Goal: Task Accomplishment & Management: Complete application form

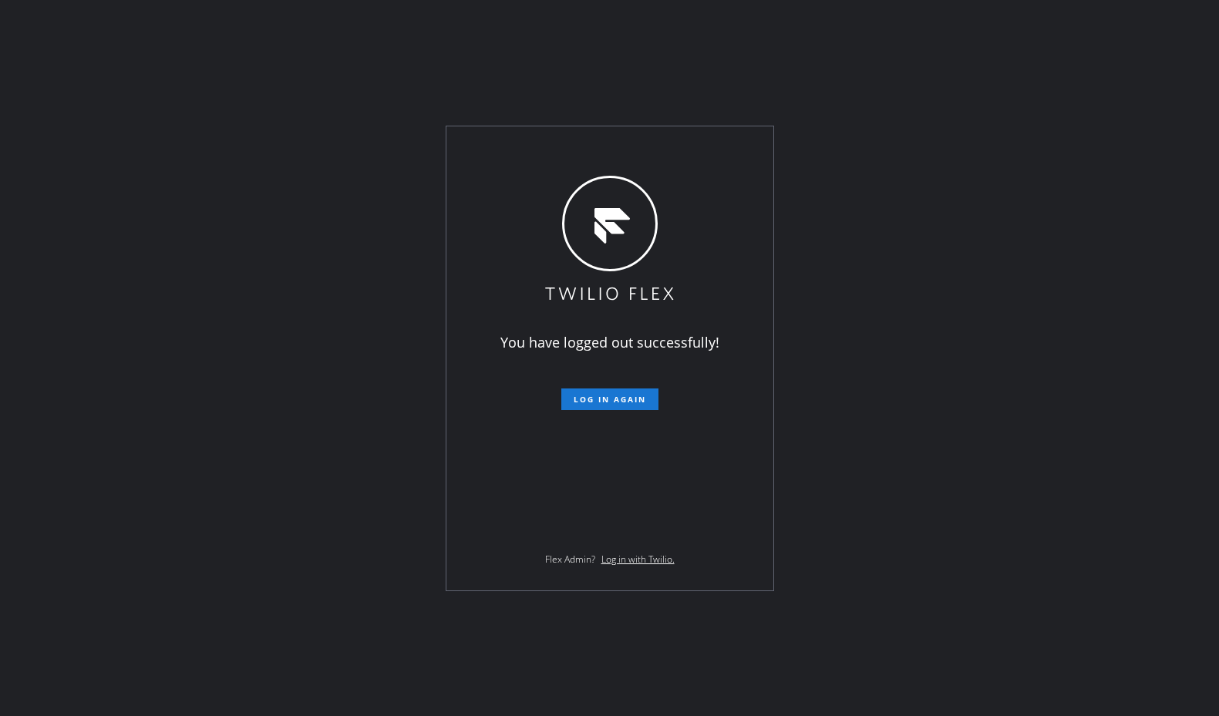
drag, startPoint x: 254, startPoint y: 223, endPoint x: 695, endPoint y: 277, distance: 444.9
click at [266, 225] on div "You have logged out successfully! Log in again Flex Admin? Log in with Twilio." at bounding box center [609, 358] width 1219 height 716
drag, startPoint x: 624, startPoint y: 45, endPoint x: 624, endPoint y: 69, distance: 23.1
click at [624, 45] on div "You have logged out successfully! Log in again Flex Admin? Log in with Twilio." at bounding box center [609, 358] width 1219 height 716
click at [609, 409] on button "Log in again" at bounding box center [609, 399] width 97 height 22
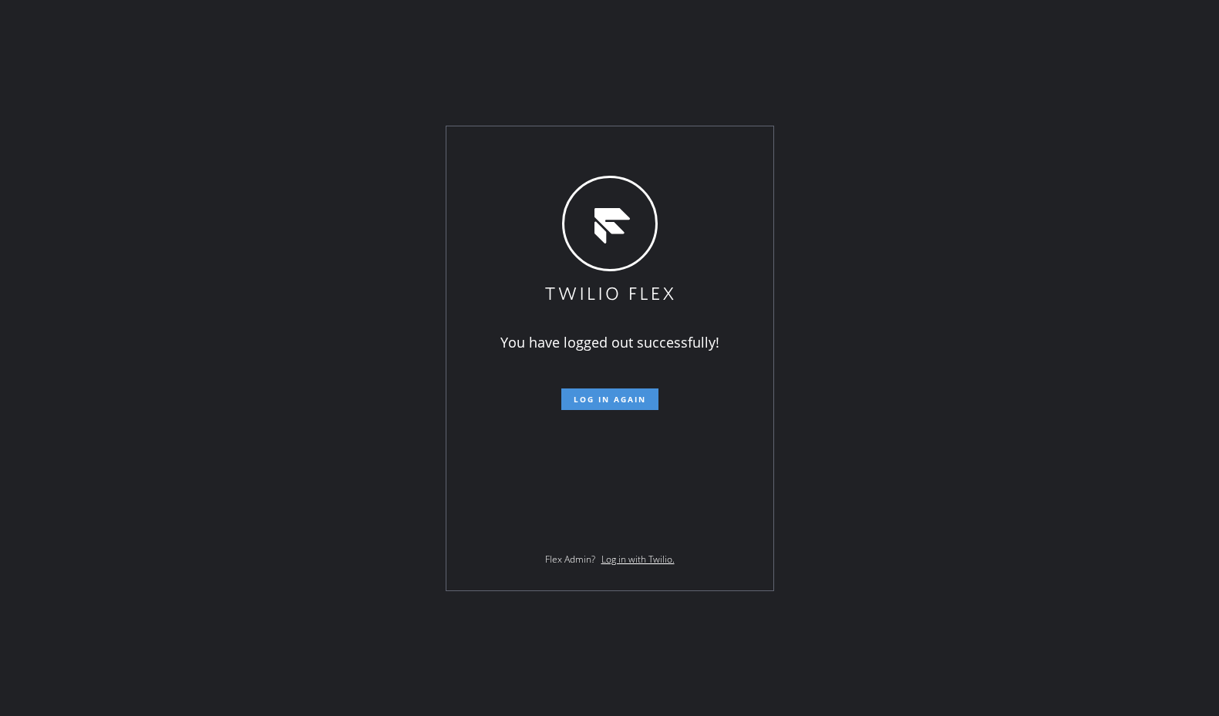
click at [609, 408] on button "Log in again" at bounding box center [609, 399] width 97 height 22
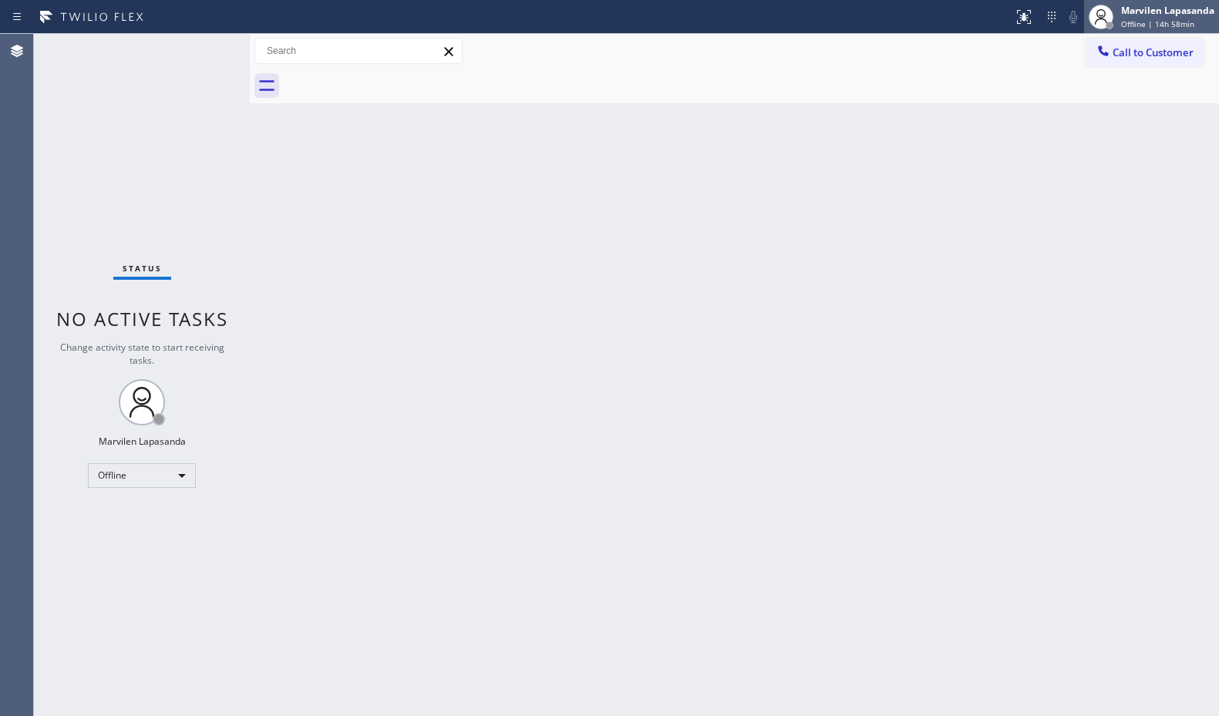
drag, startPoint x: 1045, startPoint y: 339, endPoint x: 1089, endPoint y: 22, distance: 320.6
click at [1051, 297] on div "Back to Dashboard Change Sender ID Customers Technicians Select a contact Outbo…" at bounding box center [734, 375] width 969 height 682
click at [1128, 25] on span "Offline | 14h 58min" at bounding box center [1157, 23] width 73 height 11
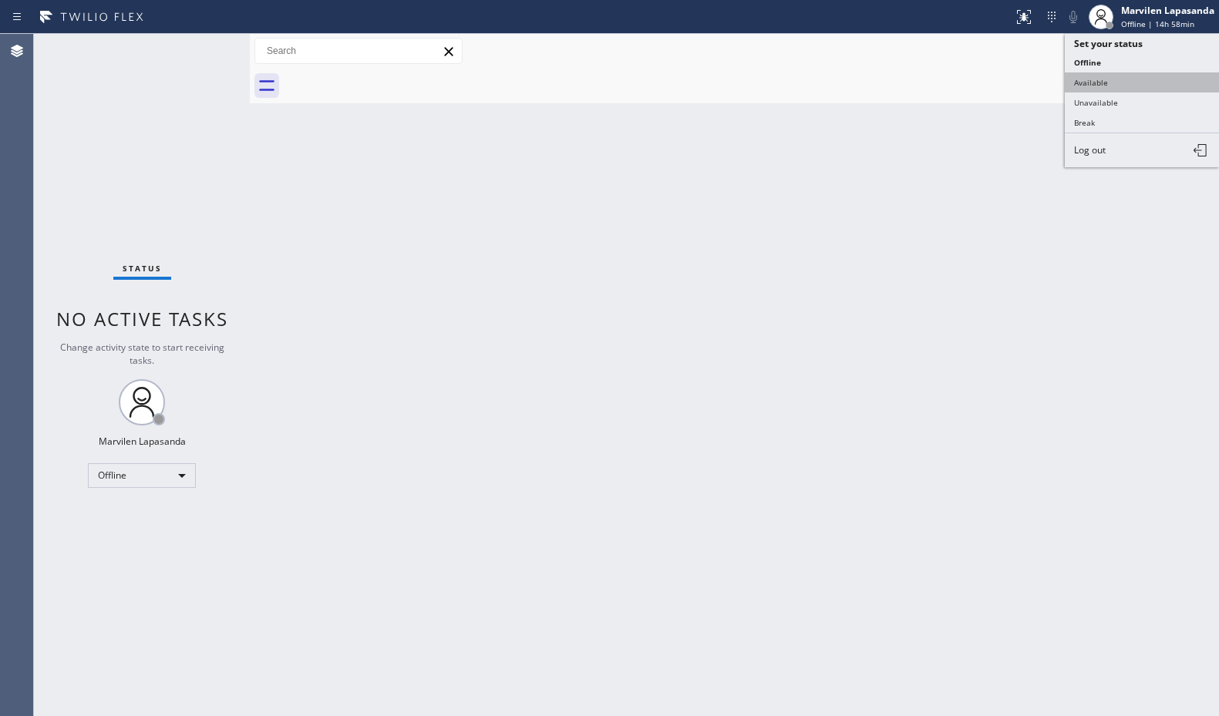
click at [1118, 86] on button "Available" at bounding box center [1141, 82] width 154 height 20
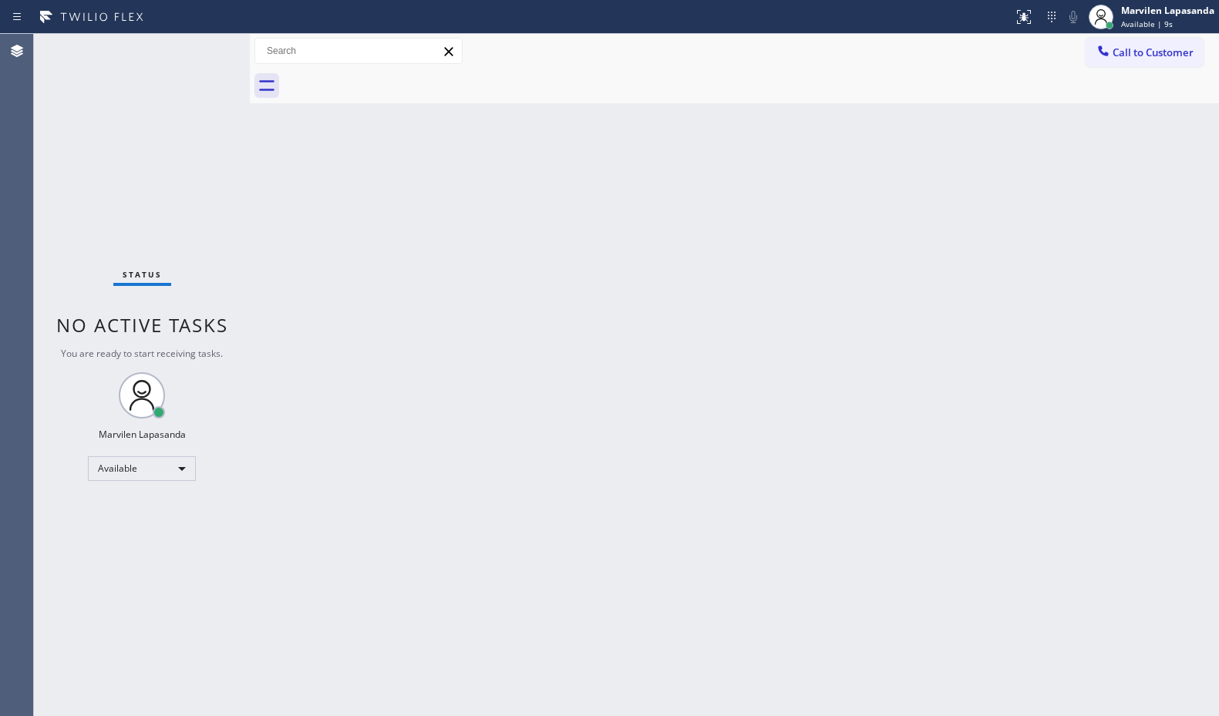
click at [779, 255] on div "Back to Dashboard Change Sender ID Customers Technicians Select a contact Outbo…" at bounding box center [734, 375] width 969 height 682
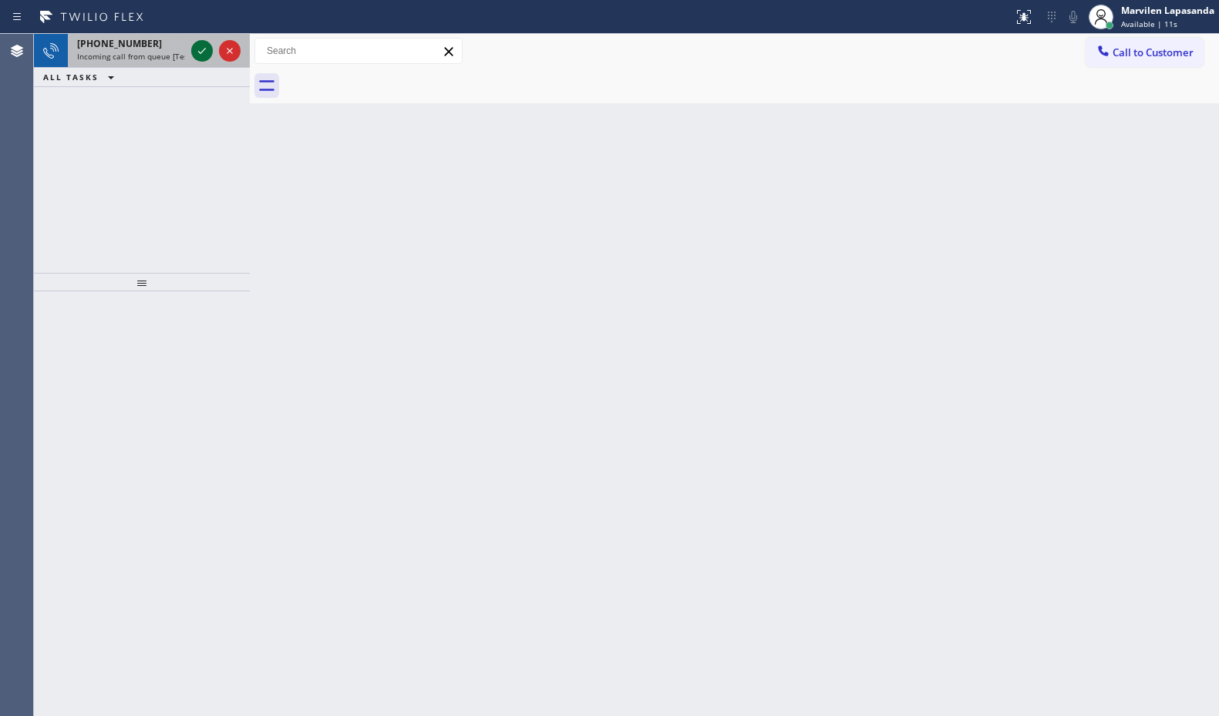
click at [206, 53] on icon at bounding box center [202, 51] width 18 height 18
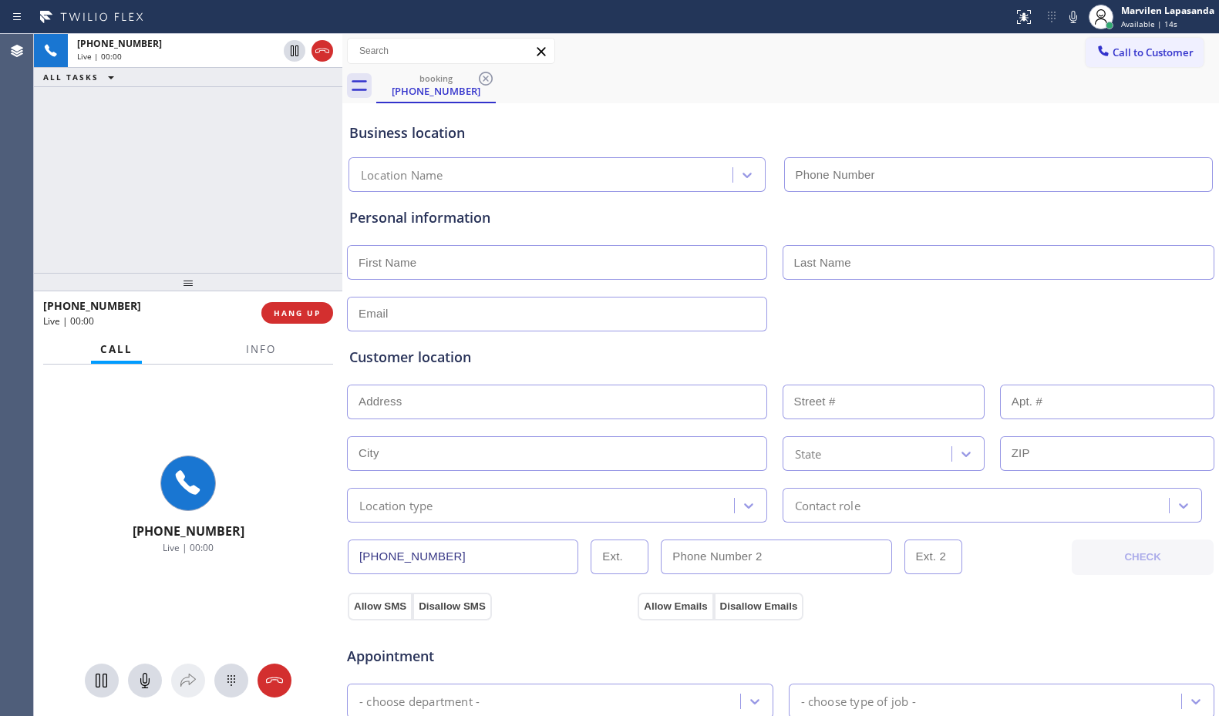
drag, startPoint x: 247, startPoint y: 53, endPoint x: 339, endPoint y: 82, distance: 97.0
click at [342, 82] on div at bounding box center [342, 375] width 0 height 682
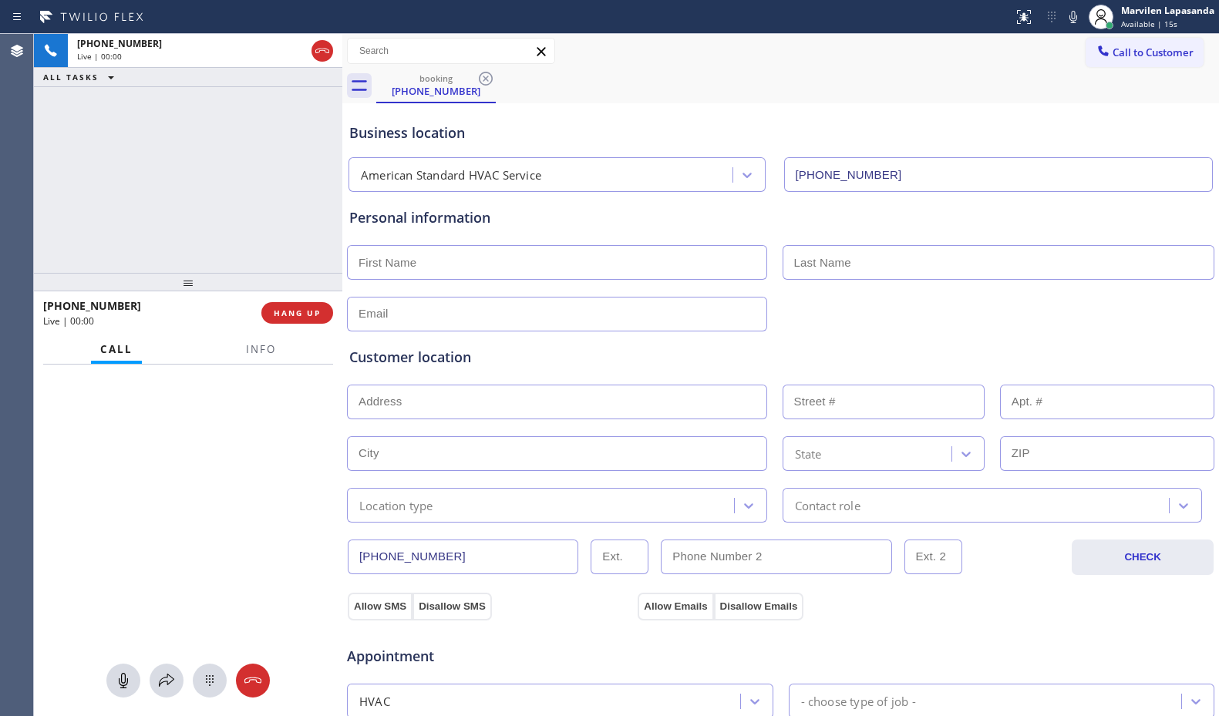
type input "[PHONE_NUMBER]"
click at [298, 314] on span "HANG UP" at bounding box center [297, 313] width 47 height 11
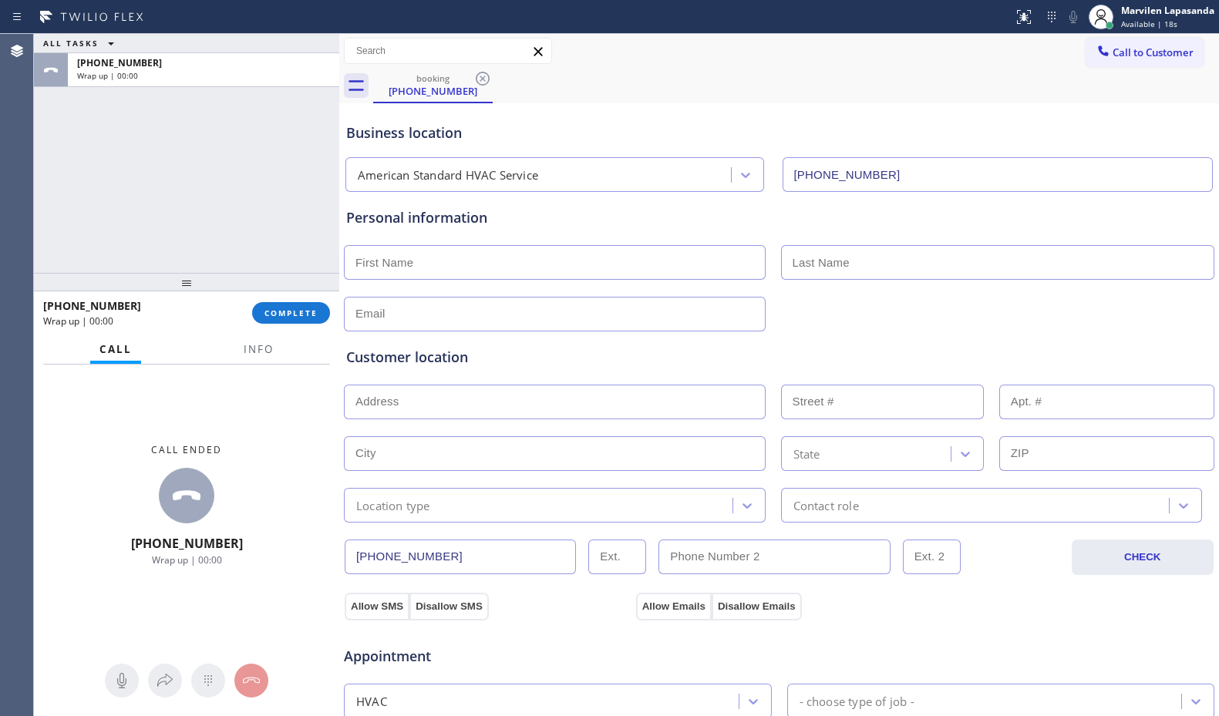
click at [339, 66] on div at bounding box center [339, 375] width 0 height 682
click at [282, 306] on button "COMPLETE" at bounding box center [291, 313] width 78 height 22
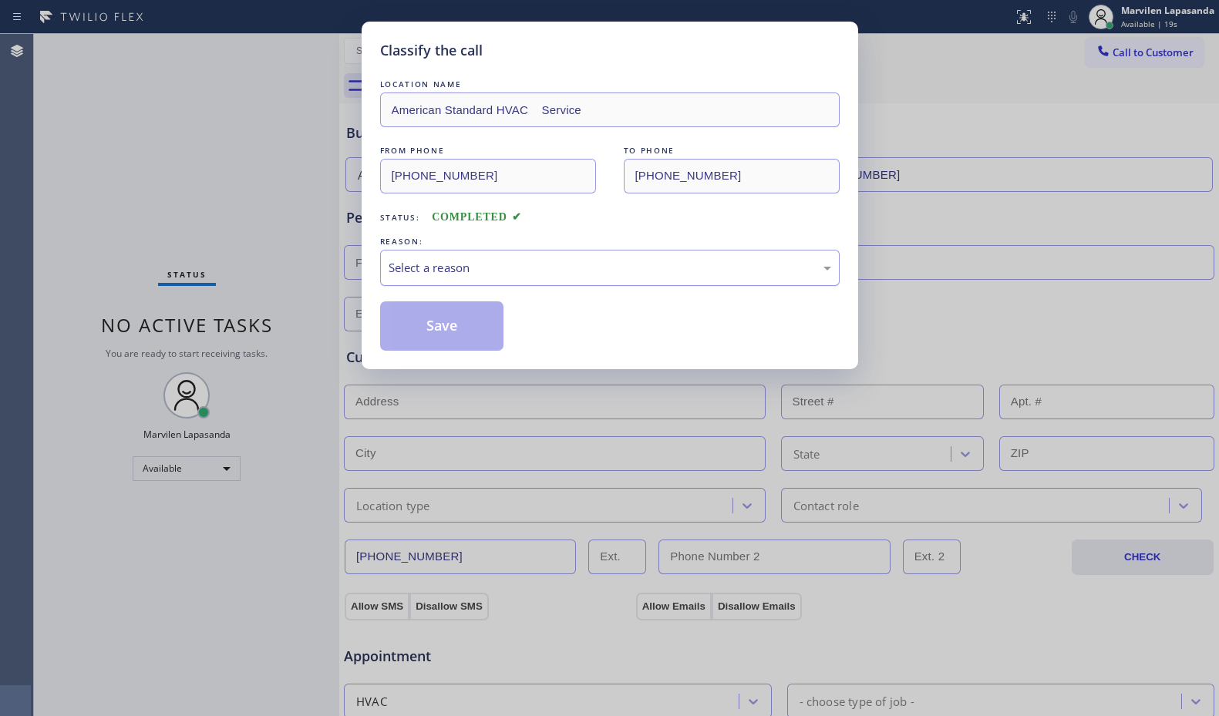
click at [435, 276] on div "Select a reason" at bounding box center [609, 268] width 442 height 18
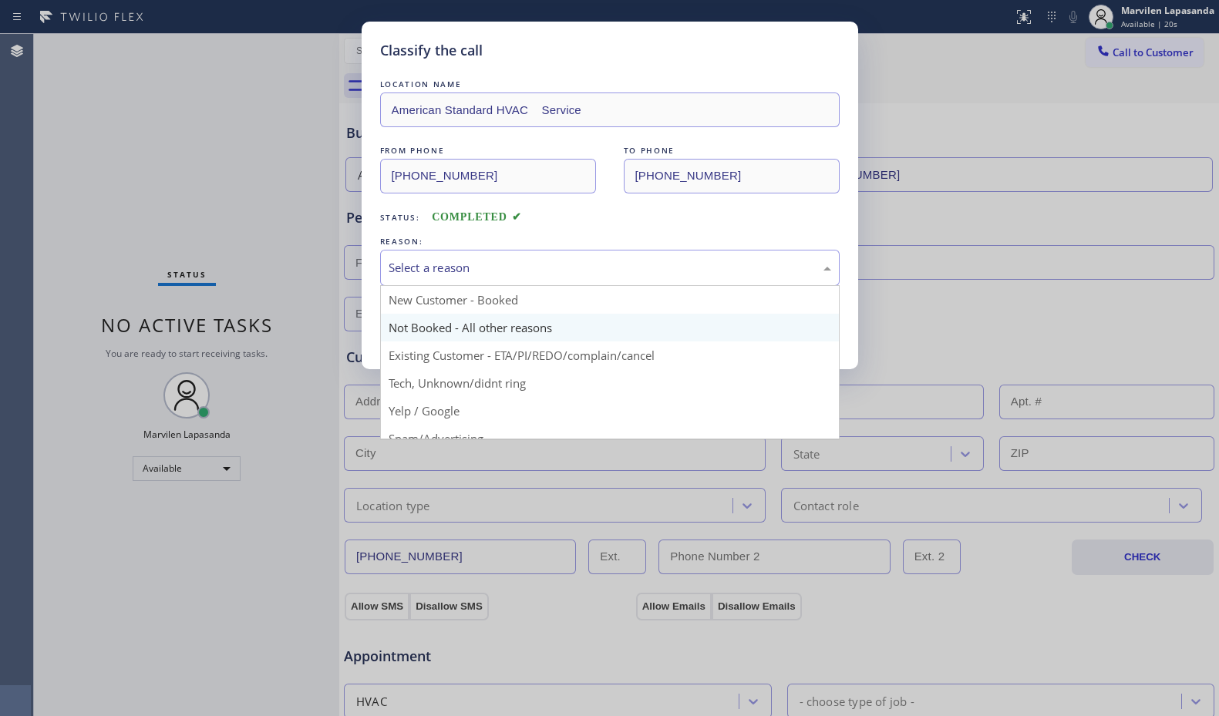
scroll to position [97, 0]
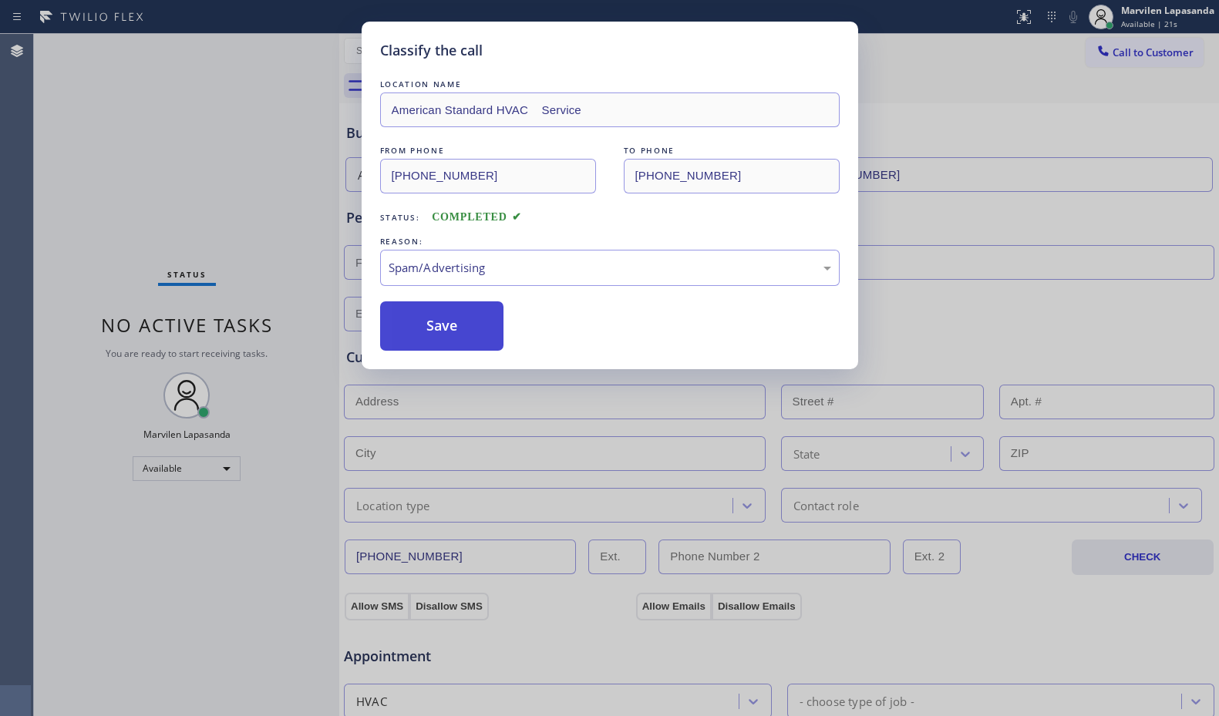
click at [432, 326] on button "Save" at bounding box center [442, 325] width 124 height 49
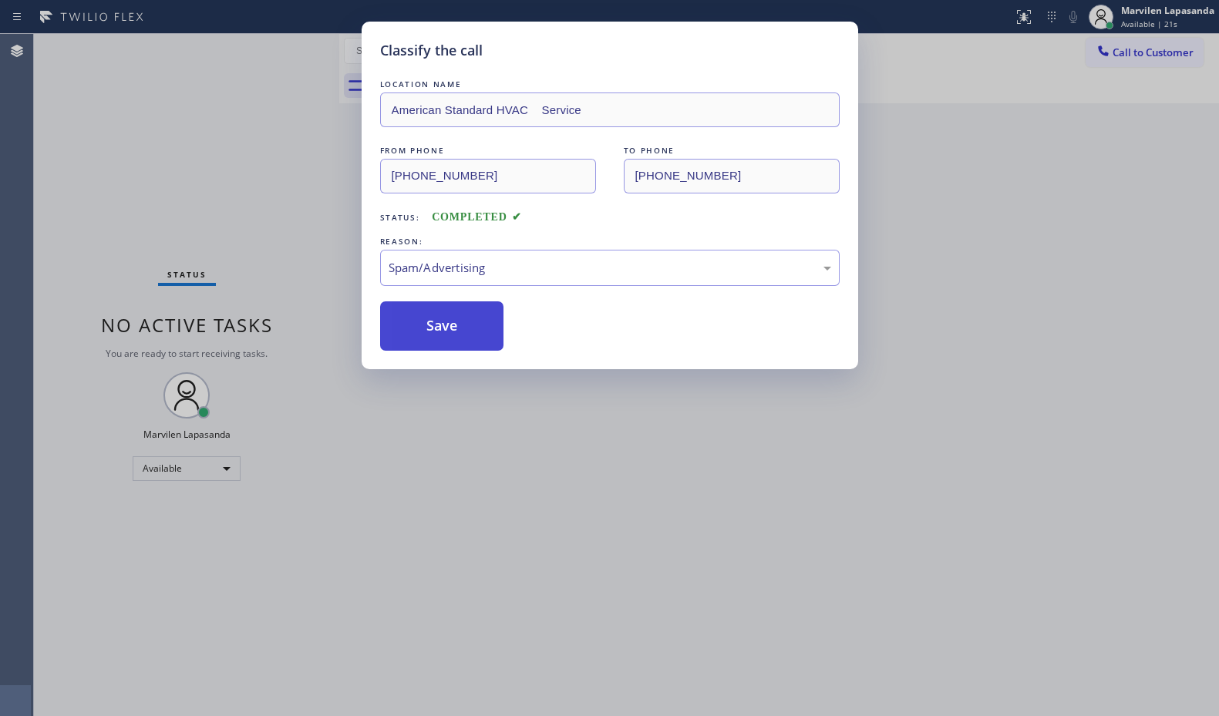
click at [432, 326] on button "Save" at bounding box center [442, 325] width 124 height 49
click at [1163, 212] on div "Classify the call LOCATION NAME American Standard HVAC Service FROM PHONE [PHON…" at bounding box center [609, 358] width 1219 height 716
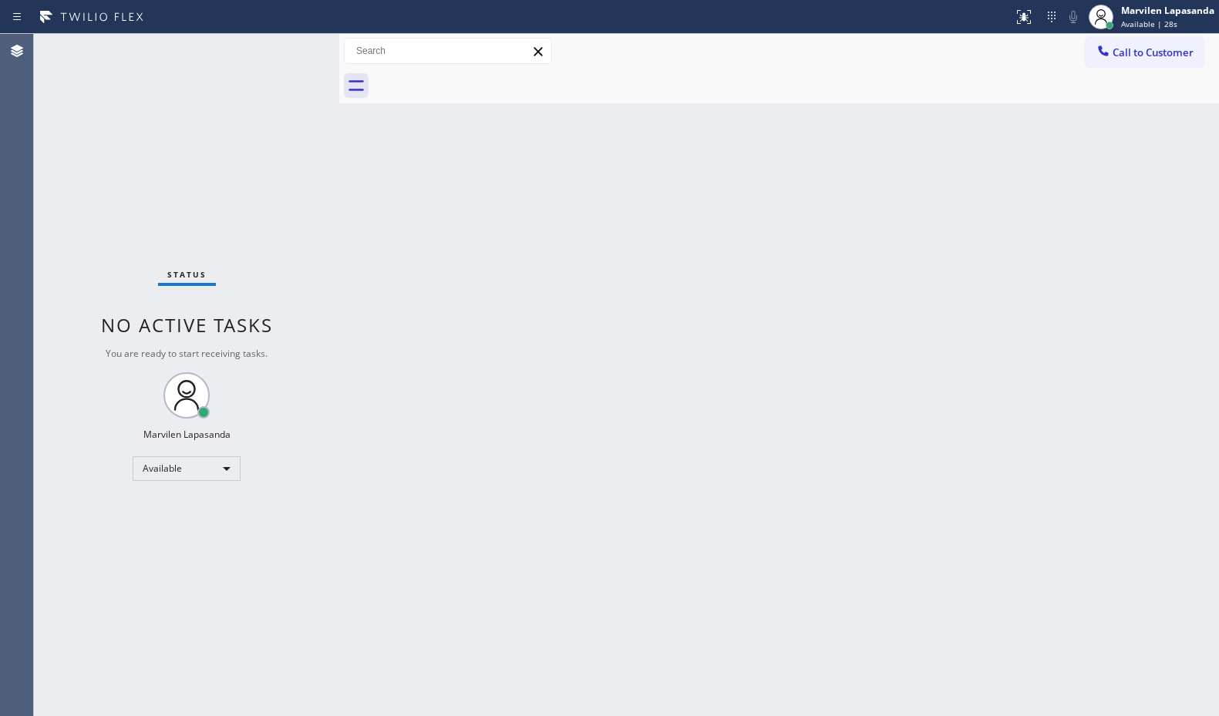
click at [499, 304] on div "Back to Dashboard Change Sender ID Customers Technicians Select a contact Outbo…" at bounding box center [778, 375] width 879 height 682
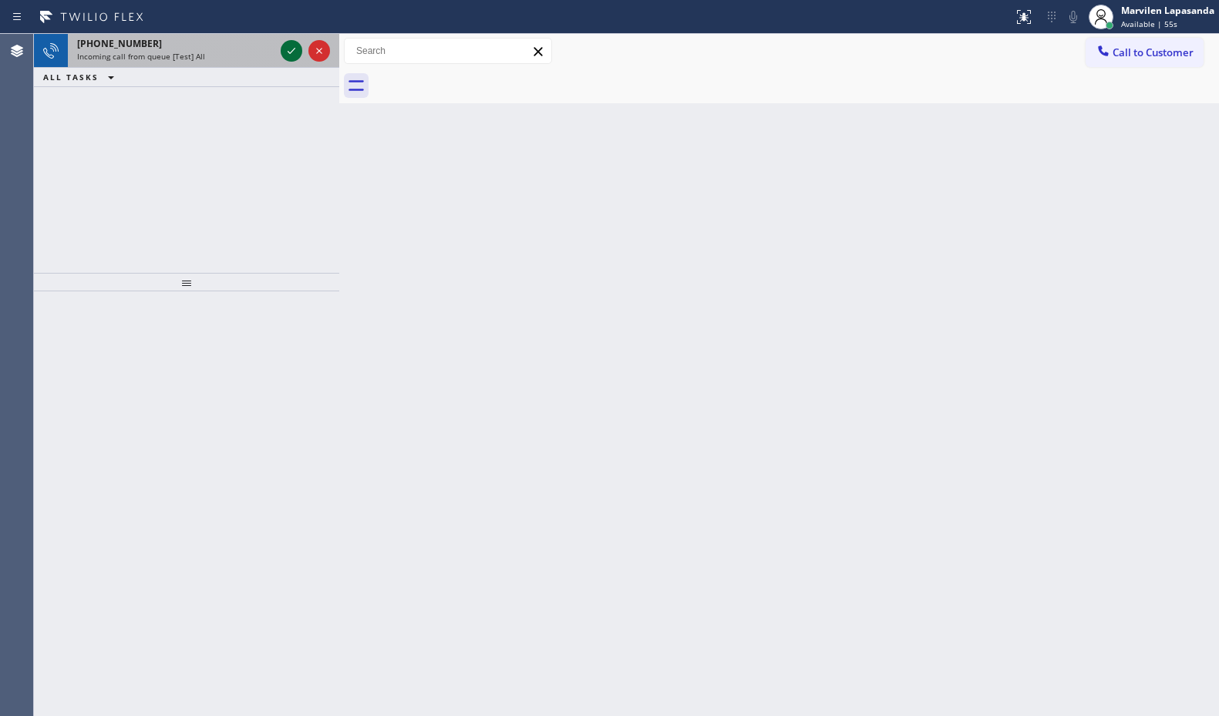
click at [296, 55] on icon at bounding box center [291, 51] width 18 height 18
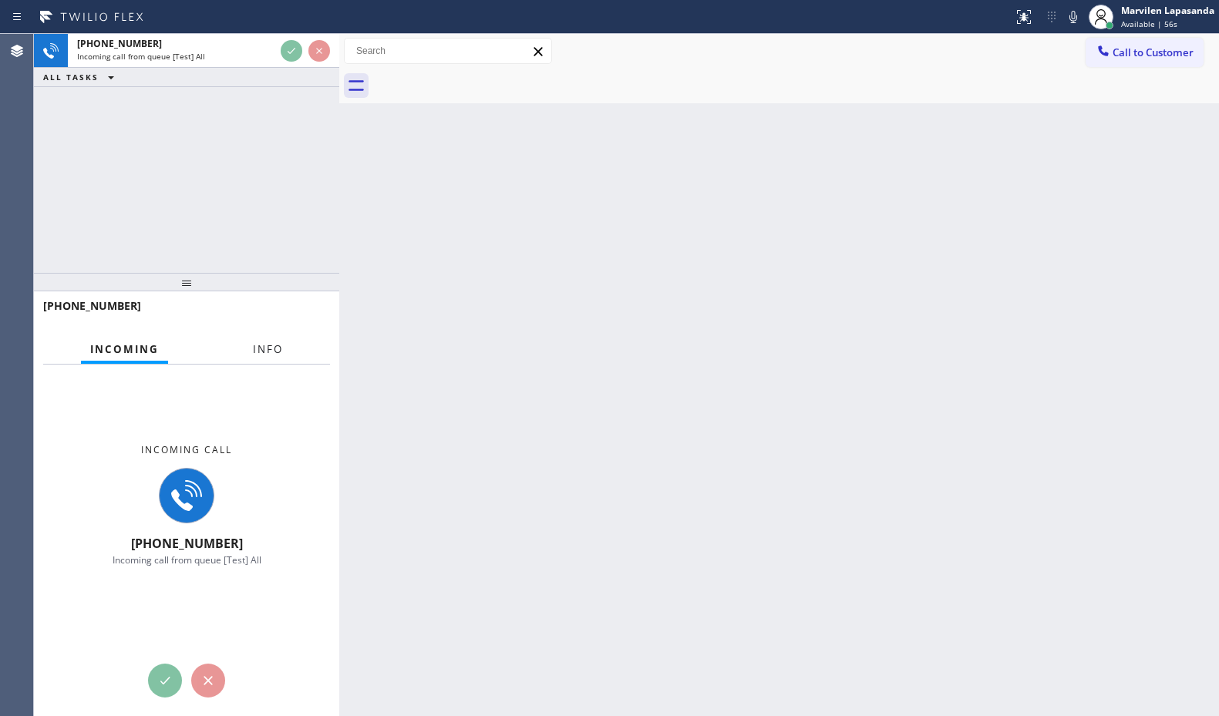
click at [274, 358] on button "Info" at bounding box center [268, 350] width 49 height 30
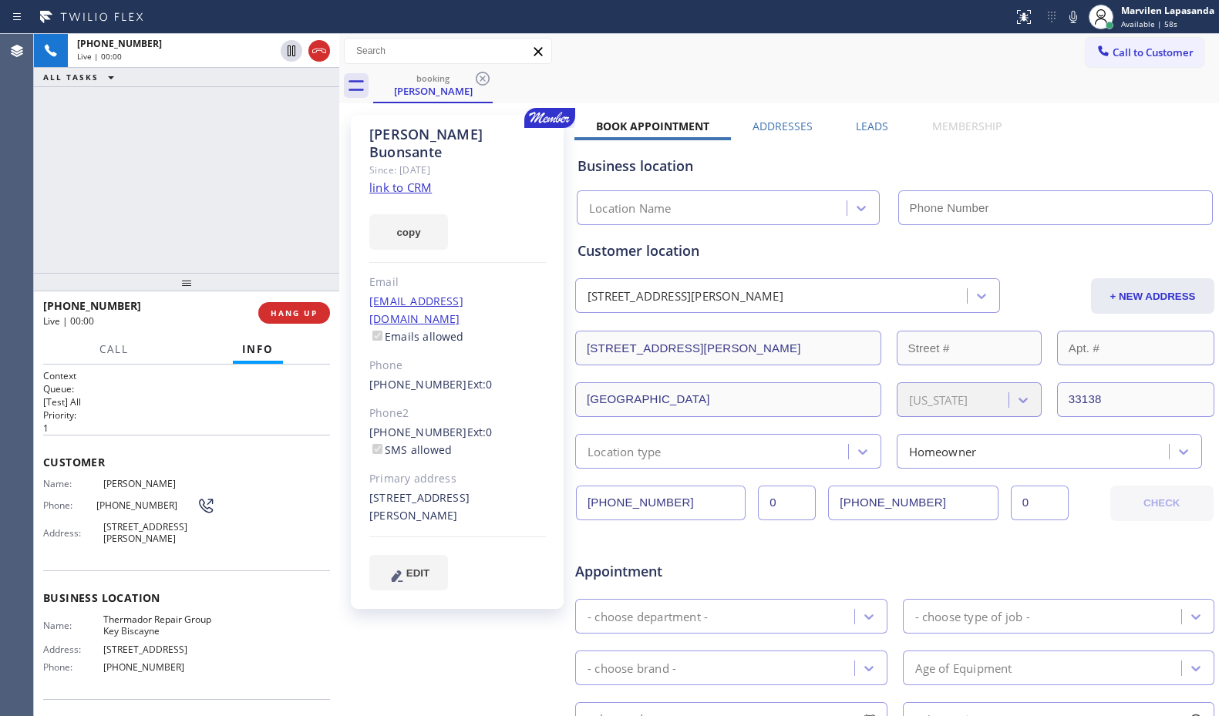
type input "[PHONE_NUMBER]"
click at [397, 180] on link "link to CRM" at bounding box center [400, 187] width 62 height 15
click at [1077, 22] on icon at bounding box center [1073, 17] width 18 height 18
click at [291, 58] on icon at bounding box center [291, 51] width 18 height 18
type input "[PHONE_NUMBER]"
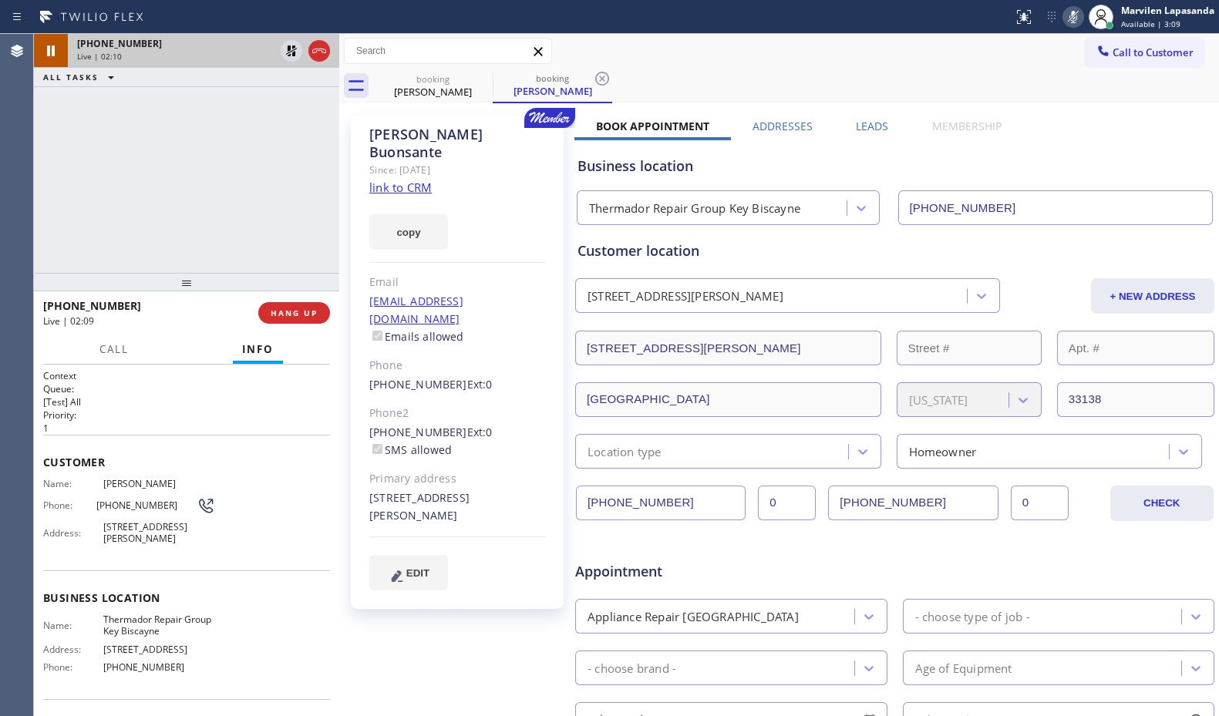
drag, startPoint x: 291, startPoint y: 48, endPoint x: 318, endPoint y: 37, distance: 28.3
click at [291, 48] on icon at bounding box center [291, 51] width 18 height 18
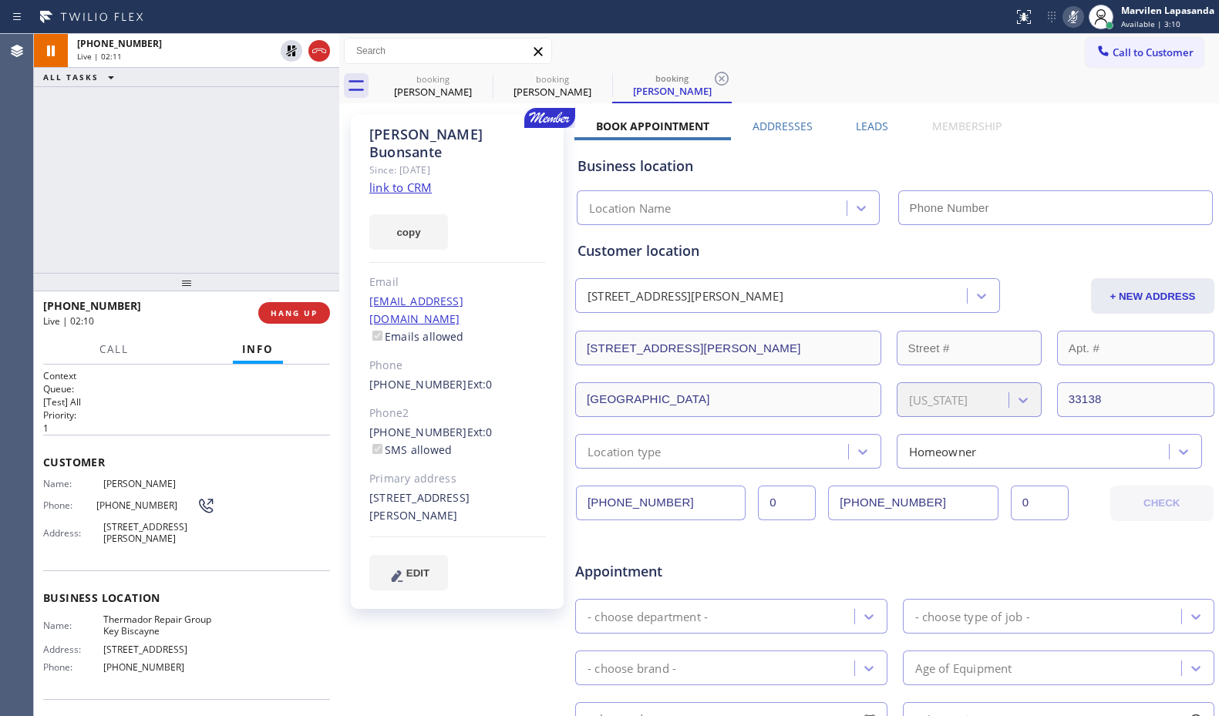
click at [1070, 18] on rect at bounding box center [1073, 15] width 11 height 11
type input "[PHONE_NUMBER]"
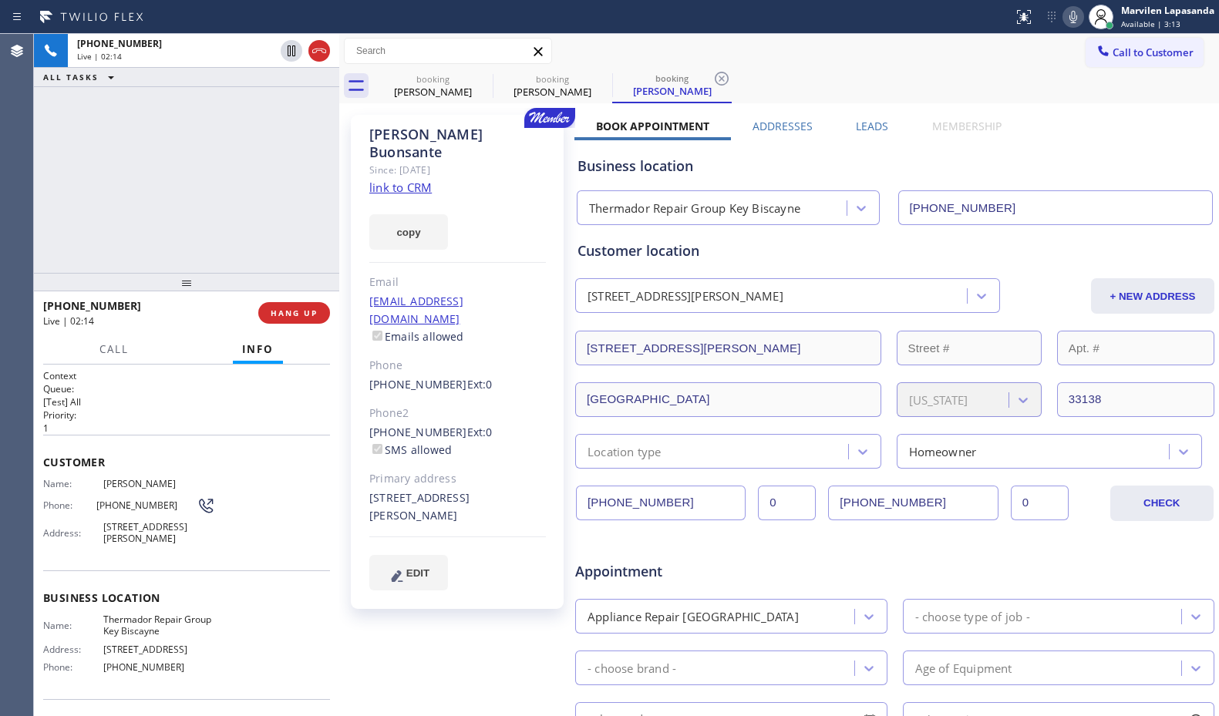
click at [216, 162] on div "[PHONE_NUMBER] Live | 02:14 ALL TASKS ALL TASKS ACTIVE TASKS TASKS IN WRAP UP" at bounding box center [186, 153] width 305 height 239
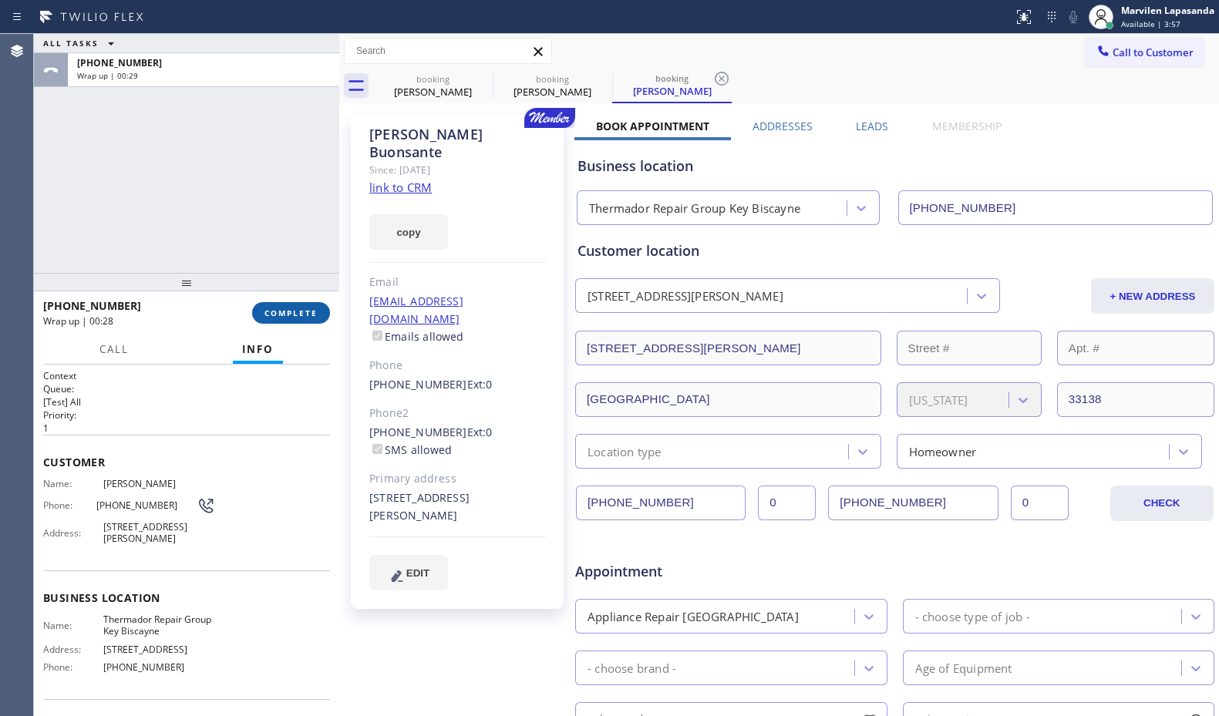
click at [278, 321] on button "COMPLETE" at bounding box center [291, 313] width 78 height 22
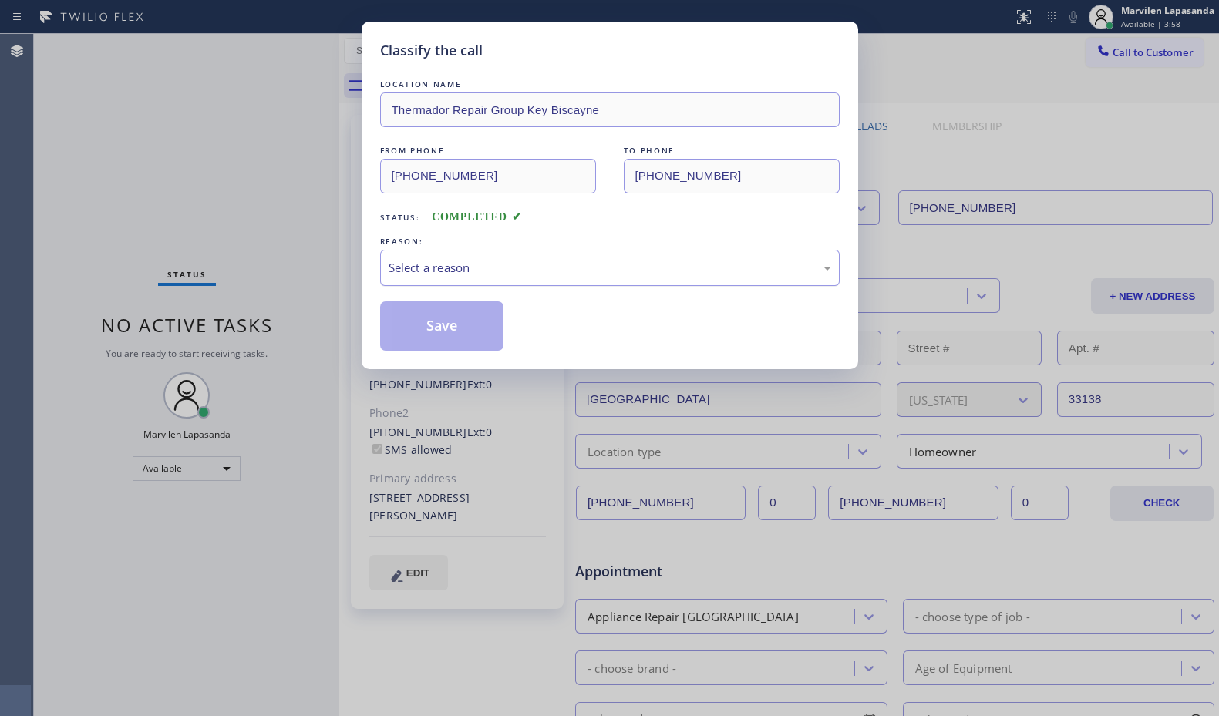
click at [406, 277] on div "Select a reason" at bounding box center [609, 268] width 459 height 36
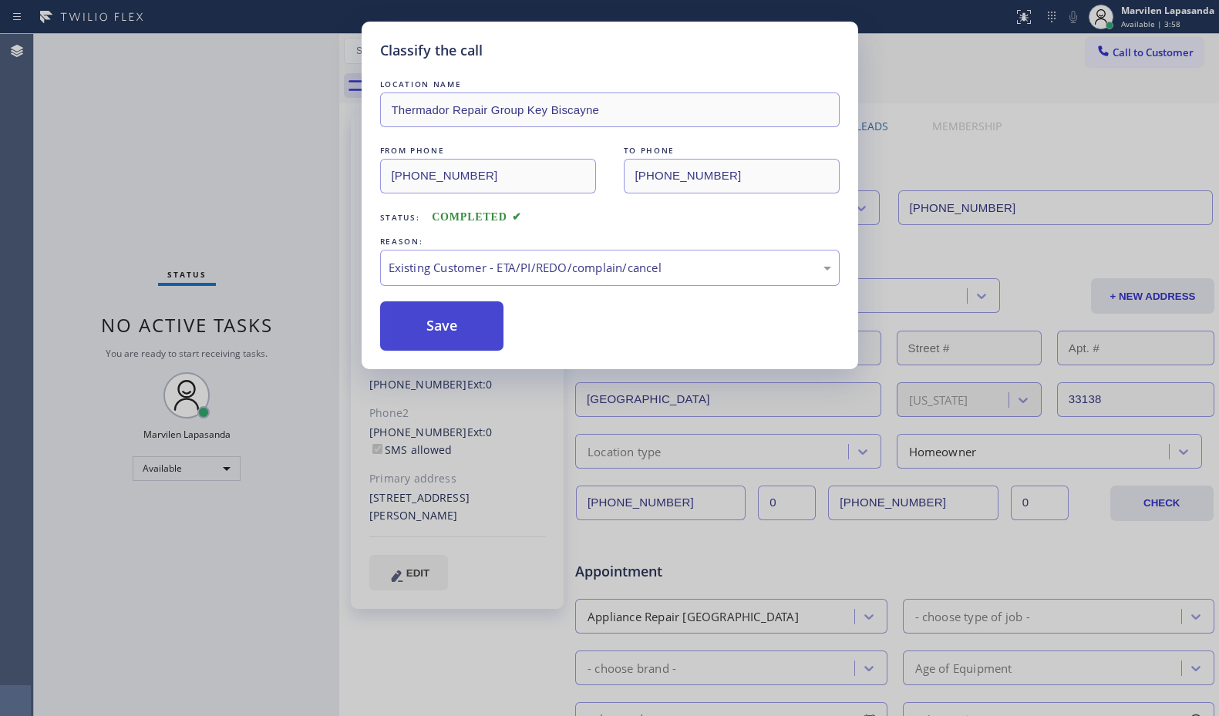
click at [412, 317] on button "Save" at bounding box center [442, 325] width 124 height 49
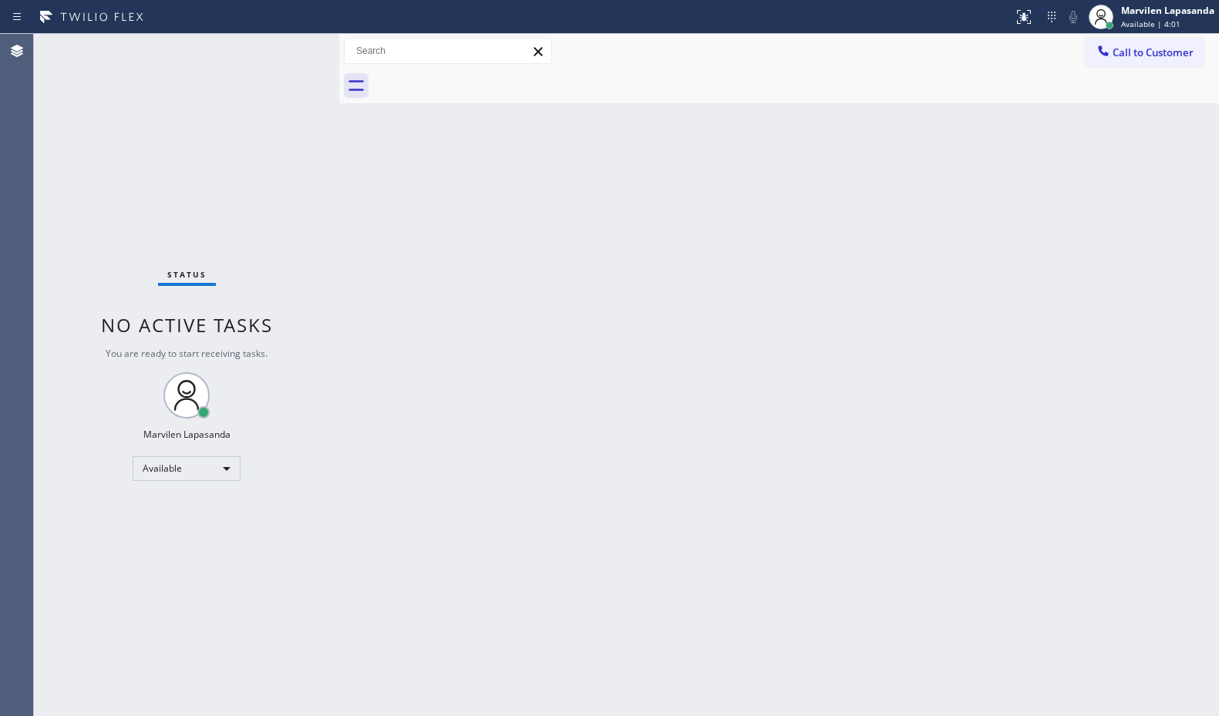
click at [286, 53] on div "Status No active tasks You are ready to start receiving tasks. Marvilen Lapasan…" at bounding box center [186, 375] width 305 height 682
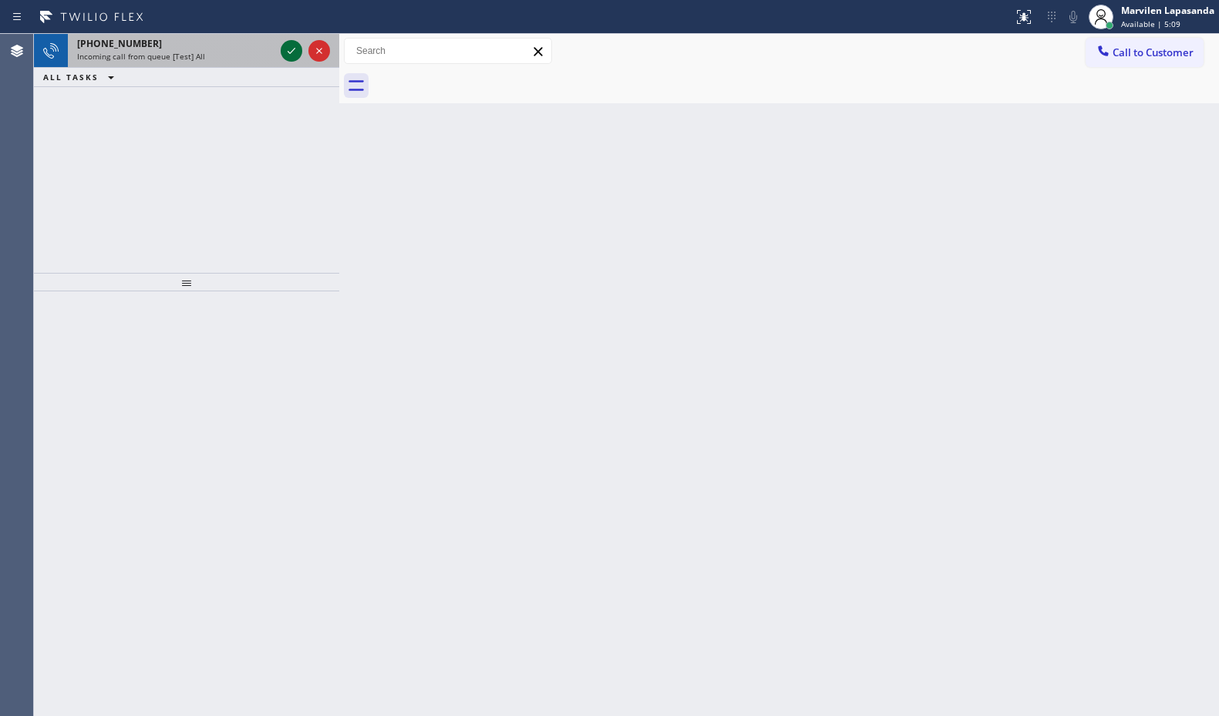
click at [287, 46] on icon at bounding box center [291, 51] width 18 height 18
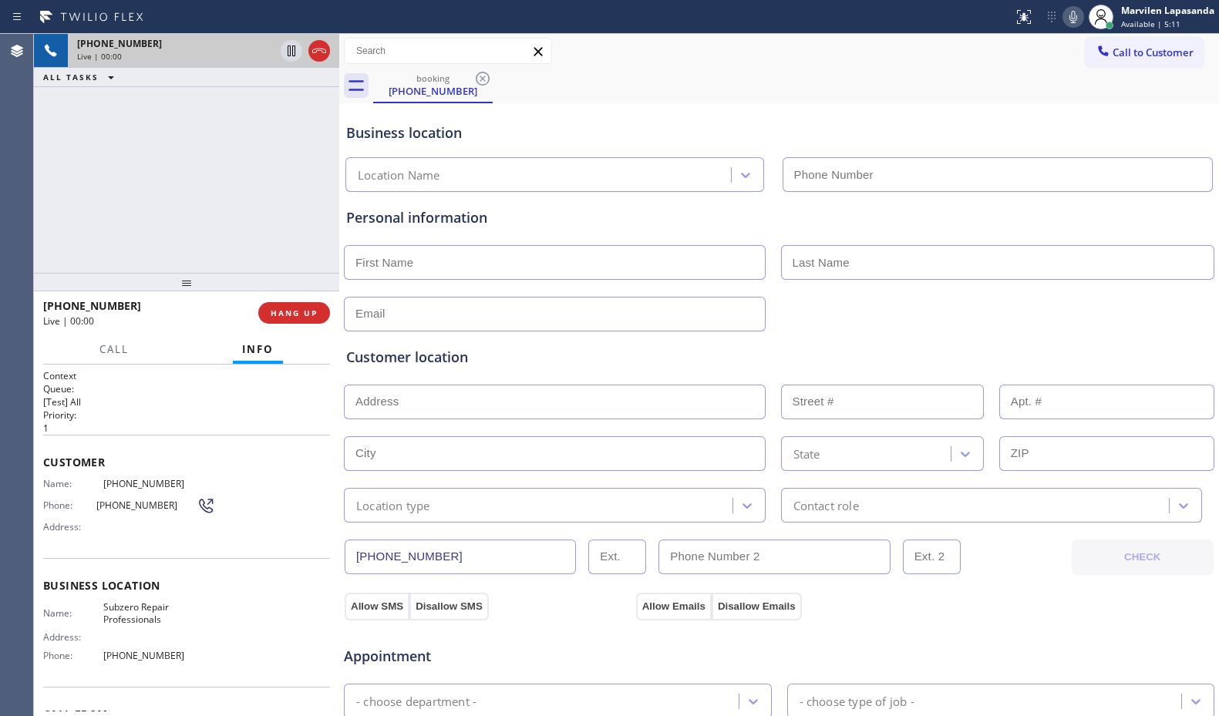
type input "[PHONE_NUMBER]"
click at [92, 530] on span "Address:" at bounding box center [73, 527] width 60 height 12
click at [59, 496] on div "Phone: [PHONE_NUMBER]" at bounding box center [129, 505] width 172 height 18
click at [55, 486] on span "Name:" at bounding box center [73, 484] width 60 height 12
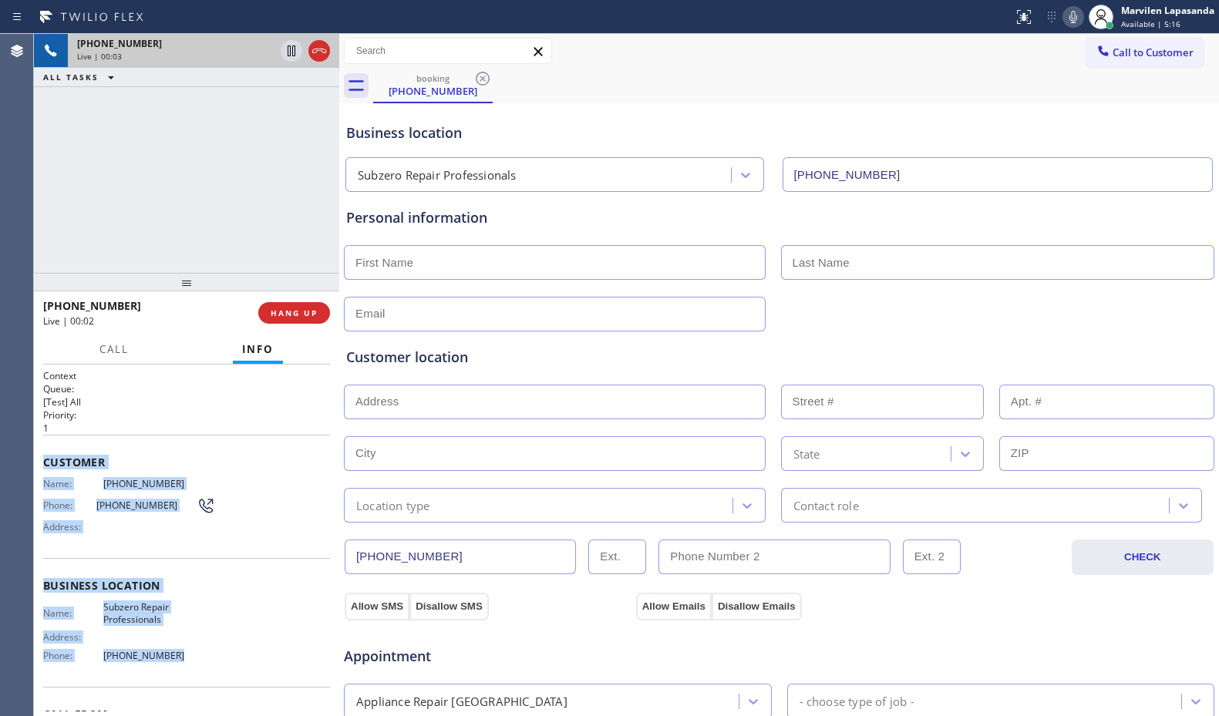
drag, startPoint x: 41, startPoint y: 458, endPoint x: 177, endPoint y: 668, distance: 250.8
click at [177, 668] on div "Context Queue: [Test] All Priority: 1 Customer Name: [PHONE_NUMBER] Phone: [PHO…" at bounding box center [186, 540] width 305 height 351
copy div "Customer Name: [PHONE_NUMBER] Phone: [PHONE_NUMBER] Address: Business location …"
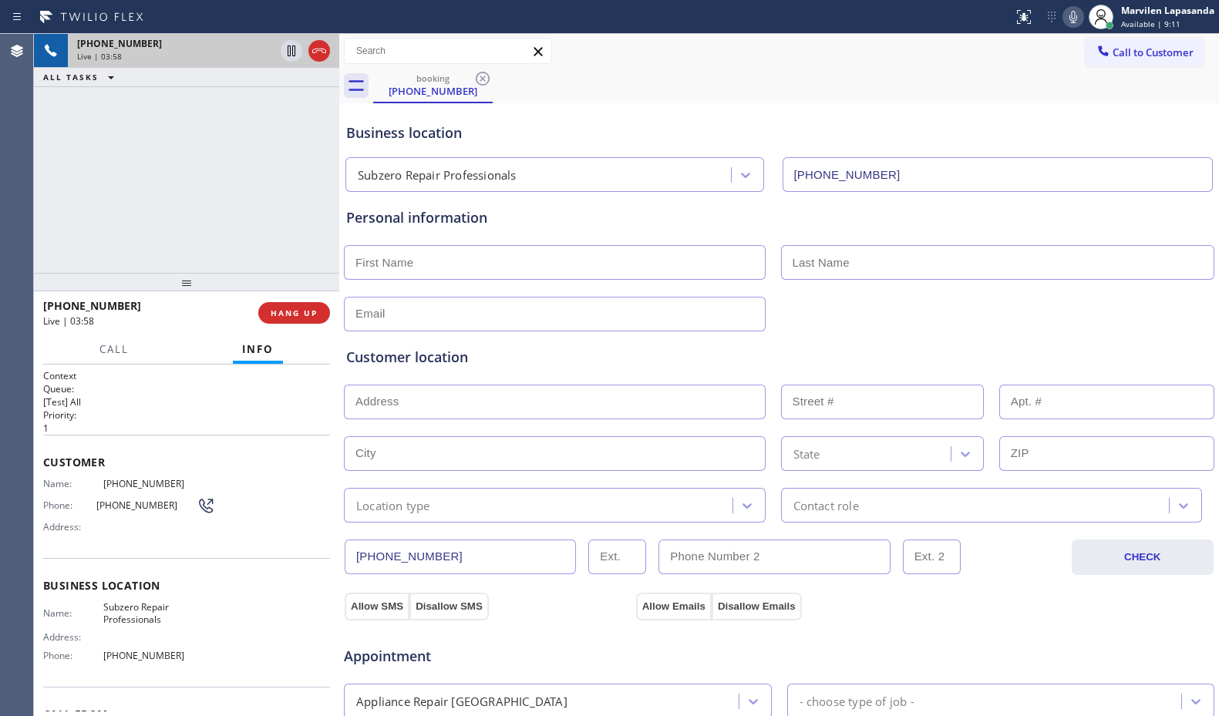
click at [805, 90] on div "booking [PHONE_NUMBER]" at bounding box center [796, 86] width 846 height 35
click at [971, 98] on div "booking [PHONE_NUMBER]" at bounding box center [796, 86] width 846 height 35
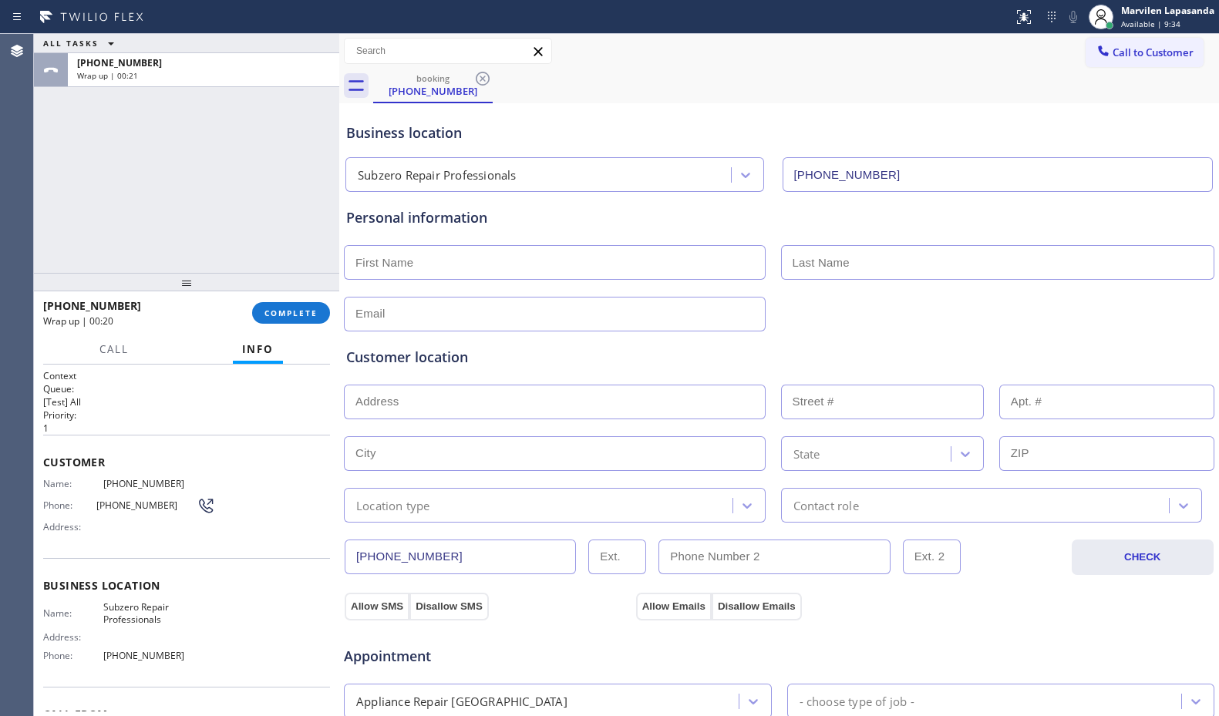
click at [508, 220] on div "Personal information" at bounding box center [779, 217] width 866 height 21
click at [425, 257] on input "text" at bounding box center [555, 262] width 422 height 35
paste input "[PERSON_NAME]"
type input "[PERSON_NAME]"
click at [933, 277] on input "text" at bounding box center [998, 262] width 434 height 35
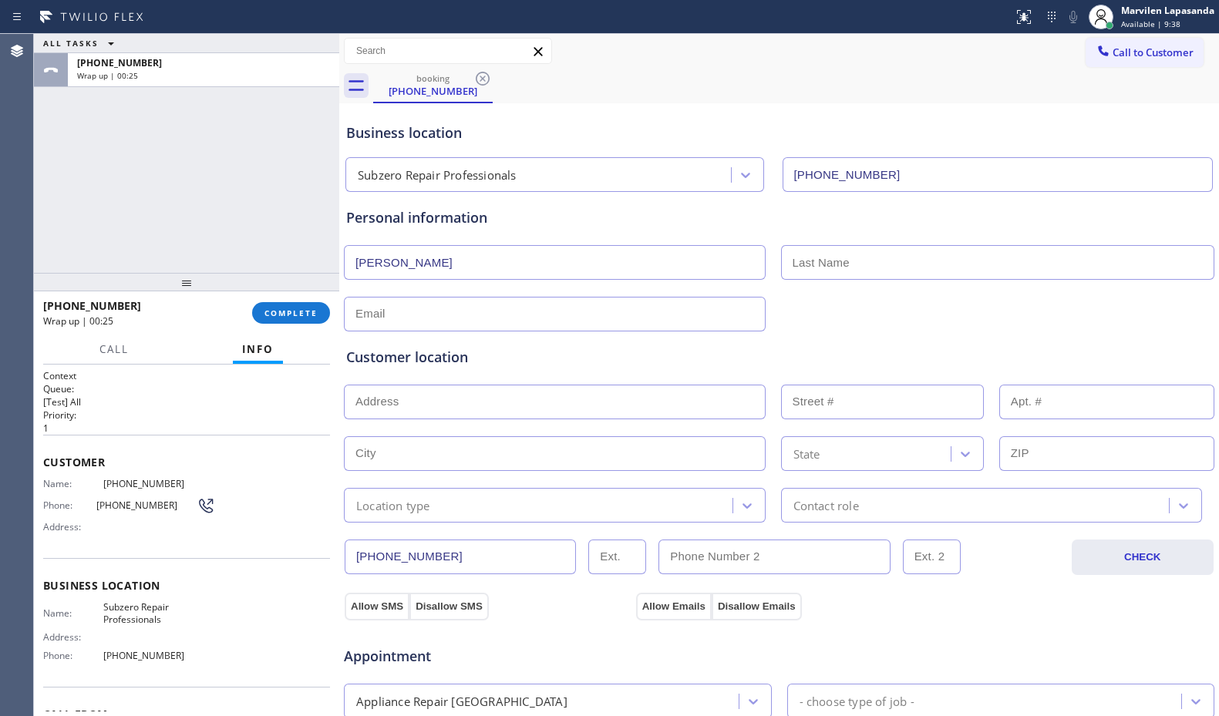
click at [805, 257] on input "text" at bounding box center [998, 262] width 434 height 35
paste input "[PERSON_NAME]"
type input "[PERSON_NAME]"
click at [371, 320] on input "text" at bounding box center [555, 314] width 422 height 35
paste input "[EMAIL_ADDRESS][DOMAIN_NAME]"
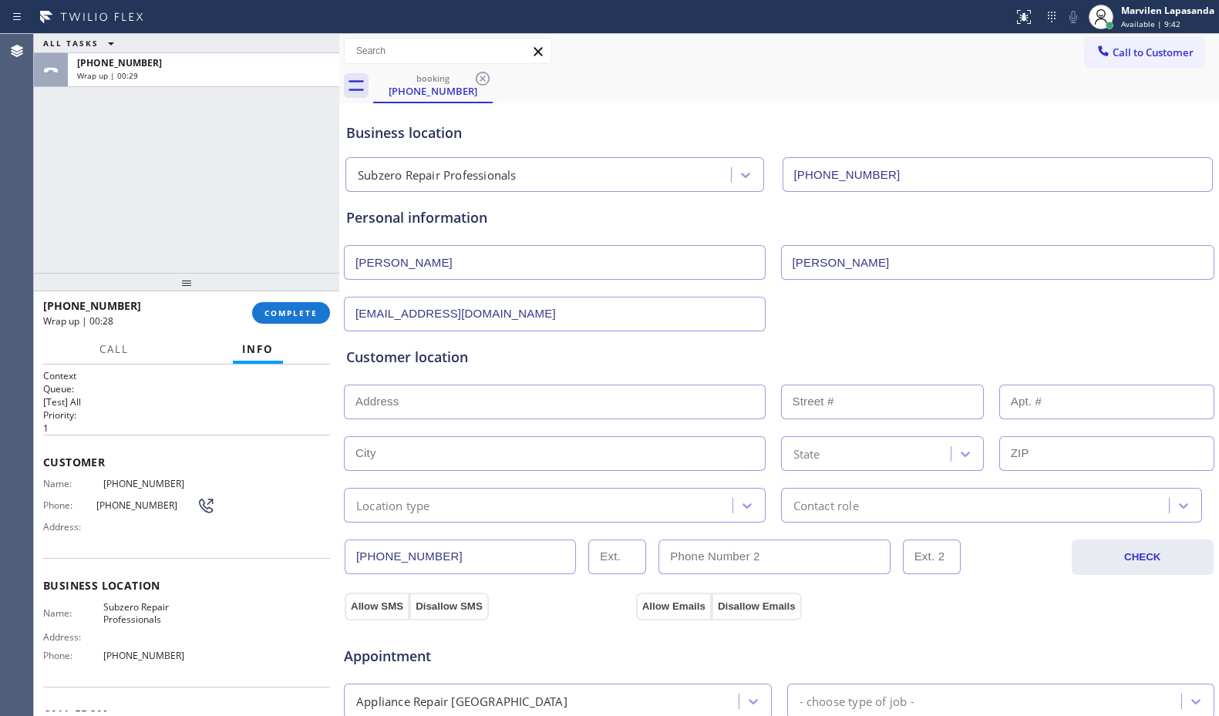
type input "[EMAIL_ADDRESS][DOMAIN_NAME]"
click at [383, 341] on div "Customer location >> ADD NEW ADDRESS << + NEW ADDRESS State Location type Conta…" at bounding box center [779, 426] width 872 height 191
click at [383, 345] on div "Customer location >> ADD NEW ADDRESS << + NEW ADDRESS State Location type Conta…" at bounding box center [779, 426] width 872 height 191
click at [385, 345] on div "Customer location >> ADD NEW ADDRESS << + NEW ADDRESS State Location type Conta…" at bounding box center [779, 426] width 872 height 191
click at [404, 402] on input "text" at bounding box center [555, 402] width 422 height 35
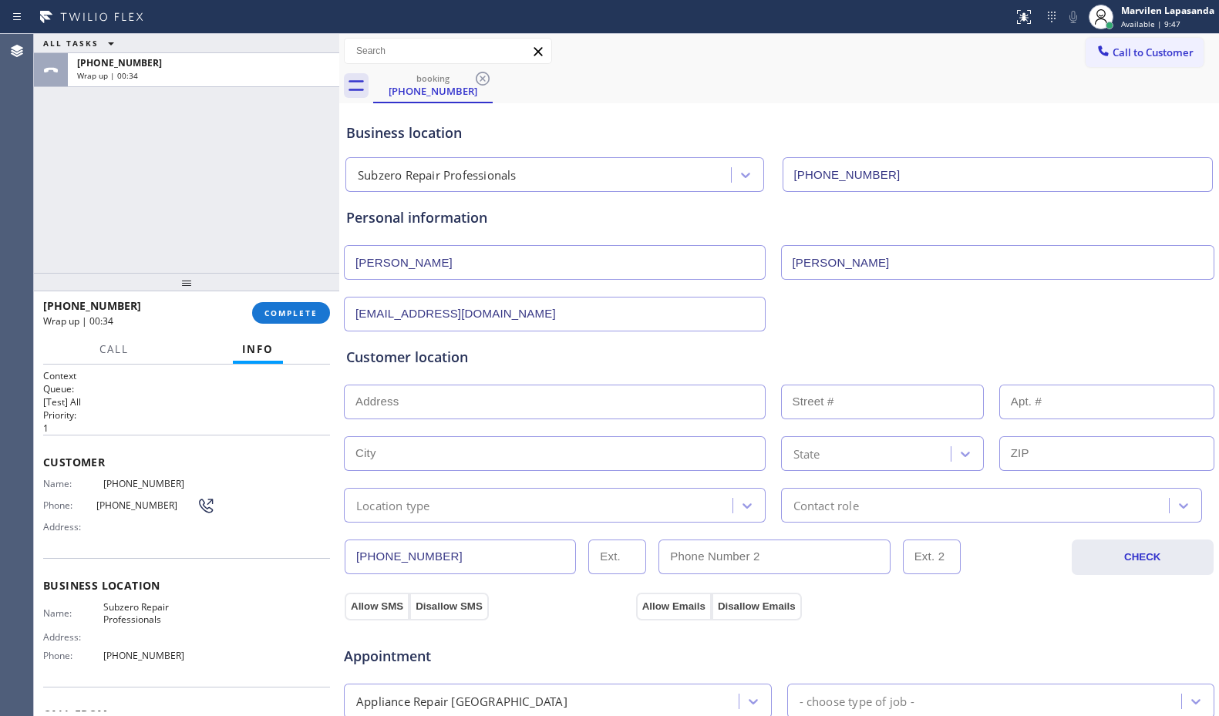
paste input "[STREET_ADDRESS]"
type input "[STREET_ADDRESS]"
type input "10040"
type input "Scottsdale"
type input "85255"
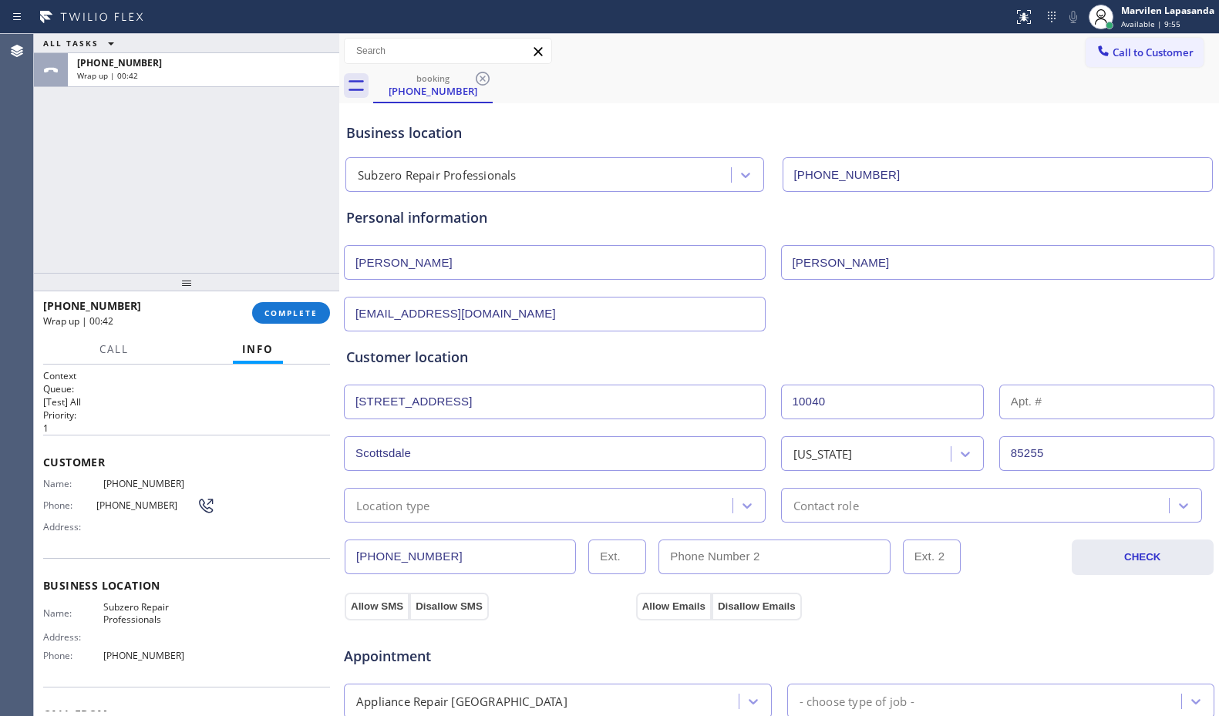
click at [796, 340] on div "Customer location >> ADD NEW ADDRESS << + NEW ADDRESS [STREET_ADDRESS][US_STATE…" at bounding box center [779, 426] width 872 height 191
click at [1057, 395] on input "text" at bounding box center [1106, 402] width 215 height 35
click at [1058, 396] on input "text" at bounding box center [1106, 402] width 215 height 35
type input "230"
click at [867, 299] on div "[EMAIL_ADDRESS][DOMAIN_NAME]" at bounding box center [778, 313] width 873 height 38
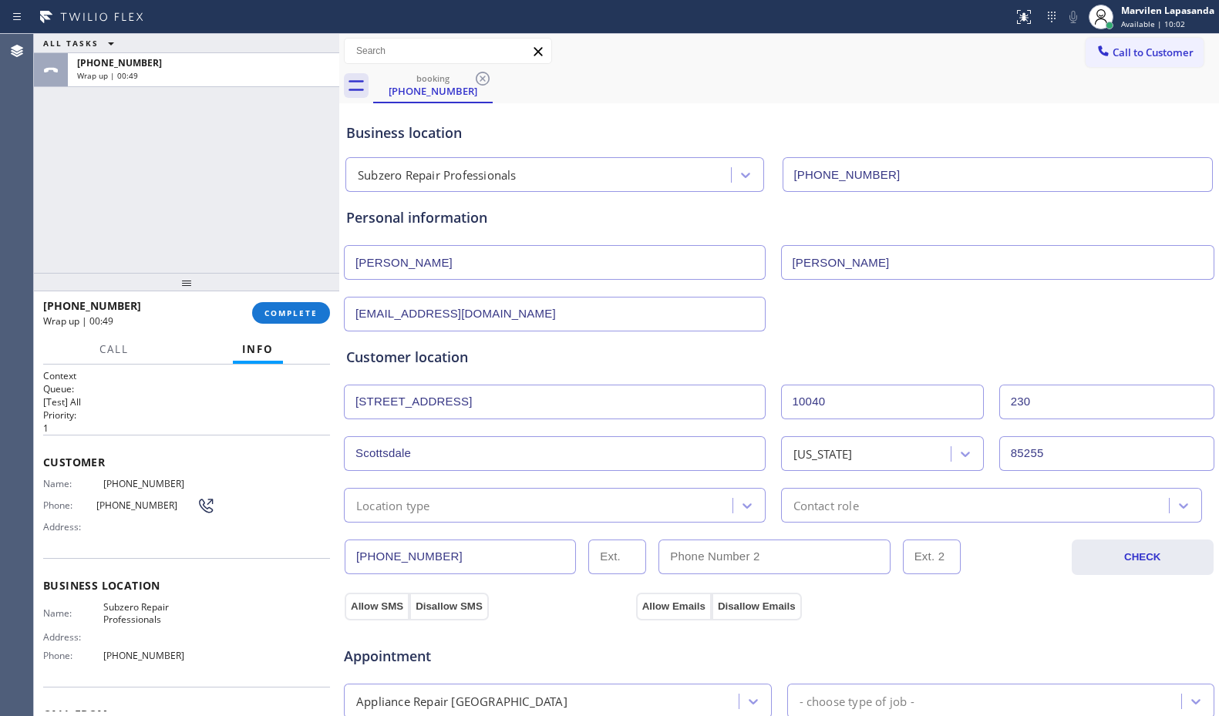
click at [420, 515] on div "Location type" at bounding box center [555, 505] width 422 height 35
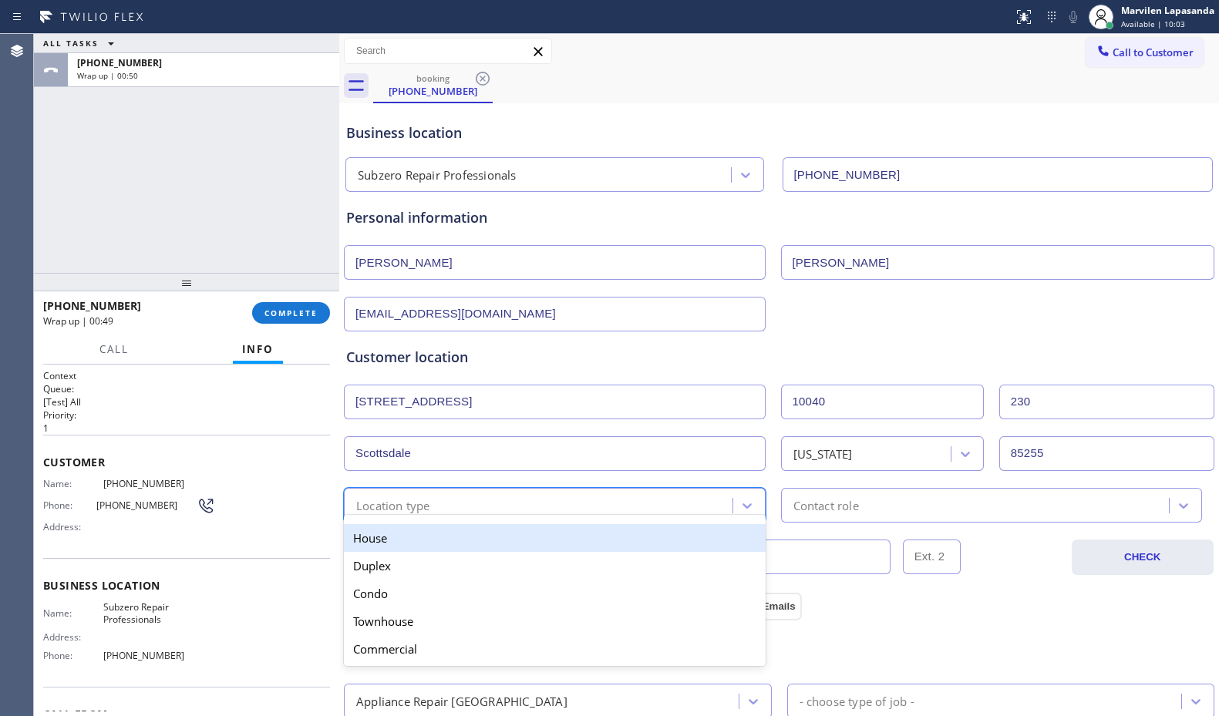
click at [412, 538] on div "House" at bounding box center [555, 538] width 422 height 28
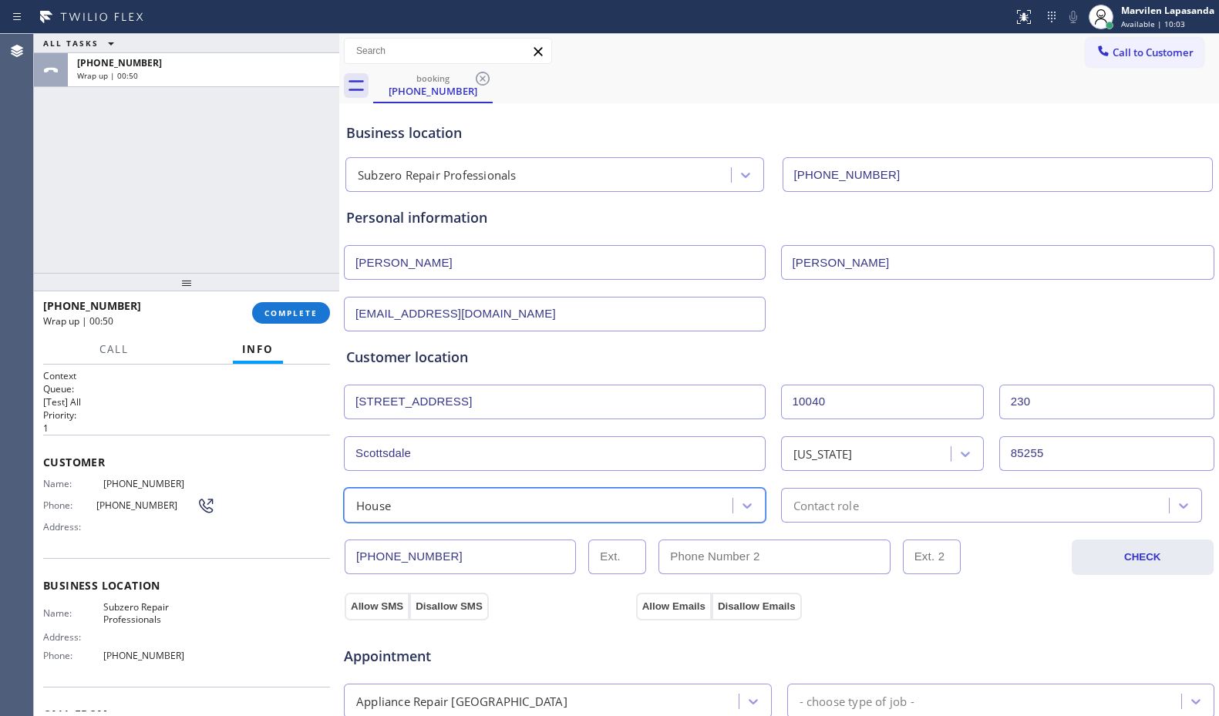
click at [837, 496] on div "Contact role" at bounding box center [826, 505] width 66 height 18
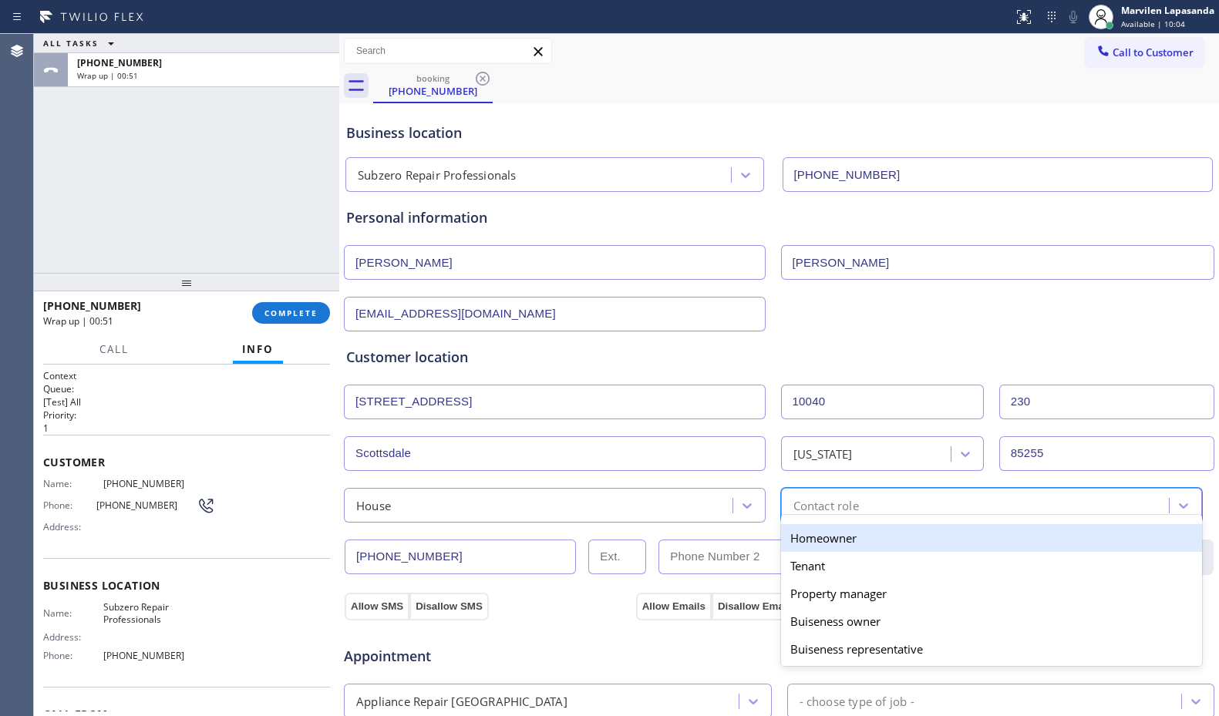
click at [818, 541] on div "Homeowner" at bounding box center [992, 538] width 422 height 28
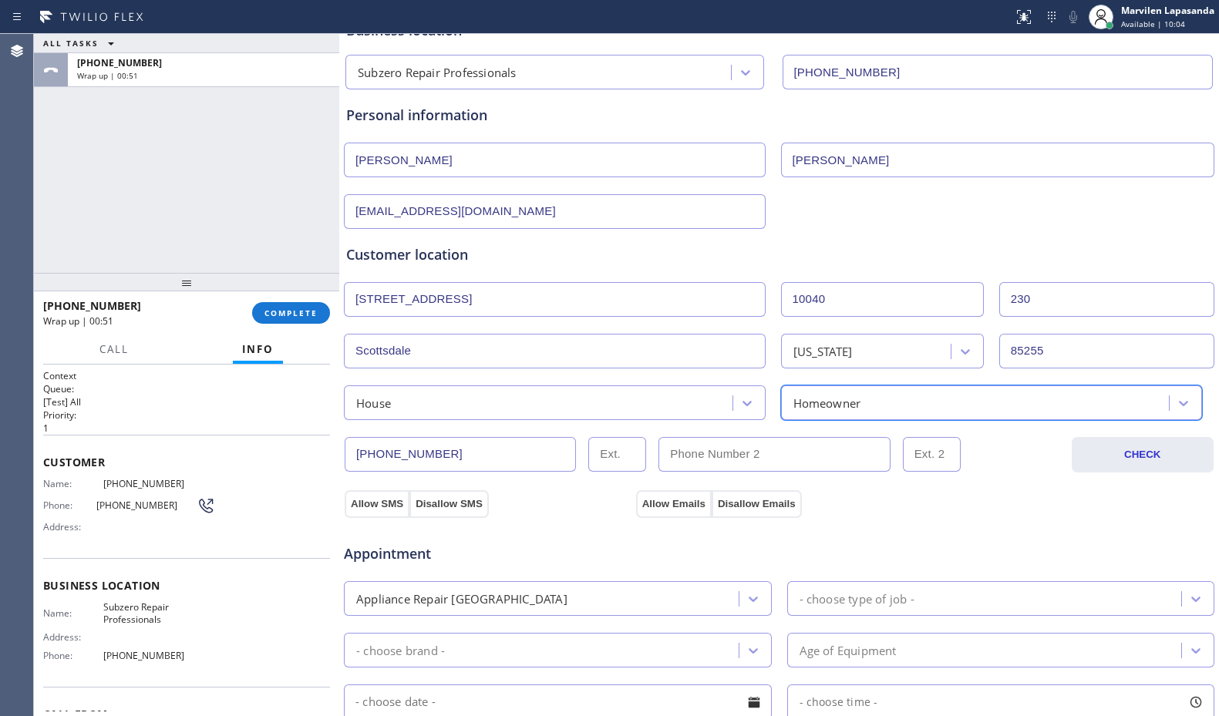
scroll to position [385, 0]
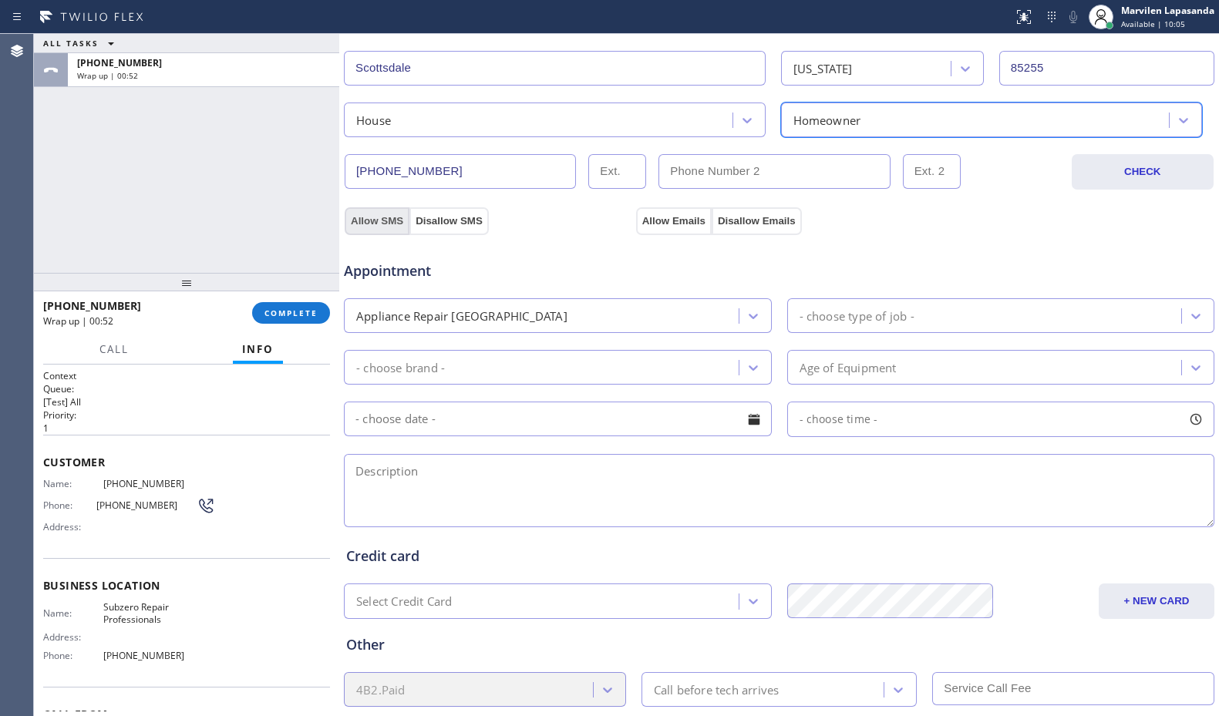
click at [364, 225] on button "Allow SMS" at bounding box center [377, 221] width 65 height 28
click at [656, 227] on button "Allow Emails" at bounding box center [674, 221] width 76 height 28
click at [887, 323] on div "- choose type of job -" at bounding box center [856, 316] width 115 height 18
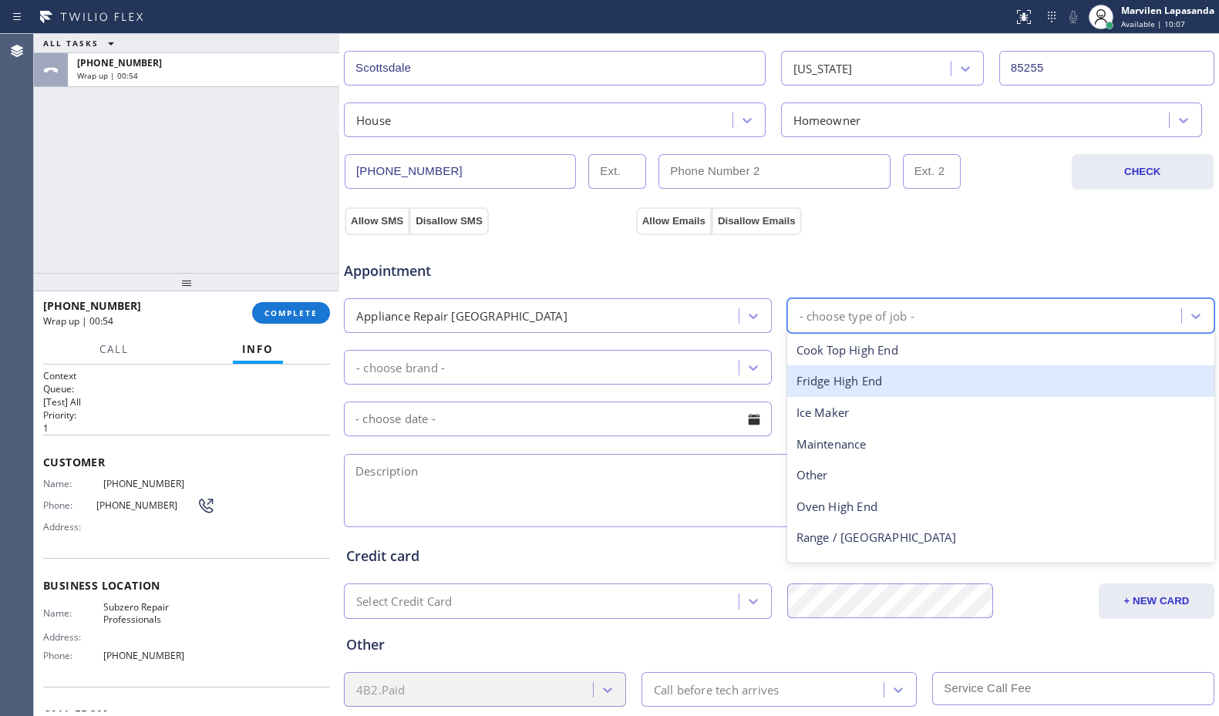
click at [852, 379] on div "Fridge High End" at bounding box center [1001, 381] width 428 height 32
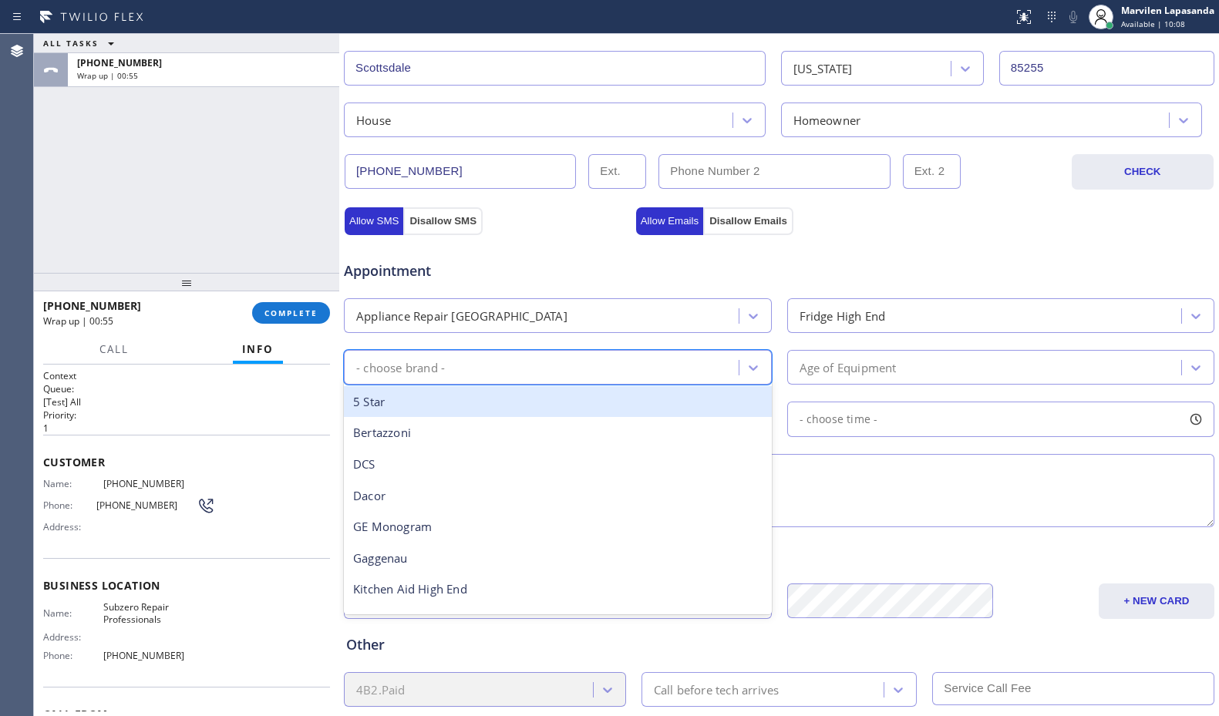
click at [540, 366] on div "- choose brand -" at bounding box center [543, 367] width 390 height 27
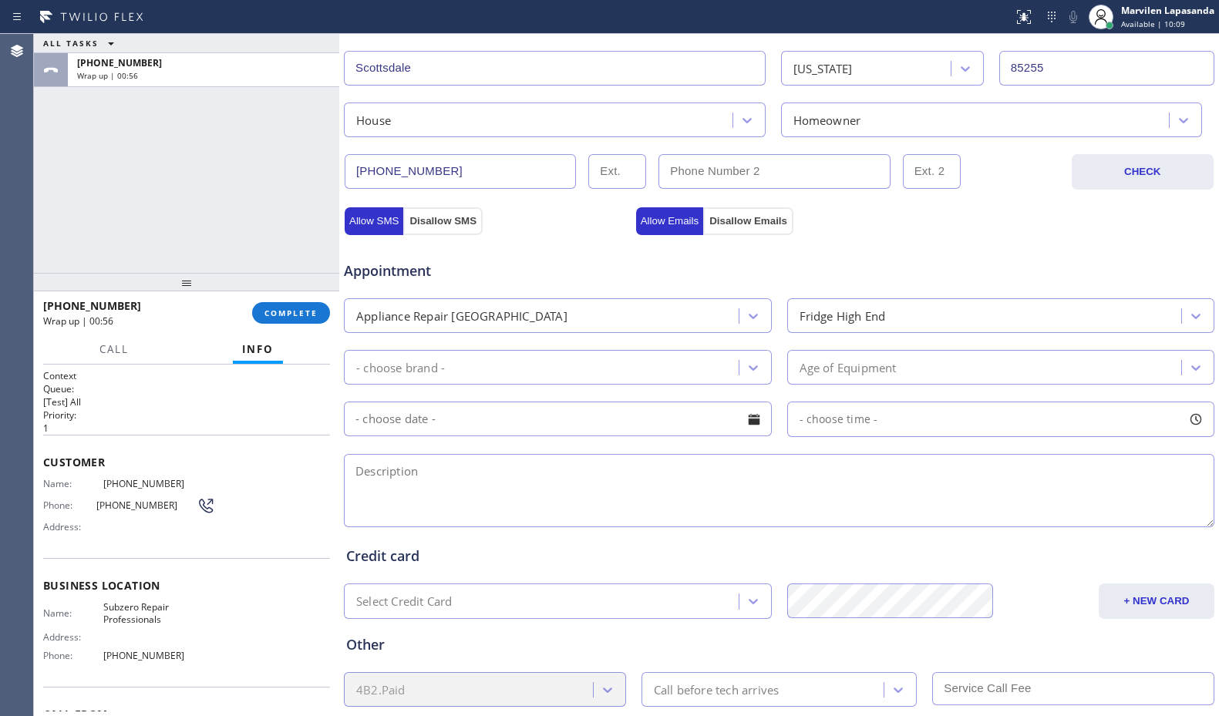
click at [927, 244] on div "Appointment" at bounding box center [778, 261] width 873 height 39
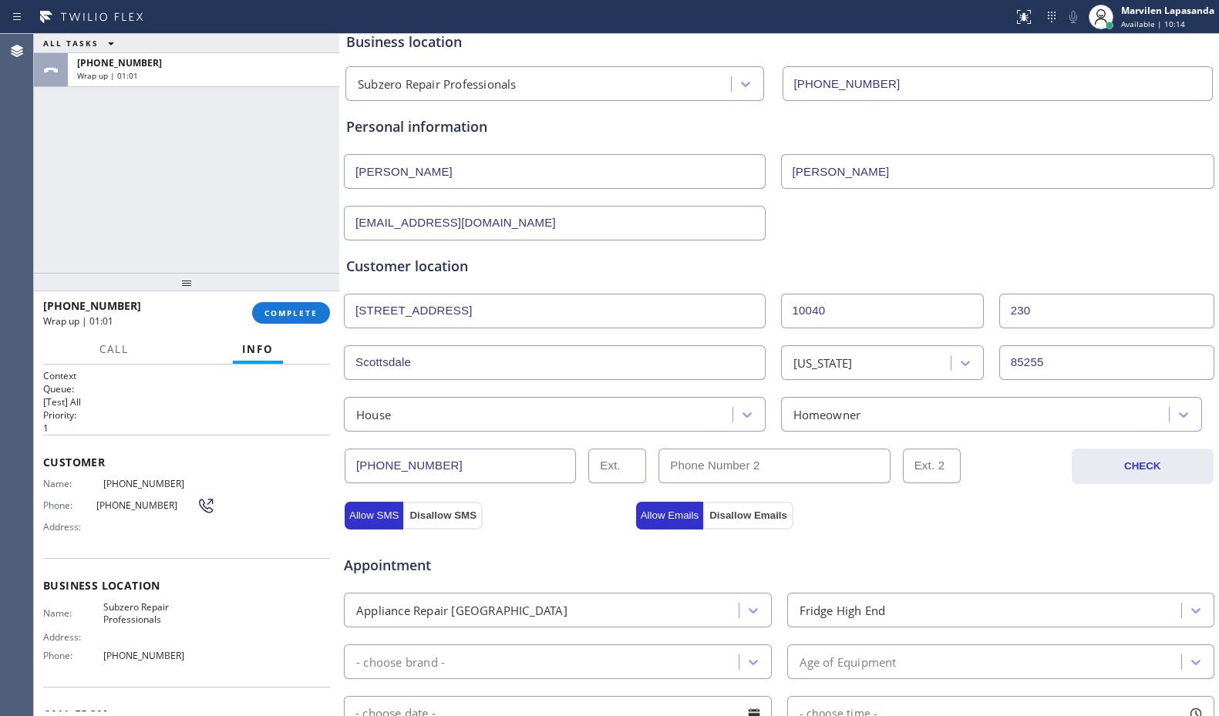
scroll to position [0, 0]
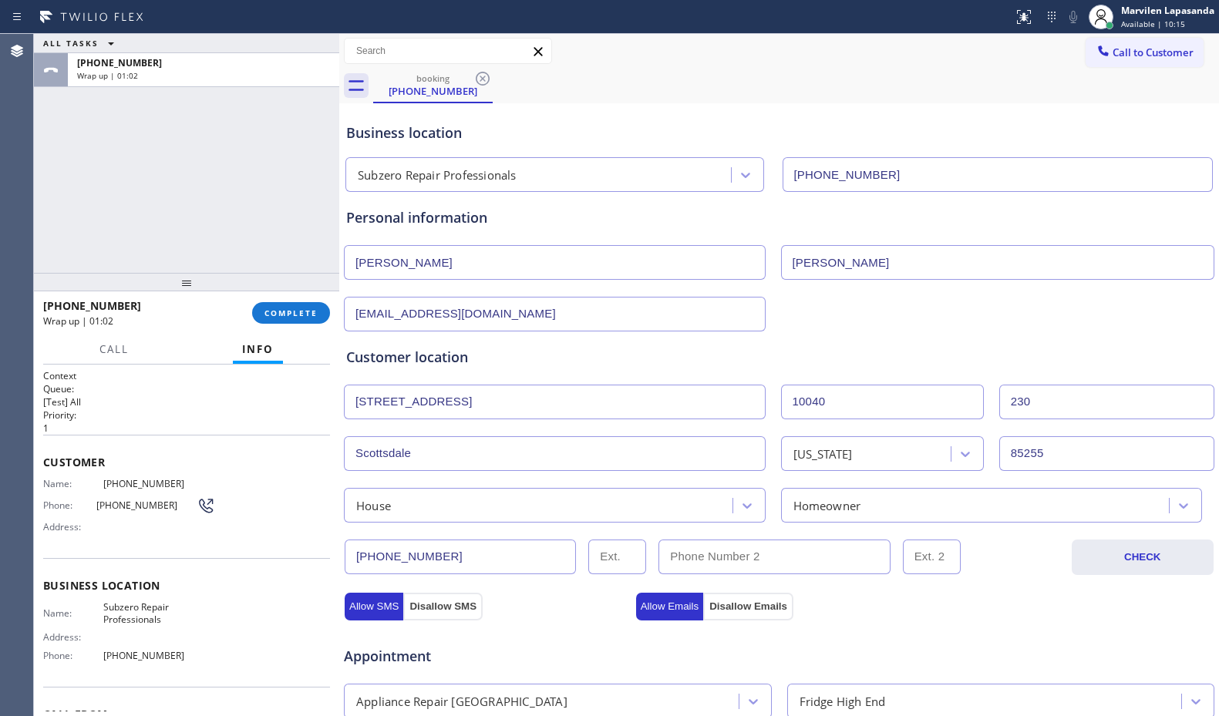
click at [172, 192] on div "ALL TASKS ALL TASKS ACTIVE TASKS TASKS IN WRAP UP [PHONE_NUMBER] Wrap up | 01:02" at bounding box center [186, 153] width 305 height 239
click at [291, 318] on button "COMPLETE" at bounding box center [291, 313] width 78 height 22
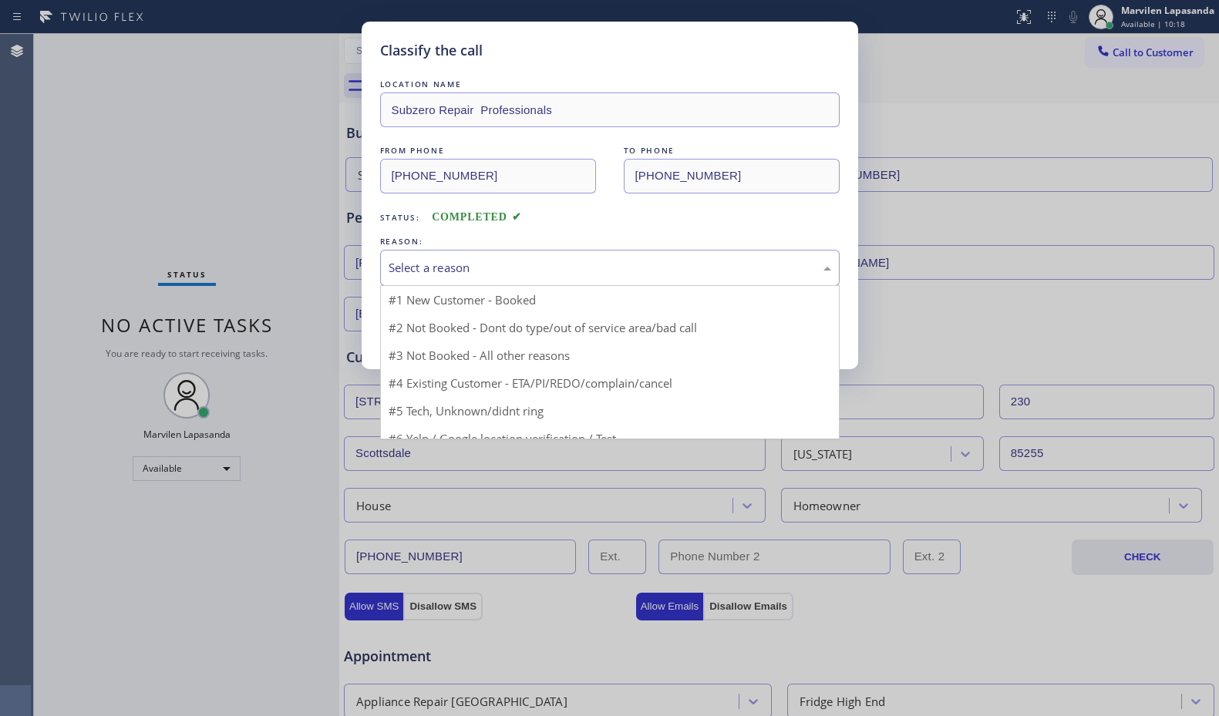
click at [428, 274] on div "Select a reason" at bounding box center [609, 268] width 442 height 18
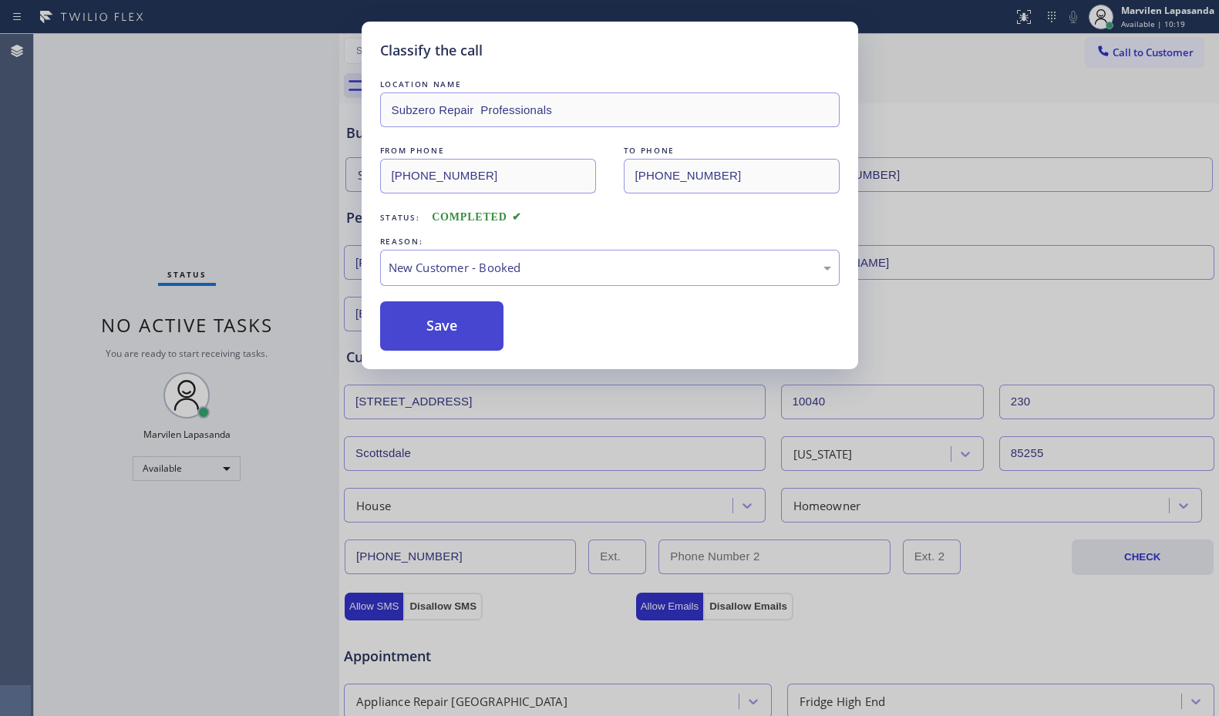
click at [422, 324] on button "Save" at bounding box center [442, 325] width 124 height 49
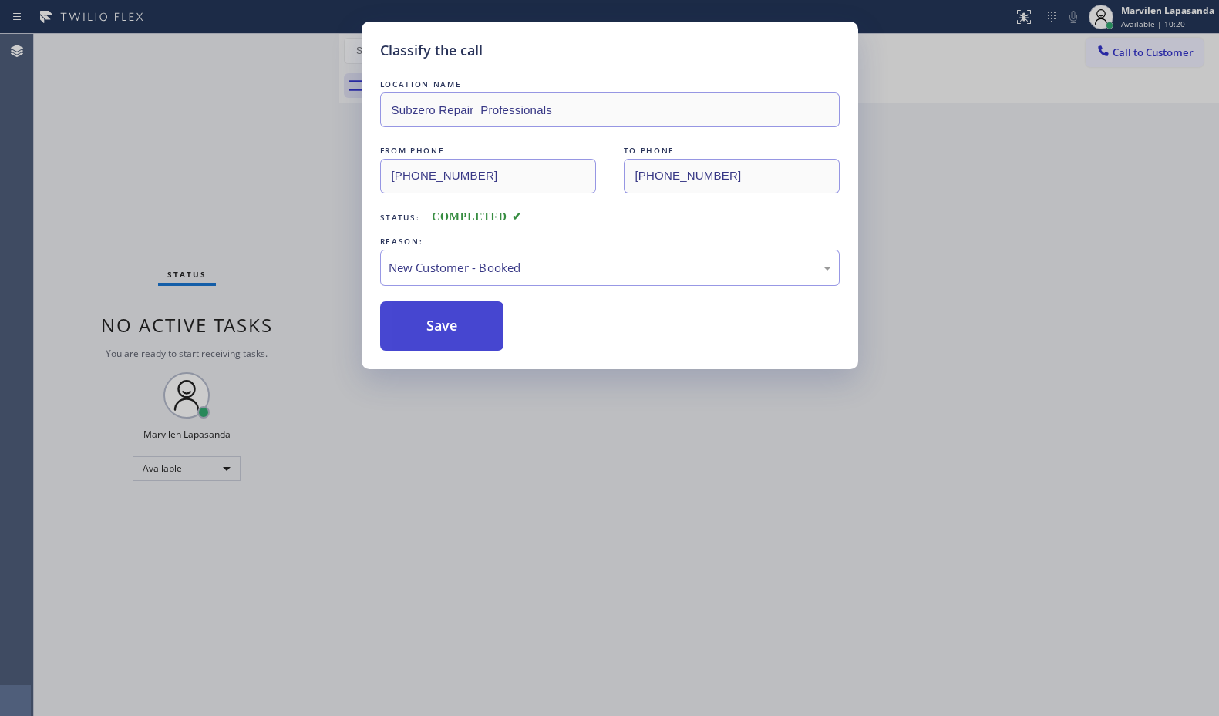
click at [422, 324] on button "Save" at bounding box center [442, 325] width 124 height 49
drag, startPoint x: 1068, startPoint y: 172, endPoint x: 1184, endPoint y: 153, distance: 118.0
click at [1075, 172] on div "Classify the call LOCATION NAME Subzero Repair Professionals FROM PHONE [PHONE_…" at bounding box center [609, 358] width 1219 height 716
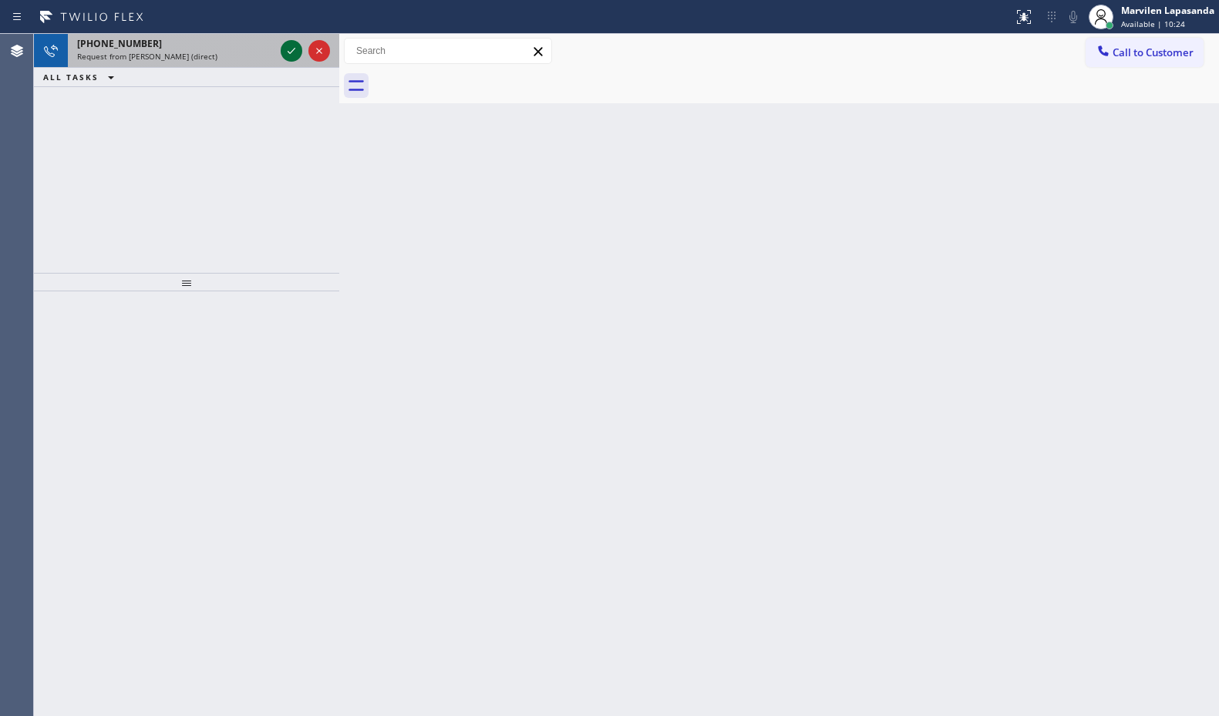
click at [284, 55] on icon at bounding box center [291, 51] width 18 height 18
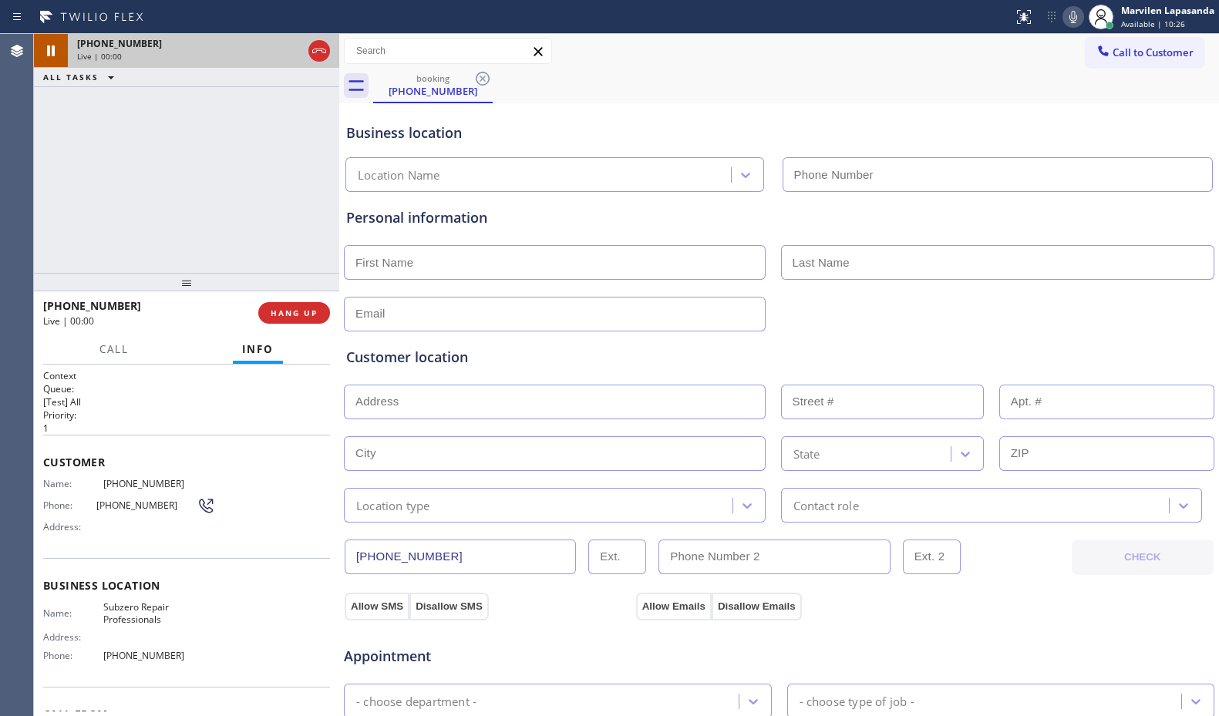
type input "[PHONE_NUMBER]"
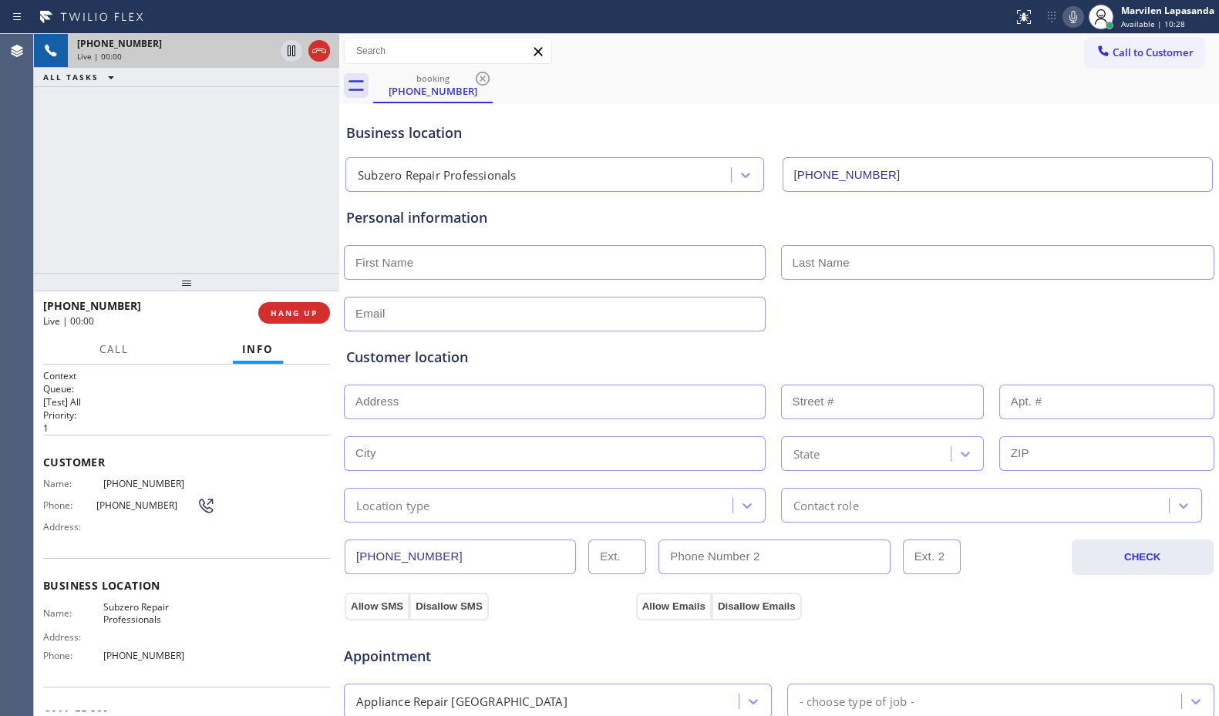
click at [247, 209] on div "[PHONE_NUMBER] Live | 00:00 ALL TASKS ALL TASKS ACTIVE TASKS TASKS IN WRAP UP" at bounding box center [186, 153] width 305 height 239
click at [245, 207] on div "[PHONE_NUMBER] Live | 00:00 ALL TASKS ALL TASKS ACTIVE TASKS TASKS IN WRAP UP" at bounding box center [186, 153] width 305 height 239
click at [260, 207] on div "[PHONE_NUMBER] Live | 00:01 ALL TASKS ALL TASKS ACTIVE TASKS TASKS IN WRAP UP" at bounding box center [186, 153] width 305 height 239
click at [290, 214] on div "[PHONE_NUMBER] Live | 00:01 ALL TASKS ALL TASKS ACTIVE TASKS TASKS IN WRAP UP" at bounding box center [186, 153] width 305 height 239
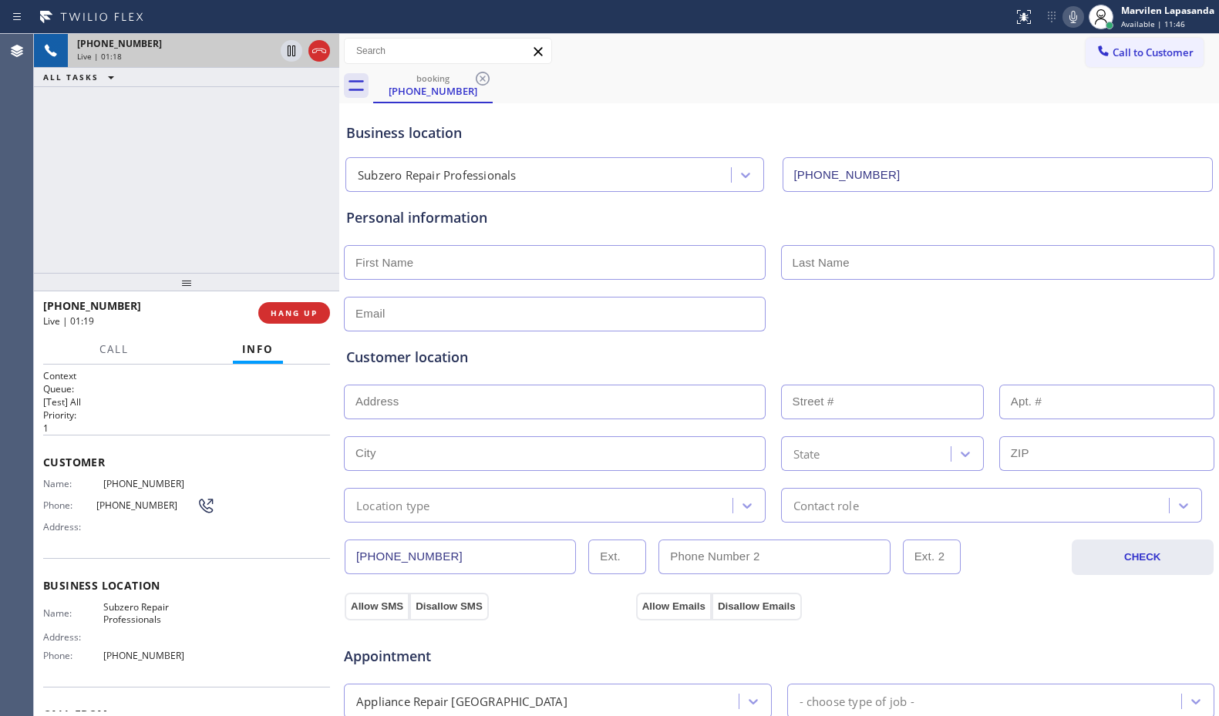
click at [742, 133] on div "Business location" at bounding box center [779, 133] width 866 height 21
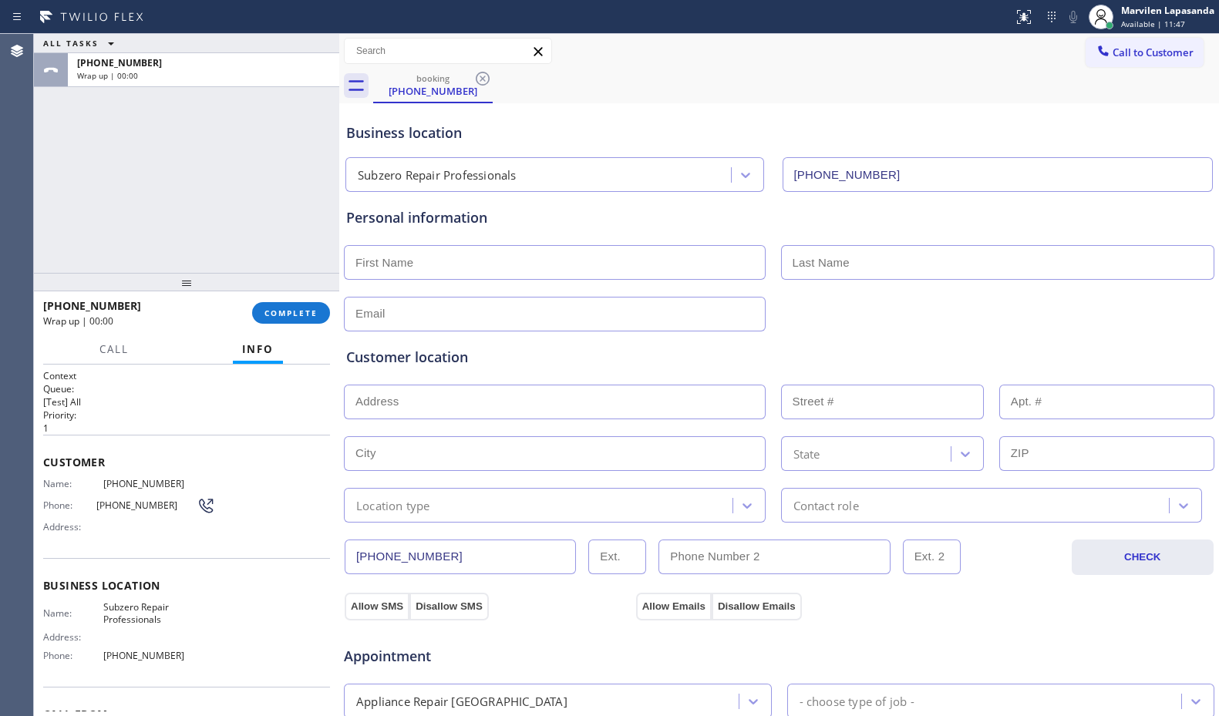
click at [743, 130] on div "Business location" at bounding box center [779, 133] width 866 height 21
drag, startPoint x: 755, startPoint y: 127, endPoint x: 930, endPoint y: 131, distance: 175.0
click at [763, 127] on div "Business location" at bounding box center [779, 133] width 866 height 21
click at [461, 253] on input "text" at bounding box center [555, 262] width 422 height 35
paste input "[PERSON_NAME]"
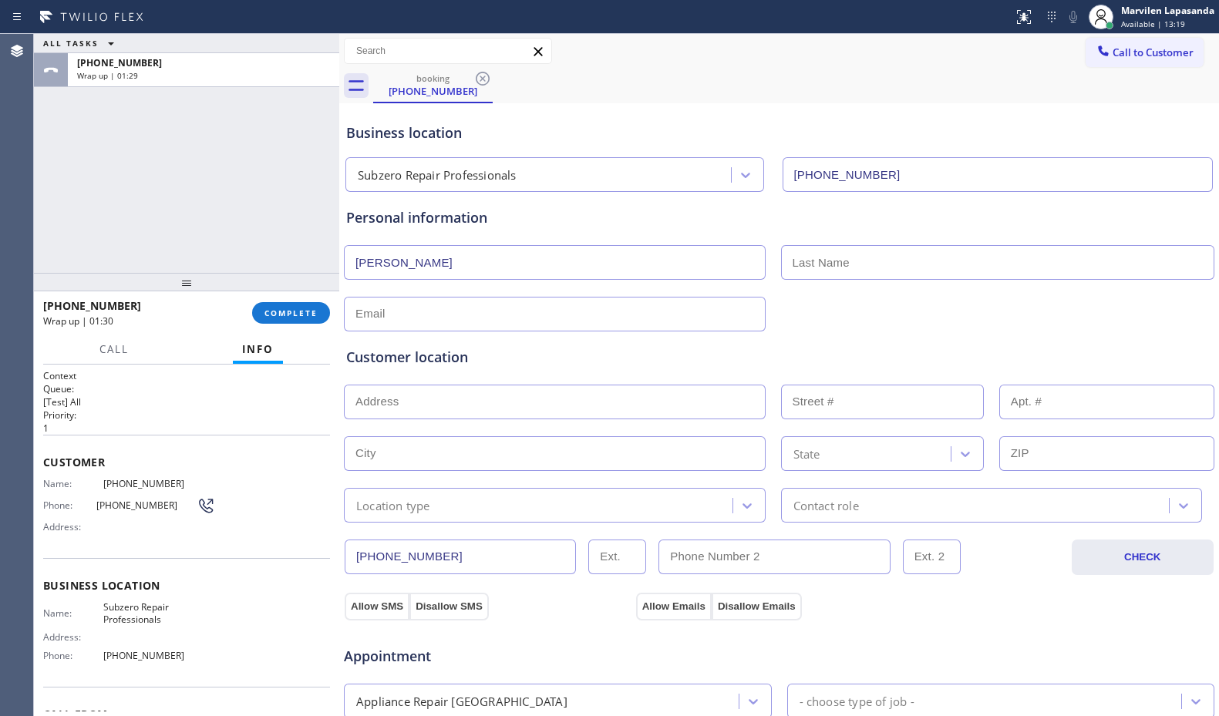
type input "[PERSON_NAME]"
click at [815, 259] on input "text" at bounding box center [998, 262] width 434 height 35
paste input "[PERSON_NAME]"
type input "[PERSON_NAME]"
click at [399, 326] on div "Customer location >> ADD NEW ADDRESS << + NEW ADDRESS State Location type Conta…" at bounding box center [779, 423] width 872 height 197
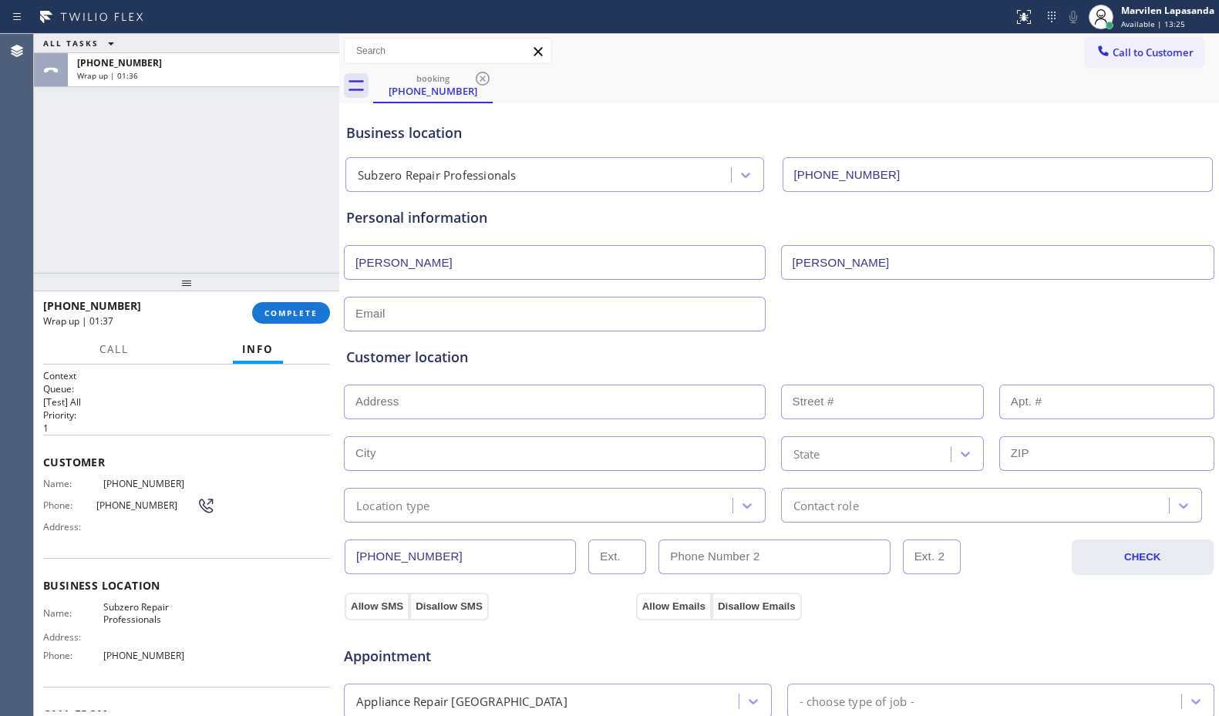
click at [399, 322] on input "text" at bounding box center [555, 314] width 422 height 35
paste input "[EMAIL_ADDRESS][DOMAIN_NAME]"
type input "[EMAIL_ADDRESS][DOMAIN_NAME]"
click at [406, 343] on div "Customer location >> ADD NEW ADDRESS << + NEW ADDRESS State Location type Conta…" at bounding box center [779, 426] width 872 height 191
click at [425, 405] on input "text" at bounding box center [555, 402] width 422 height 35
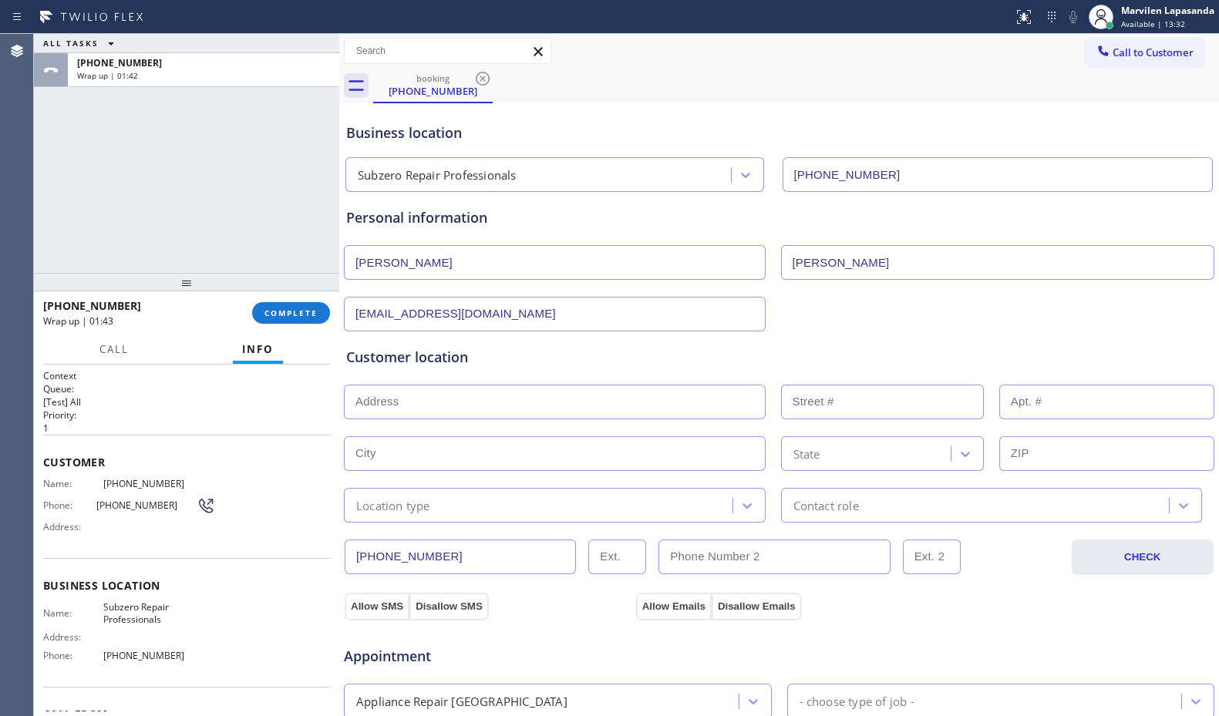
paste input "[STREET_ADDRESS]"
type input "[STREET_ADDRESS]"
type input "10040"
type input "Scottsdale"
type input "85255"
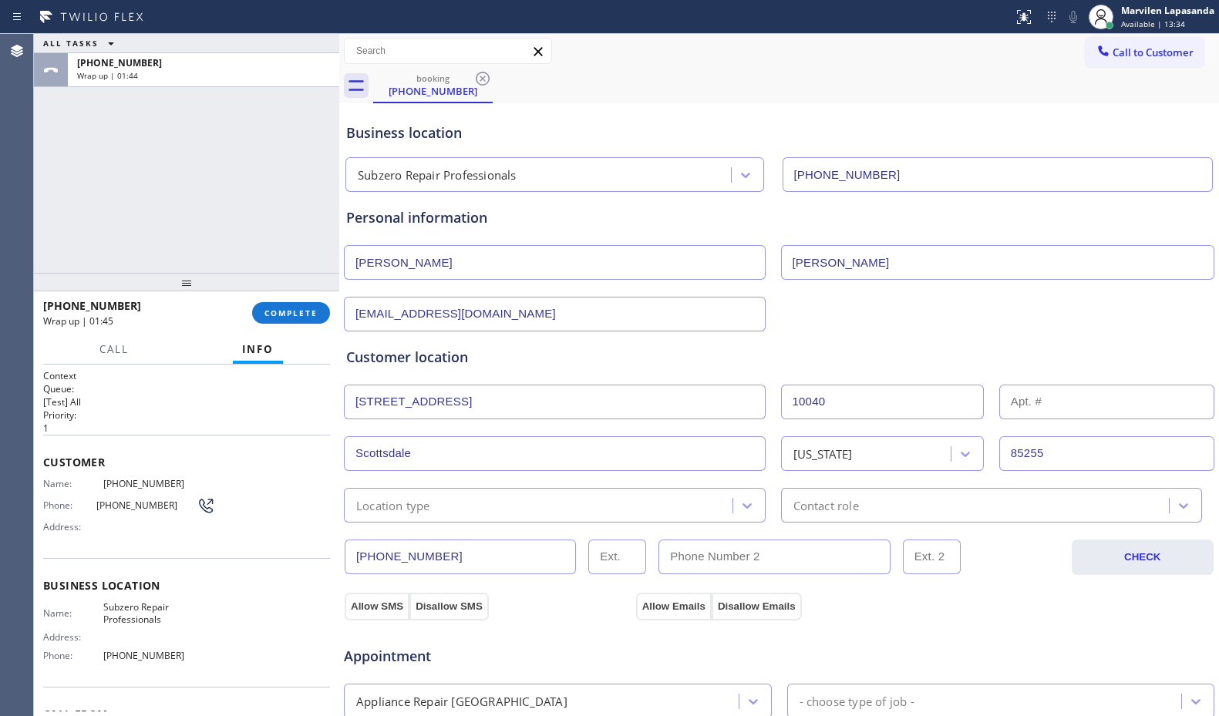
click at [1158, 405] on input "text" at bounding box center [1106, 402] width 215 height 35
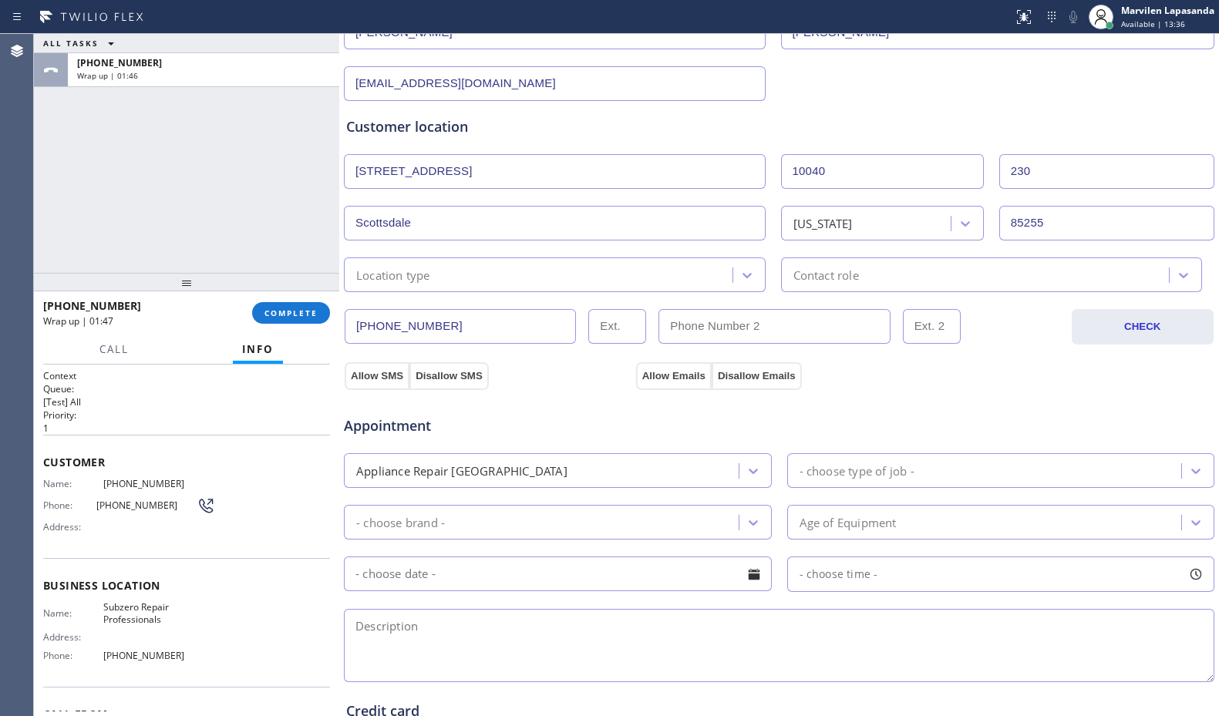
scroll to position [231, 0]
type input "230"
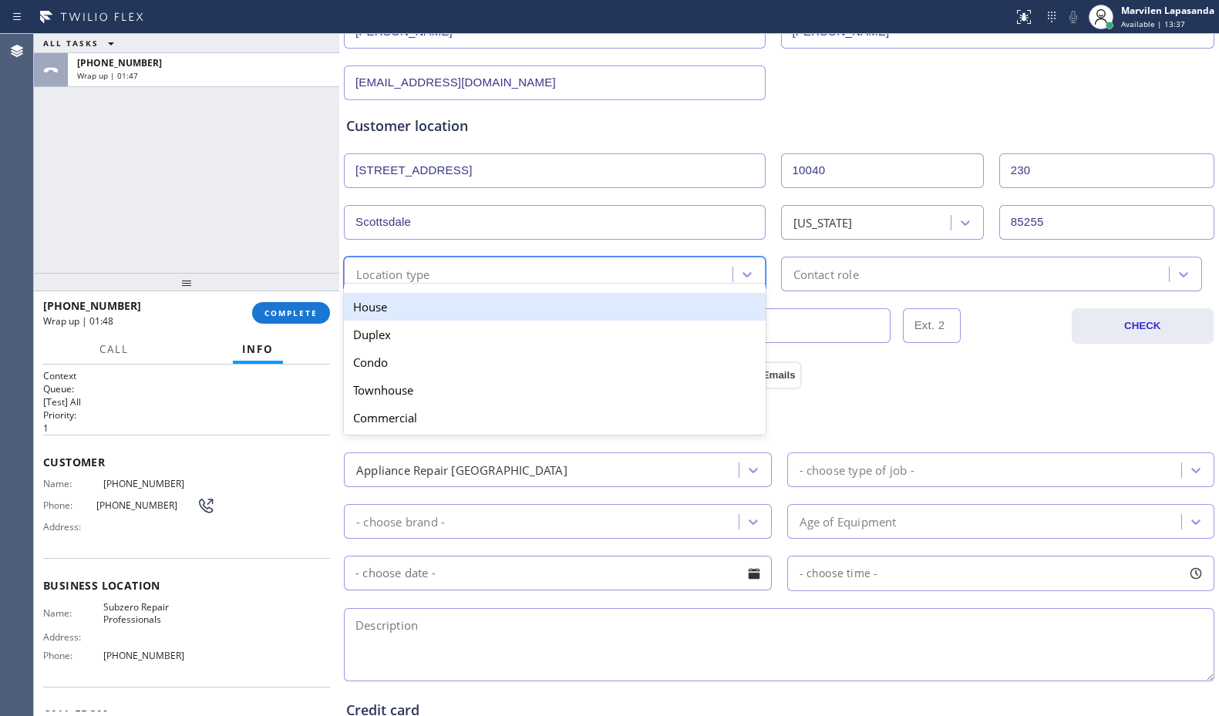
click at [408, 274] on div "Location type" at bounding box center [393, 274] width 74 height 18
click at [409, 308] on div "House" at bounding box center [555, 307] width 422 height 28
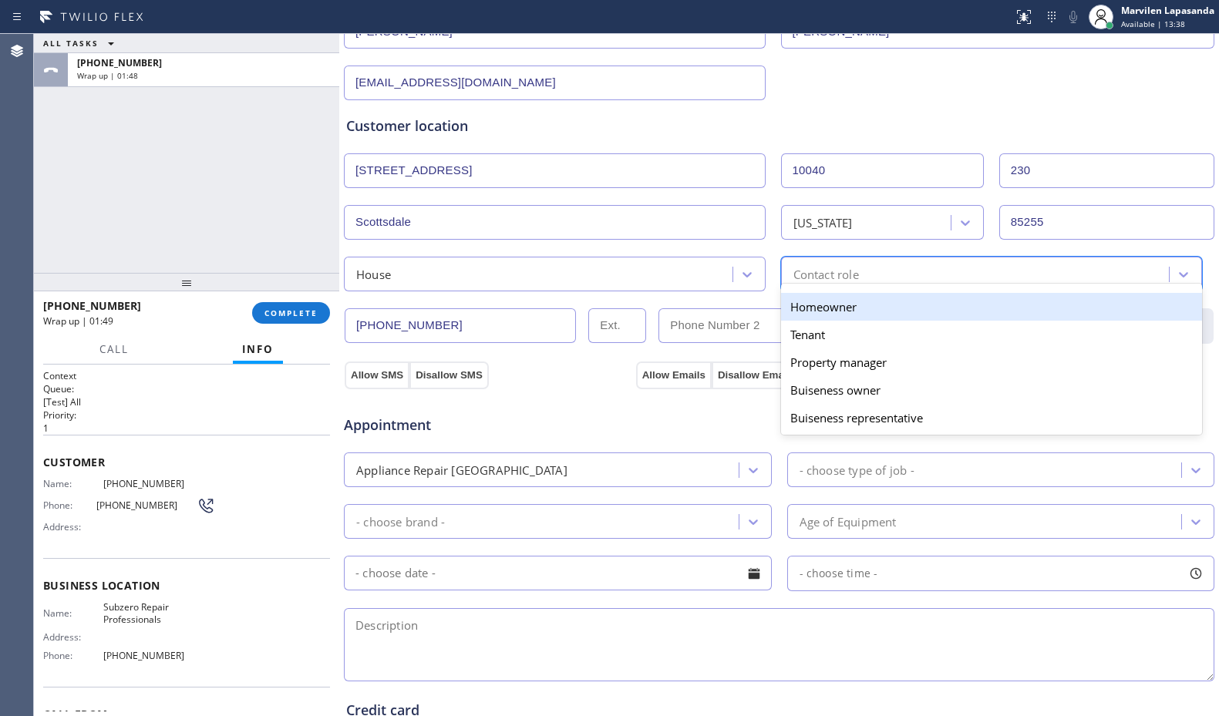
click at [860, 277] on div "Contact role" at bounding box center [977, 274] width 384 height 27
click at [839, 305] on div "Homeowner" at bounding box center [992, 307] width 422 height 28
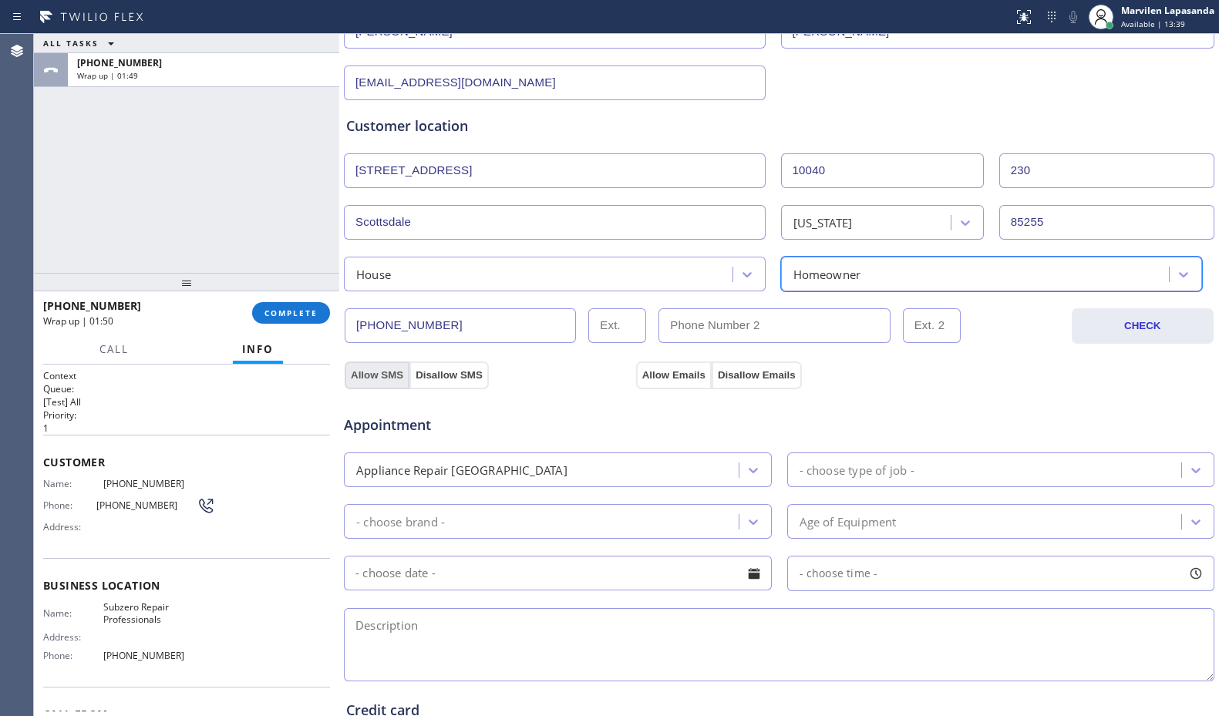
click at [389, 373] on button "Allow SMS" at bounding box center [377, 375] width 65 height 28
click at [650, 375] on button "Allow Emails" at bounding box center [674, 375] width 76 height 28
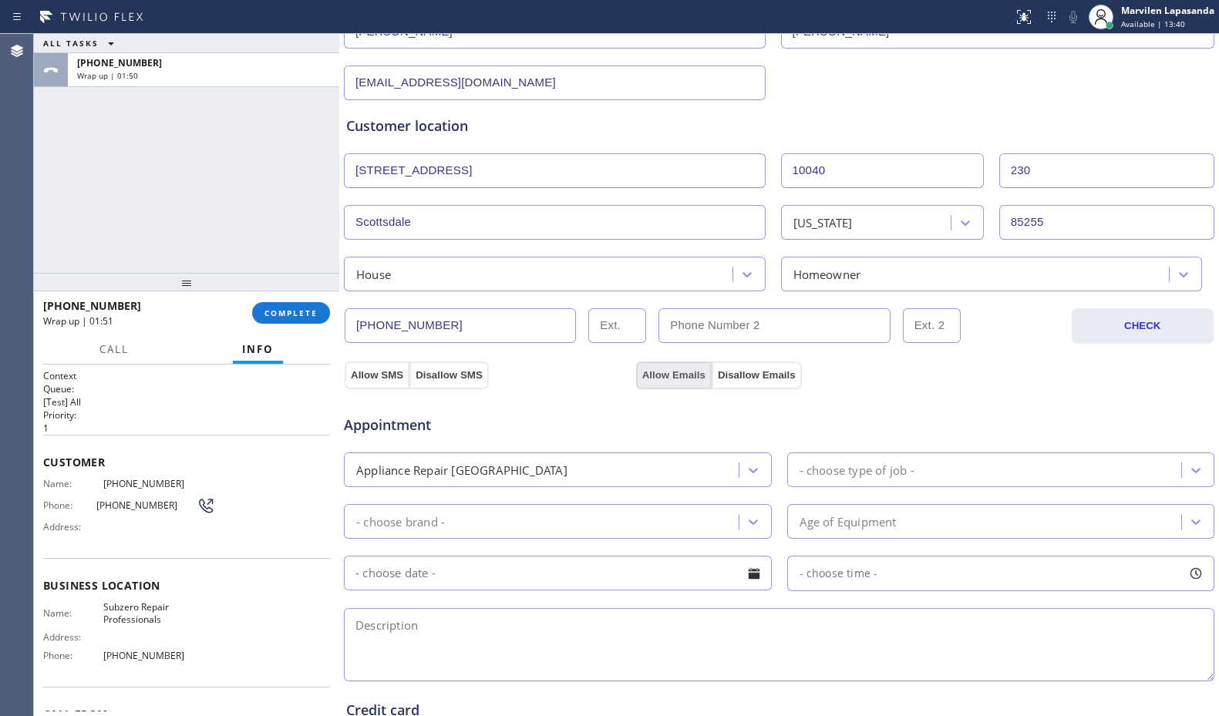
click at [650, 375] on button "Allow Emails" at bounding box center [674, 375] width 76 height 28
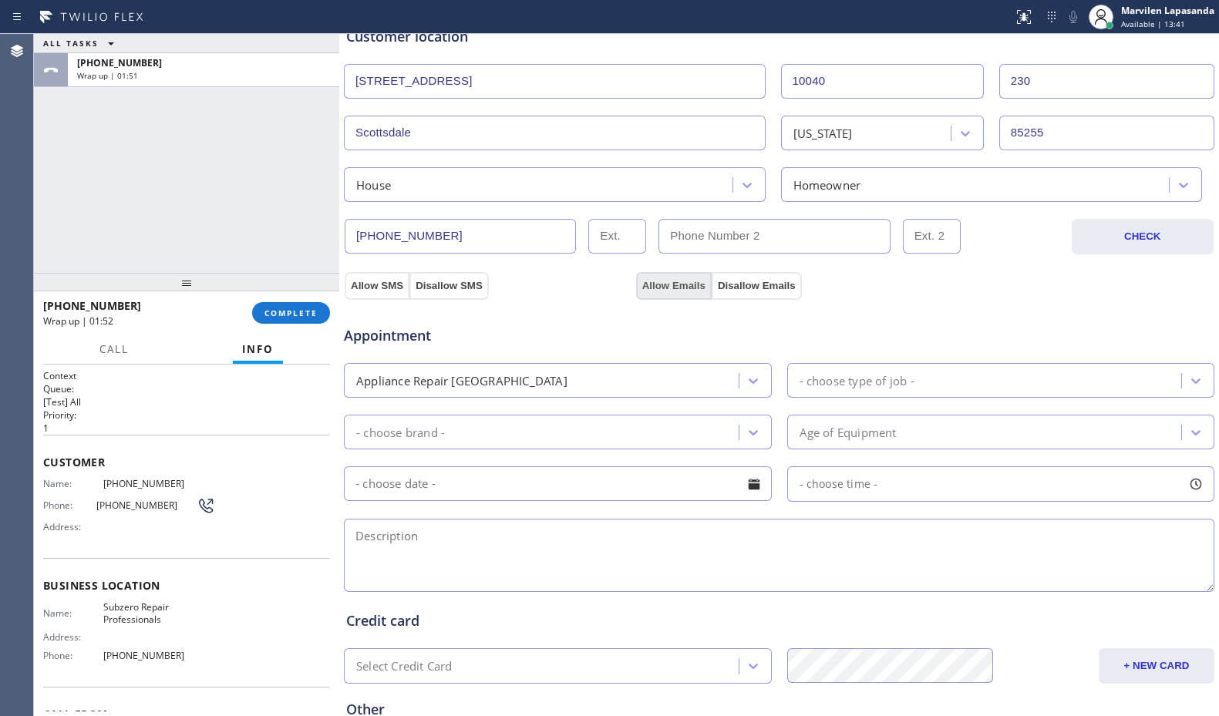
scroll to position [462, 0]
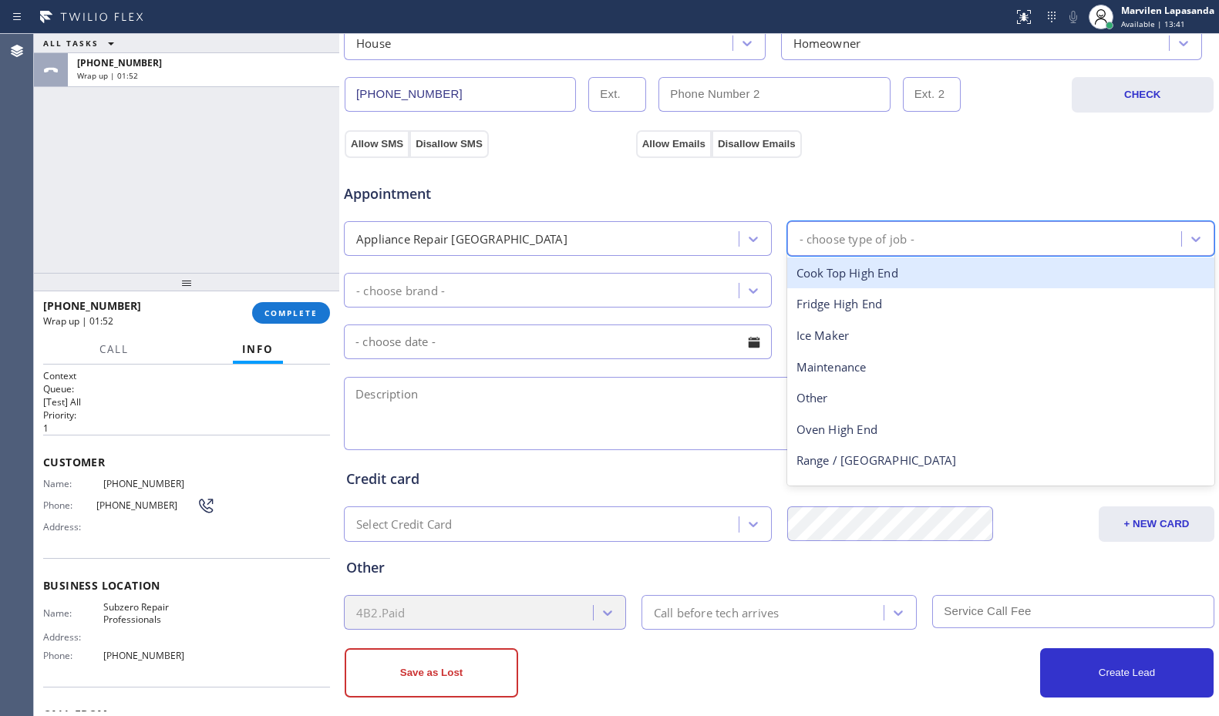
click at [827, 237] on div "- choose type of job -" at bounding box center [856, 239] width 115 height 18
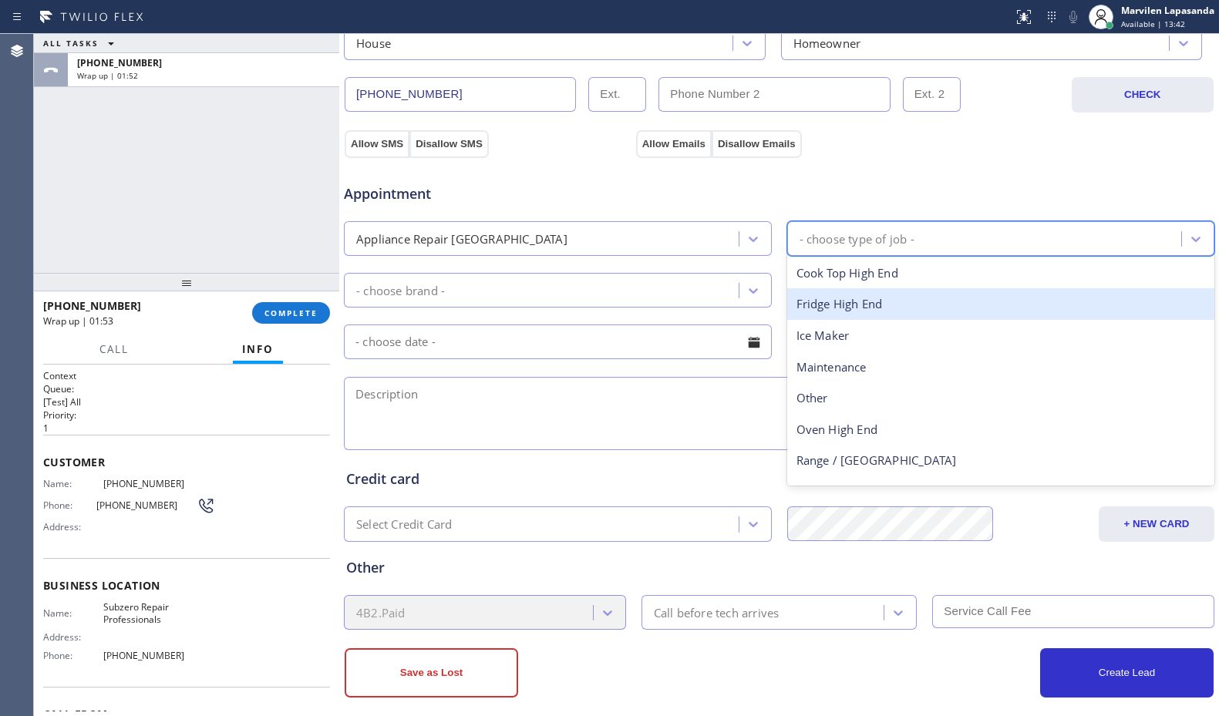
drag, startPoint x: 833, startPoint y: 298, endPoint x: 778, endPoint y: 301, distance: 54.8
click at [832, 298] on div "Fridge High End" at bounding box center [1001, 304] width 428 height 32
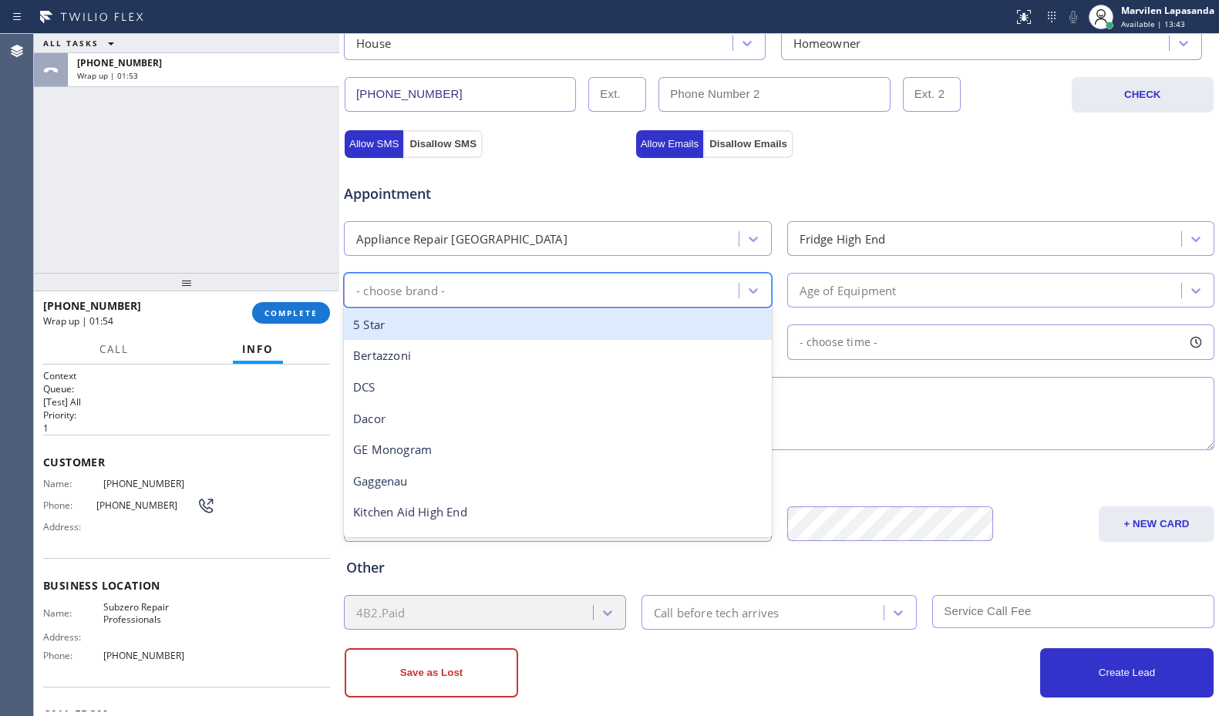
click at [539, 296] on div "- choose brand -" at bounding box center [543, 290] width 390 height 27
type input "sub"
click at [462, 337] on div "Sub Zero" at bounding box center [558, 325] width 428 height 32
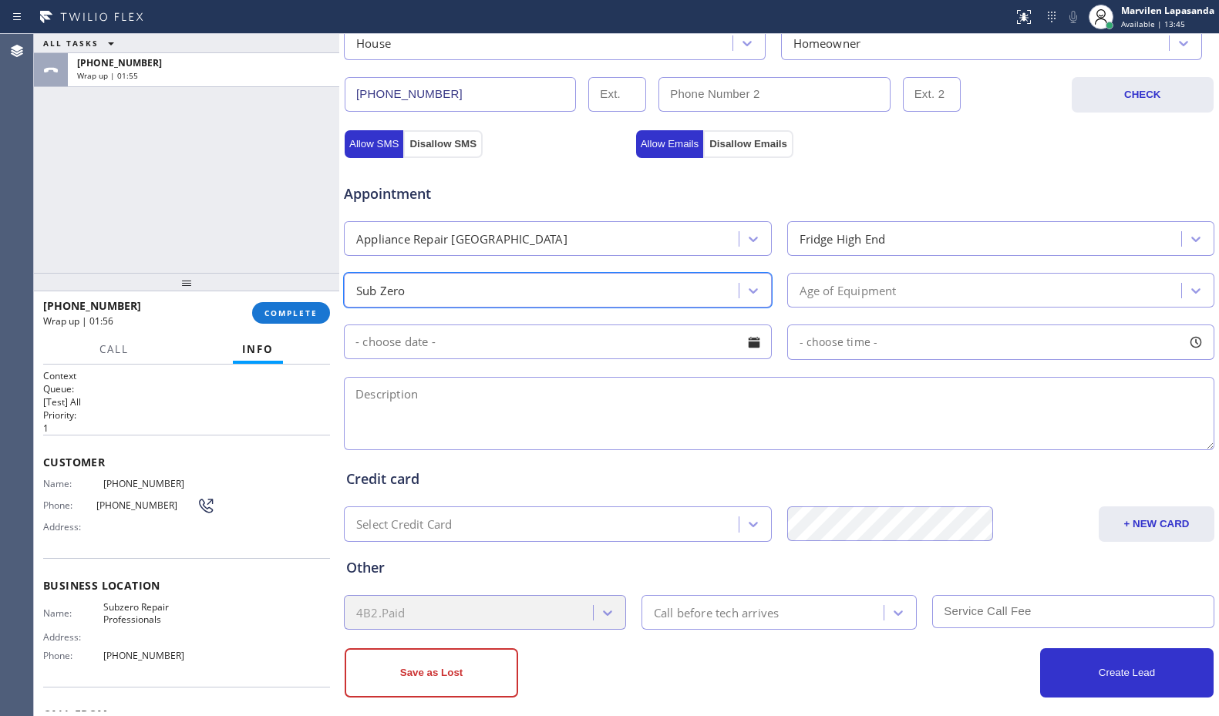
click at [865, 280] on div "Age of Equipment" at bounding box center [987, 290] width 390 height 27
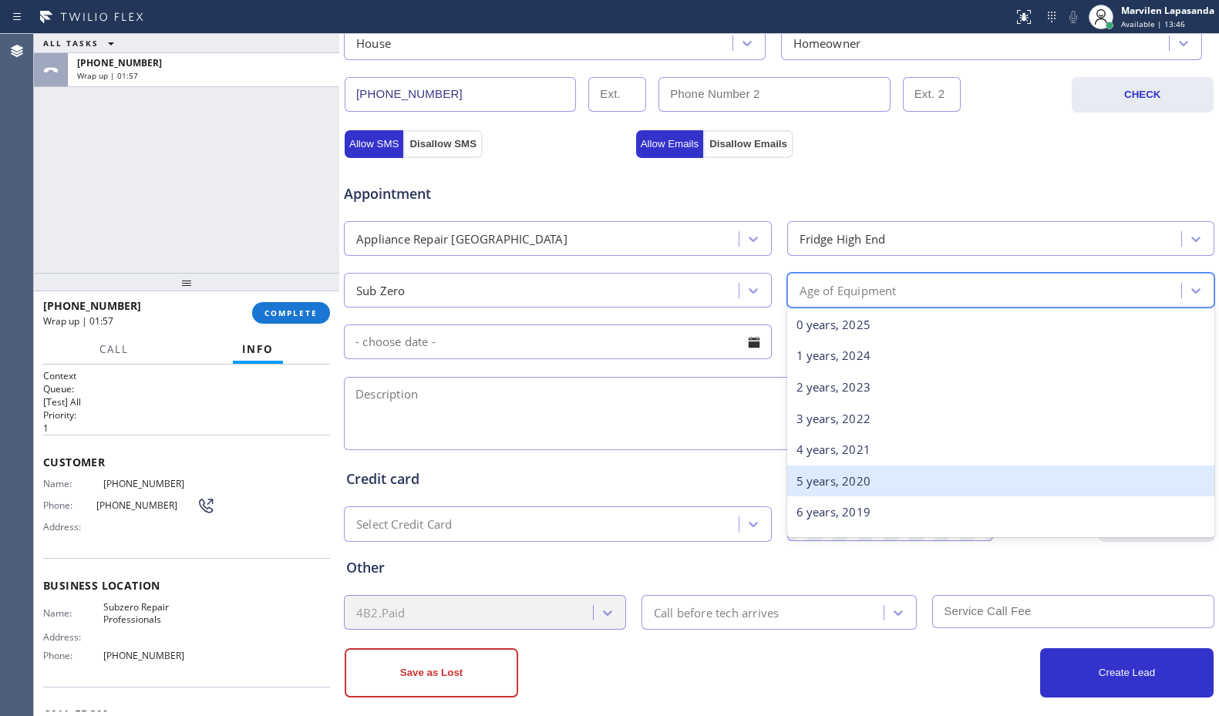
click at [823, 476] on div "5 years, 2020" at bounding box center [1001, 482] width 428 height 32
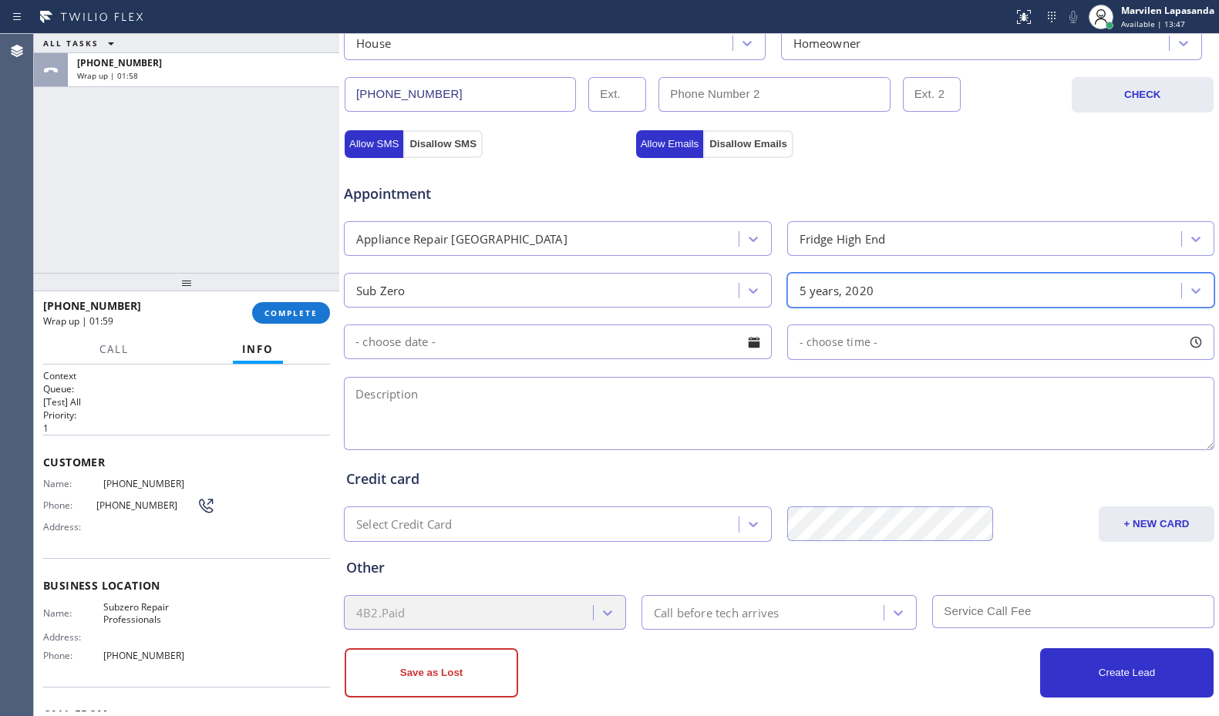
click at [747, 343] on div at bounding box center [754, 342] width 26 height 26
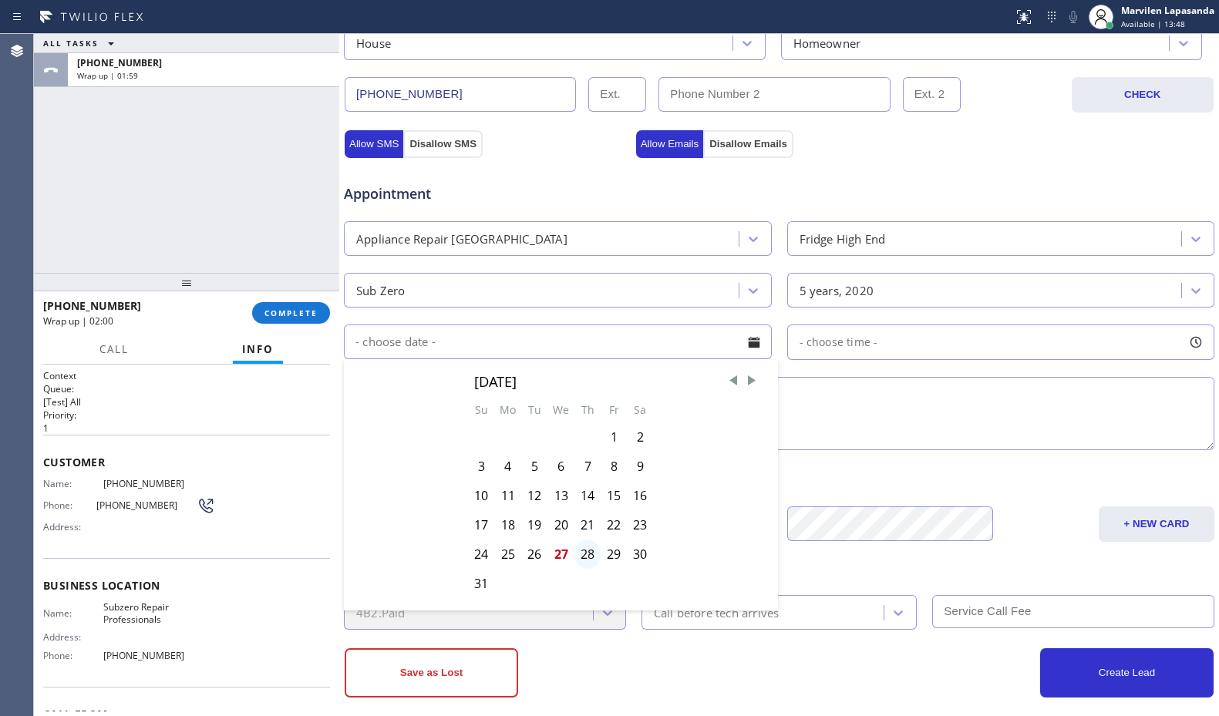
click at [589, 550] on div "28" at bounding box center [587, 554] width 26 height 29
type input "[DATE]"
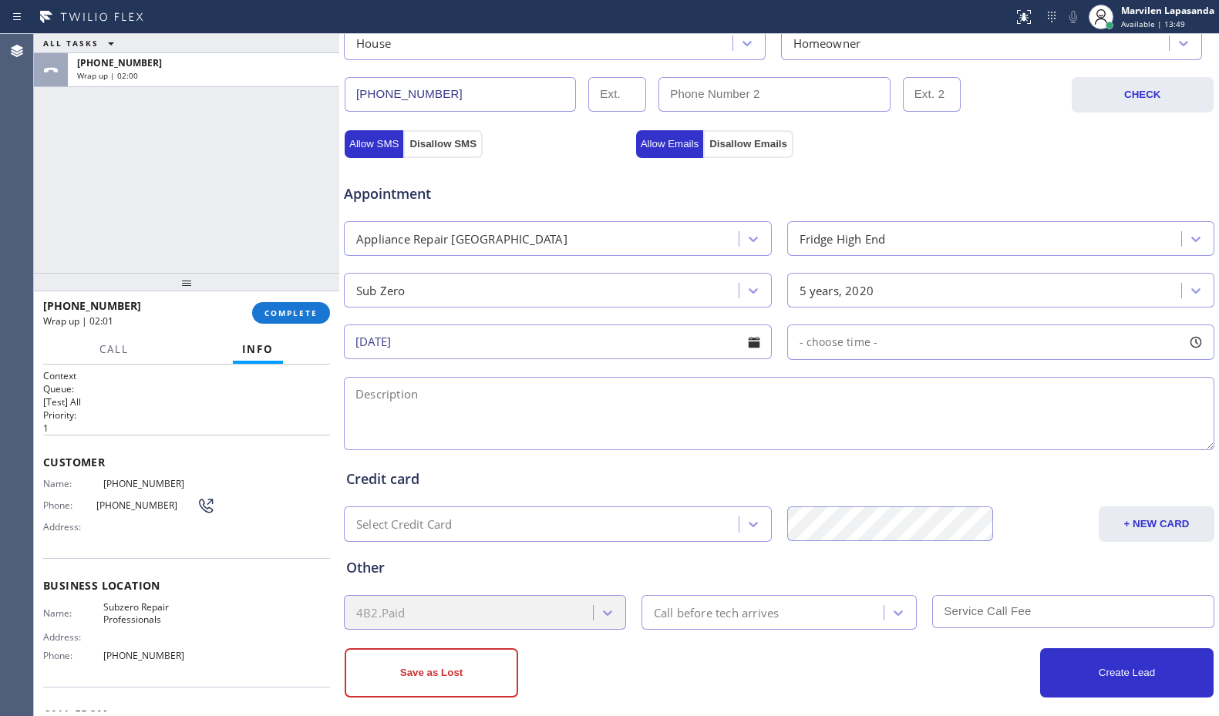
click at [1182, 344] on div at bounding box center [1195, 342] width 26 height 26
drag, startPoint x: 803, startPoint y: 434, endPoint x: 920, endPoint y: 441, distance: 117.4
click at [920, 441] on div at bounding box center [925, 436] width 18 height 32
drag, startPoint x: 795, startPoint y: 439, endPoint x: 819, endPoint y: 439, distance: 23.9
click at [823, 439] on div at bounding box center [832, 436] width 18 height 32
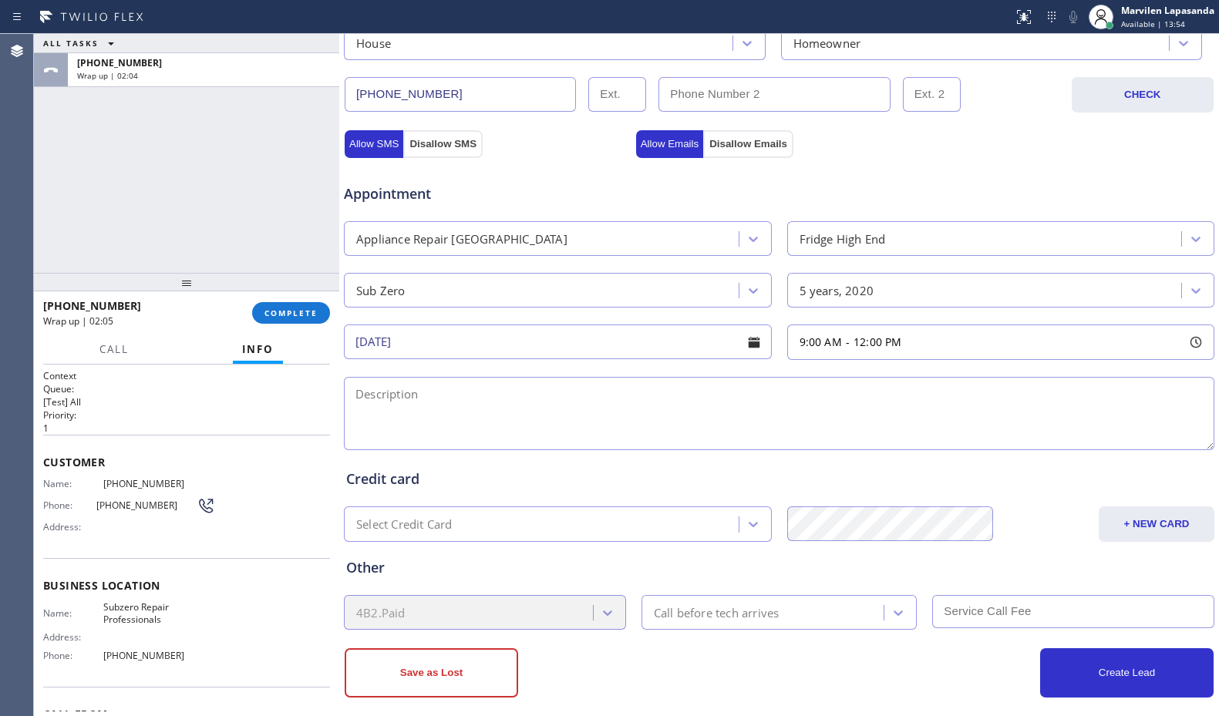
click at [686, 432] on textarea at bounding box center [779, 413] width 870 height 73
click at [405, 401] on textarea at bounding box center [779, 413] width 870 height 73
paste textarea "9-12/ $75 SCF/ Sub Zero/ Fridge/ The icemaker is not making ice/ Don't know how…"
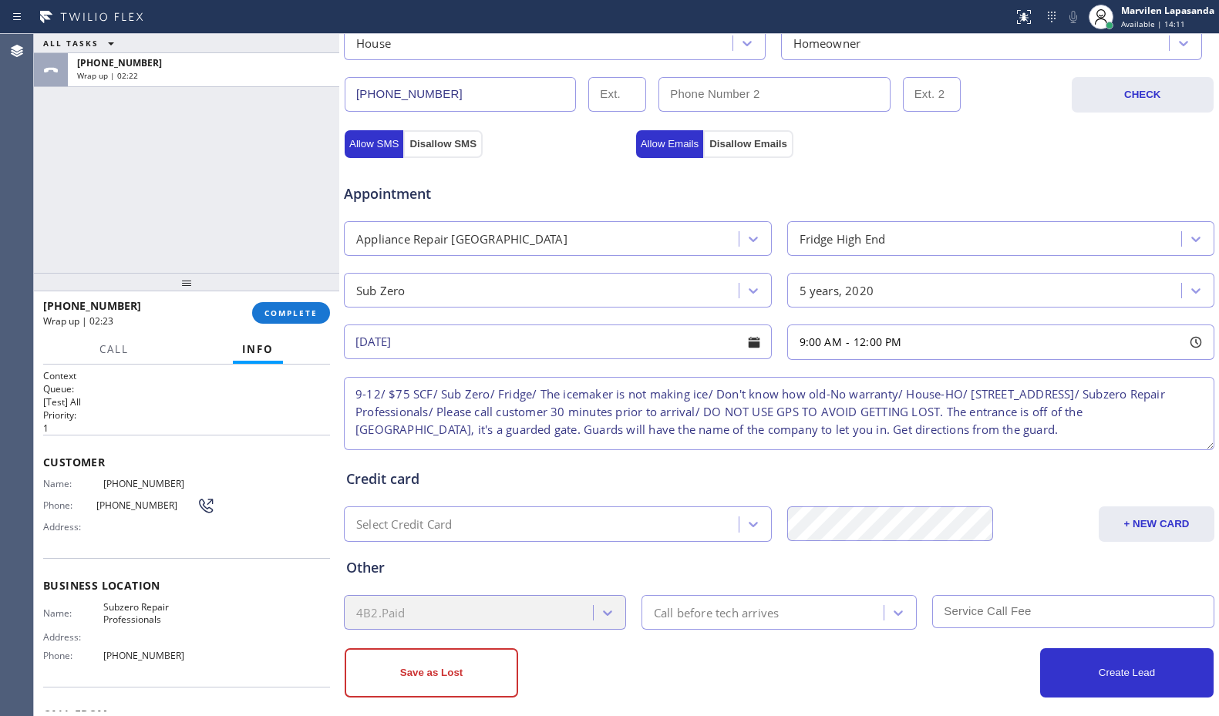
click at [573, 431] on textarea "9-12/ $75 SCF/ Sub Zero/ Fridge/ The icemaker is not making ice/ Don't know how…" at bounding box center [779, 413] width 870 height 73
click at [822, 411] on textarea "9-12/ $75 SCF/ Sub Zero/ Fridge/ The icemaker is not making ice/ Don't know how…" at bounding box center [779, 413] width 870 height 73
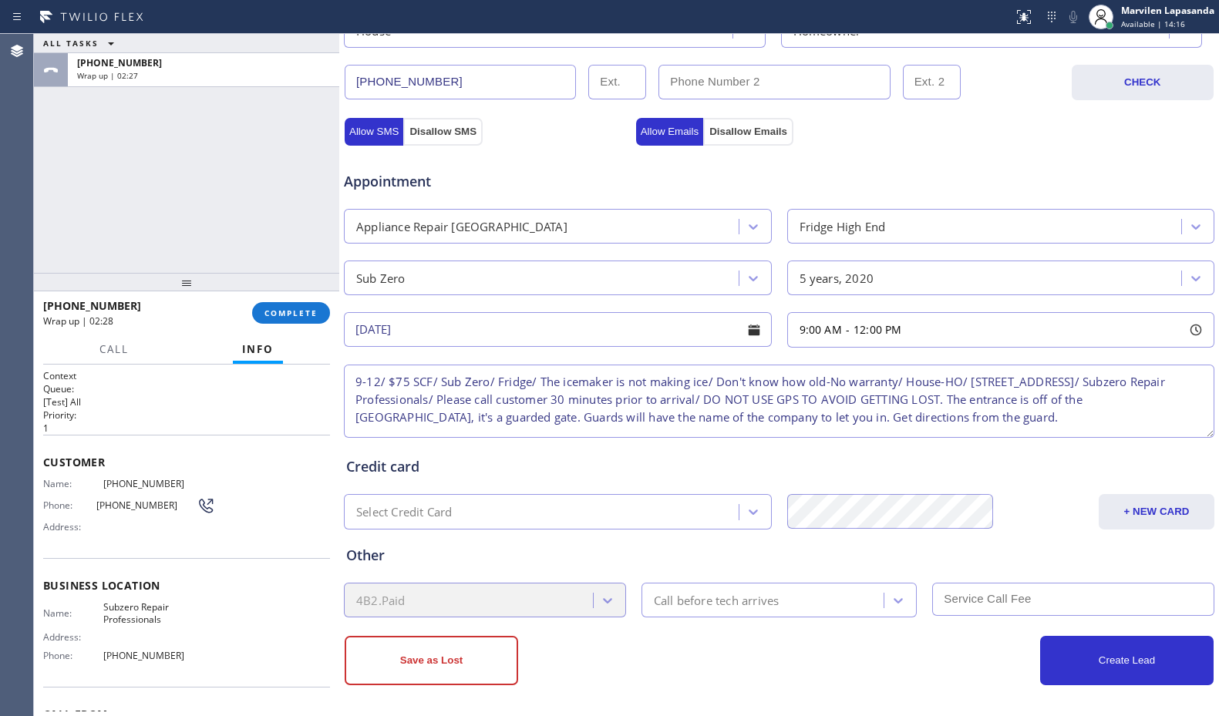
scroll to position [479, 0]
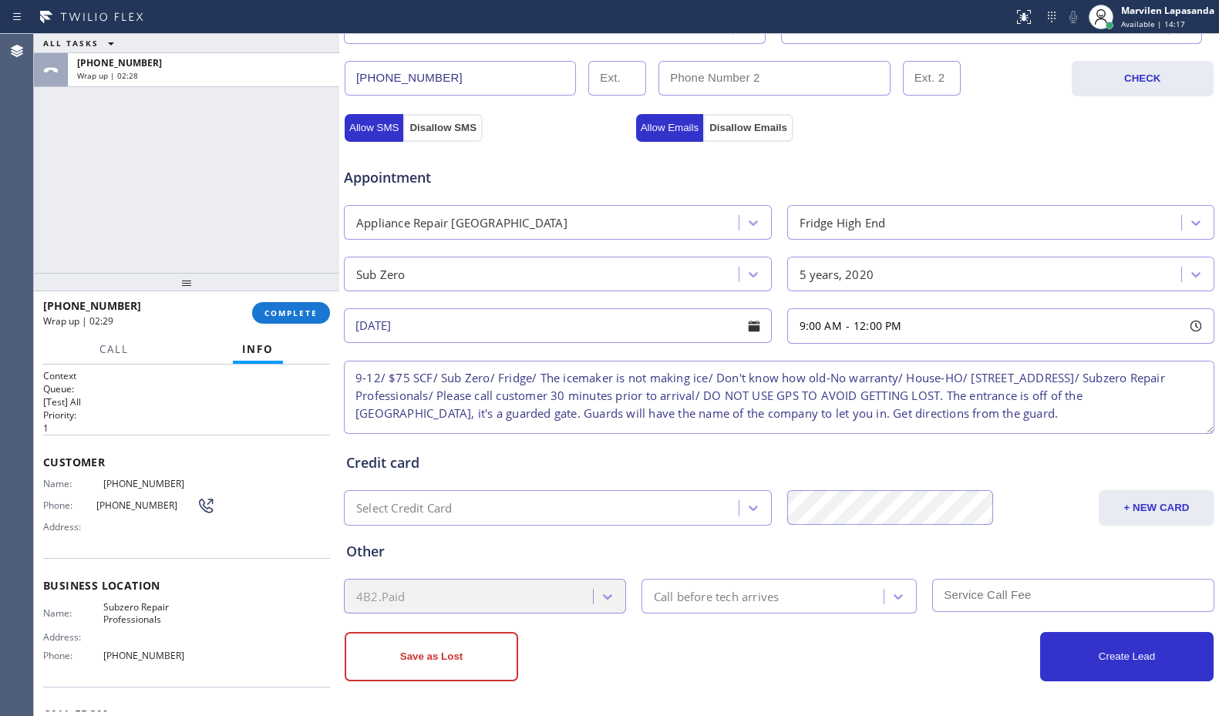
type textarea "9-12/ $75 SCF/ Sub Zero/ Fridge/ The icemaker is not making ice/ Don't know how…"
click at [745, 603] on div "Call before tech arrives" at bounding box center [717, 596] width 126 height 18
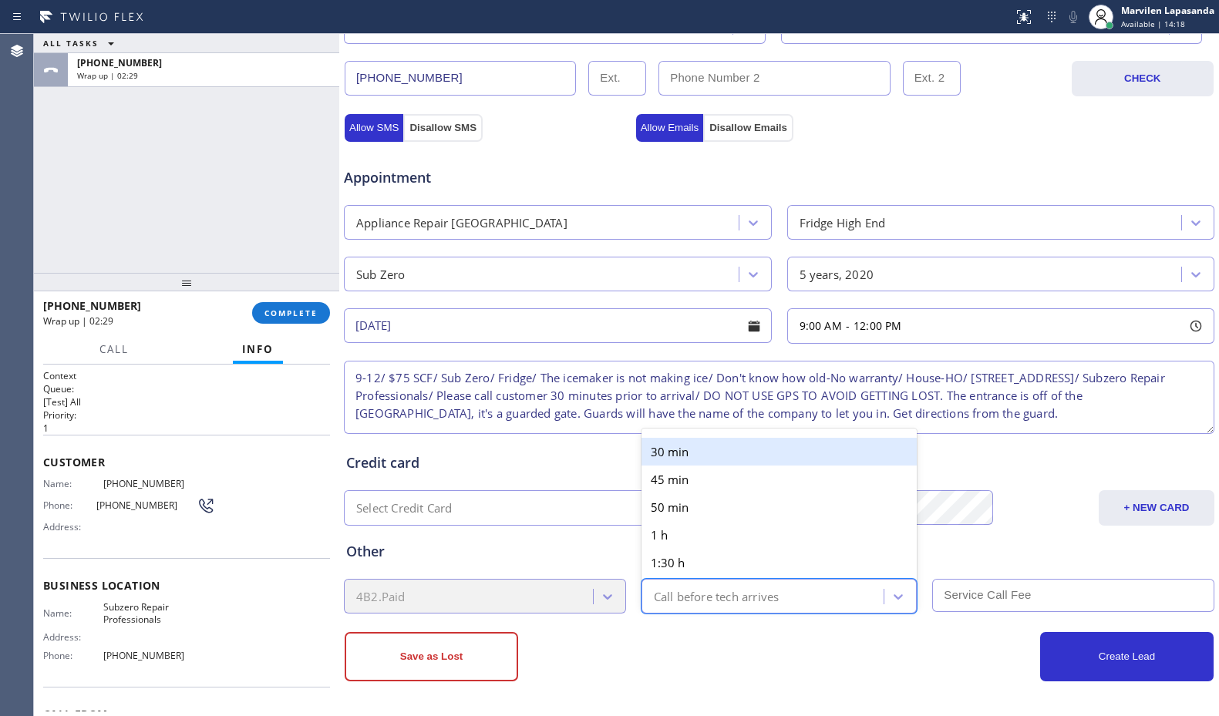
click at [694, 448] on div "30 min" at bounding box center [779, 452] width 276 height 28
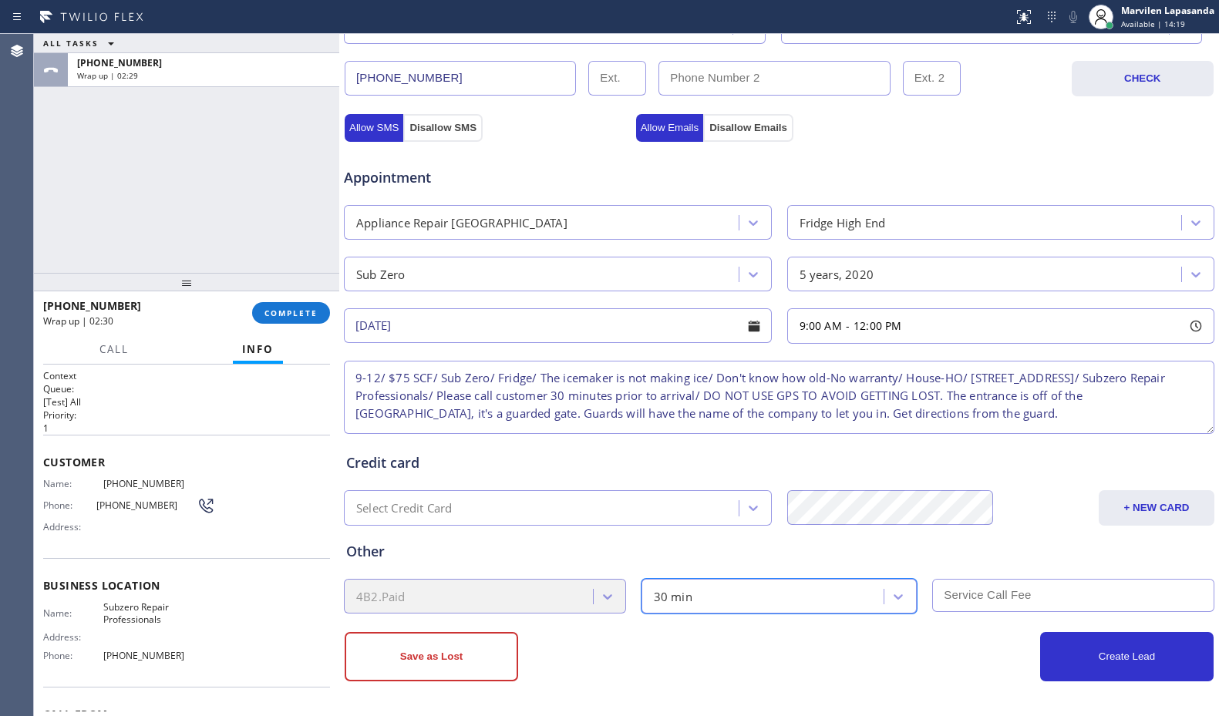
click at [1004, 606] on input "text" at bounding box center [1073, 595] width 282 height 33
type input "75"
click at [1131, 685] on div "Business location Subzero Repair Professionals [PHONE_NUMBER] Personal informat…" at bounding box center [778, 170] width 879 height 1091
click at [1123, 671] on button "Create Lead" at bounding box center [1126, 656] width 173 height 49
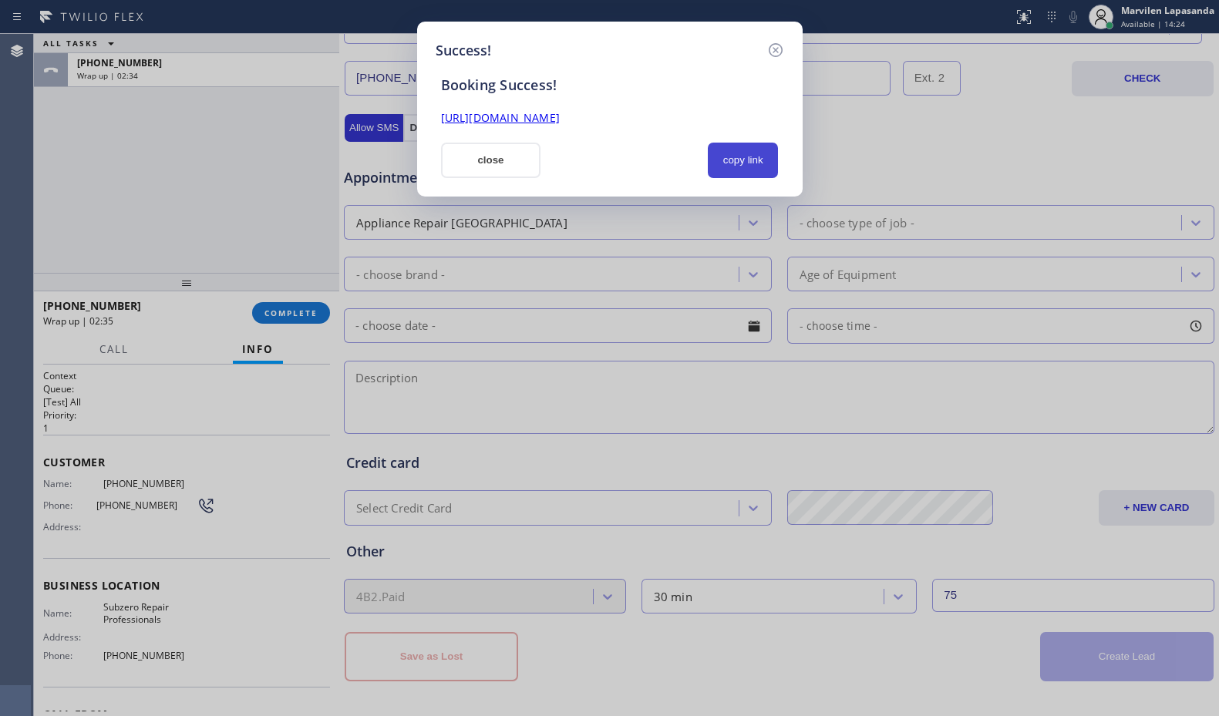
click at [741, 161] on button "copy link" at bounding box center [743, 160] width 71 height 35
click at [560, 118] on link "[URL][DOMAIN_NAME]" at bounding box center [500, 117] width 119 height 15
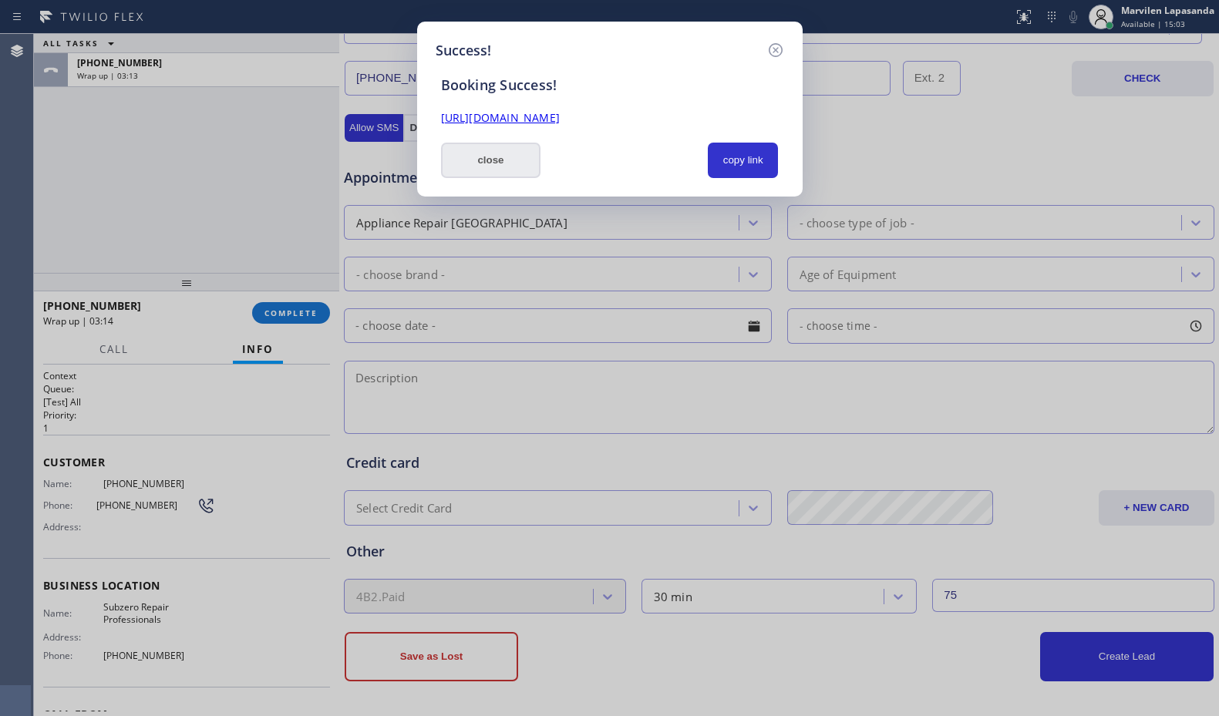
click at [470, 168] on button "close" at bounding box center [491, 160] width 100 height 35
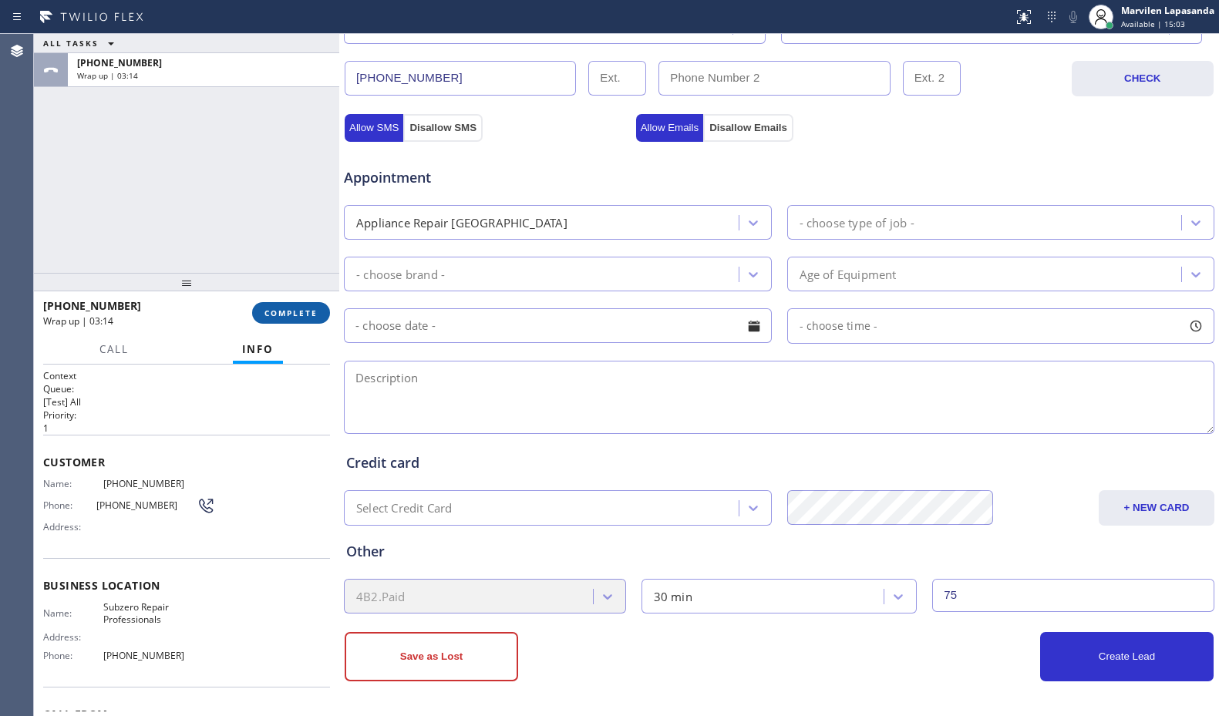
click at [291, 318] on button "COMPLETE" at bounding box center [291, 313] width 78 height 22
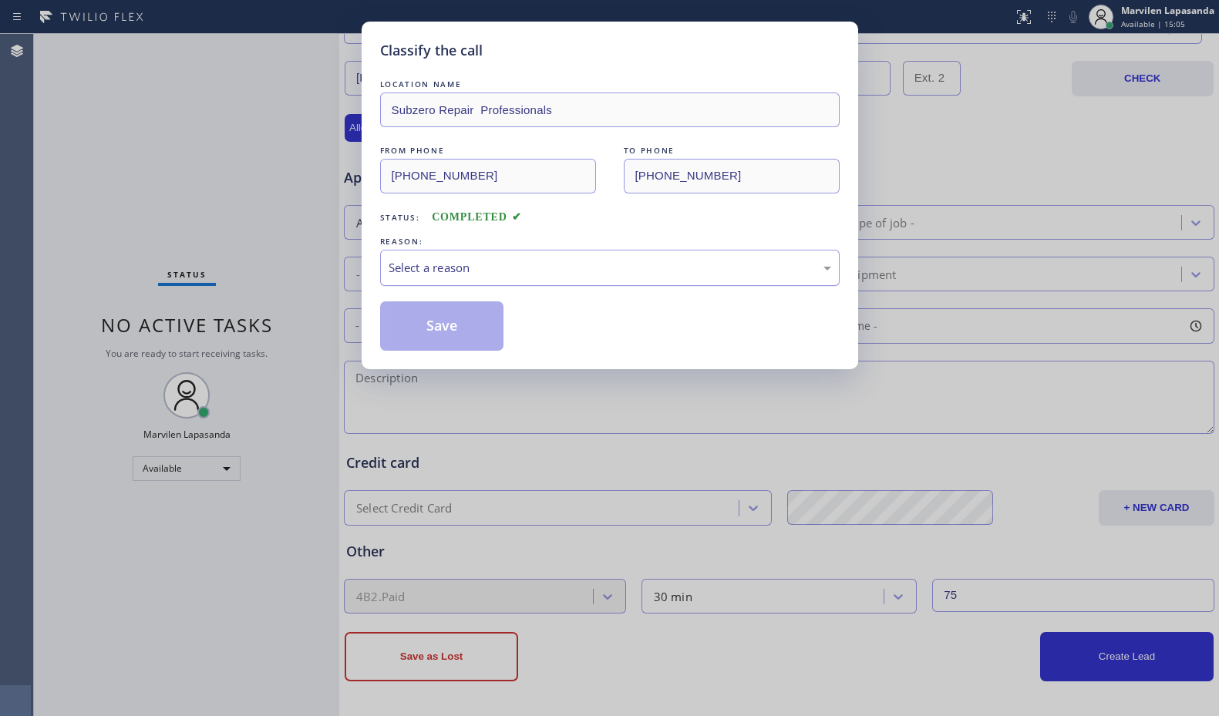
click at [405, 276] on div "Select a reason" at bounding box center [609, 268] width 442 height 18
click at [415, 328] on button "Save" at bounding box center [442, 325] width 124 height 49
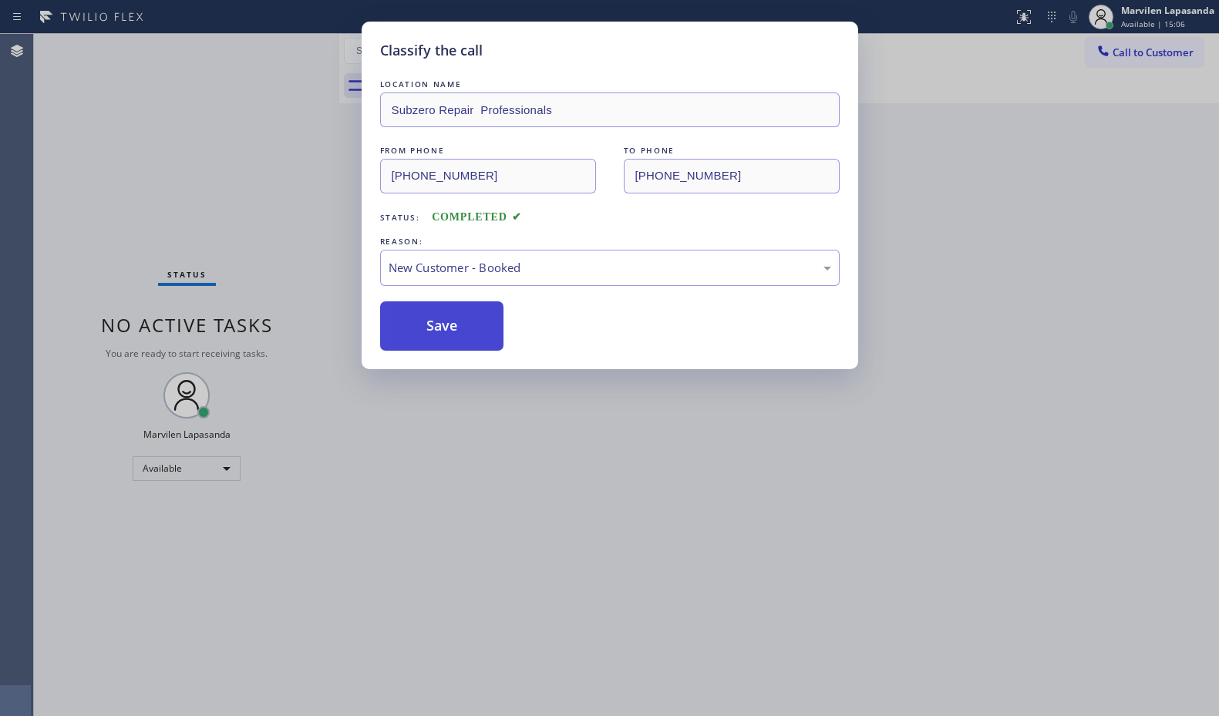
click at [415, 328] on button "Save" at bounding box center [442, 325] width 124 height 49
click at [325, 181] on div "Classify the call LOCATION NAME Subzero Repair Professionals FROM PHONE [PHONE_…" at bounding box center [609, 358] width 1219 height 716
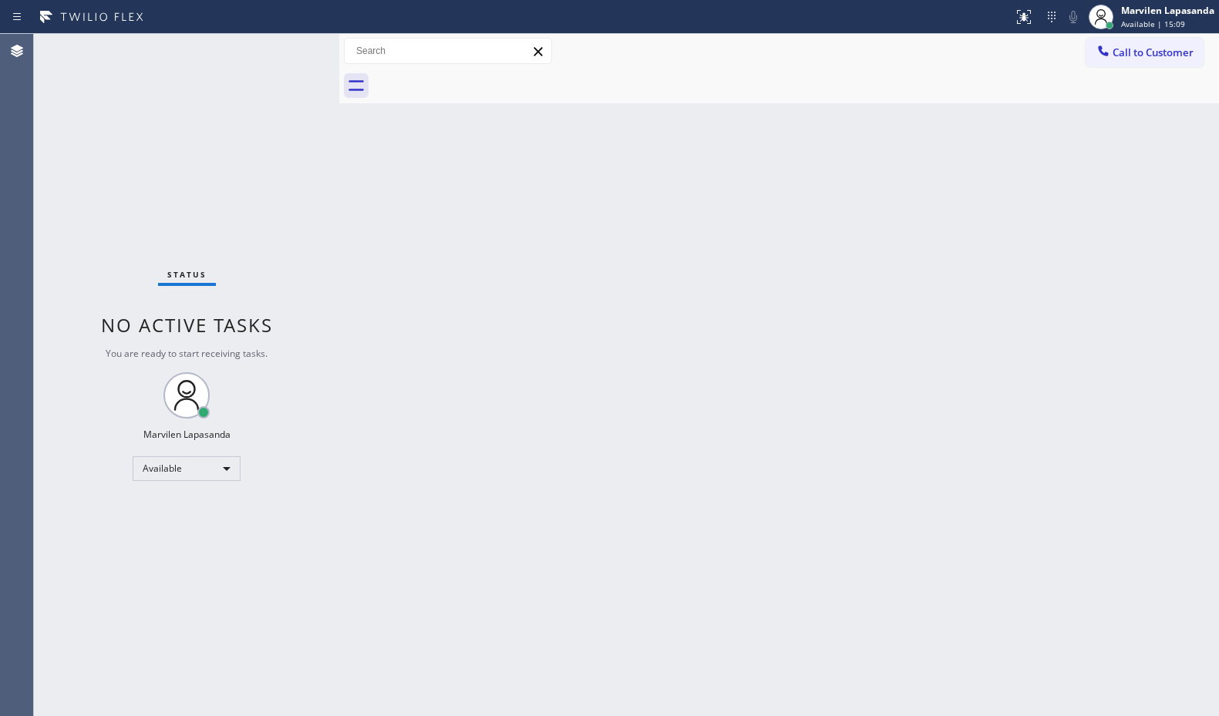
drag, startPoint x: 572, startPoint y: 217, endPoint x: 993, endPoint y: 161, distance: 424.6
click at [573, 217] on div "Back to Dashboard Change Sender ID Customers Technicians Select a contact Outbo…" at bounding box center [778, 375] width 879 height 682
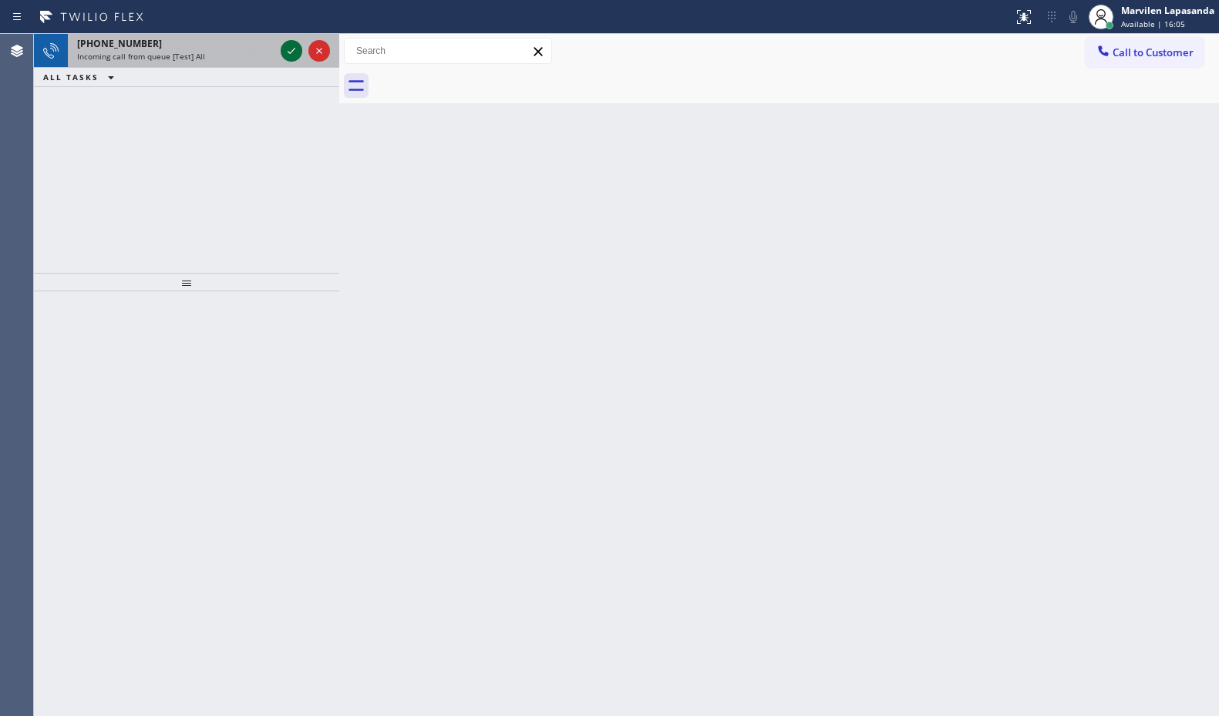
click at [296, 52] on icon at bounding box center [291, 51] width 18 height 18
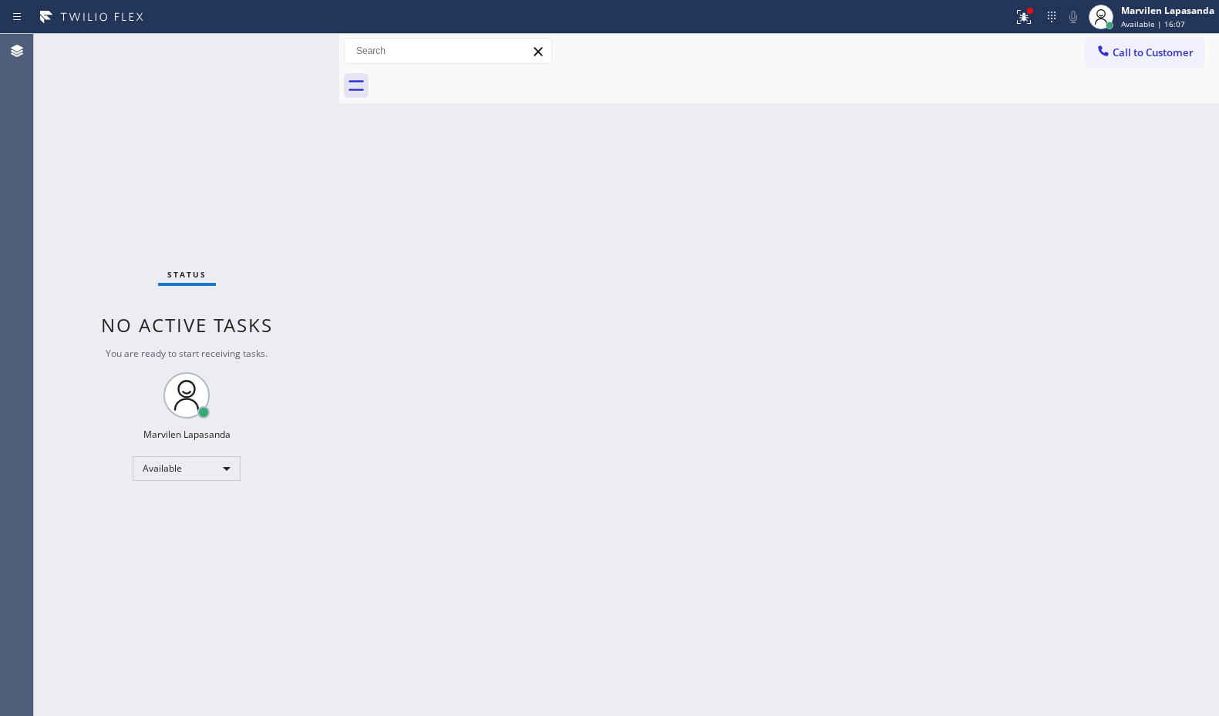
click at [279, 51] on div "Status No active tasks You are ready to start receiving tasks. Marvilen Lapasan…" at bounding box center [186, 375] width 305 height 682
click at [1021, 18] on icon at bounding box center [1023, 17] width 18 height 18
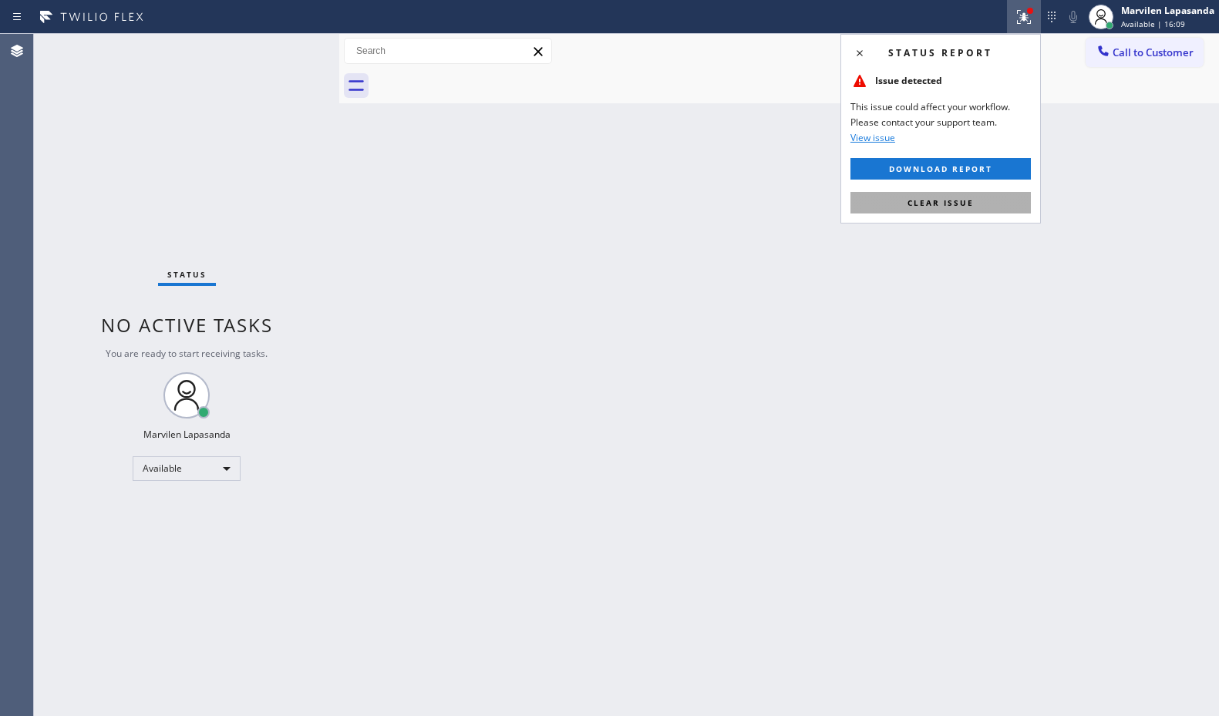
click at [978, 203] on button "Clear issue" at bounding box center [940, 203] width 180 height 22
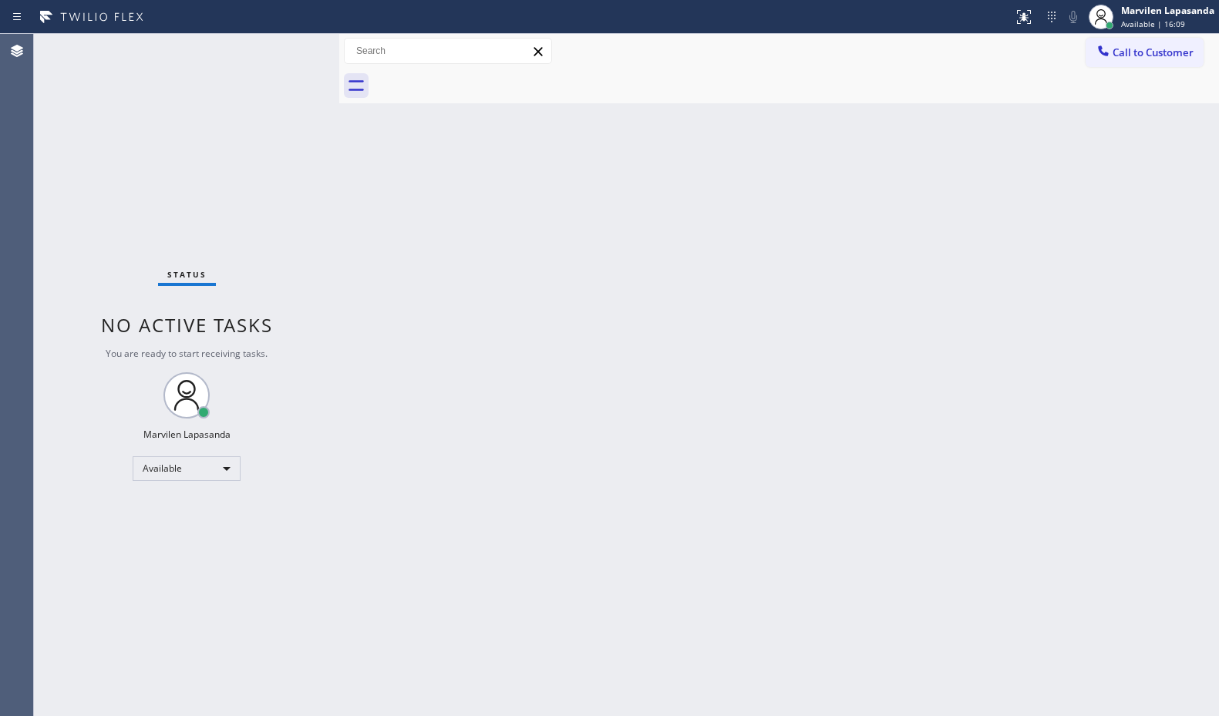
click at [978, 203] on div "Back to Dashboard Change Sender ID Customers Technicians Select a contact Outbo…" at bounding box center [778, 375] width 879 height 682
click at [320, 160] on div "Status No active tasks You are ready to start receiving tasks. Marvilen Lapasan…" at bounding box center [186, 375] width 305 height 682
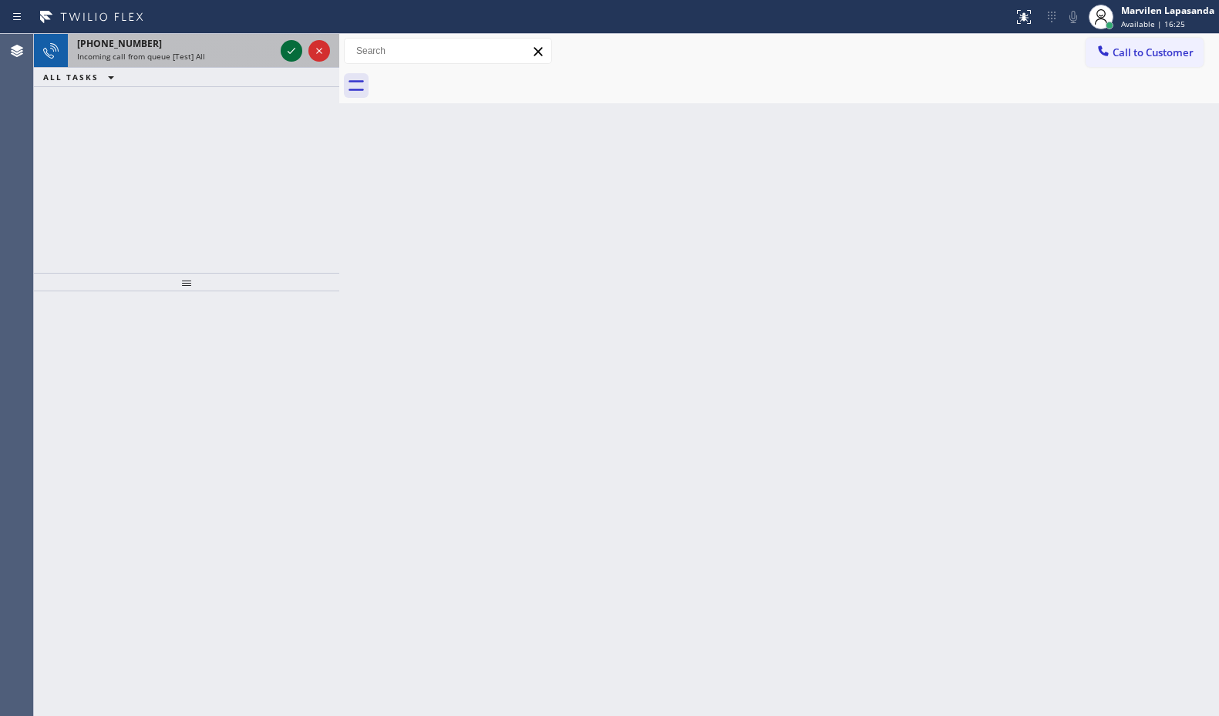
click at [288, 57] on icon at bounding box center [291, 51] width 18 height 18
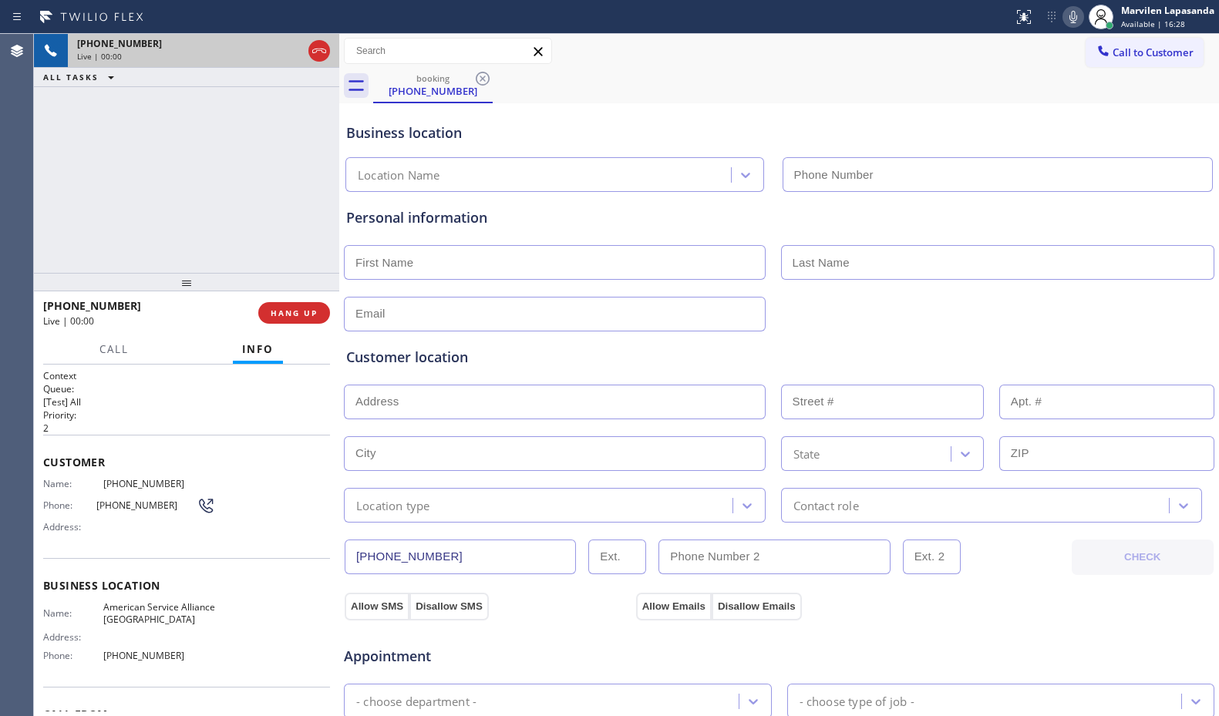
type input "[PHONE_NUMBER]"
click at [53, 522] on span "Address:" at bounding box center [73, 527] width 60 height 12
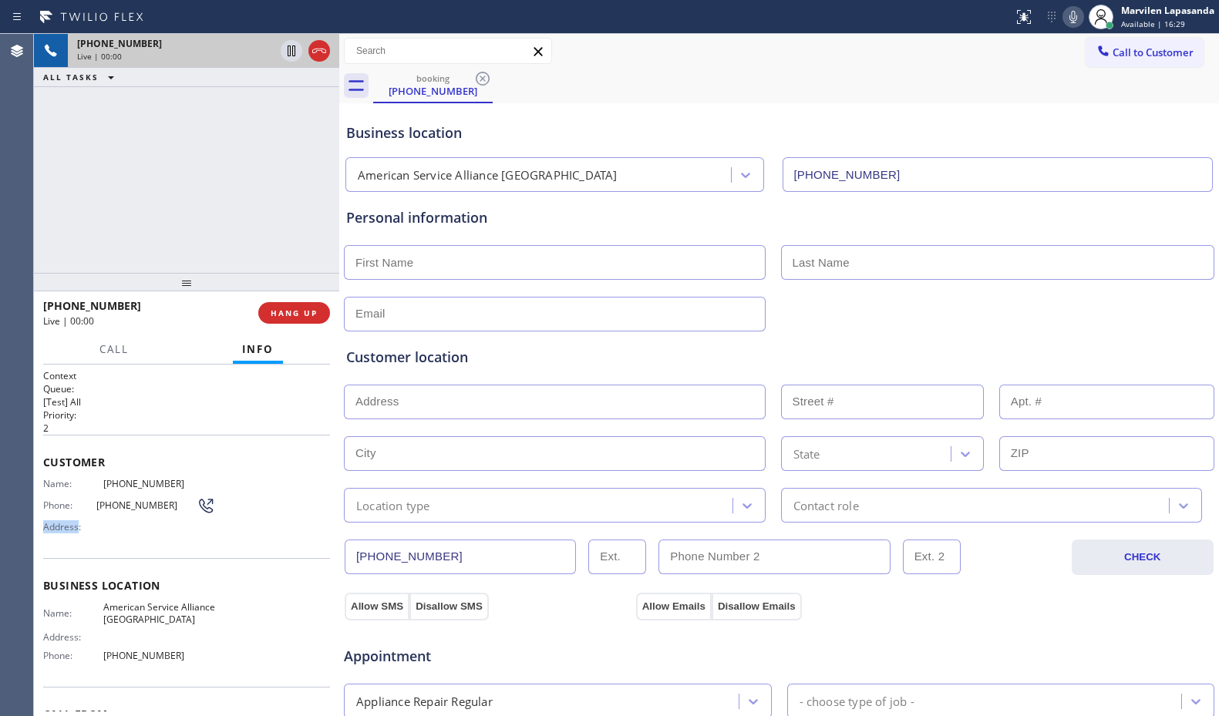
click at [53, 522] on span "Address:" at bounding box center [73, 527] width 60 height 12
click at [51, 506] on span "Phone:" at bounding box center [69, 505] width 53 height 12
click at [45, 468] on span "Customer" at bounding box center [186, 462] width 287 height 15
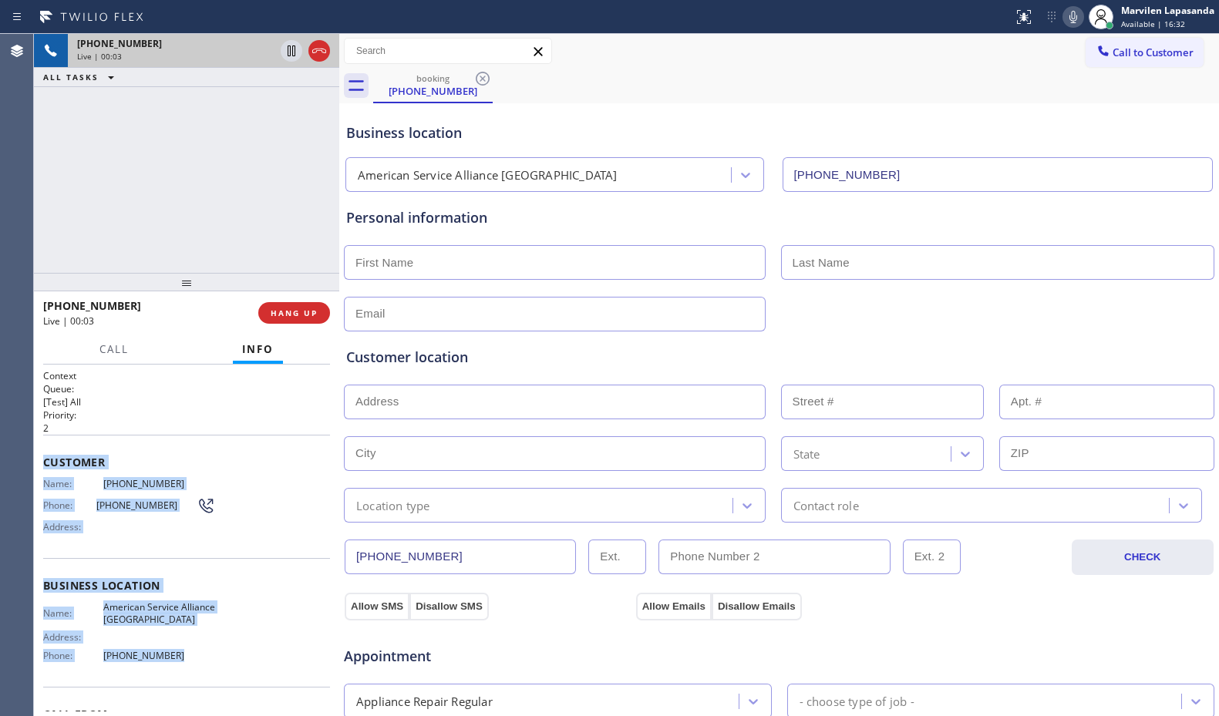
drag, startPoint x: 43, startPoint y: 459, endPoint x: 198, endPoint y: 651, distance: 246.7
click at [198, 651] on div "Context Queue: [Test] All Priority: 2 Customer Name: [PHONE_NUMBER] Phone: [PHO…" at bounding box center [186, 592] width 287 height 446
copy div "Customer Name: [PHONE_NUMBER] Phone: [PHONE_NUMBER] Address: Business location …"
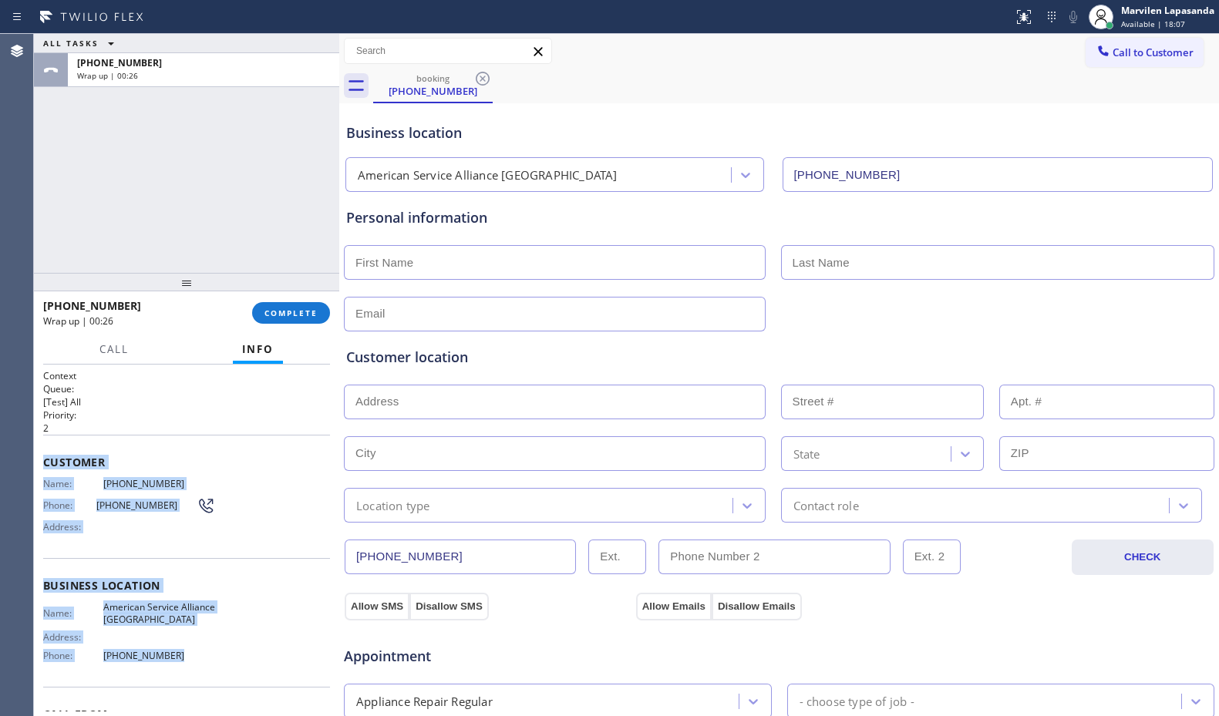
click at [113, 604] on span "American Service Alliance [GEOGRAPHIC_DATA]" at bounding box center [159, 613] width 113 height 24
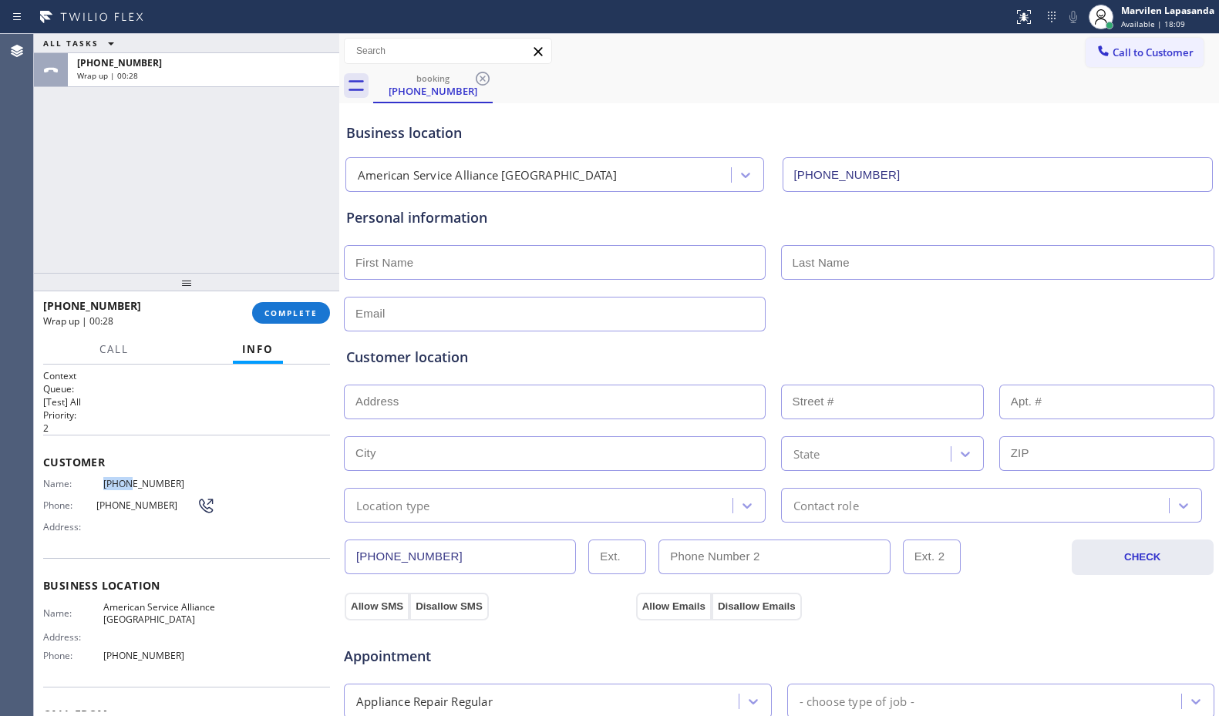
drag, startPoint x: 98, startPoint y: 483, endPoint x: 122, endPoint y: 483, distance: 23.9
click at [122, 483] on div "Name: [PHONE_NUMBER]" at bounding box center [129, 484] width 172 height 12
copy div "(760)"
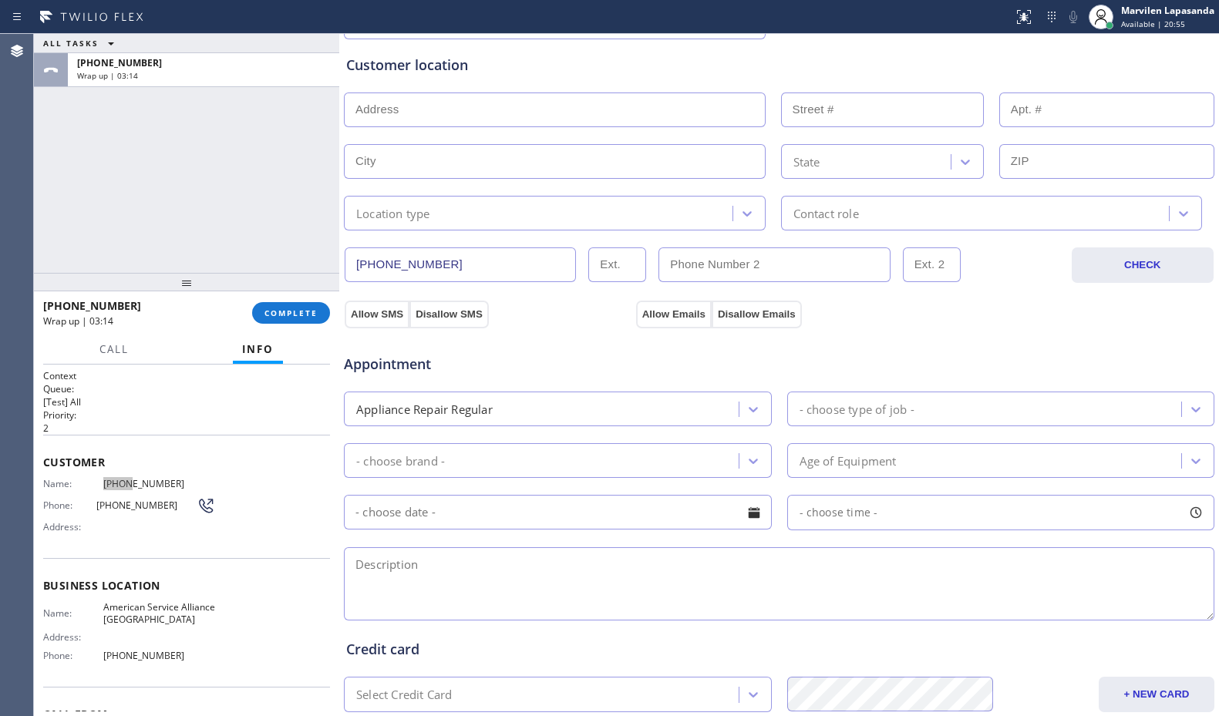
scroll to position [385, 0]
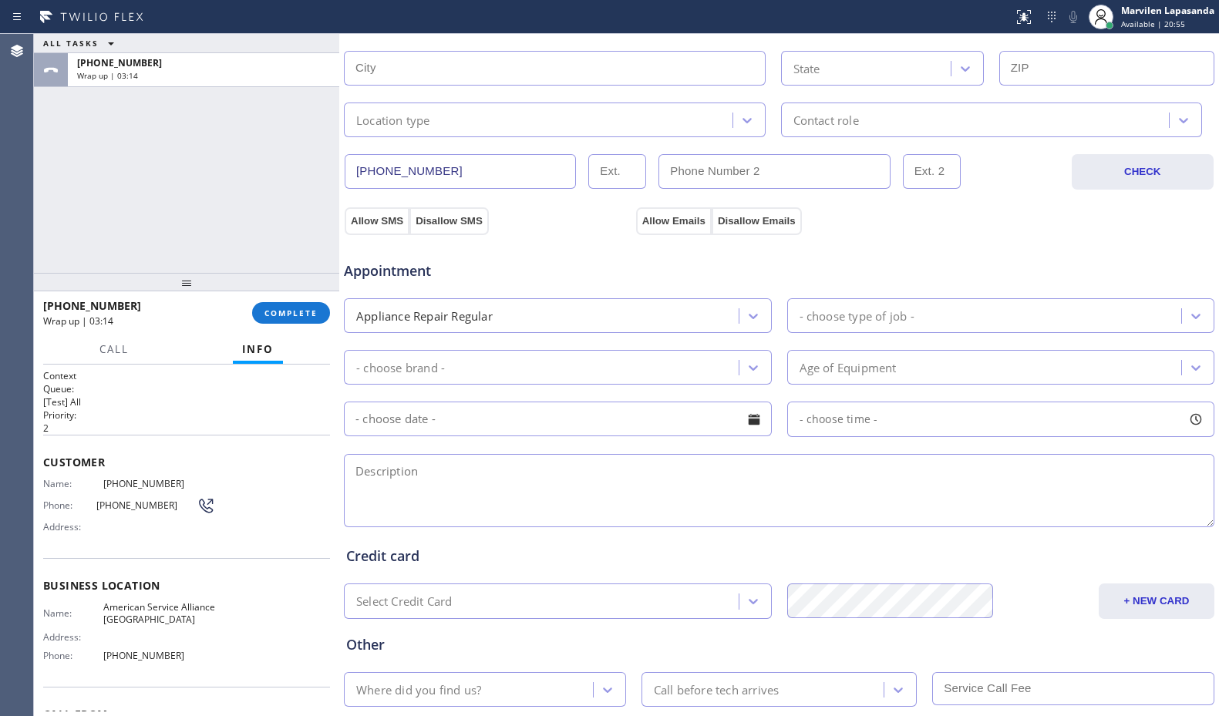
click at [415, 475] on textarea at bounding box center [779, 490] width 870 height 73
paste textarea "Kitchen Aid/ FS Fridge/ The refrigerator part is warm/ 92282/ American Service …"
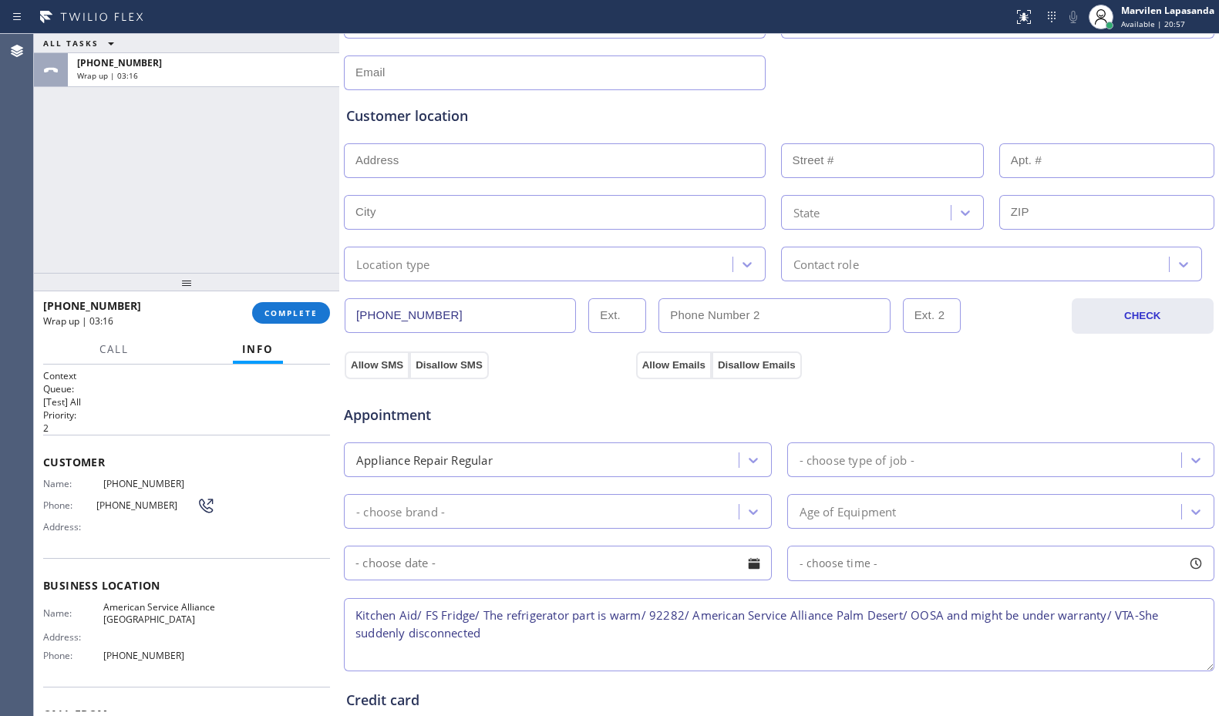
scroll to position [231, 0]
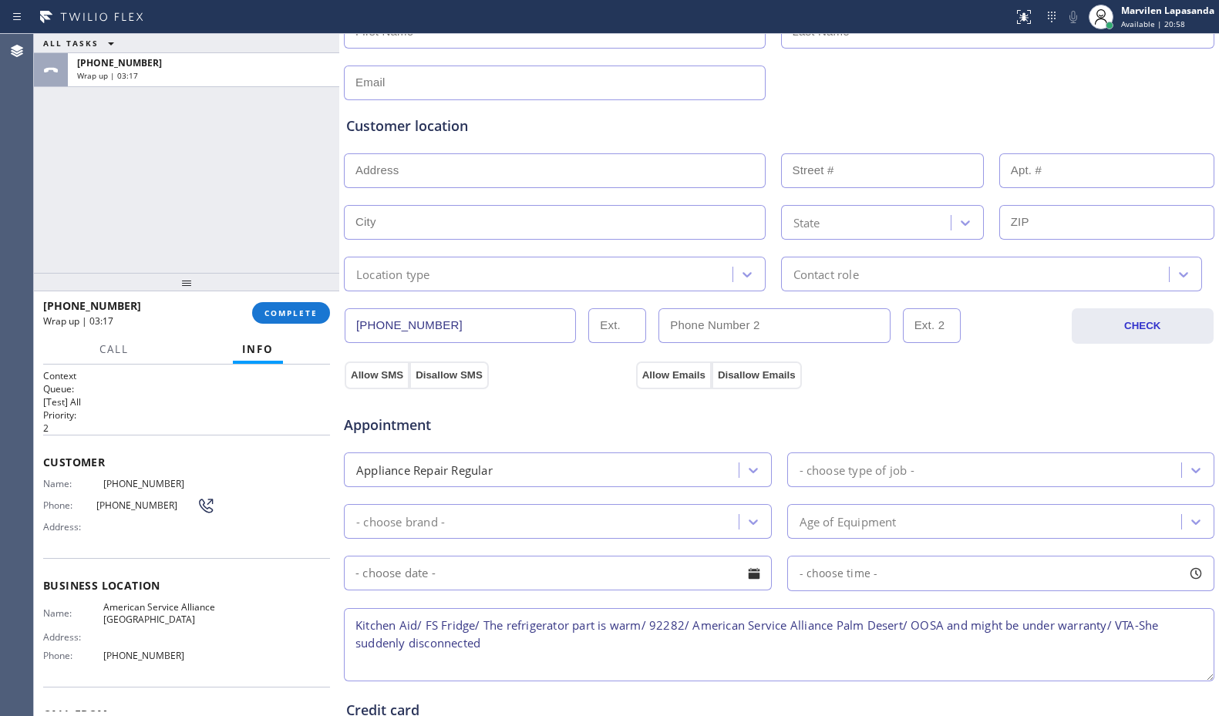
type textarea "Kitchen Aid/ FS Fridge/ The refrigerator part is warm/ 92282/ American Service …"
click at [425, 173] on input "text" at bounding box center [555, 170] width 422 height 35
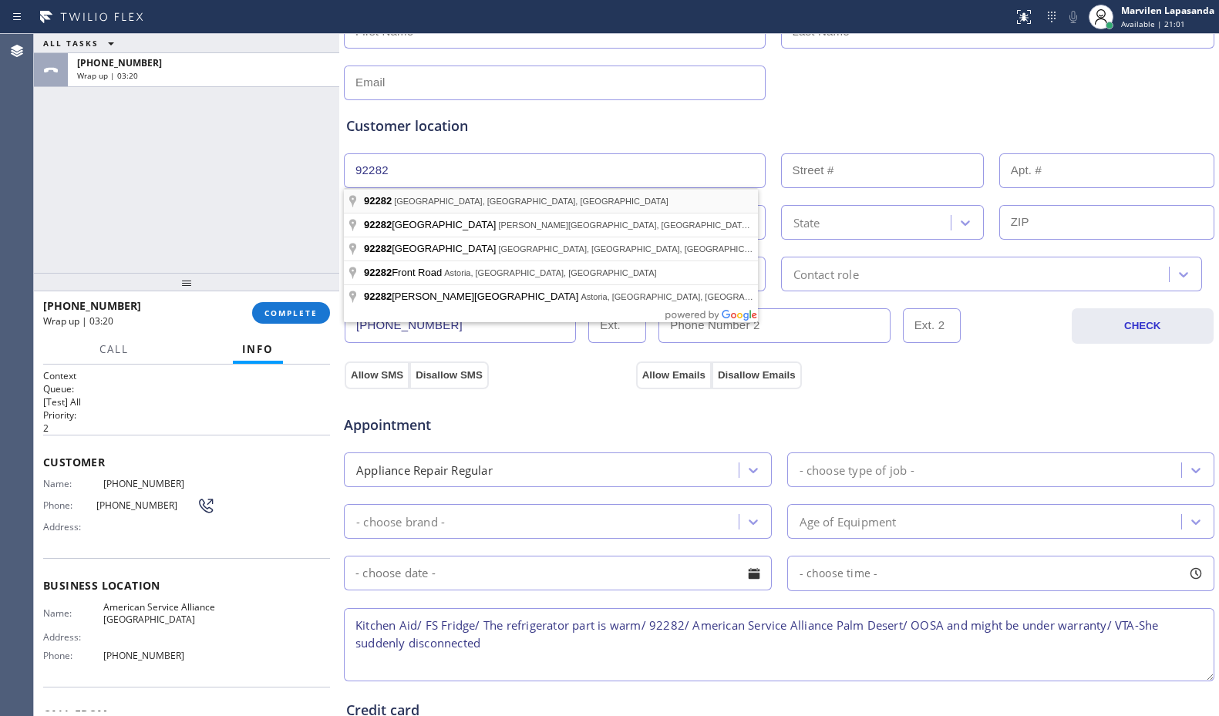
type input "[GEOGRAPHIC_DATA], [GEOGRAPHIC_DATA]"
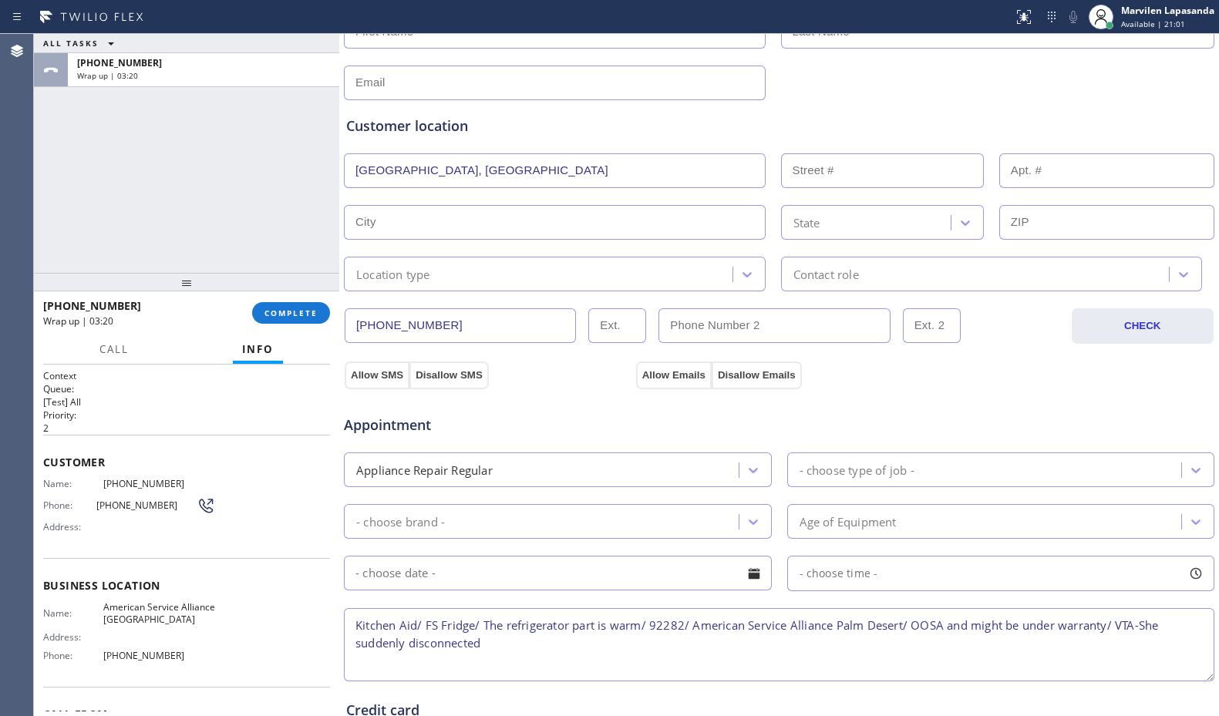
type input "Whitewater"
type input "92282"
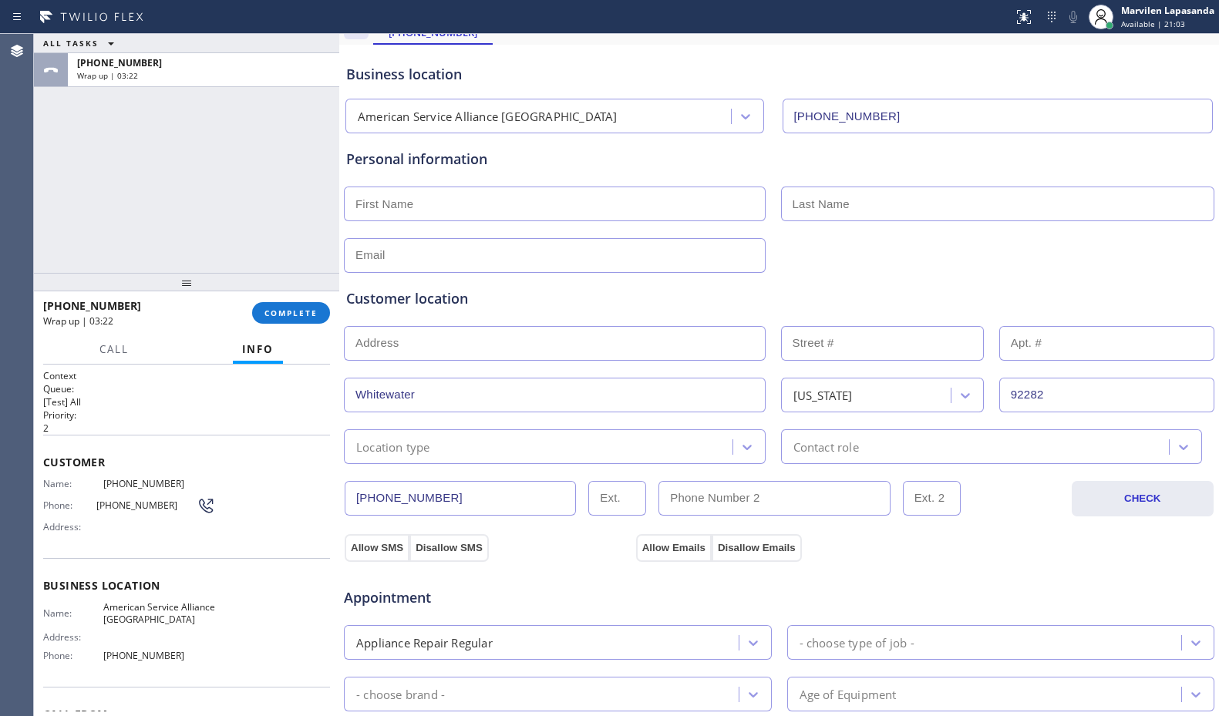
scroll to position [0, 0]
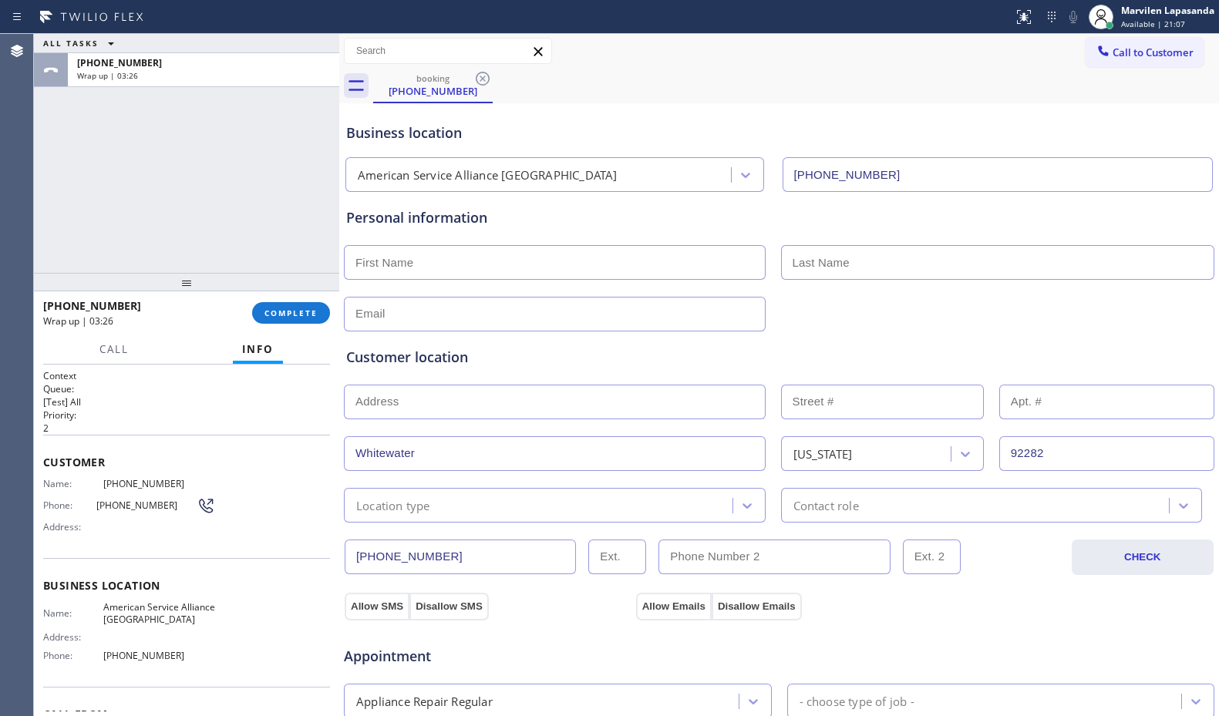
click at [489, 268] on input "text" at bounding box center [555, 262] width 422 height 35
type input "Ms"
type input "..."
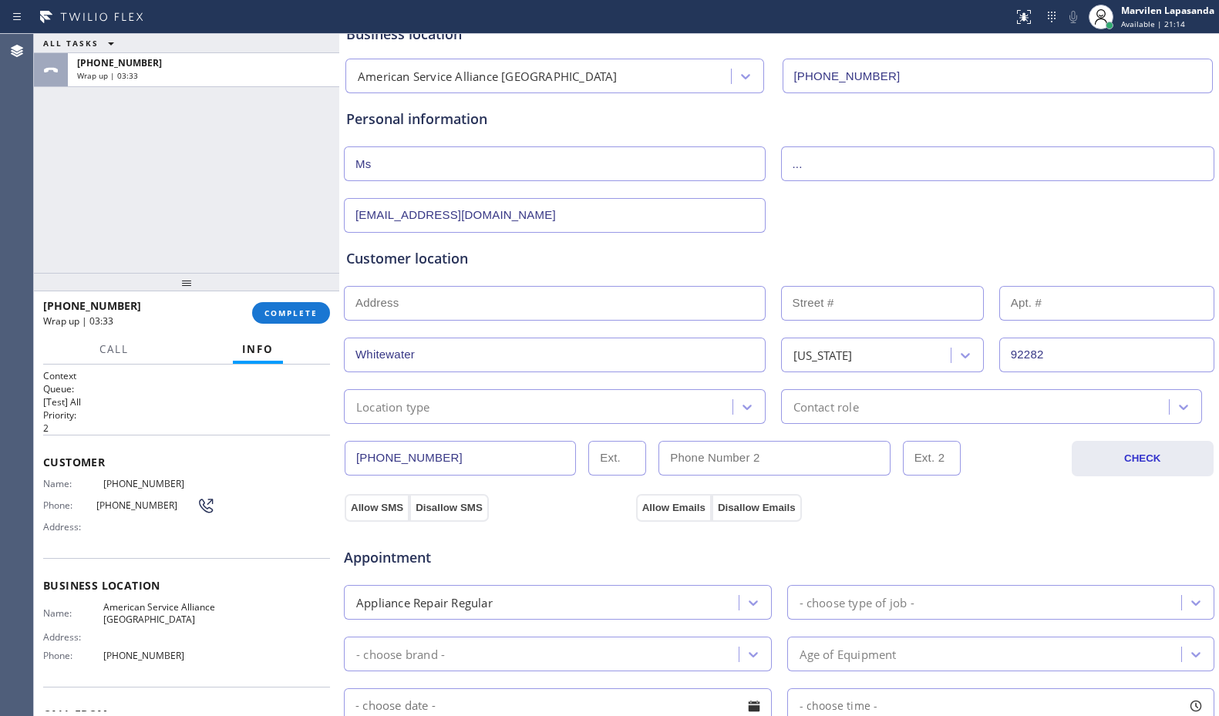
scroll to position [231, 0]
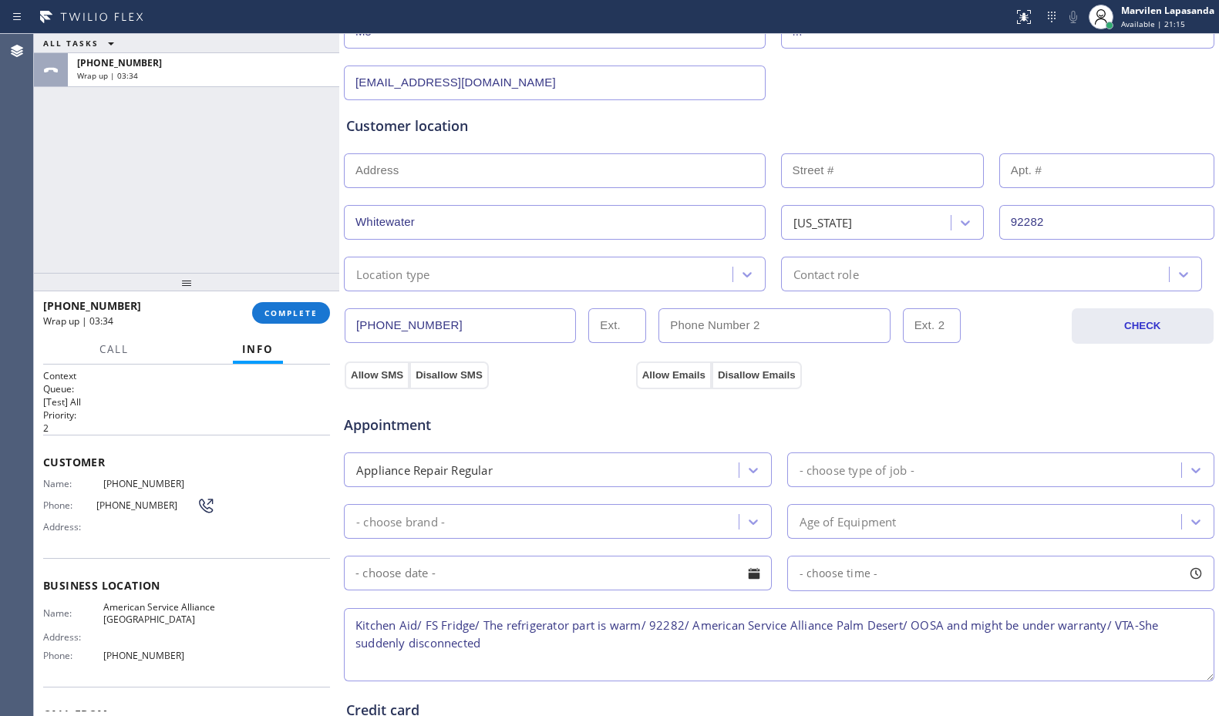
type input "[EMAIL_ADDRESS][DOMAIN_NAME]"
click at [452, 175] on input "text" at bounding box center [555, 170] width 422 height 35
type input ","
click at [841, 169] on input "text" at bounding box center [882, 170] width 203 height 35
type input ","
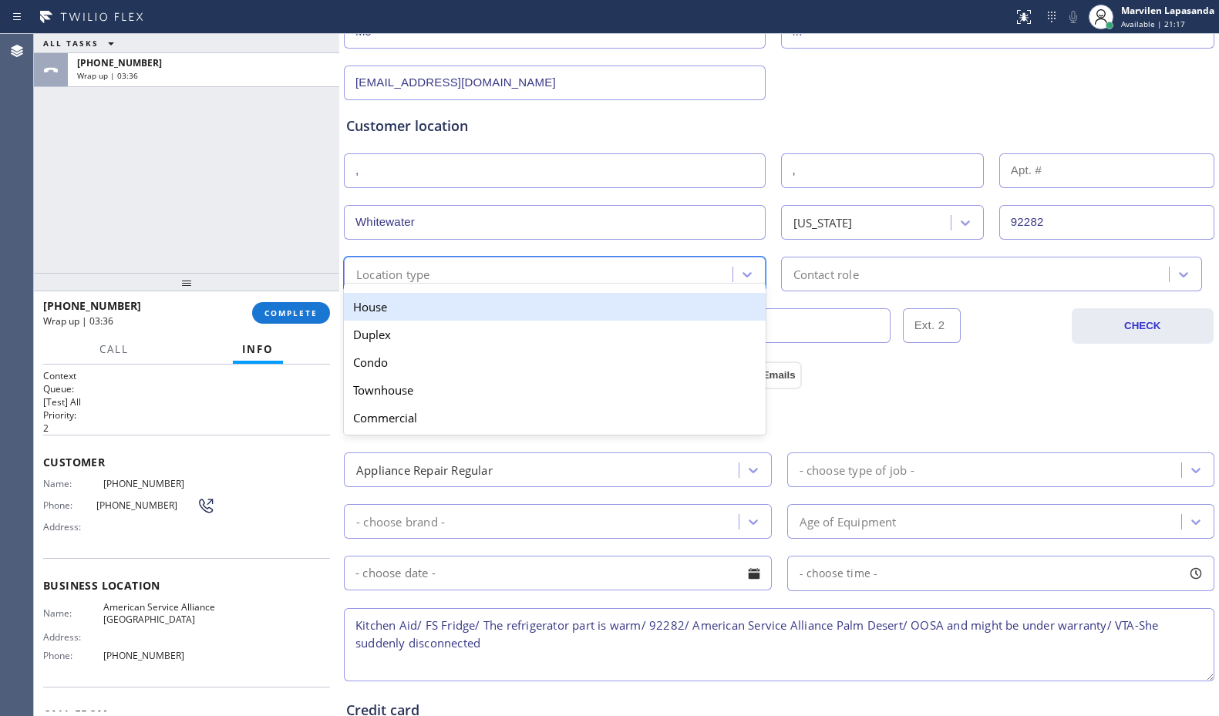
click at [425, 275] on div "Location type" at bounding box center [393, 274] width 74 height 18
click at [411, 303] on div "House" at bounding box center [555, 307] width 422 height 28
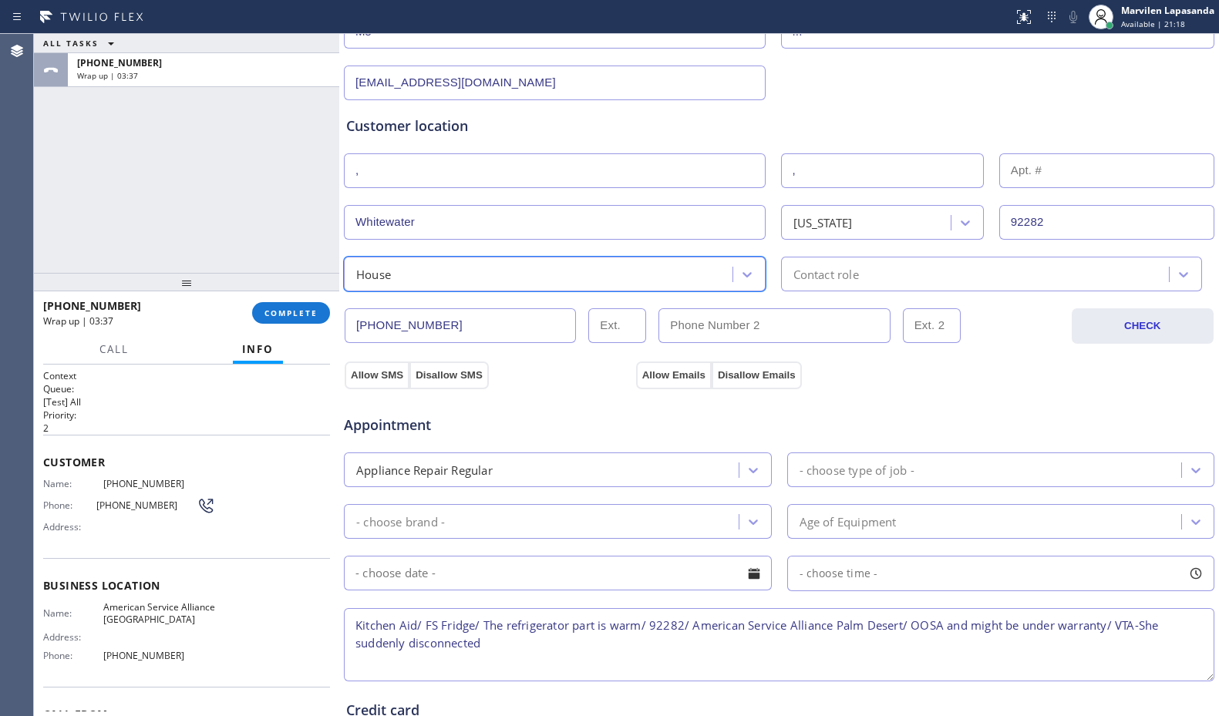
click at [869, 283] on div "Contact role" at bounding box center [992, 274] width 422 height 35
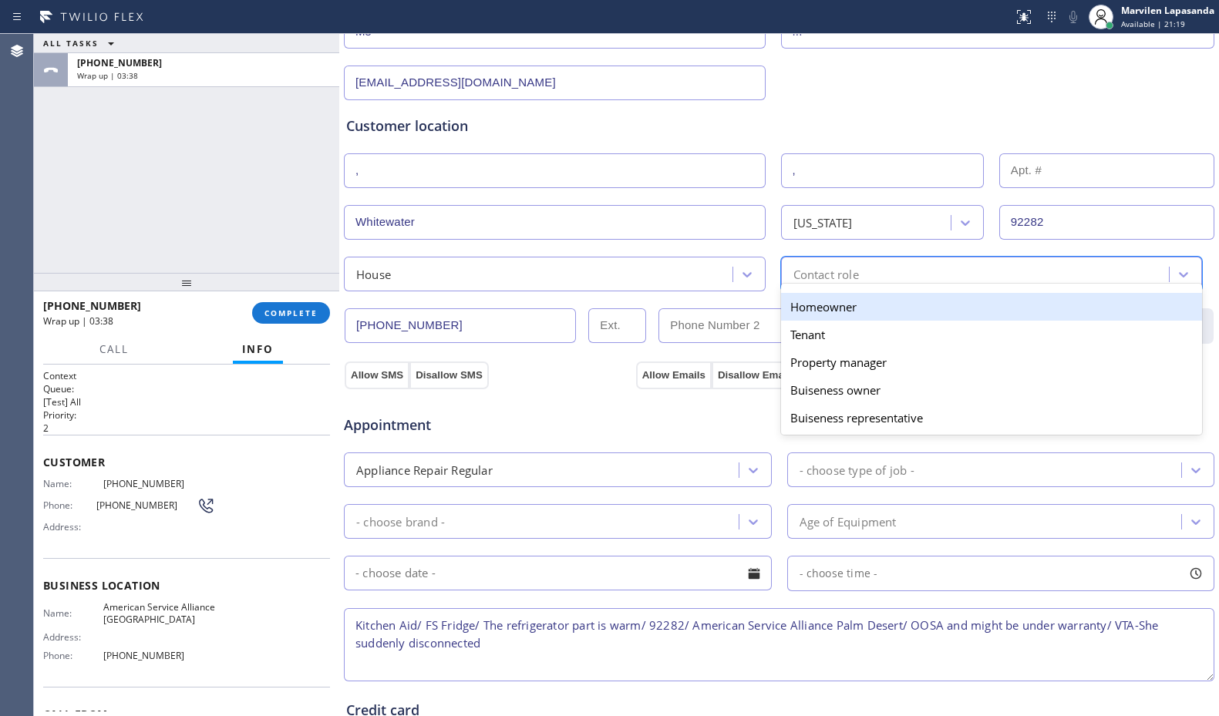
click at [823, 310] on div "Homeowner" at bounding box center [992, 307] width 422 height 28
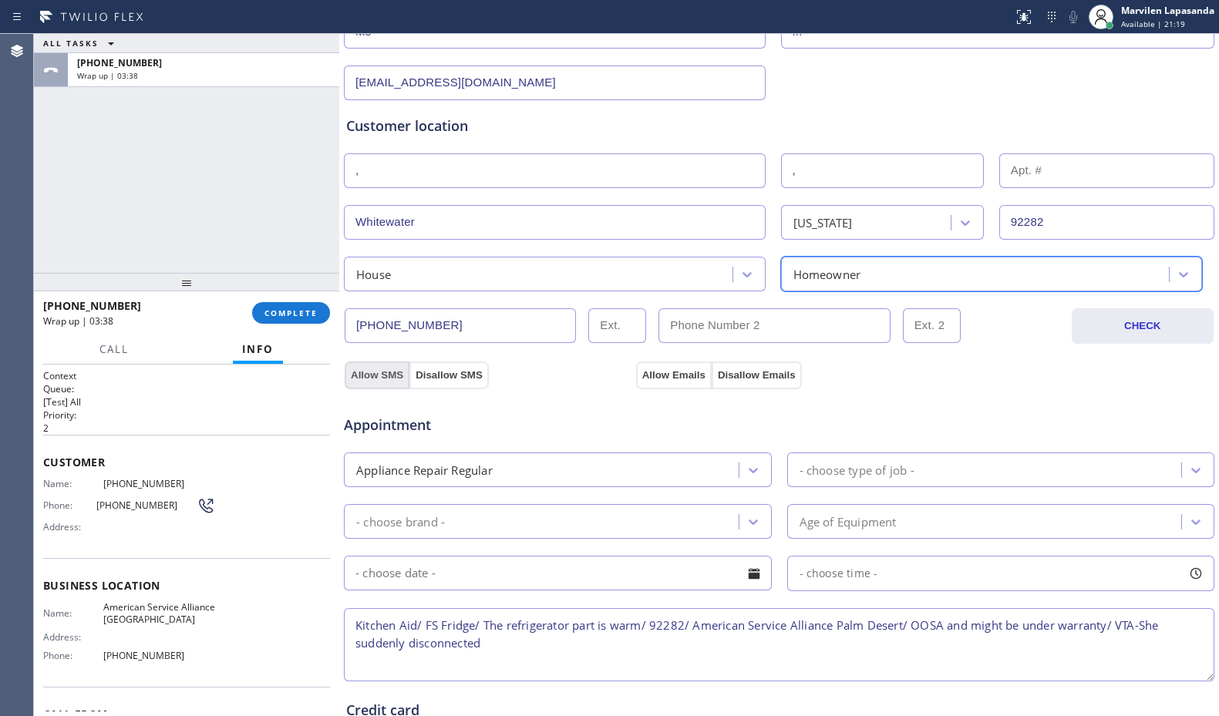
click at [389, 367] on button "Allow SMS" at bounding box center [377, 375] width 65 height 28
click at [687, 372] on button "Allow Emails" at bounding box center [674, 375] width 76 height 28
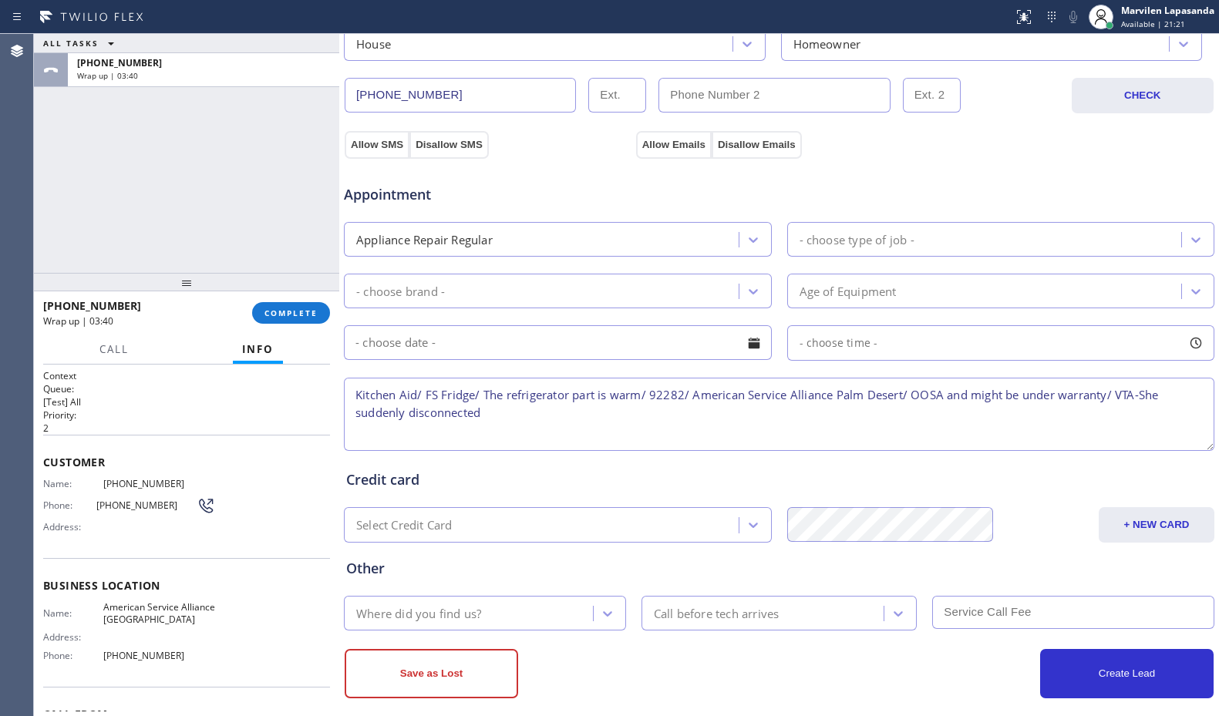
scroll to position [462, 0]
click at [829, 236] on div "- choose type of job -" at bounding box center [856, 239] width 115 height 18
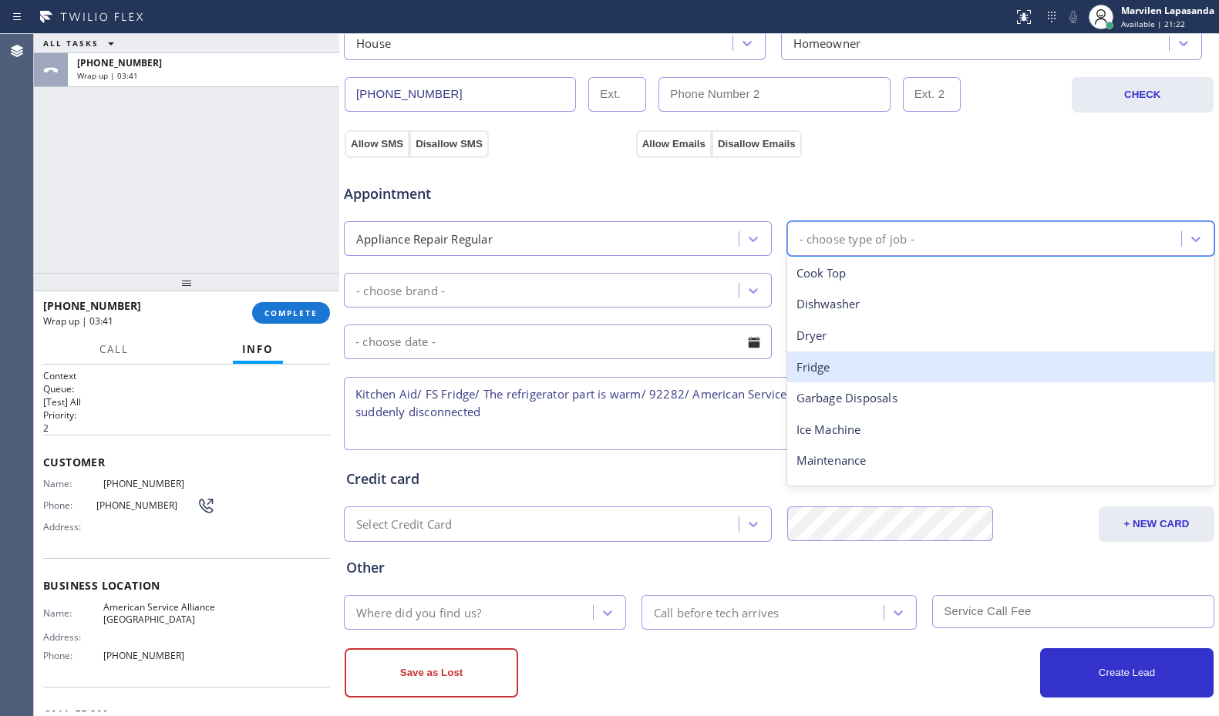
click at [815, 361] on div "Fridge" at bounding box center [1001, 367] width 428 height 32
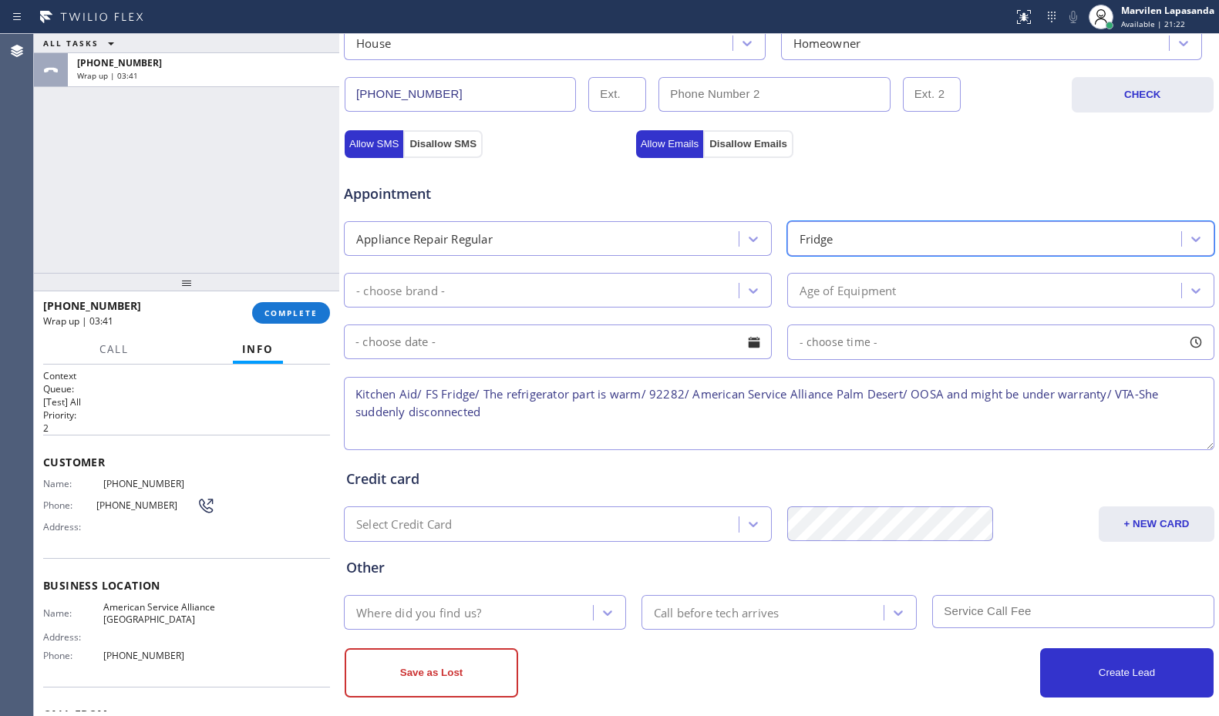
click at [420, 294] on div "- choose brand -" at bounding box center [400, 290] width 89 height 18
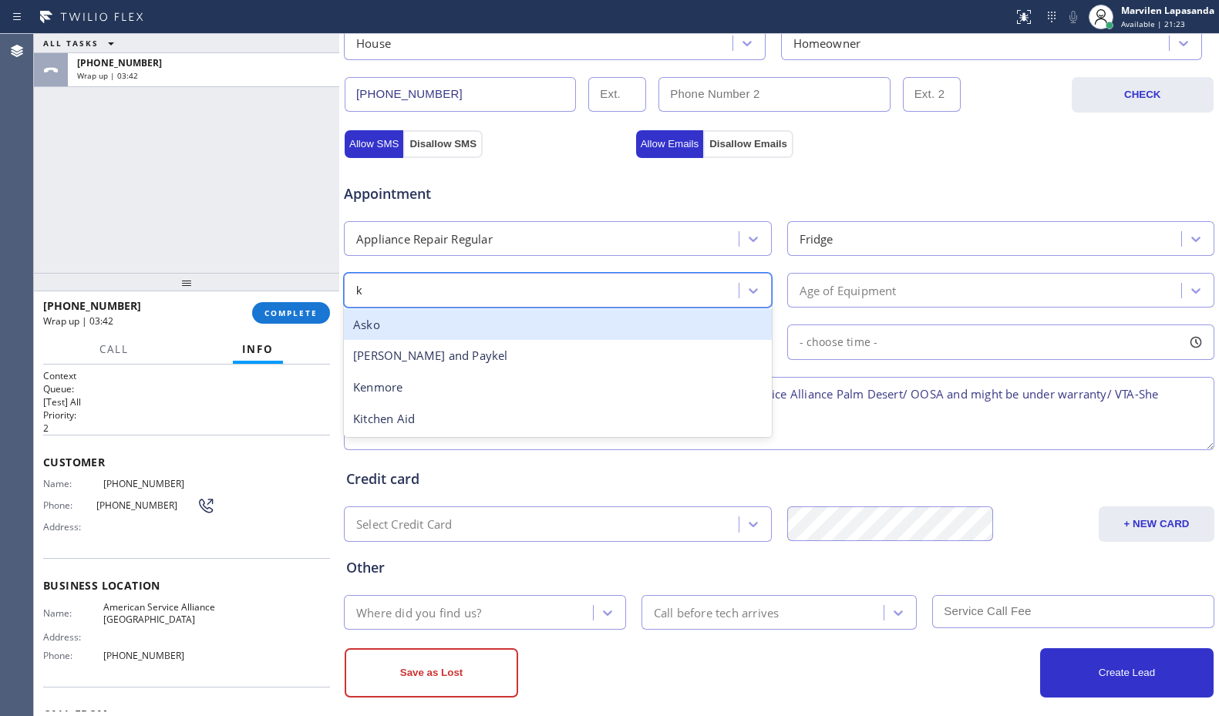
type input "ki"
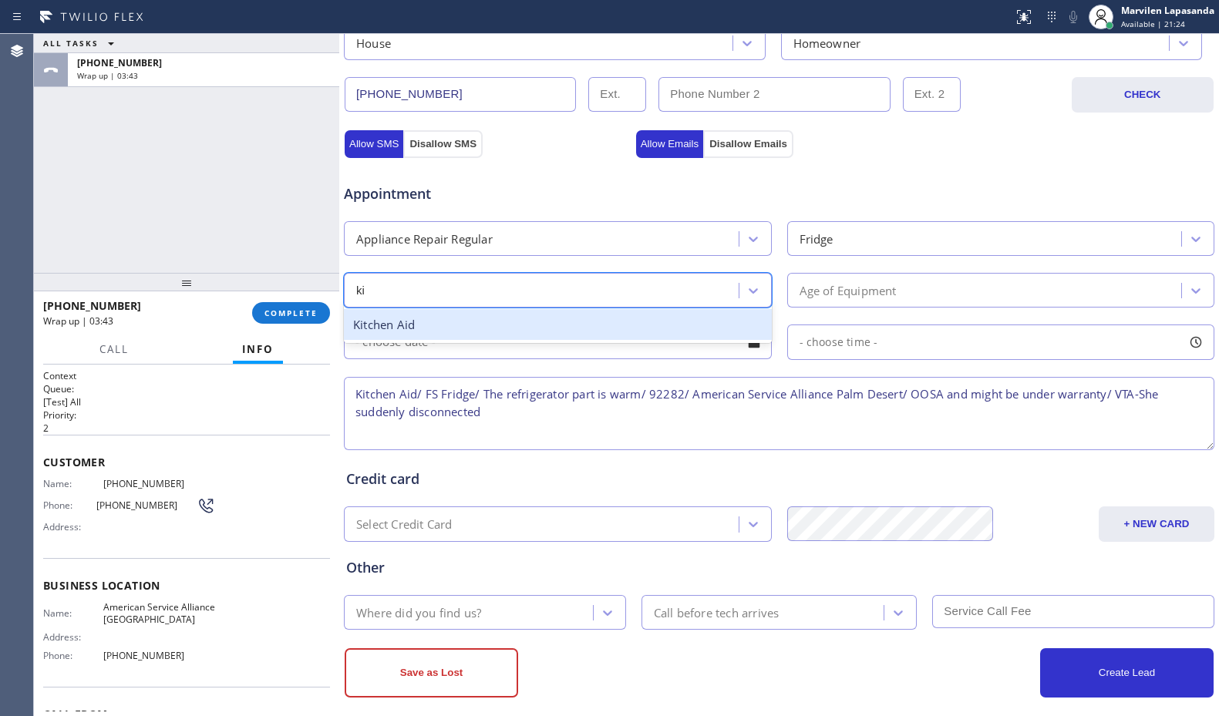
drag, startPoint x: 410, startPoint y: 327, endPoint x: 428, endPoint y: 328, distance: 17.8
click at [413, 327] on div "Kitchen Aid" at bounding box center [558, 325] width 428 height 32
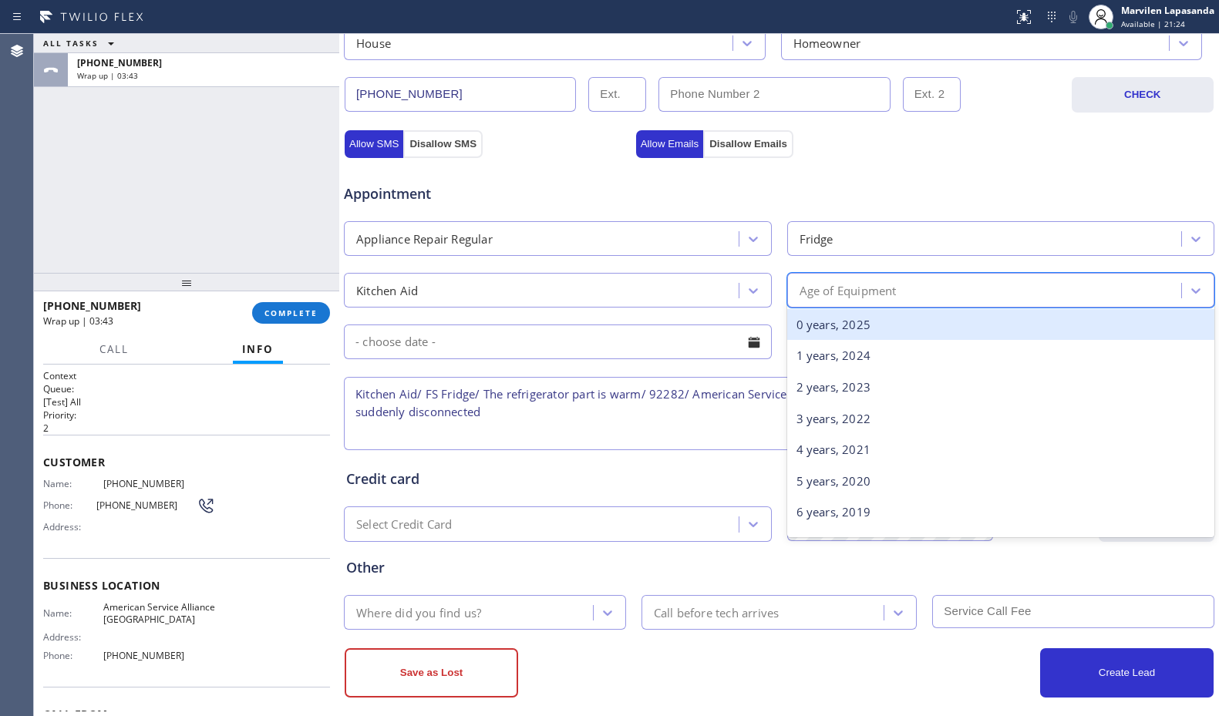
click at [812, 285] on div "Age of Equipment" at bounding box center [847, 290] width 97 height 18
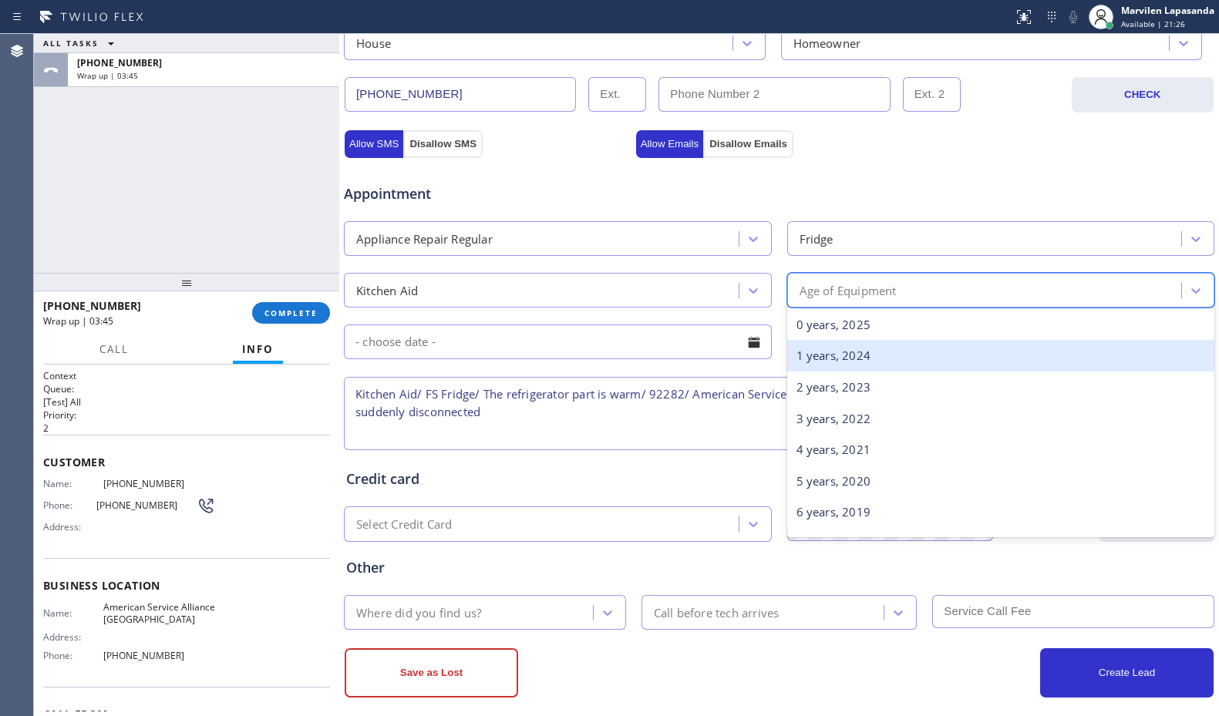
click at [827, 365] on div "1 years, 2024" at bounding box center [1001, 356] width 428 height 32
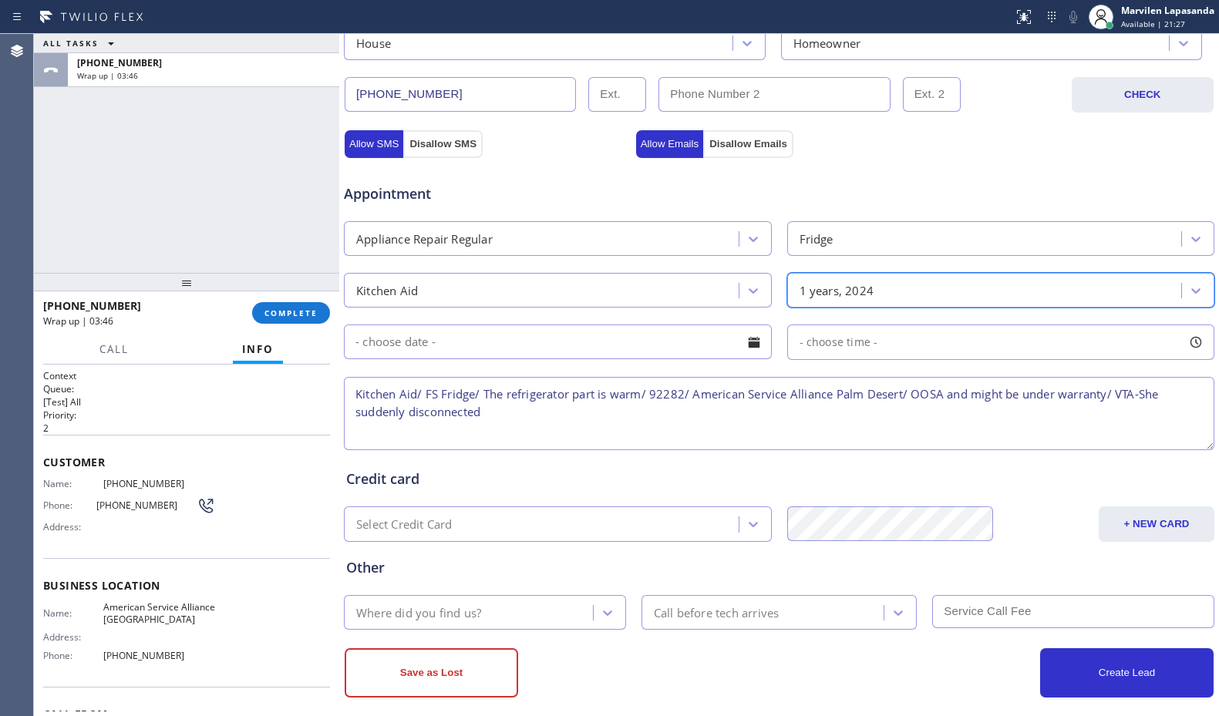
click at [434, 610] on div "Where did you find us?" at bounding box center [418, 613] width 125 height 18
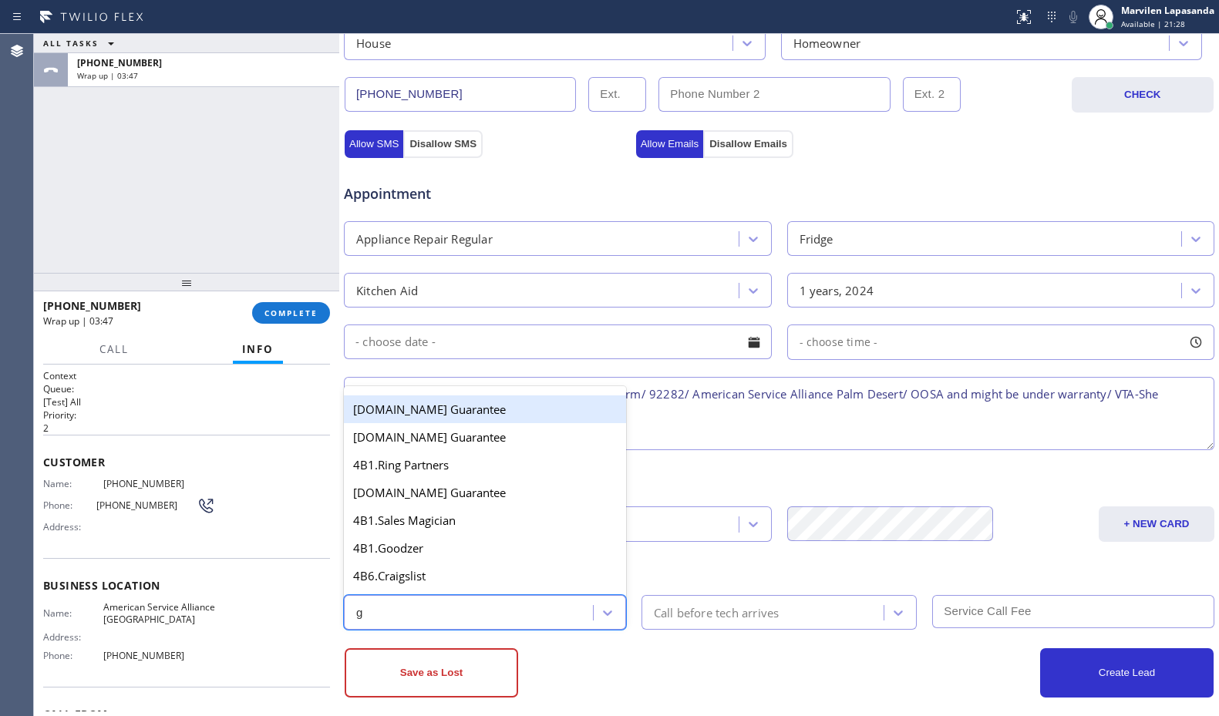
type input "go"
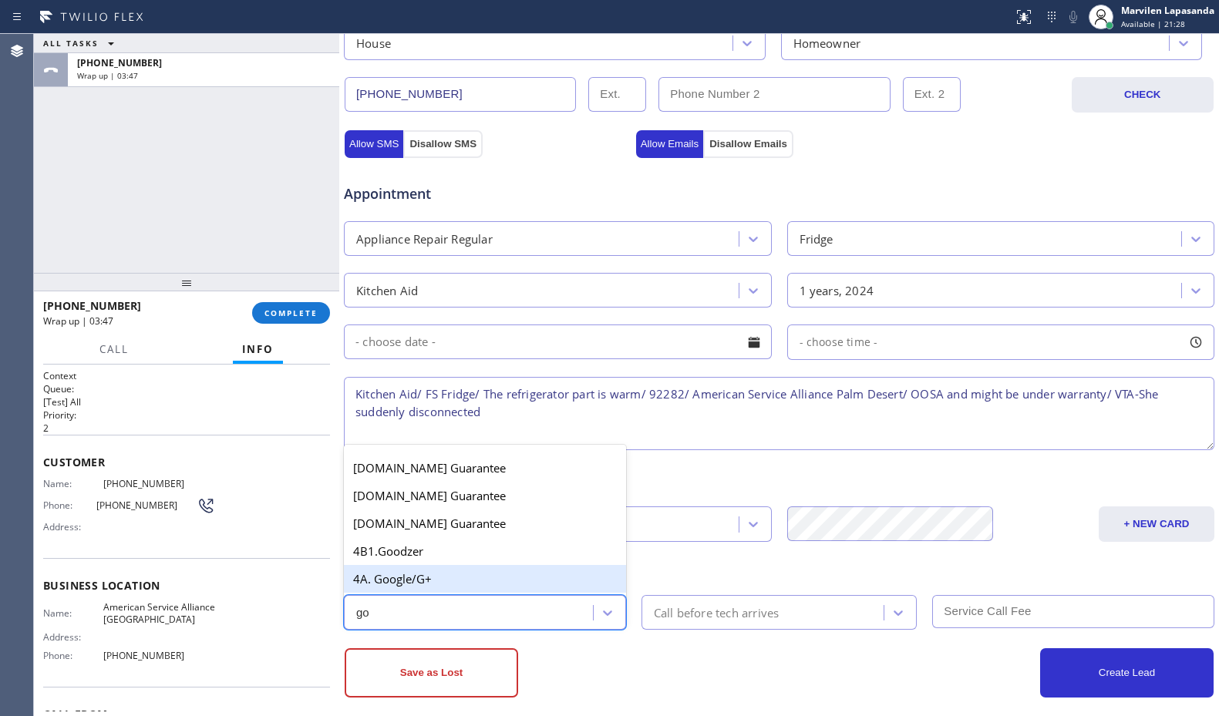
click at [442, 587] on div "4A. Google/G+" at bounding box center [485, 579] width 282 height 28
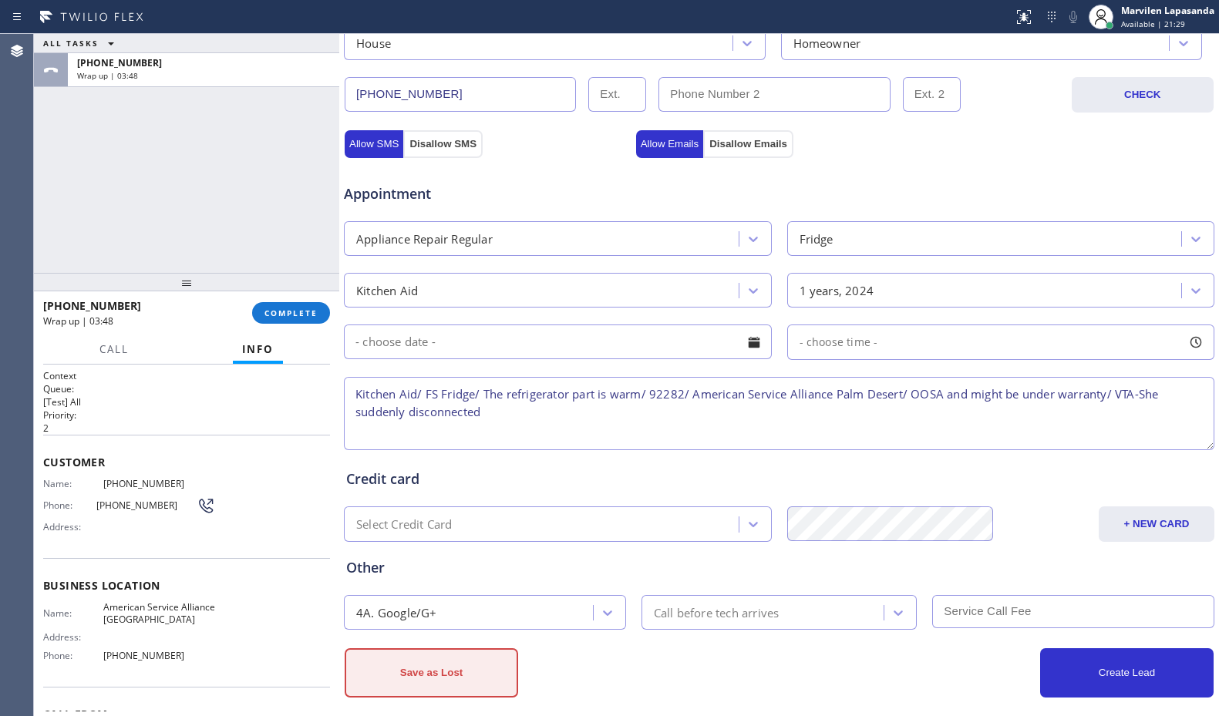
click at [425, 668] on button "Save as Lost" at bounding box center [431, 672] width 173 height 49
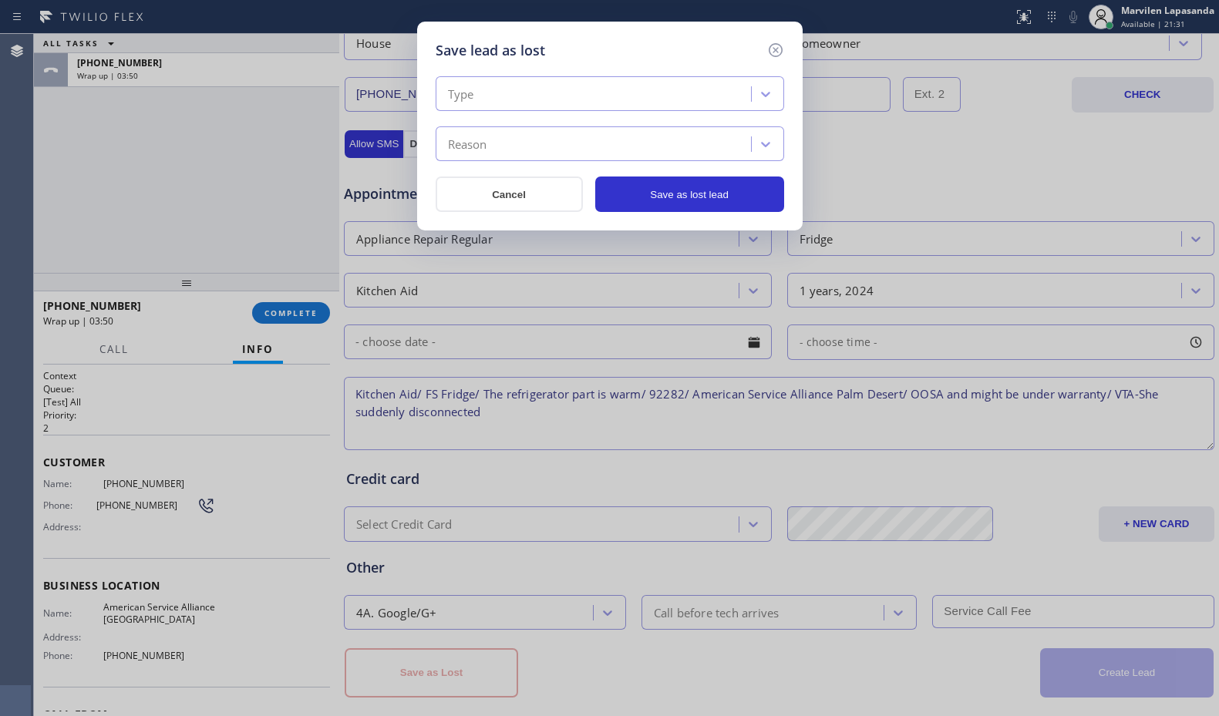
click at [497, 98] on div "Type" at bounding box center [595, 94] width 311 height 27
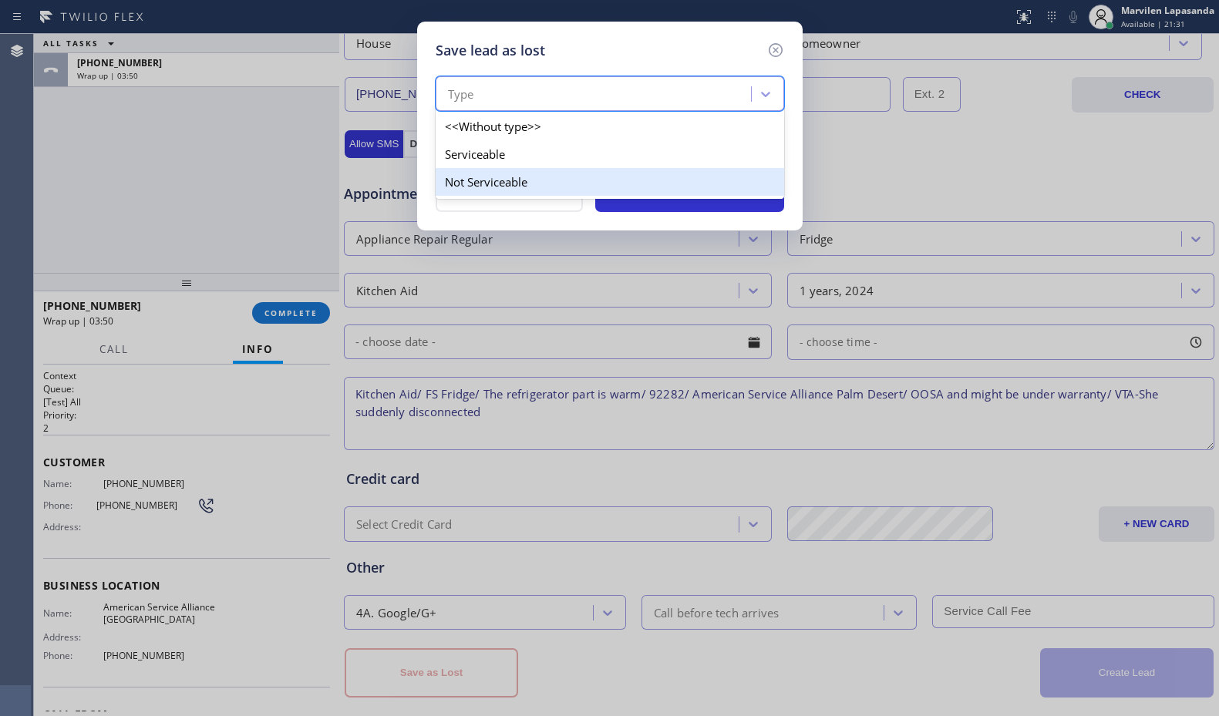
click at [478, 189] on div "Not Serviceable" at bounding box center [609, 182] width 348 height 28
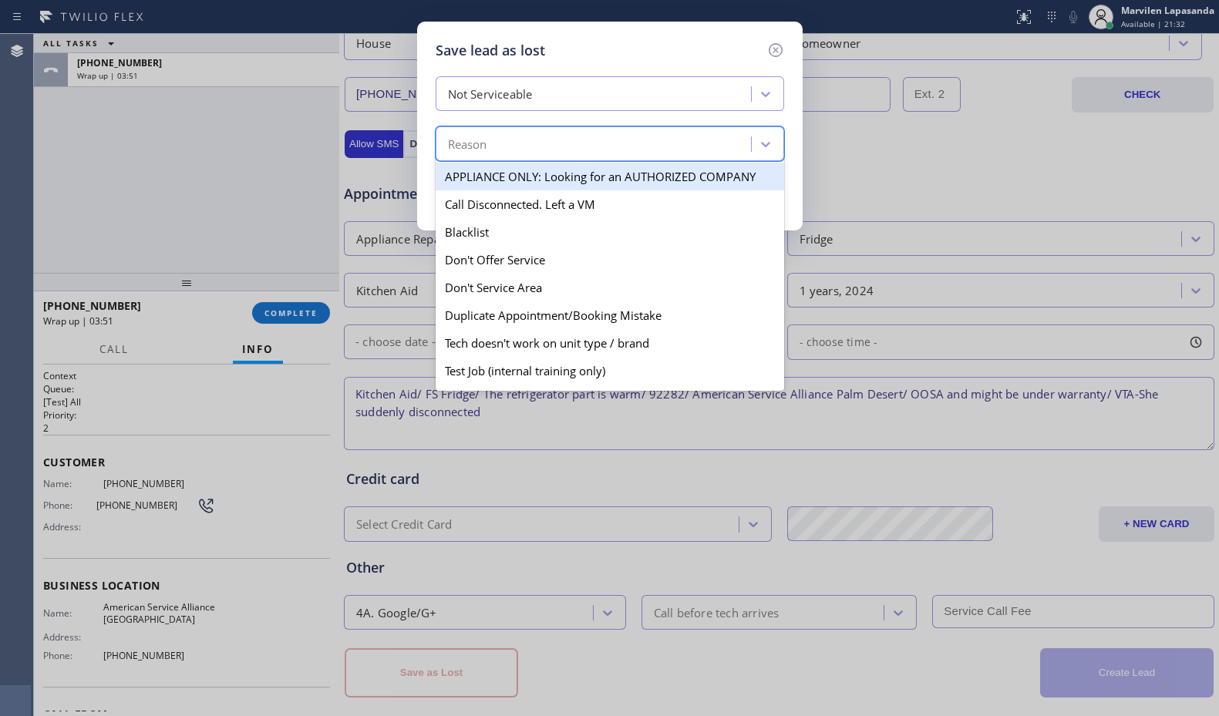
click at [479, 145] on div "Reason" at bounding box center [467, 145] width 39 height 18
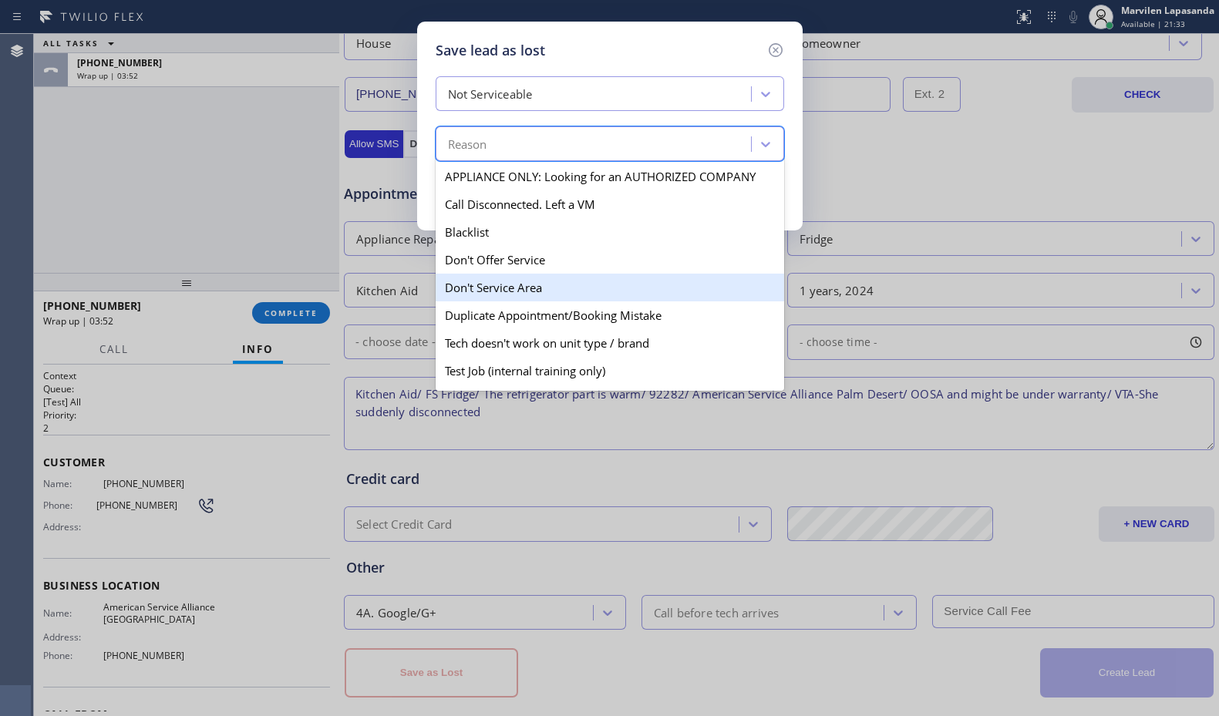
click at [492, 291] on div "Don't Service Area" at bounding box center [609, 288] width 348 height 28
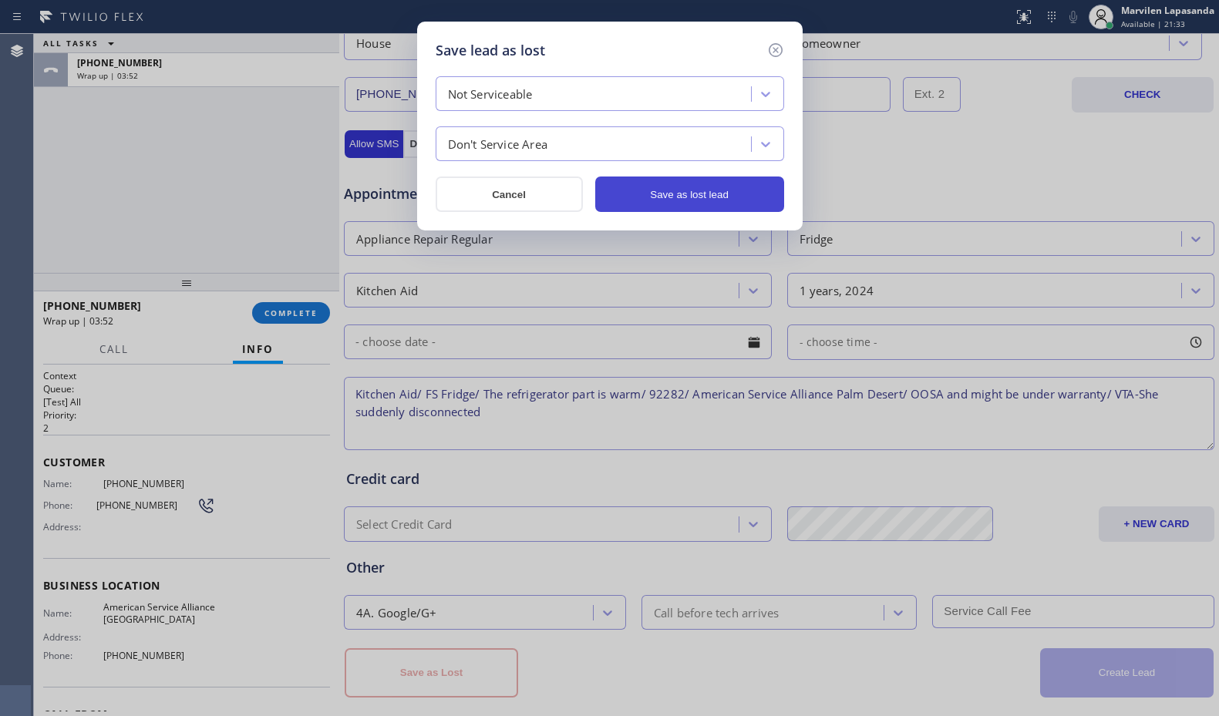
click at [660, 204] on button "Save as lost lead" at bounding box center [689, 194] width 189 height 35
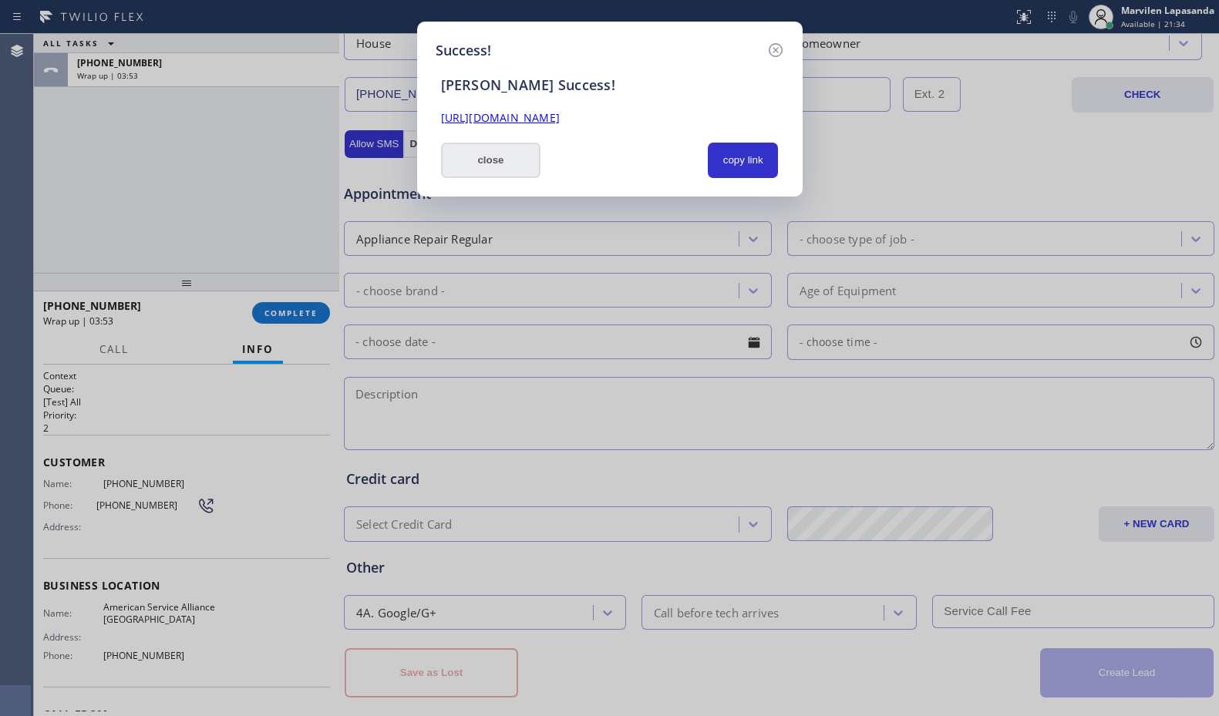
click at [511, 160] on button "close" at bounding box center [491, 160] width 100 height 35
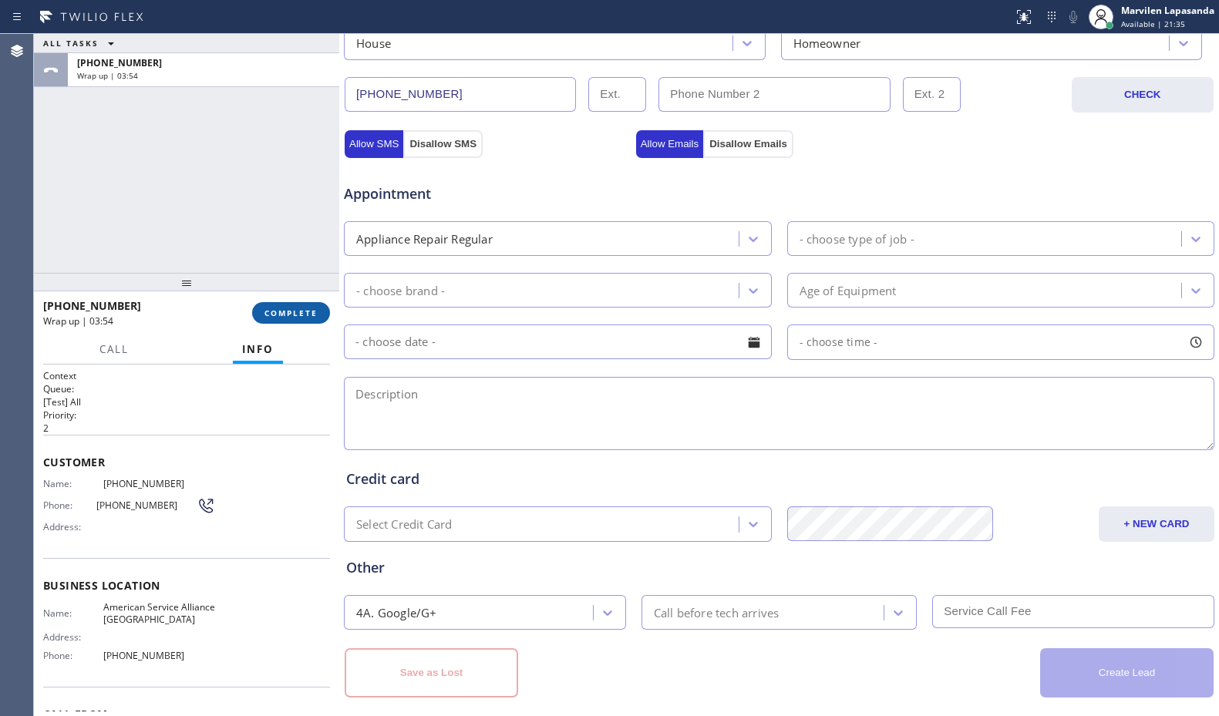
click at [295, 314] on span "COMPLETE" at bounding box center [290, 313] width 53 height 11
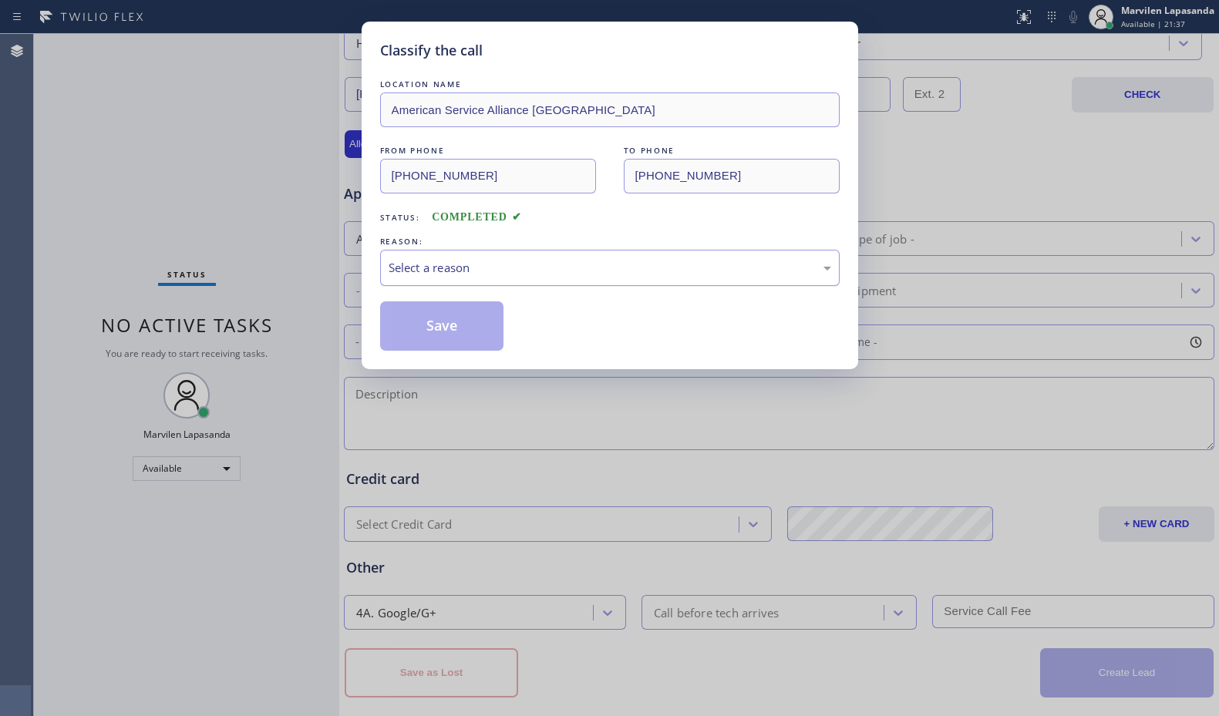
click at [442, 285] on div "Select a reason" at bounding box center [609, 268] width 459 height 36
click at [441, 318] on button "Save" at bounding box center [442, 325] width 124 height 49
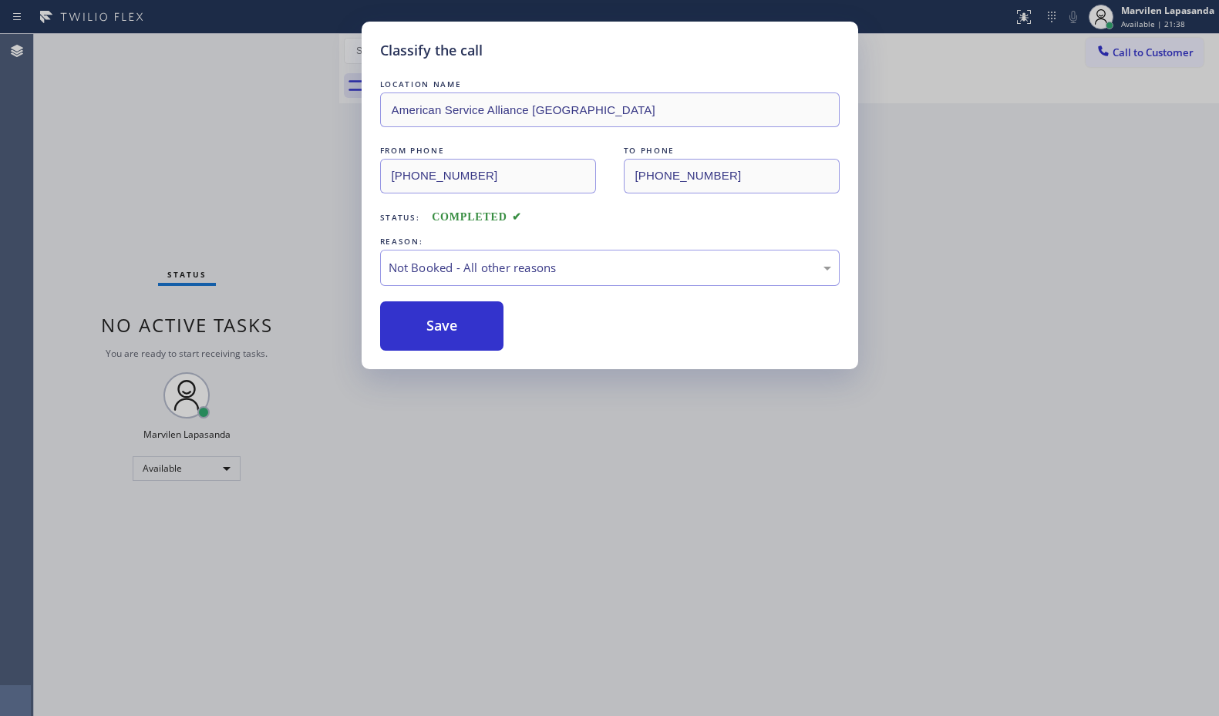
click at [441, 318] on button "Save" at bounding box center [442, 325] width 124 height 49
drag, startPoint x: 441, startPoint y: 318, endPoint x: 317, endPoint y: 194, distance: 175.5
click at [441, 318] on button "Save" at bounding box center [442, 325] width 124 height 49
drag, startPoint x: 264, startPoint y: 109, endPoint x: 694, endPoint y: 148, distance: 431.1
click at [317, 130] on div "Classify the call LOCATION NAME American Service Alliance Palm Desert FROM PHON…" at bounding box center [609, 358] width 1219 height 716
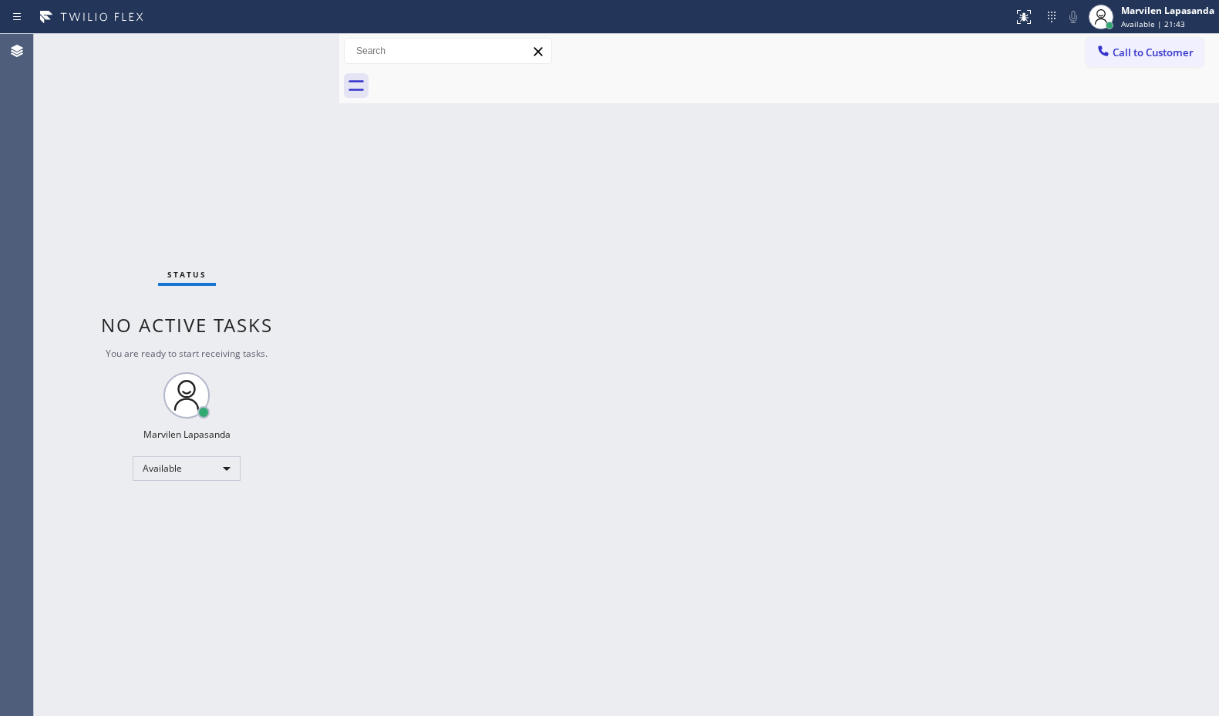
click at [288, 49] on div "Status No active tasks You are ready to start receiving tasks. Marvilen Lapasan…" at bounding box center [186, 375] width 305 height 682
click at [1202, 132] on div "Back to Dashboard Change Sender ID Customers Technicians Select a contact Outbo…" at bounding box center [778, 375] width 879 height 682
click at [251, 154] on div "Status No active tasks You are ready to start receiving tasks. Marvilen Lapasan…" at bounding box center [186, 375] width 305 height 682
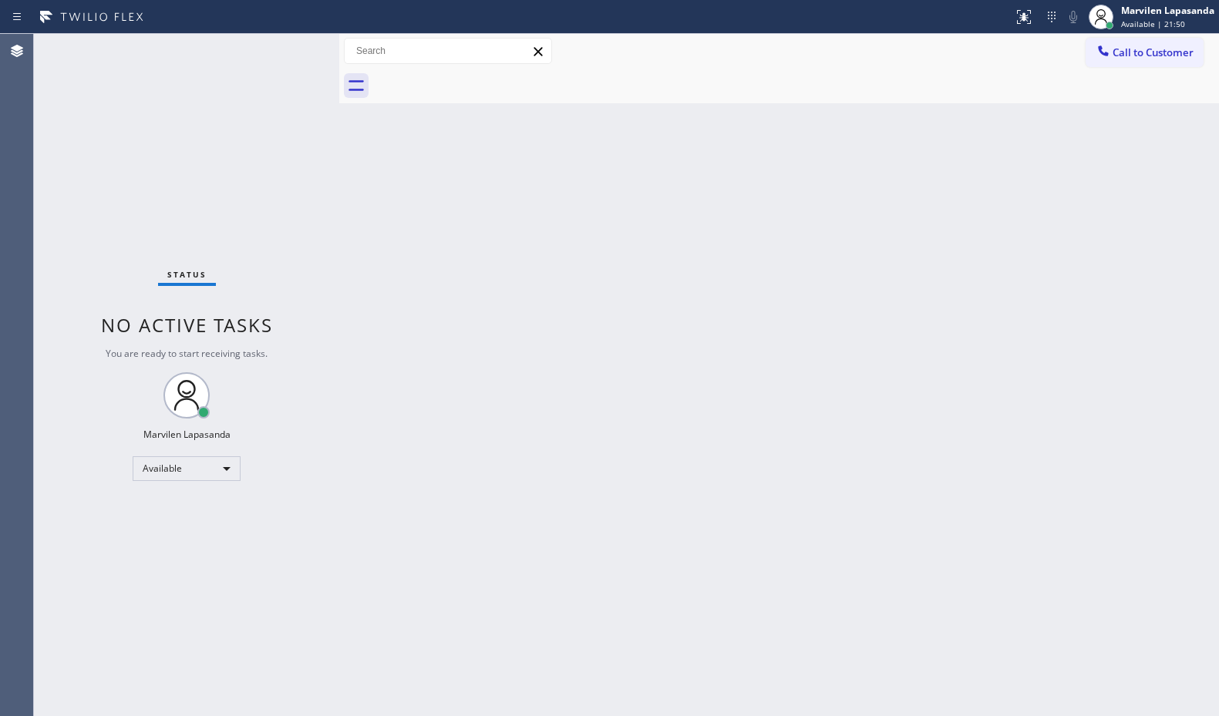
click at [259, 134] on div "Status No active tasks You are ready to start receiving tasks. Marvilen Lapasan…" at bounding box center [186, 375] width 305 height 682
click at [273, 54] on div "Status No active tasks You are ready to start receiving tasks. Marvilen Lapasan…" at bounding box center [186, 375] width 305 height 682
click at [288, 49] on div "Status No active tasks You are ready to start receiving tasks. Marvilen Lapasan…" at bounding box center [186, 375] width 305 height 682
click at [289, 49] on div "Status No active tasks You are ready to start receiving tasks. Marvilen Lapasan…" at bounding box center [186, 375] width 305 height 682
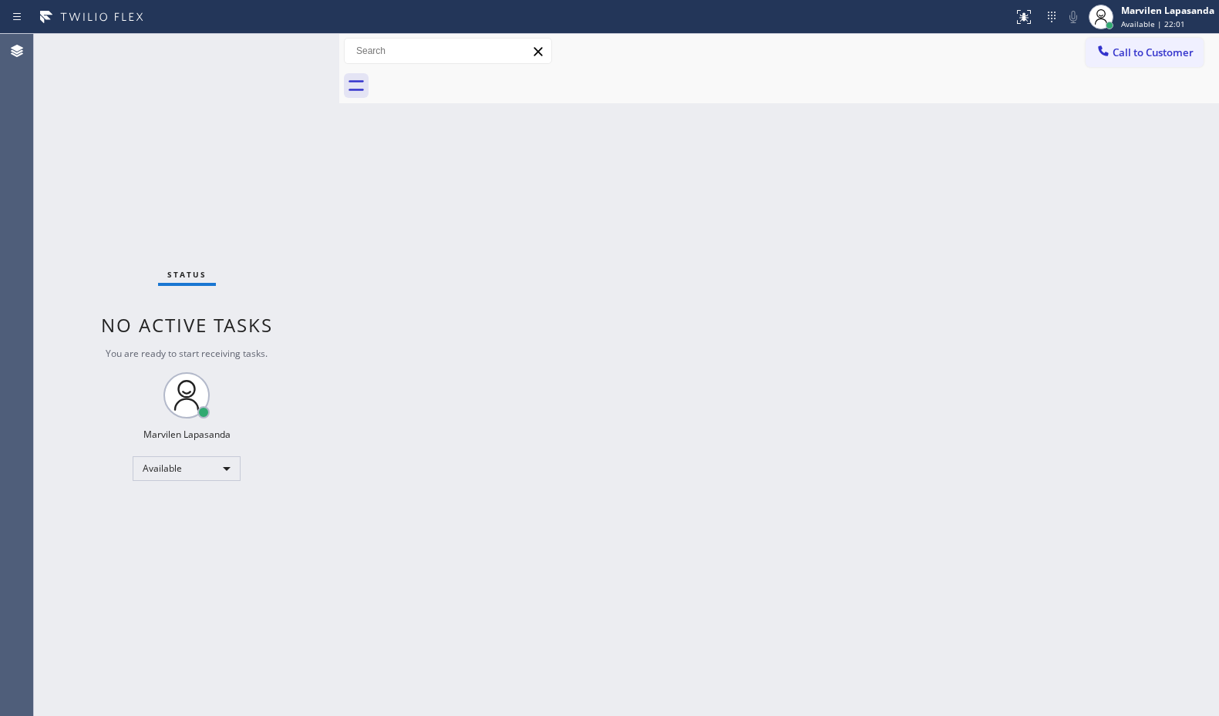
click at [1118, 193] on div "Back to Dashboard Change Sender ID Customers Technicians Select a contact Outbo…" at bounding box center [778, 375] width 879 height 682
click at [790, 217] on div "Back to Dashboard Change Sender ID Customers Technicians Select a contact Outbo…" at bounding box center [778, 375] width 879 height 682
click at [587, 60] on div "Call to Customer Outbound call Location Search location Your caller id phone nu…" at bounding box center [778, 51] width 879 height 27
click at [274, 107] on div "Status No active tasks You are ready to start receiving tasks. Marvilen Lapasan…" at bounding box center [186, 375] width 305 height 682
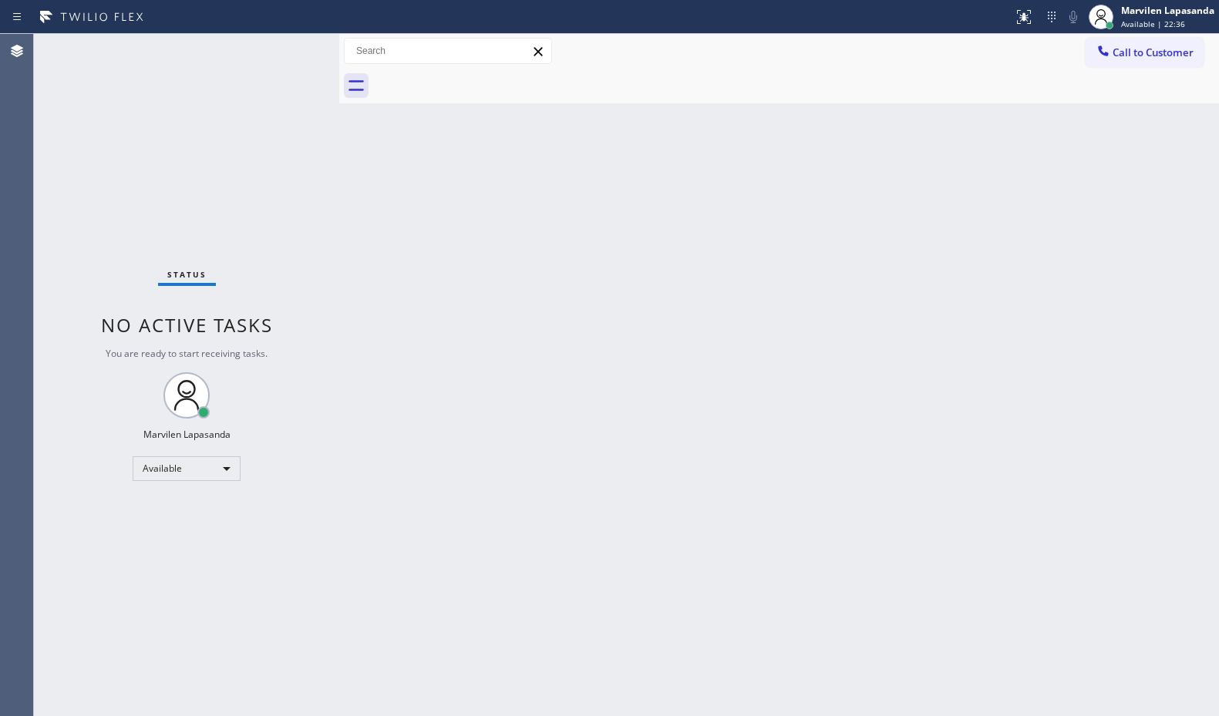
click at [286, 52] on div "Status No active tasks You are ready to start receiving tasks. Marvilen Lapasan…" at bounding box center [186, 375] width 305 height 682
click at [291, 49] on div "Status No active tasks You are ready to start receiving tasks. Marvilen Lapasan…" at bounding box center [186, 375] width 305 height 682
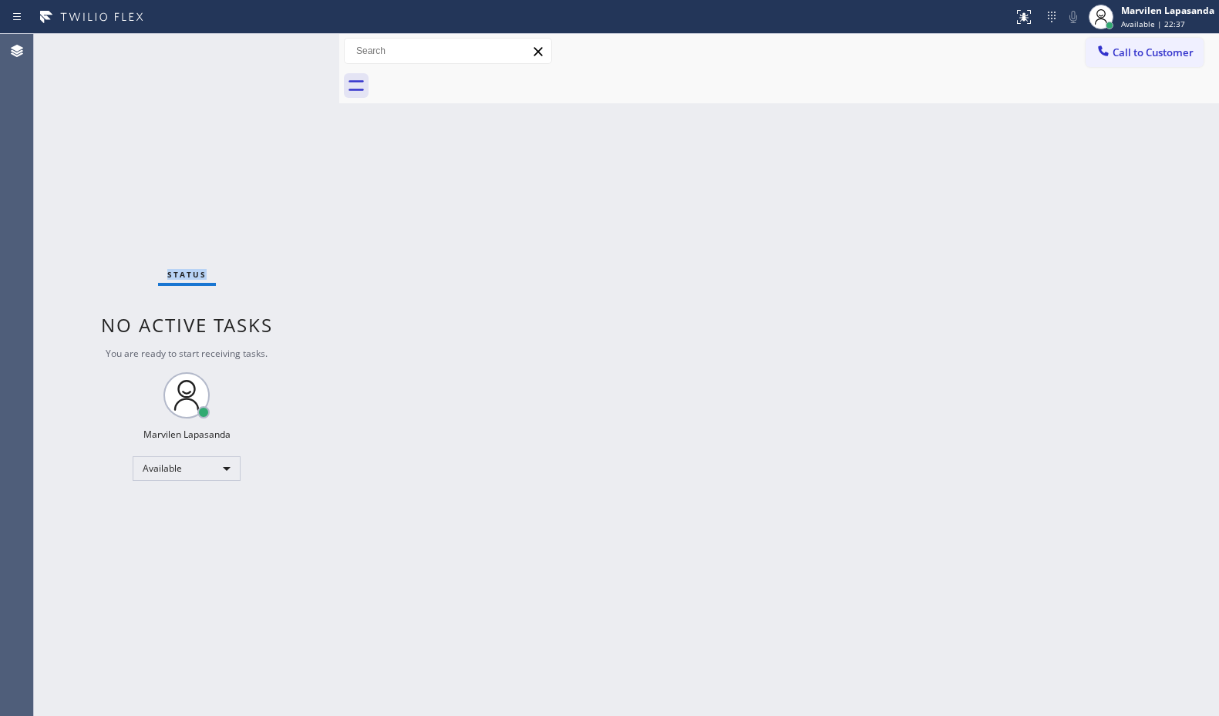
click at [291, 49] on div "Status No active tasks You are ready to start receiving tasks. Marvilen Lapasan…" at bounding box center [186, 375] width 305 height 682
click at [294, 128] on div "Status No active tasks You are ready to start receiving tasks. Marvilen Lapasan…" at bounding box center [186, 375] width 305 height 682
click at [283, 161] on div "Status No active tasks You are ready to start receiving tasks. Marvilen Lapasan…" at bounding box center [186, 375] width 305 height 682
click at [930, 164] on div "Back to Dashboard Change Sender ID Customers Technicians Select a contact Outbo…" at bounding box center [778, 375] width 879 height 682
click at [282, 35] on div "Status No active tasks You are ready to start receiving tasks. Marvilen Lapasan…" at bounding box center [186, 375] width 305 height 682
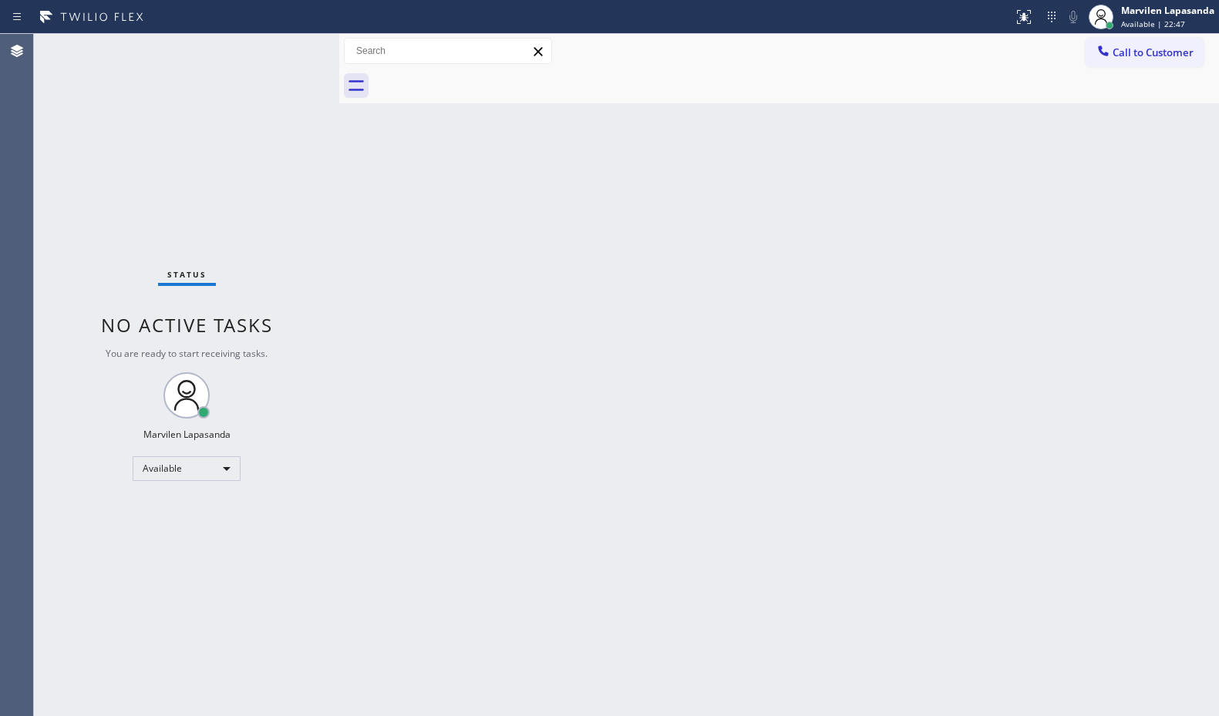
click at [293, 47] on div "Status No active tasks You are ready to start receiving tasks. Marvilen Lapasan…" at bounding box center [186, 375] width 305 height 682
click at [292, 48] on div "Status No active tasks You are ready to start receiving tasks. Marvilen Lapasan…" at bounding box center [186, 375] width 305 height 682
click at [1078, 162] on div "Back to Dashboard Change Sender ID Customers Technicians Select a contact Outbo…" at bounding box center [778, 375] width 879 height 682
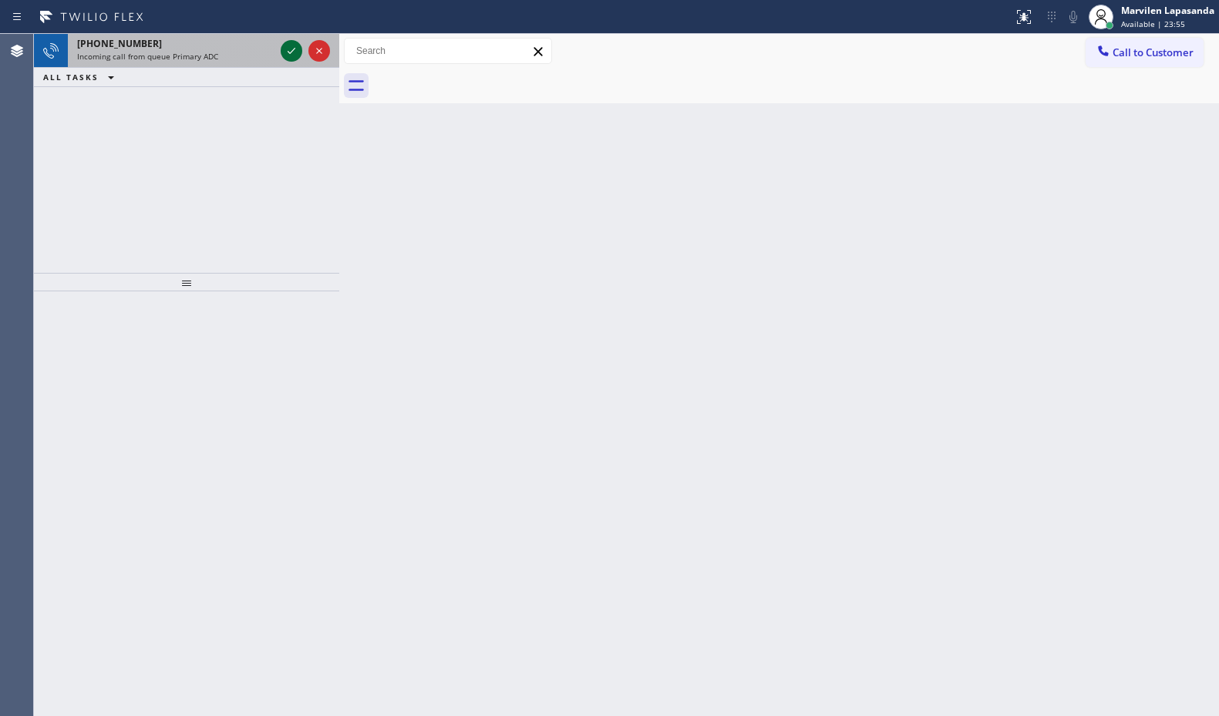
click at [283, 52] on icon at bounding box center [291, 51] width 18 height 18
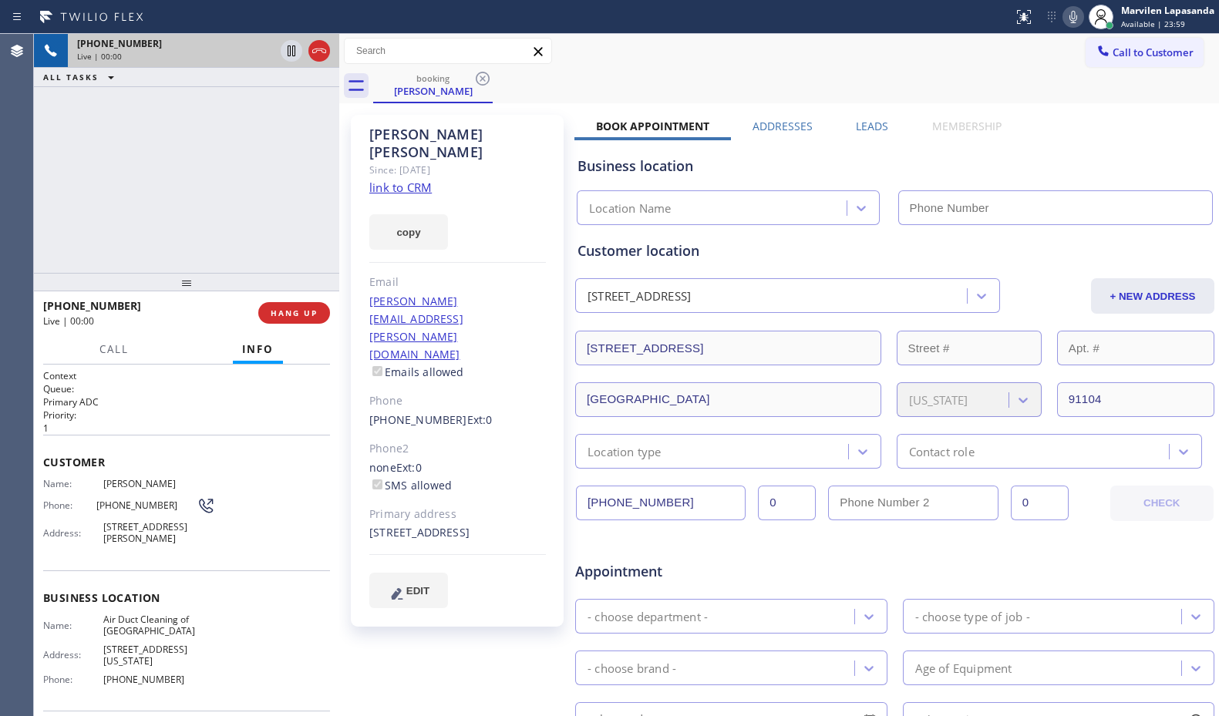
type input "[PHONE_NUMBER]"
click at [223, 180] on div "[PHONE_NUMBER] Live | 00:00 ALL TASKS ALL TASKS ACTIVE TASKS TASKS IN WRAP UP" at bounding box center [186, 153] width 305 height 239
click at [223, 180] on div "[PHONE_NUMBER] Live | 00:01 ALL TASKS ALL TASKS ACTIVE TASKS TASKS IN WRAP UP" at bounding box center [186, 153] width 305 height 239
click at [87, 203] on div "[PHONE_NUMBER] Live | 00:04 ALL TASKS ALL TASKS ACTIVE TASKS TASKS IN WRAP UP" at bounding box center [186, 153] width 305 height 239
click at [393, 180] on link "link to CRM" at bounding box center [400, 187] width 62 height 15
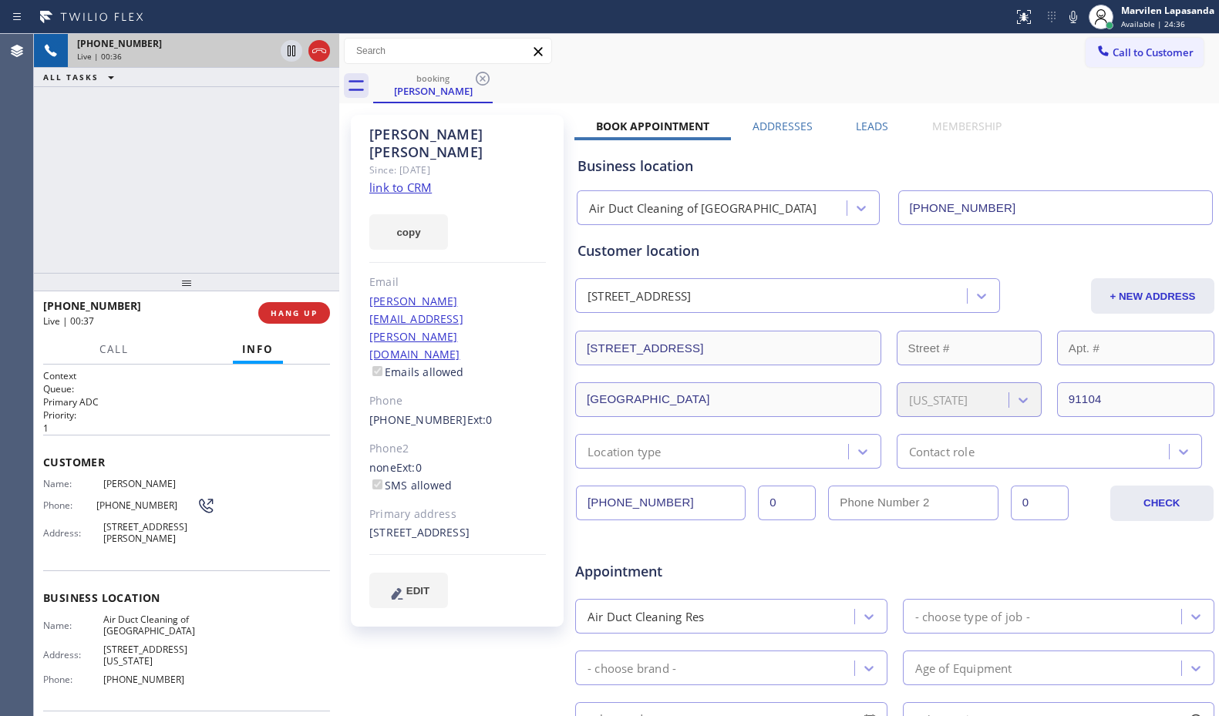
drag, startPoint x: 1078, startPoint y: 24, endPoint x: 589, endPoint y: 45, distance: 489.1
click at [1077, 24] on icon at bounding box center [1073, 17] width 18 height 18
click at [294, 59] on icon at bounding box center [291, 51] width 18 height 18
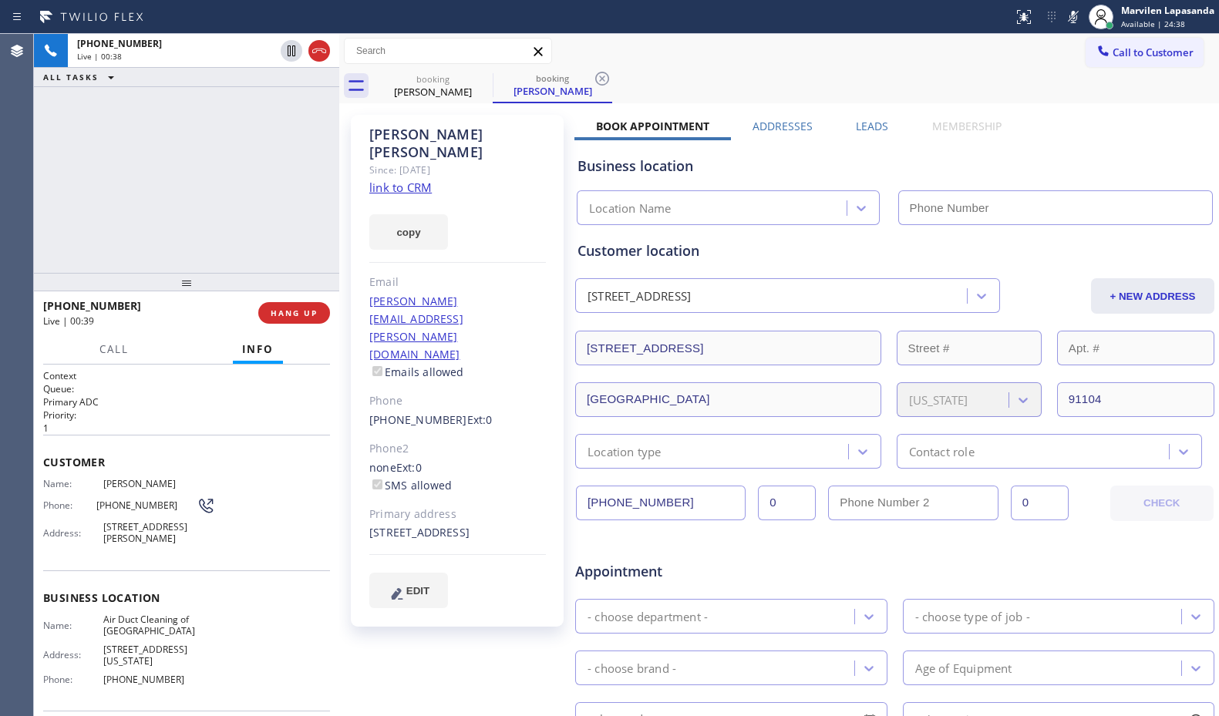
type input "[PHONE_NUMBER]"
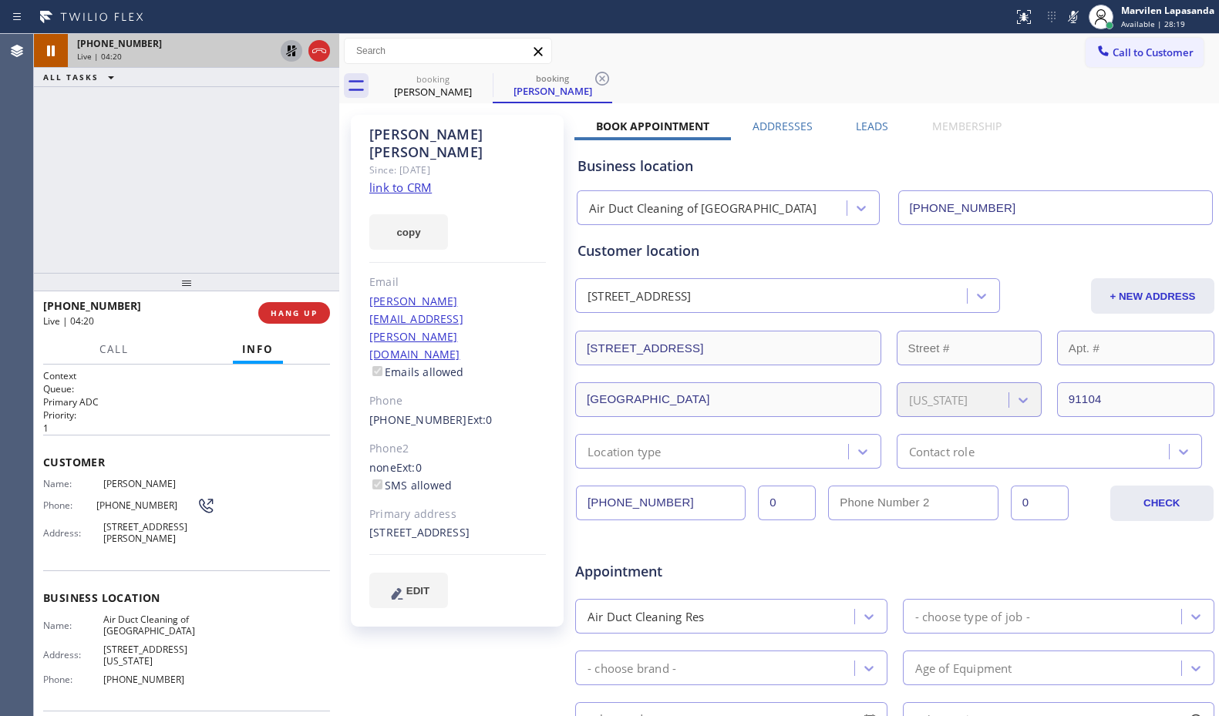
click at [293, 57] on icon at bounding box center [291, 51] width 18 height 18
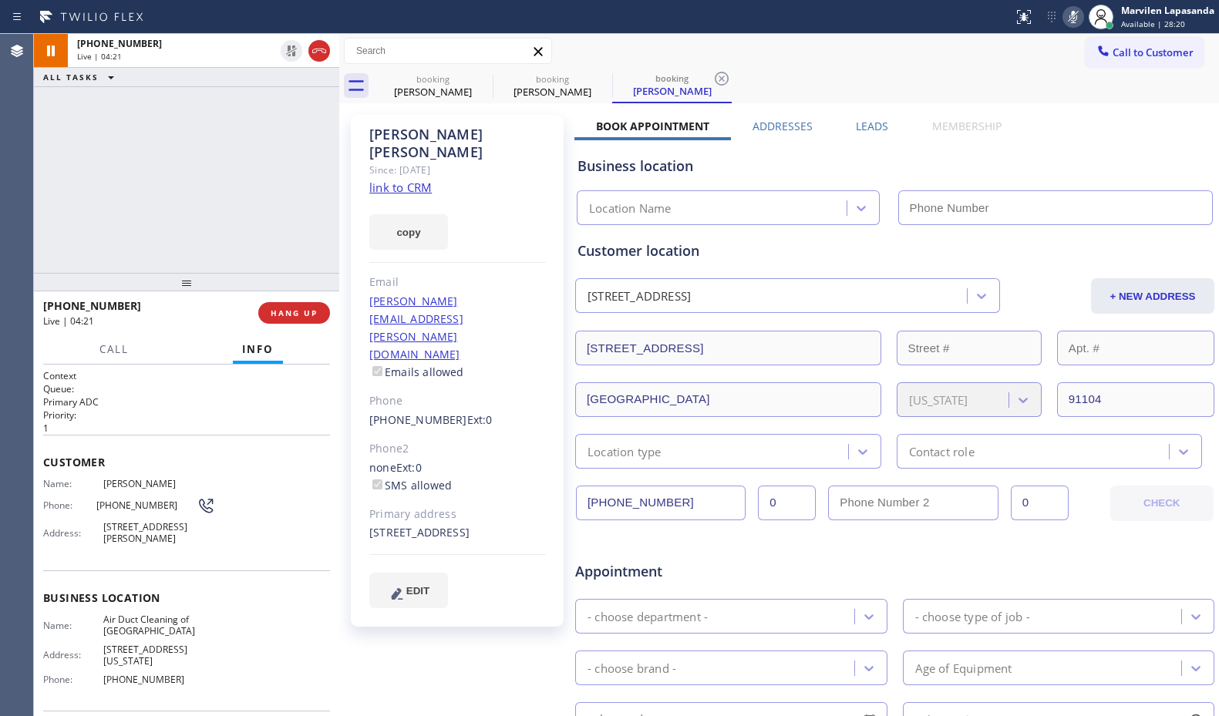
click at [1074, 17] on icon at bounding box center [1073, 17] width 8 height 12
type input "[PHONE_NUMBER]"
click at [151, 147] on div "[PHONE_NUMBER] Live | 04:25 ALL TASKS ALL TASKS ACTIVE TASKS TASKS IN WRAP UP" at bounding box center [186, 153] width 305 height 239
click at [163, 149] on div "[PHONE_NUMBER] Live | 04:27 ALL TASKS ALL TASKS ACTIVE TASKS TASKS IN WRAP UP" at bounding box center [186, 153] width 305 height 239
click at [160, 170] on div "[PHONE_NUMBER] Live | 04:28 ALL TASKS ALL TASKS ACTIVE TASKS TASKS IN WRAP UP" at bounding box center [186, 153] width 305 height 239
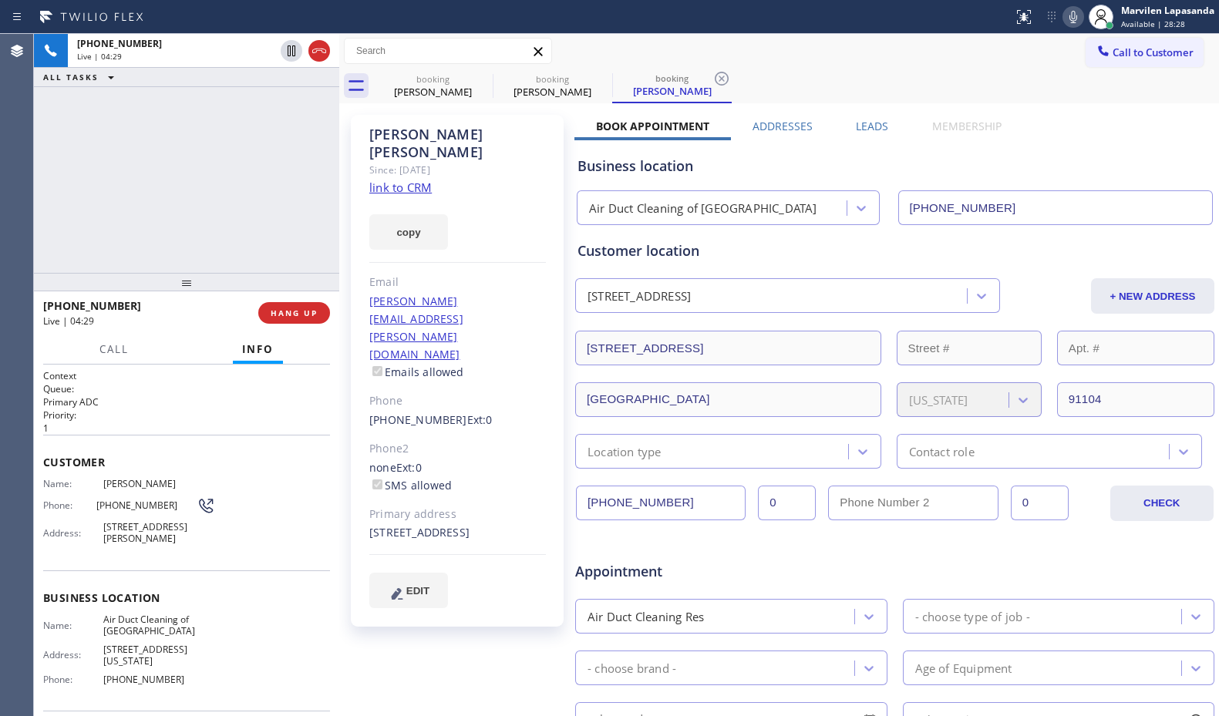
click at [223, 177] on div "[PHONE_NUMBER] Live | 04:29 ALL TASKS ALL TASKS ACTIVE TASKS TASKS IN WRAP UP" at bounding box center [186, 153] width 305 height 239
click at [345, 177] on div "[PERSON_NAME] Since: [DATE] link to CRM copy Email [PERSON_NAME][EMAIL_ADDRESS]…" at bounding box center [458, 606] width 231 height 999
click at [284, 171] on div "[PHONE_NUMBER] Live | 04:31 ALL TASKS ALL TASKS ACTIVE TASKS TASKS IN WRAP UP" at bounding box center [186, 153] width 305 height 239
click at [281, 171] on div "[PHONE_NUMBER] Live | 04:32 ALL TASKS ALL TASKS ACTIVE TASKS TASKS IN WRAP UP" at bounding box center [186, 153] width 305 height 239
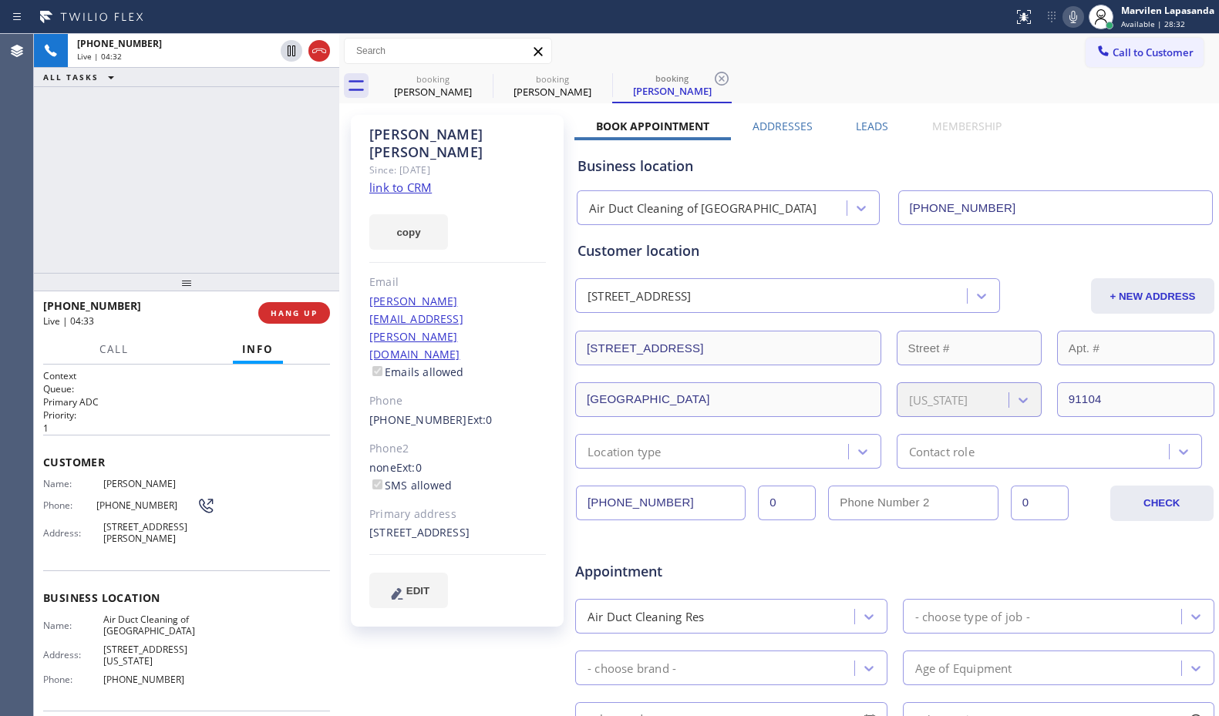
click at [301, 172] on div "[PHONE_NUMBER] Live | 04:32 ALL TASKS ALL TASKS ACTIVE TASKS TASKS IN WRAP UP" at bounding box center [186, 153] width 305 height 239
click at [339, 174] on div at bounding box center [339, 375] width 0 height 682
click at [295, 172] on div "[PHONE_NUMBER] Live | 04:34 ALL TASKS ALL TASKS ACTIVE TASKS TASKS IN WRAP UP" at bounding box center [186, 153] width 305 height 239
click at [343, 175] on div "[PERSON_NAME] Since: [DATE] link to CRM copy Email [PERSON_NAME][EMAIL_ADDRESS]…" at bounding box center [458, 606] width 231 height 999
click at [297, 174] on div "[PHONE_NUMBER] Live | 04:35 ALL TASKS ALL TASKS ACTIVE TASKS TASKS IN WRAP UP" at bounding box center [186, 153] width 305 height 239
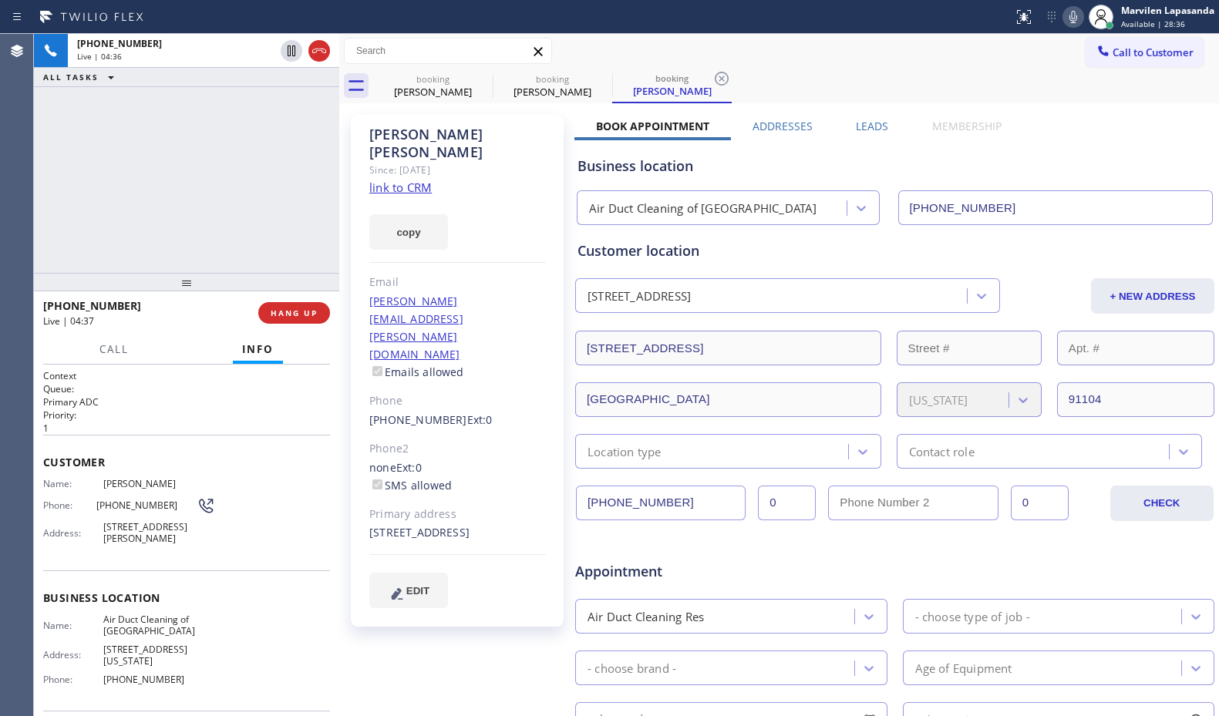
click at [297, 174] on div "[PHONE_NUMBER] Live | 04:36 ALL TASKS ALL TASKS ACTIVE TASKS TASKS IN WRAP UP" at bounding box center [186, 153] width 305 height 239
click at [345, 179] on div "[PERSON_NAME] Since: [DATE] link to CRM copy Email [PERSON_NAME][EMAIL_ADDRESS]…" at bounding box center [458, 606] width 231 height 999
click at [304, 178] on div "[PHONE_NUMBER] Live | 04:37 ALL TASKS ALL TASKS ACTIVE TASKS TASKS IN WRAP UP" at bounding box center [186, 153] width 305 height 239
click at [343, 176] on div "[PERSON_NAME] Since: [DATE] link to CRM copy Email [PERSON_NAME][EMAIL_ADDRESS]…" at bounding box center [458, 606] width 231 height 999
click at [319, 182] on div "[PHONE_NUMBER] Live | 04:40 ALL TASKS ALL TASKS ACTIVE TASKS TASKS IN WRAP UP" at bounding box center [186, 153] width 305 height 239
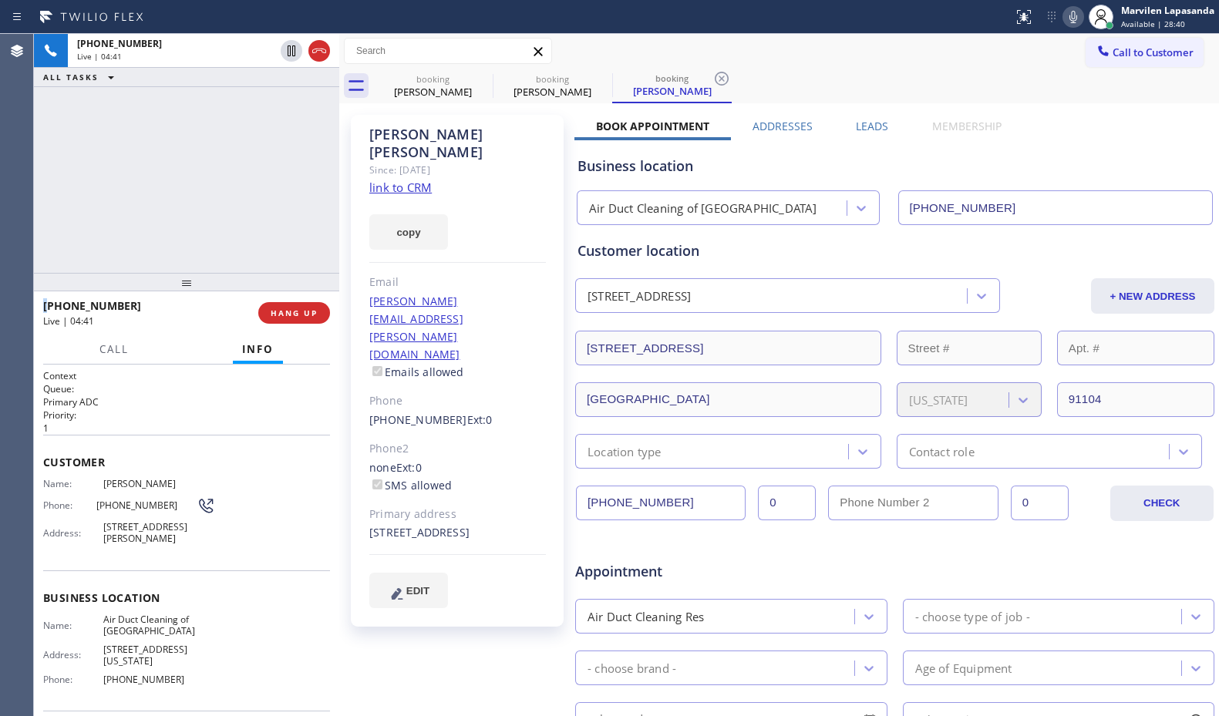
click at [319, 182] on div "[PHONE_NUMBER] Live | 04:41 ALL TASKS ALL TASKS ACTIVE TASKS TASKS IN WRAP UP" at bounding box center [186, 153] width 305 height 239
click at [319, 182] on div "[PHONE_NUMBER] Live | 04:42 ALL TASKS ALL TASKS ACTIVE TASKS TASKS IN WRAP UP" at bounding box center [186, 153] width 305 height 239
click at [121, 528] on span "[STREET_ADDRESS][PERSON_NAME]" at bounding box center [159, 533] width 113 height 24
click at [274, 315] on span "HANG UP" at bounding box center [294, 313] width 47 height 11
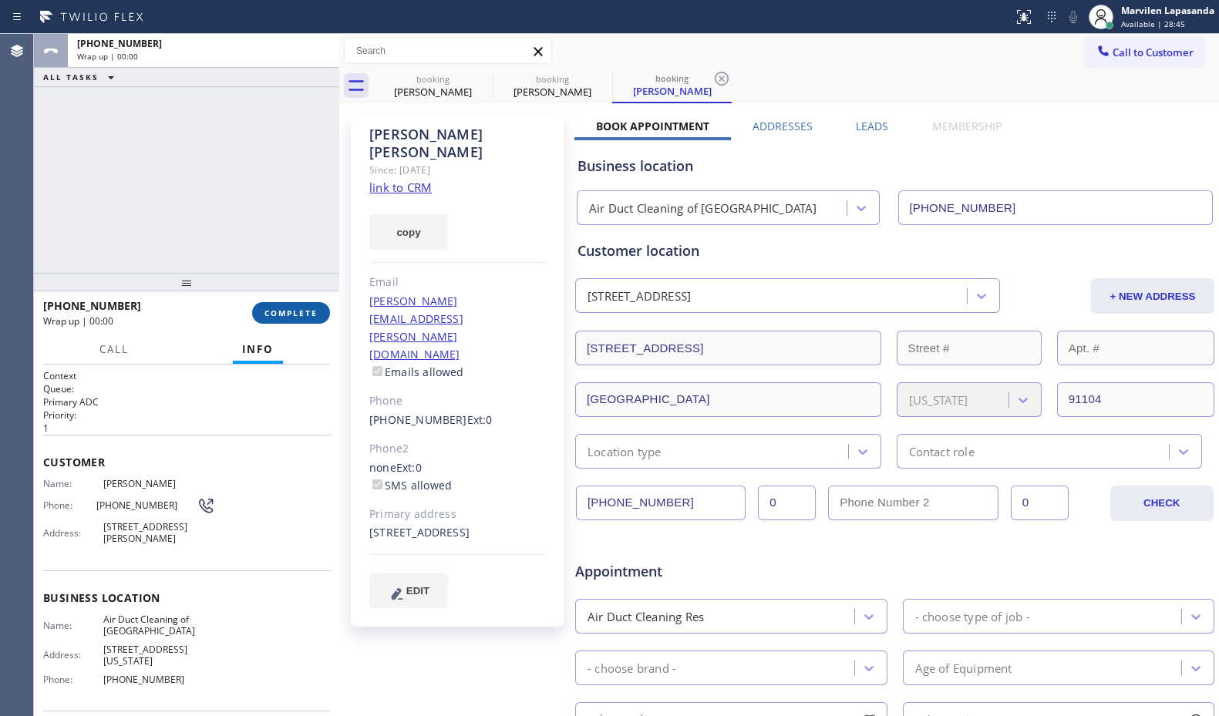
click at [274, 315] on span "COMPLETE" at bounding box center [290, 313] width 53 height 11
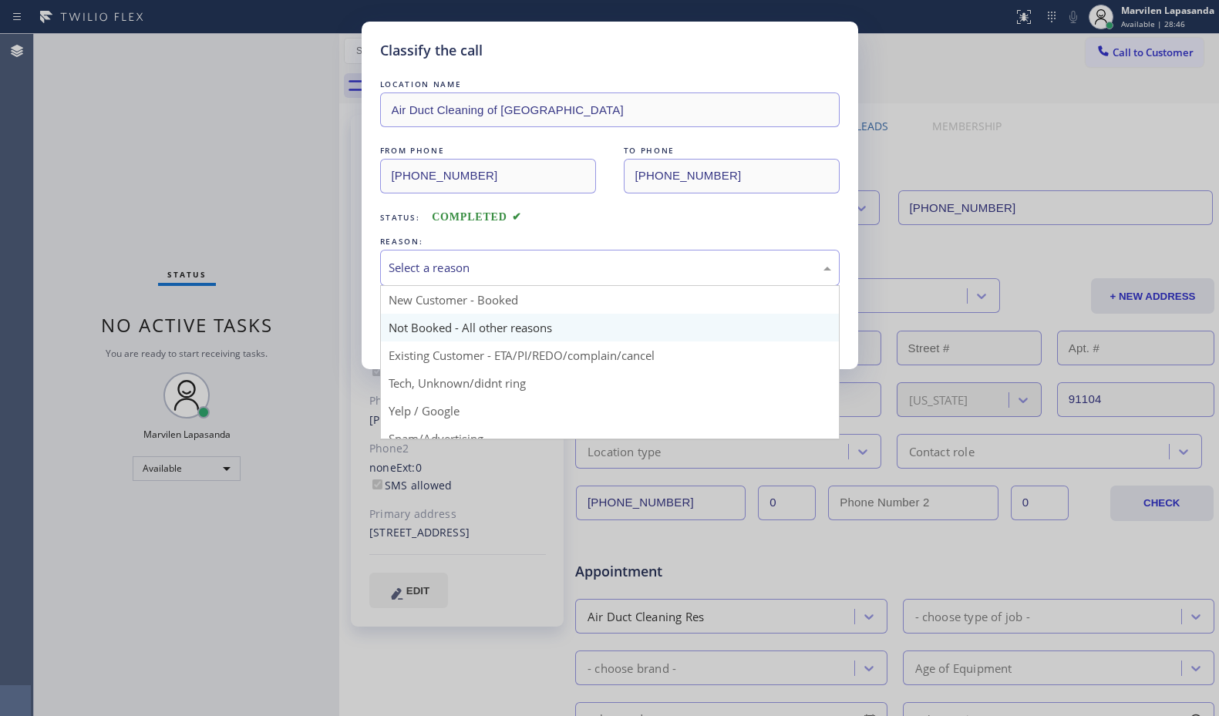
drag, startPoint x: 402, startPoint y: 274, endPoint x: 412, endPoint y: 331, distance: 57.2
click at [402, 274] on div "Select a reason" at bounding box center [609, 268] width 442 height 18
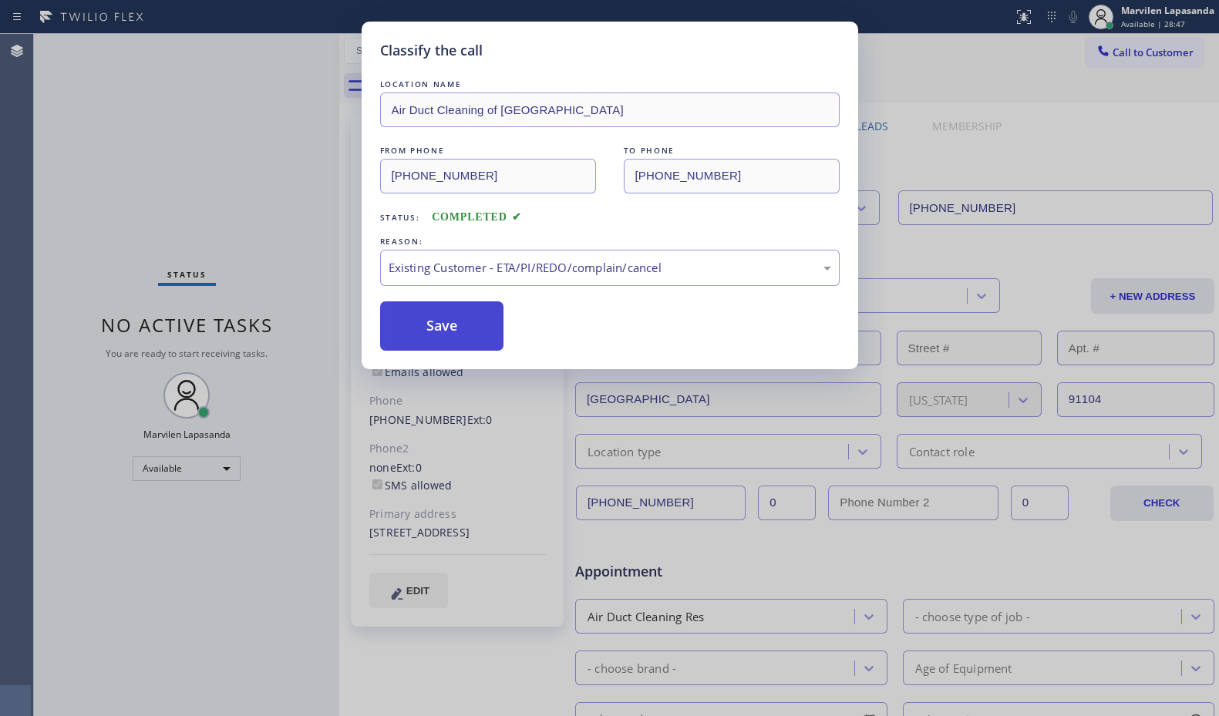
click at [409, 318] on button "Save" at bounding box center [442, 325] width 124 height 49
click at [410, 315] on button "Save" at bounding box center [442, 325] width 124 height 49
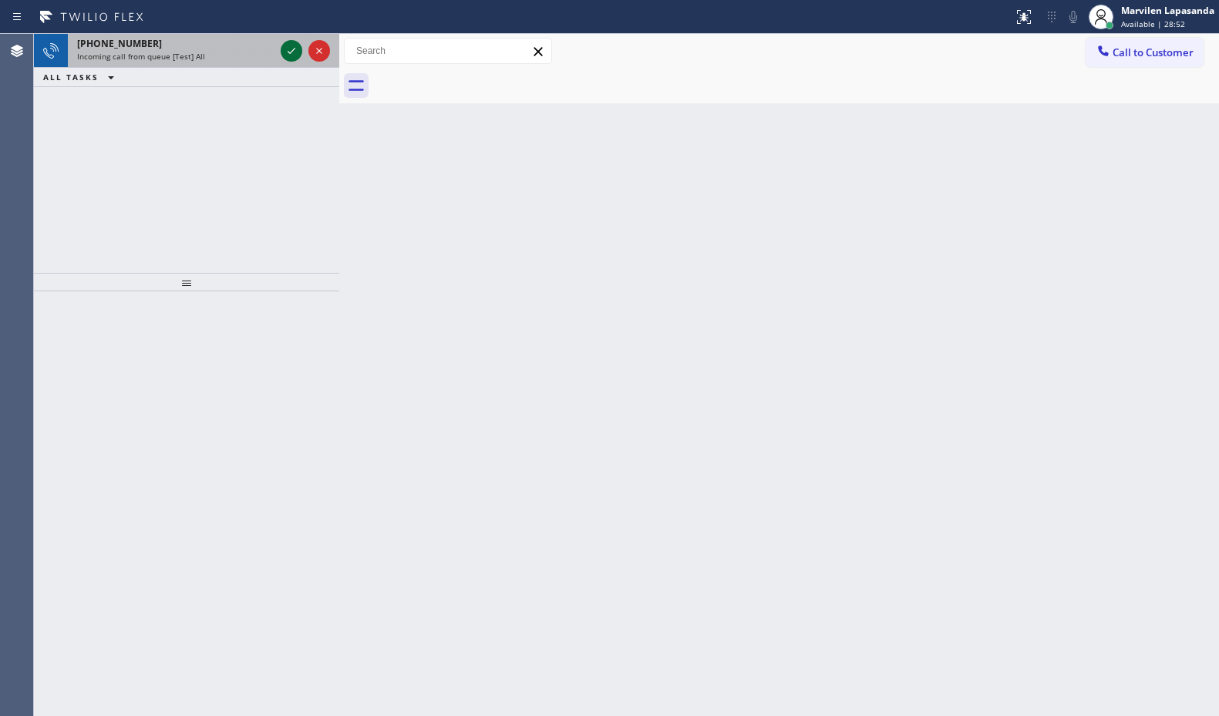
click at [291, 49] on icon at bounding box center [291, 51] width 18 height 18
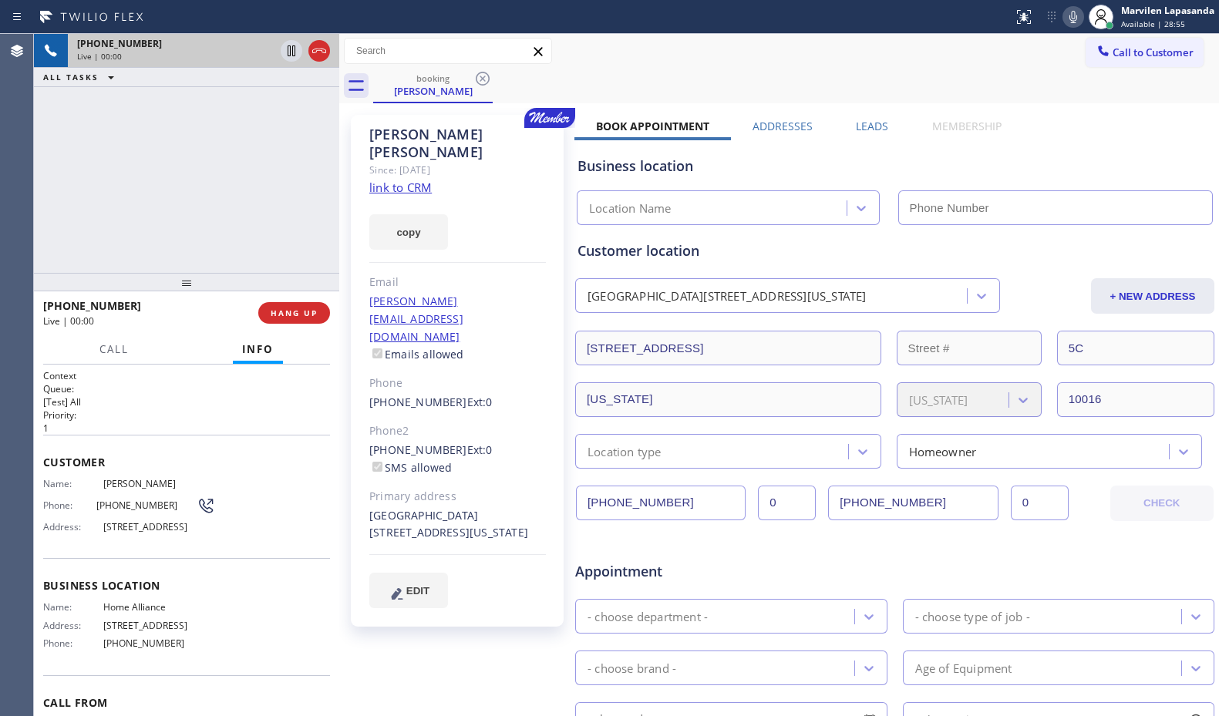
type input "[PHONE_NUMBER]"
click at [119, 533] on span "[STREET_ADDRESS]" at bounding box center [159, 527] width 113 height 12
click at [404, 180] on link "link to CRM" at bounding box center [400, 187] width 62 height 15
click at [190, 235] on div "[PHONE_NUMBER] Live | 00:11 ALL TASKS ALL TASKS ACTIVE TASKS TASKS IN WRAP UP" at bounding box center [186, 153] width 305 height 239
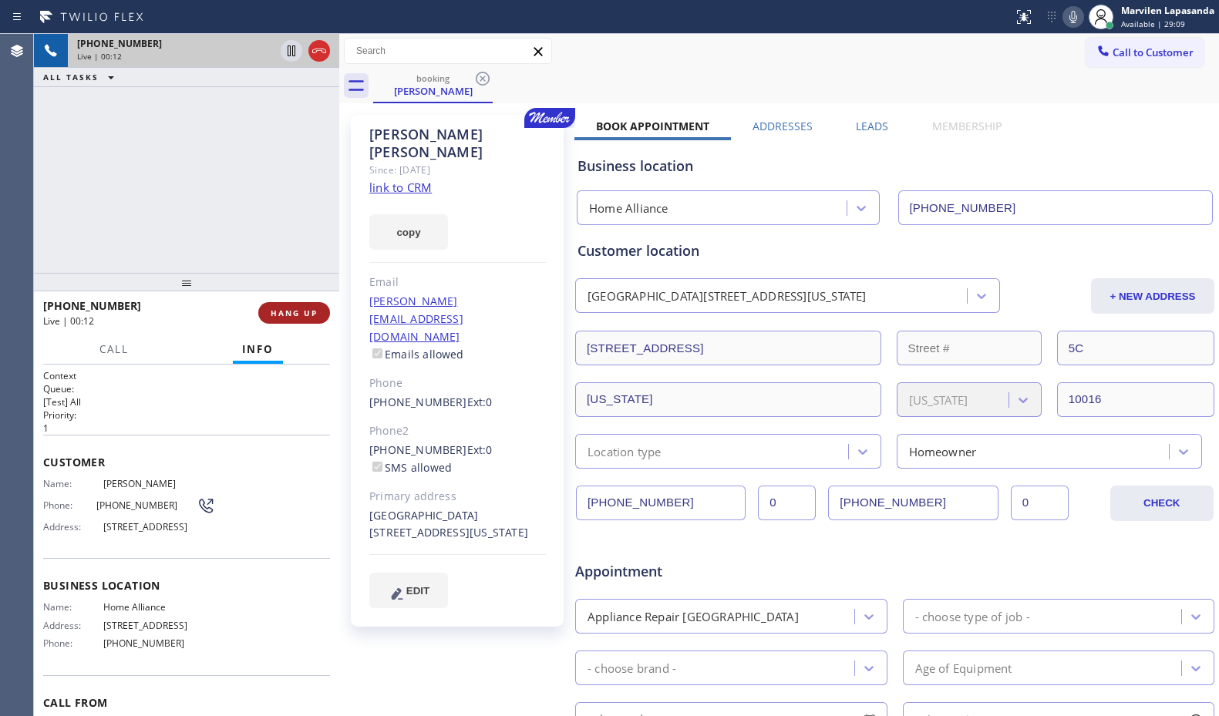
click at [277, 314] on span "HANG UP" at bounding box center [294, 313] width 47 height 11
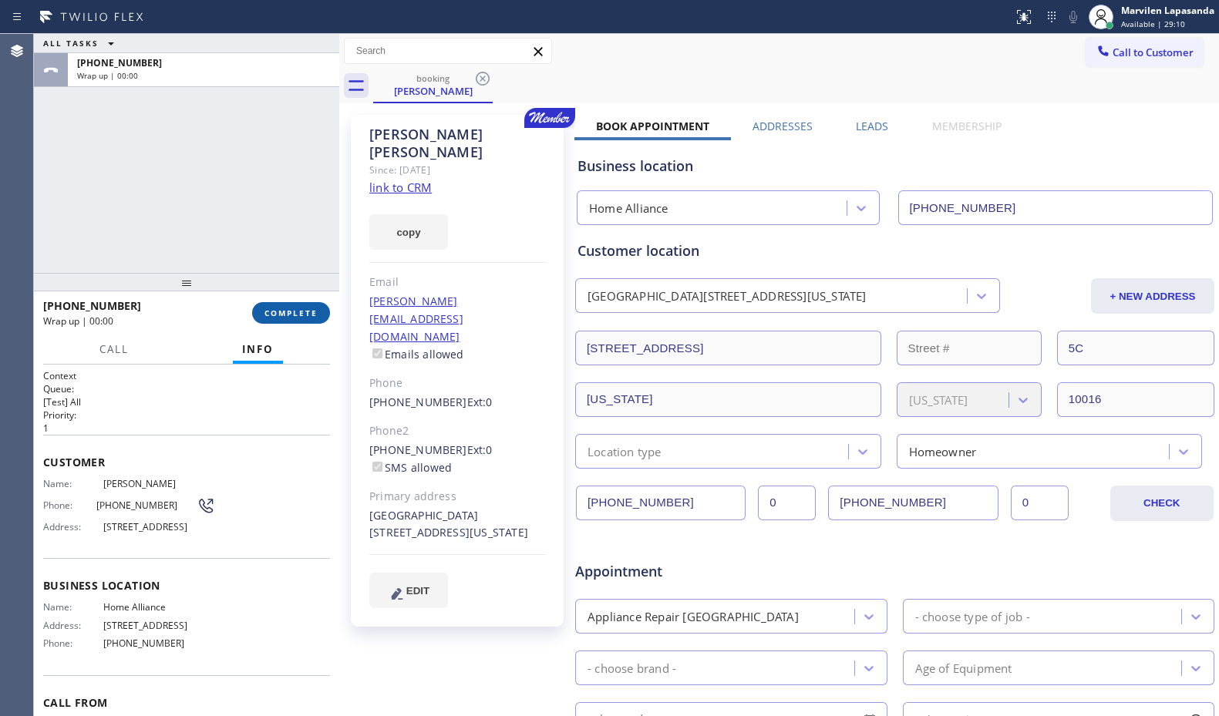
click at [277, 314] on span "COMPLETE" at bounding box center [290, 313] width 53 height 11
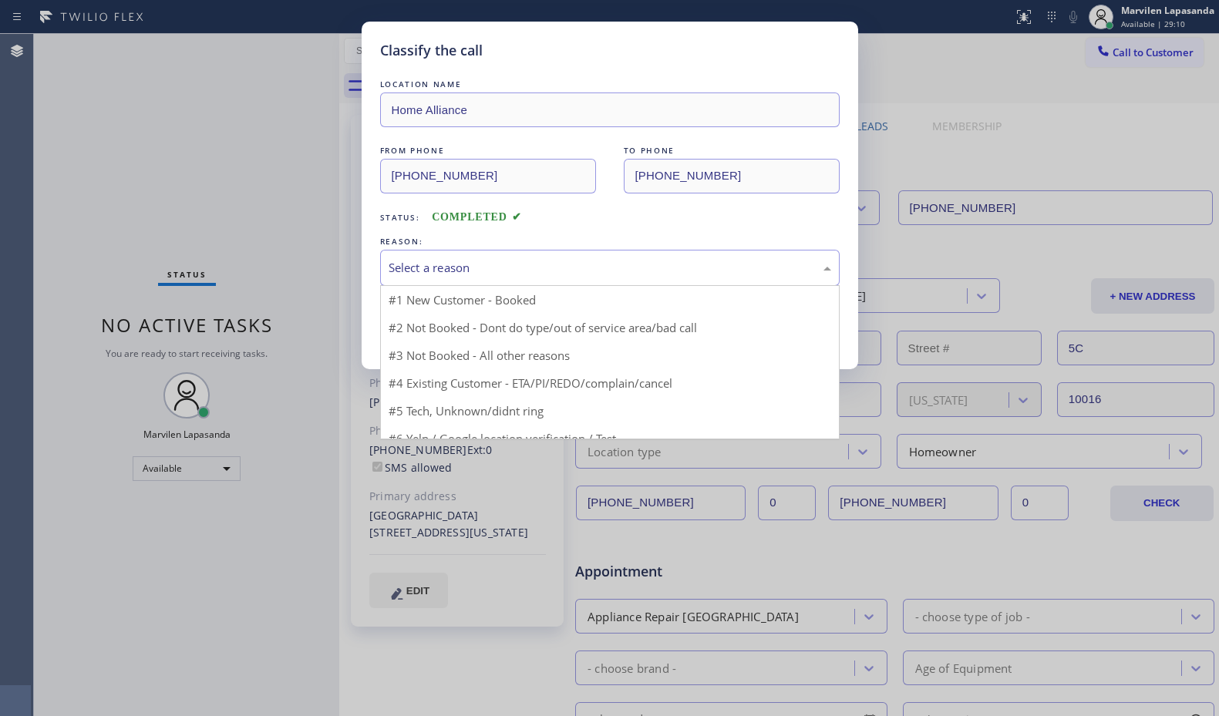
click at [419, 273] on div "Select a reason" at bounding box center [609, 268] width 442 height 18
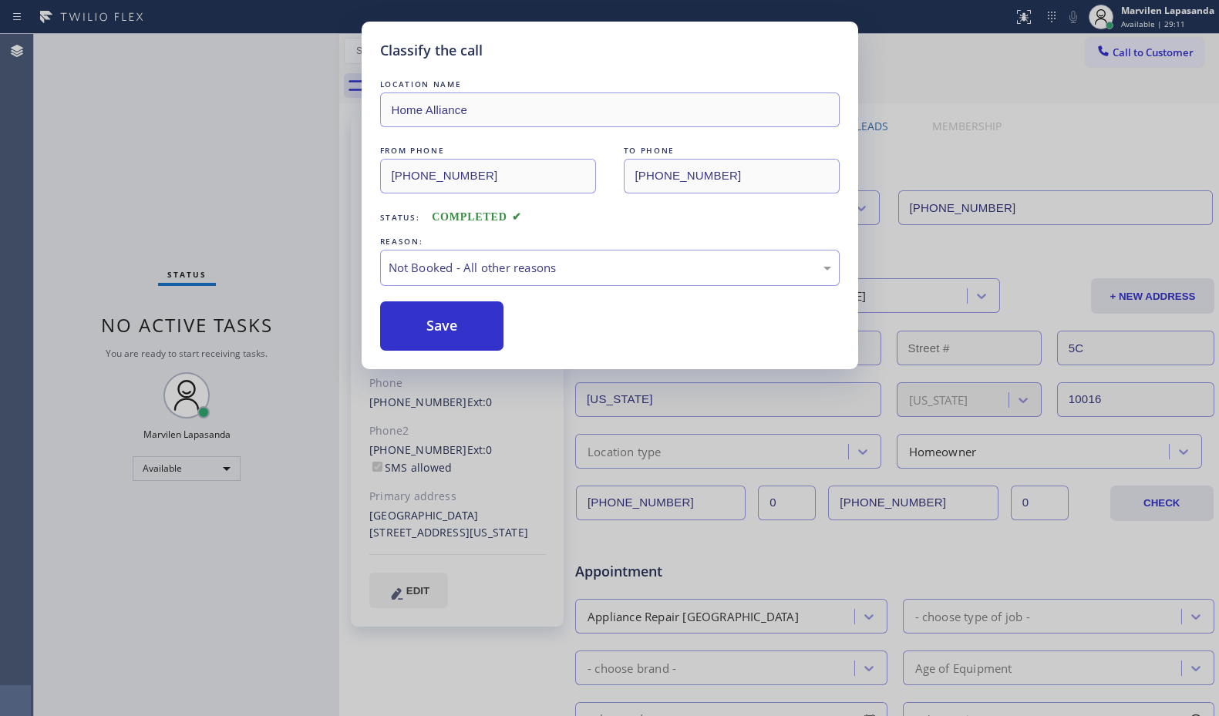
click at [415, 335] on button "Save" at bounding box center [442, 325] width 124 height 49
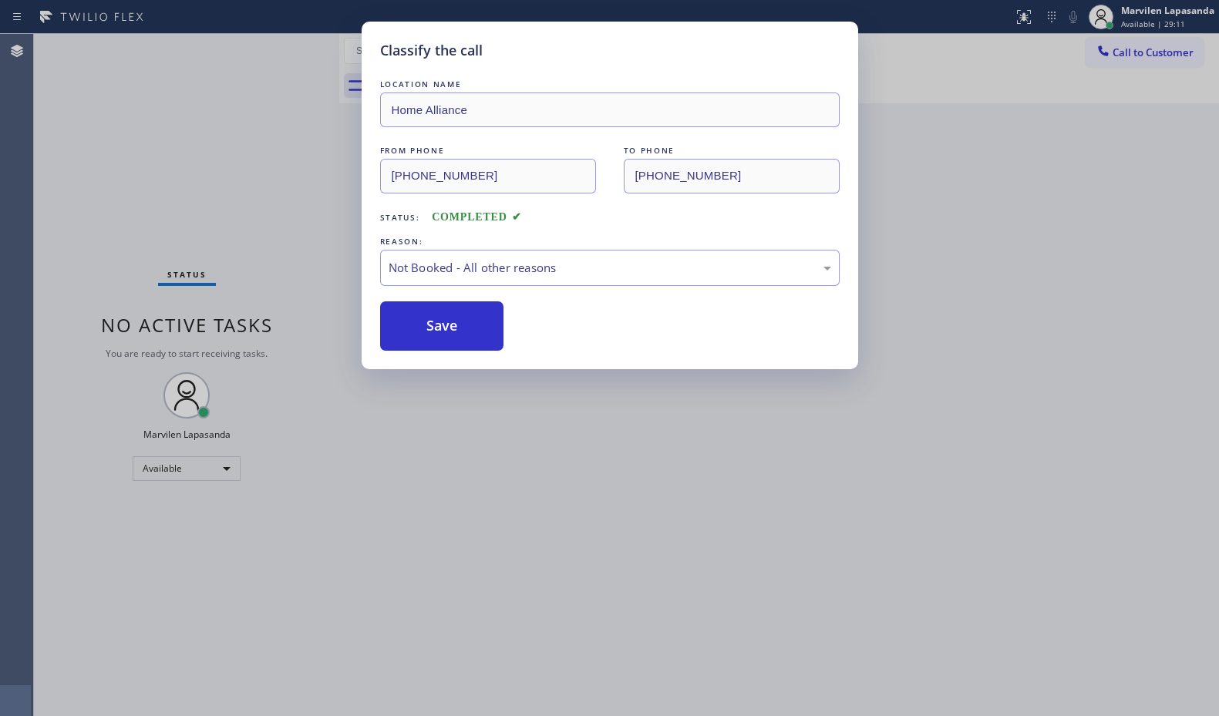
click at [415, 335] on button "Save" at bounding box center [442, 325] width 124 height 49
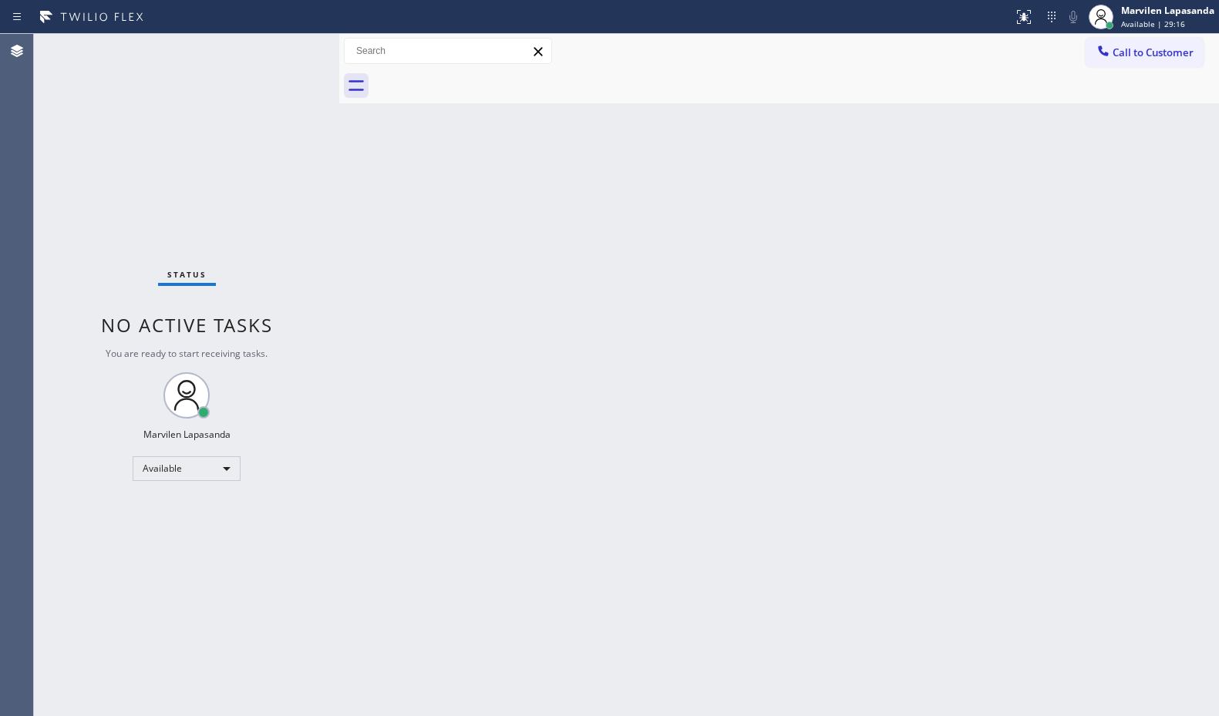
click at [299, 80] on div "Status No active tasks You are ready to start receiving tasks. Marvilen Lapasan…" at bounding box center [186, 375] width 305 height 682
drag, startPoint x: 1054, startPoint y: 322, endPoint x: 1175, endPoint y: 248, distance: 142.5
click at [1068, 314] on div "Back to Dashboard Change Sender ID Customers Technicians Select a contact Outbo…" at bounding box center [778, 375] width 879 height 682
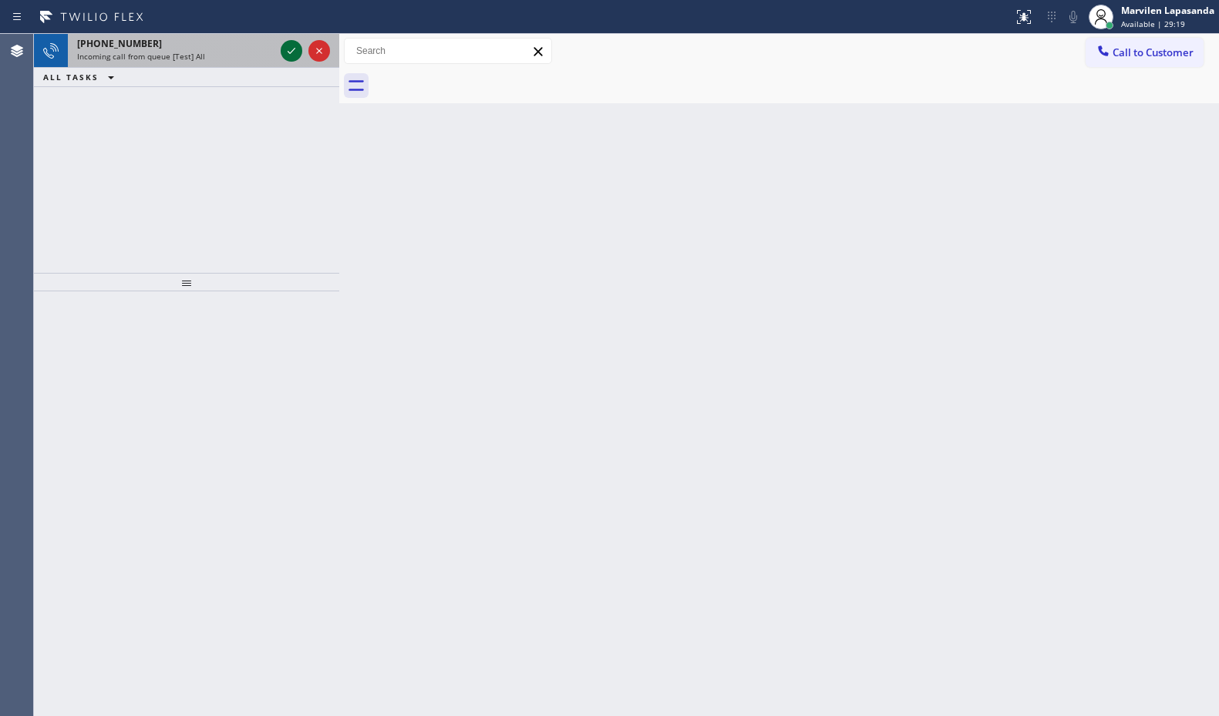
click at [289, 49] on icon at bounding box center [291, 51] width 18 height 18
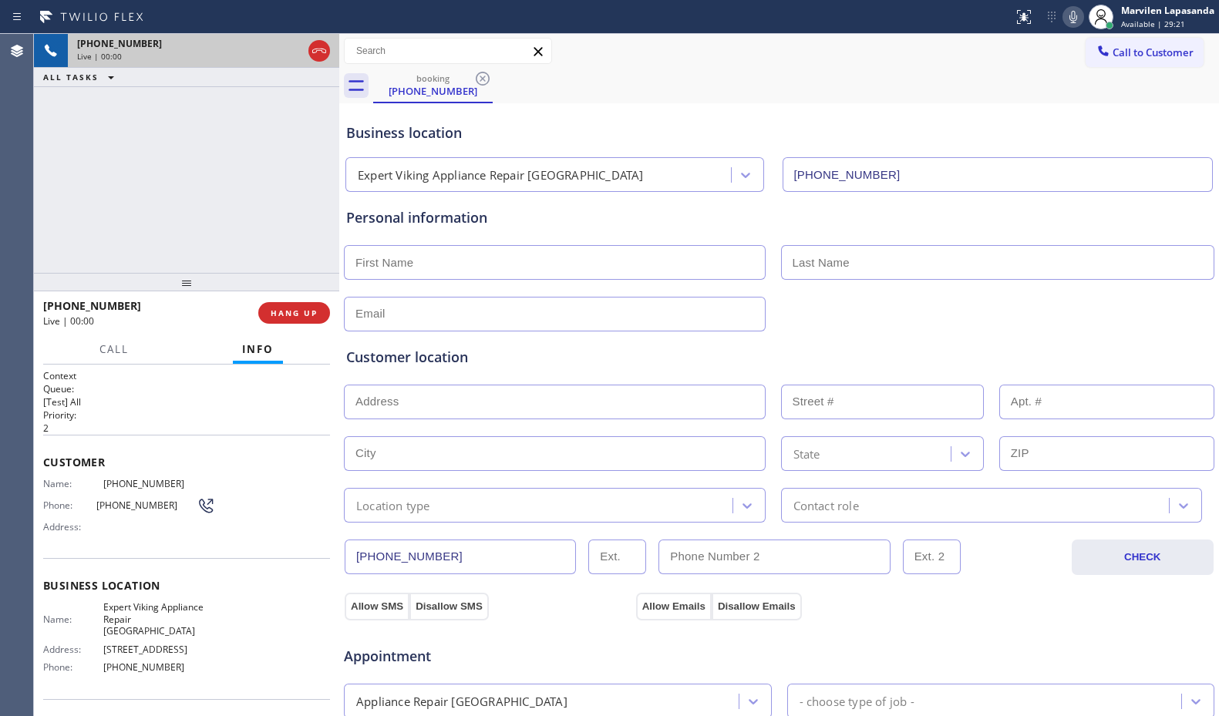
type input "[PHONE_NUMBER]"
click at [301, 314] on span "HANG UP" at bounding box center [294, 313] width 47 height 11
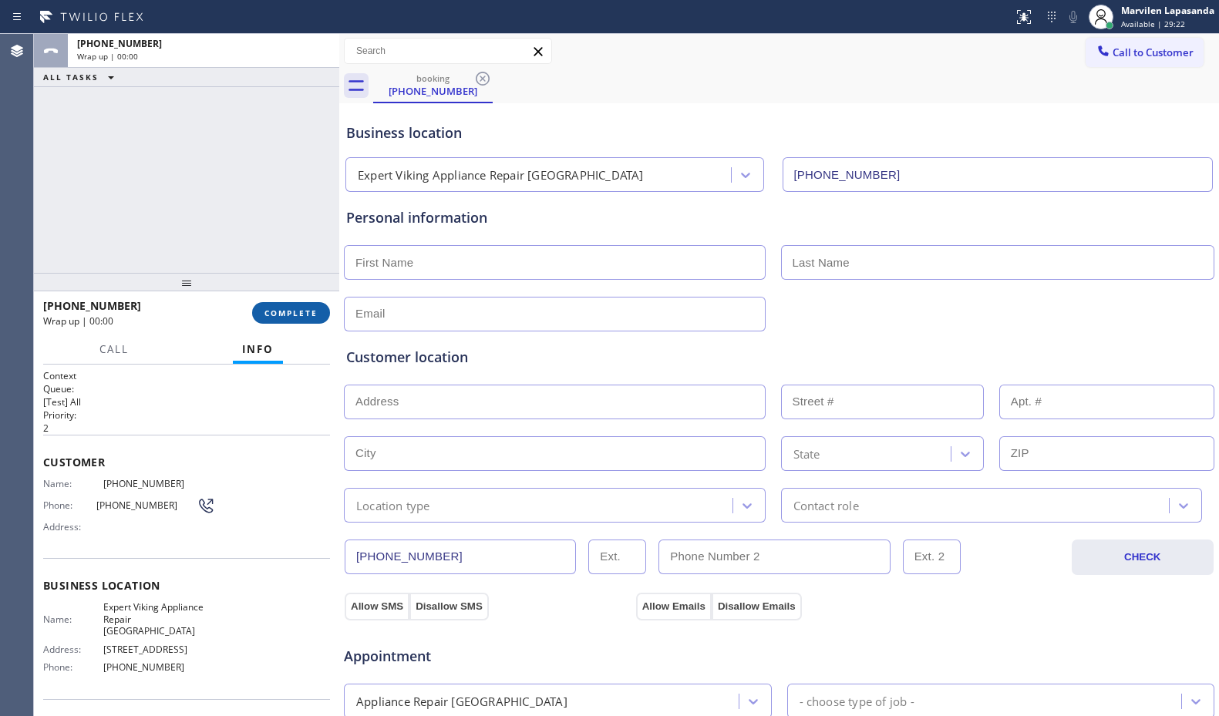
click at [301, 314] on span "COMPLETE" at bounding box center [290, 313] width 53 height 11
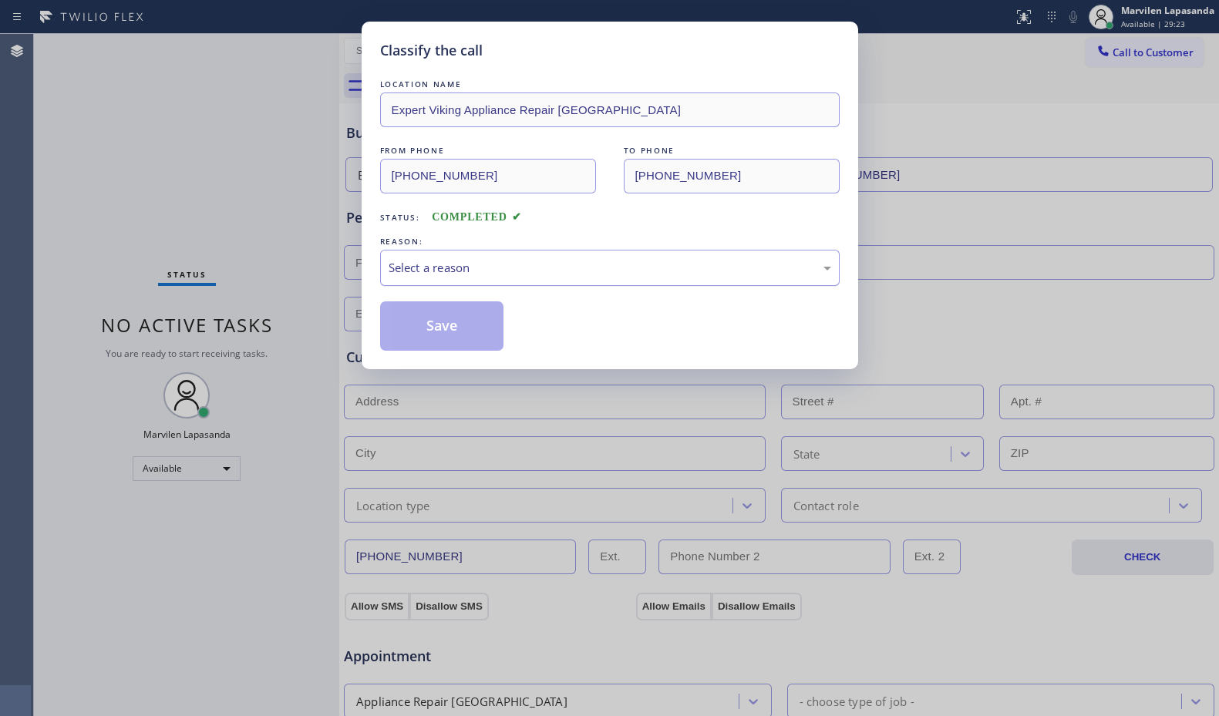
click at [423, 271] on div "Select a reason" at bounding box center [609, 268] width 442 height 18
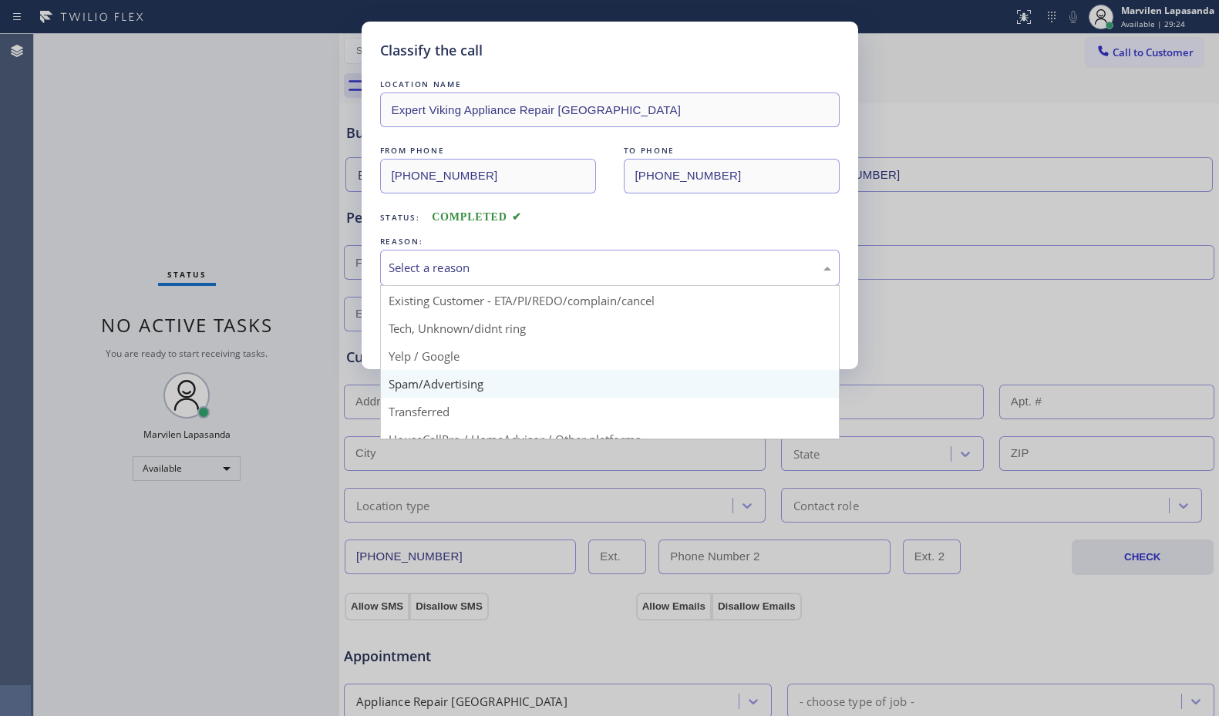
scroll to position [97, 0]
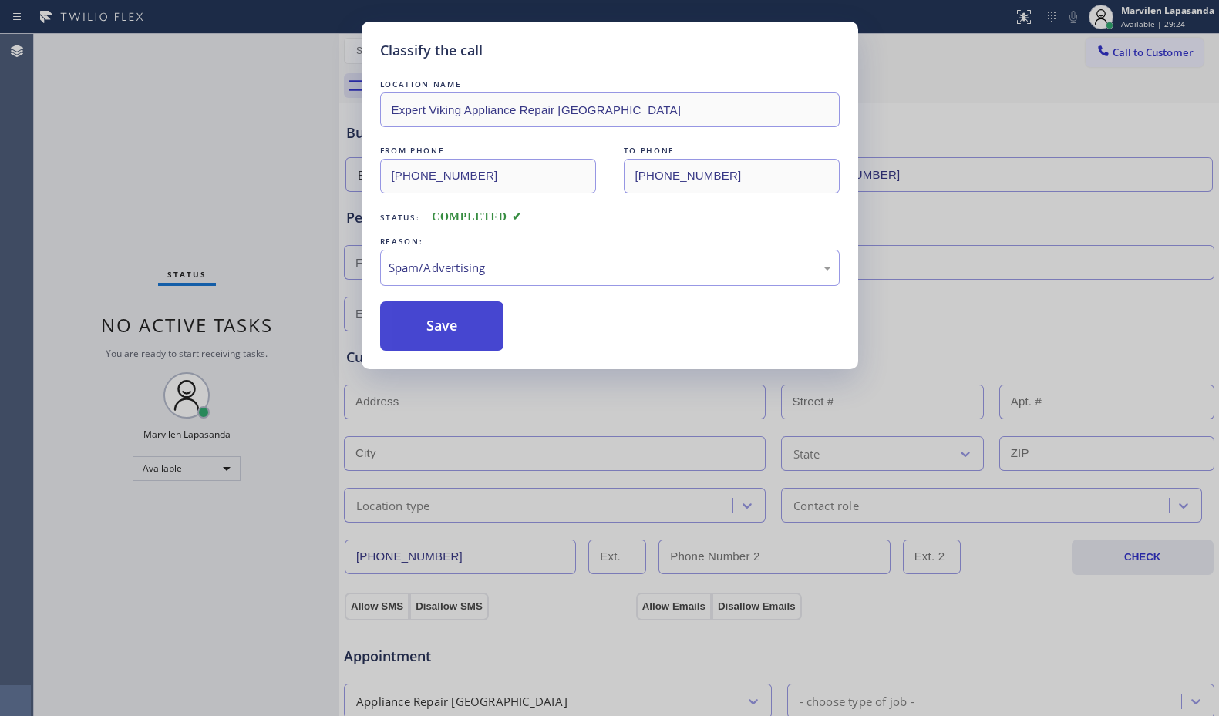
click at [409, 327] on button "Save" at bounding box center [442, 325] width 124 height 49
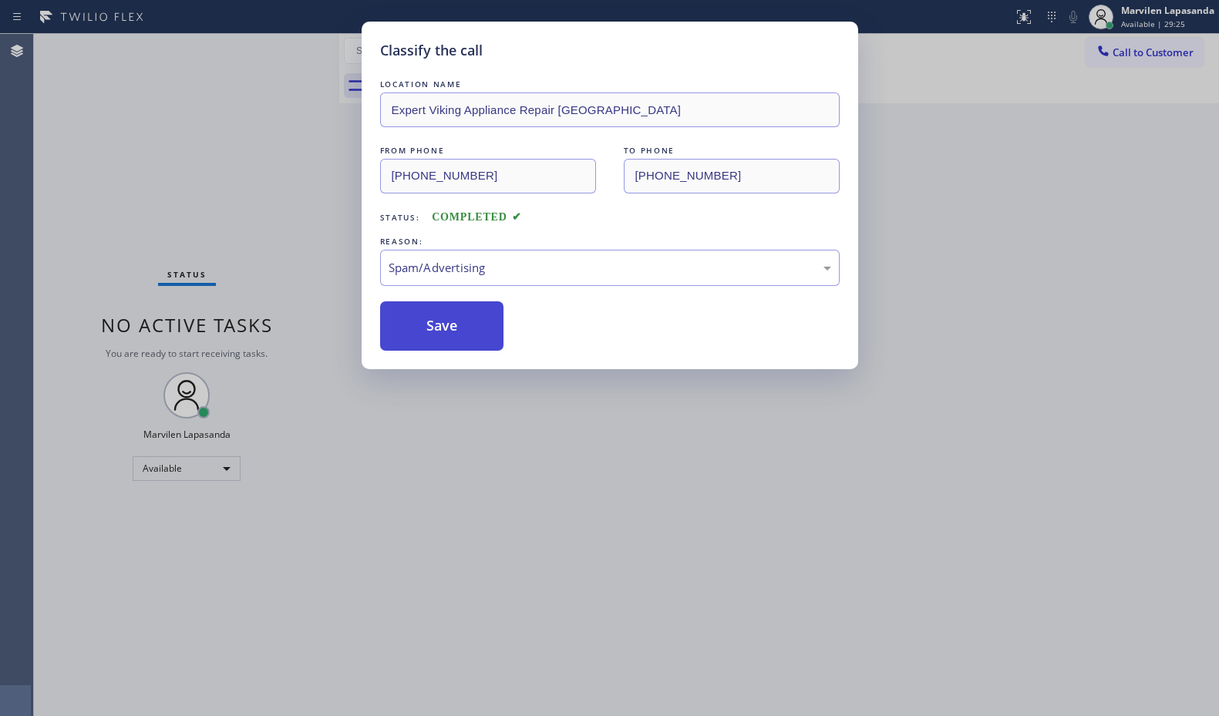
click at [409, 327] on button "Save" at bounding box center [442, 325] width 124 height 49
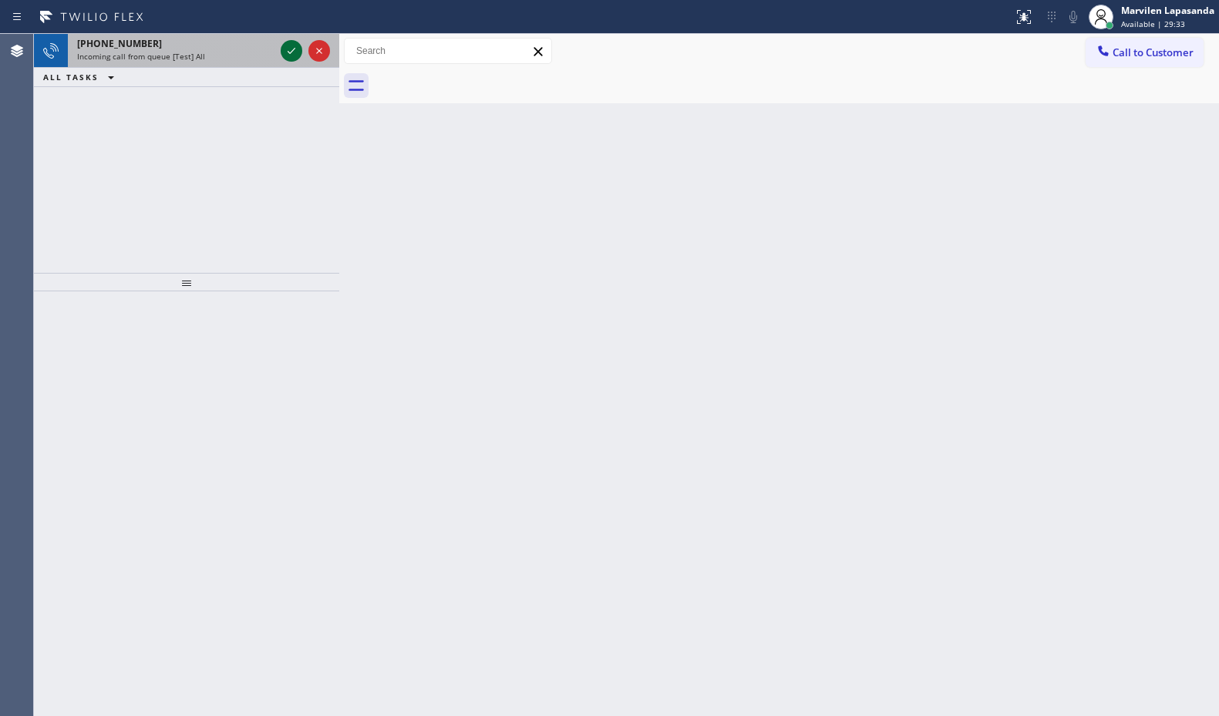
click at [291, 52] on icon at bounding box center [292, 51] width 8 height 6
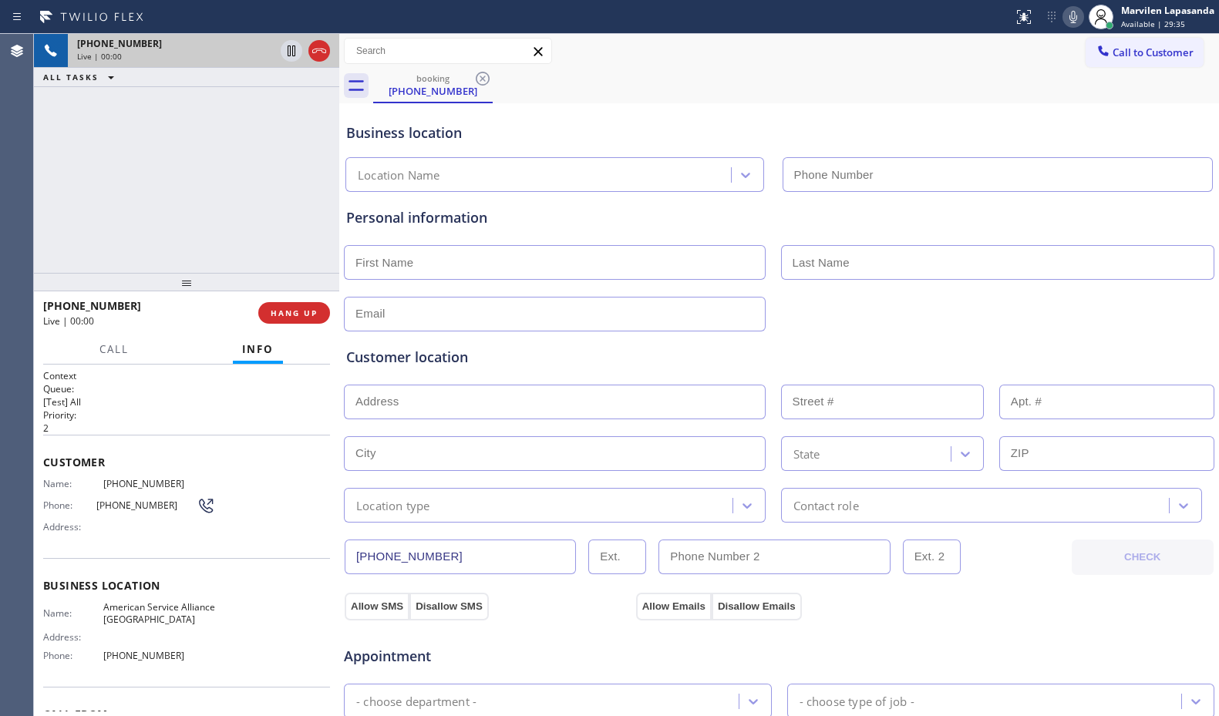
type input "[PHONE_NUMBER]"
click at [87, 548] on div "Customer Name: [PHONE_NUMBER] Phone: [PHONE_NUMBER] Address:" at bounding box center [186, 496] width 287 height 123
click at [59, 500] on span "Phone:" at bounding box center [69, 505] width 53 height 12
click at [59, 499] on span "Phone:" at bounding box center [69, 505] width 53 height 12
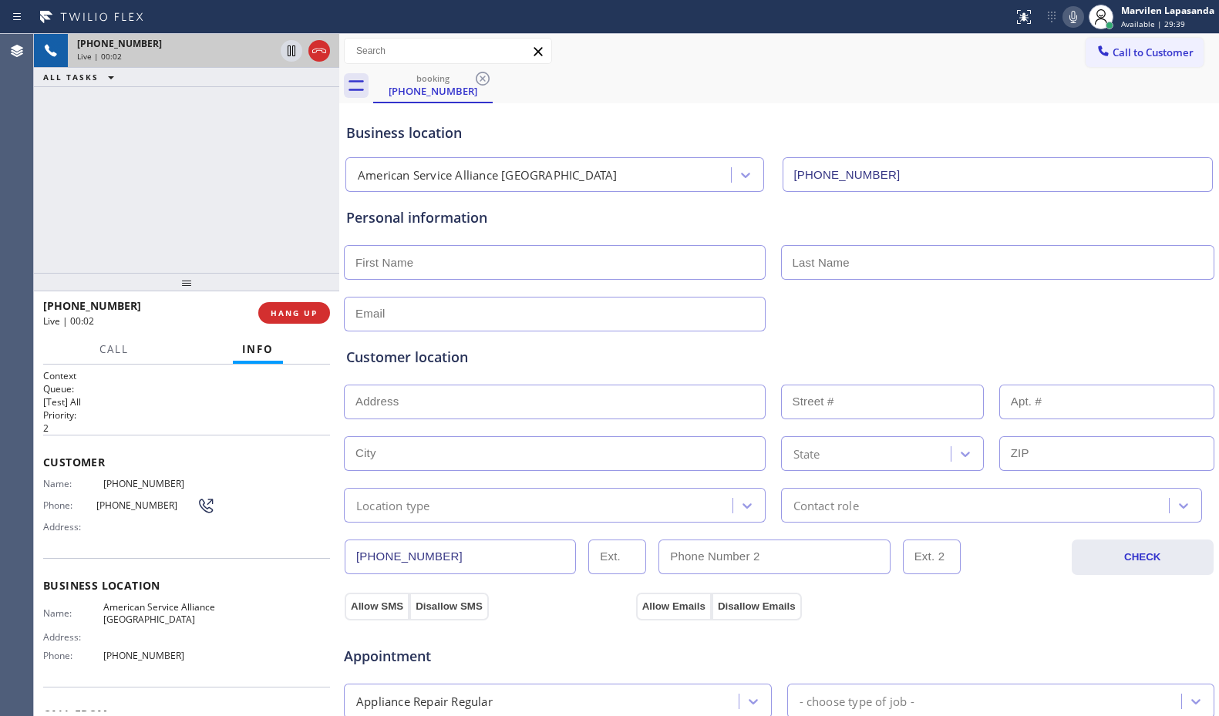
click at [102, 513] on div "Phone: [PHONE_NUMBER]" at bounding box center [129, 505] width 172 height 18
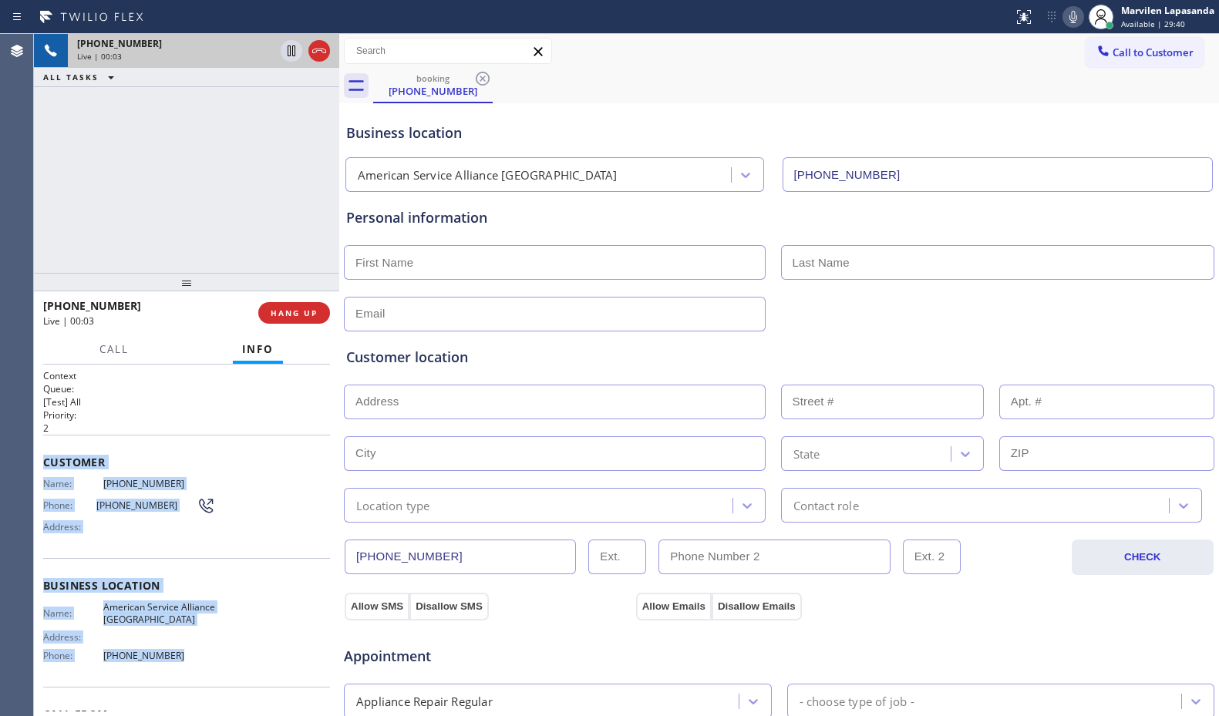
drag, startPoint x: 45, startPoint y: 452, endPoint x: 189, endPoint y: 663, distance: 255.1
click at [189, 663] on div "Context Queue: [Test] All Priority: 2 Customer Name: [PHONE_NUMBER] Phone: [PHO…" at bounding box center [186, 586] width 287 height 434
copy div "Customer Name: [PHONE_NUMBER] Phone: [PHONE_NUMBER] Address: Business location …"
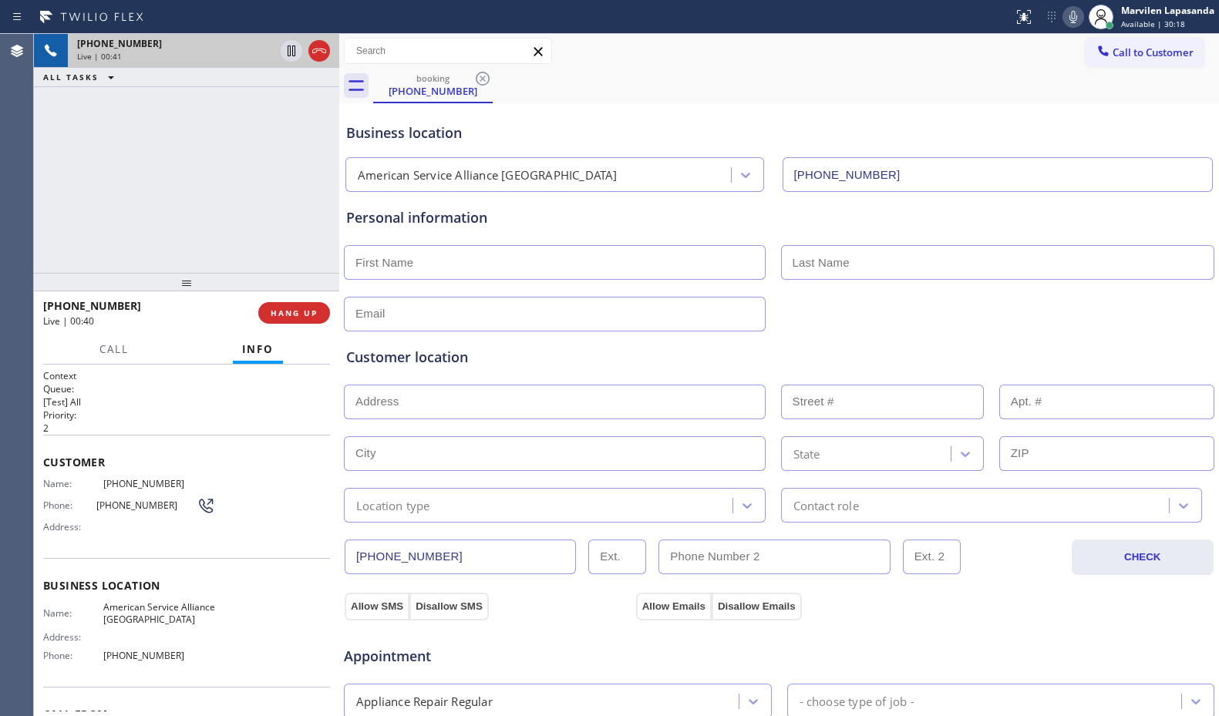
click at [309, 216] on div "[PHONE_NUMBER] Live | 00:41 ALL TASKS ALL TASKS ACTIVE TASKS TASKS IN WRAP UP" at bounding box center [186, 153] width 305 height 239
click at [392, 226] on div "Personal information" at bounding box center [779, 217] width 866 height 21
click at [314, 220] on div "[PHONE_NUMBER] Live | 00:42 ALL TASKS ALL TASKS ACTIVE TASKS TASKS IN WRAP UP" at bounding box center [186, 153] width 305 height 239
click at [339, 220] on div at bounding box center [339, 375] width 0 height 682
click at [765, 97] on div "booking [PHONE_NUMBER]" at bounding box center [796, 86] width 846 height 35
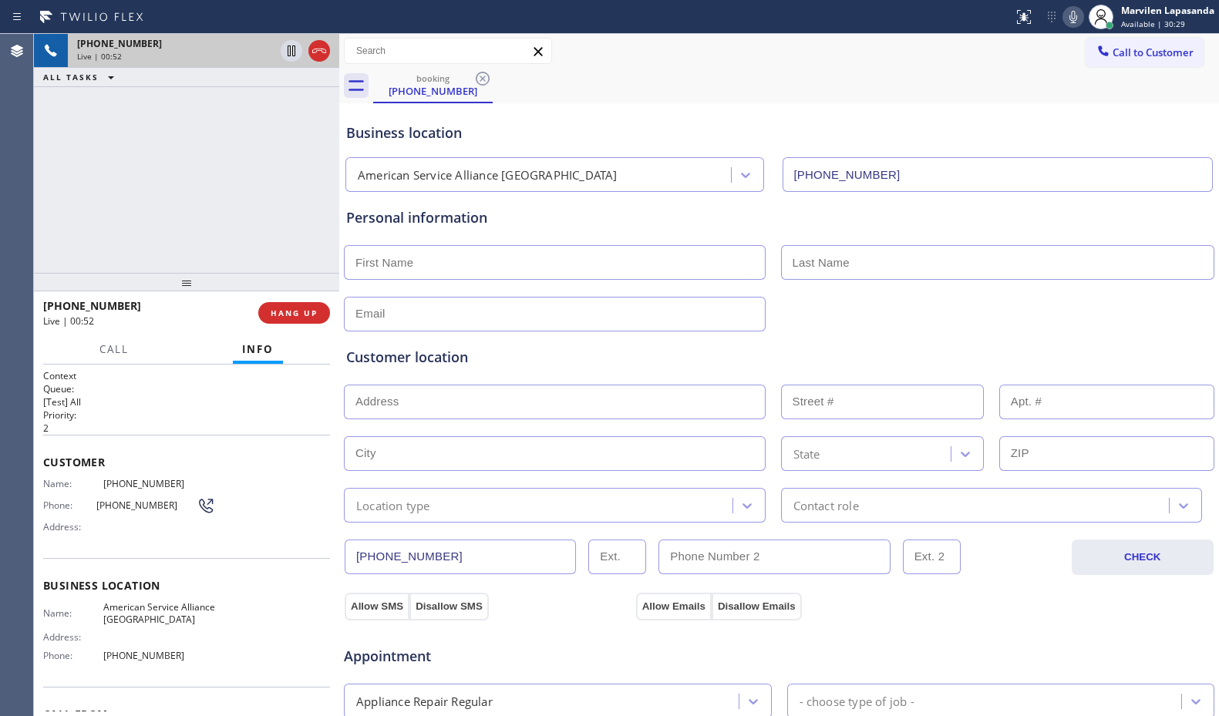
click at [987, 79] on div "booking [PHONE_NUMBER]" at bounding box center [796, 86] width 846 height 35
click at [1074, 20] on icon at bounding box center [1073, 17] width 8 height 12
click at [703, 79] on div "booking [PHONE_NUMBER]" at bounding box center [796, 86] width 846 height 35
click at [1065, 18] on icon at bounding box center [1073, 17] width 18 height 18
click at [233, 238] on div "[PHONE_NUMBER] Live | 01:22 ALL TASKS ALL TASKS ACTIVE TASKS TASKS IN WRAP UP" at bounding box center [186, 153] width 305 height 239
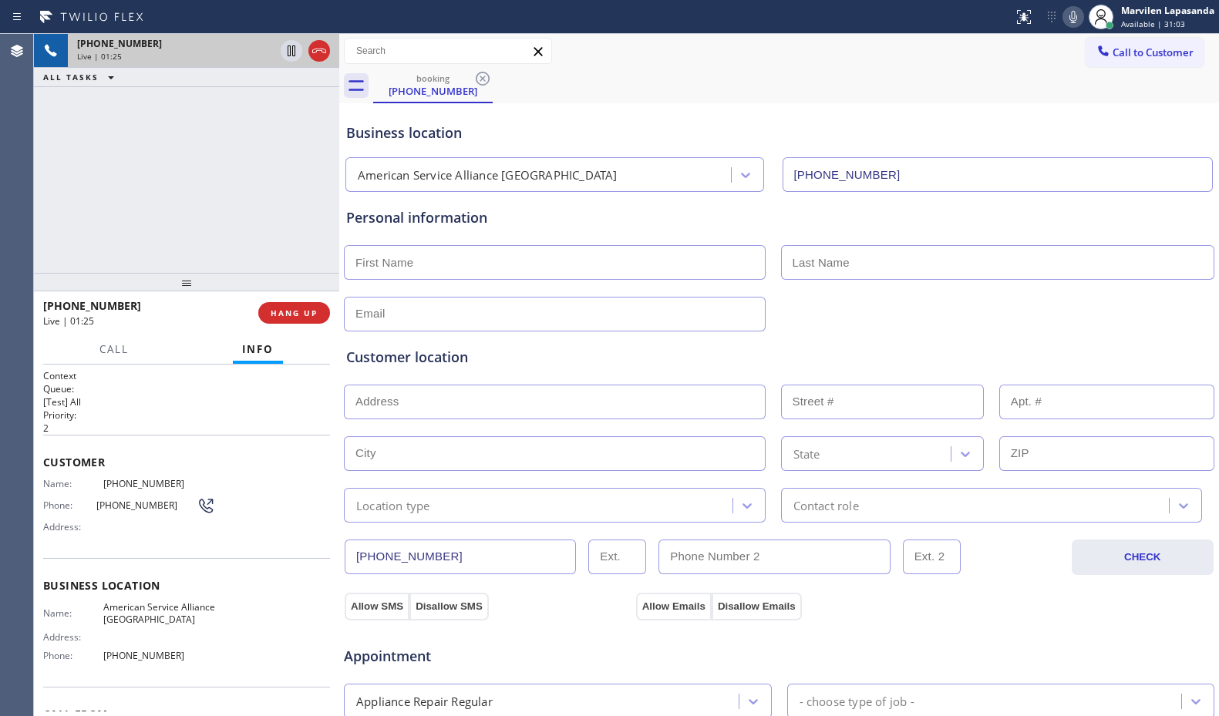
click at [274, 223] on div "[PHONE_NUMBER] Live | 01:25 ALL TASKS ALL TASKS ACTIVE TASKS TASKS IN WRAP UP" at bounding box center [186, 153] width 305 height 239
click at [312, 217] on div "[PHONE_NUMBER] Live | 01:26 ALL TASKS ALL TASKS ACTIVE TASKS TASKS IN WRAP UP" at bounding box center [186, 153] width 305 height 239
click at [304, 213] on div "[PHONE_NUMBER] Live | 01:26 ALL TASKS ALL TASKS ACTIVE TASKS TASKS IN WRAP UP" at bounding box center [186, 153] width 305 height 239
click at [295, 212] on div "[PHONE_NUMBER] Live | 01:28 ALL TASKS ALL TASKS ACTIVE TASKS TASKS IN WRAP UP" at bounding box center [186, 153] width 305 height 239
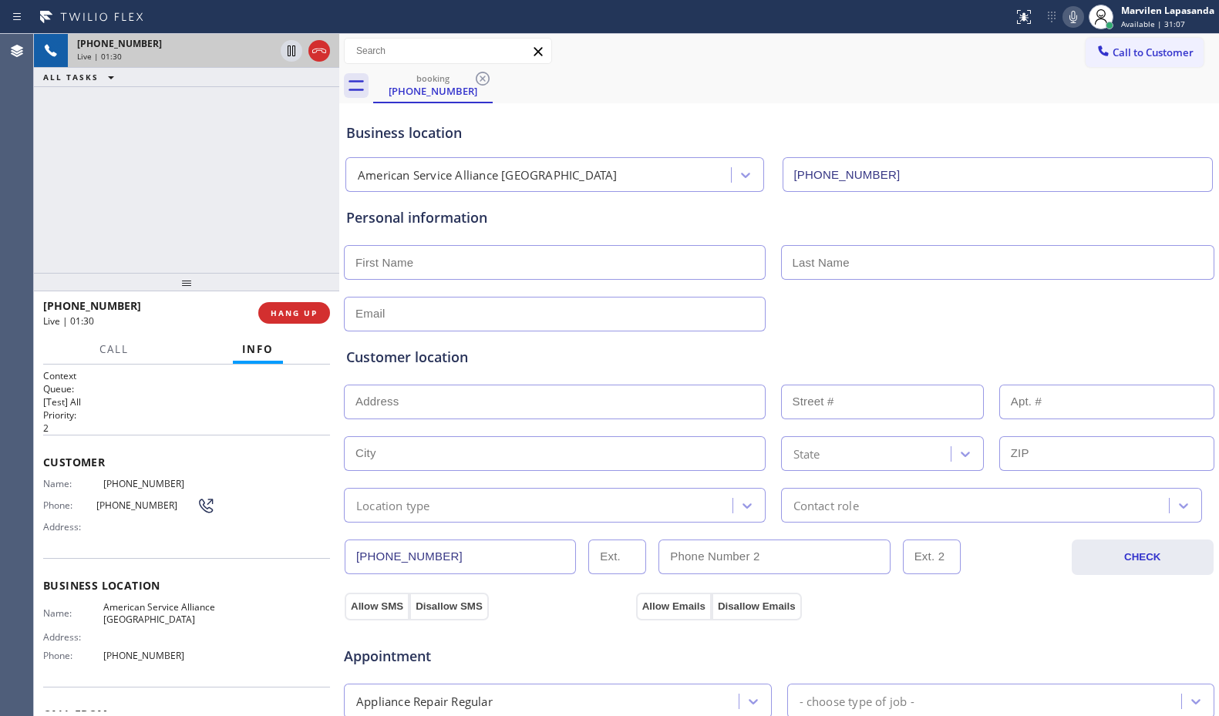
click at [295, 212] on div "[PHONE_NUMBER] Live | 01:30 ALL TASKS ALL TASKS ACTIVE TASKS TASKS IN WRAP UP" at bounding box center [186, 153] width 305 height 239
click at [320, 217] on div "[PHONE_NUMBER] Live | 01:31 ALL TASKS ALL TASKS ACTIVE TASKS TASKS IN WRAP UP" at bounding box center [186, 153] width 305 height 239
click at [320, 217] on div "[PHONE_NUMBER] Live | 01:33 ALL TASKS ALL TASKS ACTIVE TASKS TASKS IN WRAP UP" at bounding box center [186, 153] width 305 height 239
click at [315, 217] on div "[PHONE_NUMBER] Live | 01:34 ALL TASKS ALL TASKS ACTIVE TASKS TASKS IN WRAP UP" at bounding box center [186, 153] width 305 height 239
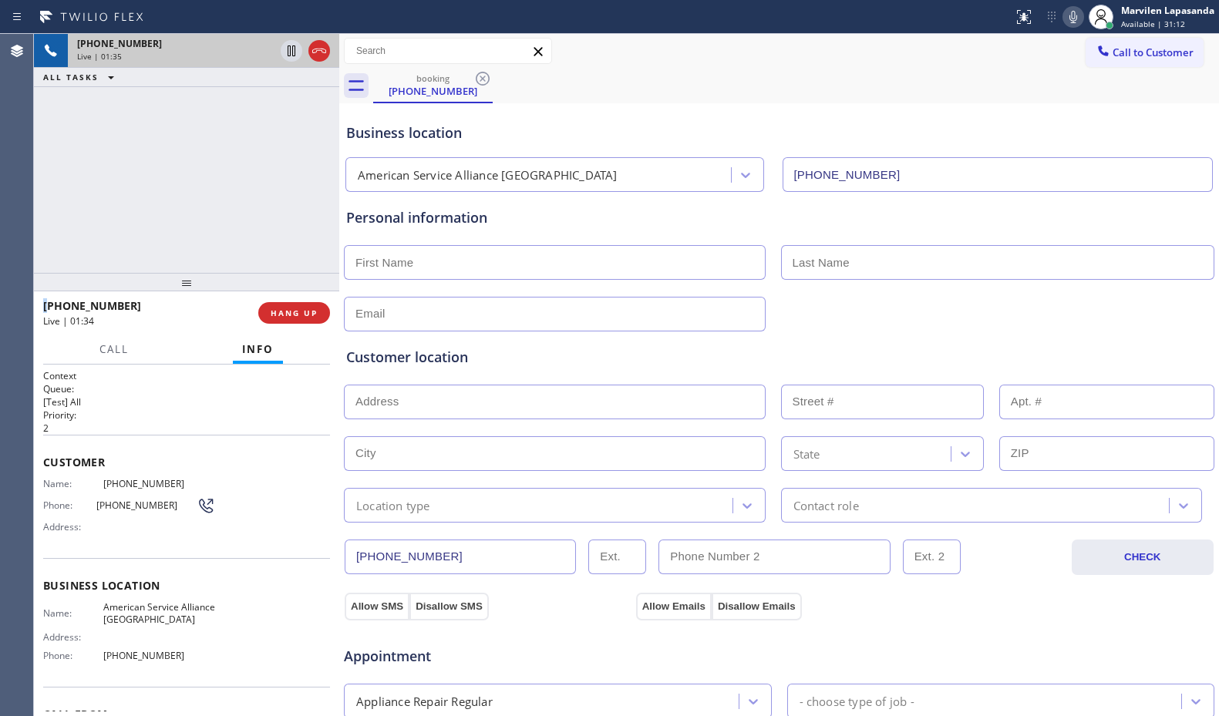
click at [315, 217] on div "[PHONE_NUMBER] Live | 01:35 ALL TASKS ALL TASKS ACTIVE TASKS TASKS IN WRAP UP" at bounding box center [186, 153] width 305 height 239
click at [315, 217] on div "[PHONE_NUMBER] Live | 01:36 ALL TASKS ALL TASKS ACTIVE TASKS TASKS IN WRAP UP" at bounding box center [186, 153] width 305 height 239
click at [315, 217] on div "[PHONE_NUMBER] Live | 01:37 ALL TASKS ALL TASKS ACTIVE TASKS TASKS IN WRAP UP" at bounding box center [186, 153] width 305 height 239
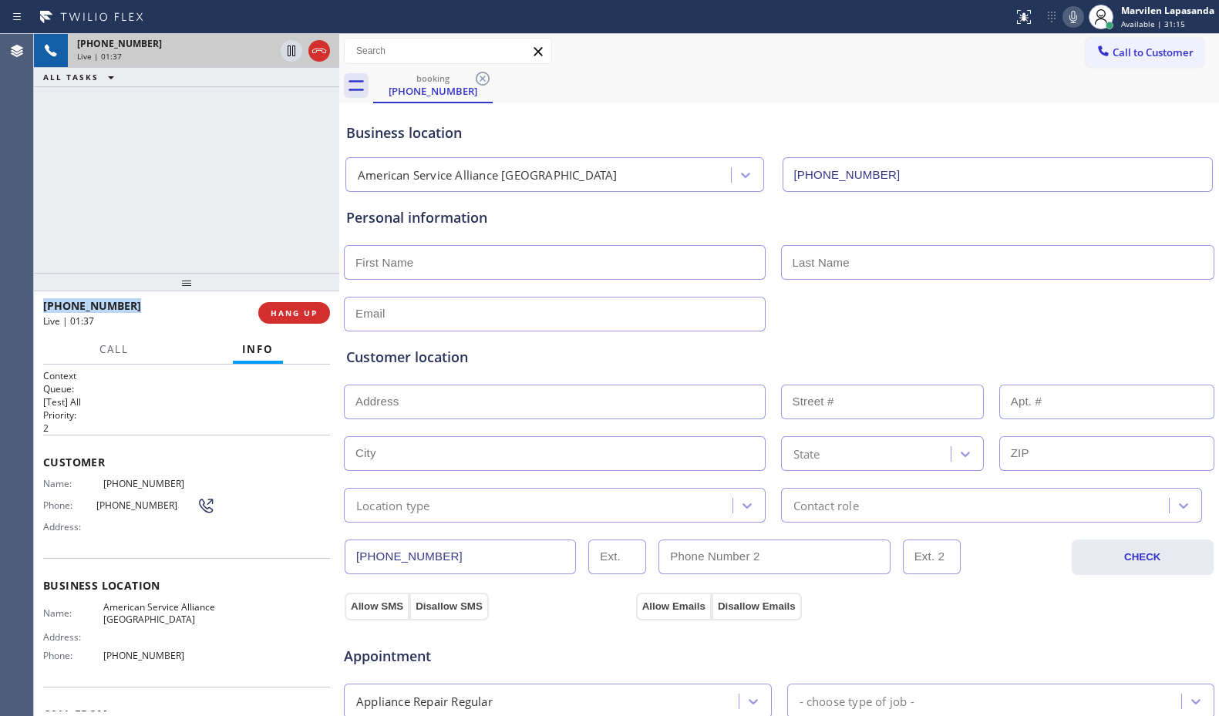
click at [315, 217] on div "[PHONE_NUMBER] Live | 01:37 ALL TASKS ALL TASKS ACTIVE TASKS TASKS IN WRAP UP" at bounding box center [186, 153] width 305 height 239
click at [315, 217] on div "[PHONE_NUMBER] Live | 01:38 ALL TASKS ALL TASKS ACTIVE TASKS TASKS IN WRAP UP" at bounding box center [186, 153] width 305 height 239
click at [315, 217] on div "[PHONE_NUMBER] Live | 01:39 ALL TASKS ALL TASKS ACTIVE TASKS TASKS IN WRAP UP" at bounding box center [186, 153] width 305 height 239
click at [318, 217] on div "[PHONE_NUMBER] Live | 01:40 ALL TASKS ALL TASKS ACTIVE TASKS TASKS IN WRAP UP" at bounding box center [186, 153] width 305 height 239
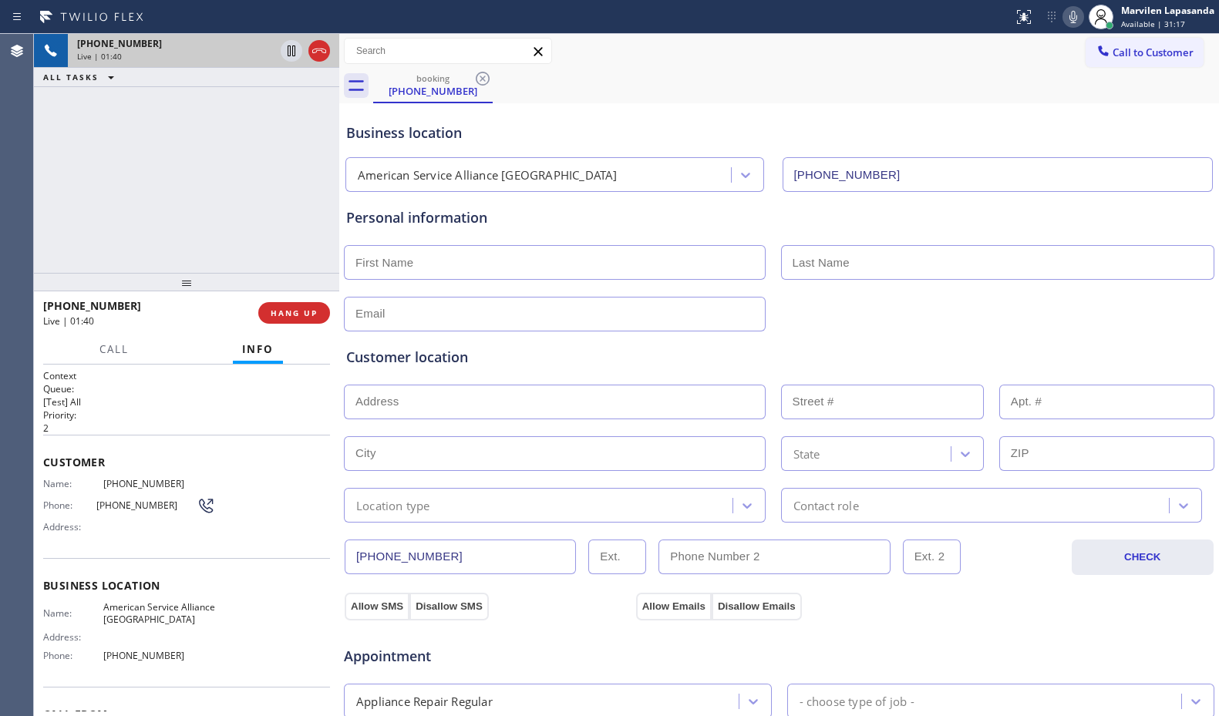
click at [321, 217] on div "[PHONE_NUMBER] Live | 01:40 ALL TASKS ALL TASKS ACTIVE TASKS TASKS IN WRAP UP" at bounding box center [186, 153] width 305 height 239
click at [333, 217] on div "[PHONE_NUMBER] Live | 01:41 ALL TASKS ALL TASKS ACTIVE TASKS TASKS IN WRAP UP" at bounding box center [186, 153] width 305 height 239
click at [307, 217] on div "[PHONE_NUMBER] Live | 01:42 ALL TASKS ALL TASKS ACTIVE TASKS TASKS IN WRAP UP" at bounding box center [186, 153] width 305 height 239
click at [311, 217] on div "[PHONE_NUMBER] Live | 01:43 ALL TASKS ALL TASKS ACTIVE TASKS TASKS IN WRAP UP" at bounding box center [186, 153] width 305 height 239
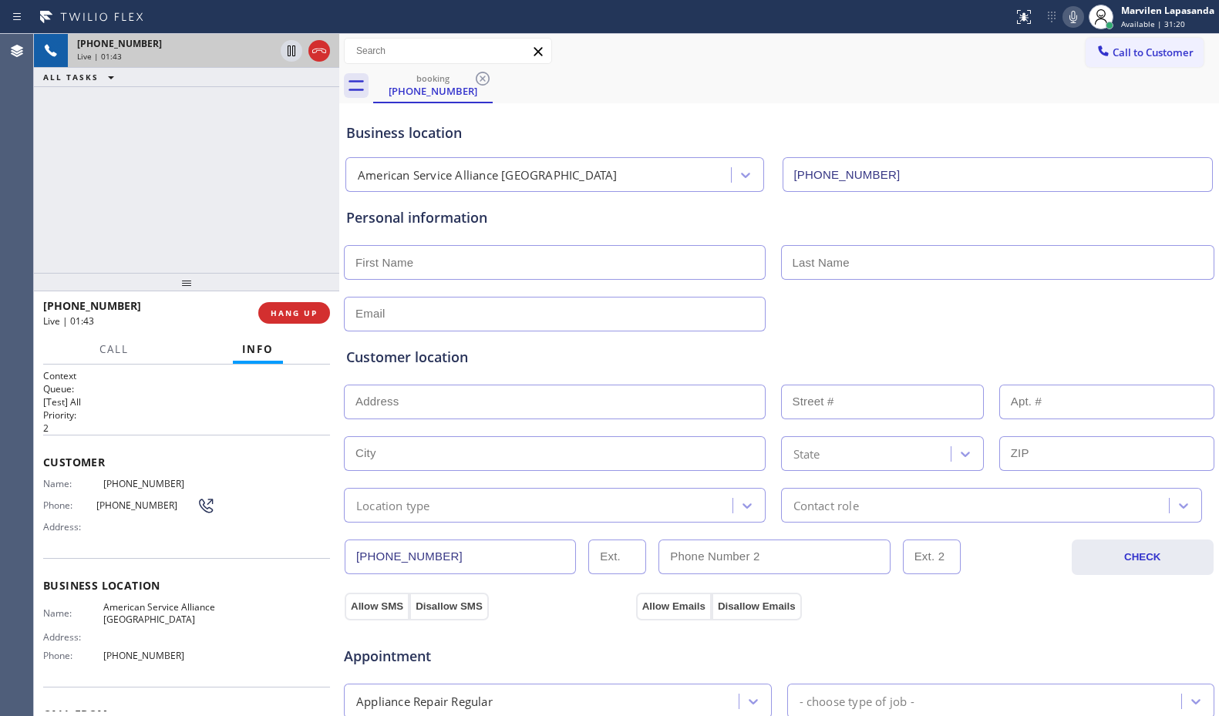
click at [326, 217] on div "[PHONE_NUMBER] Live | 01:43 ALL TASKS ALL TASKS ACTIVE TASKS TASKS IN WRAP UP" at bounding box center [186, 153] width 305 height 239
click at [331, 217] on div "[PHONE_NUMBER] Live | 01:43 ALL TASKS ALL TASKS ACTIVE TASKS TASKS IN WRAP UP" at bounding box center [186, 153] width 305 height 239
click at [156, 616] on span "American Service Alliance [GEOGRAPHIC_DATA]" at bounding box center [159, 613] width 113 height 24
drag, startPoint x: 616, startPoint y: 117, endPoint x: 629, endPoint y: 118, distance: 13.1
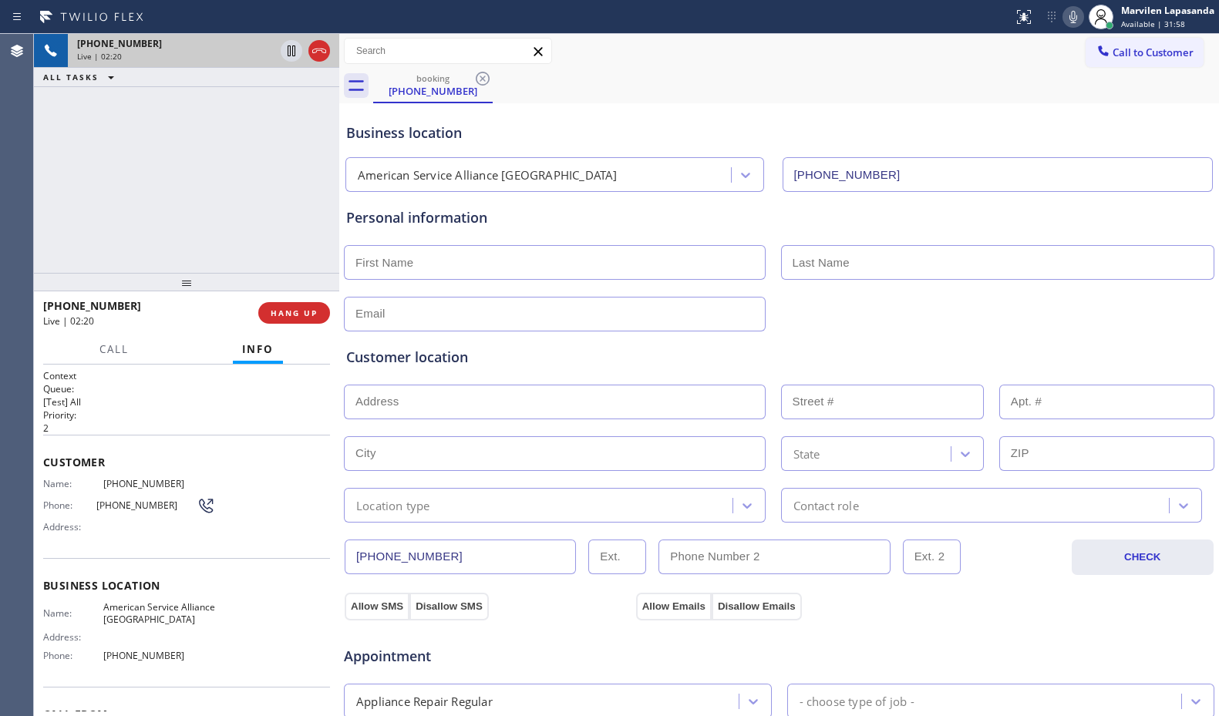
click at [621, 118] on div "Business location American Service Alliance [GEOGRAPHIC_DATA] [PHONE_NUMBER]" at bounding box center [779, 149] width 872 height 85
click at [788, 87] on div "booking [PHONE_NUMBER]" at bounding box center [796, 86] width 846 height 35
click at [647, 132] on div "Business location" at bounding box center [779, 133] width 866 height 21
click at [1070, 22] on icon at bounding box center [1073, 17] width 18 height 18
click at [290, 53] on icon at bounding box center [292, 50] width 8 height 11
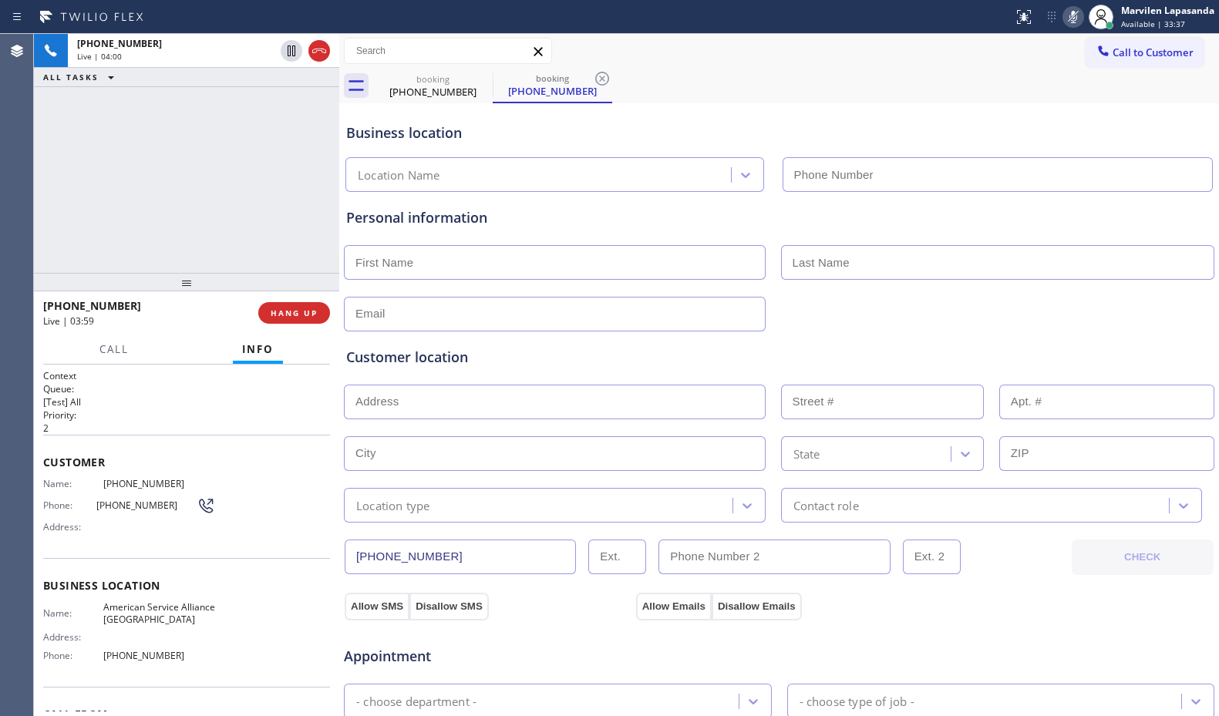
type input "[PHONE_NUMBER]"
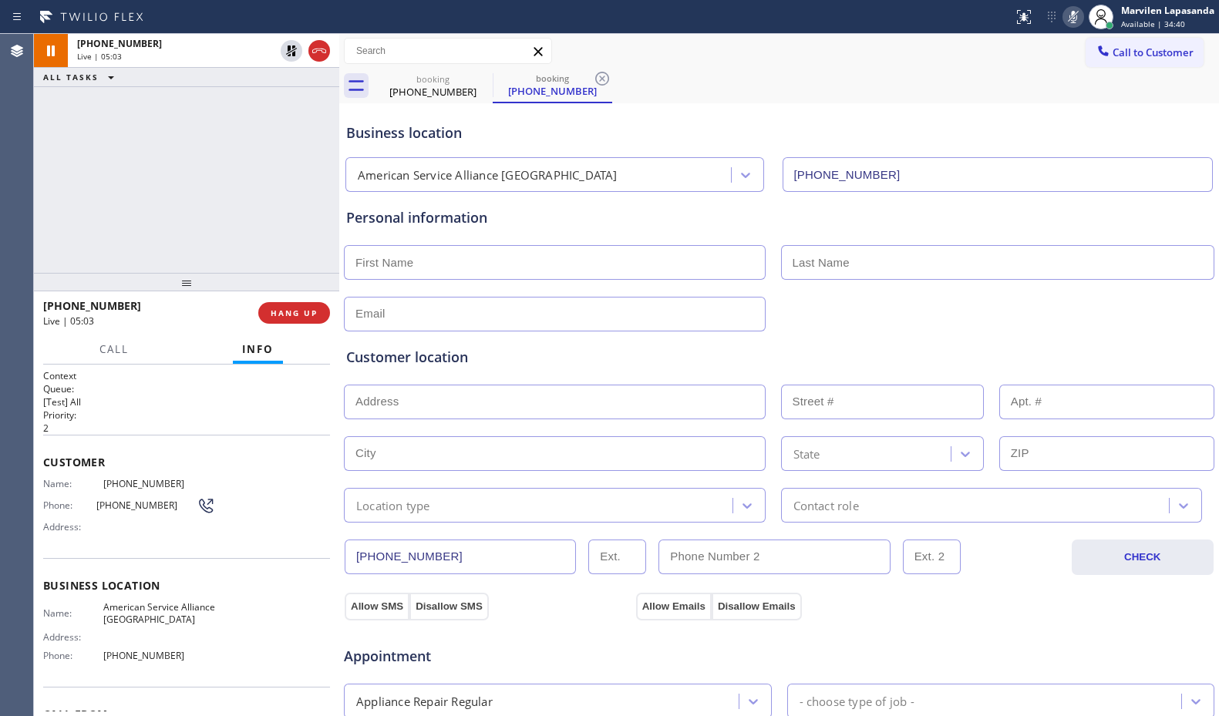
click at [969, 102] on div "Business location American Service Alliance [GEOGRAPHIC_DATA] [PHONE_NUMBER]" at bounding box center [779, 146] width 872 height 91
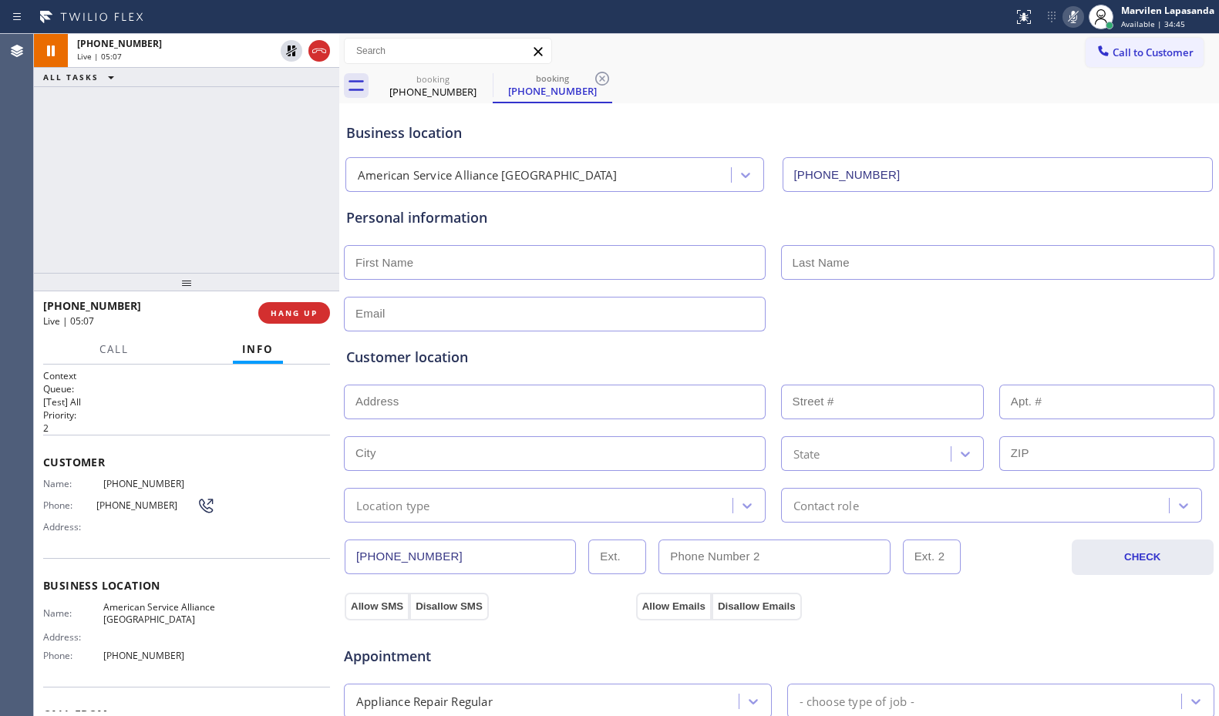
click at [969, 102] on div "Business location American Service Alliance [GEOGRAPHIC_DATA] [PHONE_NUMBER]" at bounding box center [779, 146] width 872 height 91
click at [950, 114] on div "Business location American Service Alliance [GEOGRAPHIC_DATA] [PHONE_NUMBER]" at bounding box center [779, 149] width 872 height 85
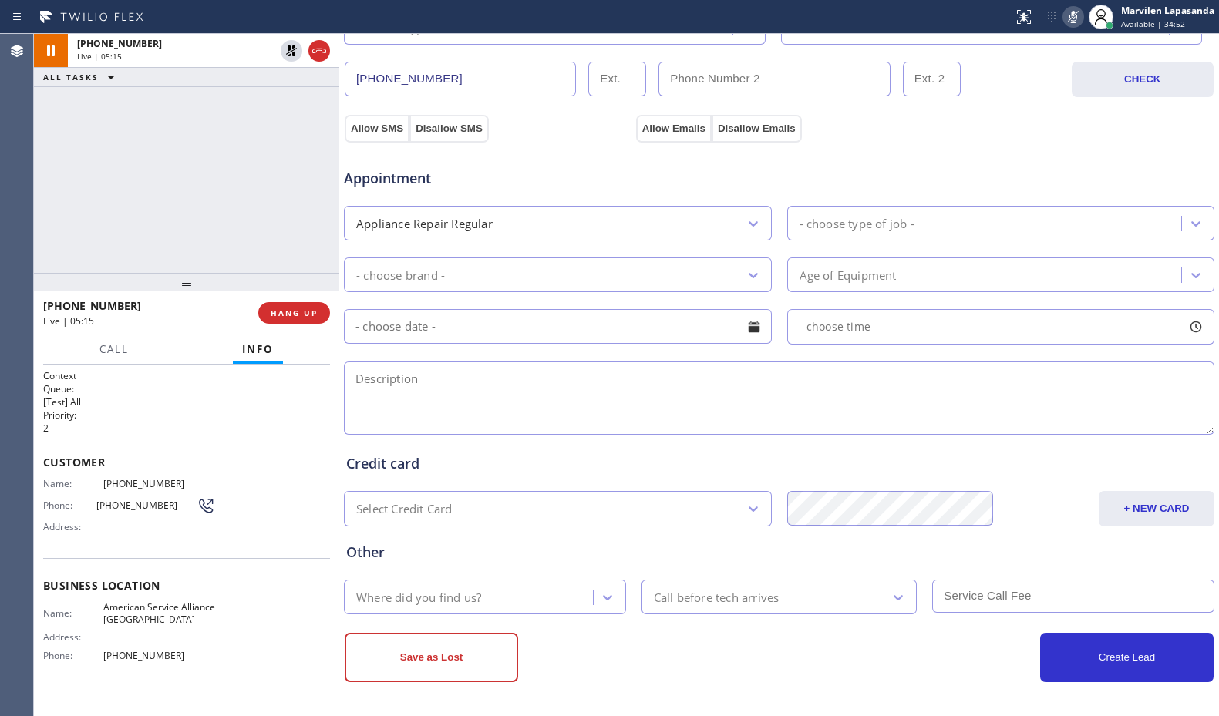
scroll to position [479, 0]
click at [1078, 21] on icon at bounding box center [1073, 17] width 18 height 18
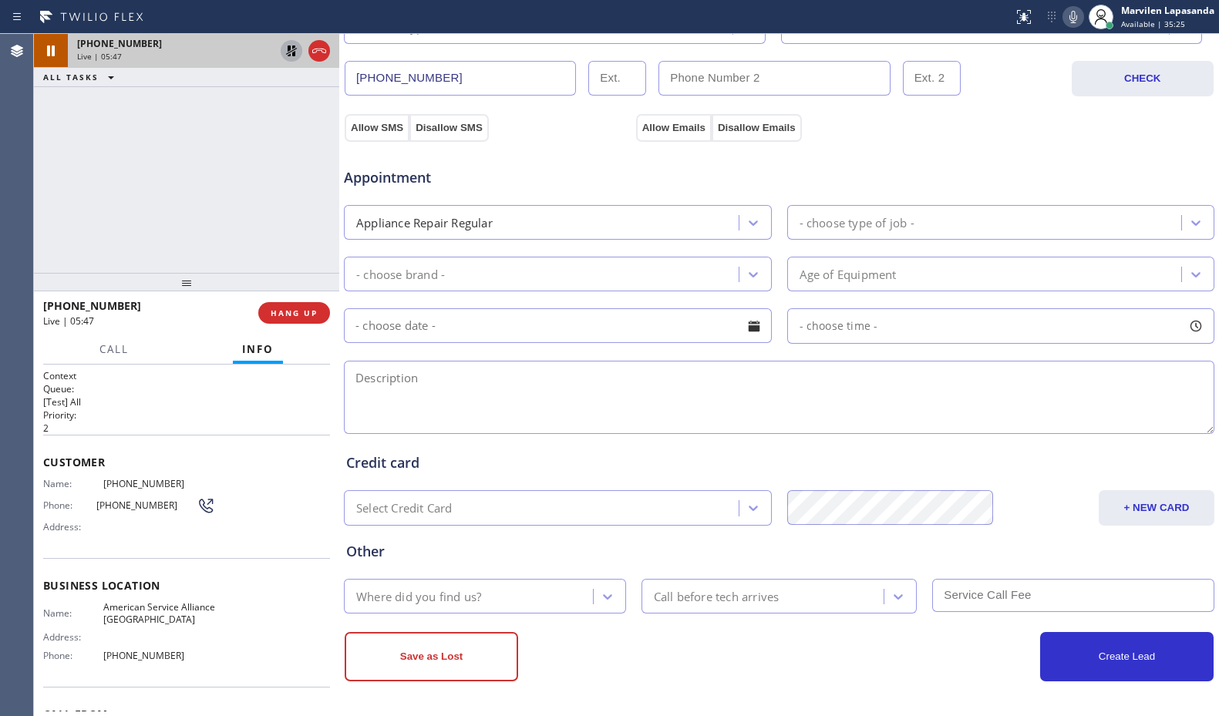
click at [293, 50] on icon at bounding box center [291, 50] width 11 height 11
type input "[PHONE_NUMBER]"
click at [256, 226] on div "[PHONE_NUMBER] Live | 05:50 ALL TASKS ALL TASKS ACTIVE TASKS TASKS IN WRAP UP" at bounding box center [186, 153] width 305 height 239
drag, startPoint x: 101, startPoint y: 181, endPoint x: 146, endPoint y: 183, distance: 44.8
click at [106, 183] on div "[PHONE_NUMBER] Live | 06:28 ALL TASKS ALL TASKS ACTIVE TASKS TASKS IN WRAP UP […" at bounding box center [186, 153] width 305 height 239
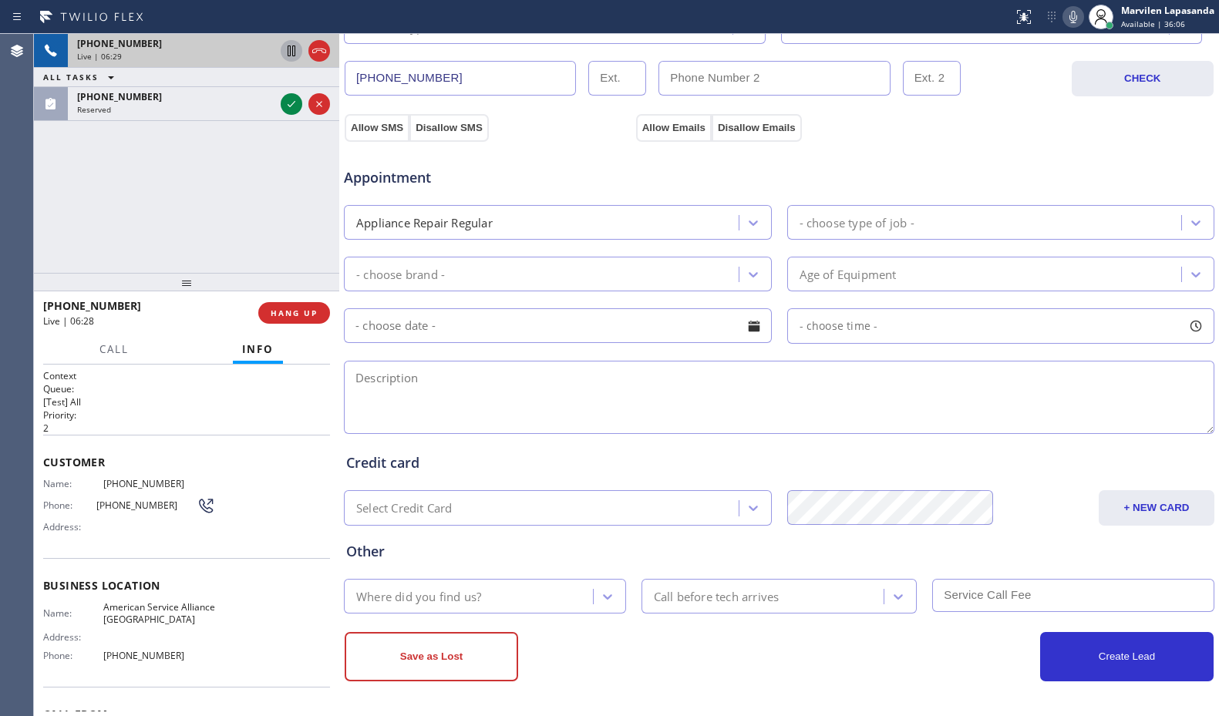
drag, startPoint x: 254, startPoint y: 187, endPoint x: 271, endPoint y: 185, distance: 17.1
click at [256, 187] on div "[PHONE_NUMBER] Live | 06:29 ALL TASKS ALL TASKS ACTIVE TASKS TASKS IN WRAP UP […" at bounding box center [186, 153] width 305 height 239
click at [282, 180] on div "[PHONE_NUMBER] Live | 06:29 ALL TASKS ALL TASKS ACTIVE TASKS TASKS IN WRAP UP […" at bounding box center [186, 153] width 305 height 239
click at [285, 178] on div "[PHONE_NUMBER] Live | 06:29 ALL TASKS ALL TASKS ACTIVE TASKS TASKS IN WRAP UP […" at bounding box center [186, 153] width 305 height 239
click at [285, 178] on div "[PHONE_NUMBER] Live | 06:30 ALL TASKS ALL TASKS ACTIVE TASKS TASKS IN WRAP UP […" at bounding box center [186, 153] width 305 height 239
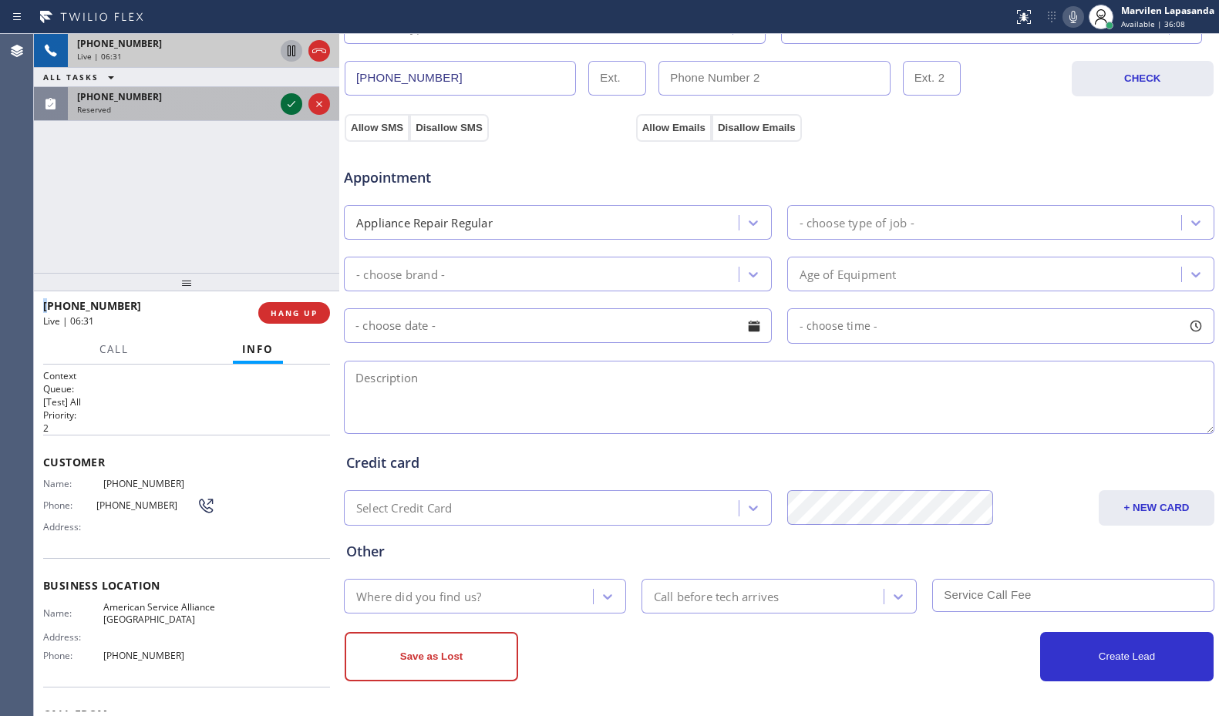
click at [288, 106] on icon at bounding box center [291, 104] width 18 height 18
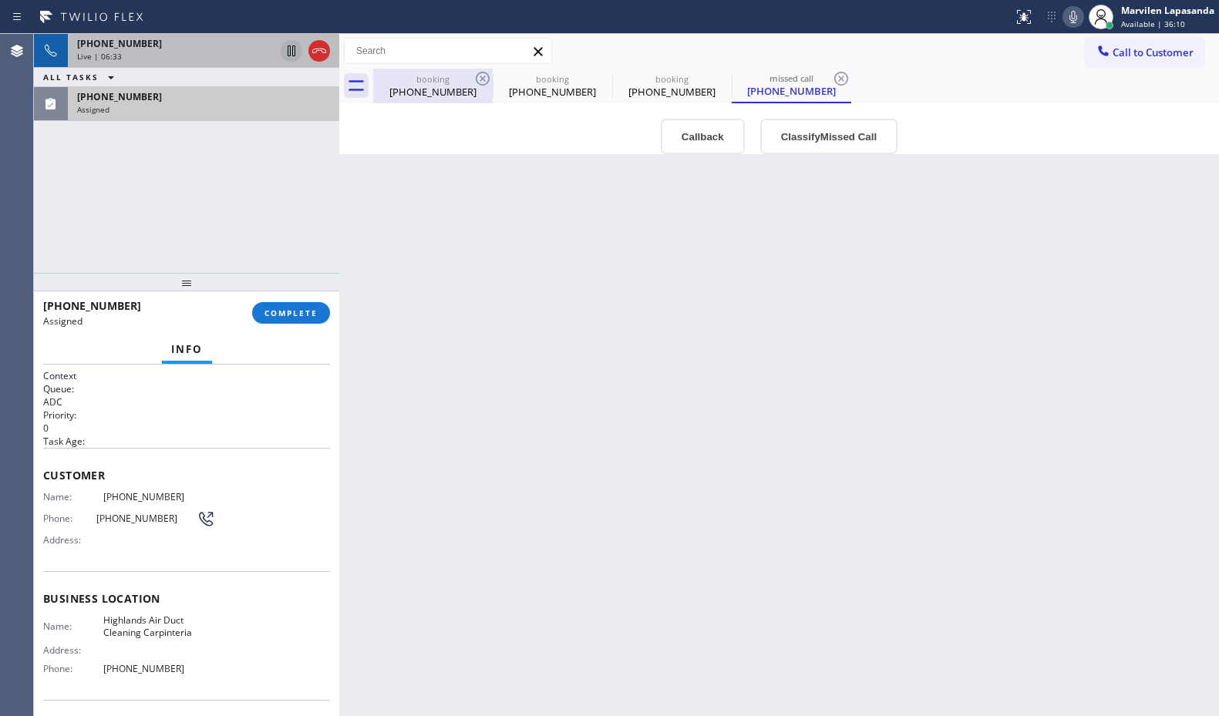
click at [434, 80] on div "booking" at bounding box center [433, 79] width 116 height 12
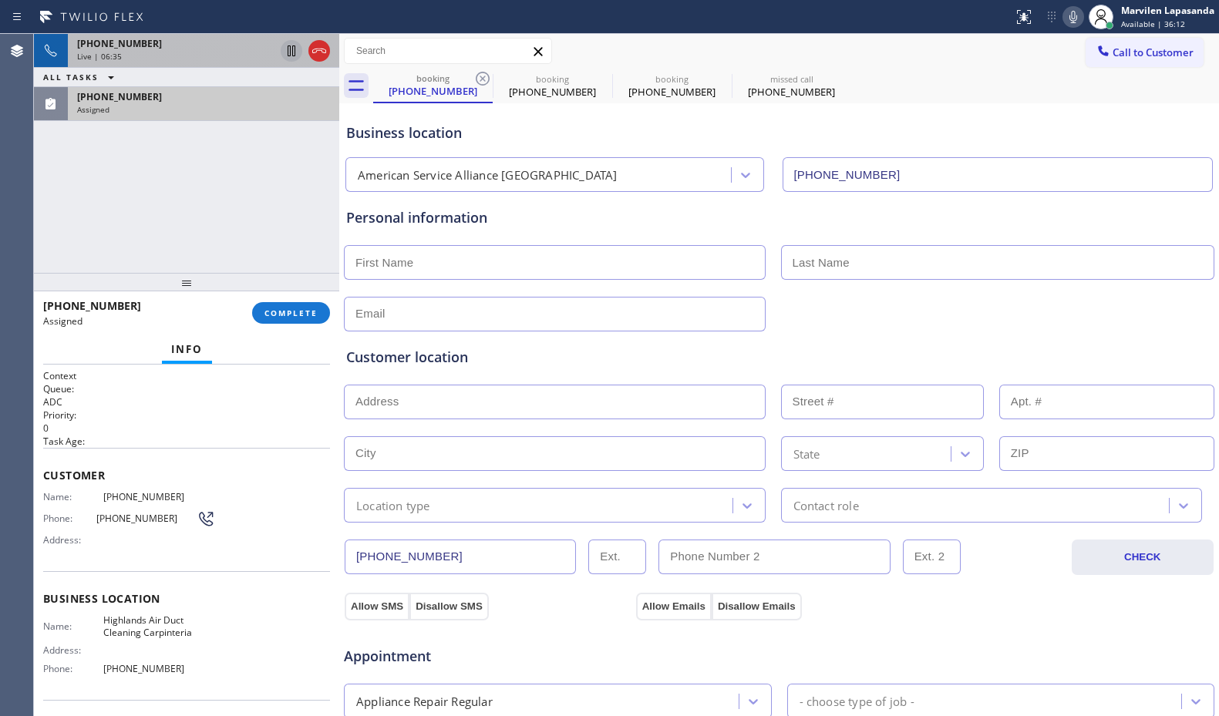
click at [376, 225] on div "Personal information" at bounding box center [779, 217] width 866 height 21
click at [329, 219] on div "[PHONE_NUMBER] Live | 06:36 ALL TASKS ALL TASKS ACTIVE TASKS TASKS IN WRAP UP […" at bounding box center [186, 153] width 305 height 239
click at [333, 219] on div "[PHONE_NUMBER] Live | 06:36 ALL TASKS ALL TASKS ACTIVE TASKS TASKS IN WRAP UP […" at bounding box center [186, 153] width 305 height 239
click at [333, 219] on div "[PHONE_NUMBER] Live | 06:38 ALL TASKS ALL TASKS ACTIVE TASKS TASKS IN WRAP UP […" at bounding box center [186, 153] width 305 height 239
click at [325, 219] on div "[PHONE_NUMBER] Live | 06:39 ALL TASKS ALL TASKS ACTIVE TASKS TASKS IN WRAP UP […" at bounding box center [186, 153] width 305 height 239
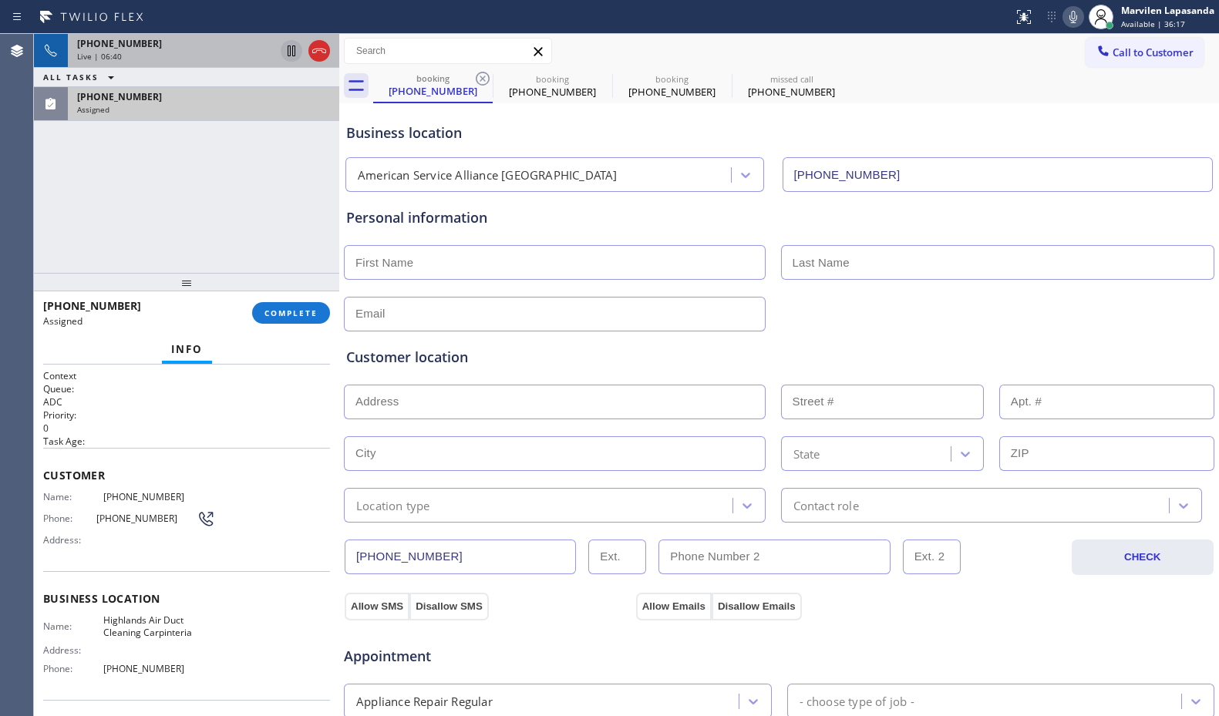
click at [325, 219] on div "[PHONE_NUMBER] Live | 06:40 ALL TASKS ALL TASKS ACTIVE TASKS TASKS IN WRAP UP […" at bounding box center [186, 153] width 305 height 239
click at [271, 202] on div "[PHONE_NUMBER] Live | 06:41 ALL TASKS ALL TASKS ACTIVE TASKS TASKS IN WRAP UP […" at bounding box center [186, 153] width 305 height 239
click at [225, 109] on div "Assigned" at bounding box center [203, 109] width 253 height 11
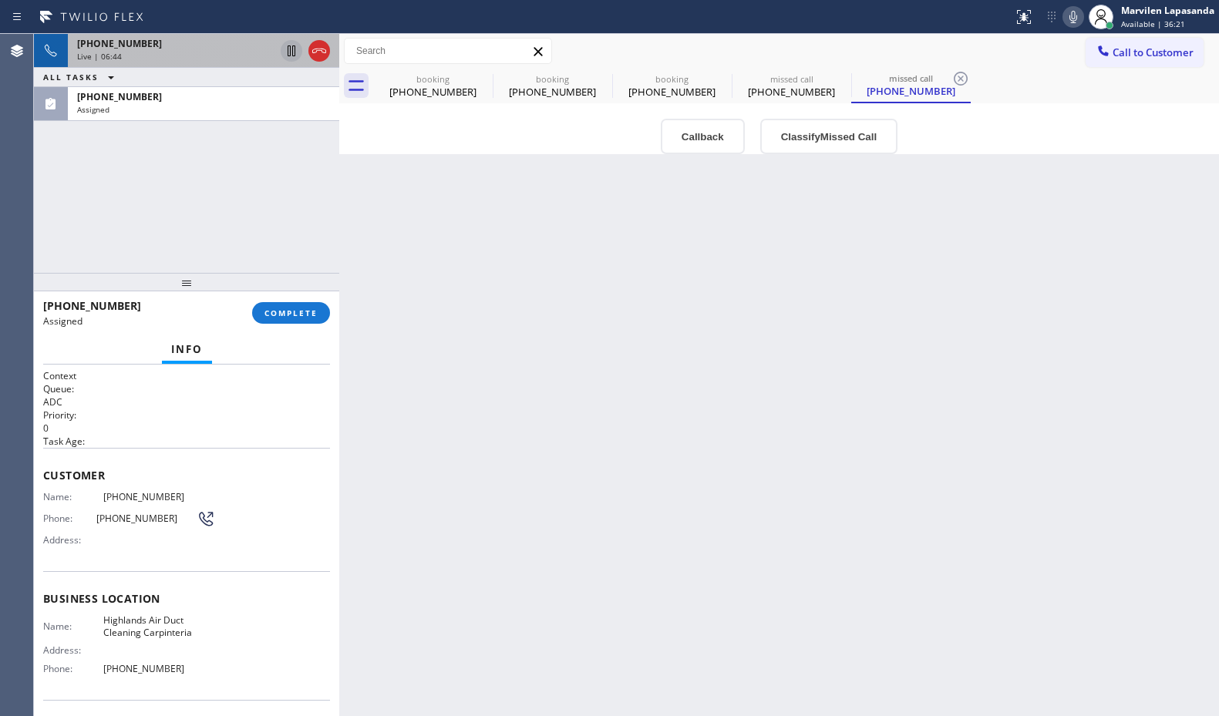
click at [239, 220] on div "[PHONE_NUMBER] Live | 06:44 ALL TASKS ALL TASKS ACTIVE TASKS TASKS IN WRAP UP […" at bounding box center [186, 153] width 305 height 239
click at [1072, 18] on icon at bounding box center [1073, 17] width 8 height 12
click at [701, 298] on div "Back to Dashboard Change Sender ID Customers Technicians Select a contact Outbo…" at bounding box center [778, 375] width 879 height 682
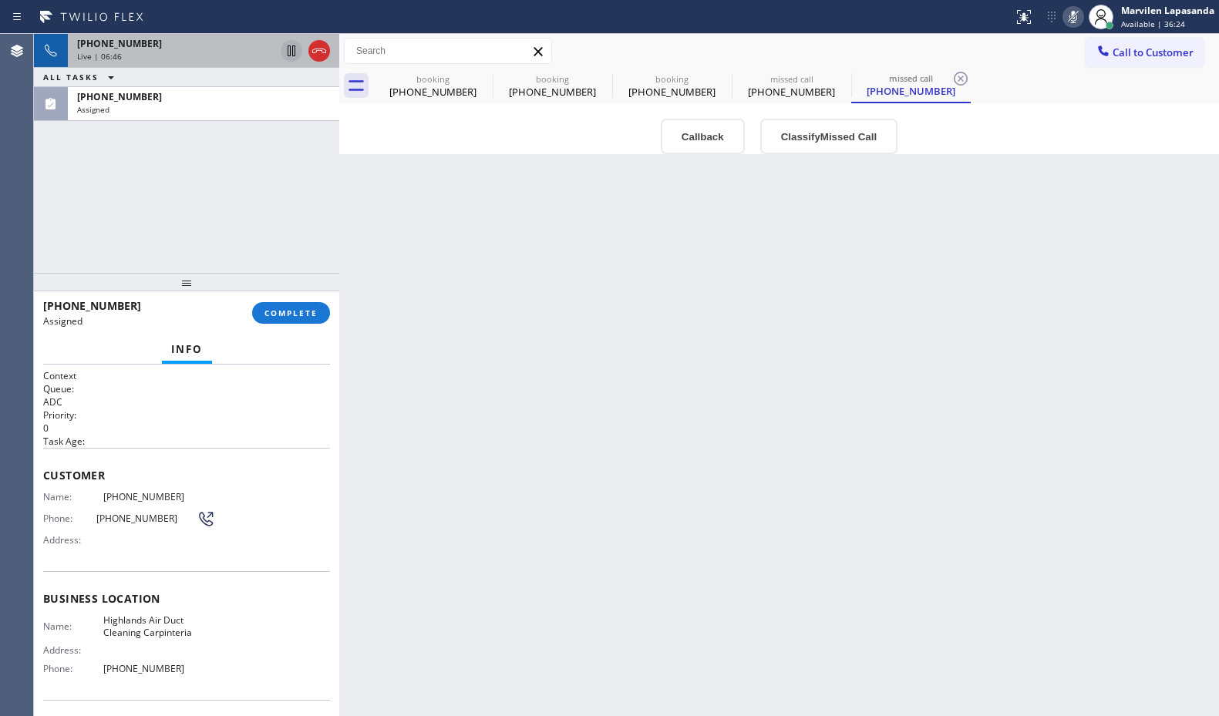
click at [291, 196] on div "[PHONE_NUMBER] Live | 06:46 ALL TASKS ALL TASKS ACTIVE TASKS TASKS IN WRAP UP […" at bounding box center [186, 153] width 305 height 239
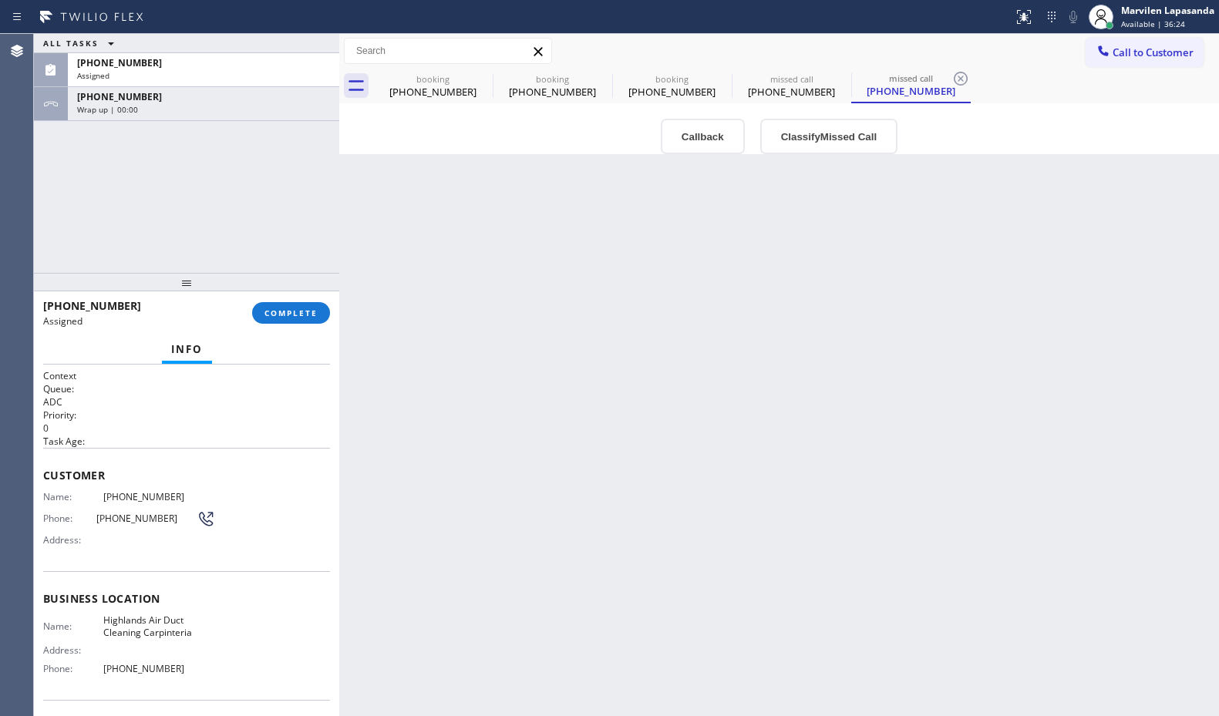
click at [248, 177] on div "ALL TASKS ALL TASKS ACTIVE TASKS TASKS IN WRAP UP [PHONE_NUMBER] Assigned [PHON…" at bounding box center [186, 153] width 305 height 239
click at [286, 183] on div "ALL TASKS ALL TASKS ACTIVE TASKS TASKS IN WRAP UP [PHONE_NUMBER] Assigned [PHON…" at bounding box center [186, 153] width 305 height 239
click at [533, 247] on div "Back to Dashboard Change Sender ID Customers Technicians Select a contact Outbo…" at bounding box center [778, 375] width 879 height 682
click at [441, 89] on div "[PHONE_NUMBER]" at bounding box center [433, 92] width 116 height 14
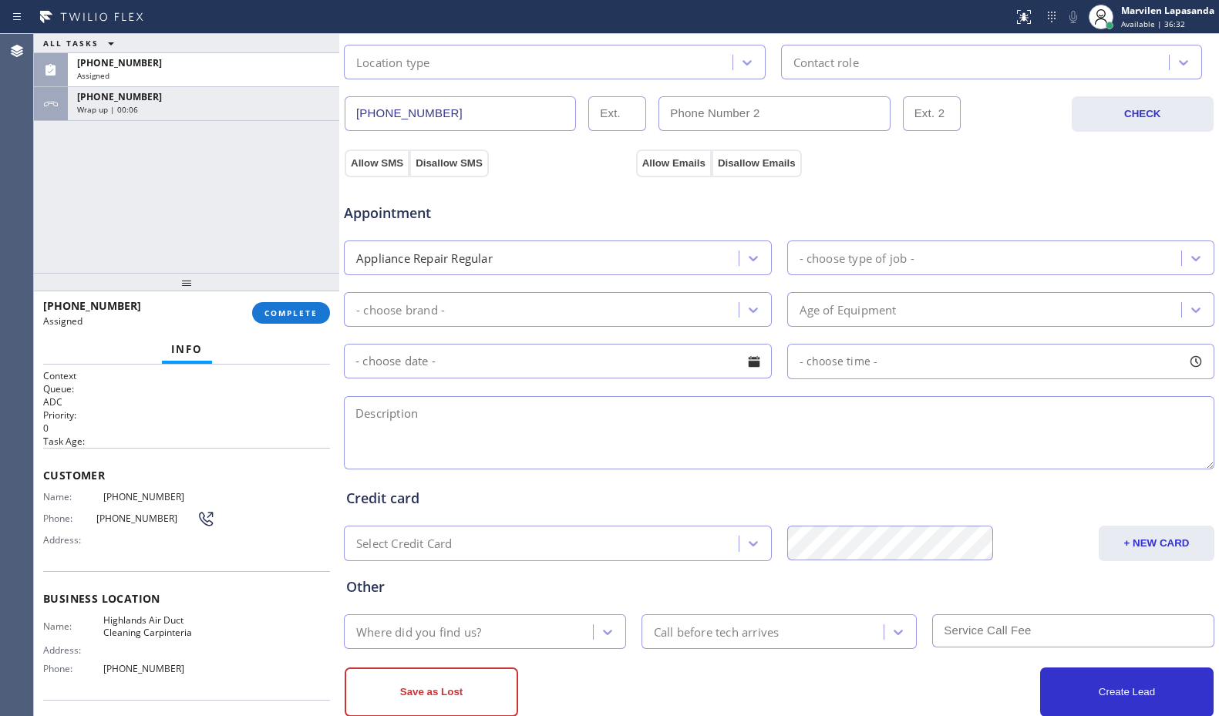
scroll to position [479, 0]
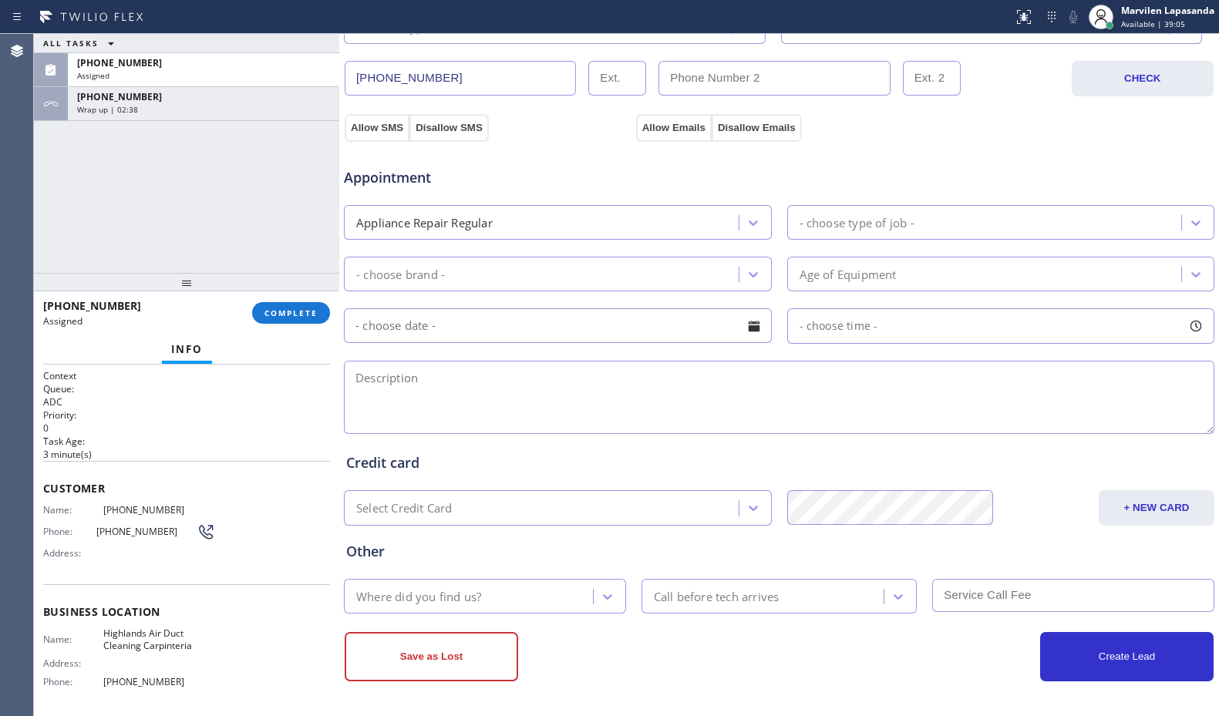
click at [35, 199] on div "ALL TASKS ALL TASKS ACTIVE TASKS TASKS IN WRAP UP [PHONE_NUMBER] Assigned [PHON…" at bounding box center [186, 153] width 305 height 239
click at [288, 305] on button "COMPLETE" at bounding box center [291, 313] width 78 height 22
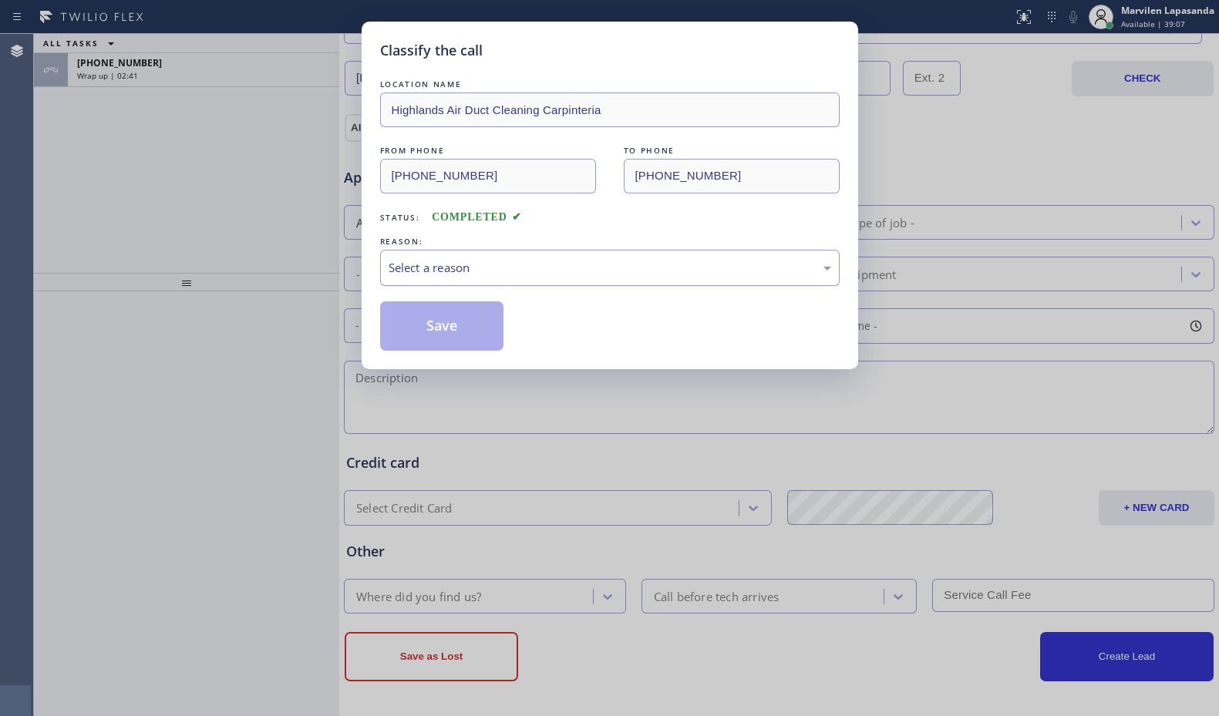
click at [417, 280] on div "Select a reason" at bounding box center [609, 268] width 459 height 36
click at [410, 329] on button "Save" at bounding box center [442, 325] width 124 height 49
click at [245, 218] on div "Classify the call LOCATION NAME Highlands Air Duct Cleaning Carpinteria FROM PH…" at bounding box center [609, 358] width 1219 height 716
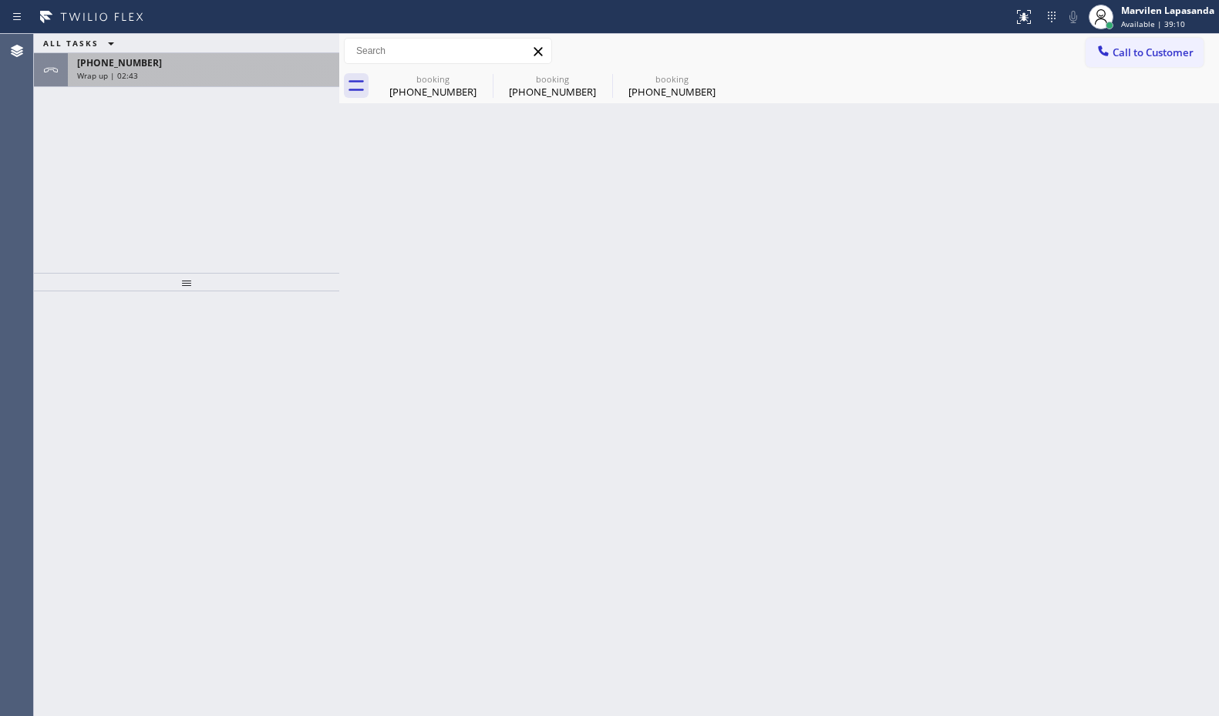
click at [207, 80] on div "Wrap up | 02:43" at bounding box center [203, 75] width 253 height 11
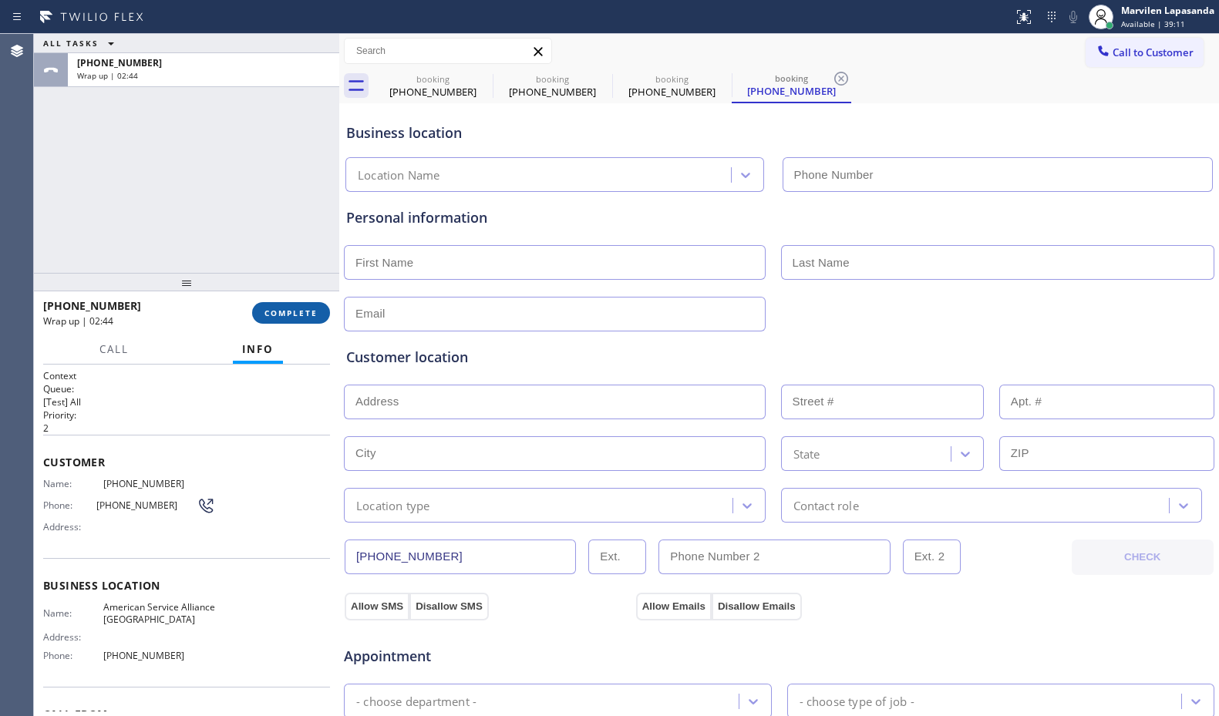
click at [285, 316] on span "COMPLETE" at bounding box center [290, 313] width 53 height 11
type input "[PHONE_NUMBER]"
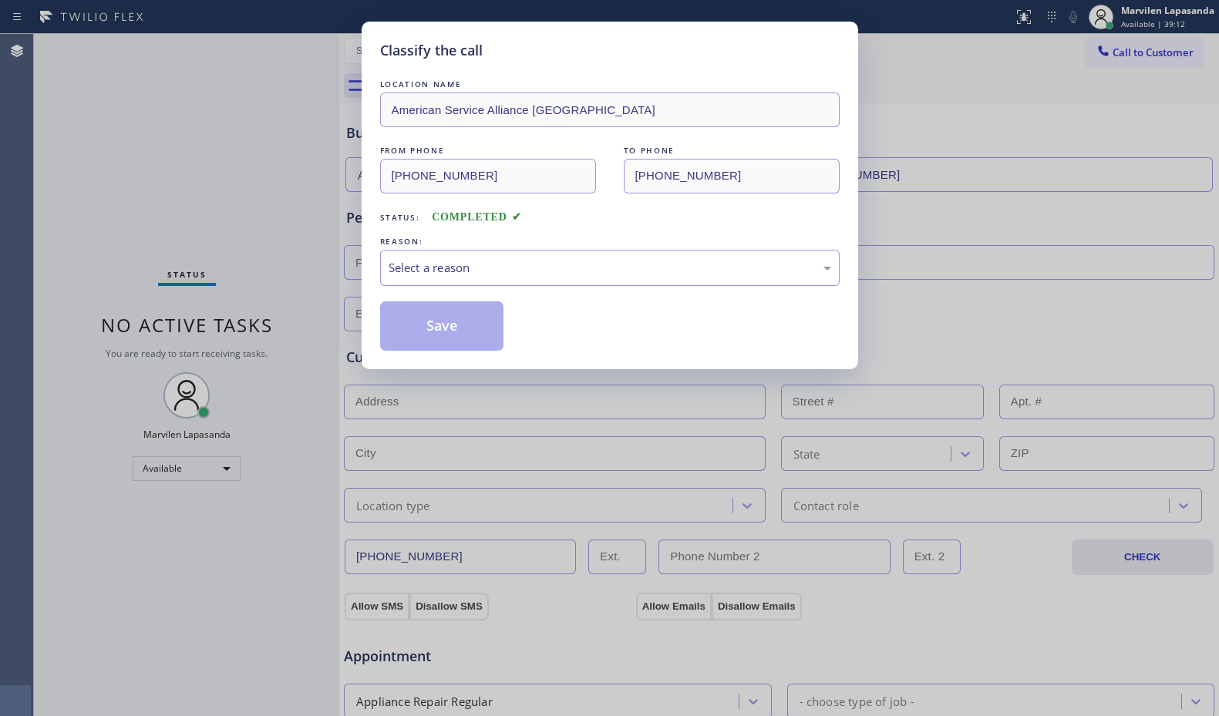
click at [420, 274] on div "Select a reason" at bounding box center [609, 268] width 442 height 18
click at [422, 330] on button "Save" at bounding box center [442, 325] width 124 height 49
click at [254, 149] on div "Classify the call LOCATION NAME American Service Alliance San Leandro FROM PHON…" at bounding box center [609, 358] width 1219 height 716
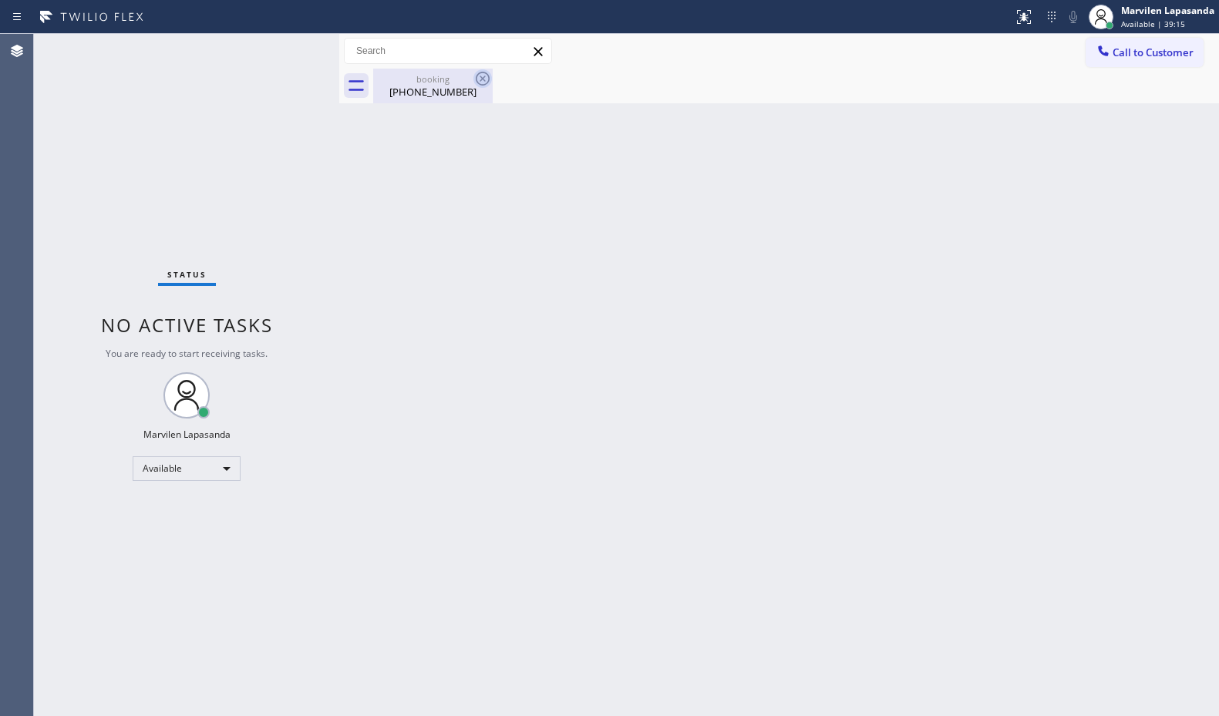
drag, startPoint x: 430, startPoint y: 86, endPoint x: 483, endPoint y: 79, distance: 53.0
click at [434, 86] on div "[PHONE_NUMBER]" at bounding box center [433, 92] width 116 height 14
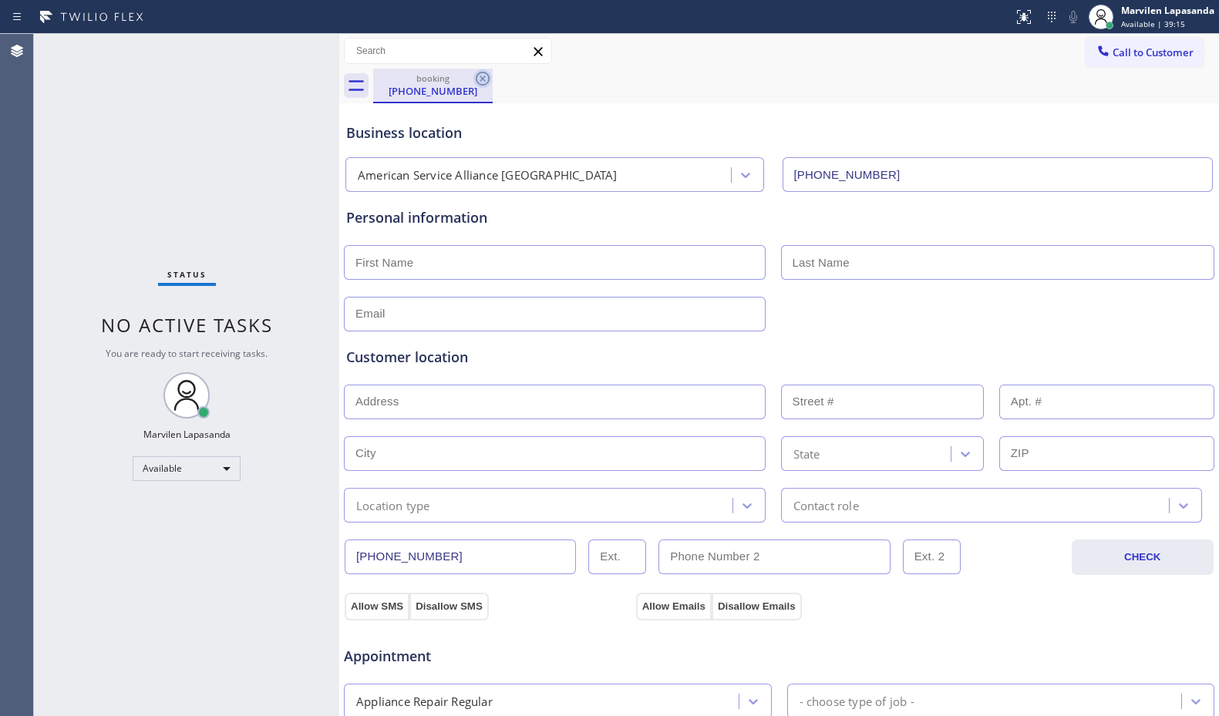
click at [483, 79] on icon at bounding box center [483, 79] width 14 height 14
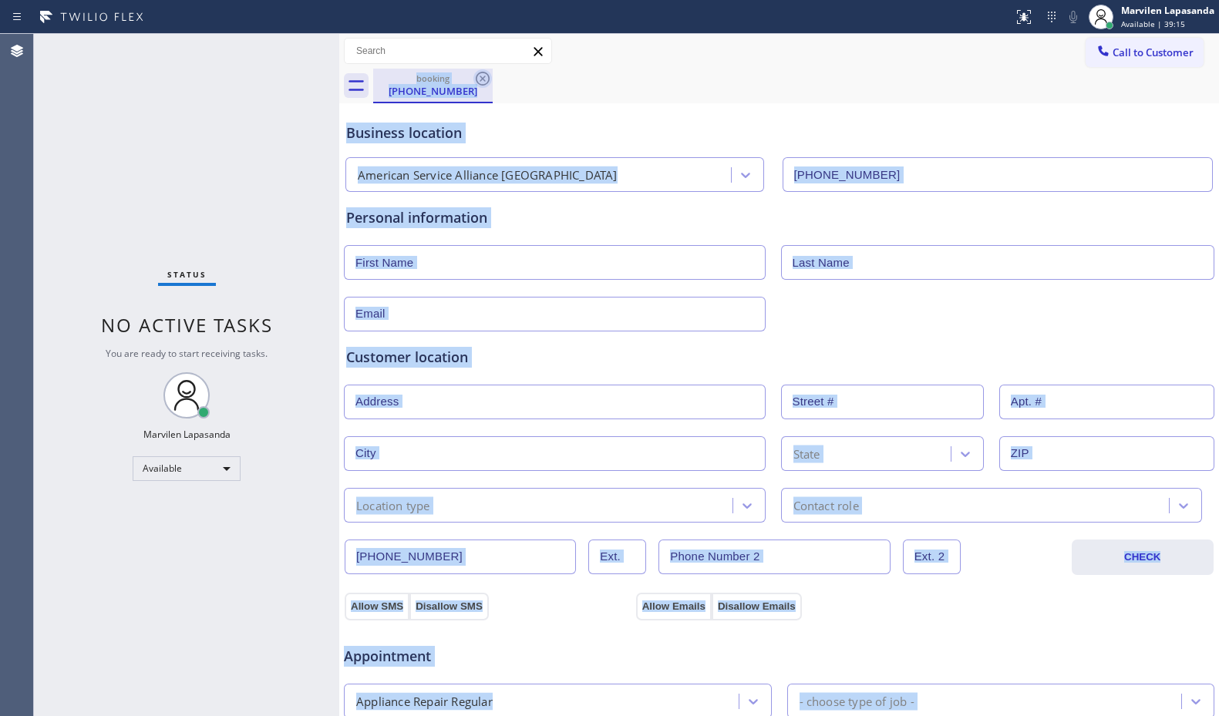
click at [483, 79] on div "booking [PHONE_NUMBER]" at bounding box center [796, 86] width 846 height 35
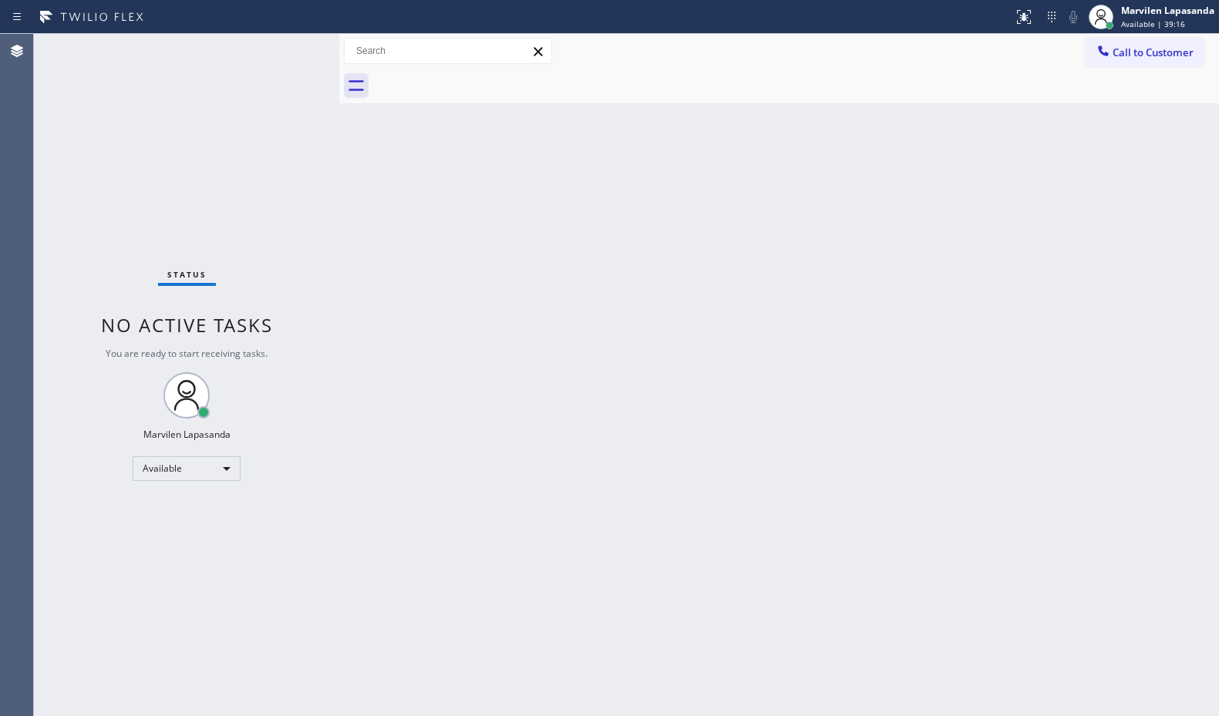
click at [483, 79] on div at bounding box center [796, 86] width 846 height 35
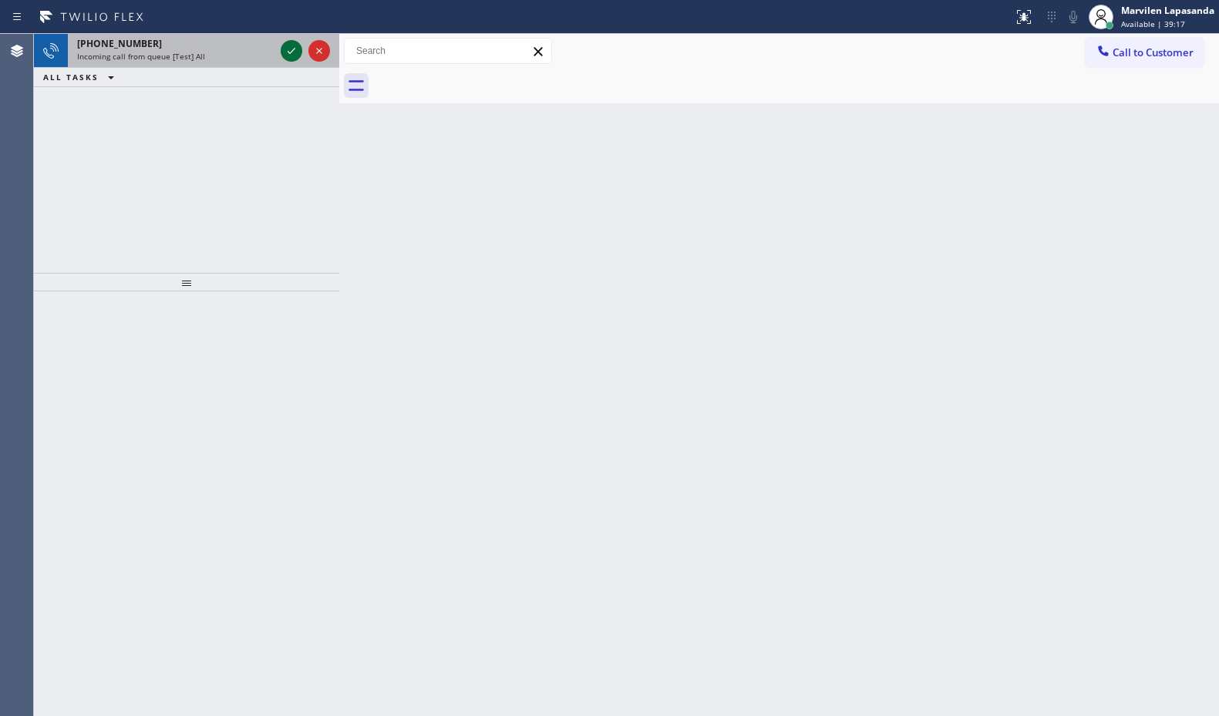
click at [290, 49] on icon at bounding box center [291, 51] width 18 height 18
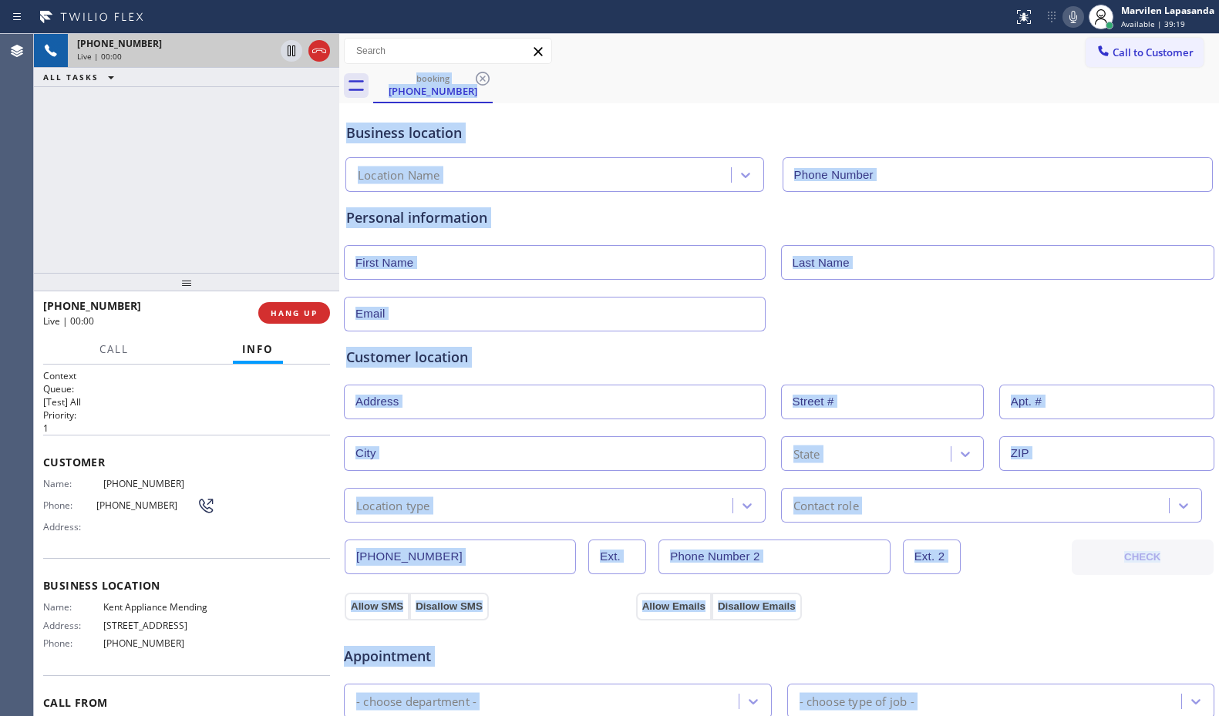
type input "[PHONE_NUMBER]"
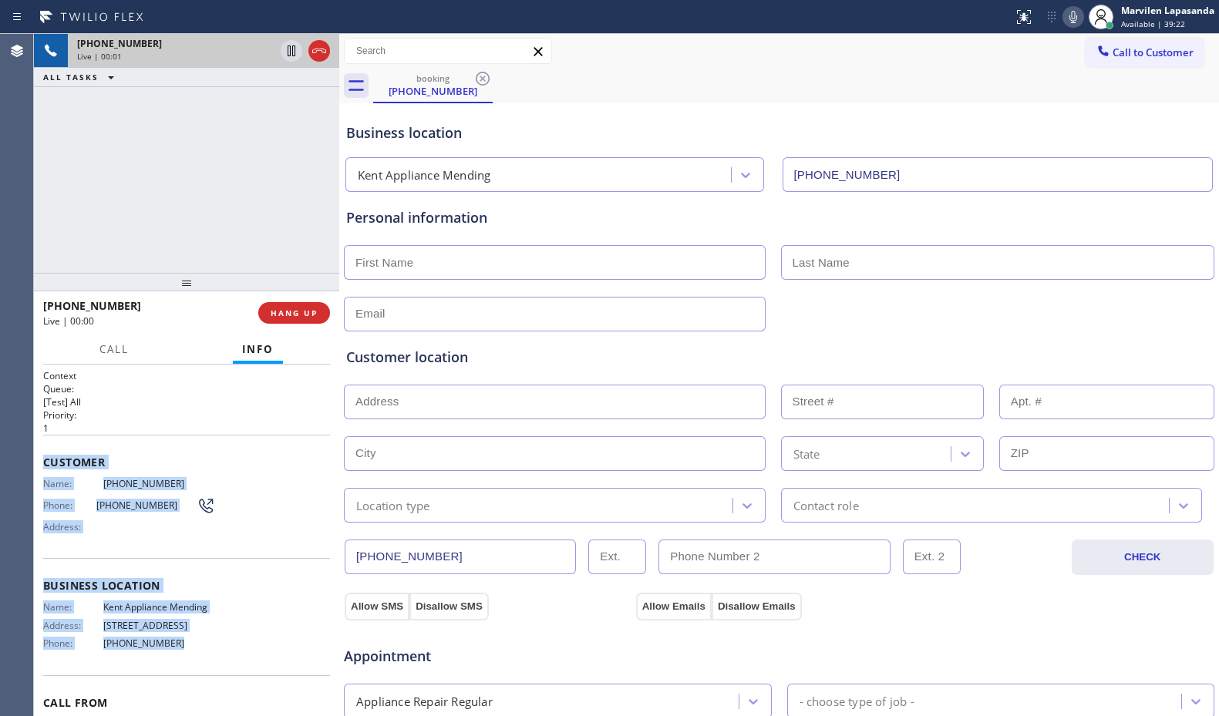
drag, startPoint x: 42, startPoint y: 458, endPoint x: 187, endPoint y: 639, distance: 231.5
click at [187, 639] on div "Context Queue: [Test] All Priority: 1 Customer Name: [PHONE_NUMBER] Phone: [PHO…" at bounding box center [186, 540] width 305 height 351
copy div "Customer Name: [PHONE_NUMBER] Phone: [PHONE_NUMBER] Address: Business location …"
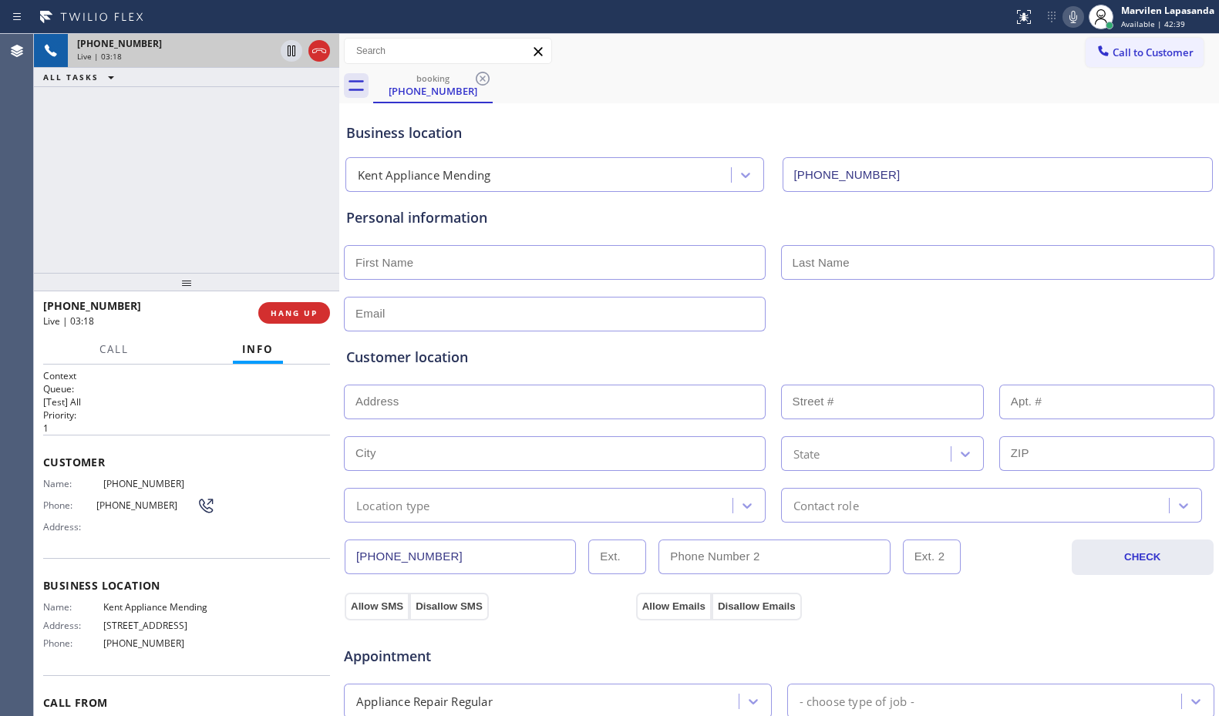
click at [674, 109] on div "Business location [GEOGRAPHIC_DATA] Appliance Mending [PHONE_NUMBER]" at bounding box center [779, 149] width 872 height 85
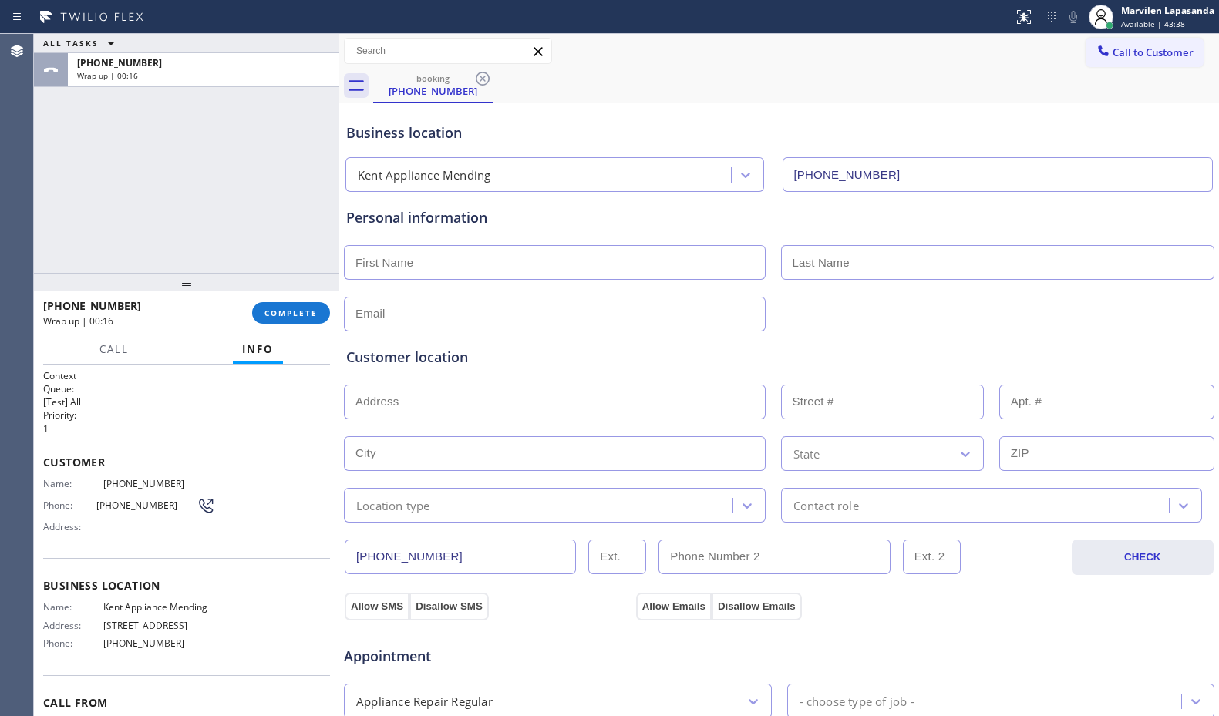
click at [433, 262] on input "text" at bounding box center [555, 262] width 422 height 35
paste input "[PERSON_NAME]"
type input "[PERSON_NAME]"
click at [824, 264] on input "text" at bounding box center [998, 262] width 434 height 35
click at [804, 257] on input "text" at bounding box center [998, 262] width 434 height 35
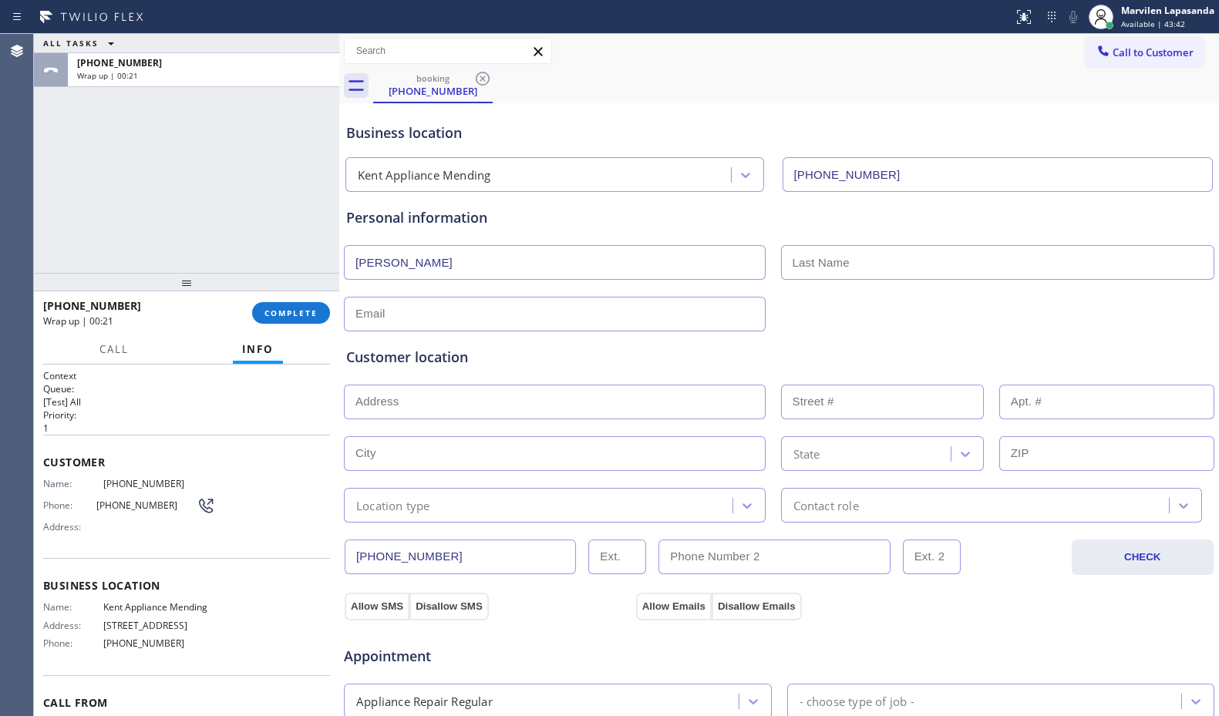
paste input "Ford"
type input "Ford"
click at [395, 316] on input "text" at bounding box center [555, 314] width 422 height 35
paste input "[EMAIL_ADDRESS][DOMAIN_NAME]"
type input "[EMAIL_ADDRESS][DOMAIN_NAME]"
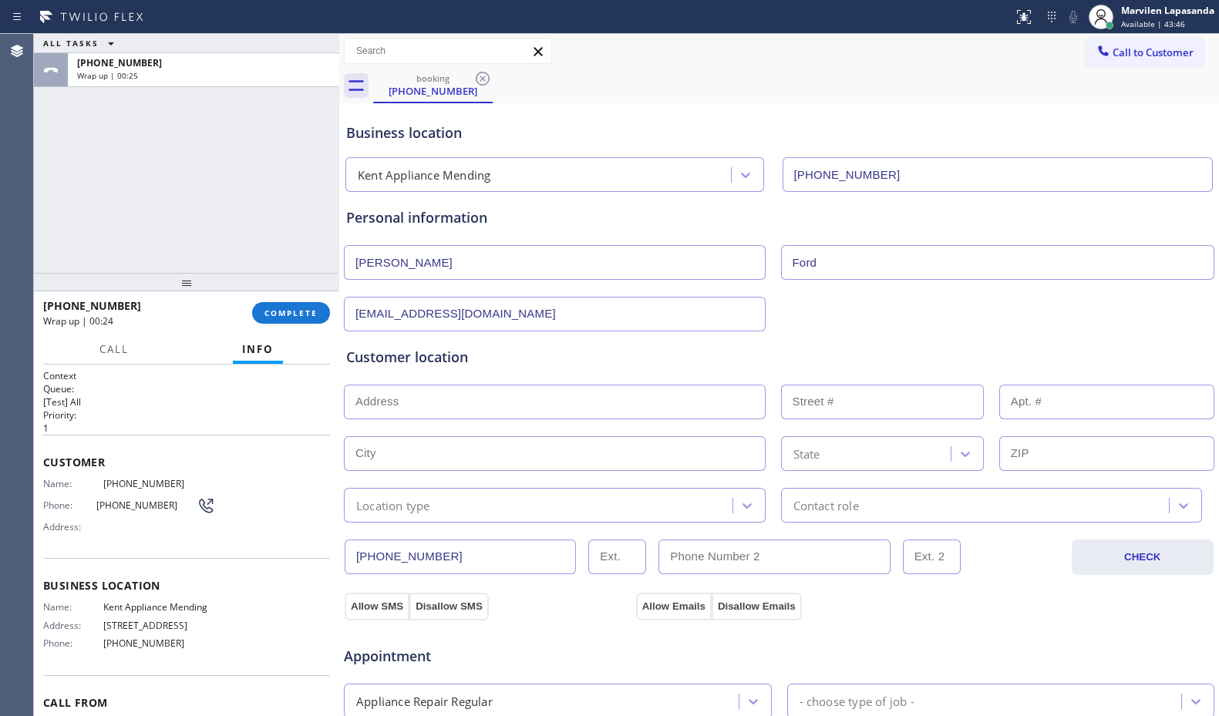
click at [406, 370] on div "Customer location >> ADD NEW ADDRESS << + NEW ADDRESS State Location type Conta…" at bounding box center [779, 435] width 866 height 176
click at [402, 406] on input "text" at bounding box center [555, 402] width 422 height 35
paste input "[STREET_ADDRESS]"
type input "[STREET_ADDRESS]"
type input "24720"
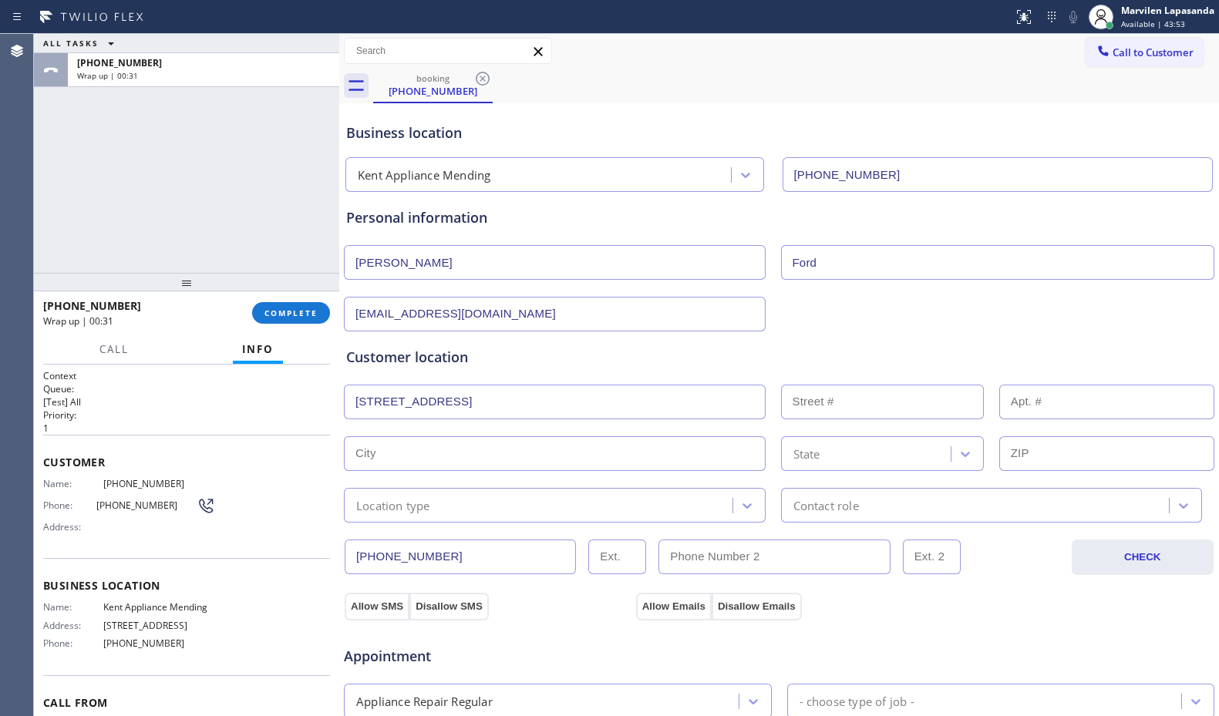
type input "[GEOGRAPHIC_DATA]"
type input "98038"
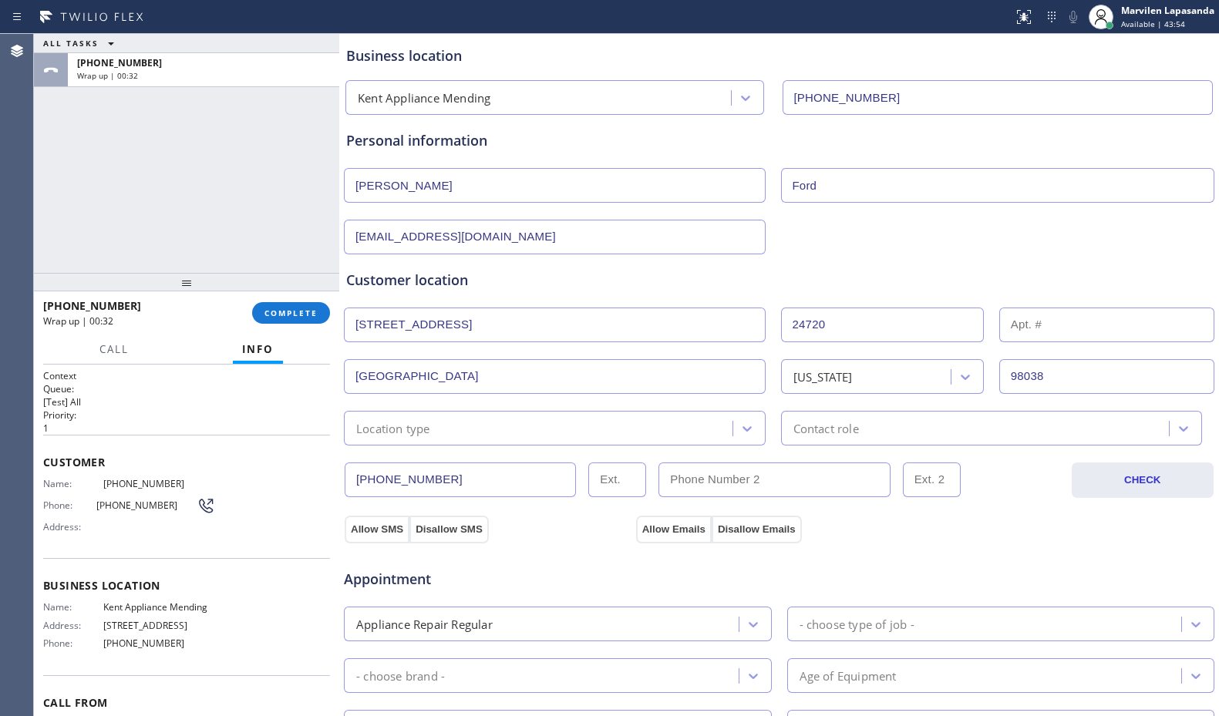
click at [401, 431] on div "Location type" at bounding box center [393, 428] width 74 height 18
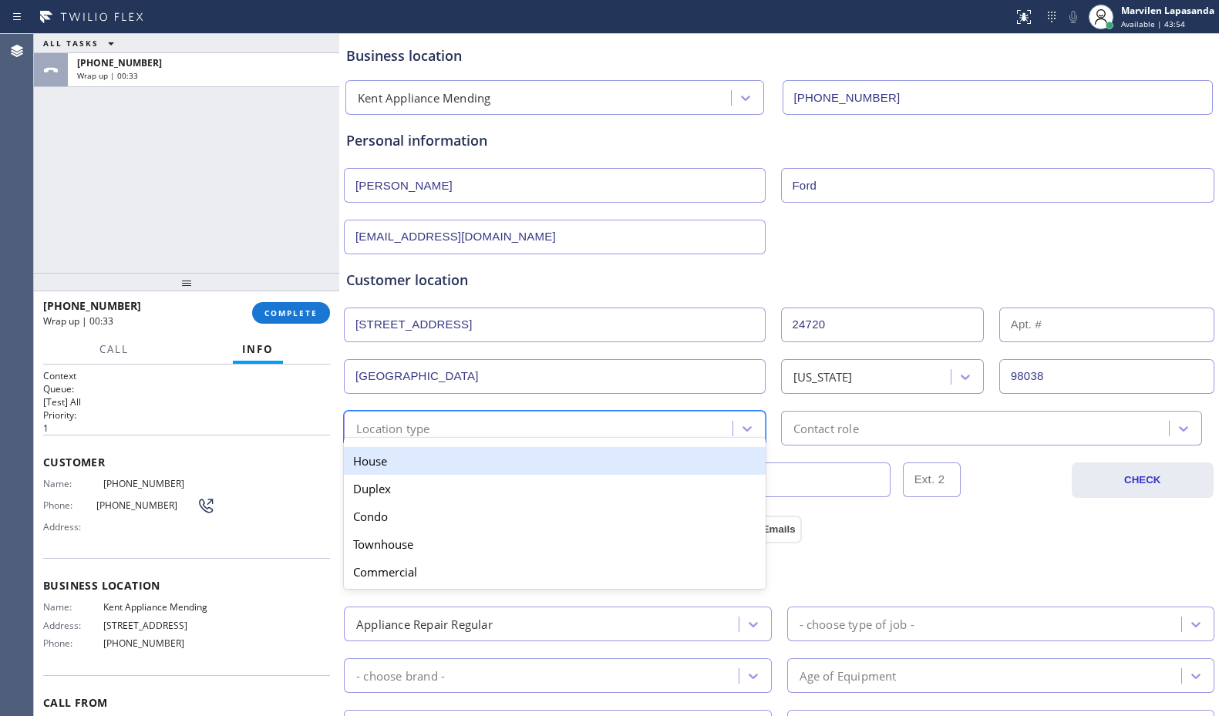
click at [392, 457] on div "House" at bounding box center [555, 461] width 422 height 28
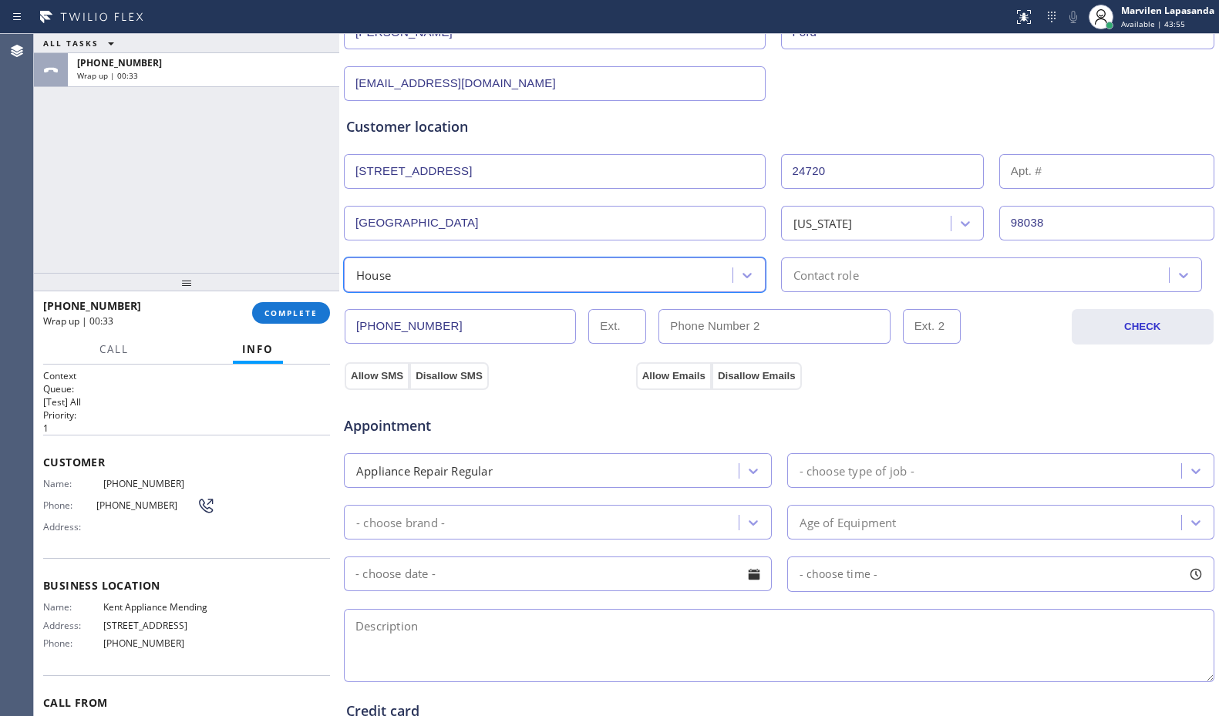
scroll to position [231, 0]
click at [797, 273] on div "Contact role" at bounding box center [826, 274] width 66 height 18
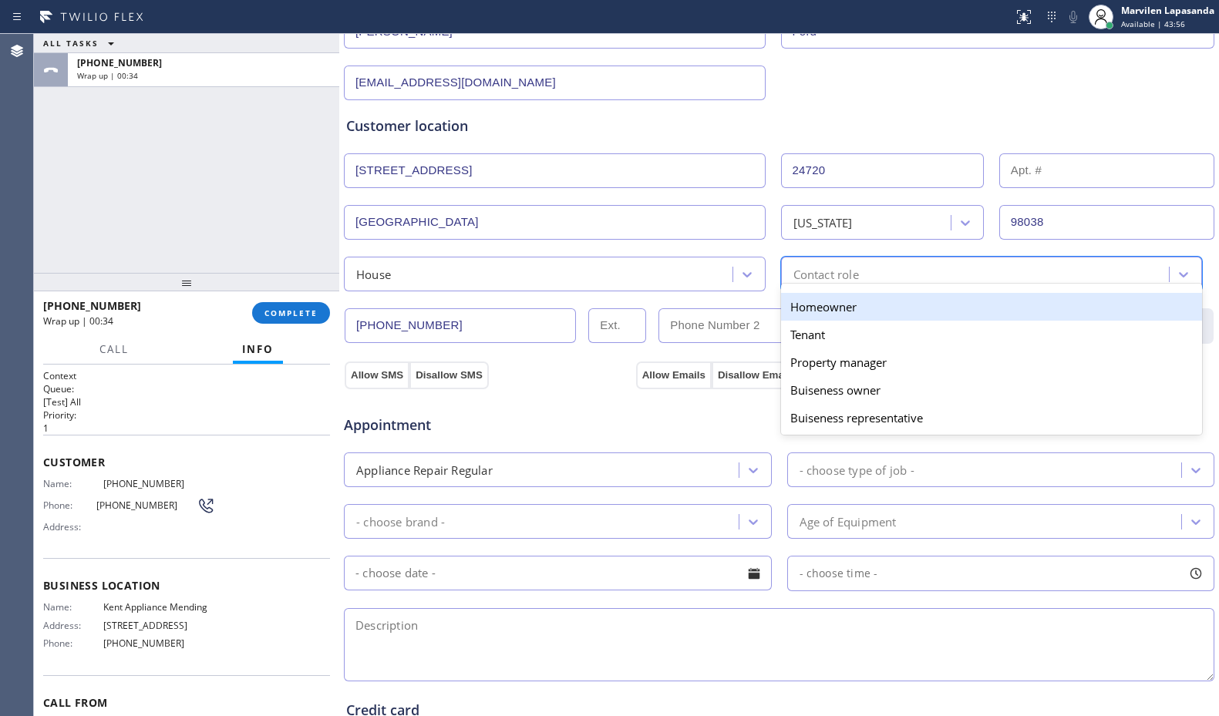
click at [799, 309] on div "Homeowner" at bounding box center [992, 307] width 422 height 28
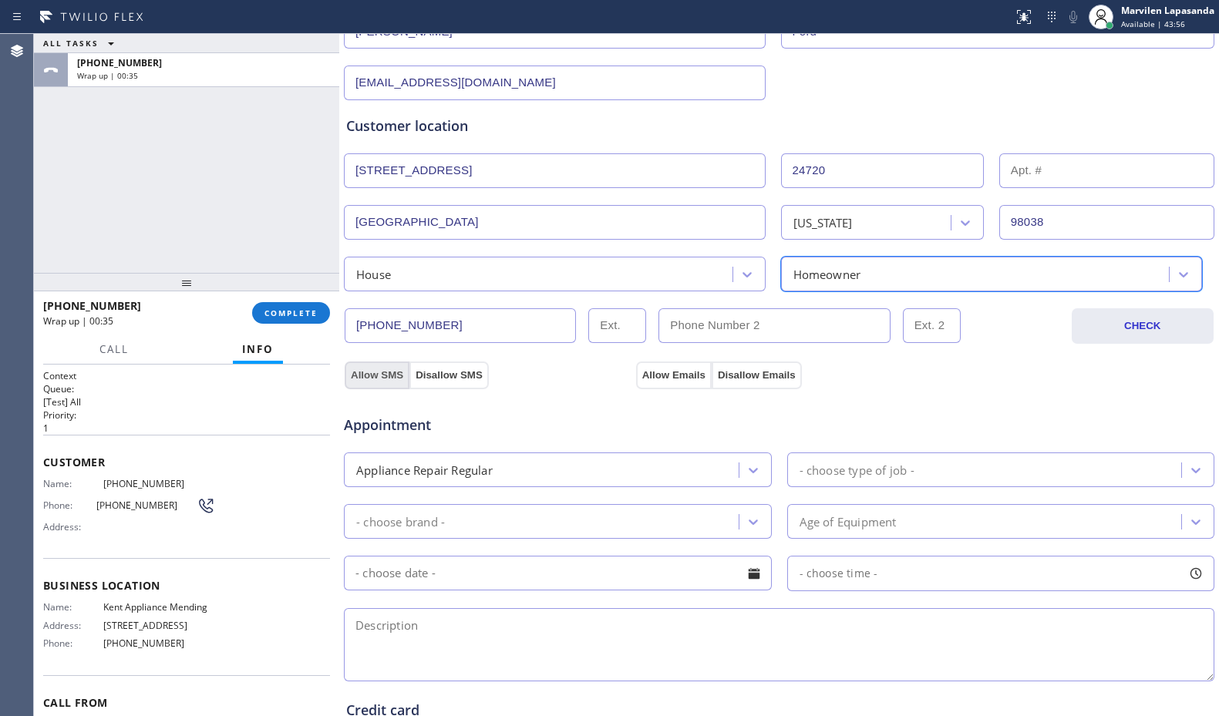
click at [363, 381] on button "Allow SMS" at bounding box center [377, 375] width 65 height 28
click at [667, 375] on button "Allow Emails" at bounding box center [674, 375] width 76 height 28
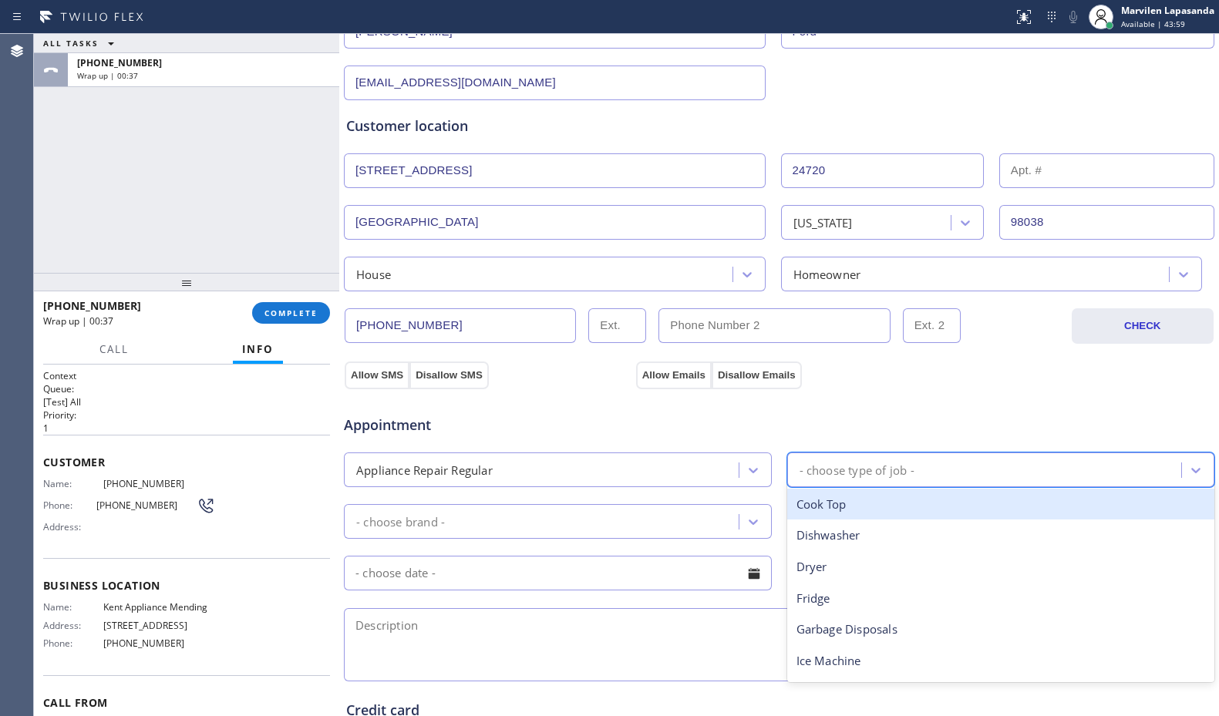
click at [872, 461] on div "- choose type of job -" at bounding box center [856, 470] width 115 height 18
type input "MI"
drag, startPoint x: 838, startPoint y: 493, endPoint x: 811, endPoint y: 499, distance: 27.7
click at [837, 495] on div "Microwave" at bounding box center [1001, 505] width 428 height 32
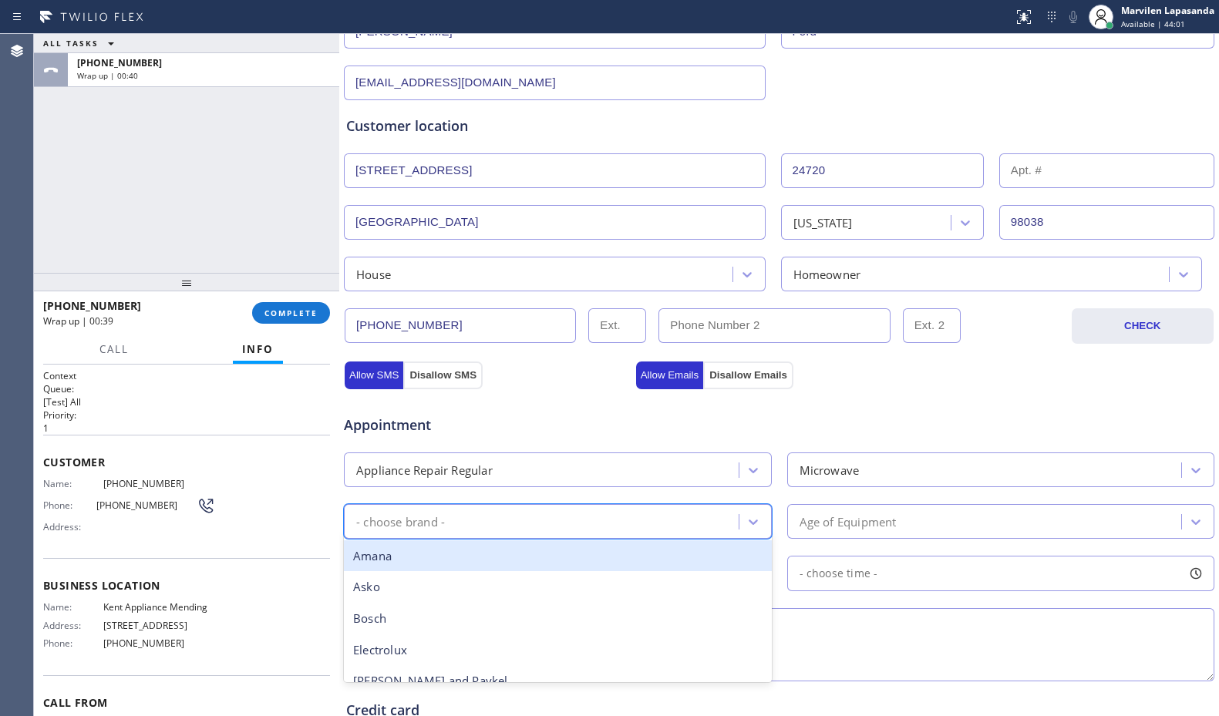
click at [530, 528] on div "- choose brand -" at bounding box center [543, 521] width 390 height 27
type input "GE"
click at [461, 554] on div "GE" at bounding box center [558, 556] width 428 height 32
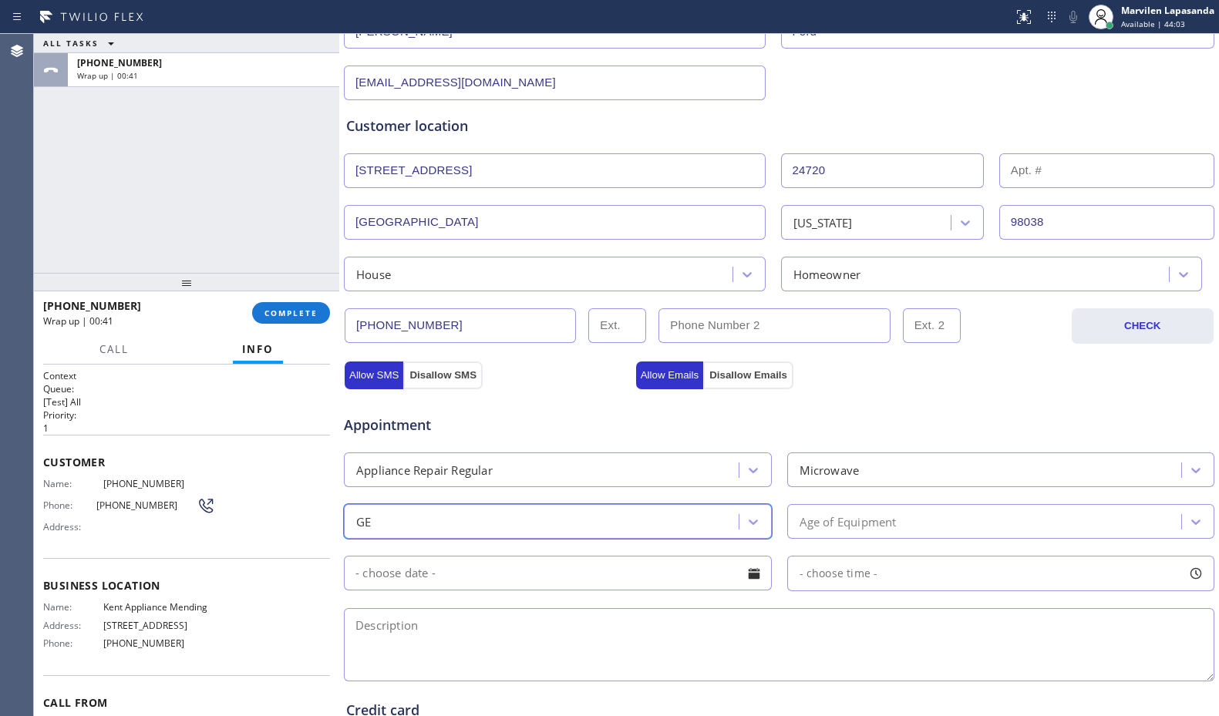
click at [940, 533] on div "Age of Equipment" at bounding box center [987, 521] width 390 height 27
click at [799, 527] on div "Age of Equipment" at bounding box center [847, 522] width 97 height 18
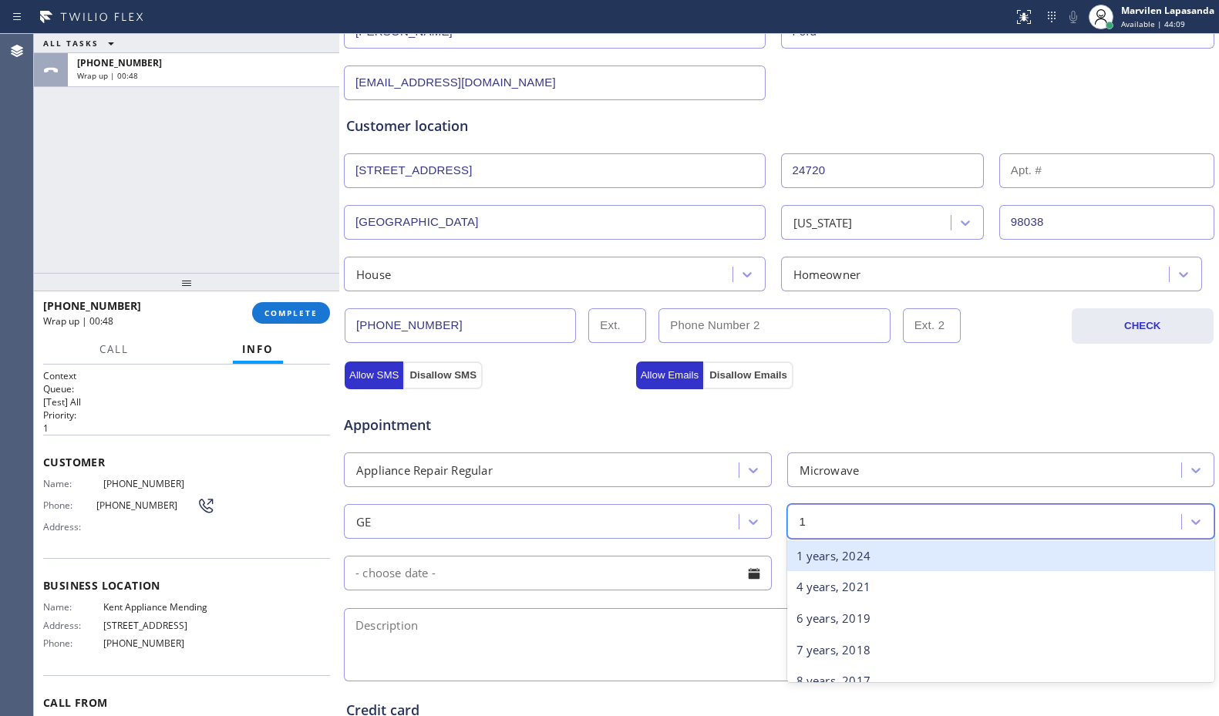
type input "10"
click at [833, 563] on div "10 years, 2015" at bounding box center [1001, 556] width 428 height 32
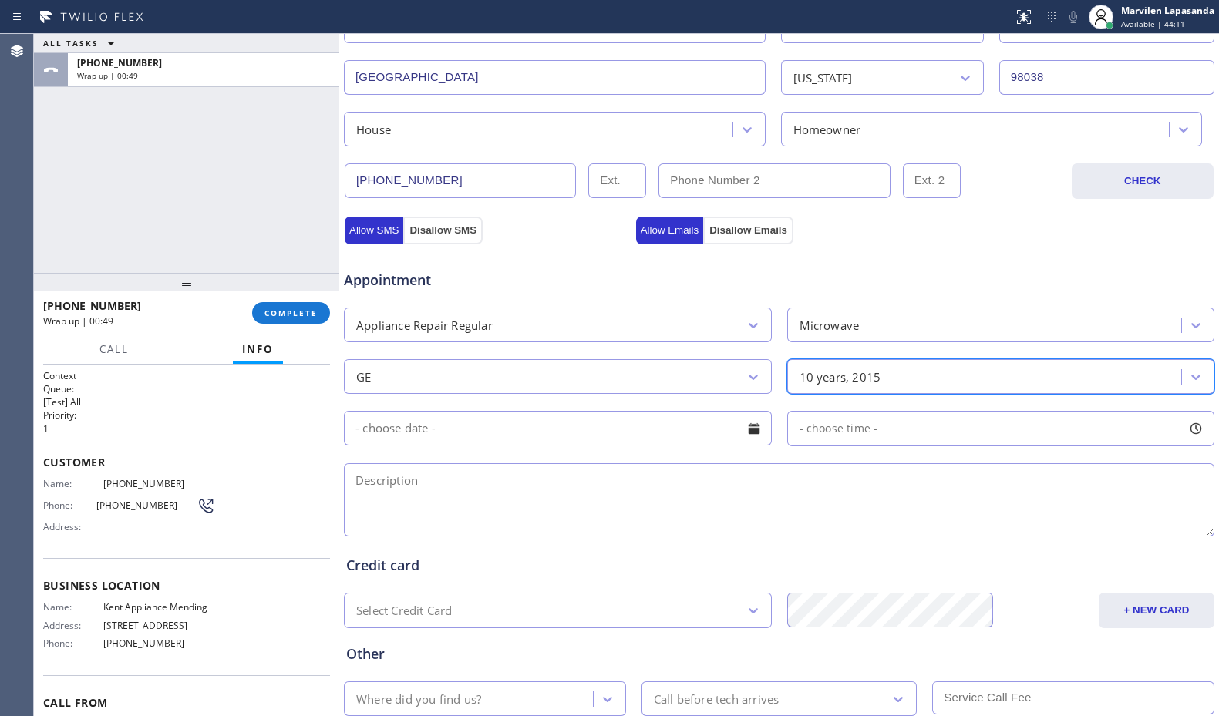
scroll to position [385, 0]
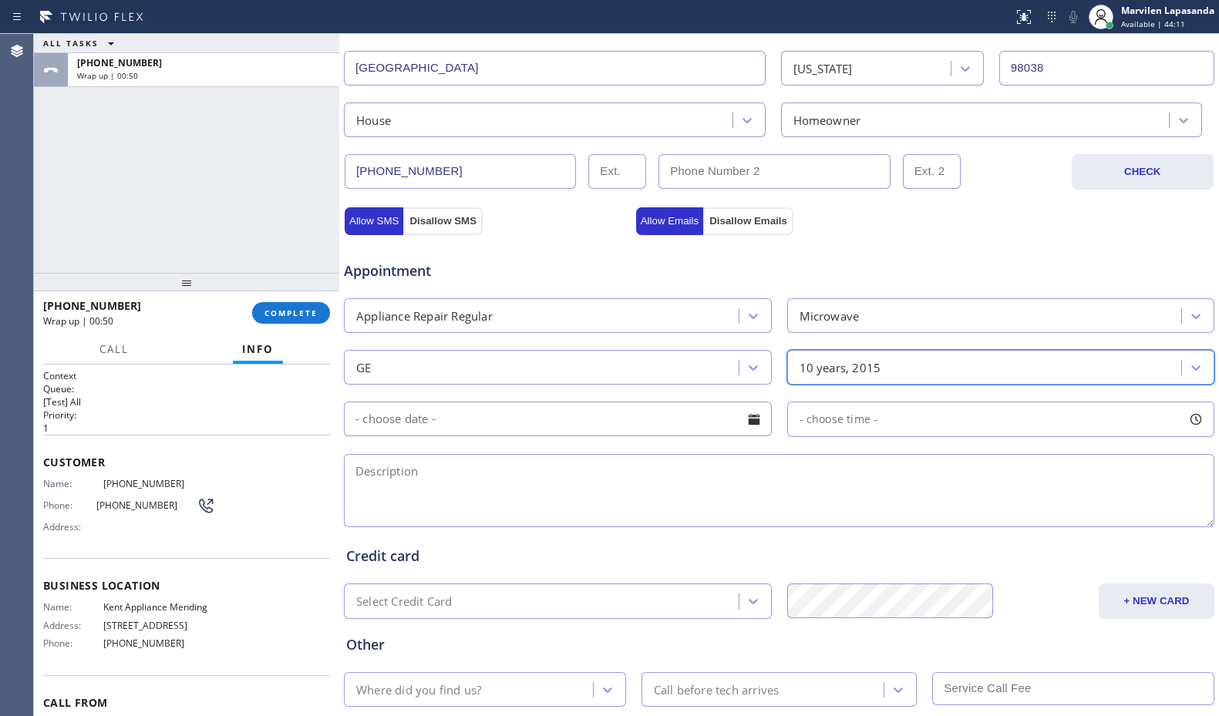
click at [747, 422] on div at bounding box center [754, 419] width 26 height 26
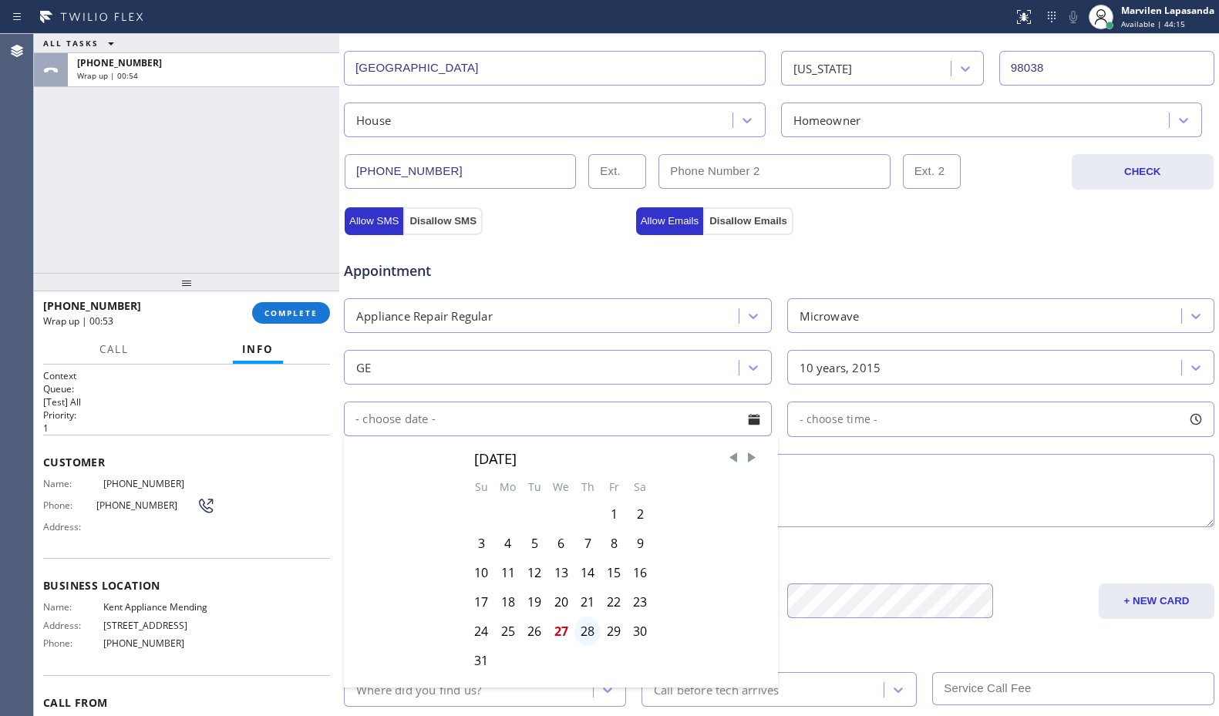
click at [584, 634] on div "28" at bounding box center [587, 631] width 26 height 29
type input "[DATE]"
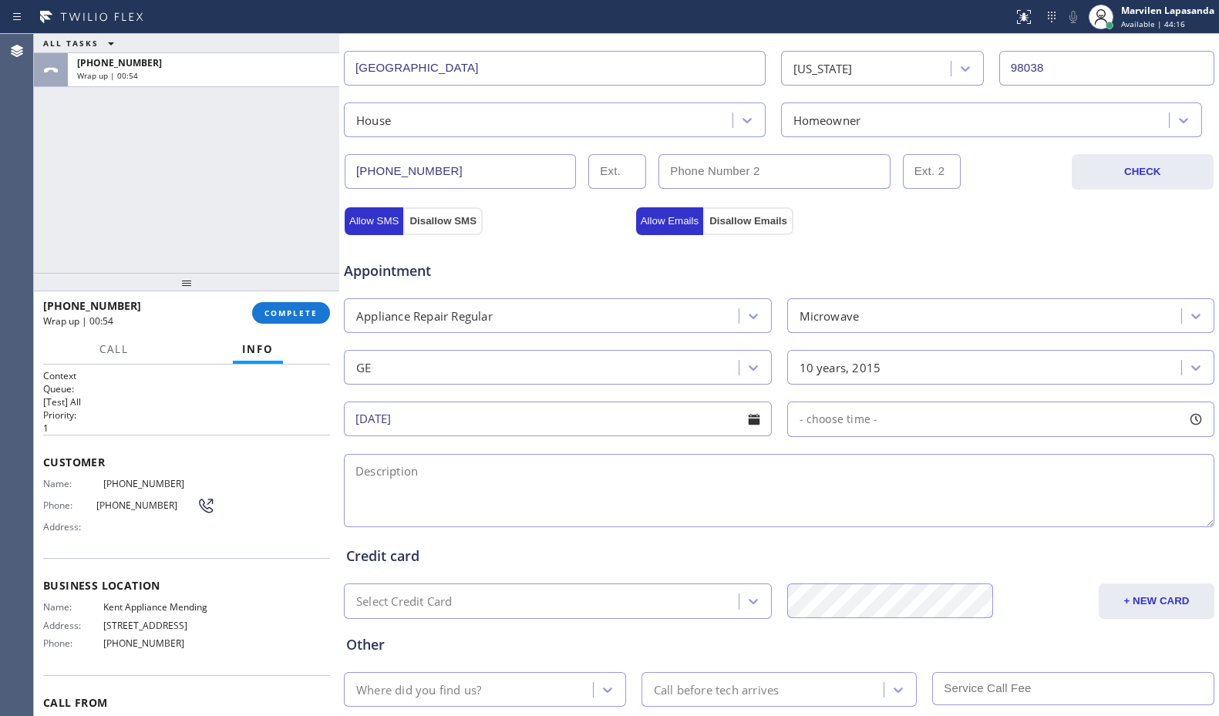
click at [1182, 422] on div at bounding box center [1195, 419] width 26 height 26
drag, startPoint x: 793, startPoint y: 514, endPoint x: 1015, endPoint y: 522, distance: 222.1
click at [1015, 522] on div at bounding box center [1017, 513] width 18 height 32
drag, startPoint x: 809, startPoint y: 514, endPoint x: 916, endPoint y: 520, distance: 107.3
click at [916, 520] on div at bounding box center [925, 513] width 18 height 32
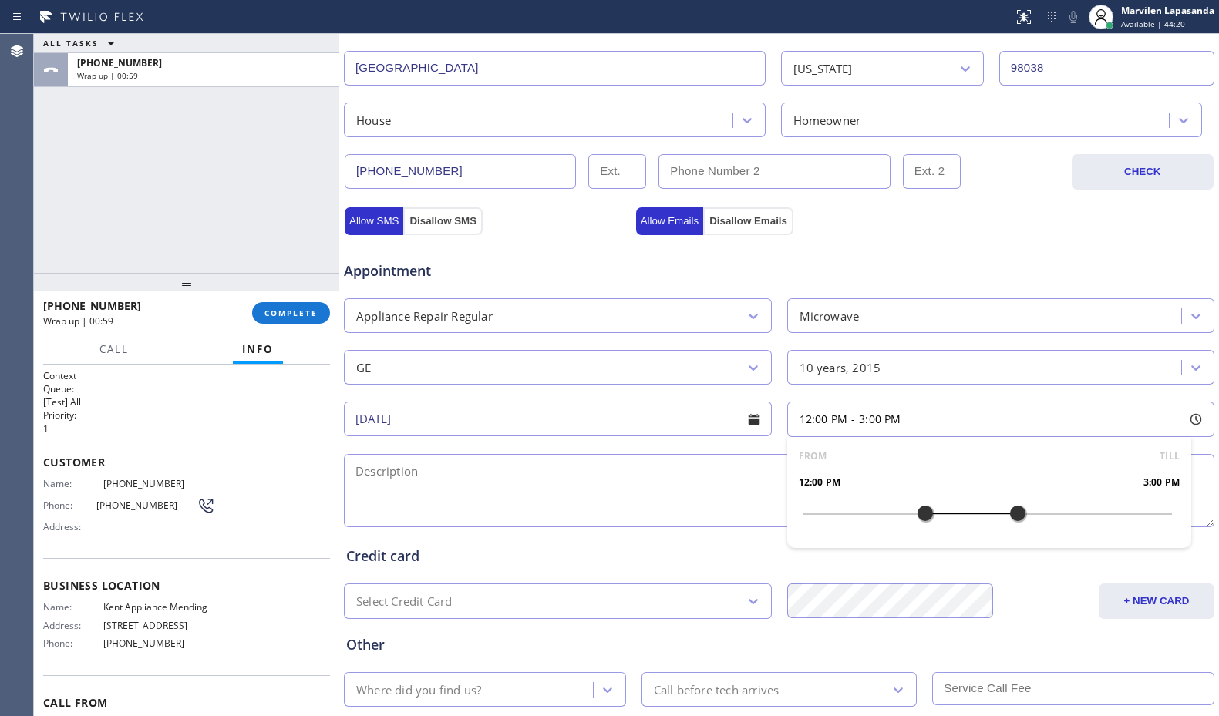
click at [698, 509] on textarea at bounding box center [779, 490] width 870 height 73
click at [412, 508] on textarea at bounding box center [779, 490] width 870 height 73
paste textarea "12-3/ $85/ GE/ Microwave/ It is not heating/ 10 yrs/ House-HO/ [STREET_ADDRESS]…"
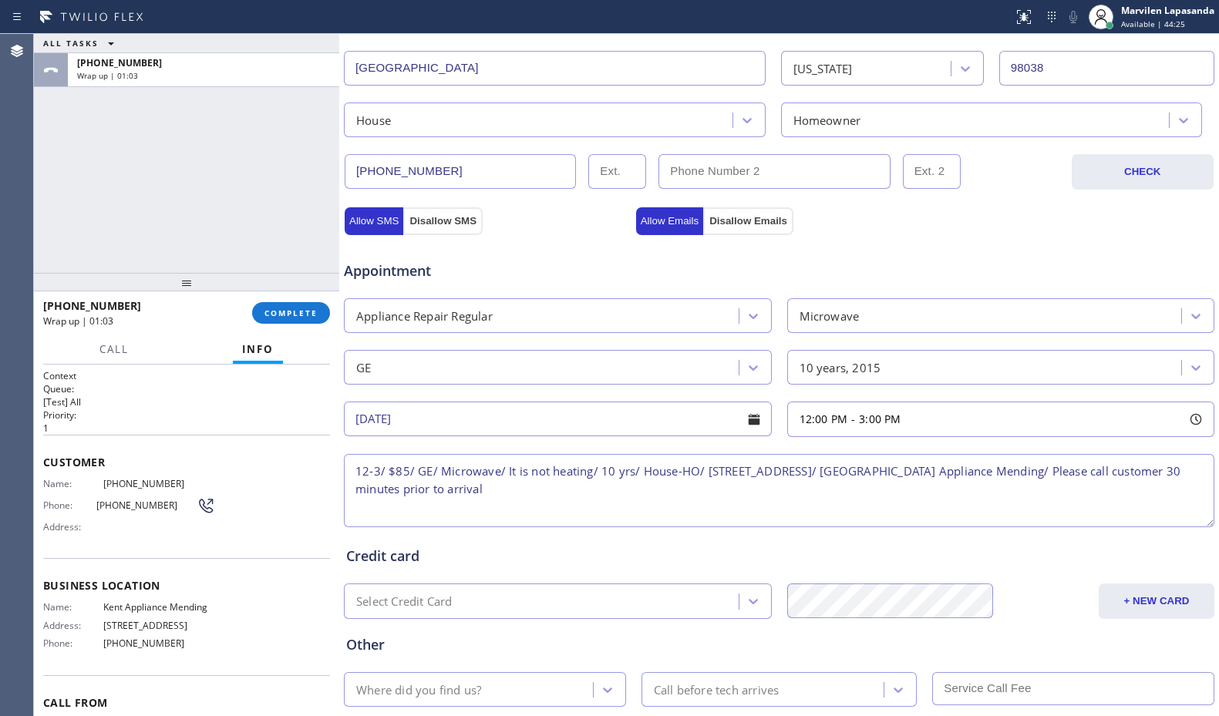
click at [398, 472] on textarea "12-3/ $85/ GE/ Microwave/ It is not heating/ 10 yrs/ House-HO/ [STREET_ADDRESS]…" at bounding box center [779, 490] width 870 height 73
click at [420, 471] on textarea "12-3/ $85/ GE/ Microwave/ It is not heating/ 10 yrs/ House-HO/ [STREET_ADDRESS]…" at bounding box center [779, 490] width 870 height 73
click at [465, 471] on textarea "12-3/ $85/ GE/ Microwave/ It is not heating/ 10 yrs/ House-HO/ [STREET_ADDRESS]…" at bounding box center [779, 490] width 870 height 73
click at [509, 472] on textarea "12-3/ $85/ GE/ Microwave/ It is not heating/ 10 yrs/ House-HO/ [STREET_ADDRESS]…" at bounding box center [779, 490] width 870 height 73
click at [568, 472] on textarea "12-3/ $85/ GE/ Microwave/ It is not heating/ 10 yrs/ House-HO/ [STREET_ADDRESS]…" at bounding box center [779, 490] width 870 height 73
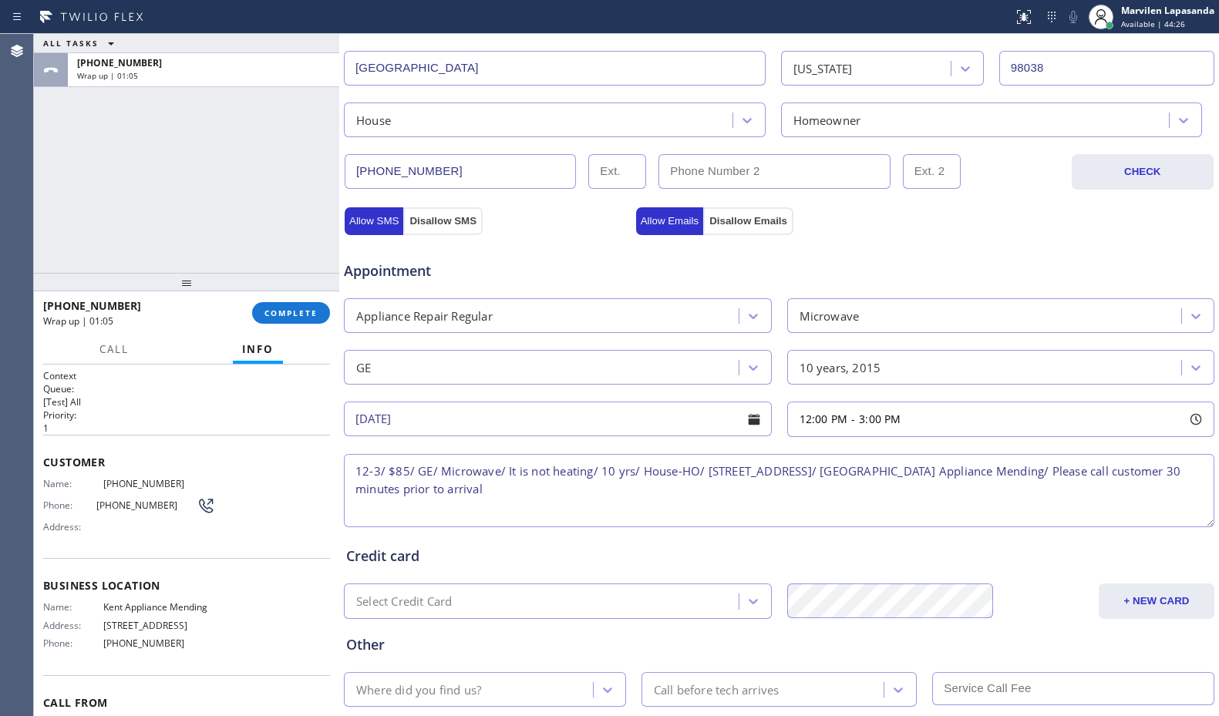
click at [627, 472] on textarea "12-3/ $85/ GE/ Microwave/ It is not heating/ 10 yrs/ House-HO/ [STREET_ADDRESS]…" at bounding box center [779, 490] width 870 height 73
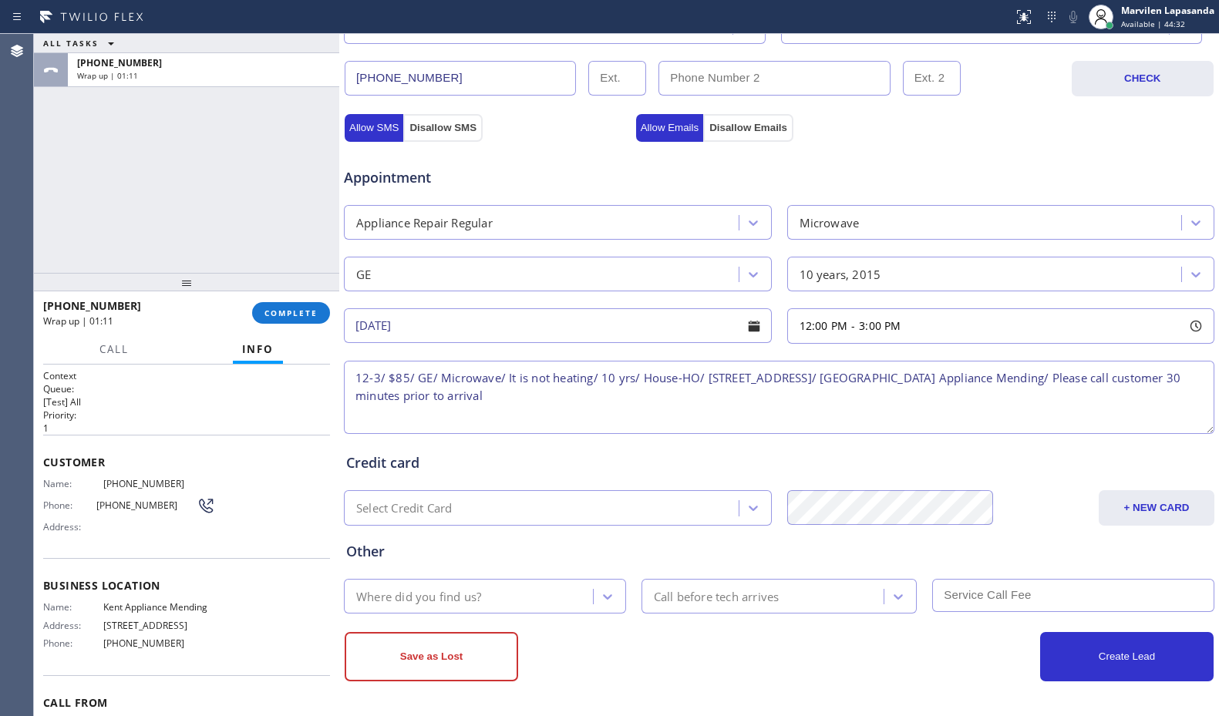
type textarea "12-3/ $85/ GE/ Microwave/ It is not heating/ 10 yrs/ House-HO/ [STREET_ADDRESS]…"
click at [435, 604] on div "Where did you find us?" at bounding box center [418, 596] width 125 height 18
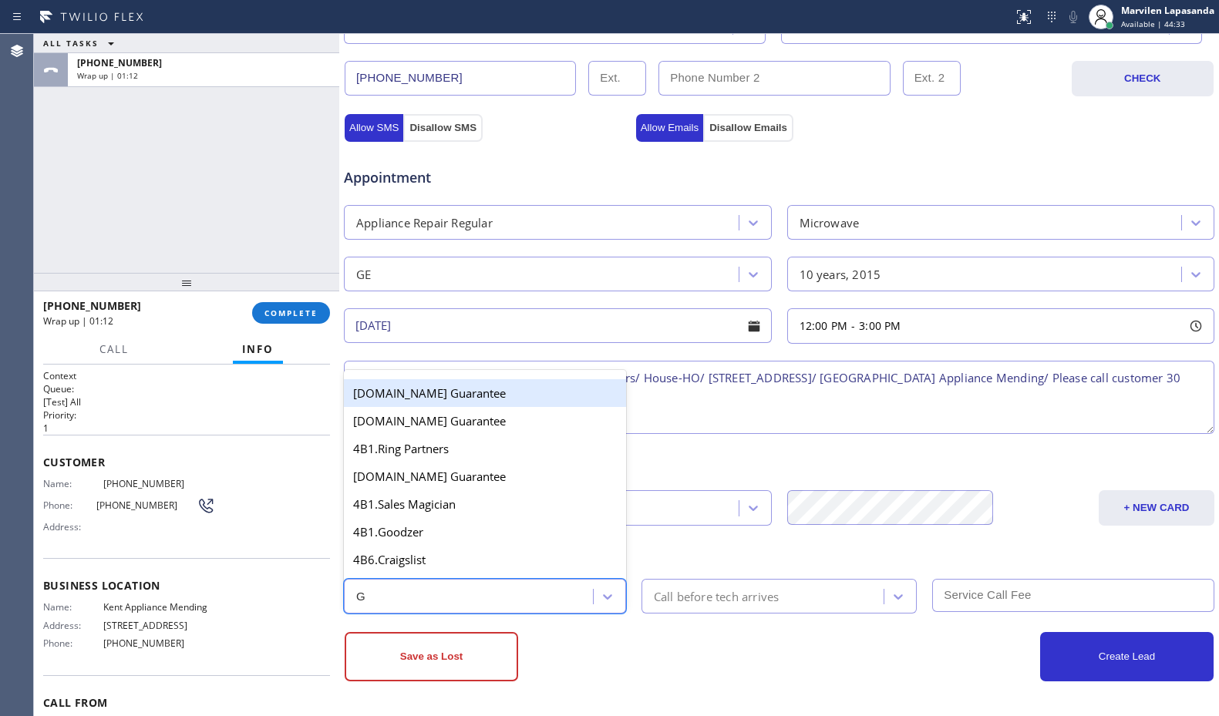
type input "GO"
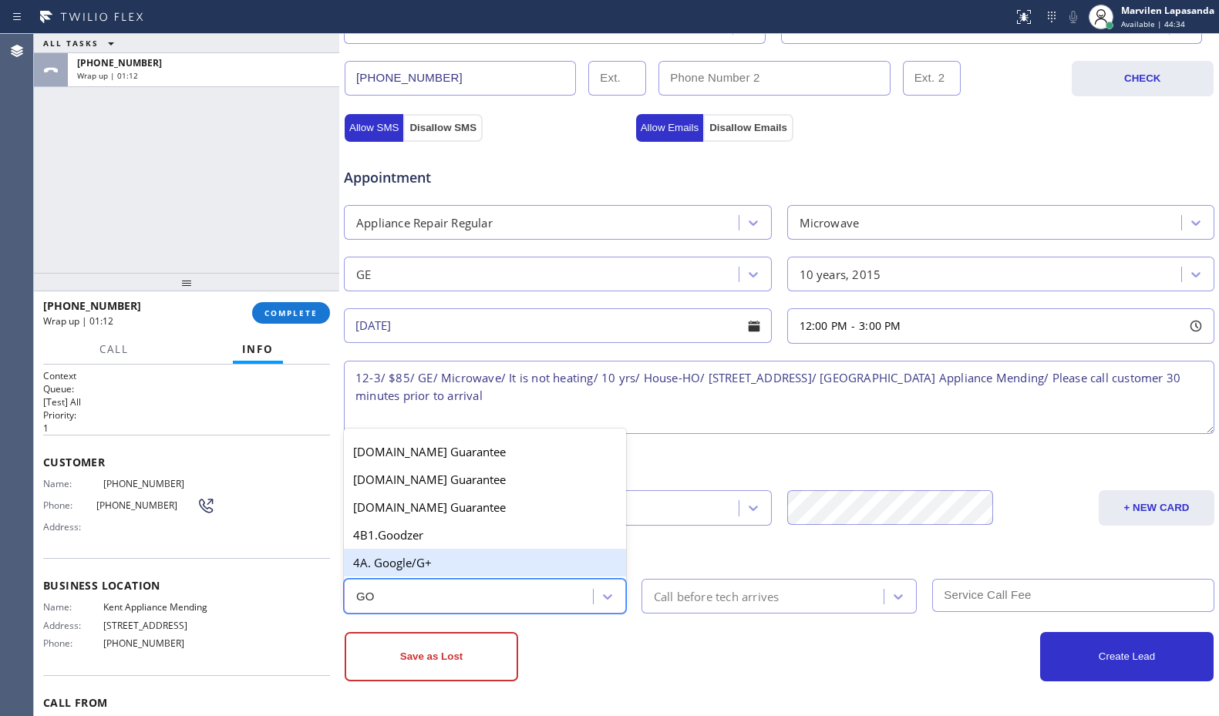
drag, startPoint x: 434, startPoint y: 564, endPoint x: 708, endPoint y: 596, distance: 276.2
click at [435, 565] on div "4A. Google/G+" at bounding box center [485, 563] width 282 height 28
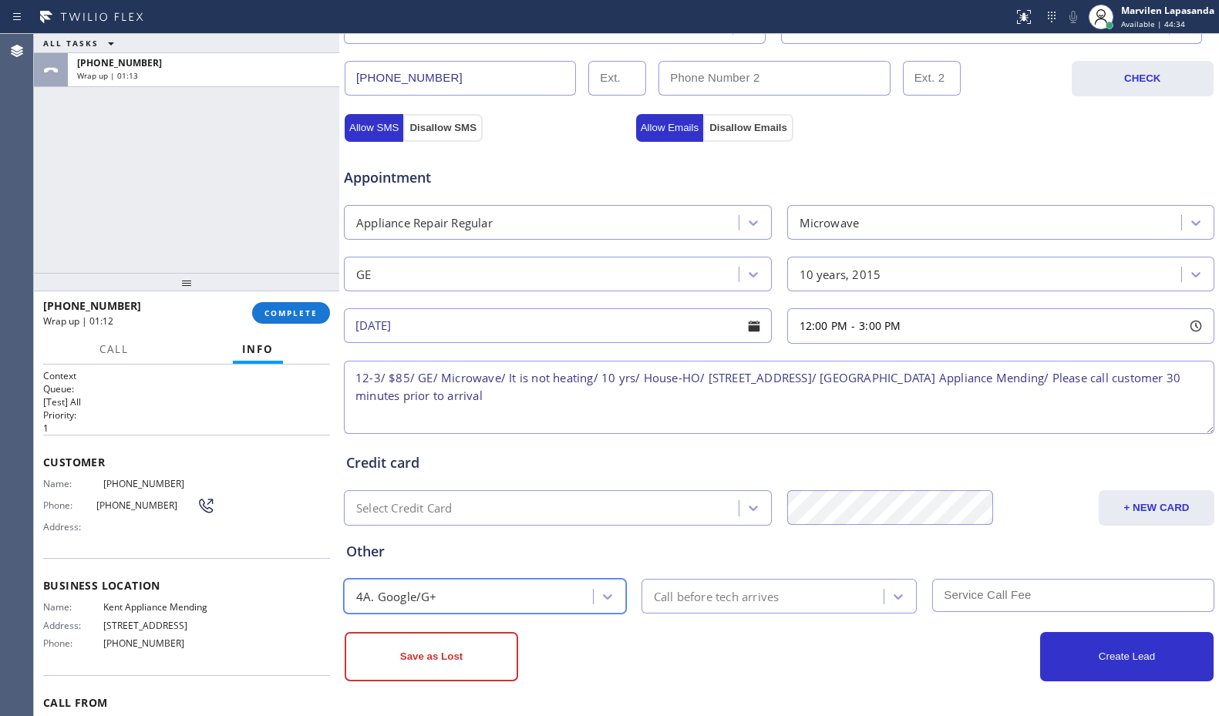
click at [717, 597] on div "Call before tech arrives" at bounding box center [717, 596] width 126 height 18
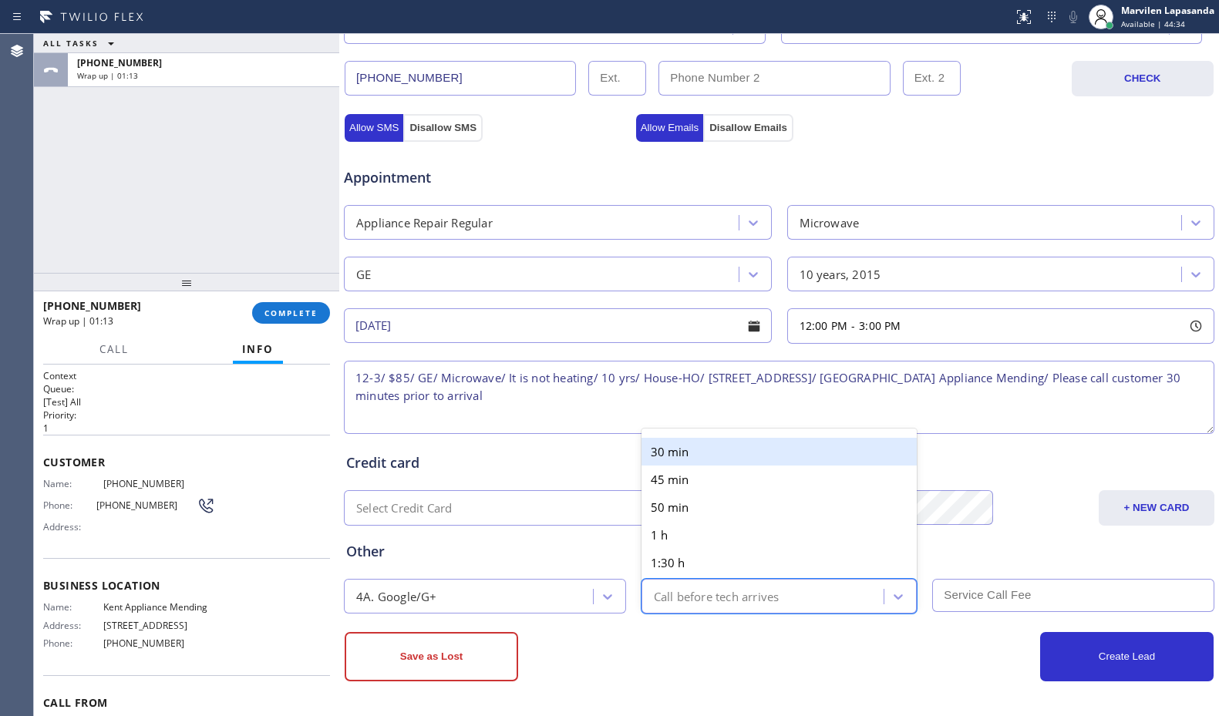
click at [683, 462] on div "30 min" at bounding box center [779, 452] width 276 height 28
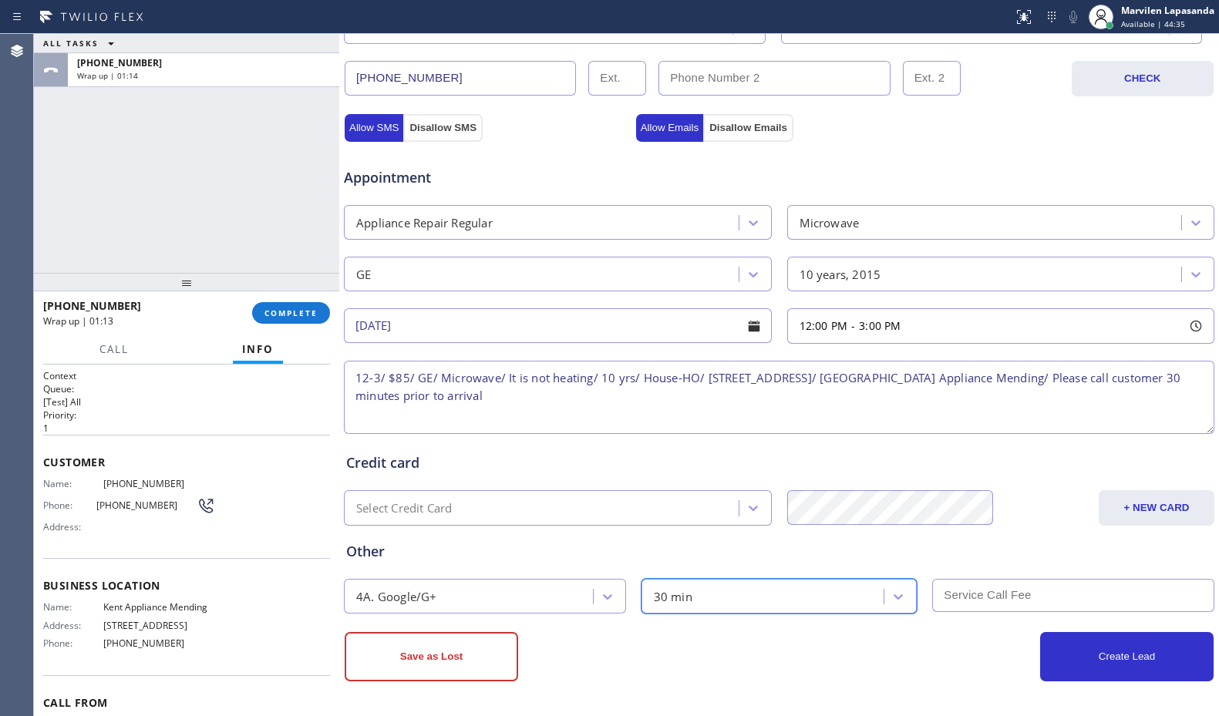
click at [971, 570] on div "Other 4A. Google/G+ option 30 min, selected. 6 results available. Select is foc…" at bounding box center [779, 570] width 872 height 88
drag, startPoint x: 982, startPoint y: 586, endPoint x: 989, endPoint y: 594, distance: 11.0
click at [985, 589] on input "text" at bounding box center [1073, 595] width 282 height 33
type input "85"
click at [1093, 658] on button "Create Lead" at bounding box center [1126, 656] width 173 height 49
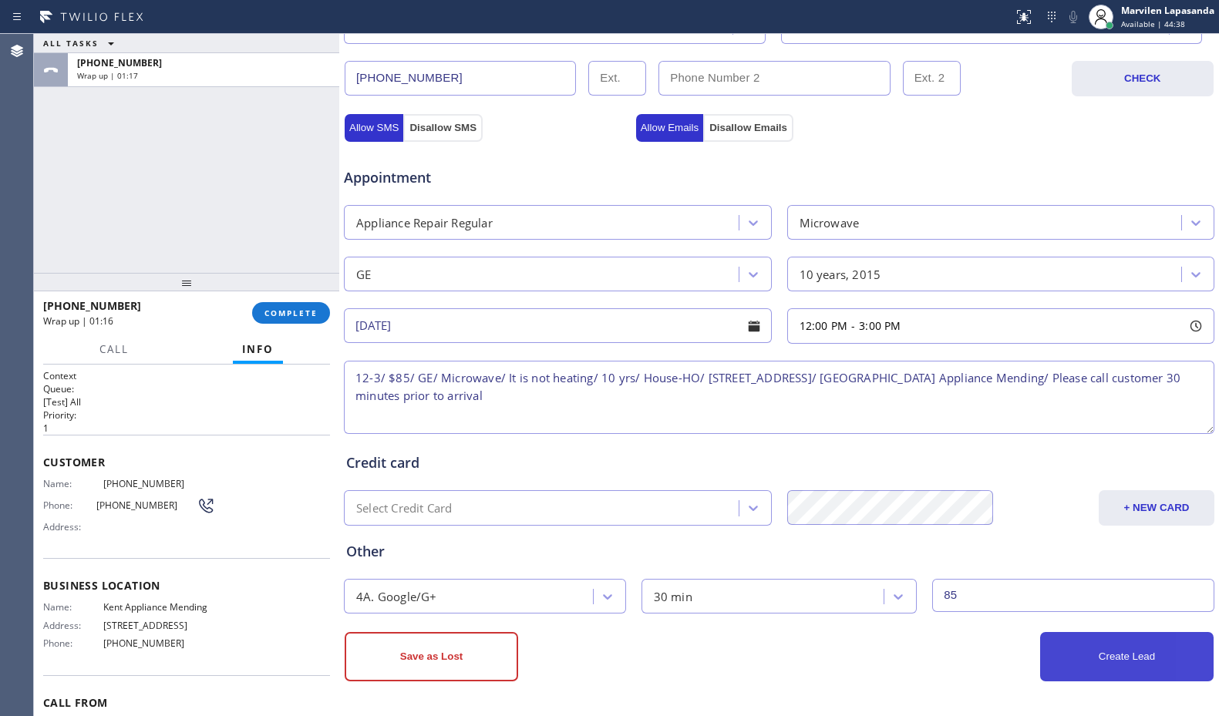
scroll to position [531, 0]
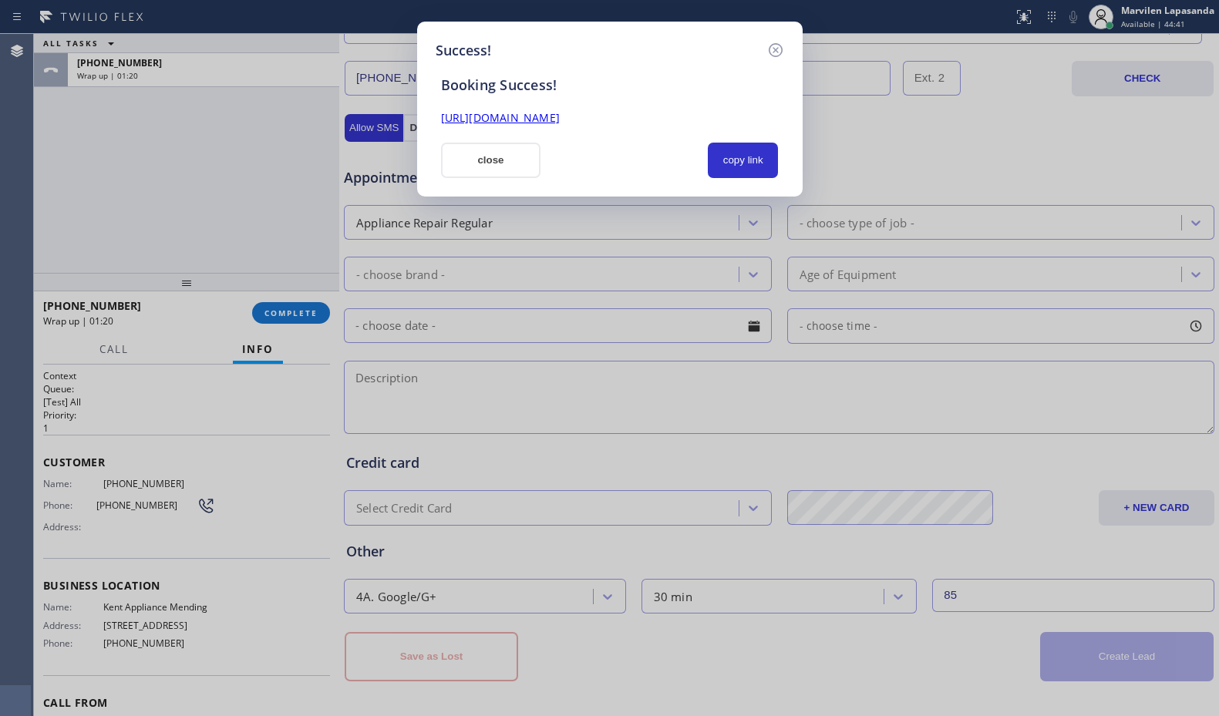
drag, startPoint x: 749, startPoint y: 163, endPoint x: 698, endPoint y: 129, distance: 61.8
click at [747, 163] on button "copy link" at bounding box center [743, 160] width 71 height 35
click at [560, 115] on link "[URL][DOMAIN_NAME]" at bounding box center [500, 117] width 119 height 15
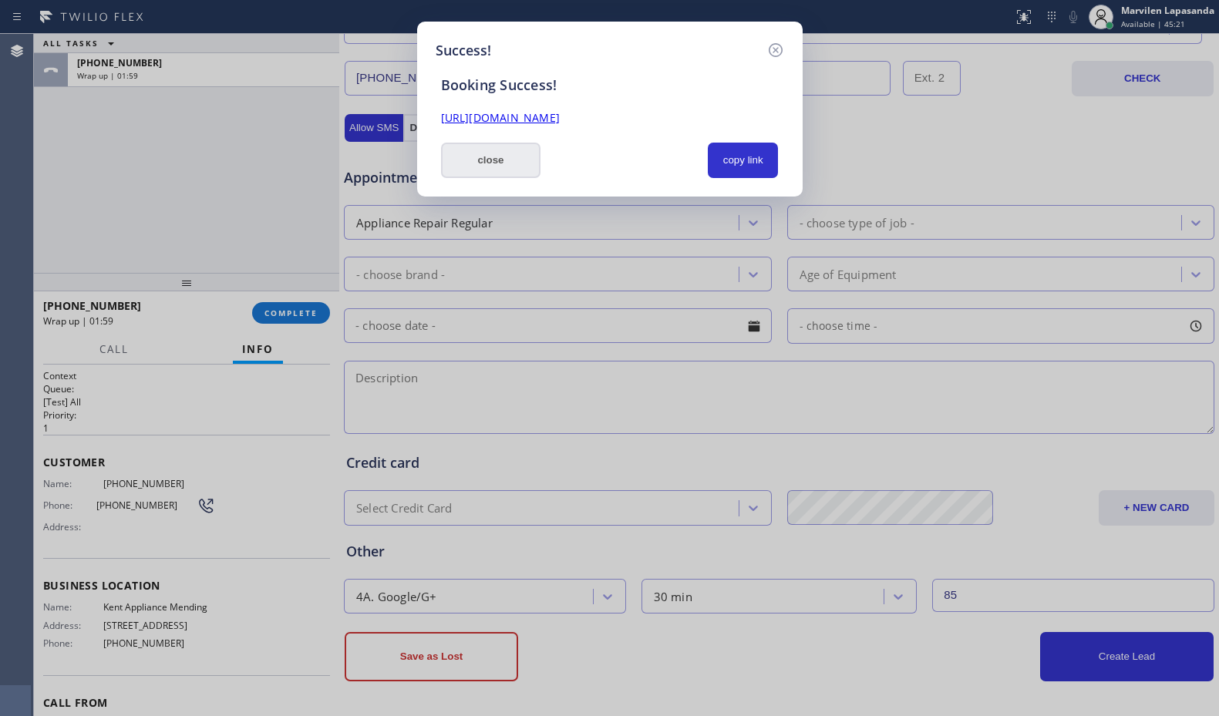
click at [454, 162] on button "close" at bounding box center [491, 160] width 100 height 35
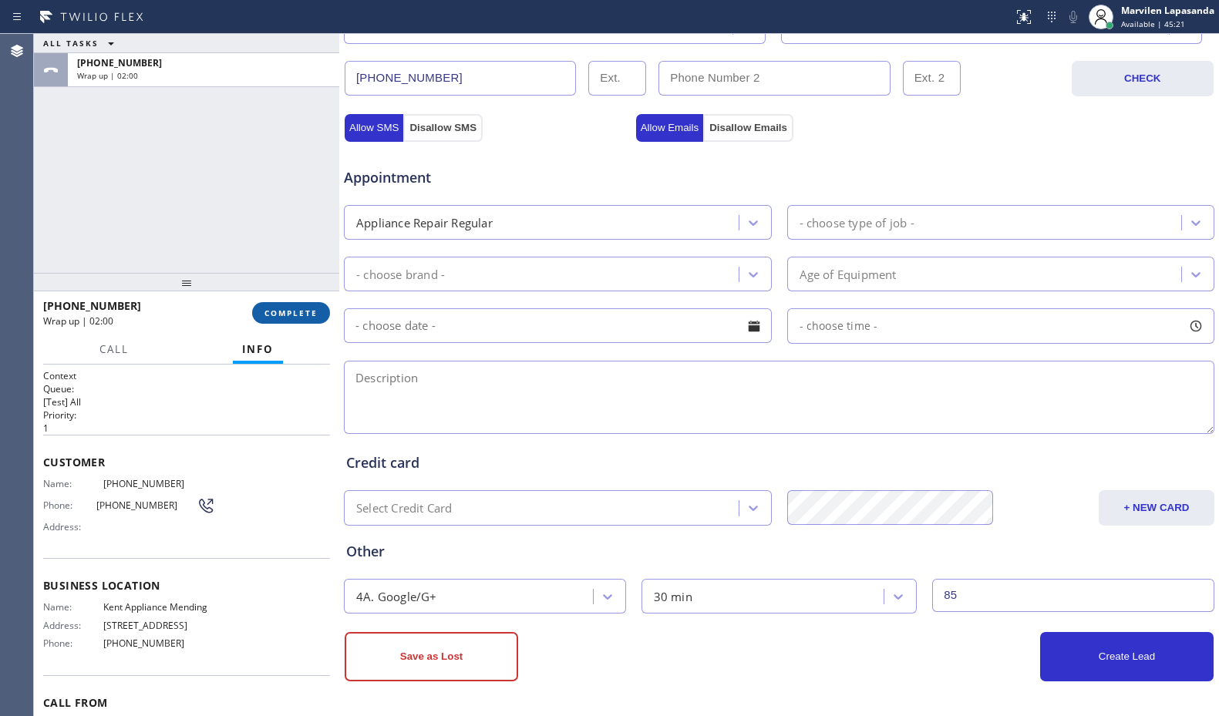
click at [289, 318] on span "COMPLETE" at bounding box center [290, 313] width 53 height 11
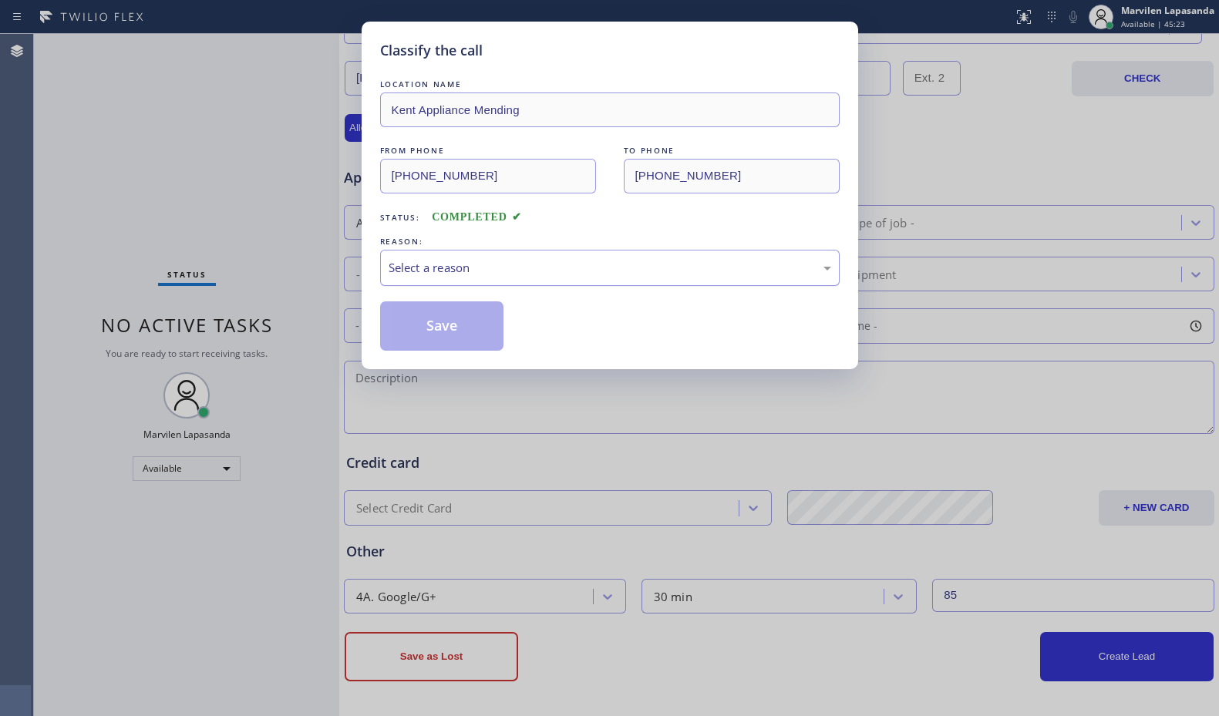
click at [435, 267] on div "Select a reason" at bounding box center [609, 268] width 442 height 18
drag, startPoint x: 430, startPoint y: 298, endPoint x: 431, endPoint y: 325, distance: 27.8
click at [431, 328] on button "Save" at bounding box center [442, 325] width 124 height 49
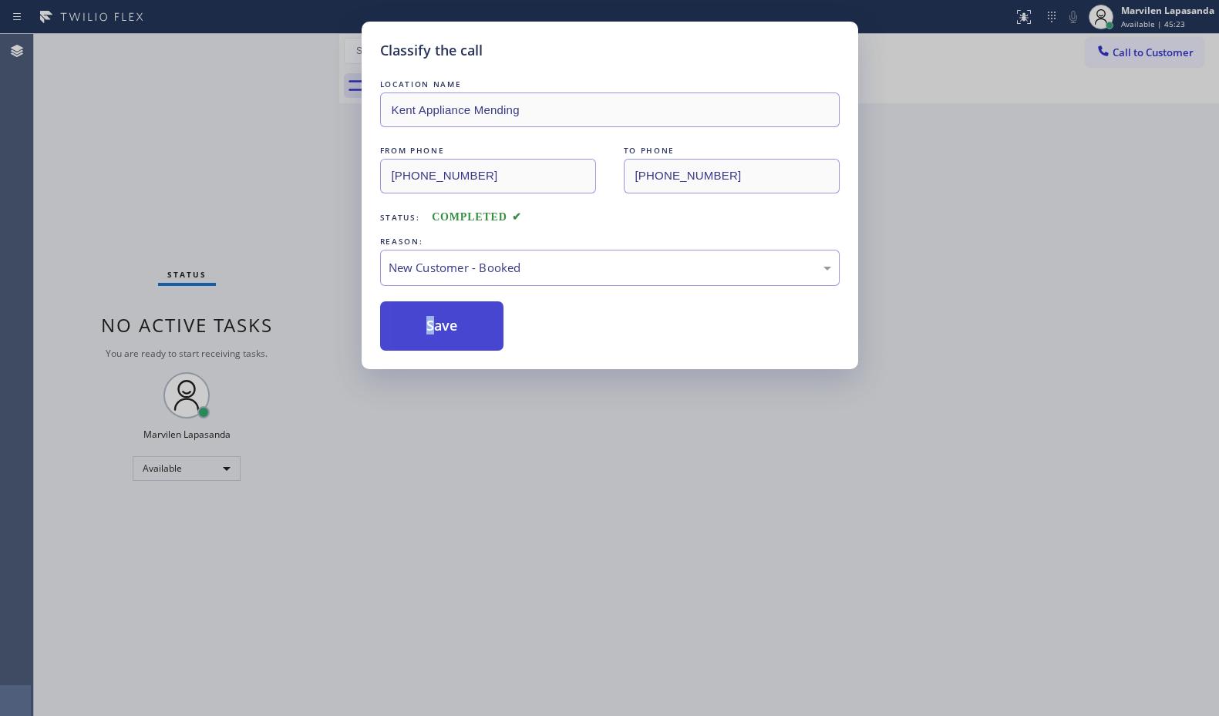
click at [431, 328] on button "Save" at bounding box center [442, 325] width 124 height 49
drag, startPoint x: 431, startPoint y: 328, endPoint x: 1000, endPoint y: 209, distance: 582.0
click at [432, 328] on button "Save" at bounding box center [442, 325] width 124 height 49
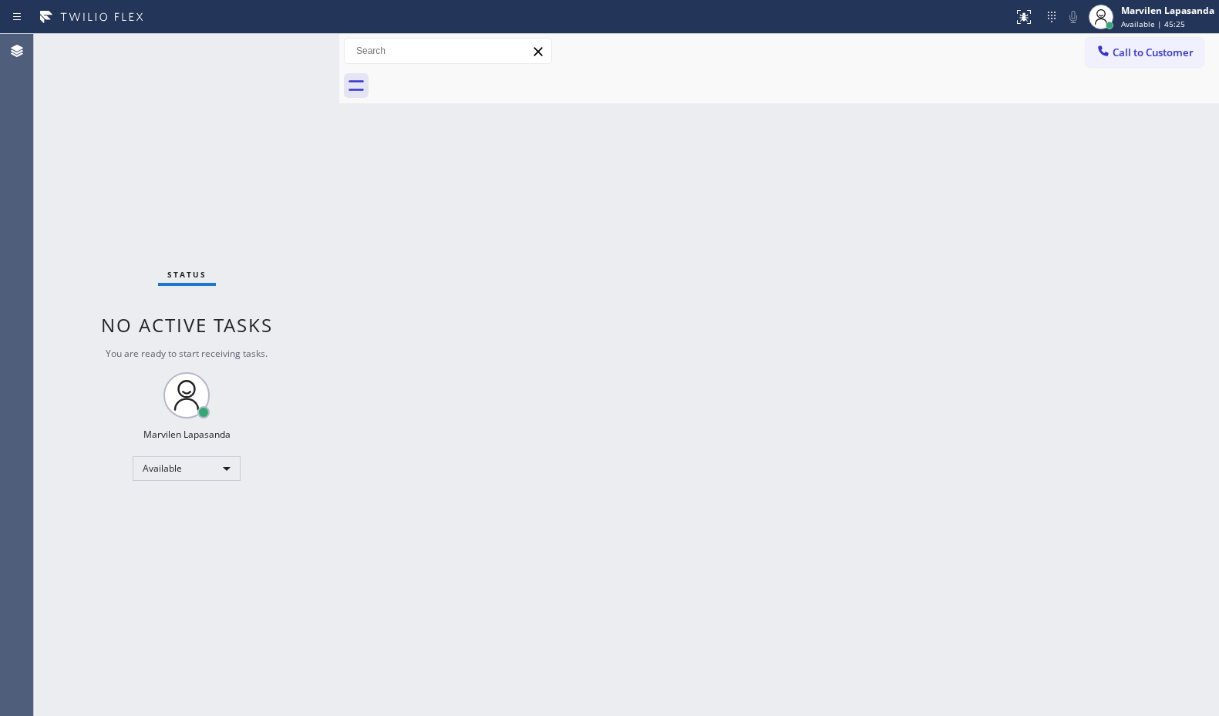
click at [1091, 210] on div "Back to Dashboard Change Sender ID Customers Technicians Select a contact Outbo…" at bounding box center [778, 375] width 879 height 682
drag, startPoint x: 751, startPoint y: 269, endPoint x: 899, endPoint y: 183, distance: 170.9
click at [751, 269] on div "Back to Dashboard Change Sender ID Customers Technicians Select a contact Outbo…" at bounding box center [778, 375] width 879 height 682
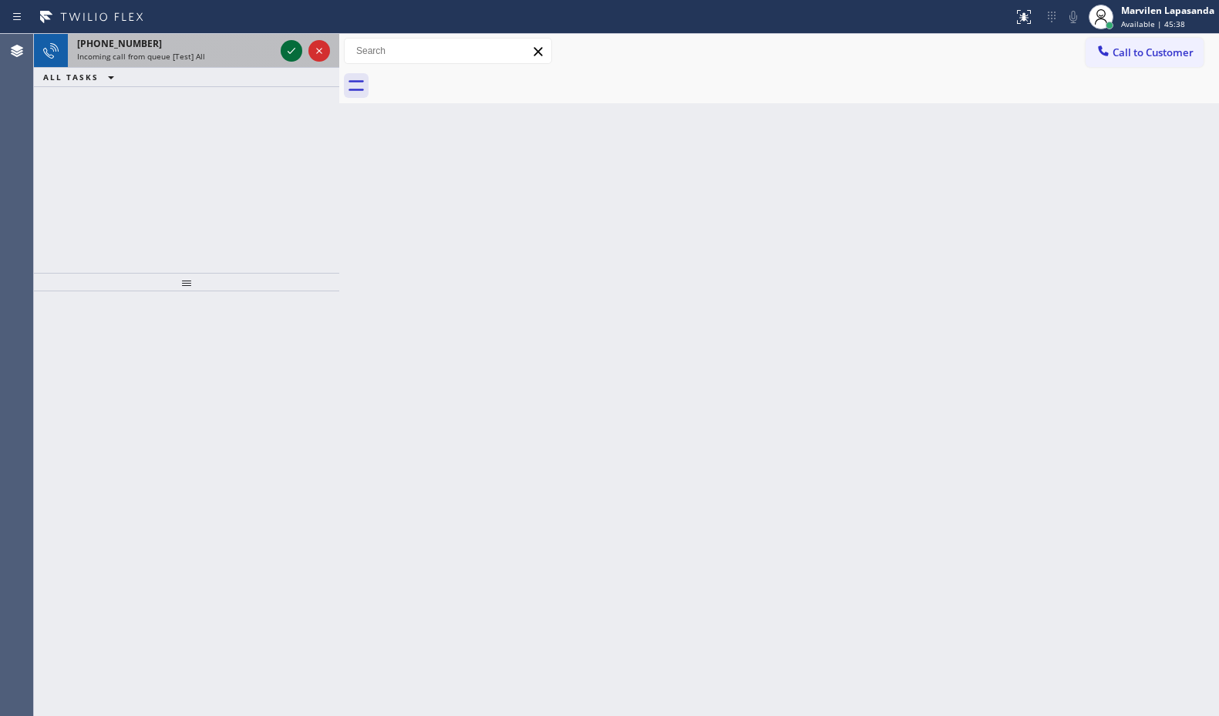
click at [294, 51] on icon at bounding box center [291, 51] width 18 height 18
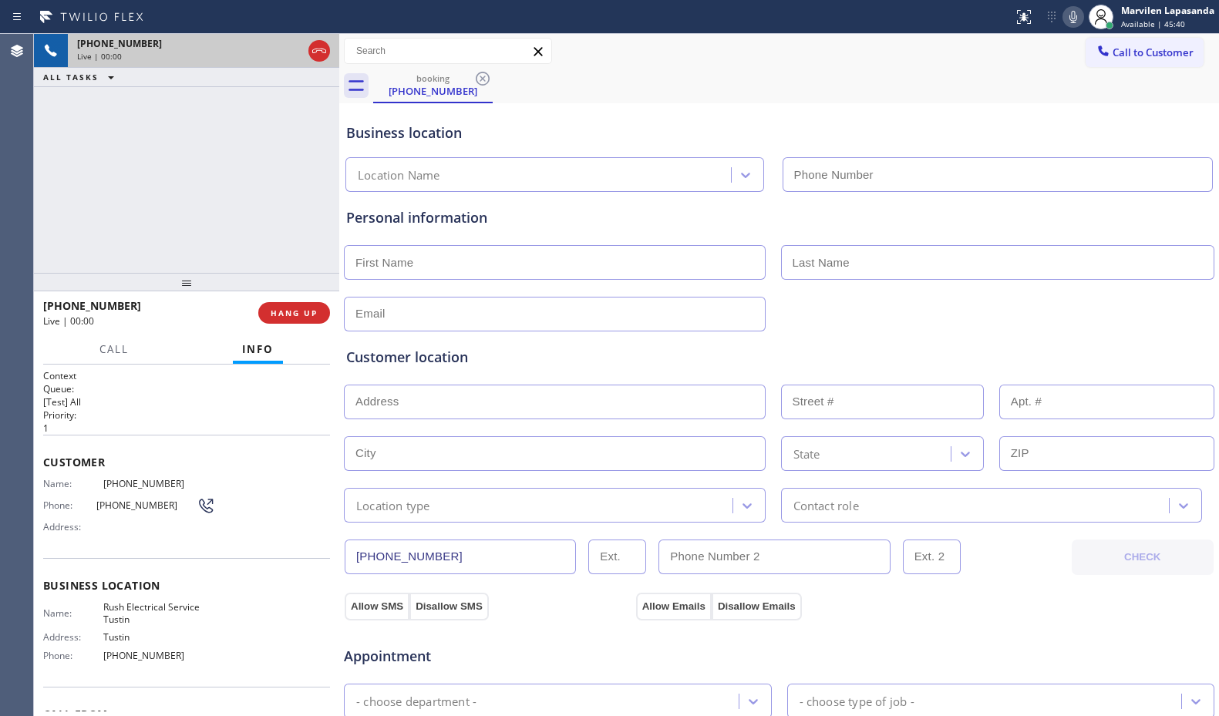
type input "[PHONE_NUMBER]"
click at [44, 470] on div "Customer Name: [PHONE_NUMBER] Phone: [PHONE_NUMBER] Address:" at bounding box center [186, 496] width 287 height 123
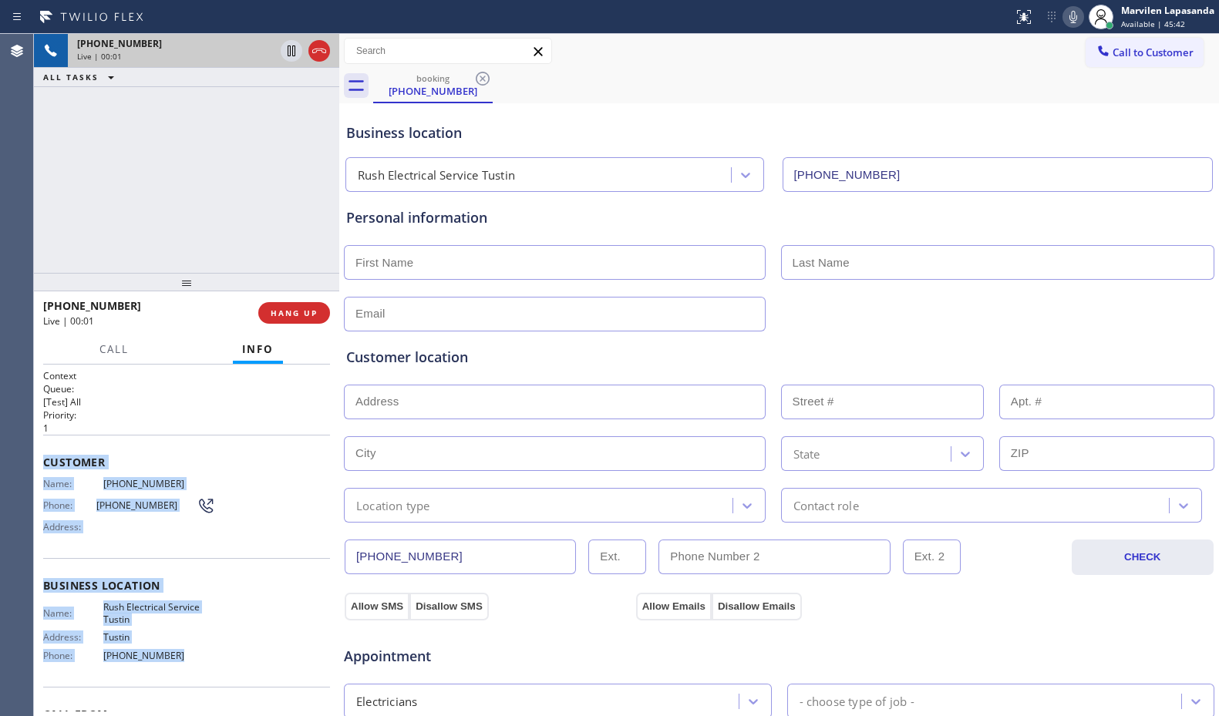
drag, startPoint x: 41, startPoint y: 459, endPoint x: 188, endPoint y: 657, distance: 246.2
click at [188, 657] on div "Context Queue: [Test] All Priority: 1 Customer Name: [PHONE_NUMBER] Phone: [PHO…" at bounding box center [186, 540] width 305 height 351
copy div "Customer Name: [PHONE_NUMBER] Phone: [PHONE_NUMBER] Address: Business location …"
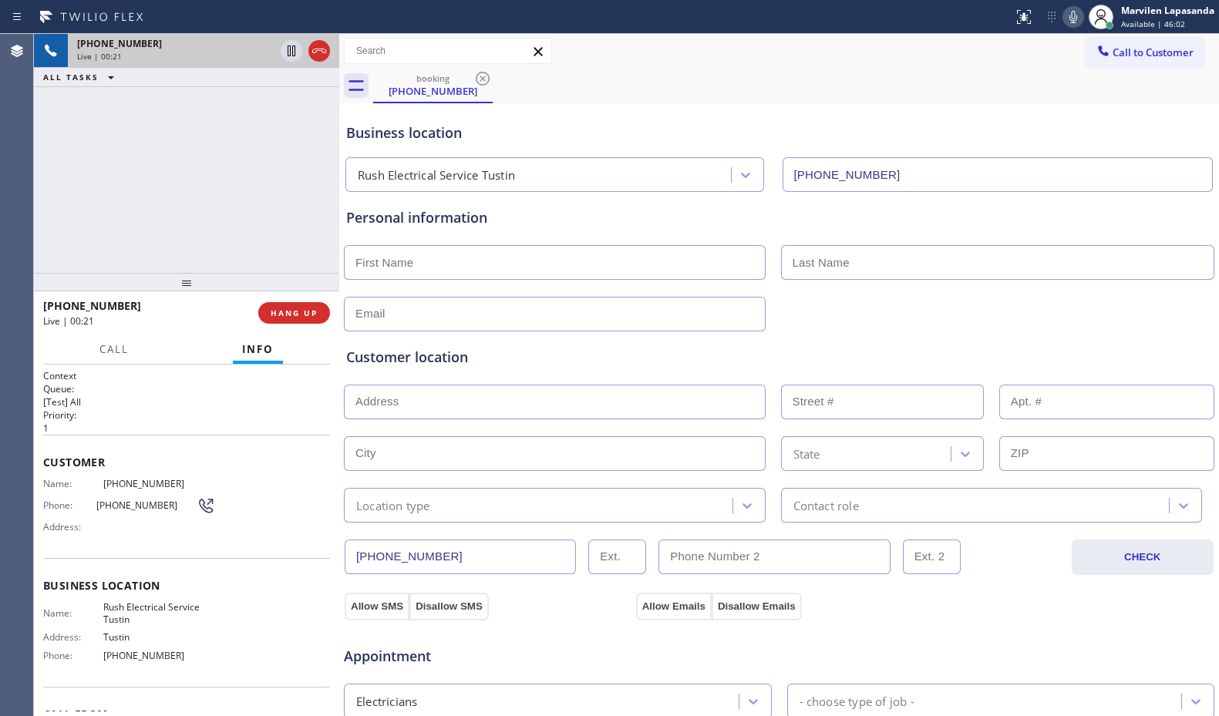
click at [53, 233] on div "[PHONE_NUMBER] Live | 00:21 ALL TASKS ALL TASKS ACTIVE TASKS TASKS IN WRAP UP" at bounding box center [186, 153] width 305 height 239
click at [53, 233] on div "[PHONE_NUMBER] Live | 00:22 ALL TASKS ALL TASKS ACTIVE TASKS TASKS IN WRAP UP" at bounding box center [186, 153] width 305 height 239
click at [67, 232] on div "[PHONE_NUMBER] Live | 00:22 ALL TASKS ALL TASKS ACTIVE TASKS TASKS IN WRAP UP" at bounding box center [186, 153] width 305 height 239
click at [59, 231] on div "[PHONE_NUMBER] Live | 00:22 ALL TASKS ALL TASKS ACTIVE TASKS TASKS IN WRAP UP" at bounding box center [186, 153] width 305 height 239
click at [99, 486] on span "Name:" at bounding box center [73, 484] width 60 height 12
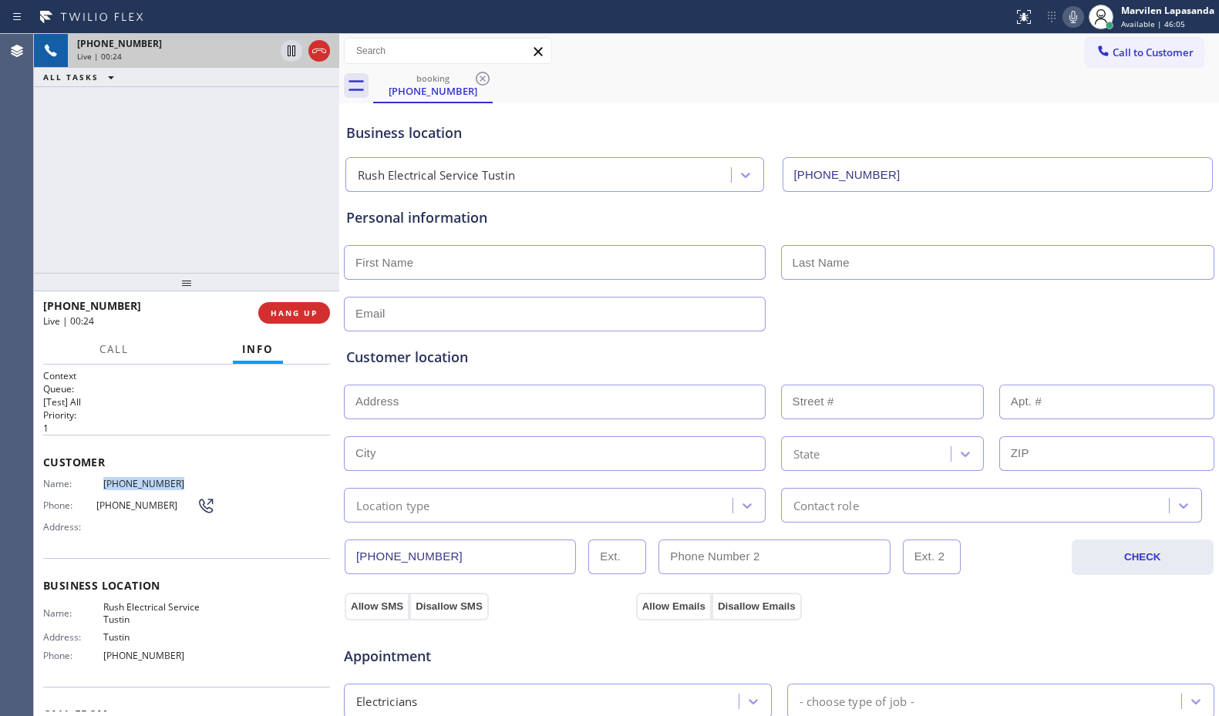
drag, startPoint x: 100, startPoint y: 480, endPoint x: 184, endPoint y: 489, distance: 84.4
click at [184, 489] on span "[PHONE_NUMBER]" at bounding box center [159, 484] width 113 height 12
click at [158, 496] on div "Phone: [PHONE_NUMBER]" at bounding box center [129, 505] width 172 height 18
drag, startPoint x: 96, startPoint y: 483, endPoint x: 188, endPoint y: 488, distance: 91.9
click at [188, 488] on div "Name: [PHONE_NUMBER]" at bounding box center [129, 484] width 172 height 12
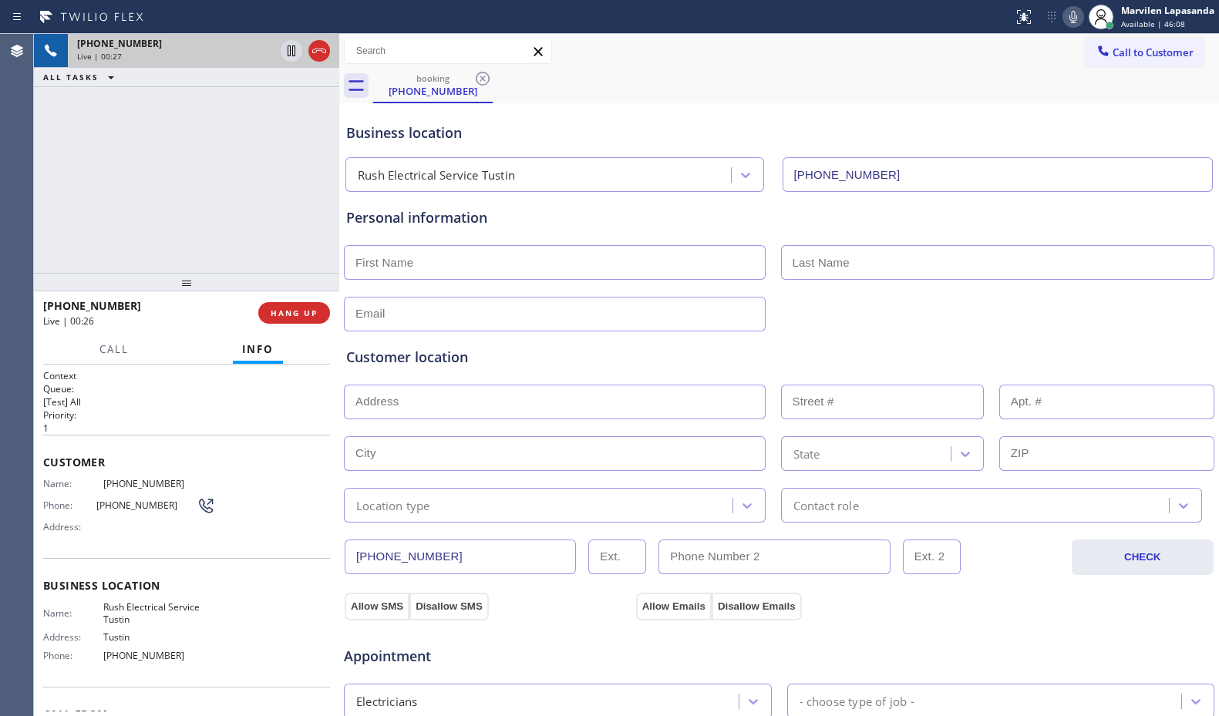
click at [133, 500] on span "[PHONE_NUMBER]" at bounding box center [146, 505] width 100 height 12
drag, startPoint x: 95, startPoint y: 506, endPoint x: 170, endPoint y: 512, distance: 75.0
click at [170, 512] on div "Phone: [PHONE_NUMBER]" at bounding box center [129, 505] width 172 height 18
click at [161, 505] on span "[PHONE_NUMBER]" at bounding box center [146, 505] width 100 height 12
drag, startPoint x: 100, startPoint y: 483, endPoint x: 173, endPoint y: 486, distance: 73.3
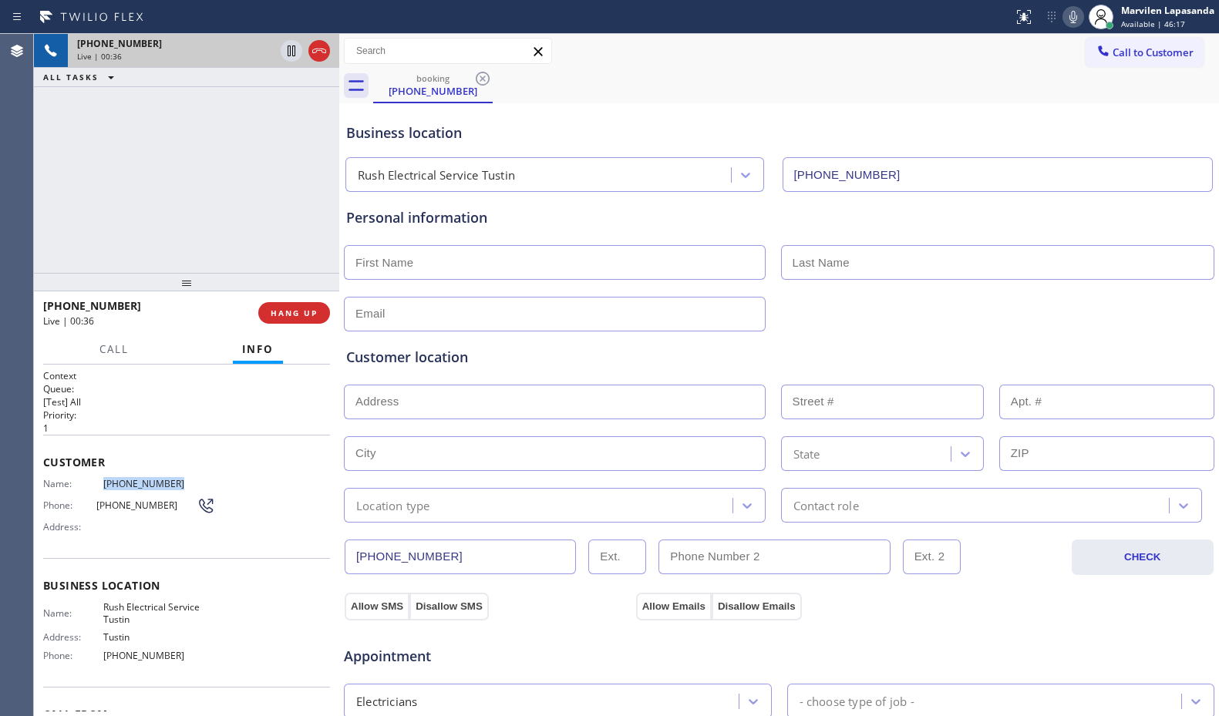
click at [173, 486] on span "[PHONE_NUMBER]" at bounding box center [159, 484] width 113 height 12
click at [160, 488] on span "[PHONE_NUMBER]" at bounding box center [159, 484] width 113 height 12
drag, startPoint x: 96, startPoint y: 506, endPoint x: 169, endPoint y: 506, distance: 73.2
click at [169, 506] on span "[PHONE_NUMBER]" at bounding box center [146, 505] width 100 height 12
drag, startPoint x: 168, startPoint y: 481, endPoint x: 101, endPoint y: 485, distance: 67.2
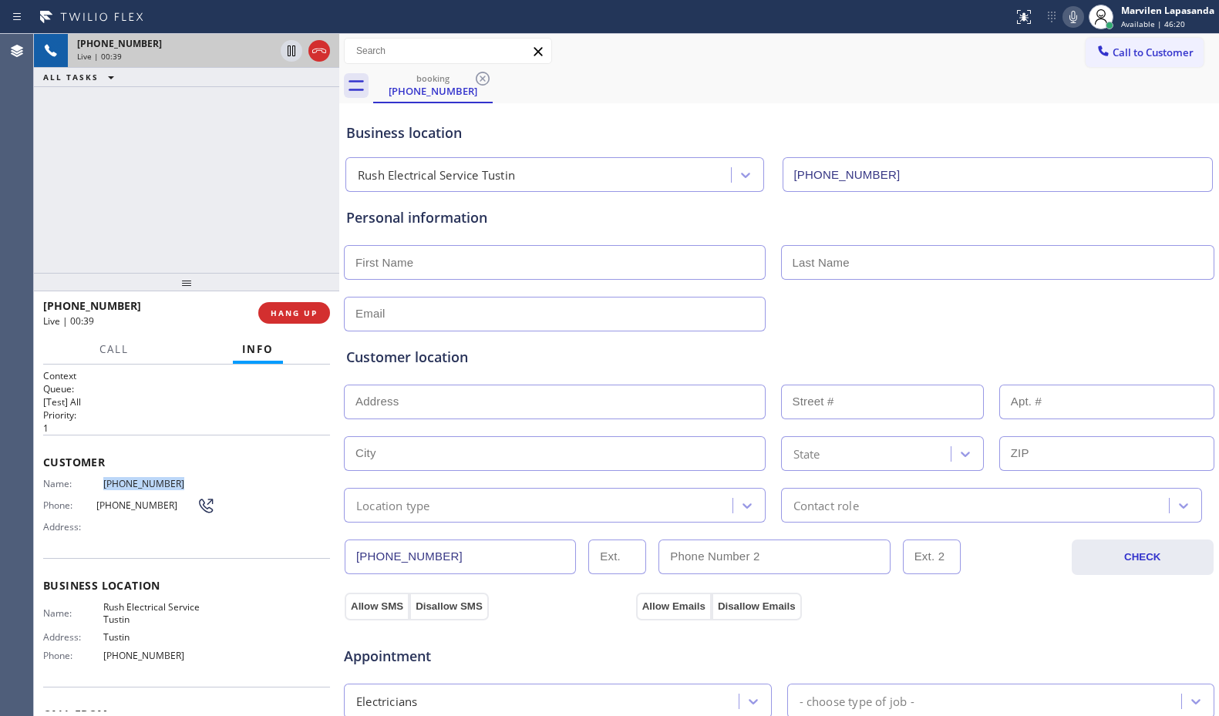
click at [103, 485] on span "[PHONE_NUMBER]" at bounding box center [159, 484] width 113 height 12
click at [70, 206] on div "[PHONE_NUMBER] Live | 00:50 ALL TASKS ALL TASKS ACTIVE TASKS TASKS IN WRAP UP" at bounding box center [186, 153] width 305 height 239
click at [70, 206] on div "[PHONE_NUMBER] Live | 00:51 ALL TASKS ALL TASKS ACTIVE TASKS TASKS IN WRAP UP" at bounding box center [186, 153] width 305 height 239
click at [70, 206] on div "[PHONE_NUMBER] Live | 00:53 ALL TASKS ALL TASKS ACTIVE TASKS TASKS IN WRAP UP" at bounding box center [186, 153] width 305 height 239
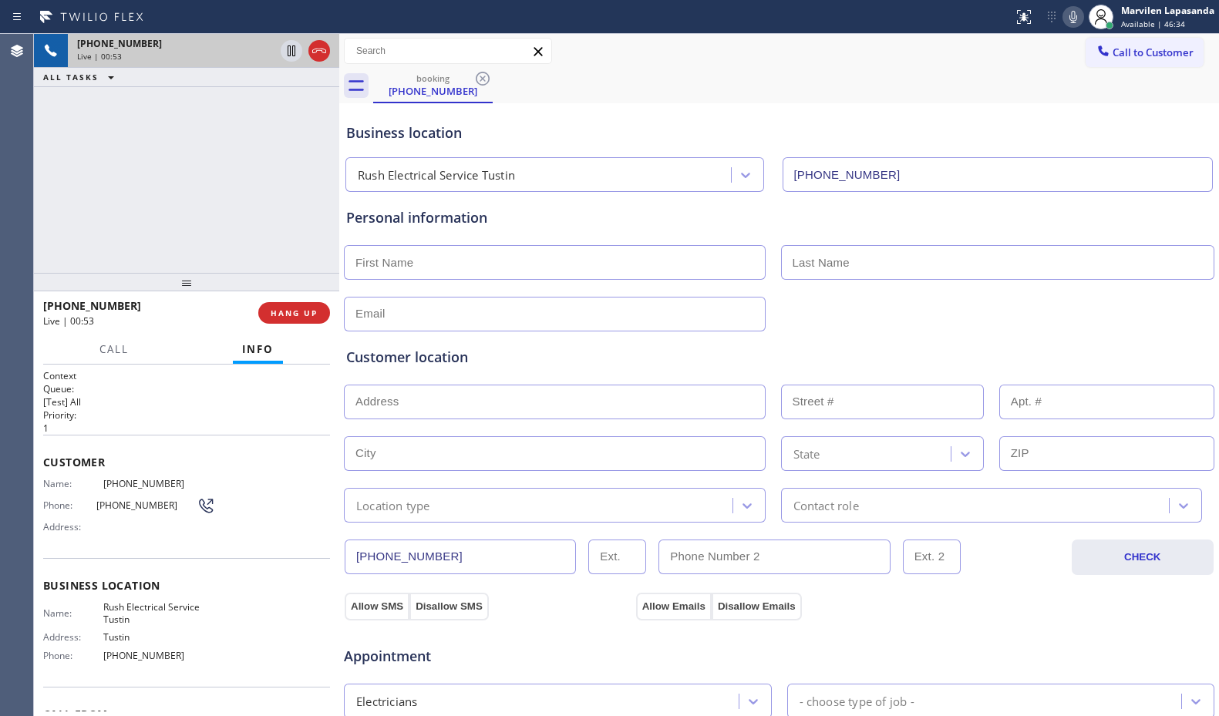
click at [106, 234] on div "[PHONE_NUMBER] Live | 00:53 ALL TASKS ALL TASKS ACTIVE TASKS TASKS IN WRAP UP" at bounding box center [186, 153] width 305 height 239
click at [108, 232] on div "[PHONE_NUMBER] Live | 00:53 ALL TASKS ALL TASKS ACTIVE TASKS TASKS IN WRAP UP" at bounding box center [186, 153] width 305 height 239
click at [108, 232] on div "[PHONE_NUMBER] Live | 00:54 ALL TASKS ALL TASKS ACTIVE TASKS TASKS IN WRAP UP" at bounding box center [186, 153] width 305 height 239
click at [278, 253] on div "[PHONE_NUMBER] Live | 01:00 ALL TASKS ALL TASKS ACTIVE TASKS TASKS IN WRAP UP" at bounding box center [186, 153] width 305 height 239
click at [285, 308] on span "HANG UP" at bounding box center [294, 313] width 47 height 11
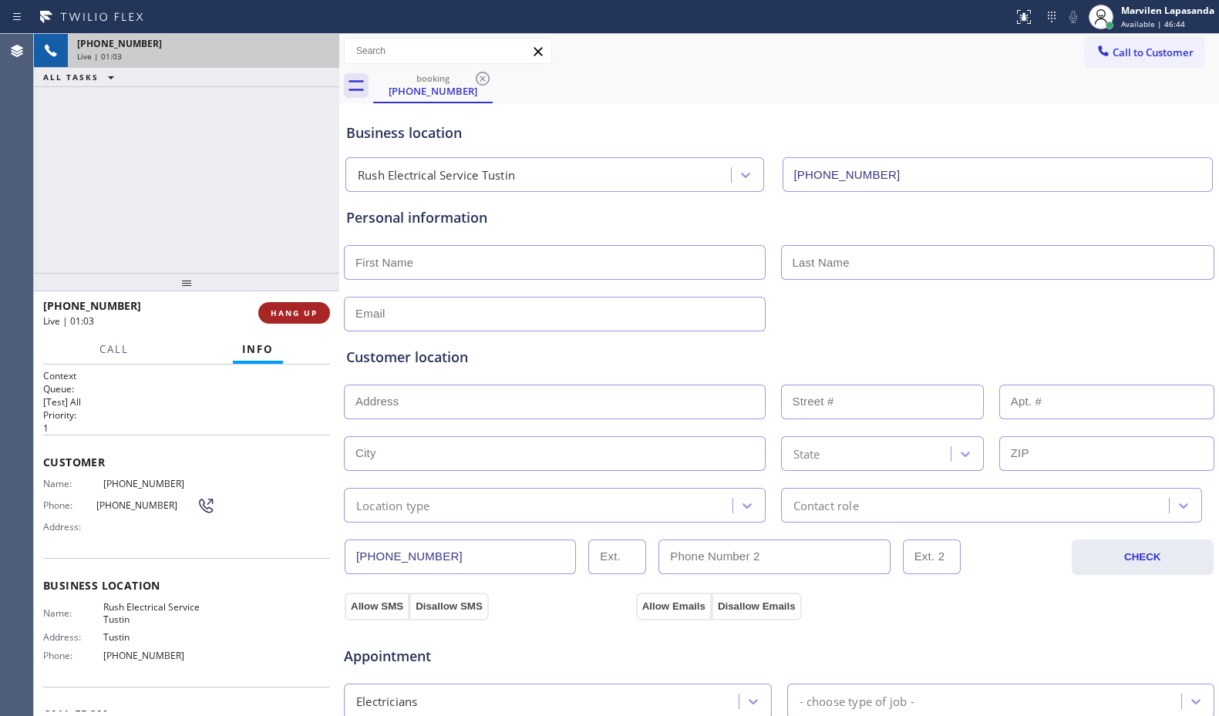
click at [285, 308] on span "HANG UP" at bounding box center [294, 313] width 47 height 11
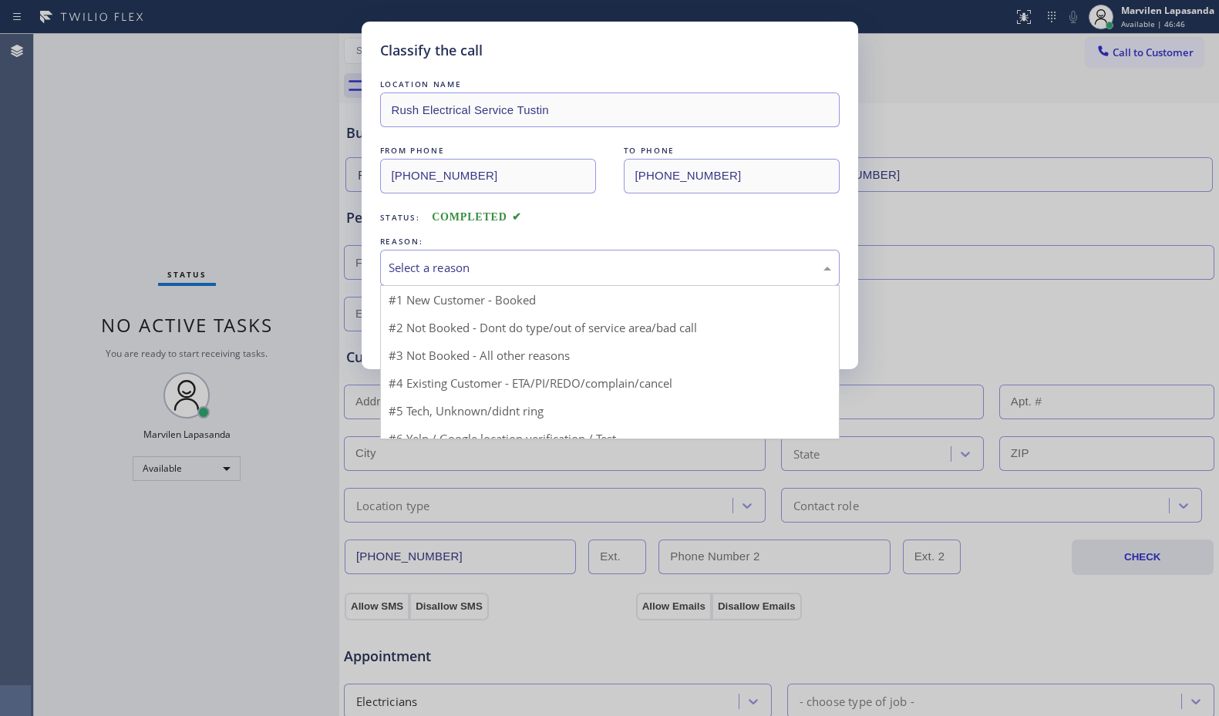
click at [453, 264] on div "Select a reason" at bounding box center [609, 268] width 442 height 18
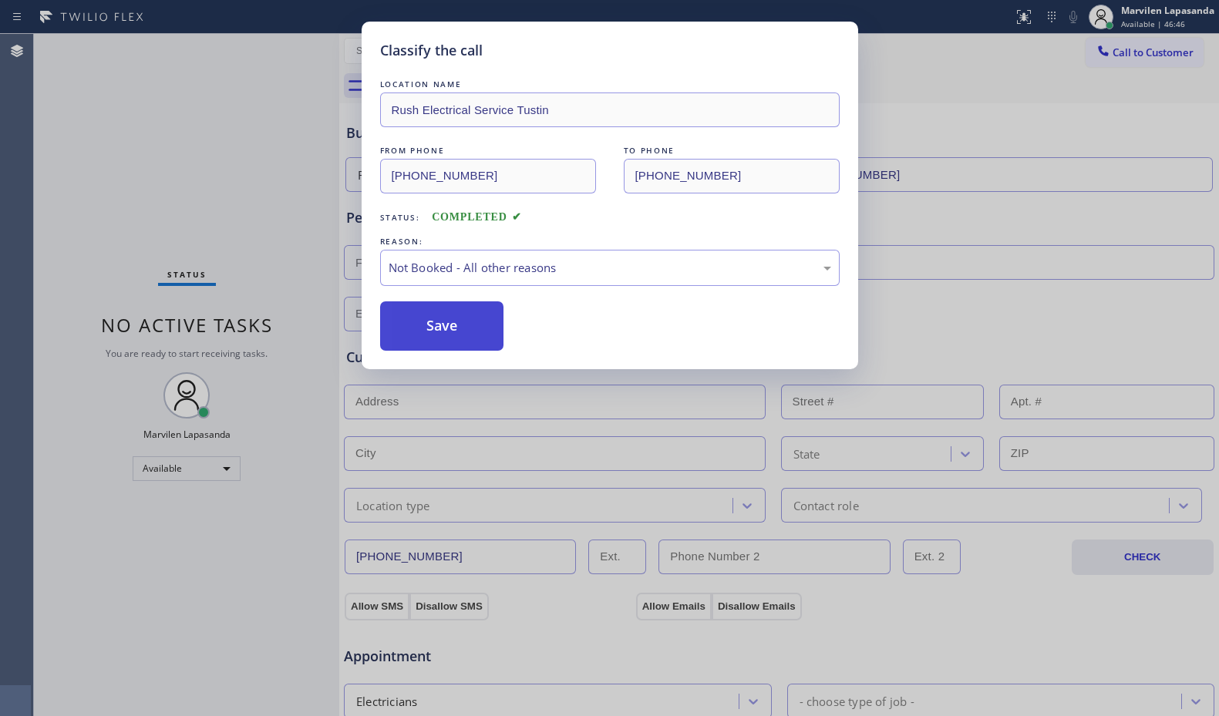
click at [427, 335] on button "Save" at bounding box center [442, 325] width 124 height 49
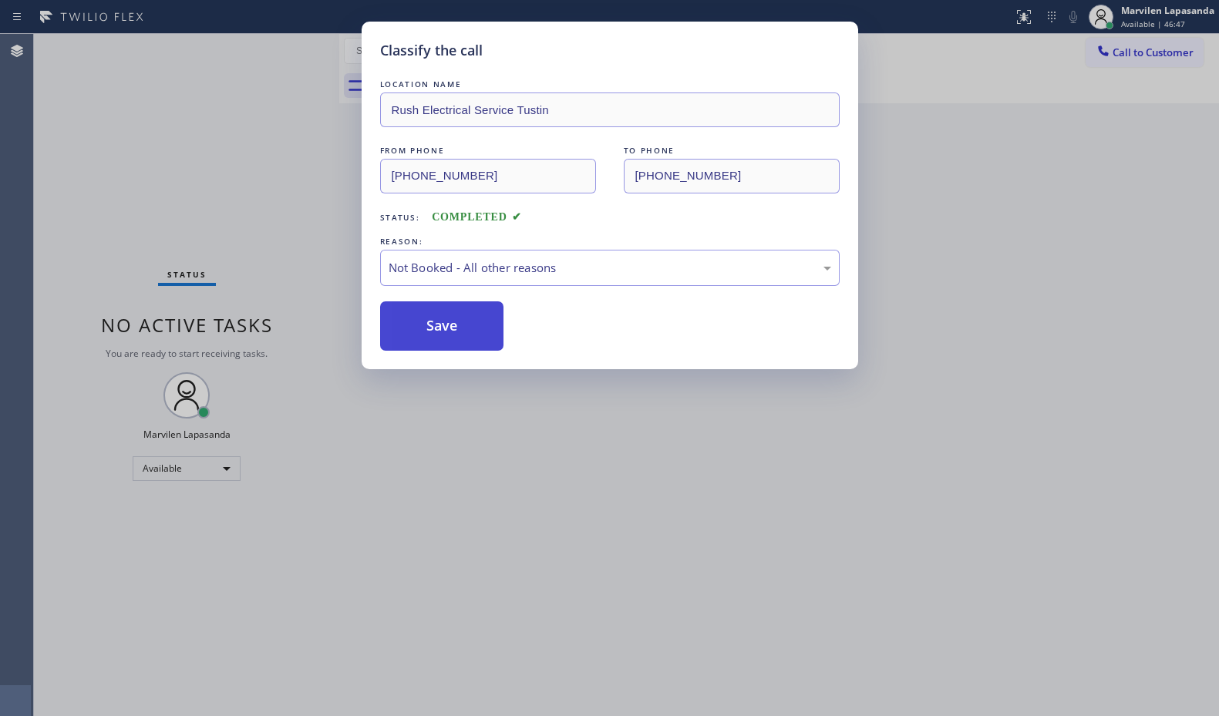
drag, startPoint x: 427, startPoint y: 335, endPoint x: 503, endPoint y: 307, distance: 80.7
click at [432, 332] on button "Save" at bounding box center [442, 325] width 124 height 49
click at [1192, 251] on div "Classify the call LOCATION NAME Rush Electrical Service Tustin FROM PHONE [PHON…" at bounding box center [609, 358] width 1219 height 716
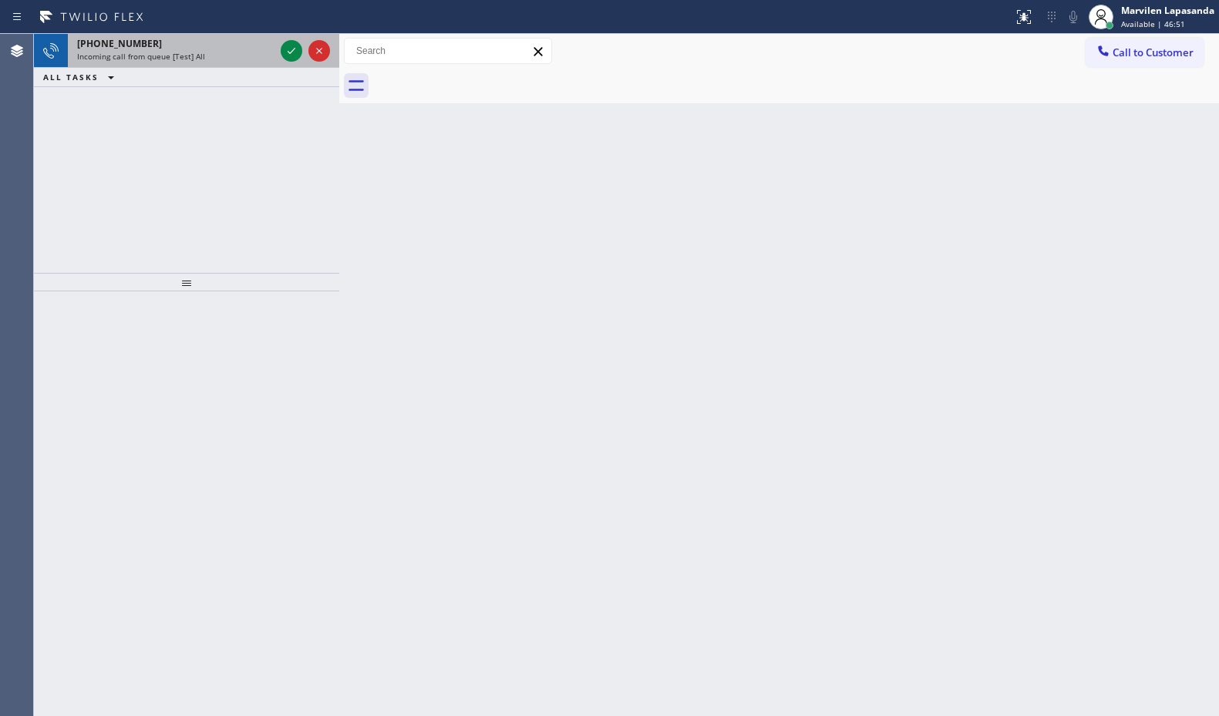
click at [188, 55] on span "Incoming call from queue [Test] All" at bounding box center [141, 56] width 128 height 11
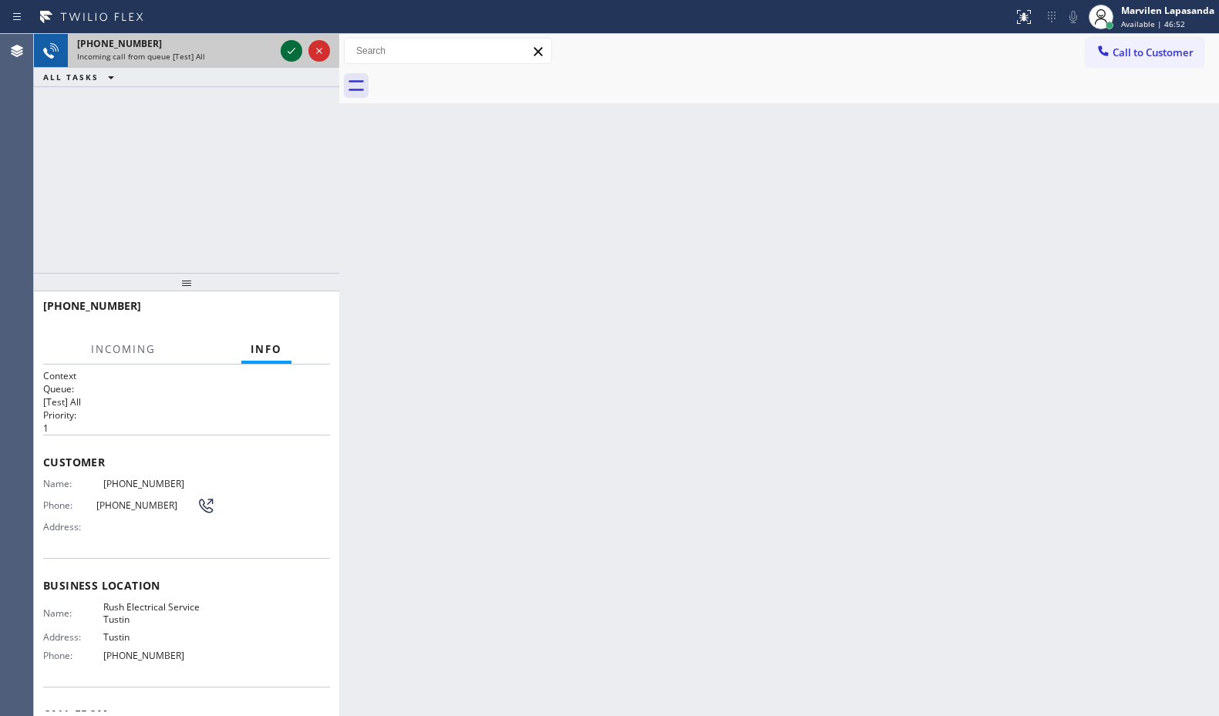
click at [291, 50] on icon at bounding box center [291, 51] width 18 height 18
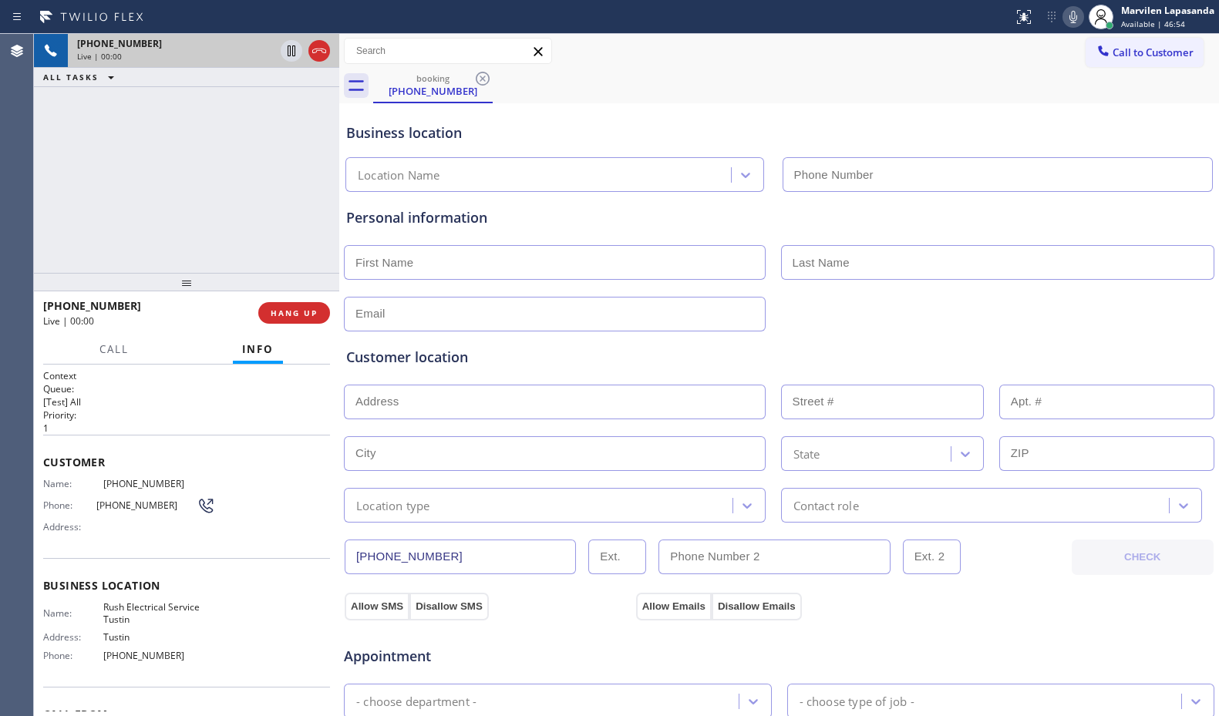
type input "[PHONE_NUMBER]"
click at [294, 309] on span "HANG UP" at bounding box center [294, 313] width 47 height 11
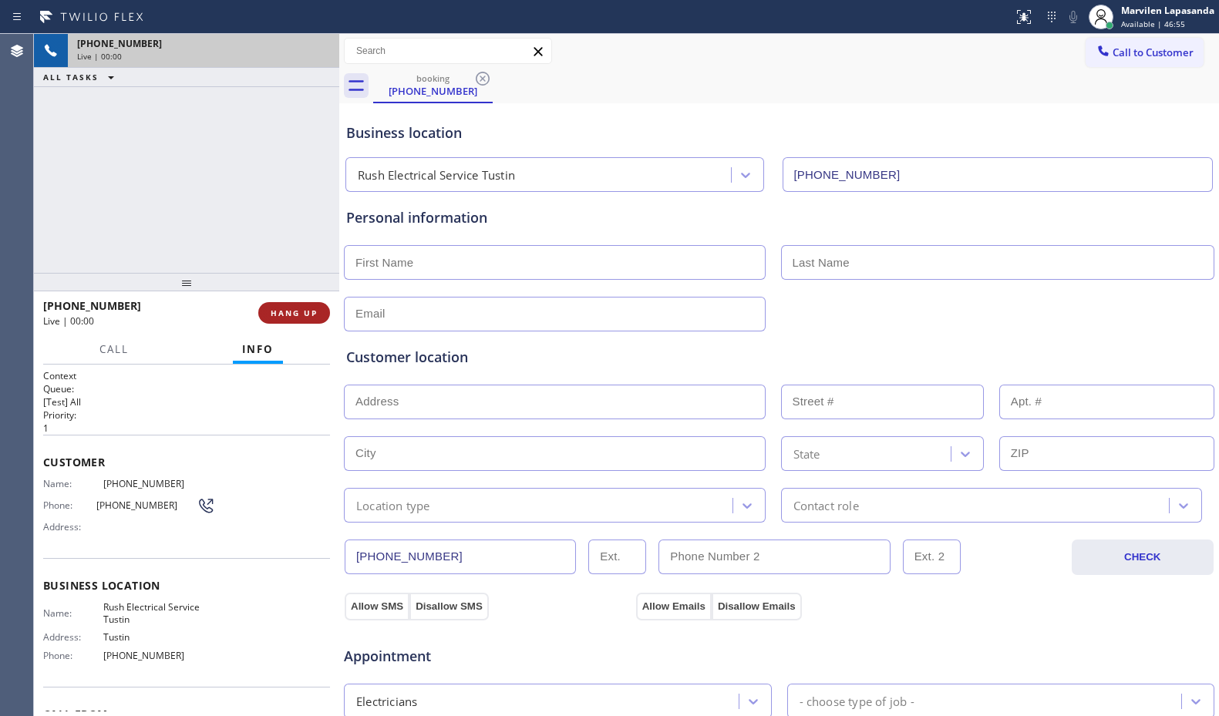
click at [294, 311] on span "HANG UP" at bounding box center [294, 313] width 47 height 11
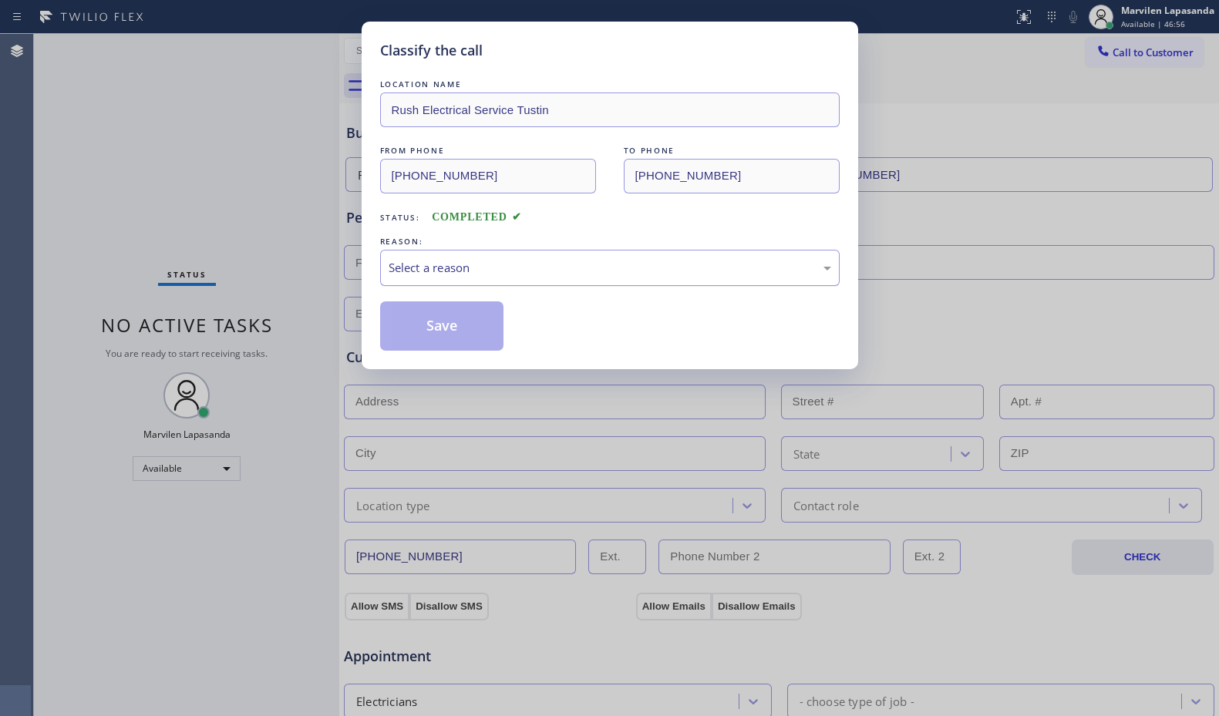
click at [424, 281] on div "Select a reason" at bounding box center [609, 268] width 459 height 36
click at [418, 324] on button "Save" at bounding box center [442, 325] width 124 height 49
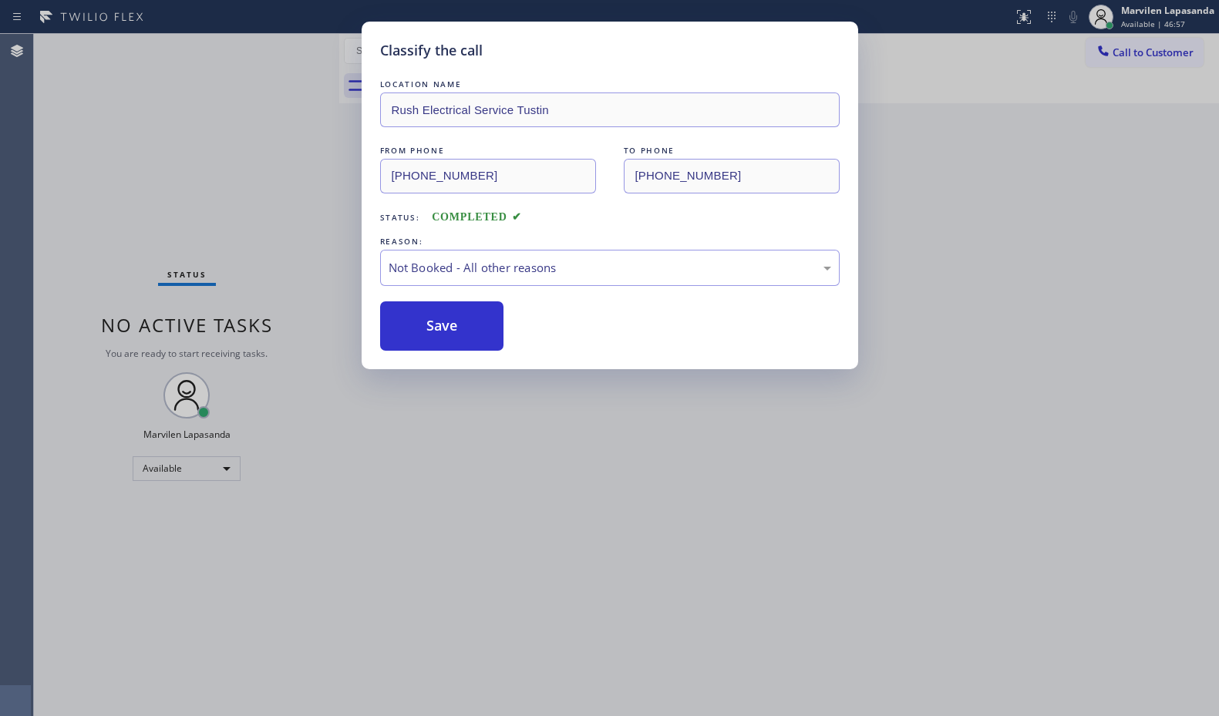
drag, startPoint x: 418, startPoint y: 324, endPoint x: 1113, endPoint y: 224, distance: 702.3
click at [438, 321] on button "Save" at bounding box center [442, 325] width 124 height 49
click at [1113, 224] on div "Classify the call LOCATION NAME Rush Electrical Service Tustin FROM PHONE [PHON…" at bounding box center [609, 358] width 1219 height 716
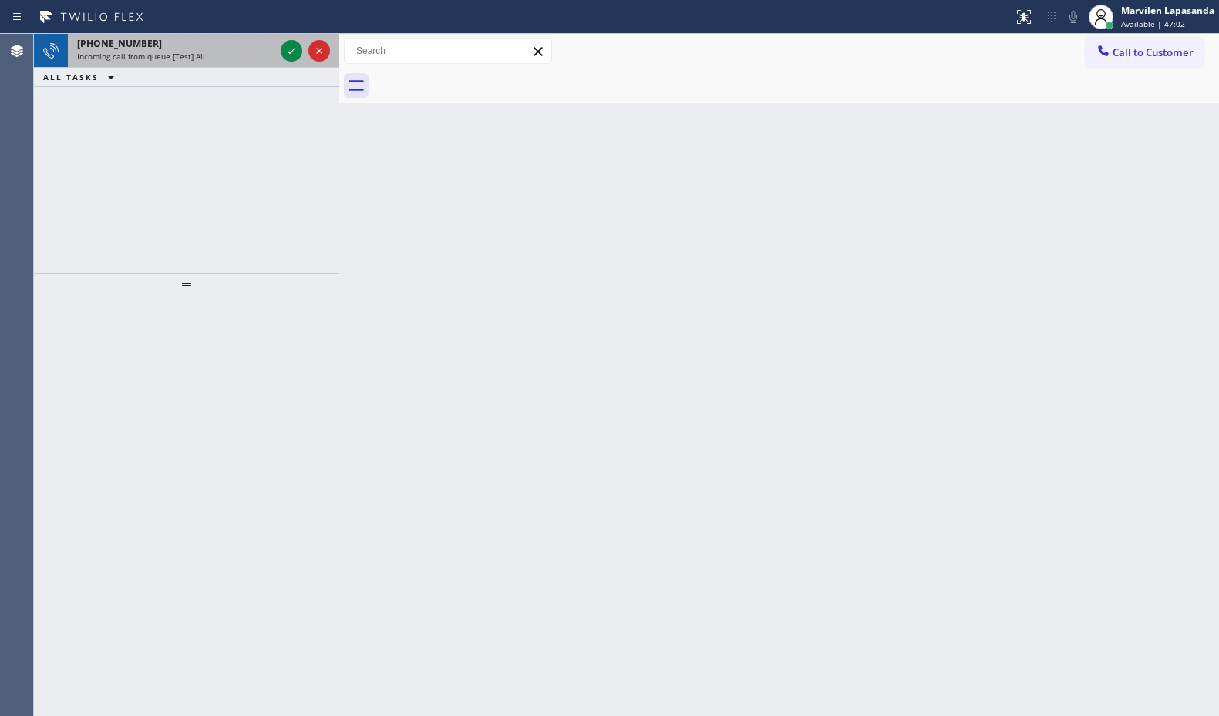
click at [239, 48] on div "[PHONE_NUMBER]" at bounding box center [175, 43] width 197 height 13
click at [216, 57] on div "Incoming call from queue [Test] All" at bounding box center [175, 56] width 197 height 11
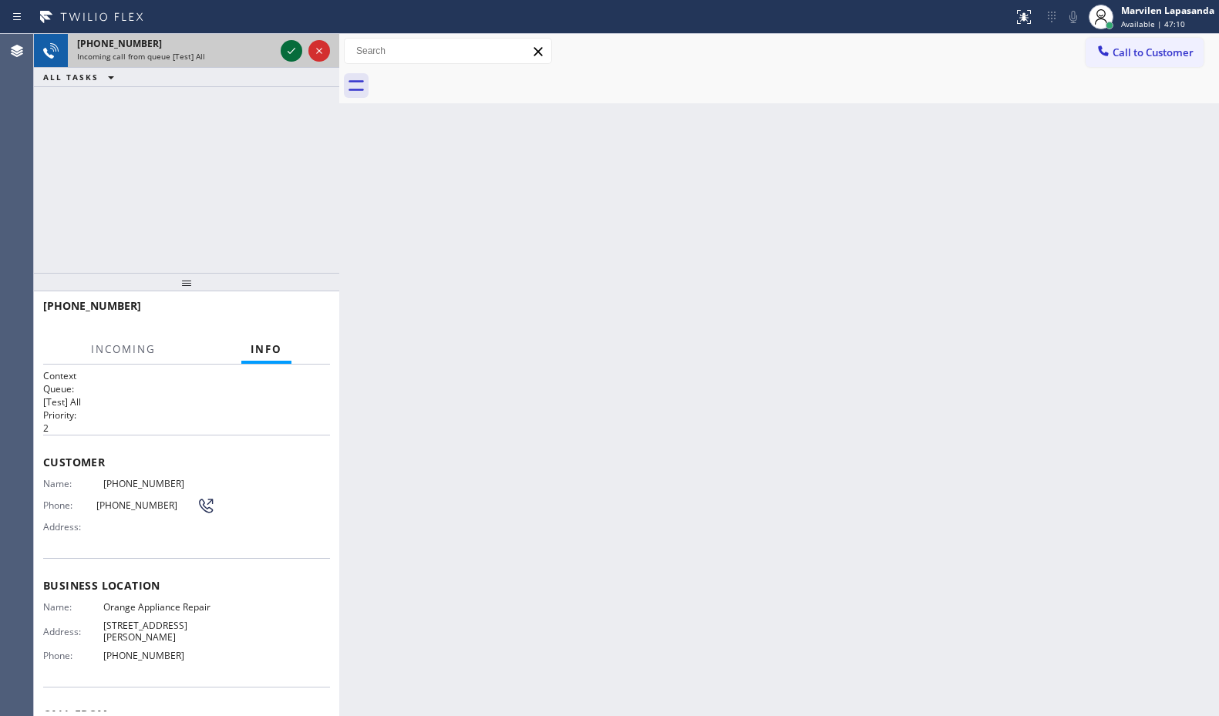
click at [288, 52] on icon at bounding box center [291, 51] width 18 height 18
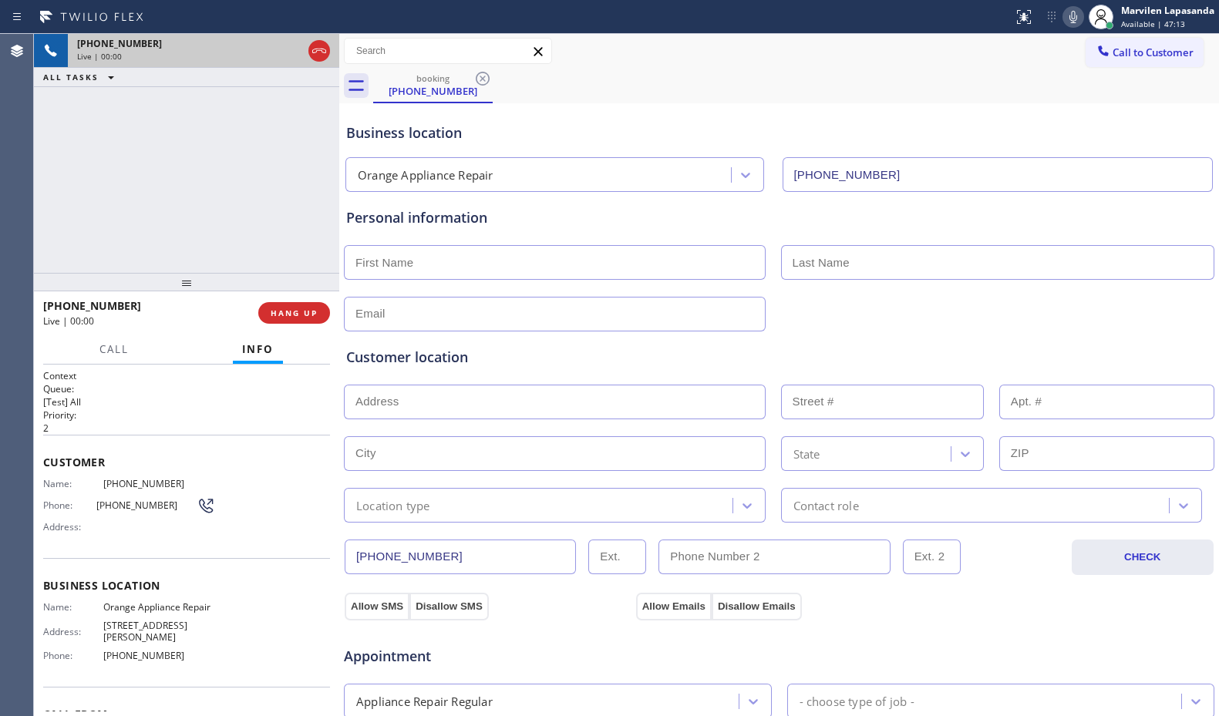
type input "[PHONE_NUMBER]"
click at [50, 472] on div "Customer Name: [PHONE_NUMBER] Phone: [PHONE_NUMBER] Address:" at bounding box center [186, 496] width 287 height 123
click at [45, 466] on span "Customer" at bounding box center [186, 462] width 287 height 15
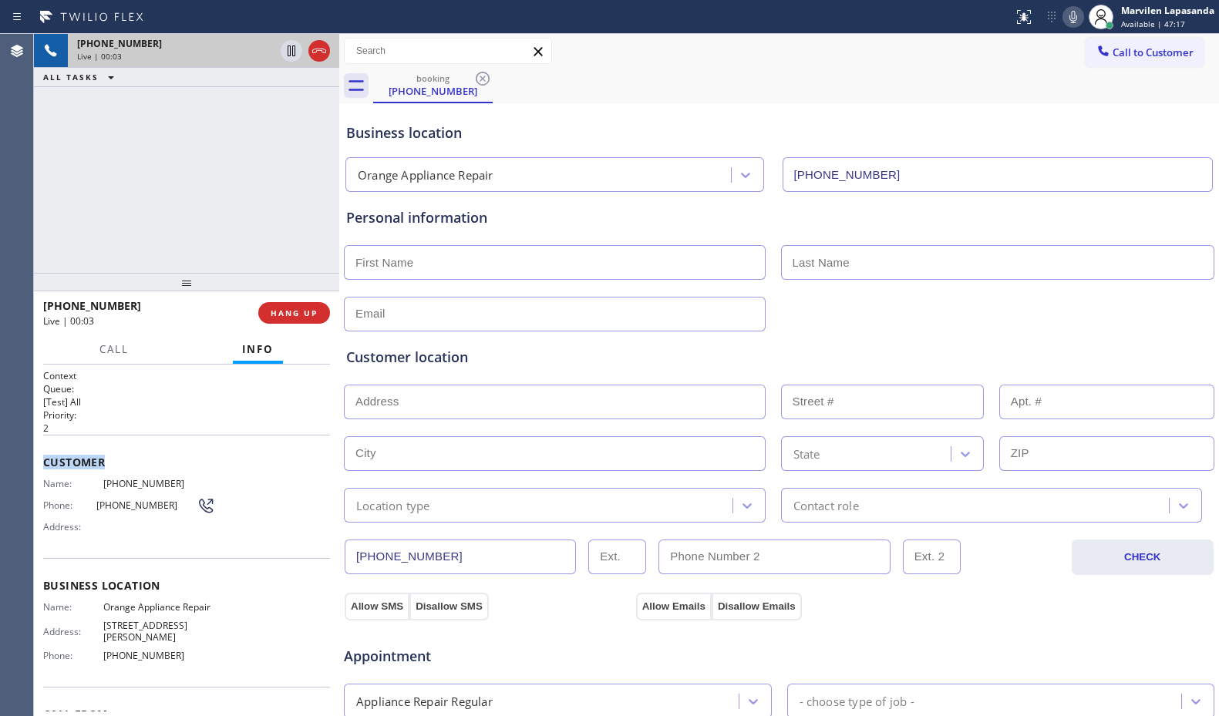
click at [42, 457] on div "Context Queue: [Test] All Priority: 2 Customer Name: [PHONE_NUMBER] Phone: [PHO…" at bounding box center [186, 540] width 305 height 351
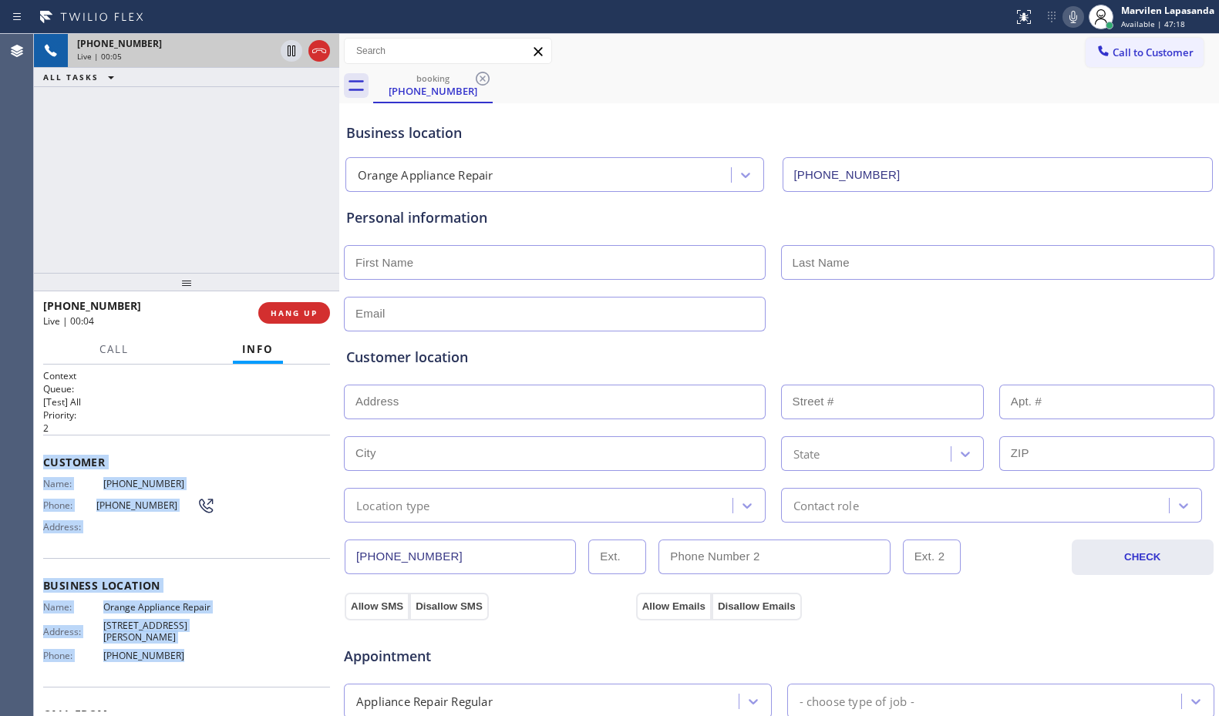
drag, startPoint x: 43, startPoint y: 457, endPoint x: 209, endPoint y: 659, distance: 261.2
click at [209, 659] on div "Context Queue: [Test] All Priority: 2 Customer Name: [PHONE_NUMBER] Phone: [PHO…" at bounding box center [186, 586] width 287 height 434
copy div "Customer Name: [PHONE_NUMBER] Phone: [PHONE_NUMBER] Address: Business location …"
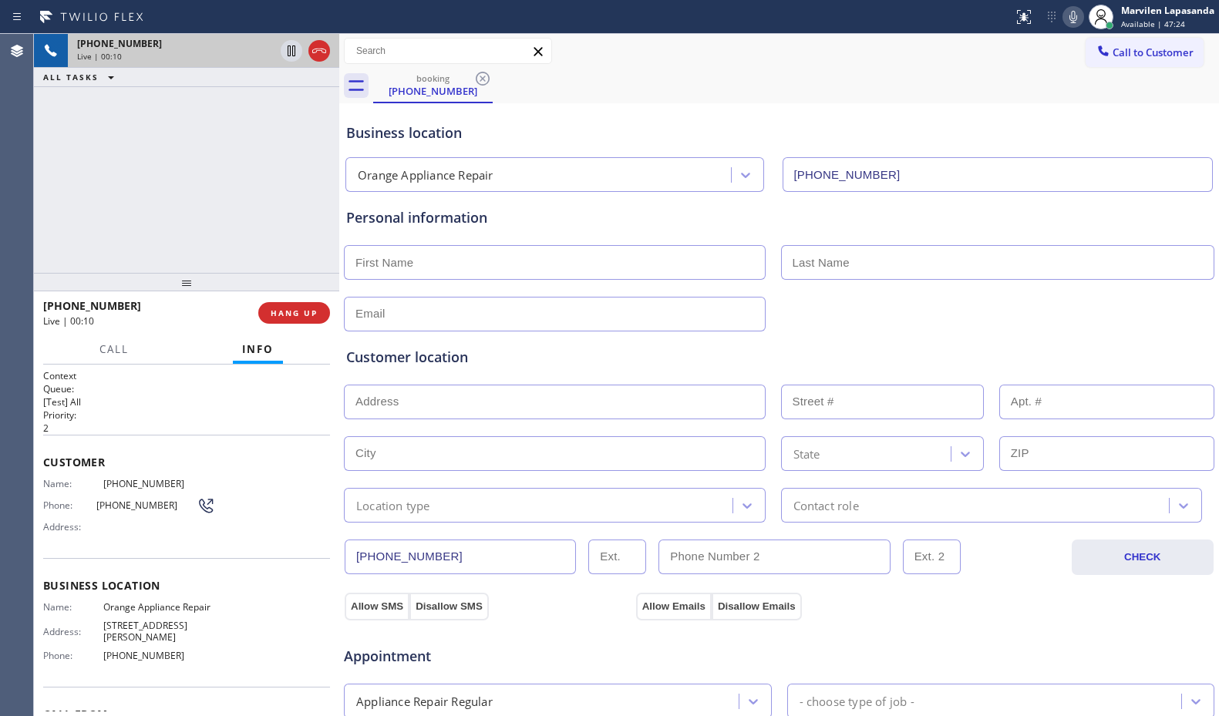
click at [240, 198] on div "[PHONE_NUMBER] Live | 00:10 ALL TASKS ALL TASKS ACTIVE TASKS TASKS IN WRAP UP" at bounding box center [186, 153] width 305 height 239
click at [261, 202] on div "[PHONE_NUMBER] Live | 00:17 ALL TASKS ALL TASKS ACTIVE TASKS TASKS IN WRAP UP" at bounding box center [186, 153] width 305 height 239
click at [261, 202] on div "[PHONE_NUMBER] Live | 00:18 ALL TASKS ALL TASKS ACTIVE TASKS TASKS IN WRAP UP" at bounding box center [186, 153] width 305 height 239
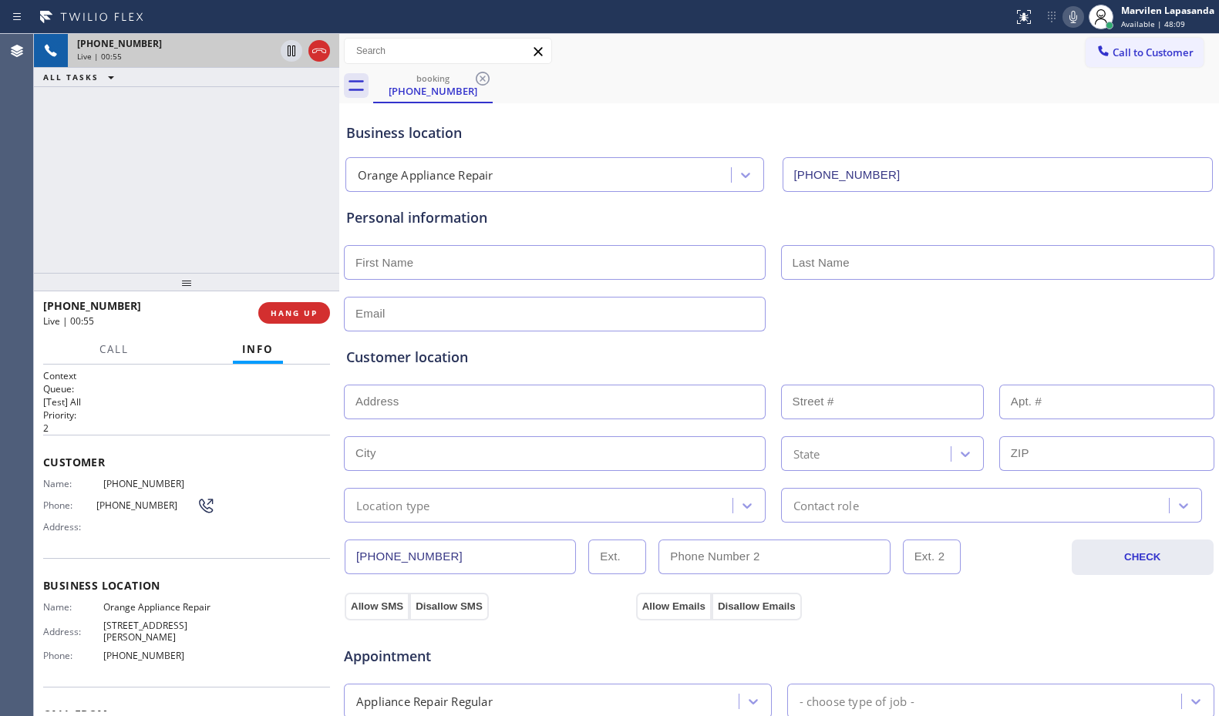
click at [863, 90] on div "booking [PHONE_NUMBER]" at bounding box center [796, 86] width 846 height 35
click at [1051, 66] on div "Call to Customer Outbound call Location Search location Your caller id phone nu…" at bounding box center [778, 51] width 879 height 35
click at [1046, 70] on div "booking [PHONE_NUMBER]" at bounding box center [796, 86] width 846 height 35
click at [1073, 22] on icon at bounding box center [1073, 17] width 8 height 12
click at [283, 42] on icon at bounding box center [291, 51] width 18 height 18
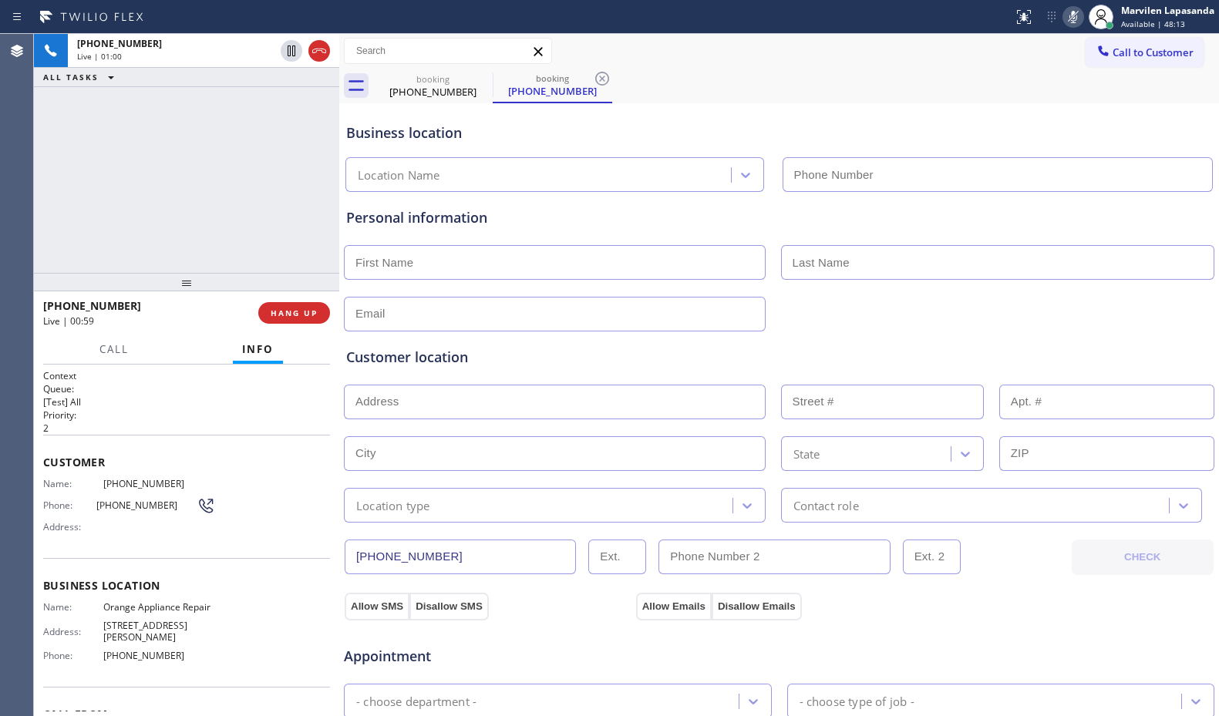
type input "[PHONE_NUMBER]"
click at [762, 129] on div "Business location" at bounding box center [779, 133] width 866 height 21
click at [190, 219] on div "[PHONE_NUMBER] Live | 02:45 ALL TASKS ALL TASKS ACTIVE TASKS TASKS IN WRAP UP" at bounding box center [186, 153] width 305 height 239
click at [191, 215] on div "[PHONE_NUMBER] Live | 02:45 ALL TASKS ALL TASKS ACTIVE TASKS TASKS IN WRAP UP" at bounding box center [186, 153] width 305 height 239
click at [84, 169] on div "[PHONE_NUMBER] Live | 02:48 ALL TASKS ALL TASKS ACTIVE TASKS TASKS IN WRAP UP" at bounding box center [186, 153] width 305 height 239
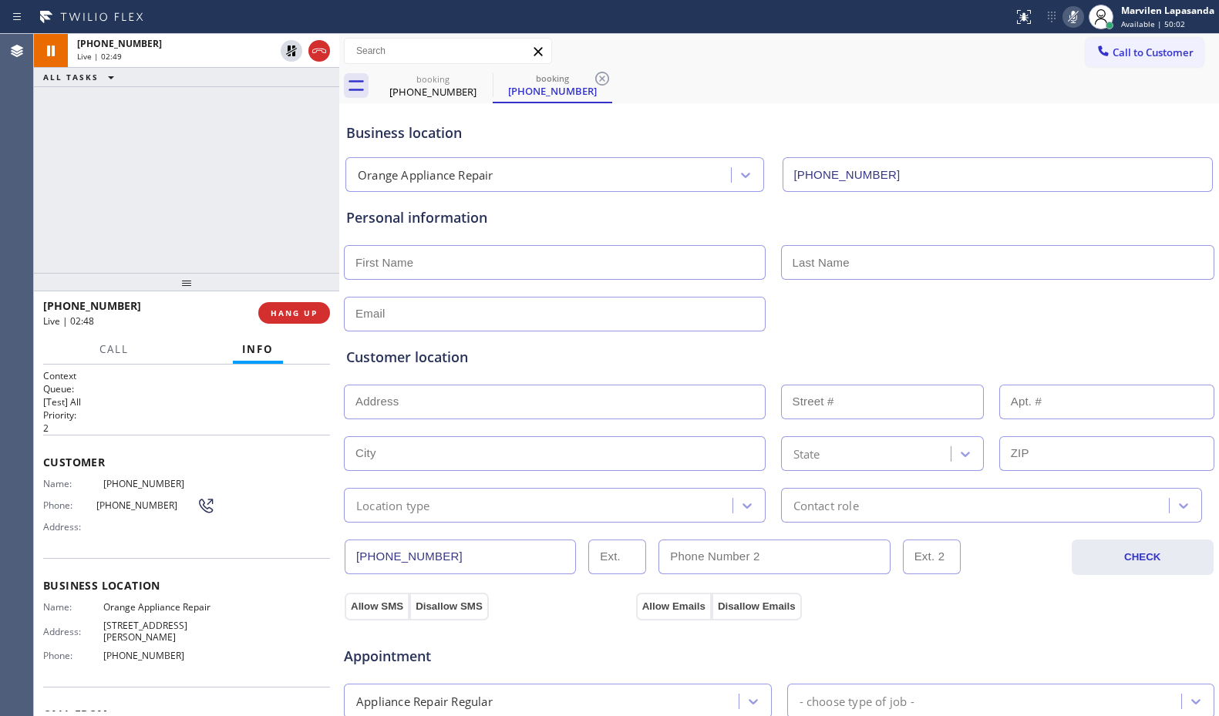
click at [1070, 113] on div "Business location Orange Appliance Repair [PHONE_NUMBER]" at bounding box center [779, 149] width 872 height 85
click at [984, 361] on div "Customer location" at bounding box center [779, 357] width 866 height 21
click at [987, 357] on div "Customer location" at bounding box center [779, 357] width 866 height 21
click at [897, 64] on div "Call to Customer Outbound call Location Search location Your caller id phone nu…" at bounding box center [778, 51] width 879 height 27
click at [73, 214] on div "[PHONE_NUMBER] Live | 04:05 ALL TASKS ALL TASKS ACTIVE TASKS TASKS IN WRAP UP" at bounding box center [186, 153] width 305 height 239
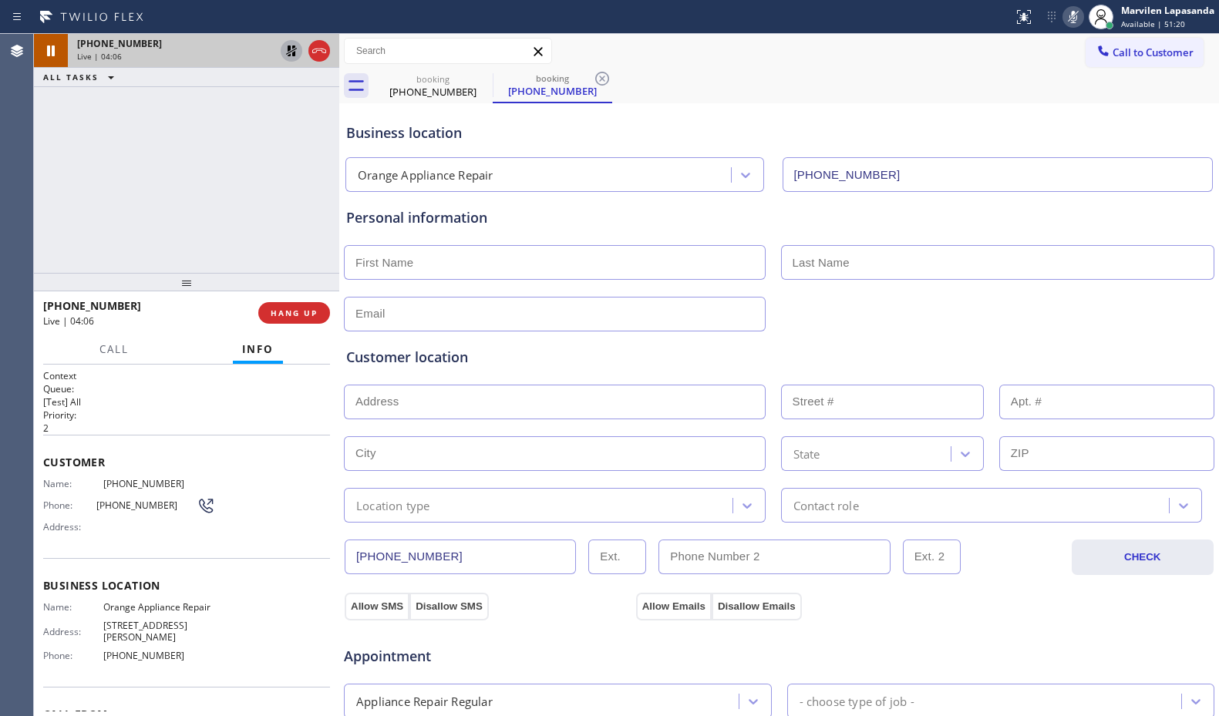
click at [292, 56] on icon at bounding box center [291, 51] width 18 height 18
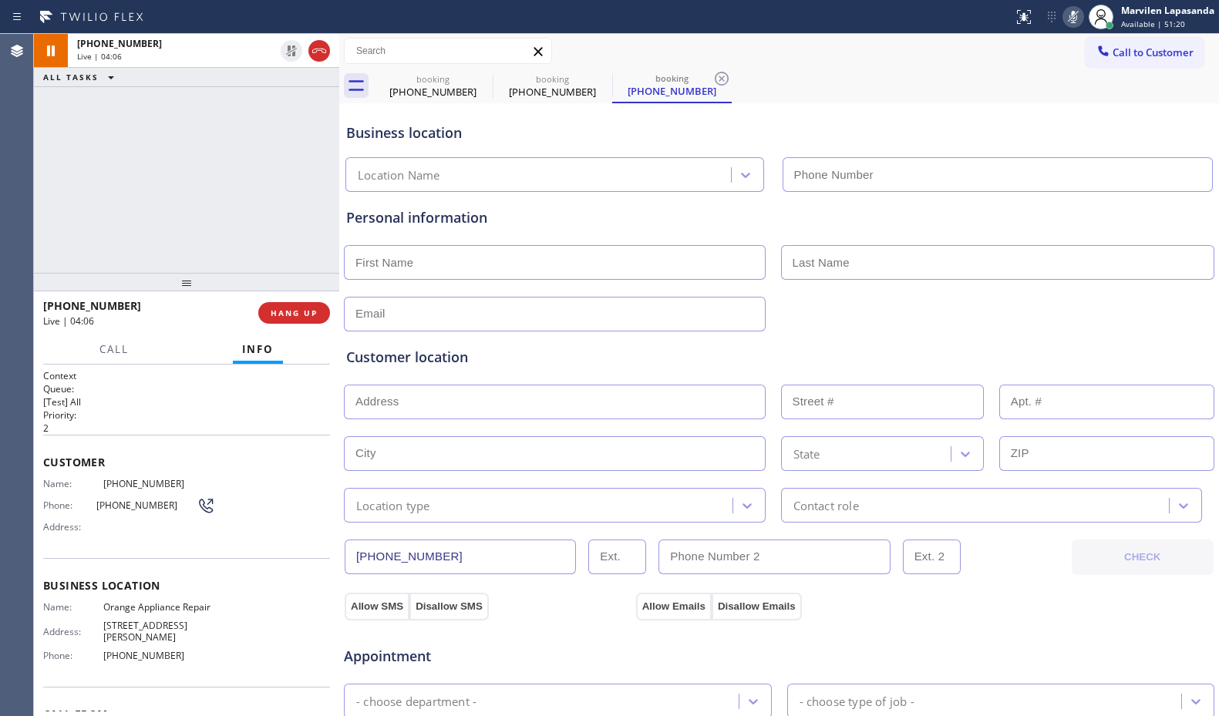
type input "[PHONE_NUMBER]"
click at [1072, 20] on icon at bounding box center [1073, 17] width 8 height 12
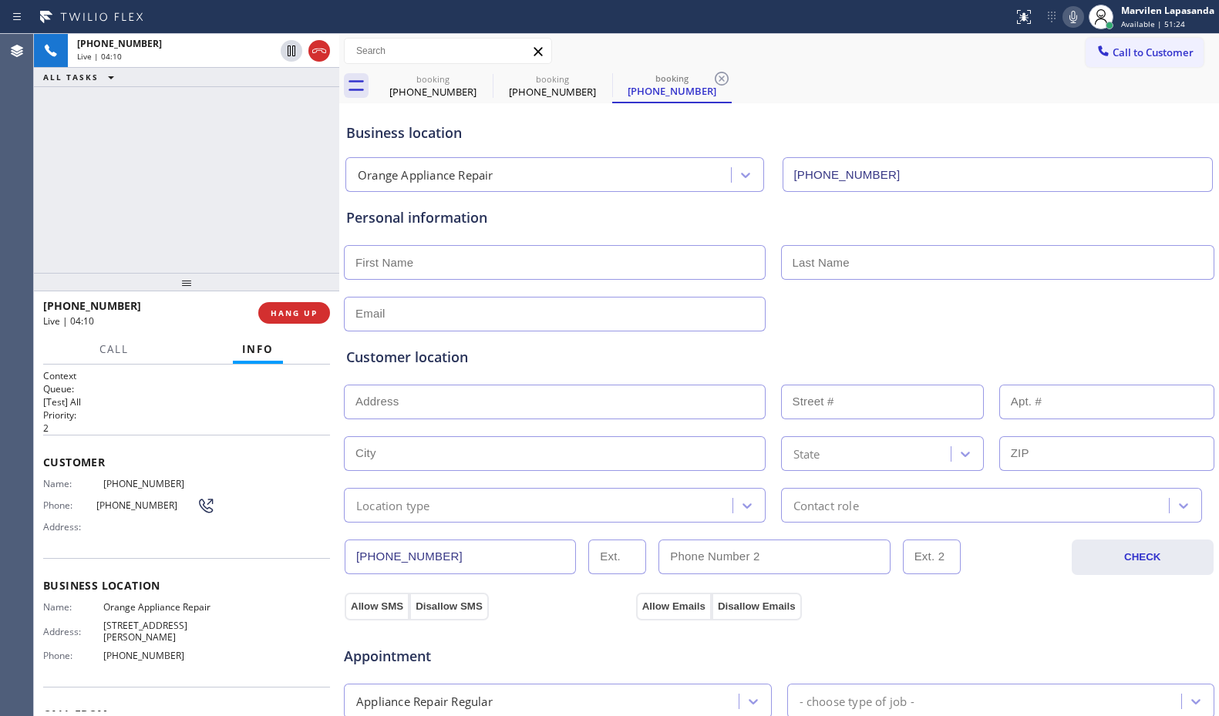
click at [188, 147] on div "[PHONE_NUMBER] Live | 04:10 ALL TASKS ALL TASKS ACTIVE TASKS TASKS IN WRAP UP" at bounding box center [186, 153] width 305 height 239
click at [188, 147] on div "[PHONE_NUMBER] Live | 04:11 ALL TASKS ALL TASKS ACTIVE TASKS TASKS IN WRAP UP" at bounding box center [186, 153] width 305 height 239
click at [188, 147] on div "[PHONE_NUMBER] Live | 04:12 ALL TASKS ALL TASKS ACTIVE TASKS TASKS IN WRAP UP" at bounding box center [186, 153] width 305 height 239
click at [109, 526] on div "Address:" at bounding box center [129, 527] width 172 height 12
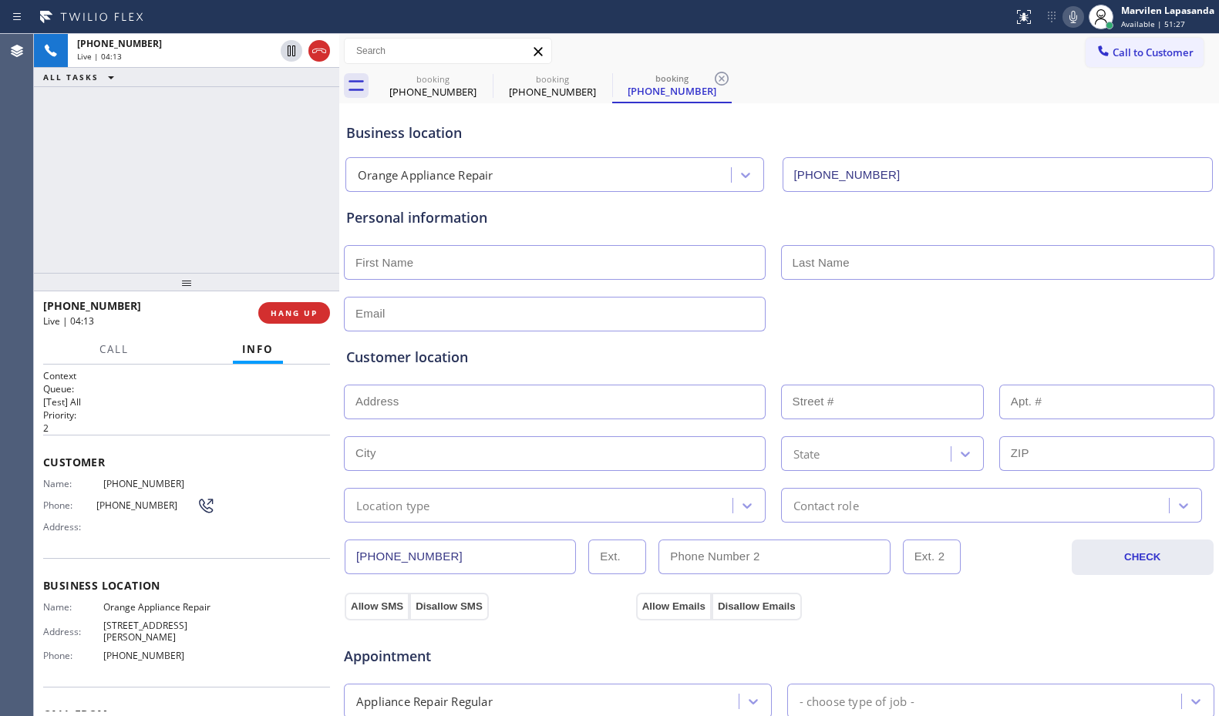
click at [109, 526] on div "Address:" at bounding box center [129, 527] width 172 height 12
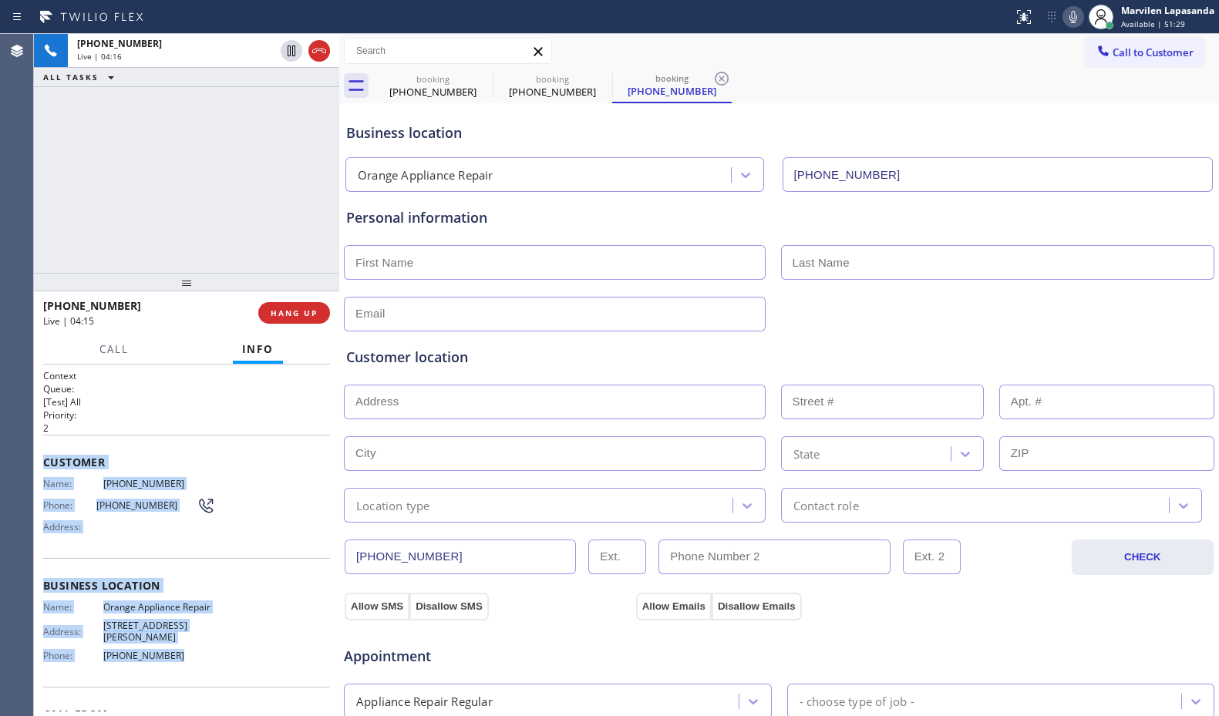
drag, startPoint x: 39, startPoint y: 456, endPoint x: 224, endPoint y: 659, distance: 275.0
click at [224, 659] on div "Context Queue: [Test] All Priority: 2 Customer Name: [PHONE_NUMBER] Phone: [PHO…" at bounding box center [186, 540] width 305 height 351
click at [180, 650] on span "[PHONE_NUMBER]" at bounding box center [159, 656] width 113 height 12
drag, startPoint x: 181, startPoint y: 641, endPoint x: 39, endPoint y: 449, distance: 239.1
click at [39, 449] on div "Context Queue: [Test] All Priority: 2 Customer Name: [PHONE_NUMBER] Phone: [PHO…" at bounding box center [186, 540] width 305 height 351
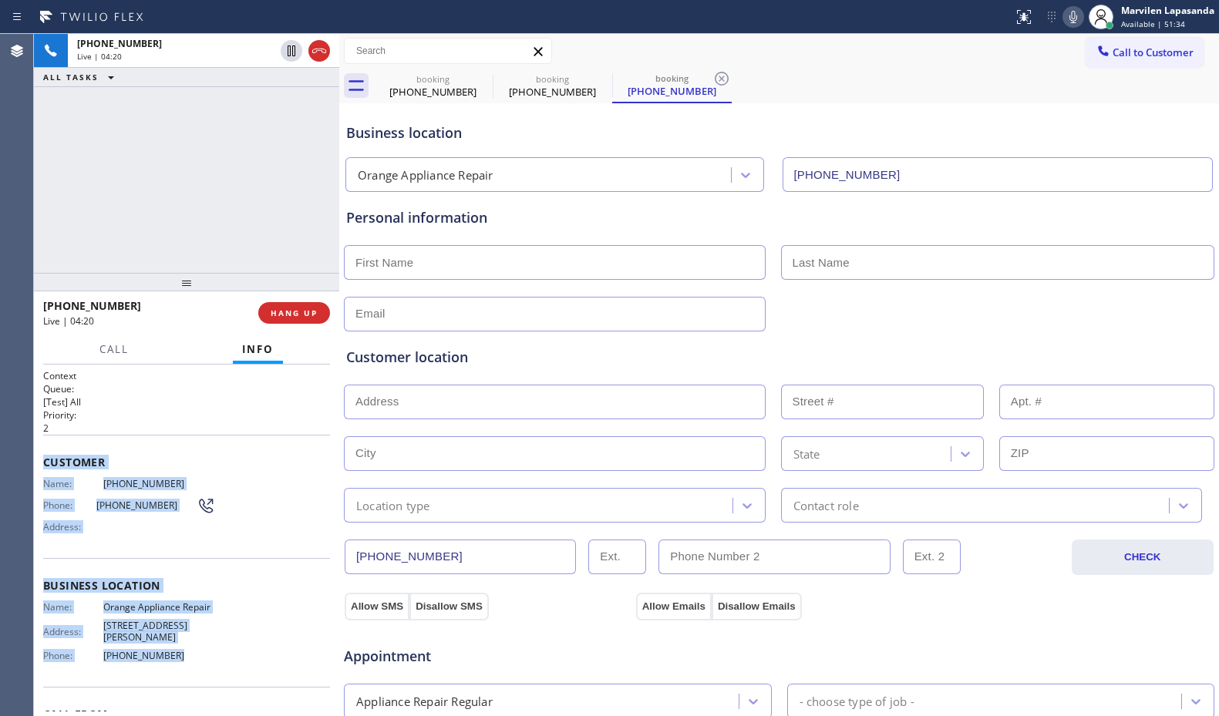
click at [44, 464] on span "Customer" at bounding box center [186, 462] width 287 height 15
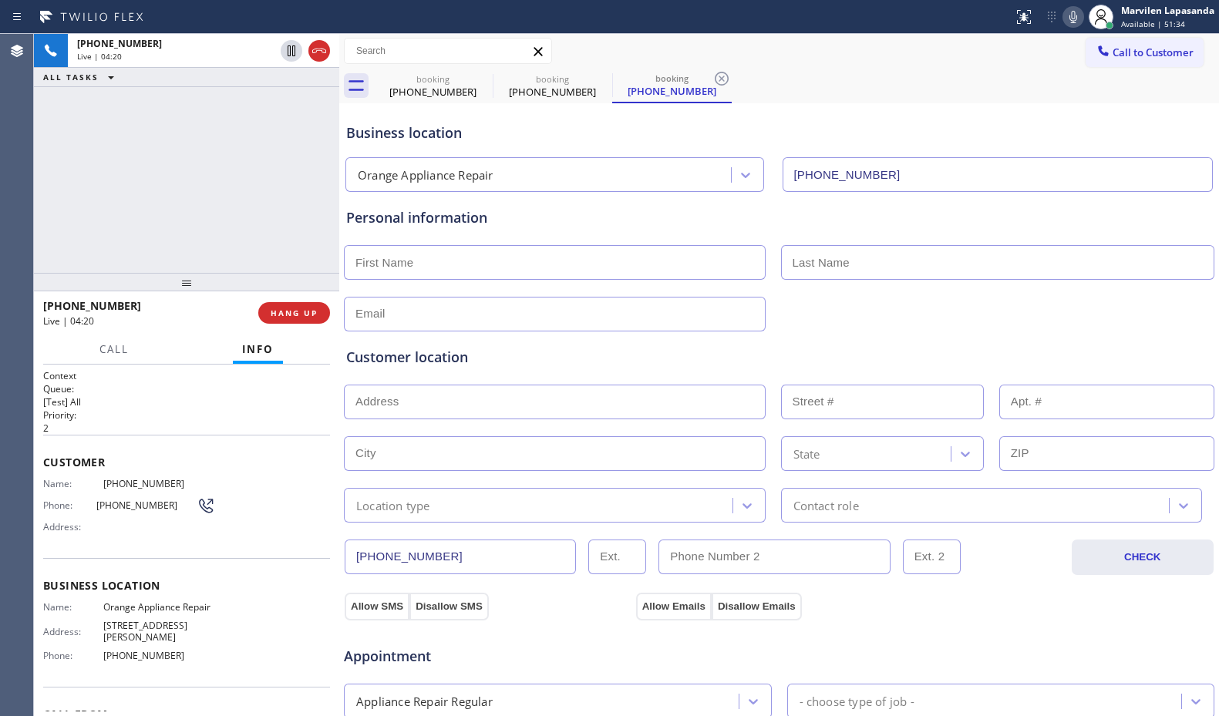
click at [43, 462] on span "Customer" at bounding box center [186, 462] width 287 height 15
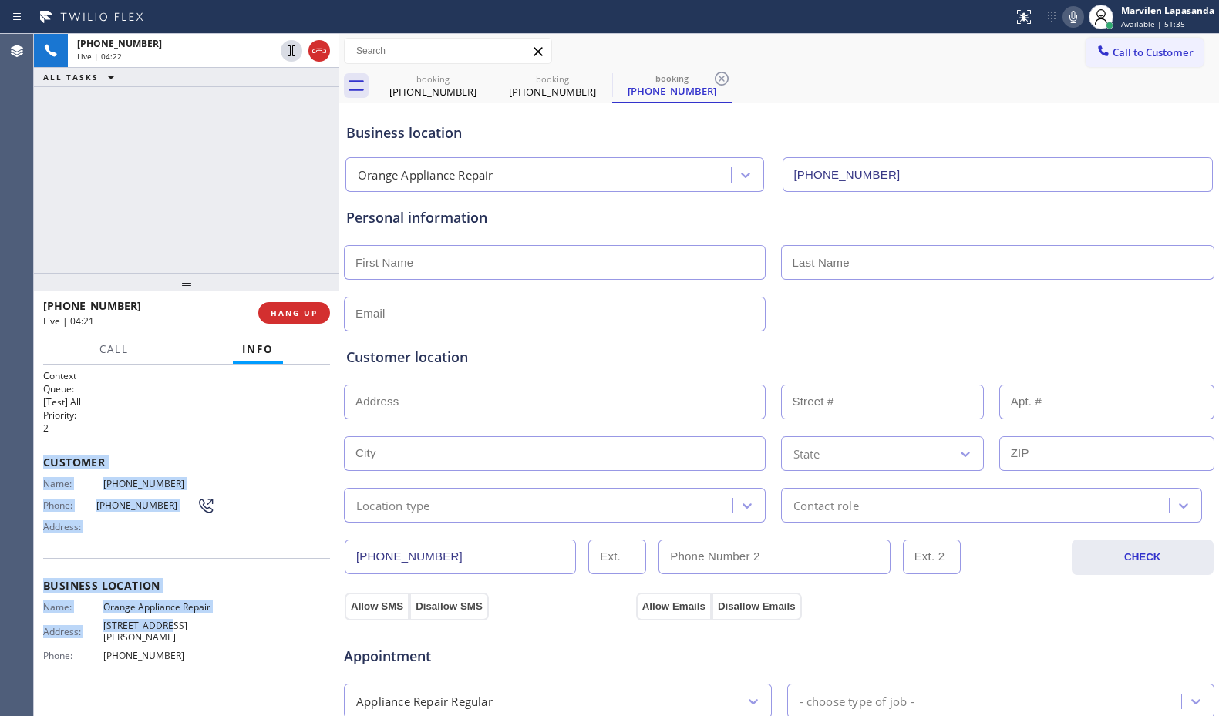
drag, startPoint x: 42, startPoint y: 459, endPoint x: 172, endPoint y: 634, distance: 217.1
click at [172, 634] on div "Context Queue: [Test] All Priority: 2 Customer Name: [PHONE_NUMBER] Phone: [PHO…" at bounding box center [186, 540] width 305 height 351
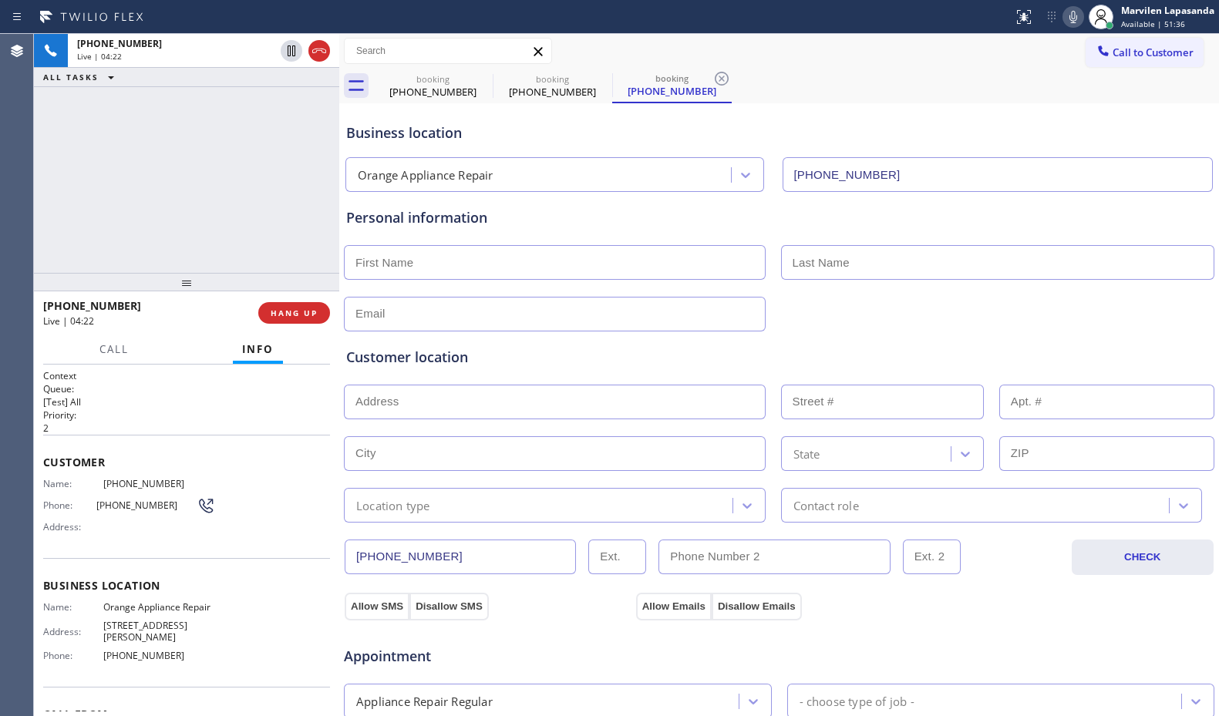
click at [179, 650] on span "[PHONE_NUMBER]" at bounding box center [159, 656] width 113 height 12
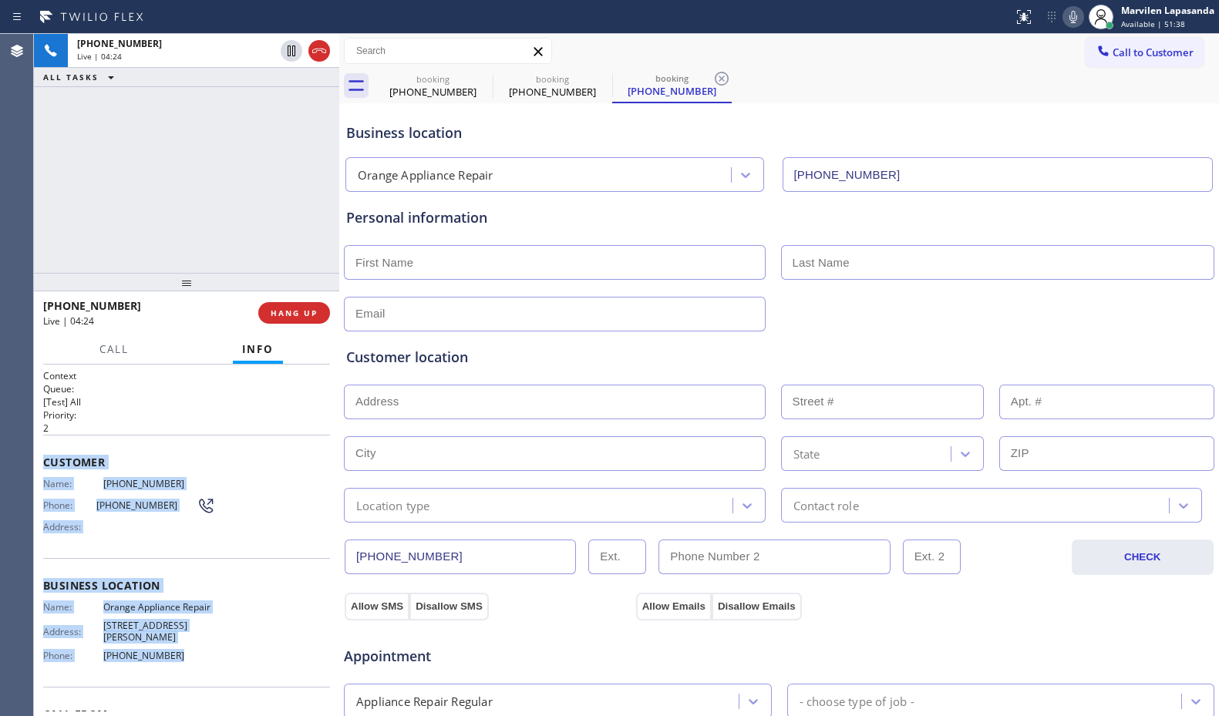
drag, startPoint x: 179, startPoint y: 644, endPoint x: 45, endPoint y: 463, distance: 224.8
click at [45, 463] on div "Context Queue: [Test] All Priority: 2 Customer Name: [PHONE_NUMBER] Phone: [PHO…" at bounding box center [186, 586] width 287 height 434
click at [49, 473] on div "Customer Name: [PHONE_NUMBER] Phone: [PHONE_NUMBER] Address:" at bounding box center [186, 496] width 287 height 123
drag, startPoint x: 44, startPoint y: 459, endPoint x: 216, endPoint y: 662, distance: 265.8
click at [216, 662] on div "Context Queue: [Test] All Priority: 2 Customer Name: [PHONE_NUMBER] Phone: [PHO…" at bounding box center [186, 586] width 287 height 434
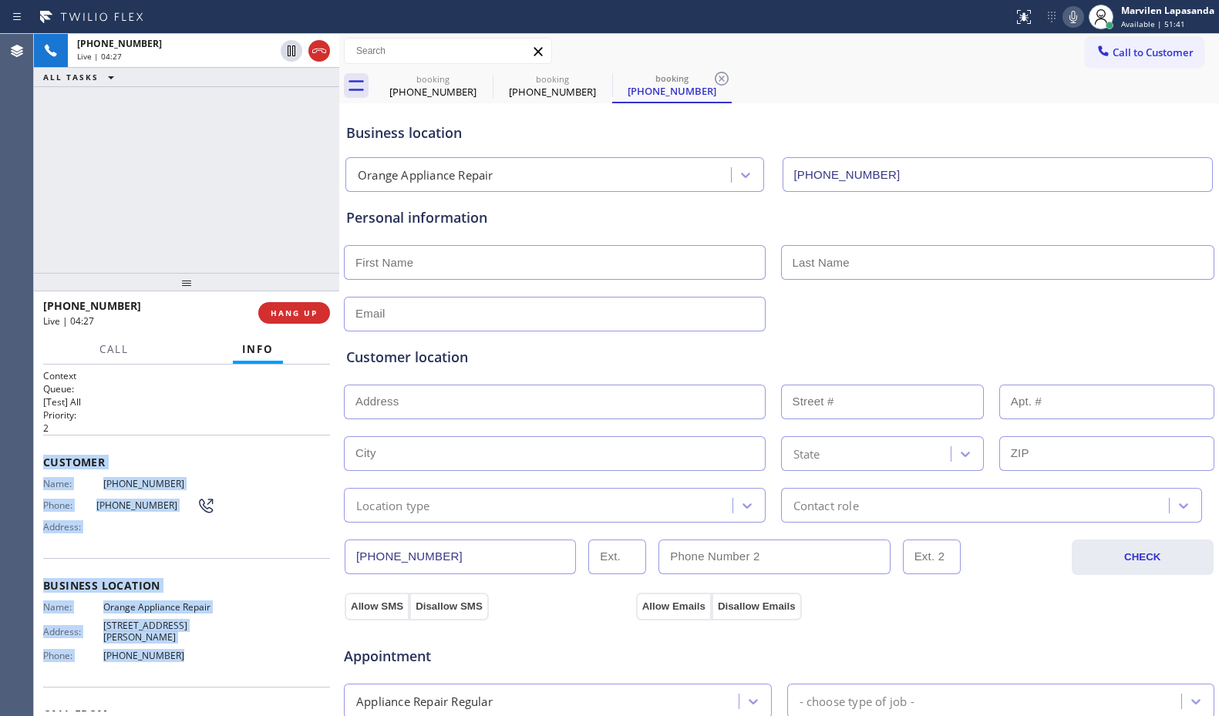
click at [179, 650] on span "[PHONE_NUMBER]" at bounding box center [159, 656] width 113 height 12
drag, startPoint x: 42, startPoint y: 457, endPoint x: 185, endPoint y: 658, distance: 246.6
click at [185, 658] on div "Context Queue: [Test] All Priority: 2 Customer Name: [PHONE_NUMBER] Phone: [PHO…" at bounding box center [186, 540] width 305 height 351
click at [183, 650] on span "[PHONE_NUMBER]" at bounding box center [159, 656] width 113 height 12
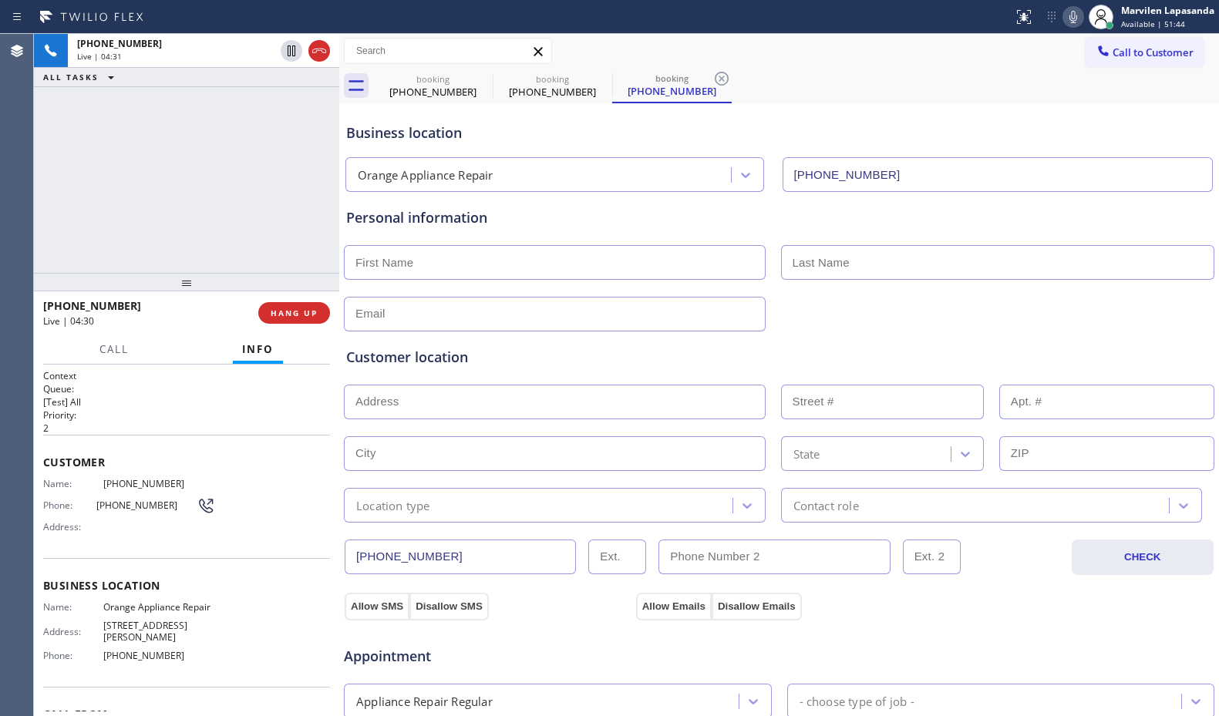
click at [183, 650] on span "[PHONE_NUMBER]" at bounding box center [159, 656] width 113 height 12
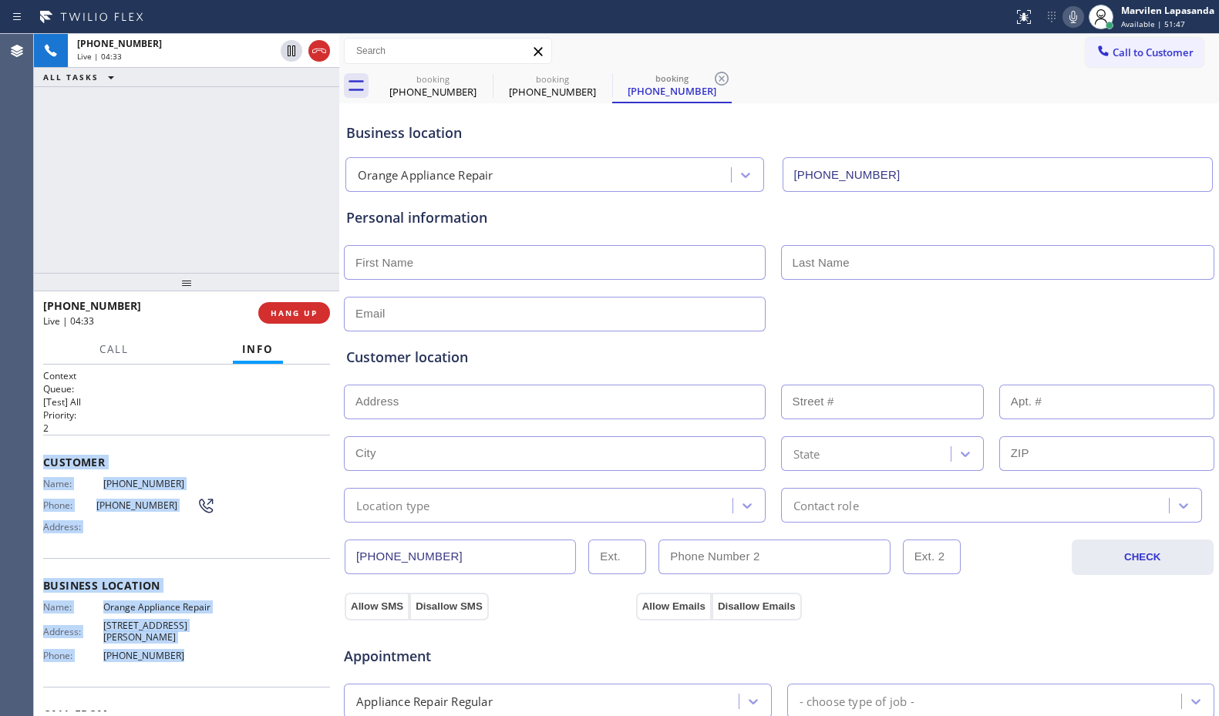
drag, startPoint x: 38, startPoint y: 456, endPoint x: 193, endPoint y: 647, distance: 245.9
click at [193, 647] on div "Context Queue: [Test] All Priority: 2 Customer Name: [PHONE_NUMBER] Phone: [PHO…" at bounding box center [186, 540] width 305 height 351
click at [194, 650] on span "[PHONE_NUMBER]" at bounding box center [159, 656] width 113 height 12
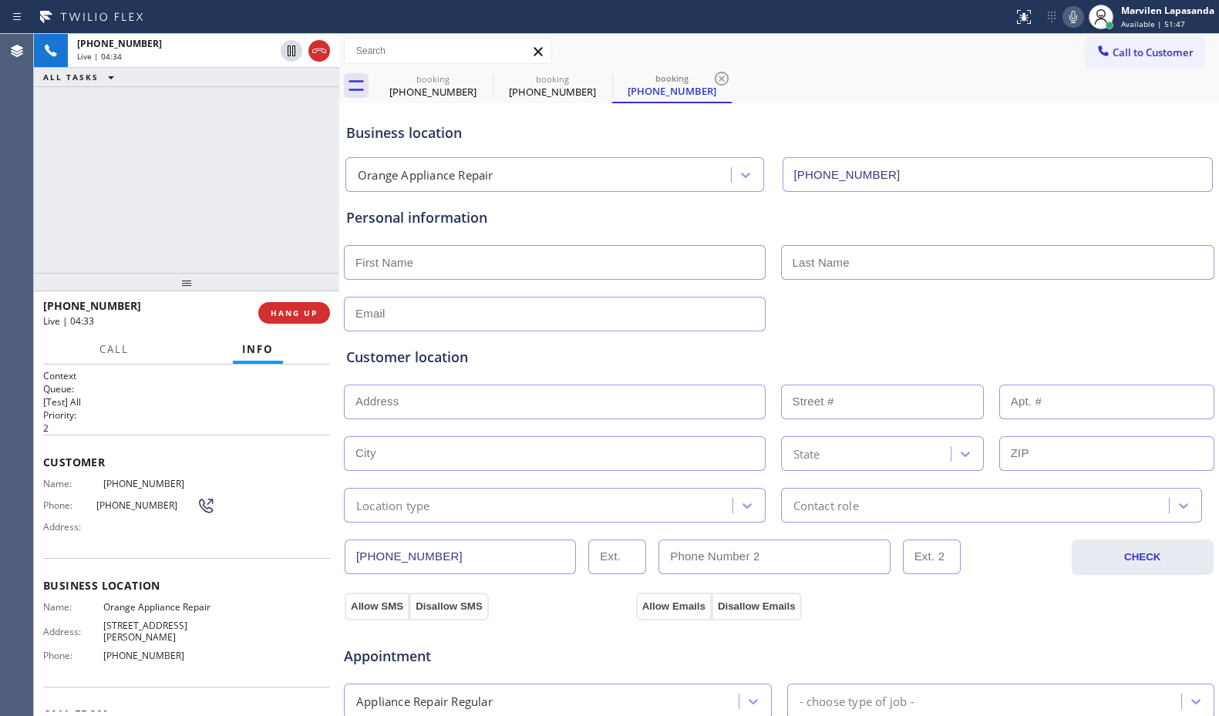
click at [190, 650] on span "[PHONE_NUMBER]" at bounding box center [159, 656] width 113 height 12
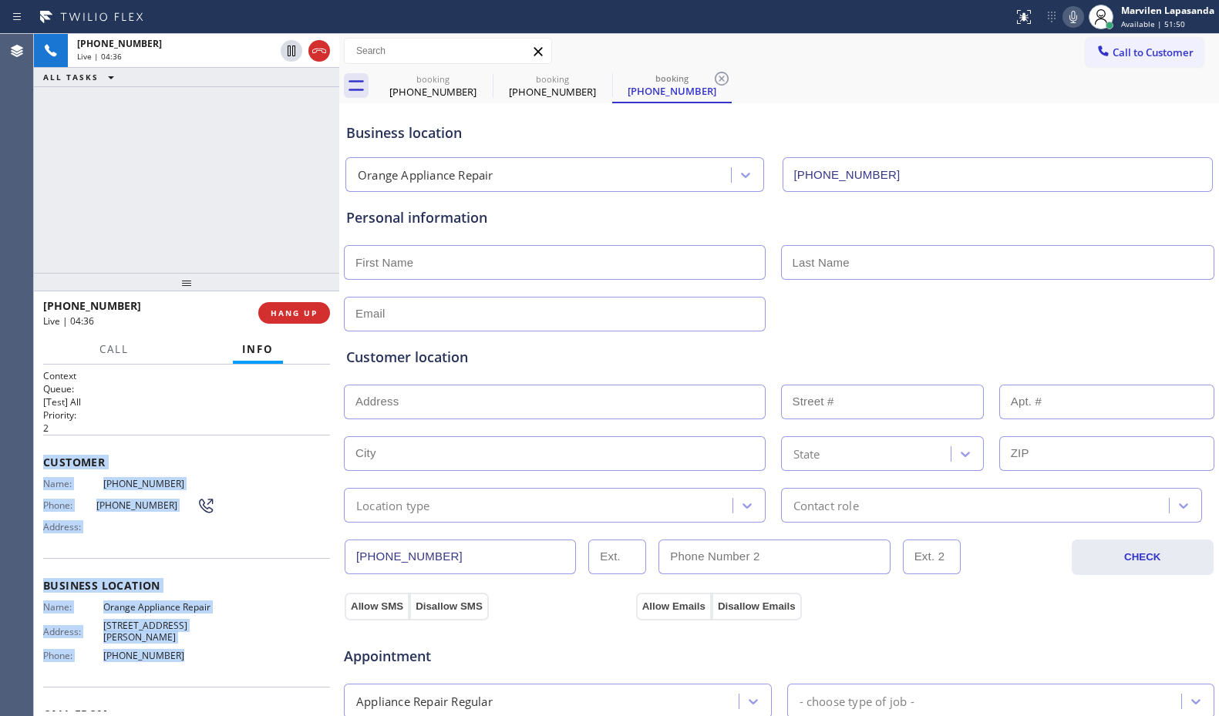
drag, startPoint x: 190, startPoint y: 644, endPoint x: 42, endPoint y: 458, distance: 238.1
click at [42, 458] on div "Context Queue: [Test] All Priority: 2 Customer Name: [PHONE_NUMBER] Phone: [PHO…" at bounding box center [186, 540] width 305 height 351
click at [46, 472] on div "Customer Name: [PHONE_NUMBER] Phone: [PHONE_NUMBER] Address:" at bounding box center [186, 496] width 287 height 123
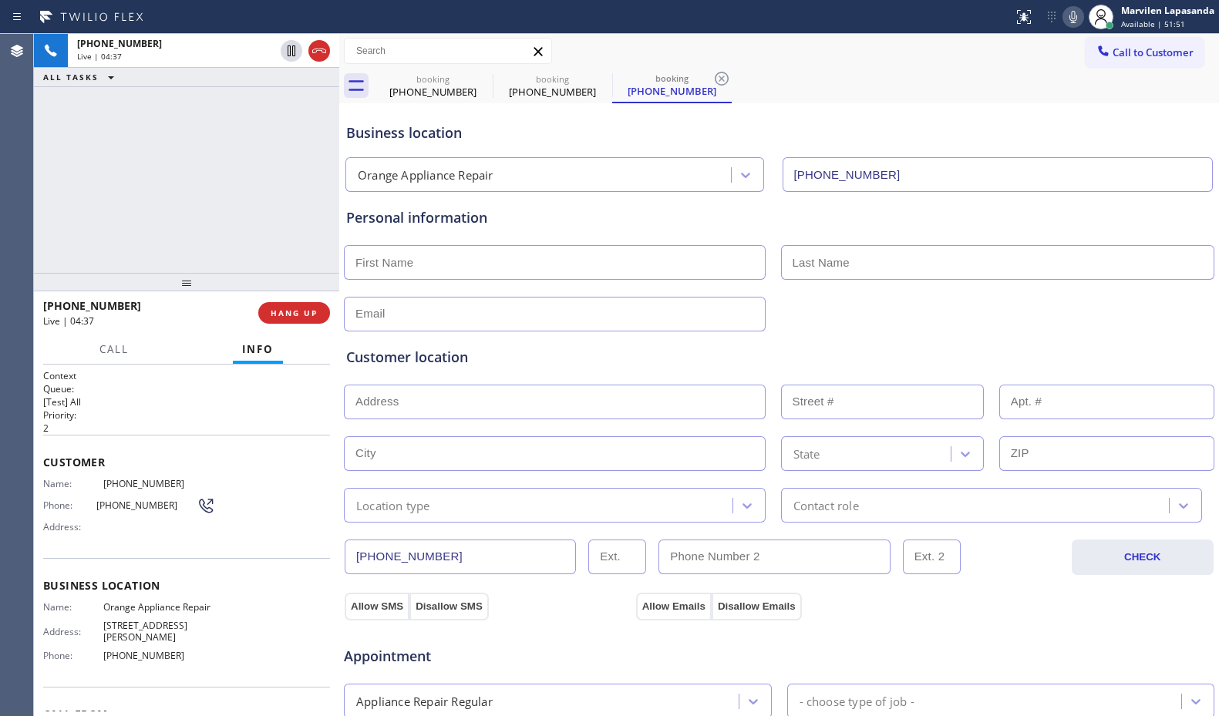
click at [43, 458] on span "Customer" at bounding box center [186, 462] width 287 height 15
click at [52, 470] on div "Customer Name: [PHONE_NUMBER] Phone: [PHONE_NUMBER] Address:" at bounding box center [186, 496] width 287 height 123
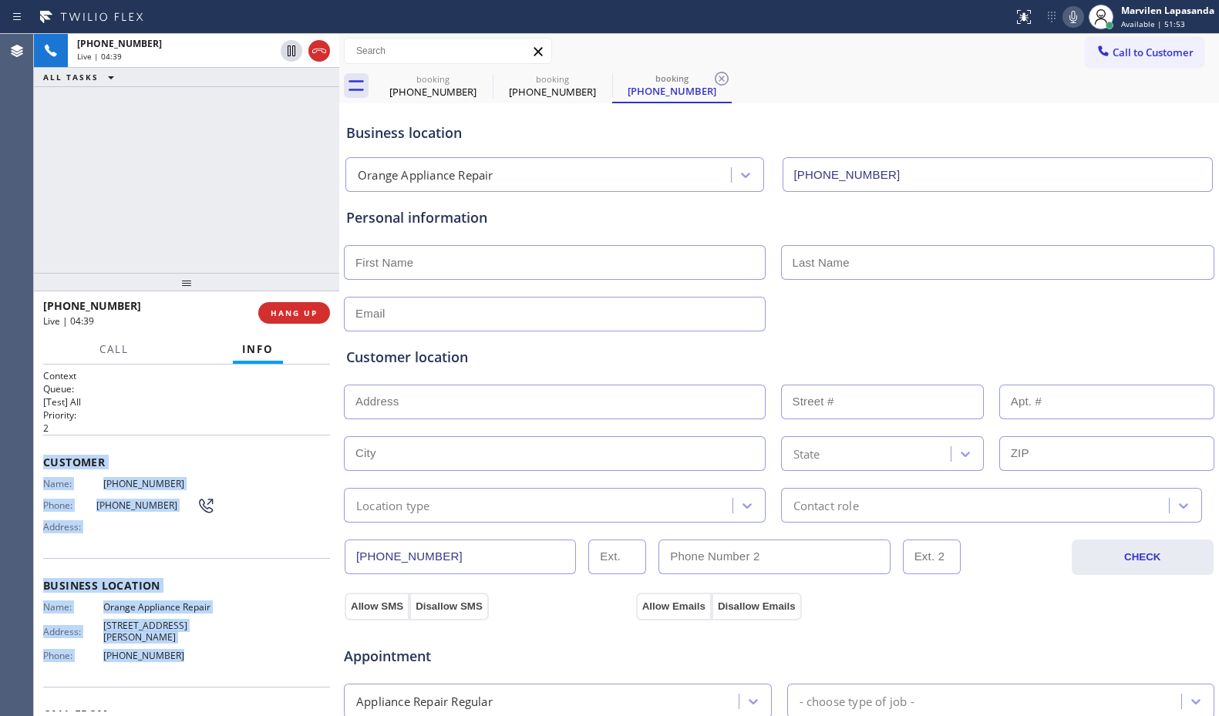
drag, startPoint x: 41, startPoint y: 459, endPoint x: 177, endPoint y: 652, distance: 236.1
click at [177, 652] on div "Context Queue: [Test] All Priority: 2 Customer Name: [PHONE_NUMBER] Phone: [PHO…" at bounding box center [186, 540] width 305 height 351
copy div "Customer Name: [PHONE_NUMBER] Phone: [PHONE_NUMBER] Address: Business location …"
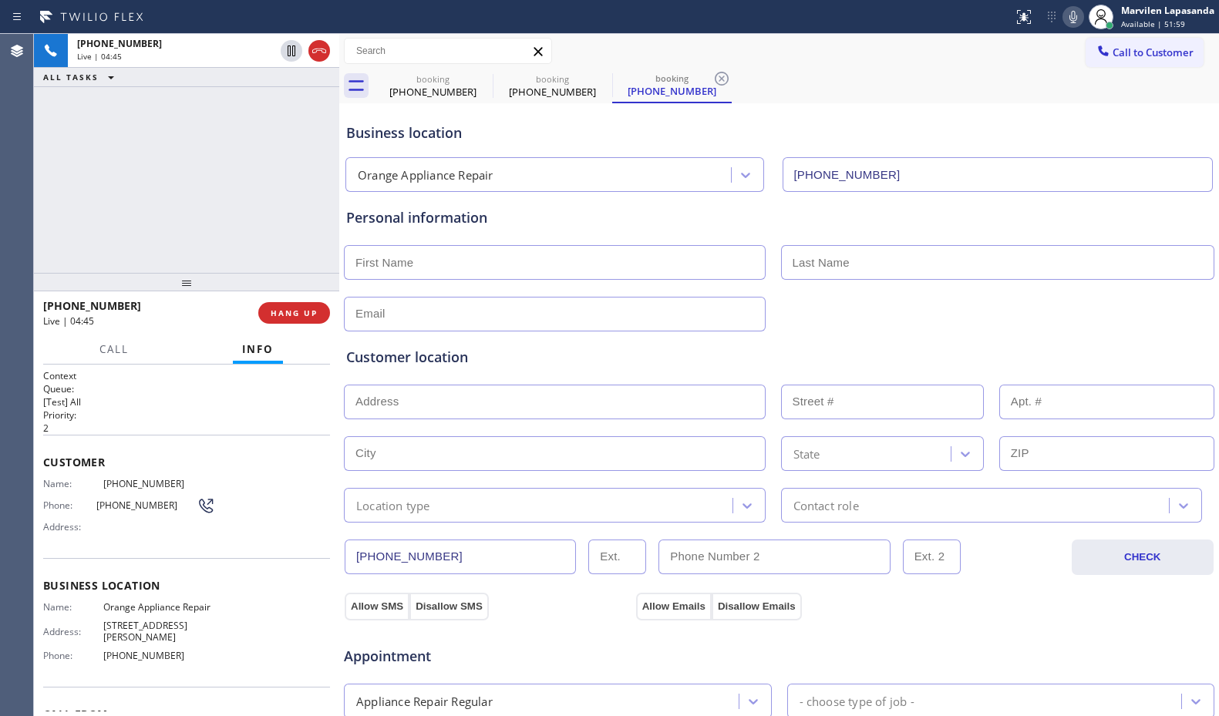
click at [49, 187] on div "[PHONE_NUMBER] Live | 04:45 ALL TASKS ALL TASKS ACTIVE TASKS TASKS IN WRAP UP" at bounding box center [186, 153] width 305 height 239
click at [216, 276] on div at bounding box center [186, 282] width 305 height 18
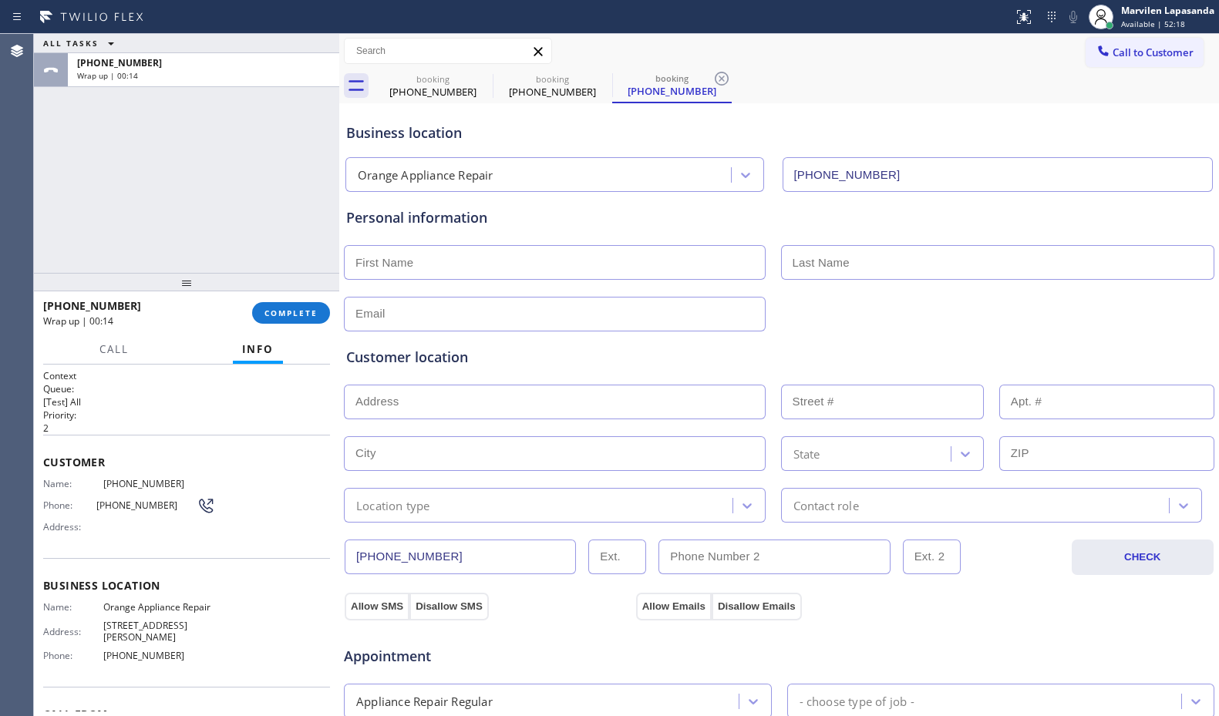
click at [57, 212] on div "ALL TASKS ALL TASKS ACTIVE TASKS TASKS IN WRAP UP [PHONE_NUMBER] Wrap up | 00:14" at bounding box center [186, 153] width 305 height 239
click at [294, 311] on span "COMPLETE" at bounding box center [290, 313] width 53 height 11
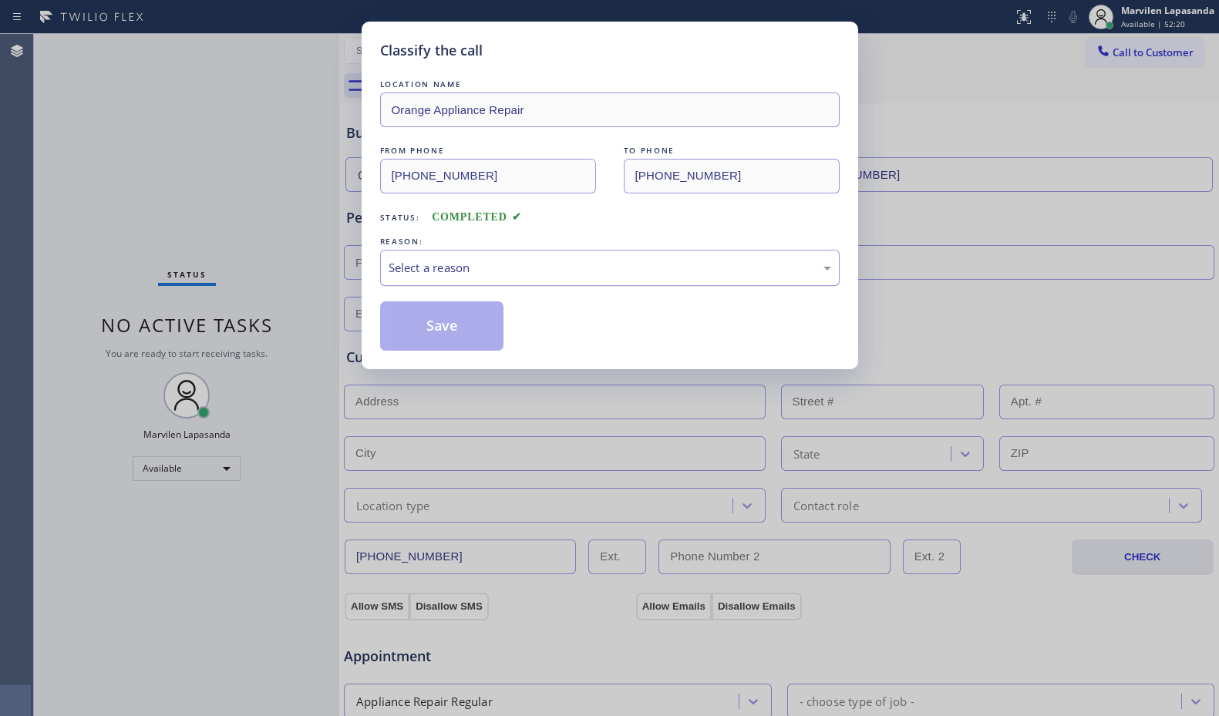
click at [407, 268] on div "Select a reason" at bounding box center [609, 268] width 442 height 18
click at [410, 327] on button "Save" at bounding box center [442, 325] width 124 height 49
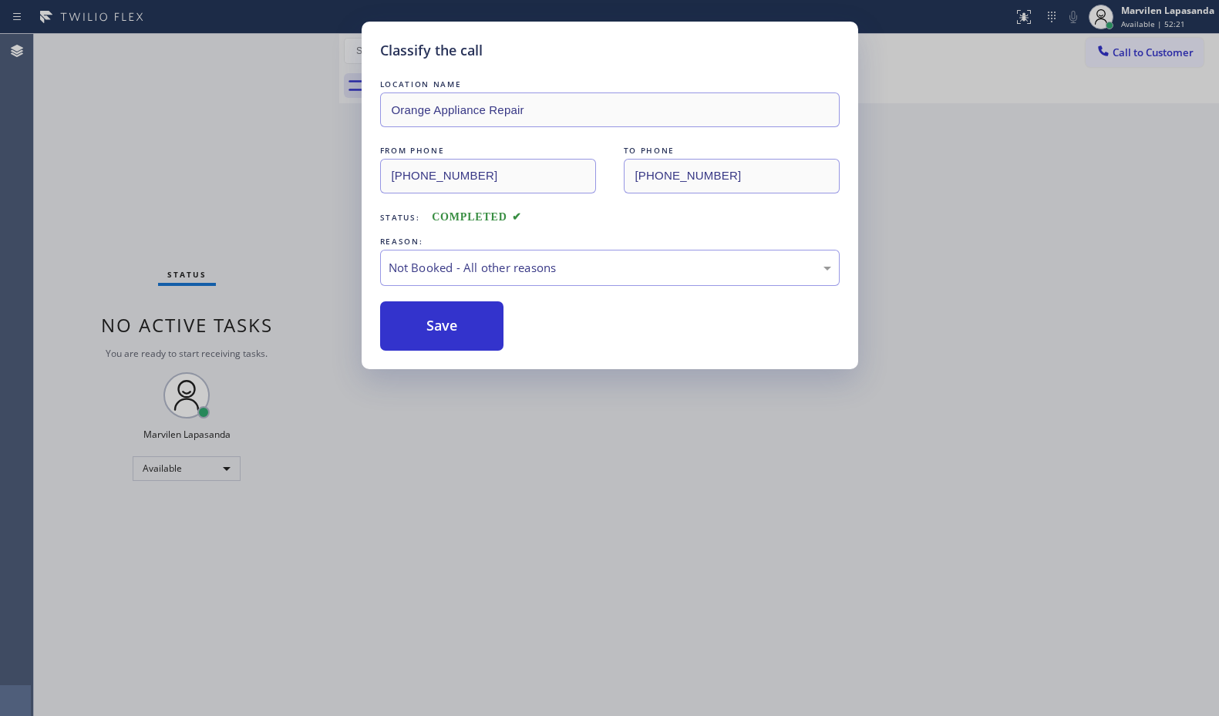
click at [410, 327] on button "Save" at bounding box center [442, 325] width 124 height 49
click at [308, 127] on div "Classify the call LOCATION NAME Orange Appliance Repair FROM PHONE [PHONE_NUMBE…" at bounding box center [609, 358] width 1219 height 716
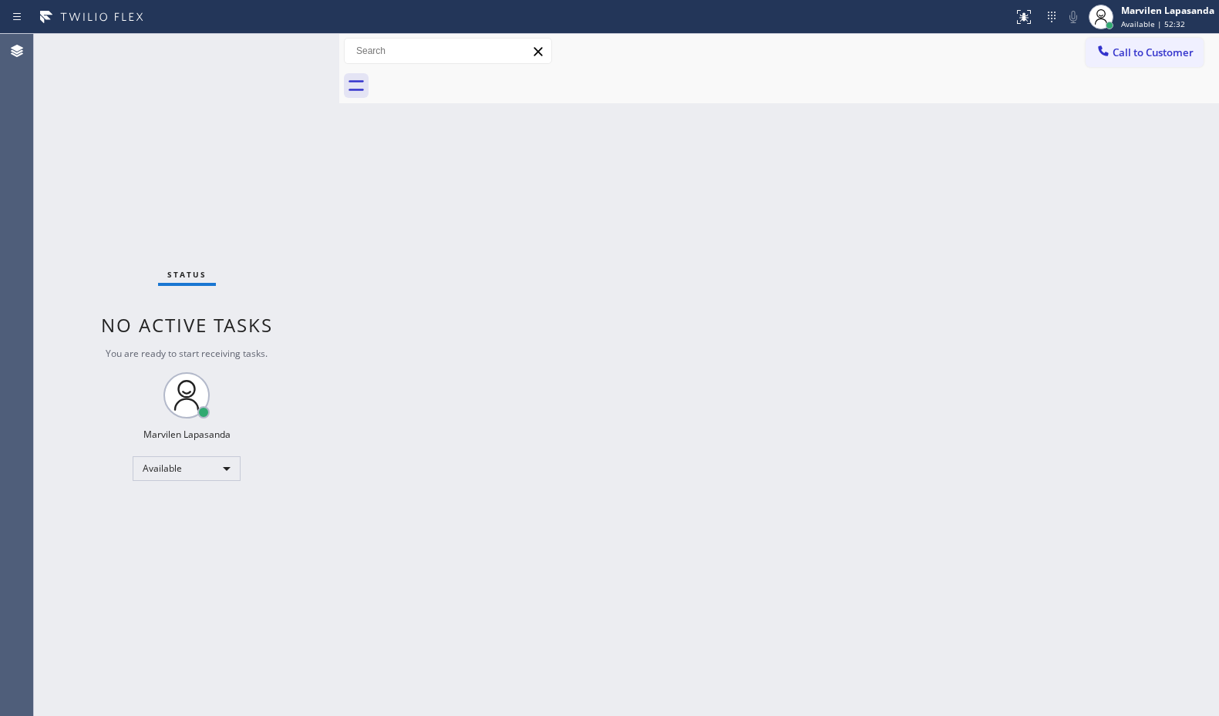
click at [293, 49] on div "Status No active tasks You are ready to start receiving tasks. Marvilen Lapasan…" at bounding box center [186, 375] width 305 height 682
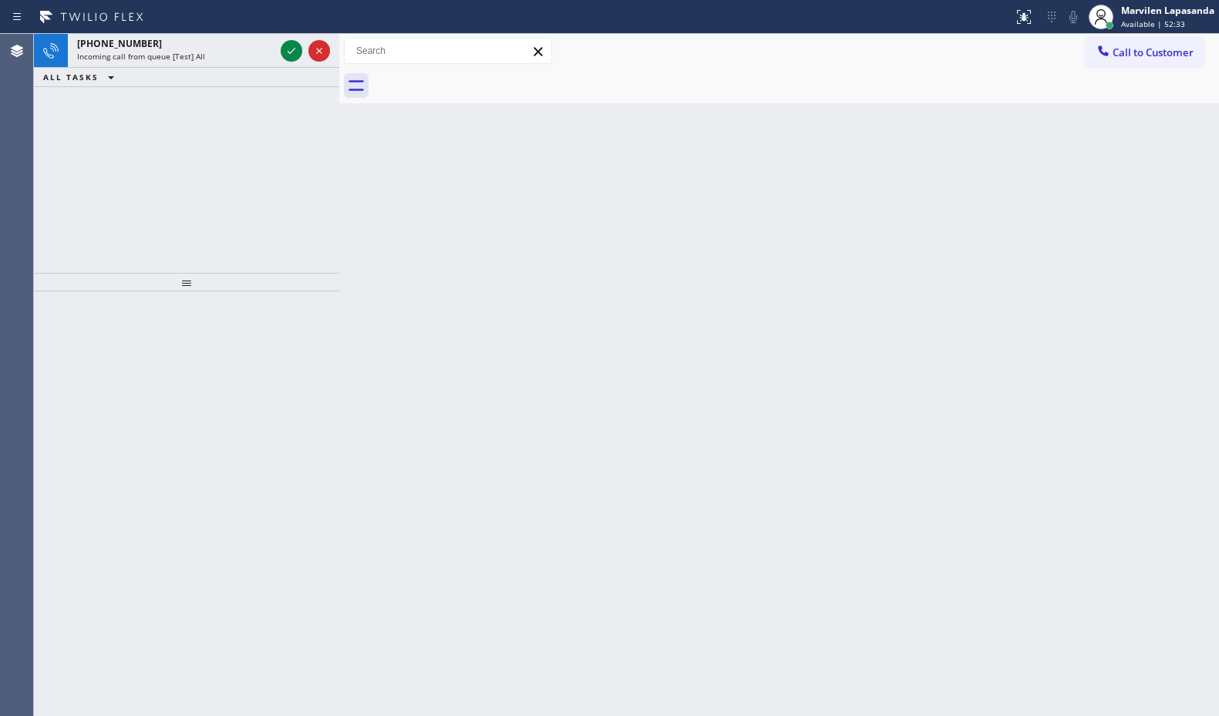
click at [293, 49] on icon at bounding box center [291, 51] width 18 height 18
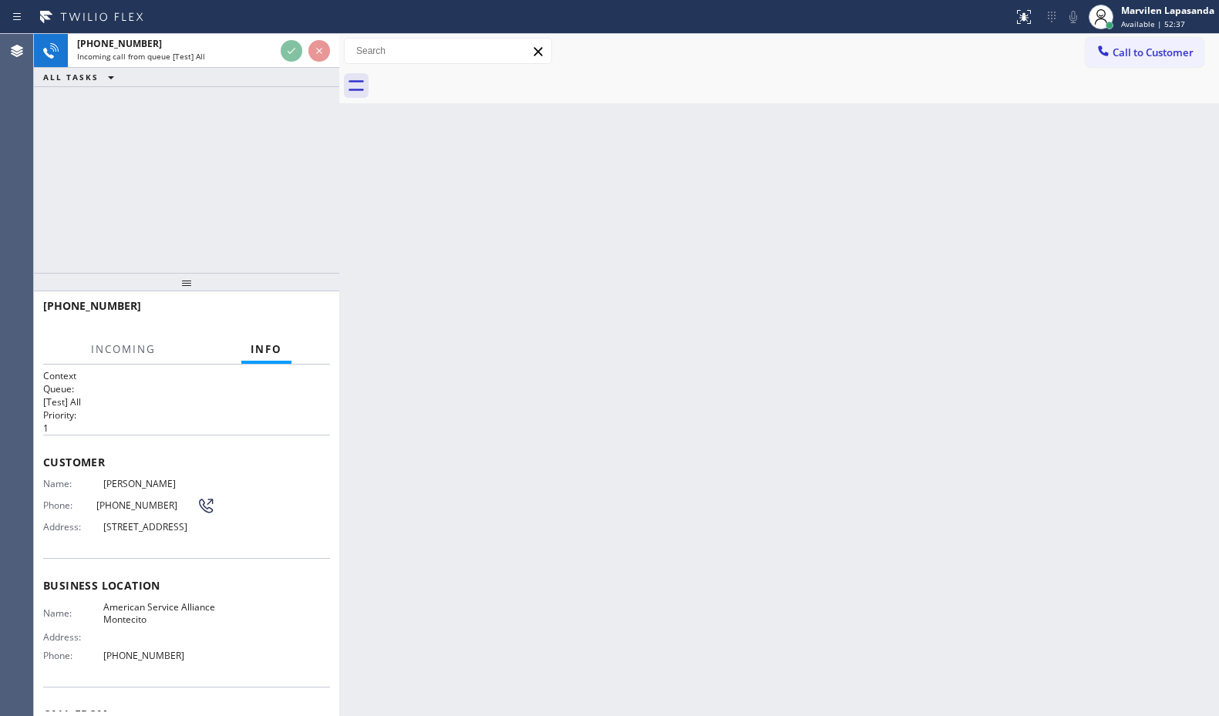
click at [339, 228] on div at bounding box center [339, 375] width 0 height 682
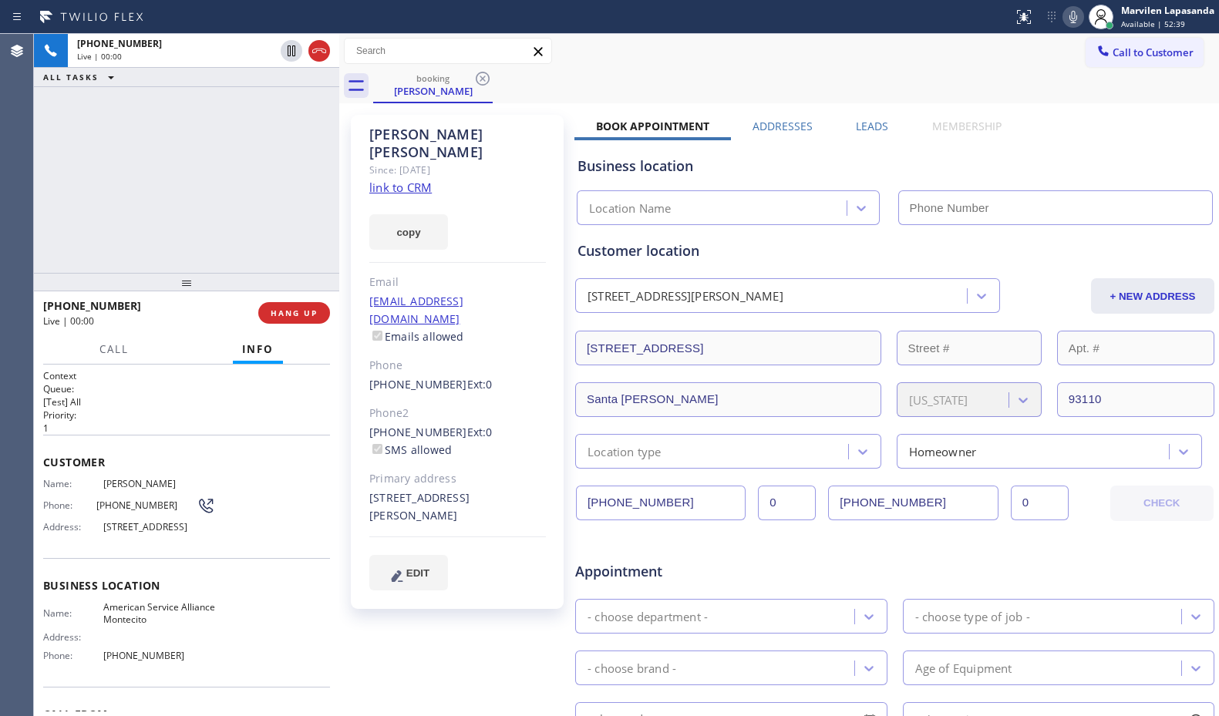
type input "[PHONE_NUMBER]"
click at [86, 512] on div "Phone: [PHONE_NUMBER]" at bounding box center [129, 505] width 172 height 18
click at [66, 494] on div "Name: [PERSON_NAME] Phone: [PHONE_NUMBER] Address: [STREET_ADDRESS]" at bounding box center [129, 508] width 172 height 61
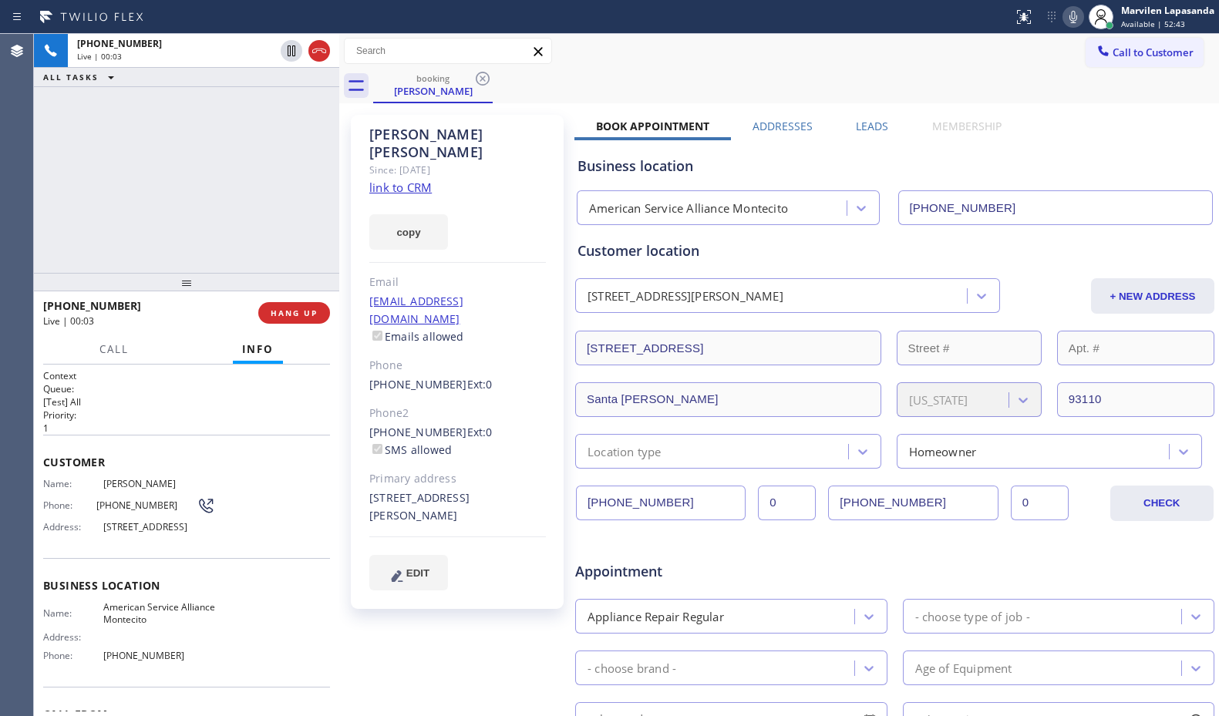
click at [56, 487] on span "Name:" at bounding box center [73, 484] width 60 height 12
click at [34, 454] on div "Context Queue: [Test] All Priority: 1 Customer Name: [PERSON_NAME] Phone: [PHON…" at bounding box center [186, 540] width 305 height 351
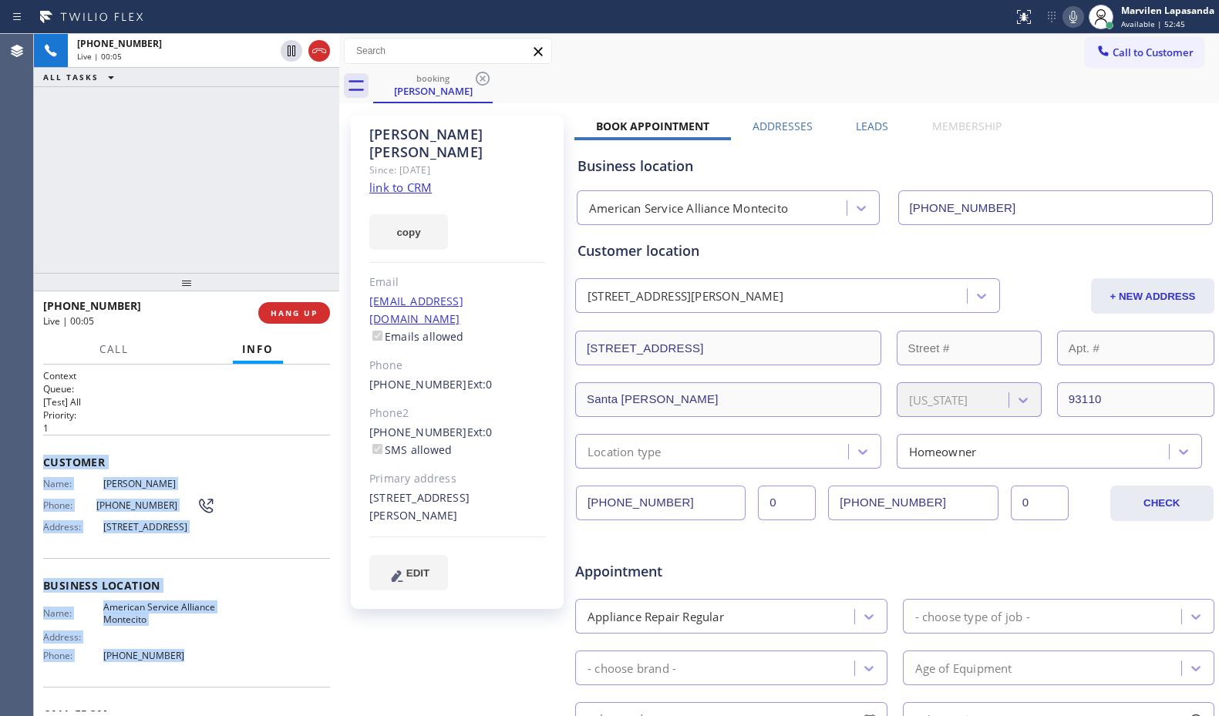
drag, startPoint x: 36, startPoint y: 457, endPoint x: 191, endPoint y: 666, distance: 260.1
click at [191, 666] on div "Context Queue: [Test] All Priority: 1 Customer Name: [PERSON_NAME] Phone: [PHON…" at bounding box center [186, 540] width 305 height 351
copy div "Customer Name: [PERSON_NAME] Phone: [PHONE_NUMBER] Address: [STREET_ADDRESS] Bu…"
click at [417, 180] on link "link to CRM" at bounding box center [400, 187] width 62 height 15
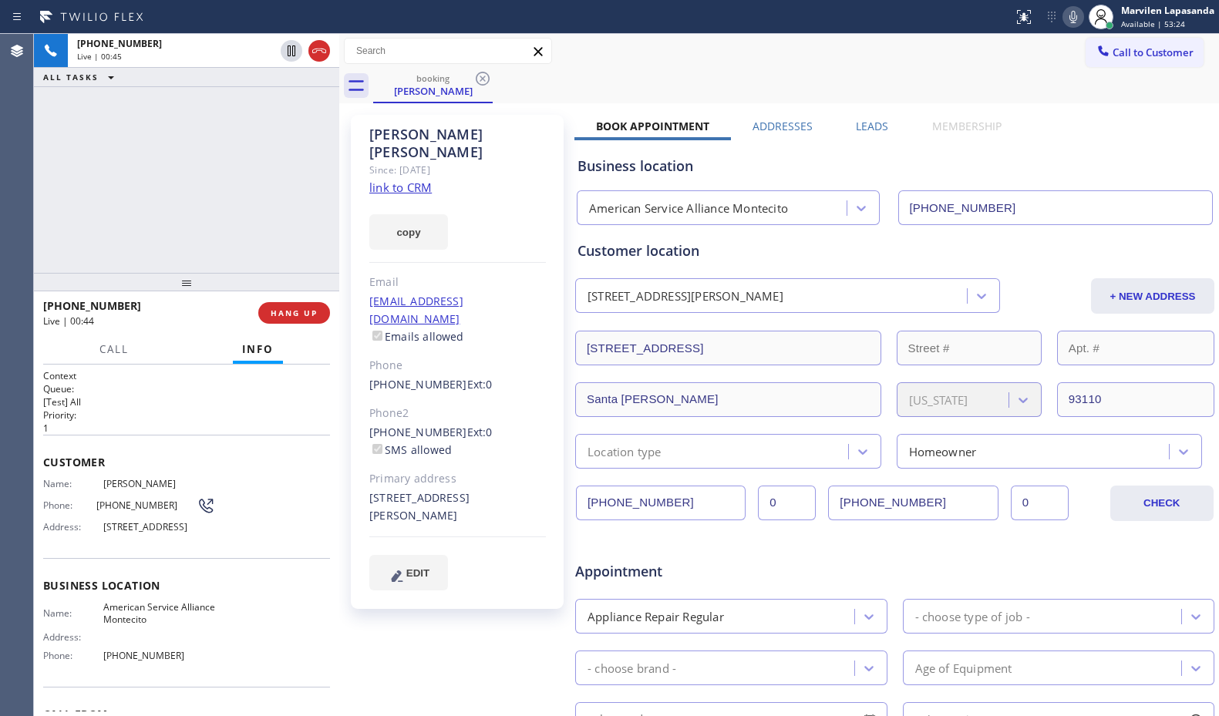
click at [272, 124] on div "[PHONE_NUMBER] Live | 00:45 ALL TASKS ALL TASKS ACTIVE TASKS TASKS IN WRAP UP" at bounding box center [186, 153] width 305 height 239
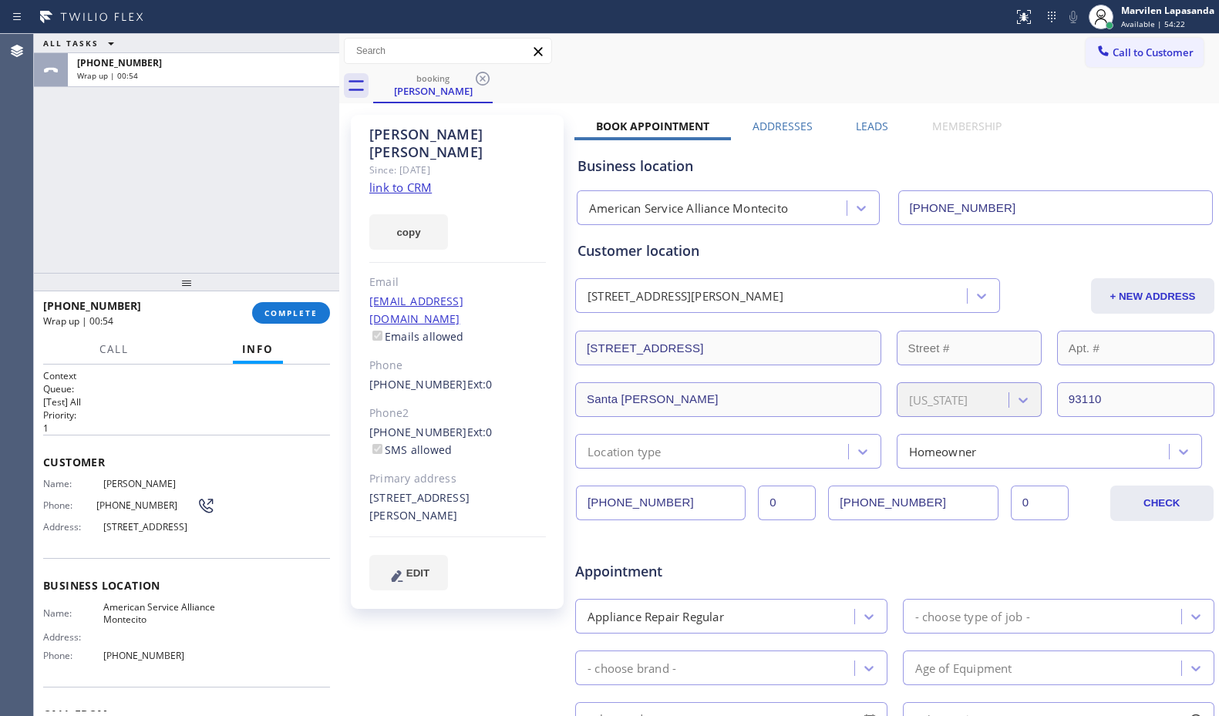
drag, startPoint x: 272, startPoint y: 150, endPoint x: 284, endPoint y: 266, distance: 117.0
click at [272, 157] on div "ALL TASKS ALL TASKS ACTIVE TASKS TASKS IN WRAP UP [PHONE_NUMBER] Wrap up | 00:54" at bounding box center [186, 153] width 305 height 239
click at [279, 315] on span "COMPLETE" at bounding box center [290, 313] width 53 height 11
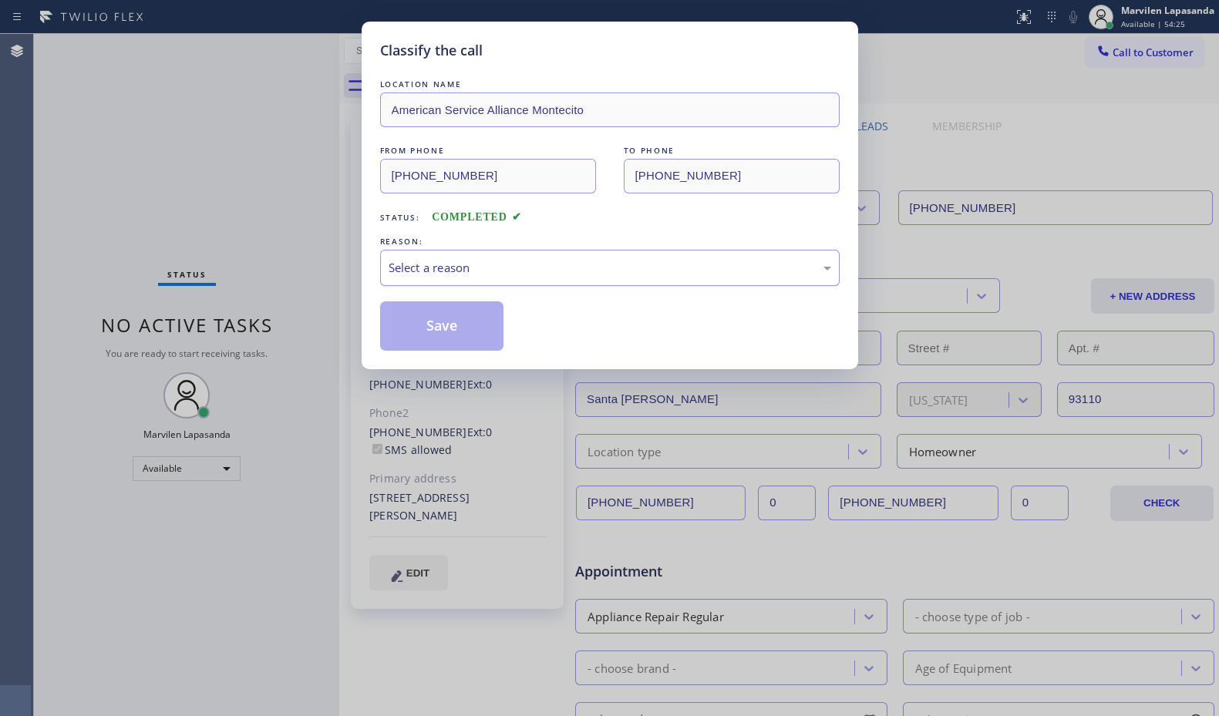
click at [433, 271] on div "Select a reason" at bounding box center [609, 268] width 442 height 18
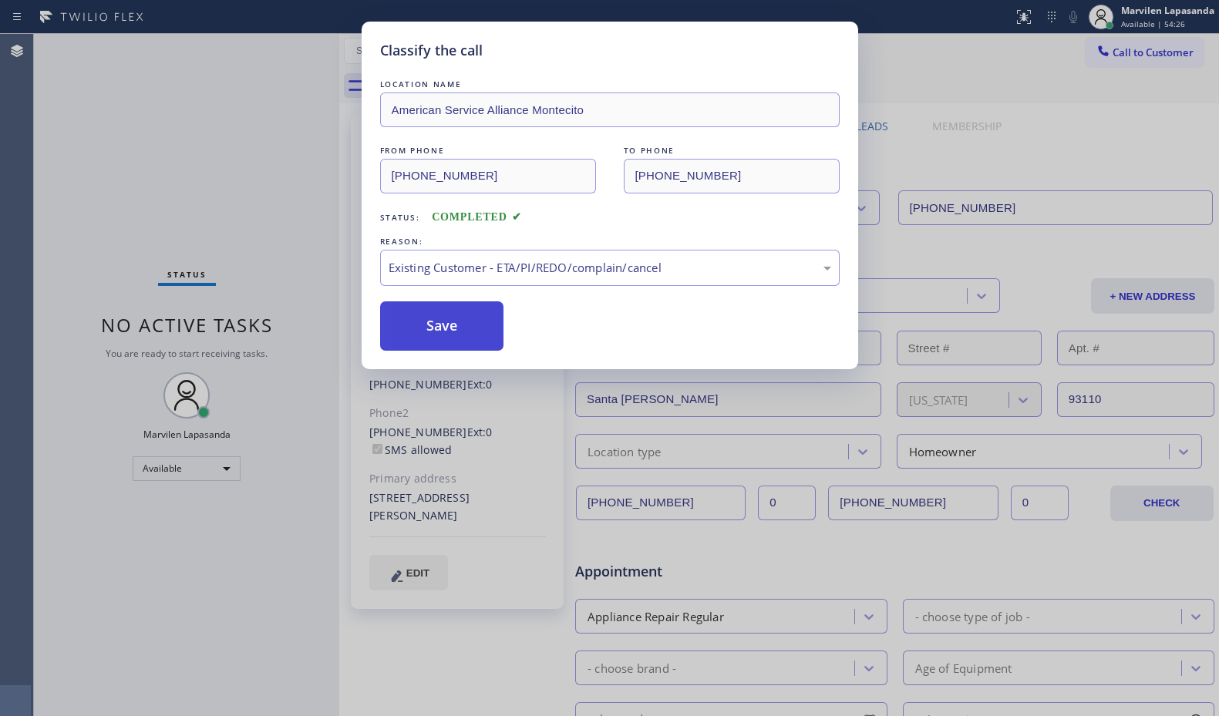
click at [414, 338] on button "Save" at bounding box center [442, 325] width 124 height 49
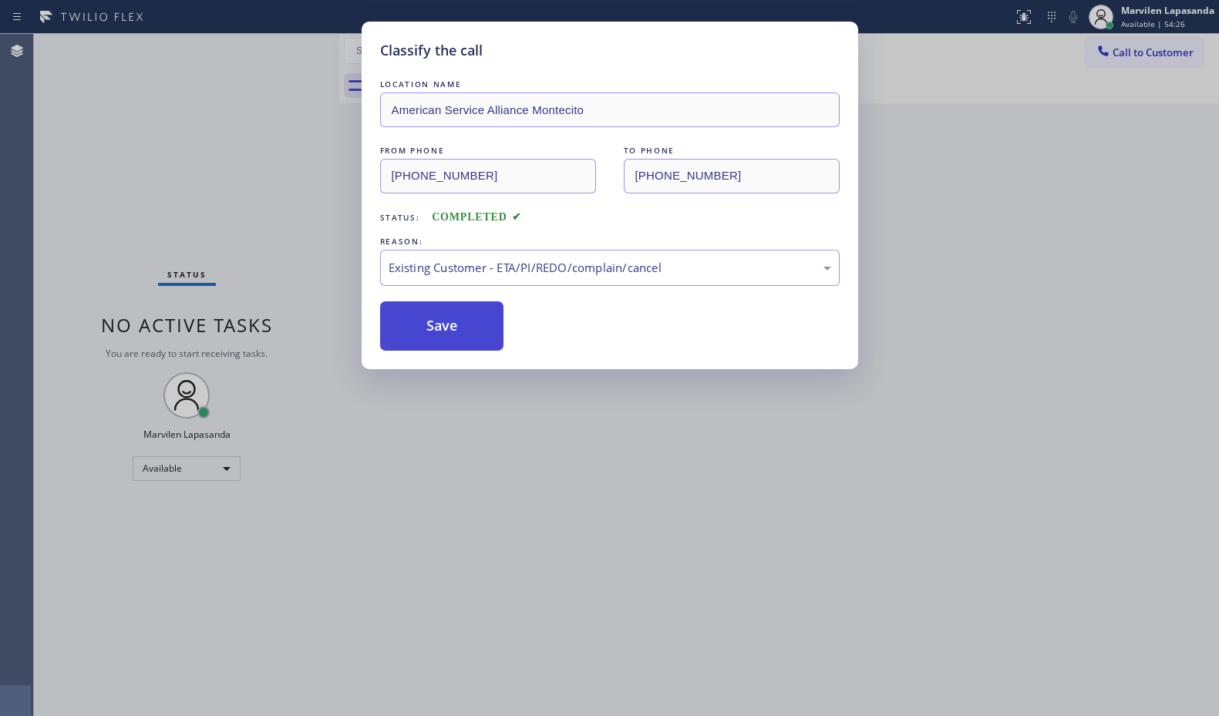
click at [414, 338] on button "Save" at bounding box center [442, 325] width 124 height 49
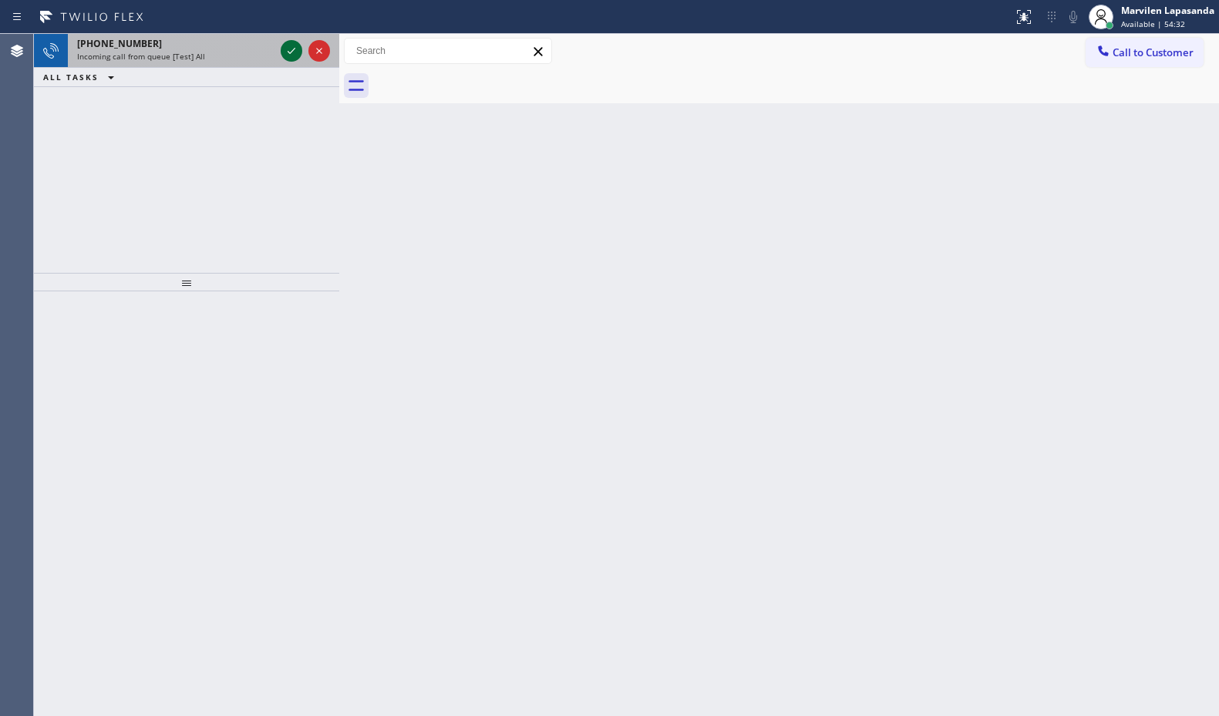
click at [291, 55] on icon at bounding box center [291, 51] width 18 height 18
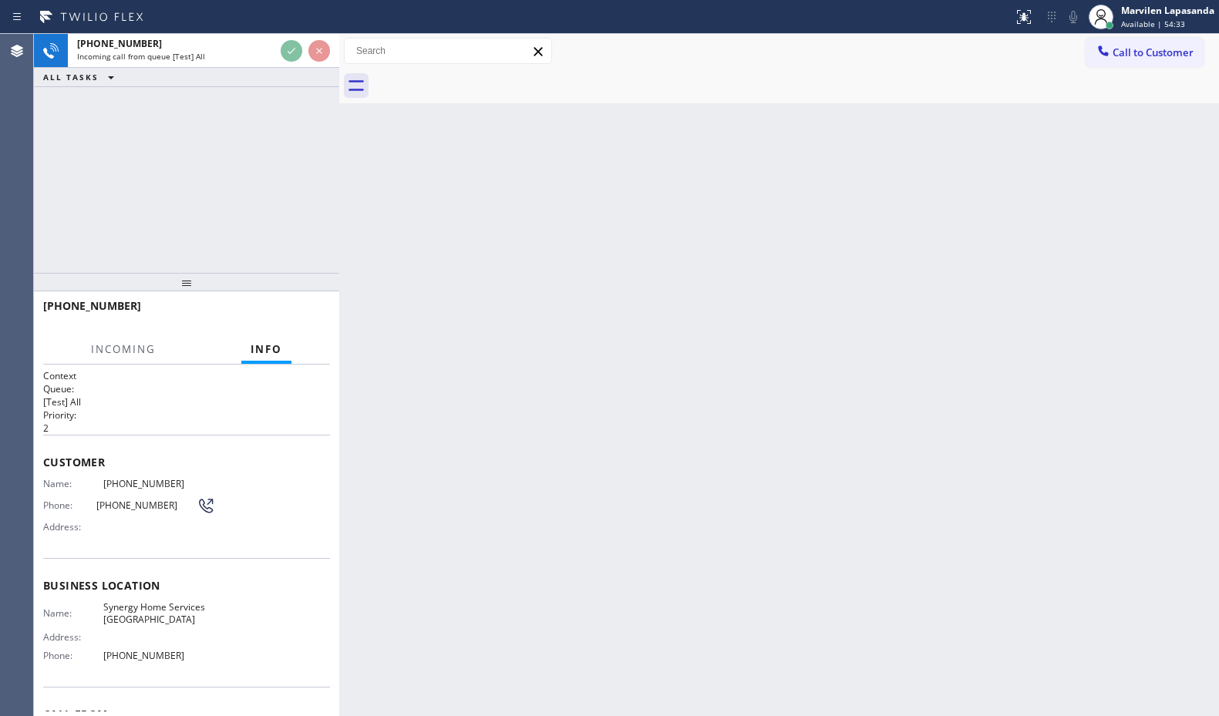
click at [304, 230] on div "[PHONE_NUMBER] Incoming call from queue [Test] All ALL TASKS ALL TASKS ACTIVE T…" at bounding box center [186, 153] width 305 height 239
click at [293, 222] on div "[PHONE_NUMBER] Incoming call from queue [Test] All ALL TASKS ALL TASKS ACTIVE T…" at bounding box center [186, 153] width 305 height 239
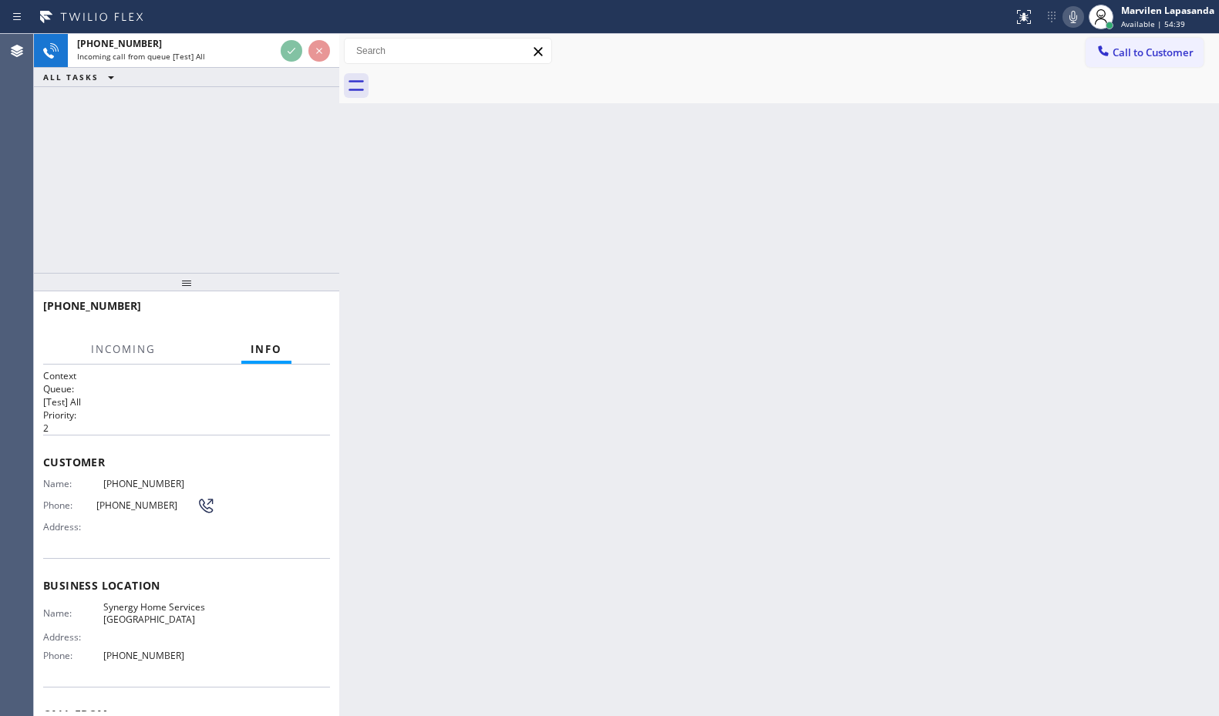
click at [293, 222] on div "[PHONE_NUMBER] Incoming call from queue [Test] All ALL TASKS ALL TASKS ACTIVE T…" at bounding box center [186, 153] width 305 height 239
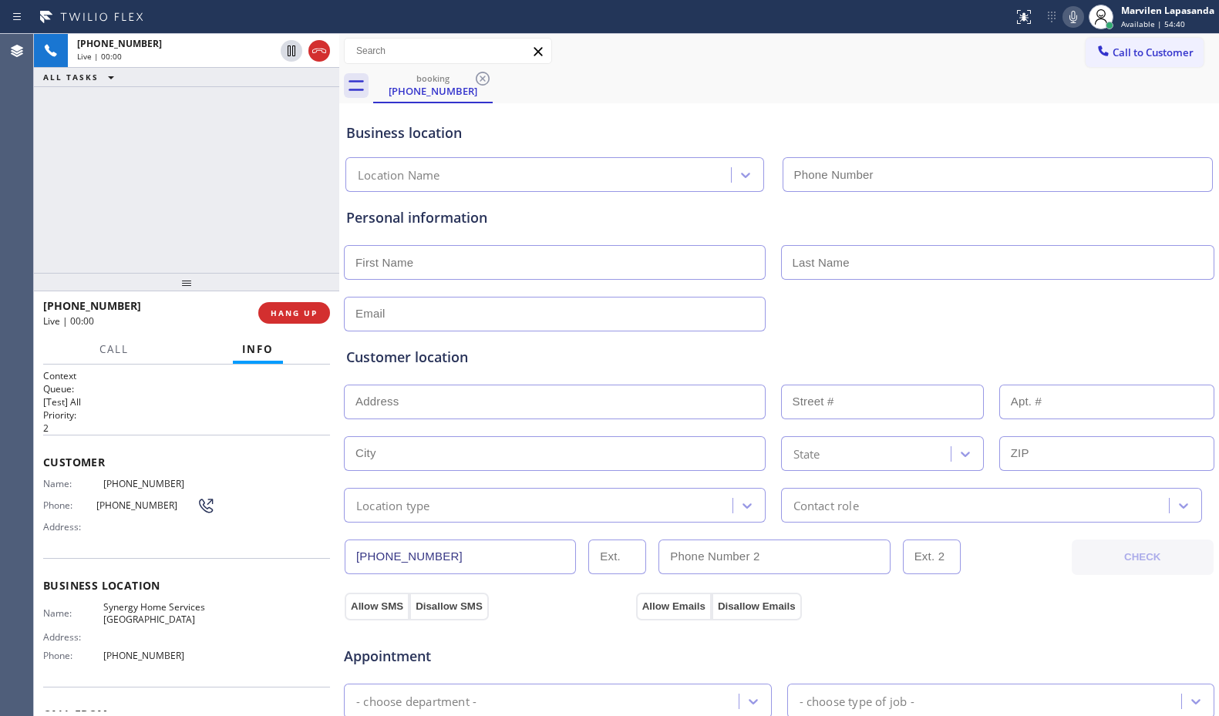
type input "[PHONE_NUMBER]"
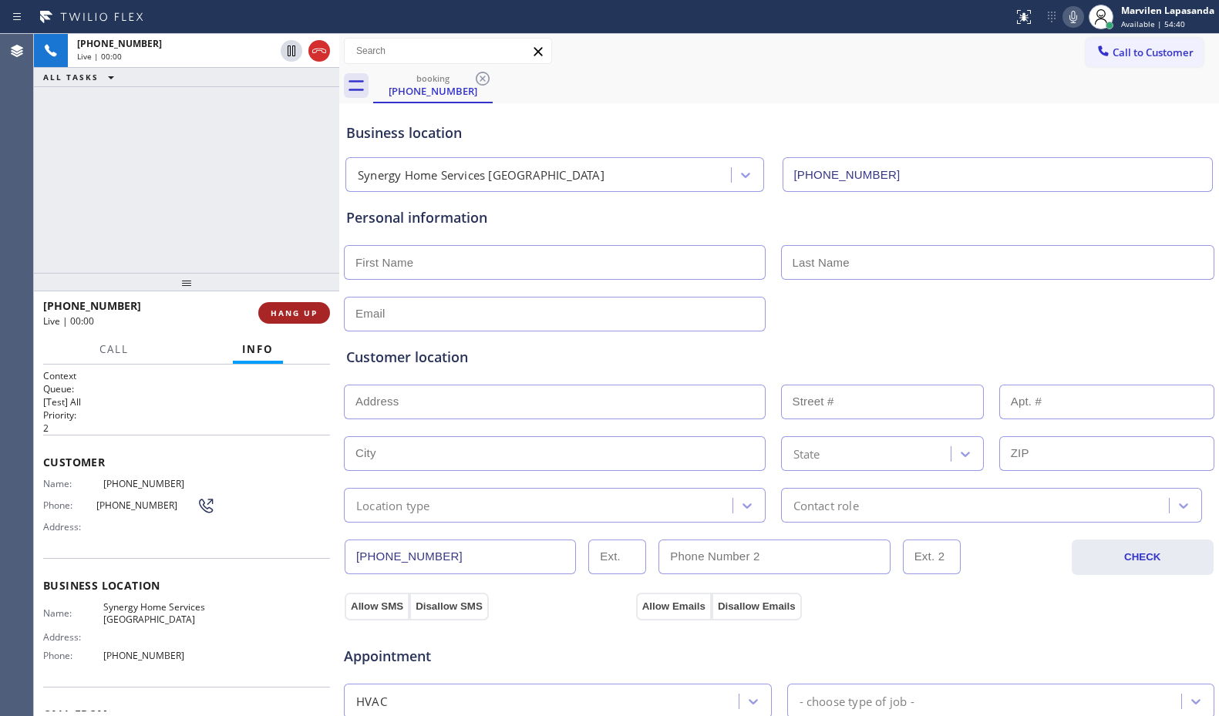
click at [293, 319] on button "HANG UP" at bounding box center [294, 313] width 72 height 22
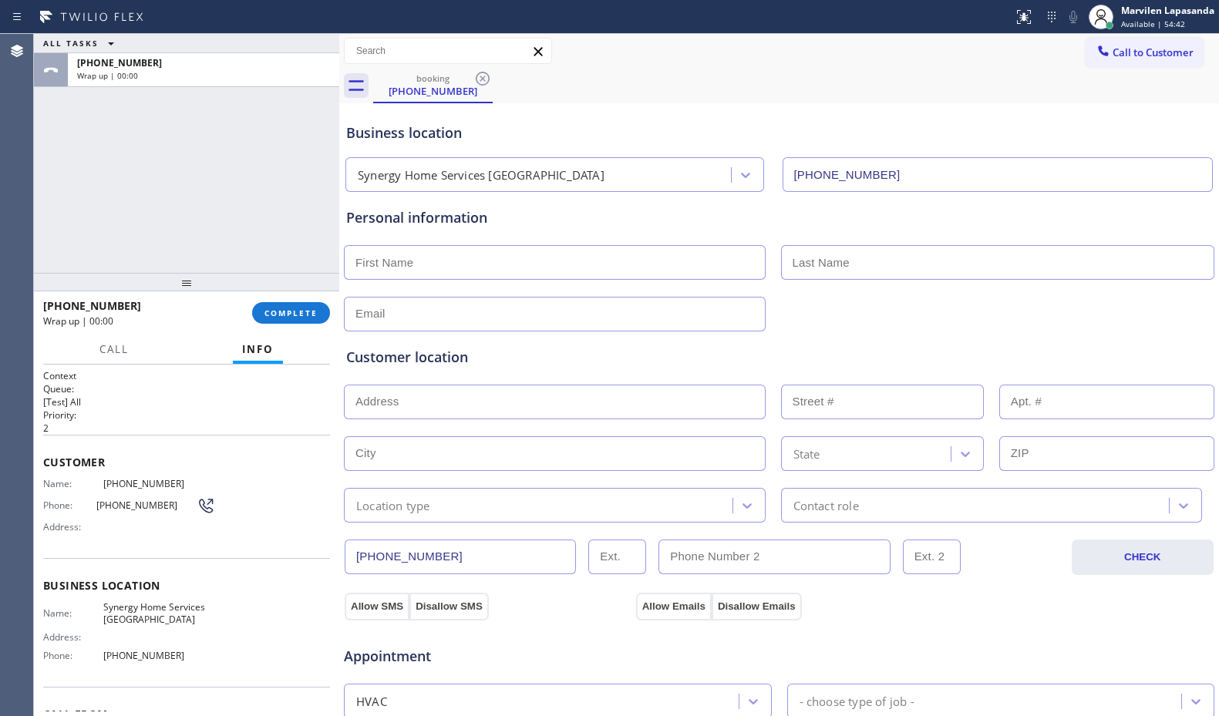
click at [1115, 88] on div "booking [PHONE_NUMBER]" at bounding box center [796, 86] width 846 height 35
click at [291, 314] on span "COMPLETE" at bounding box center [290, 313] width 53 height 11
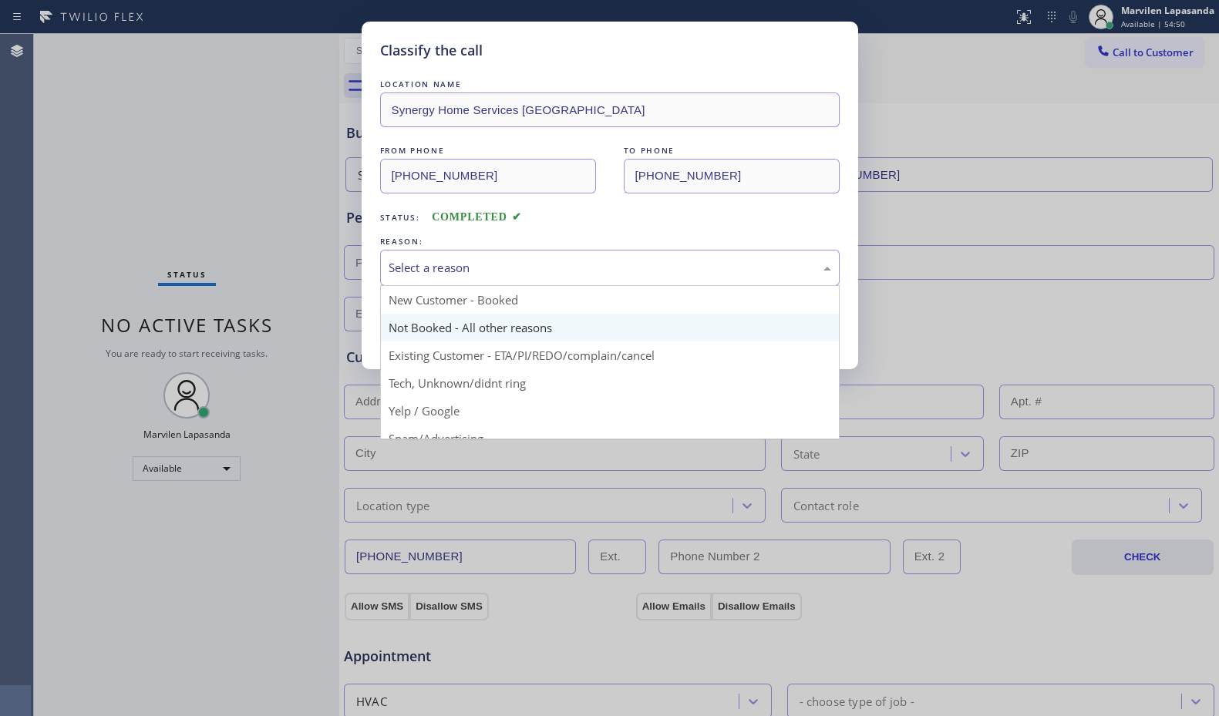
drag, startPoint x: 452, startPoint y: 267, endPoint x: 437, endPoint y: 314, distance: 49.2
click at [452, 266] on div "Select a reason" at bounding box center [609, 268] width 442 height 18
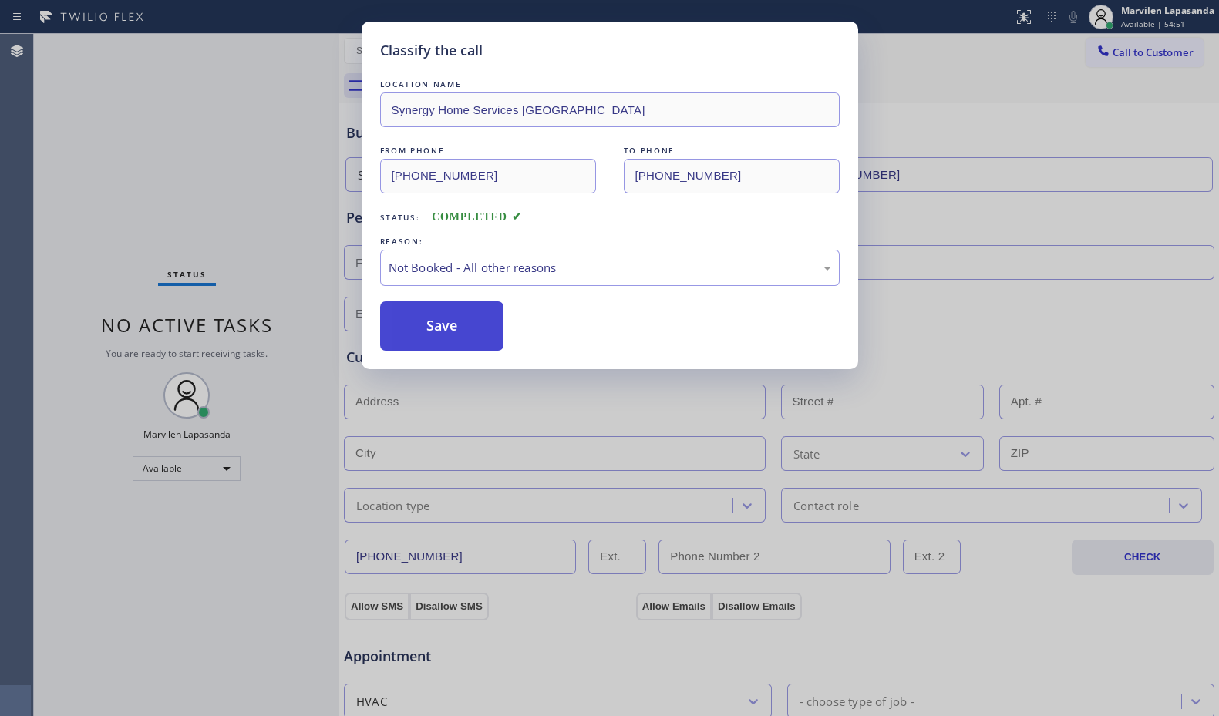
click at [429, 337] on button "Save" at bounding box center [442, 325] width 124 height 49
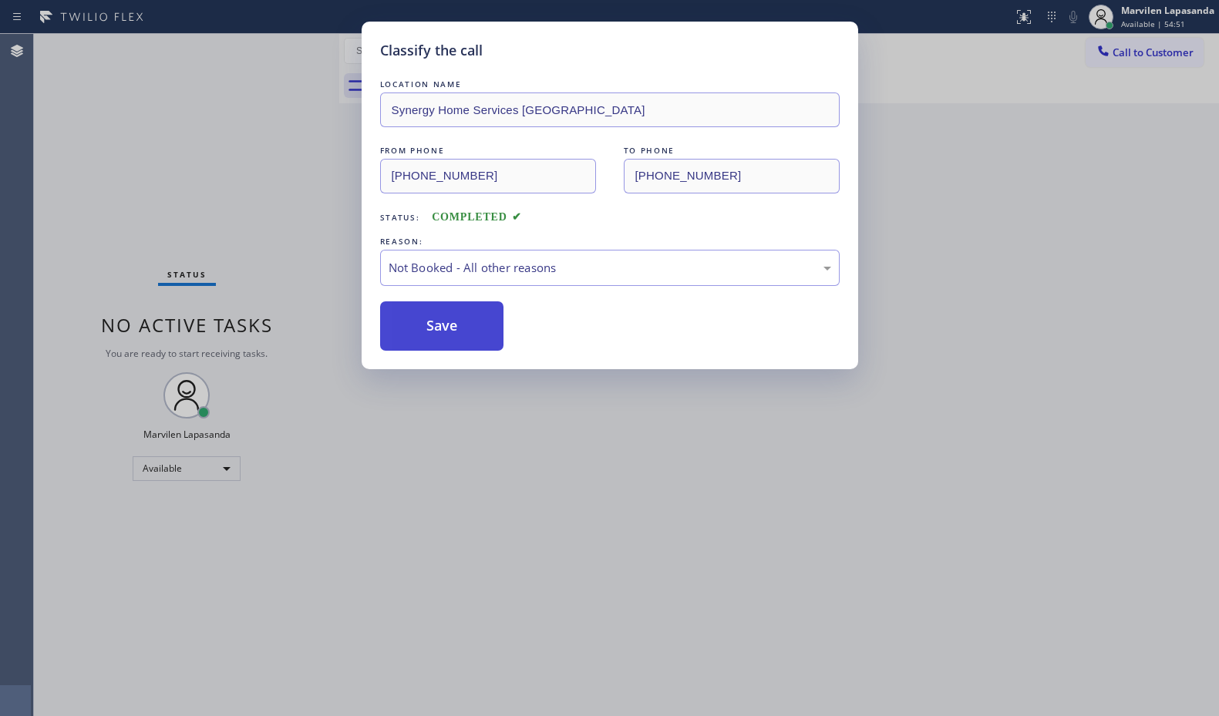
click at [429, 337] on button "Save" at bounding box center [442, 325] width 124 height 49
click at [429, 336] on button "Save" at bounding box center [442, 325] width 124 height 49
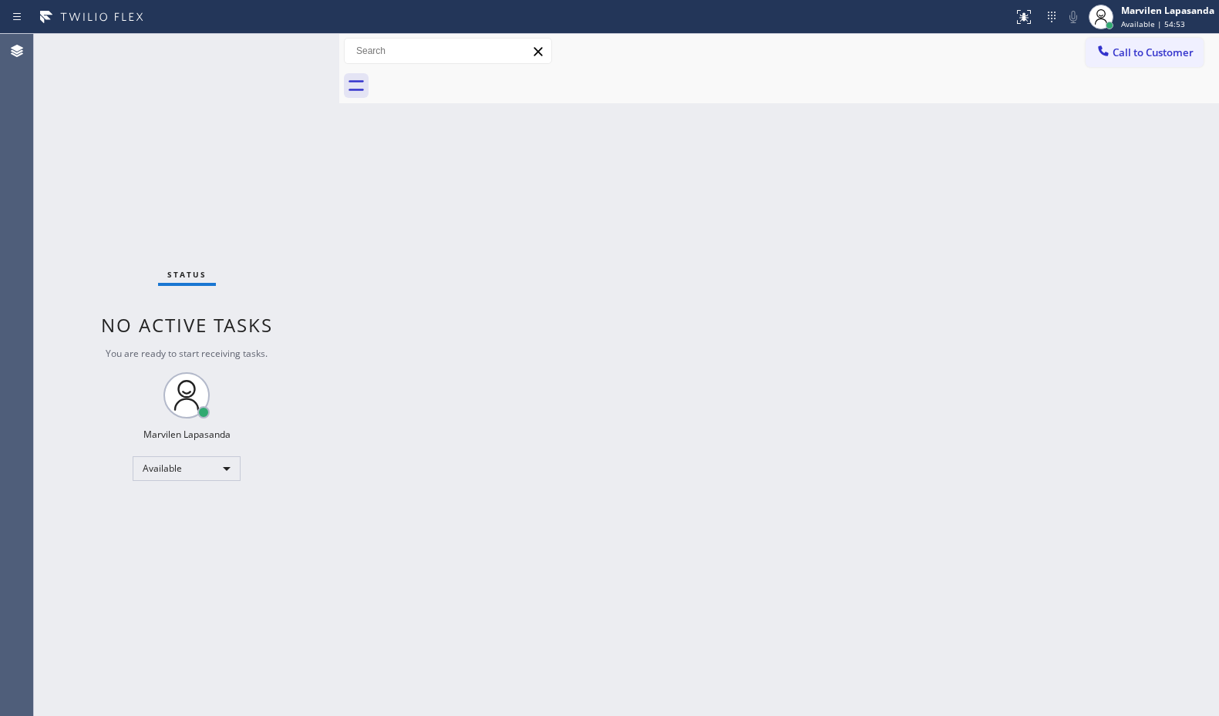
click at [285, 45] on div "Status No active tasks You are ready to start receiving tasks. Marvilen Lapasan…" at bounding box center [186, 375] width 305 height 682
click at [285, 50] on div "Status No active tasks You are ready to start receiving tasks. Marvilen Lapasan…" at bounding box center [186, 375] width 305 height 682
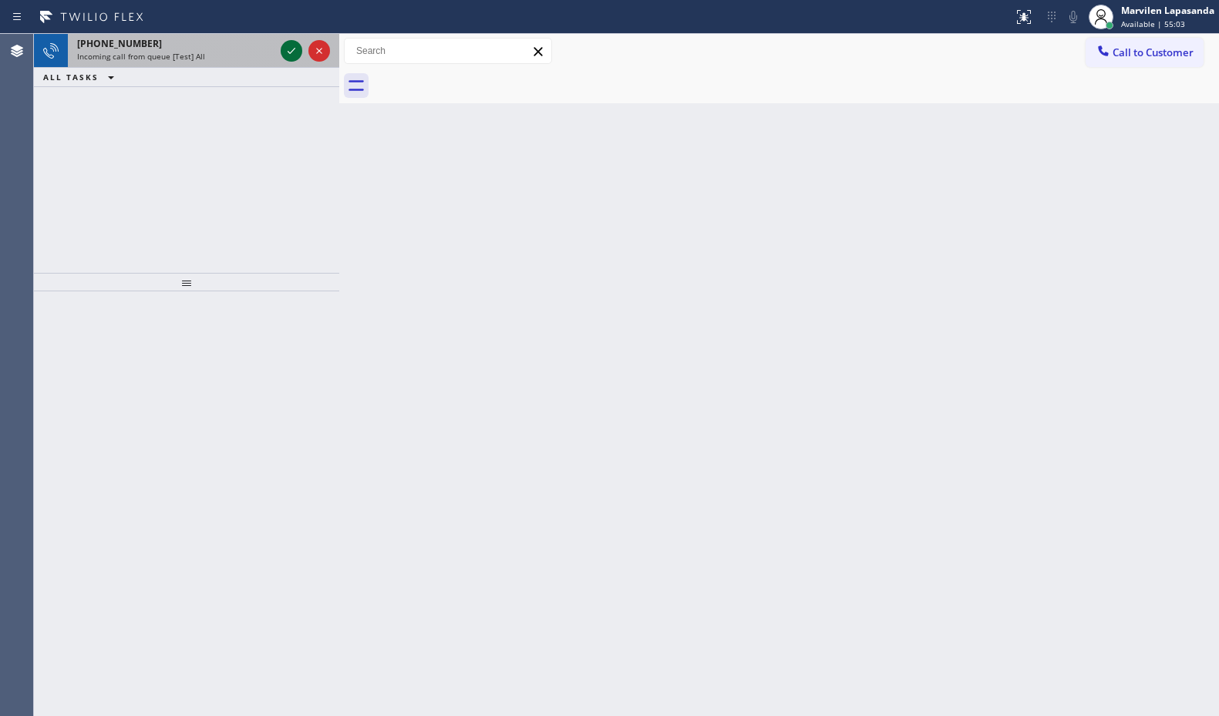
click at [298, 44] on icon at bounding box center [291, 51] width 18 height 18
click at [292, 56] on icon at bounding box center [291, 51] width 18 height 18
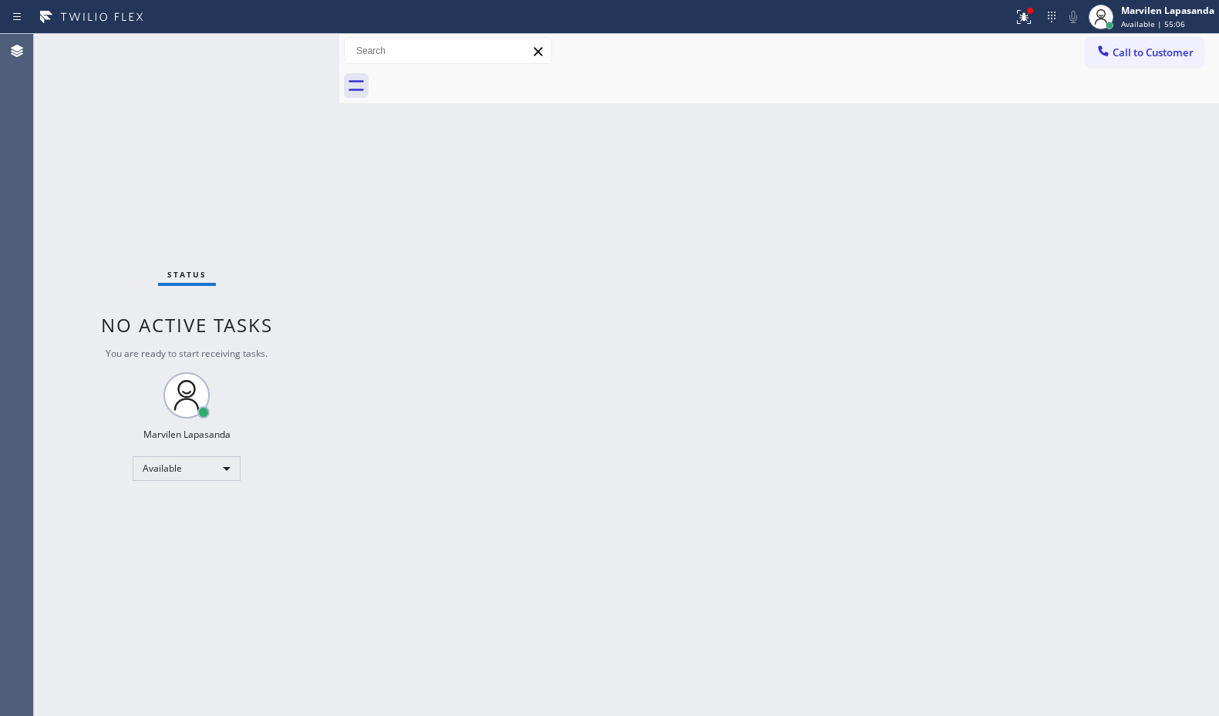
click at [291, 51] on div "Status No active tasks You are ready to start receiving tasks. Marvilen Lapasan…" at bounding box center [186, 375] width 305 height 682
drag, startPoint x: 291, startPoint y: 51, endPoint x: 298, endPoint y: 5, distance: 46.8
click at [291, 50] on div "Status No active tasks You are ready to start receiving tasks. Marvilen Lapasan…" at bounding box center [186, 375] width 305 height 682
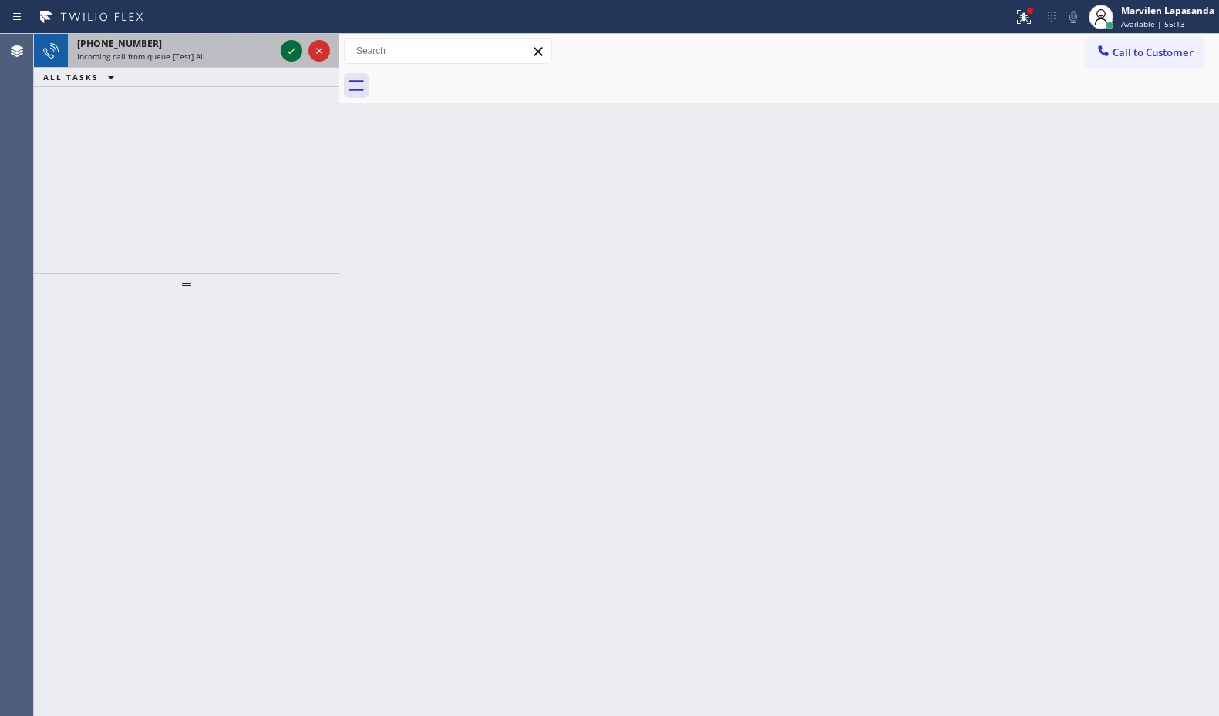
click at [298, 51] on icon at bounding box center [291, 51] width 18 height 18
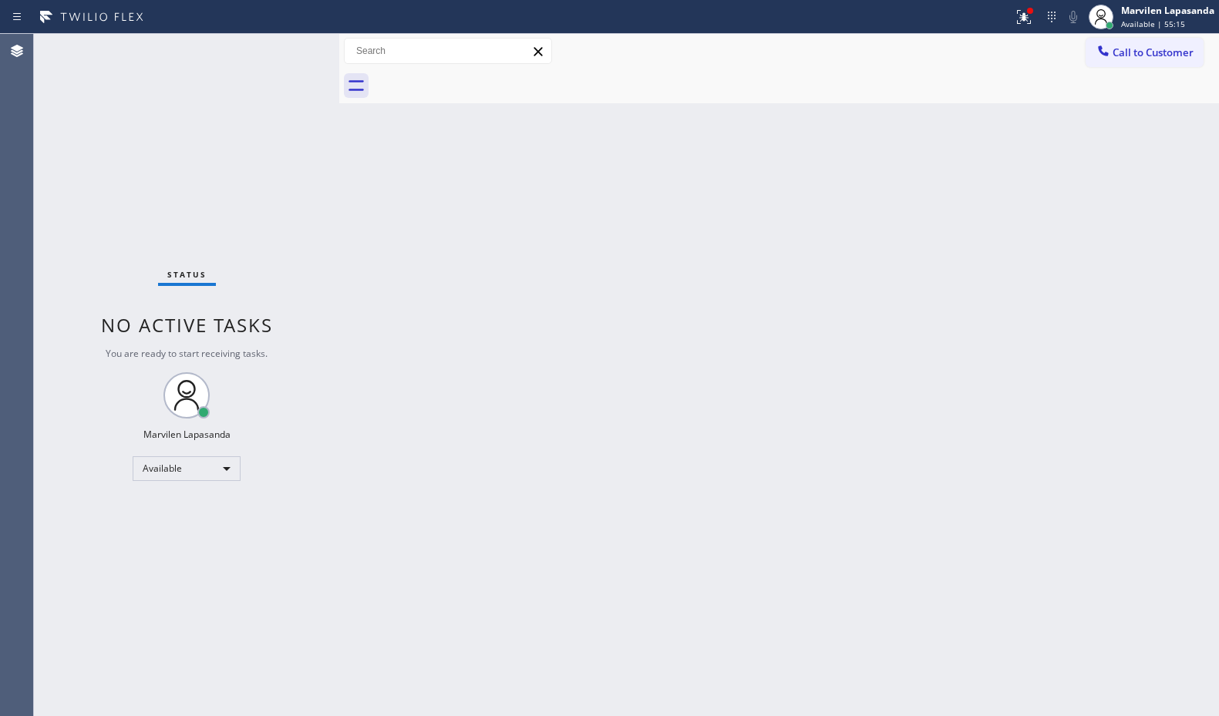
drag, startPoint x: 283, startPoint y: 55, endPoint x: 290, endPoint y: 51, distance: 7.9
click at [287, 54] on div "Status No active tasks You are ready to start receiving tasks. Marvilen Lapasan…" at bounding box center [186, 375] width 305 height 682
click at [290, 51] on div "Status No active tasks You are ready to start receiving tasks. Marvilen Lapasan…" at bounding box center [186, 375] width 305 height 682
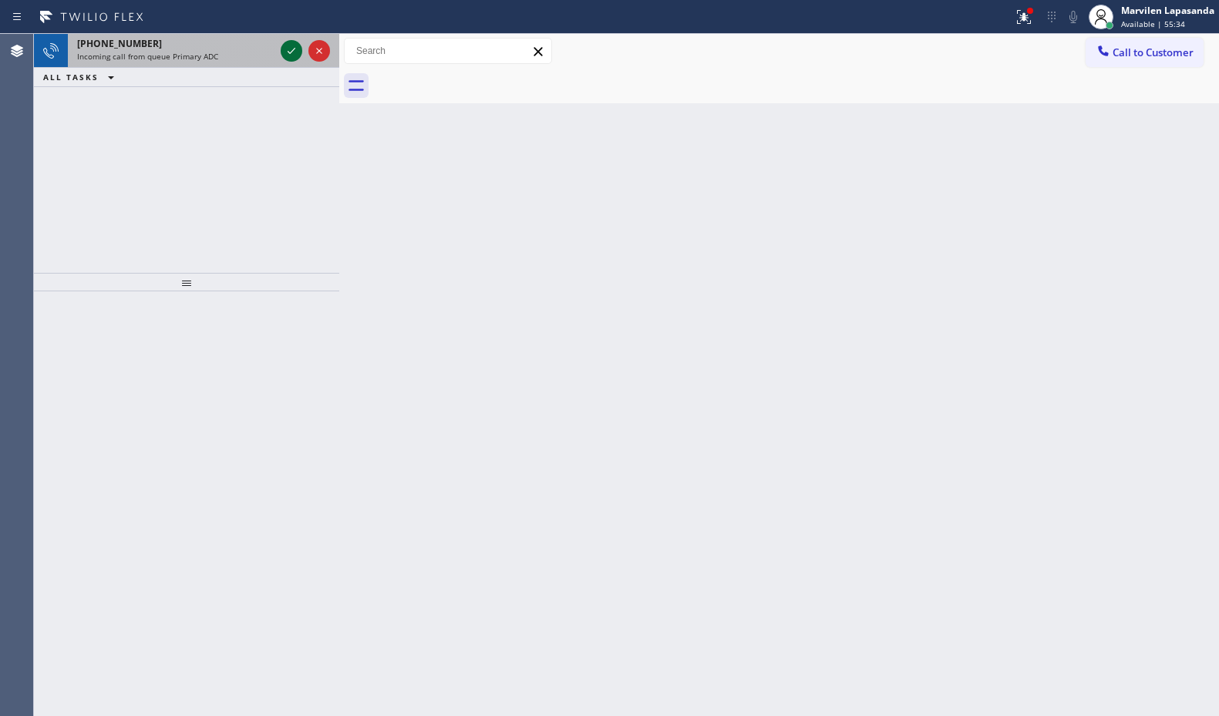
click at [299, 53] on div at bounding box center [292, 51] width 22 height 18
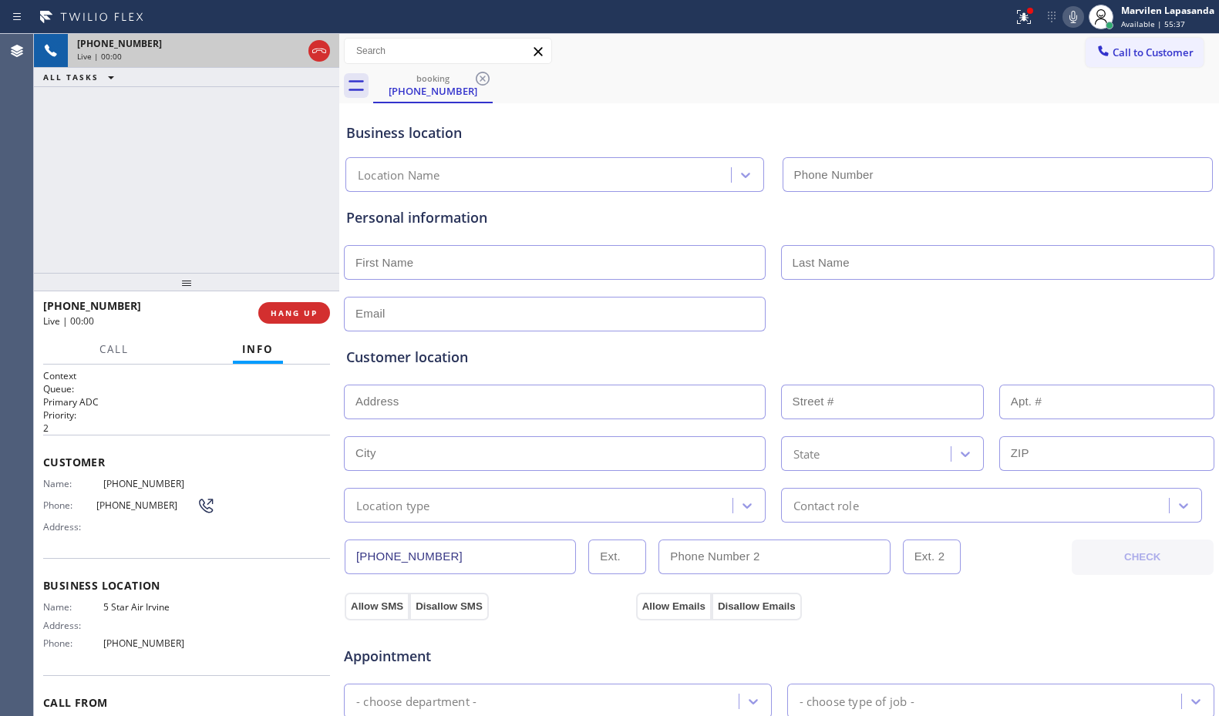
type input "[PHONE_NUMBER]"
click at [291, 318] on span "HANG UP" at bounding box center [294, 313] width 47 height 11
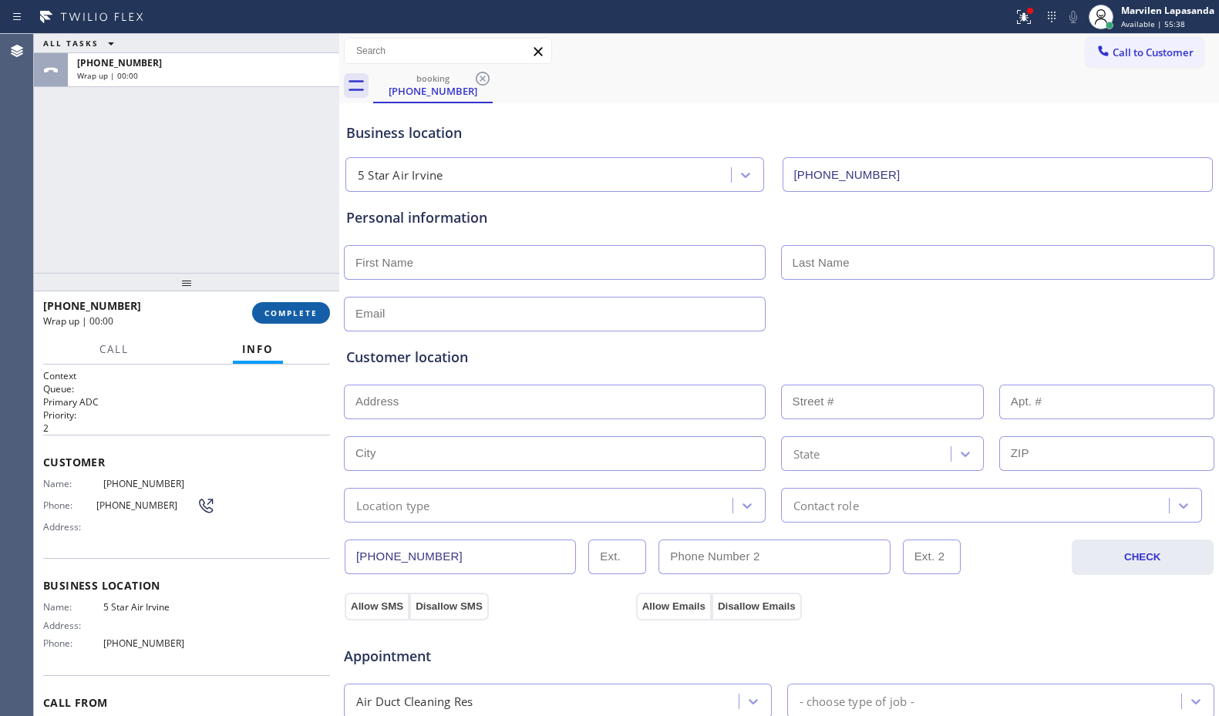
click at [291, 318] on span "COMPLETE" at bounding box center [290, 313] width 53 height 11
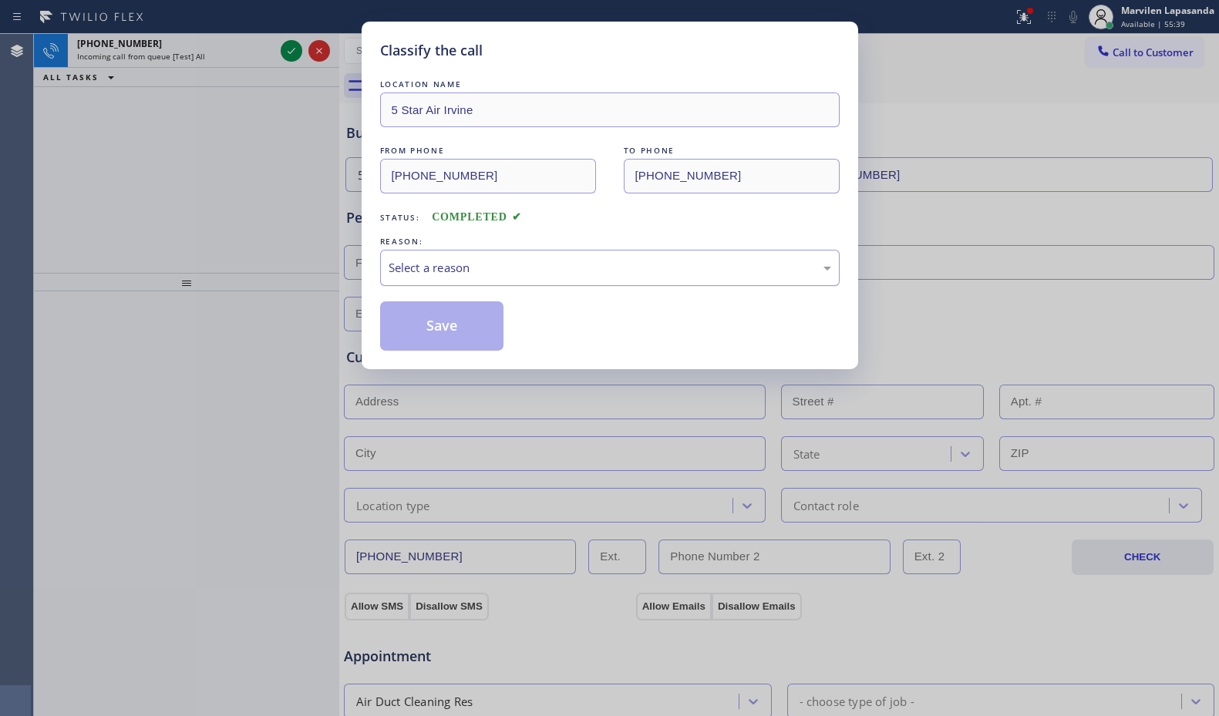
click at [408, 277] on div "Select a reason" at bounding box center [609, 268] width 459 height 36
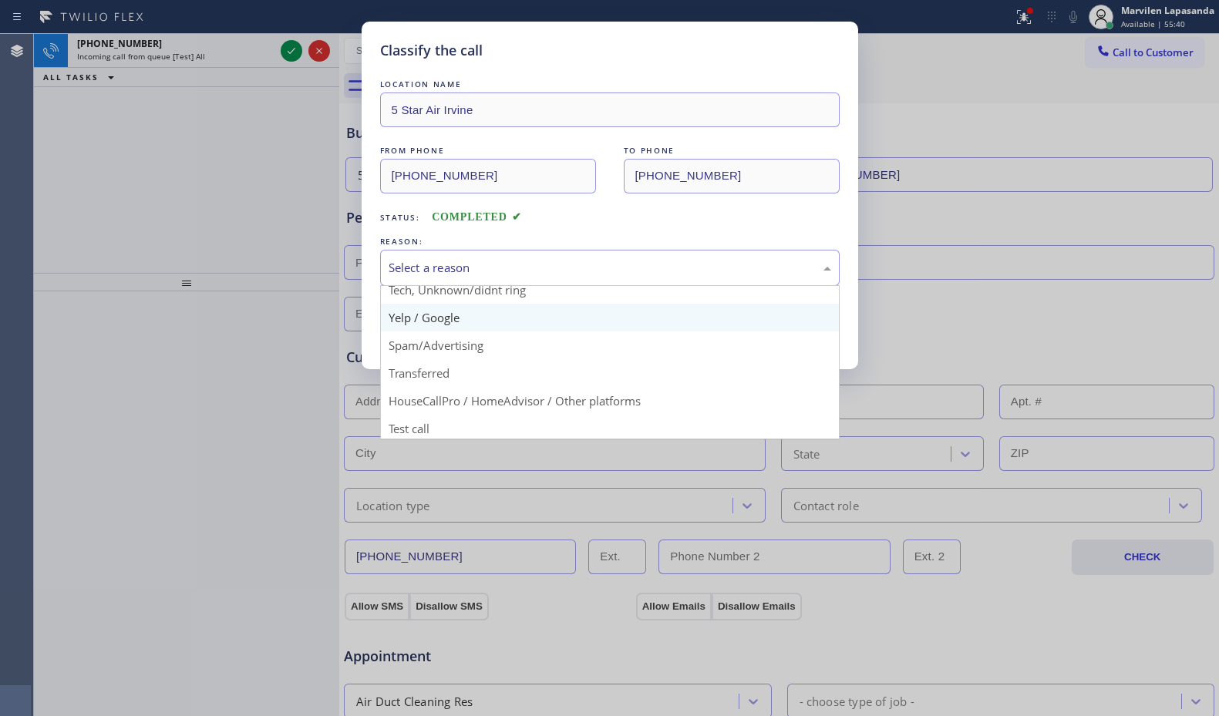
scroll to position [97, 0]
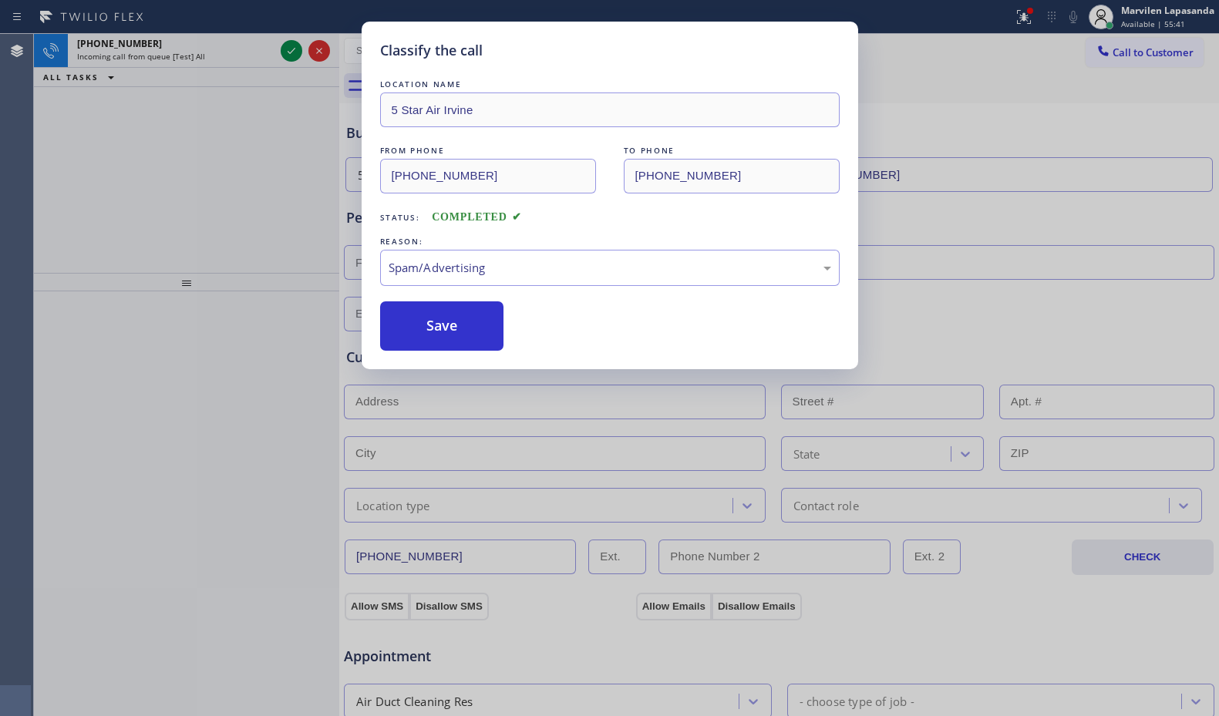
click at [414, 331] on button "Save" at bounding box center [442, 325] width 124 height 49
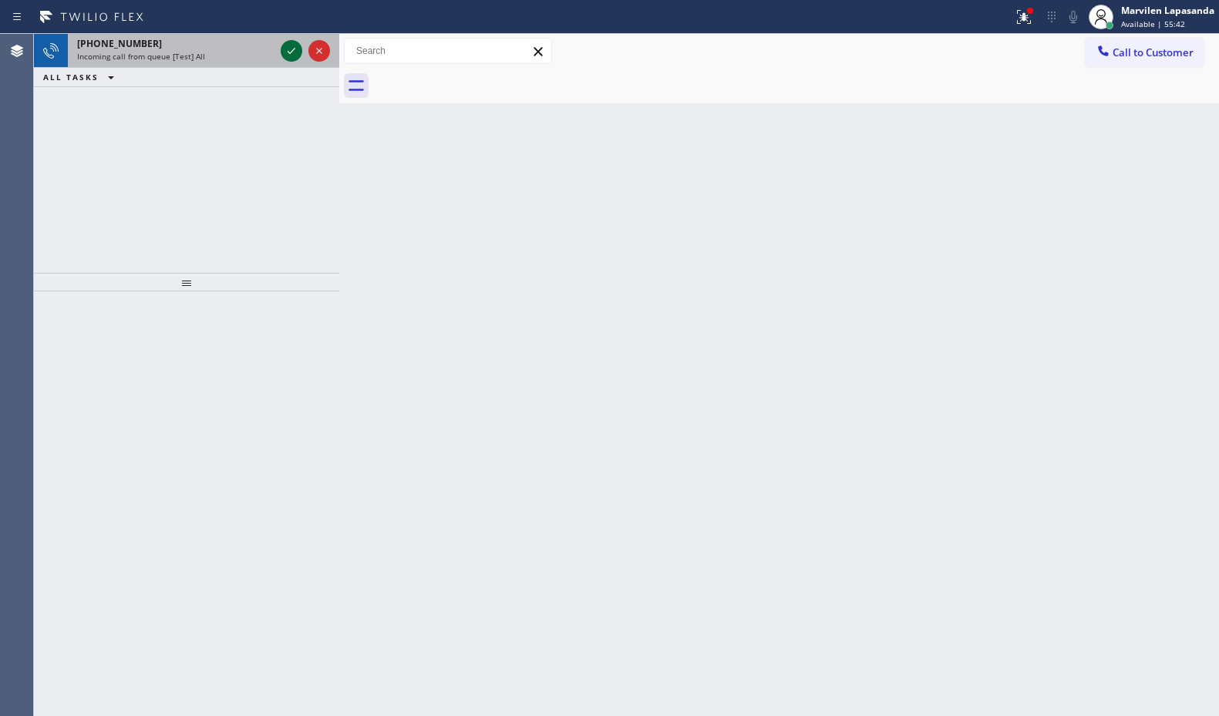
click at [294, 54] on icon at bounding box center [291, 51] width 18 height 18
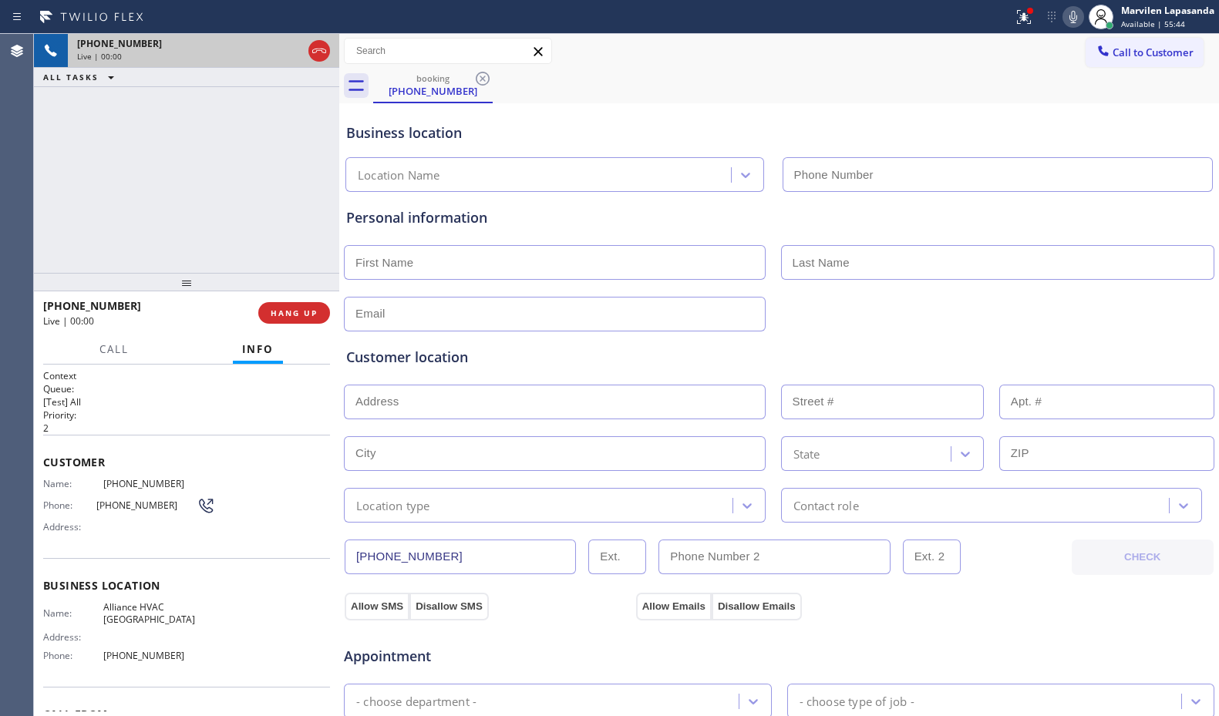
type input "[PHONE_NUMBER]"
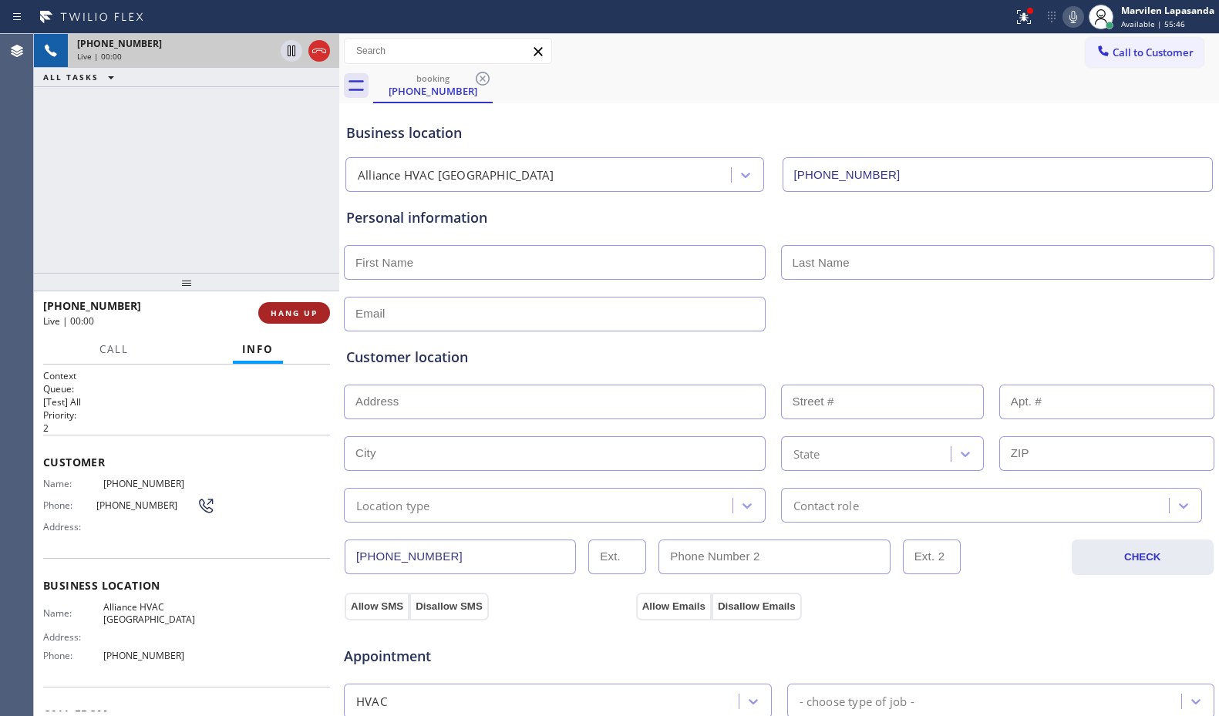
click at [286, 306] on button "HANG UP" at bounding box center [294, 313] width 72 height 22
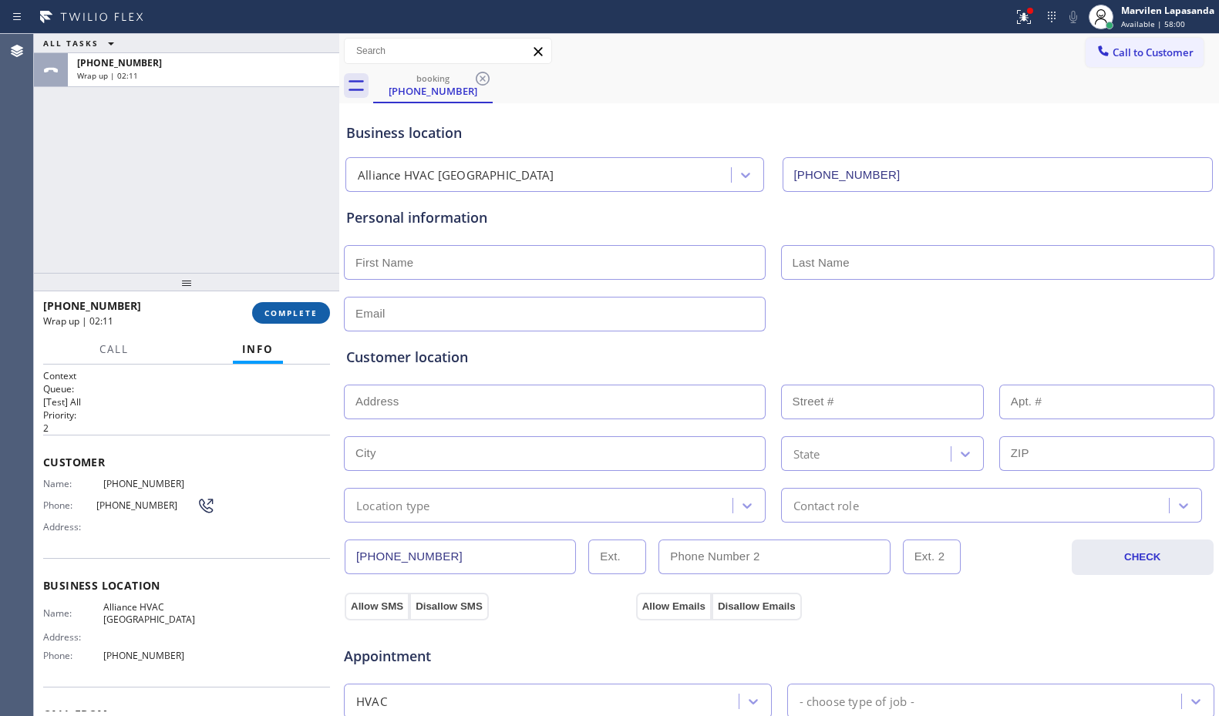
click at [284, 306] on button "COMPLETE" at bounding box center [291, 313] width 78 height 22
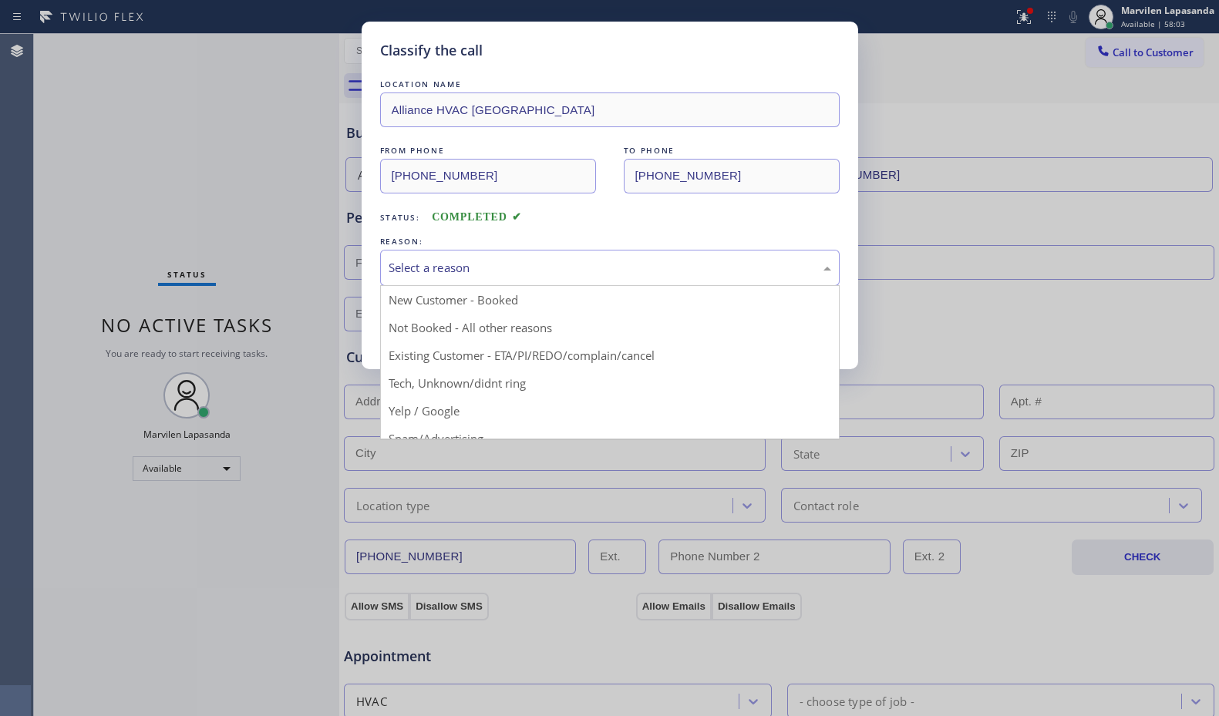
click at [423, 269] on div "Select a reason" at bounding box center [609, 268] width 442 height 18
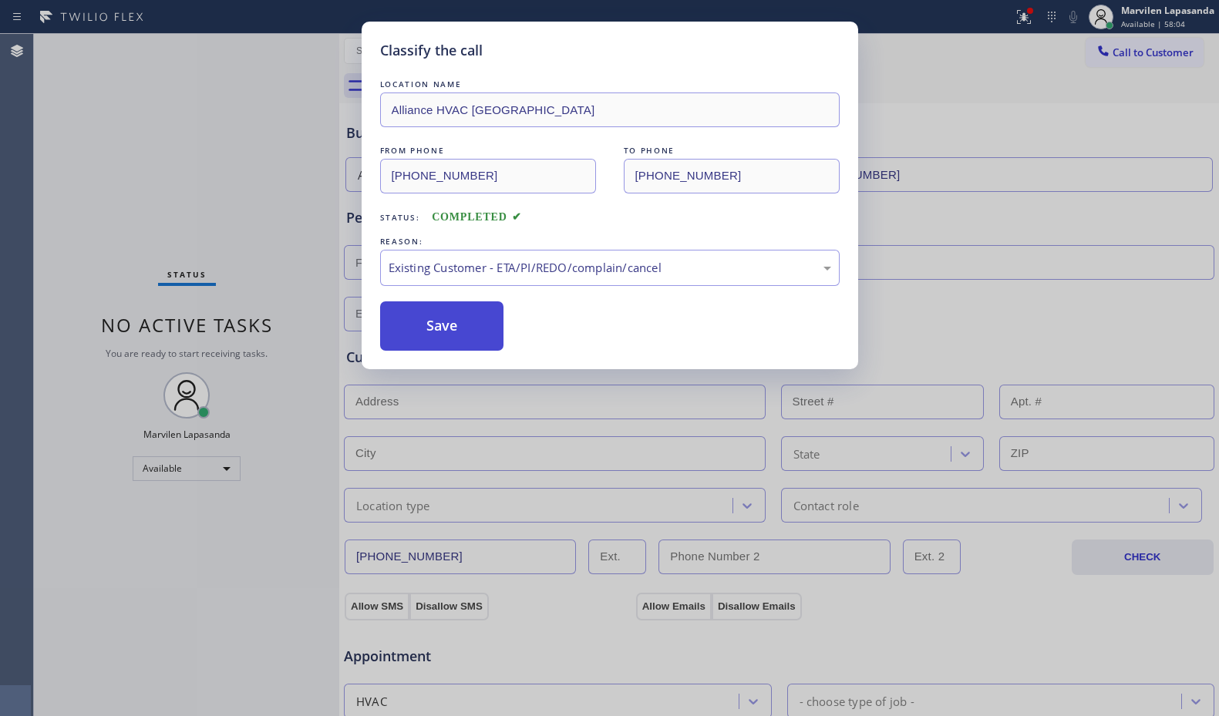
click at [413, 329] on button "Save" at bounding box center [442, 325] width 124 height 49
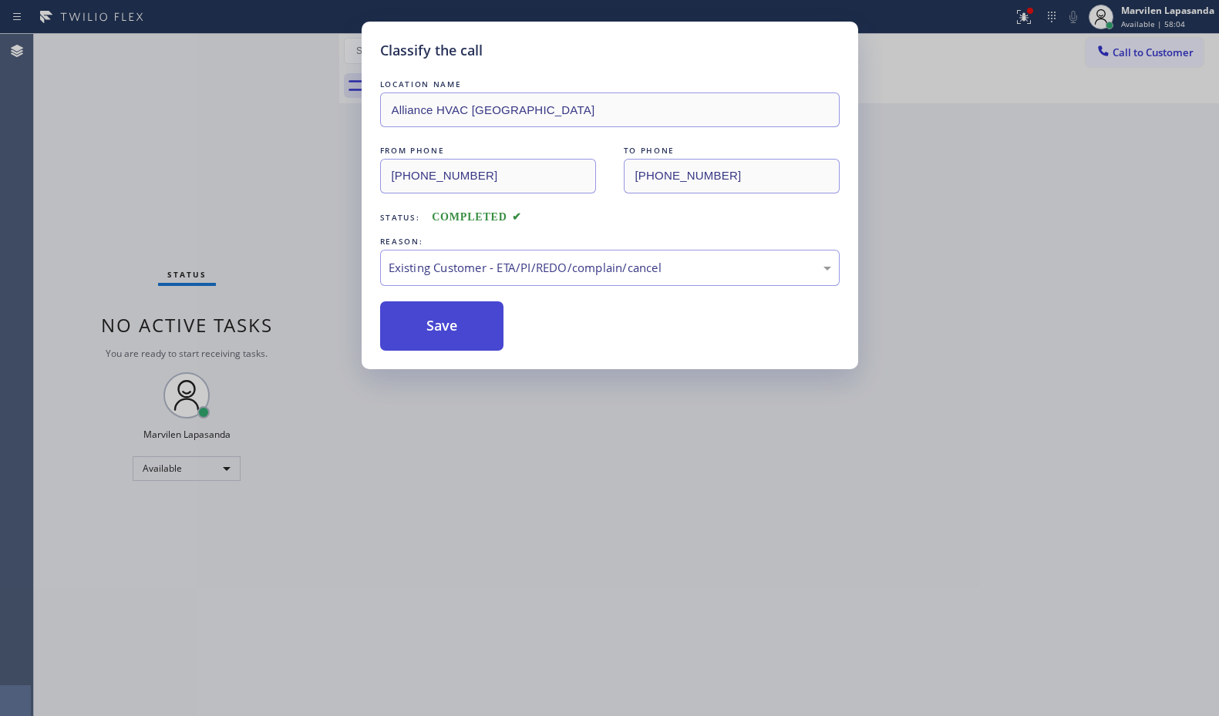
click at [413, 329] on button "Save" at bounding box center [442, 325] width 124 height 49
drag, startPoint x: 413, startPoint y: 329, endPoint x: 288, endPoint y: 77, distance: 281.6
click at [409, 324] on button "Save" at bounding box center [442, 325] width 124 height 49
click at [288, 74] on div "Classify the call LOCATION NAME Alliance HVAC [GEOGRAPHIC_DATA] FROM PHONE [PHO…" at bounding box center [609, 358] width 1219 height 716
drag, startPoint x: 280, startPoint y: 69, endPoint x: 294, endPoint y: 72, distance: 14.2
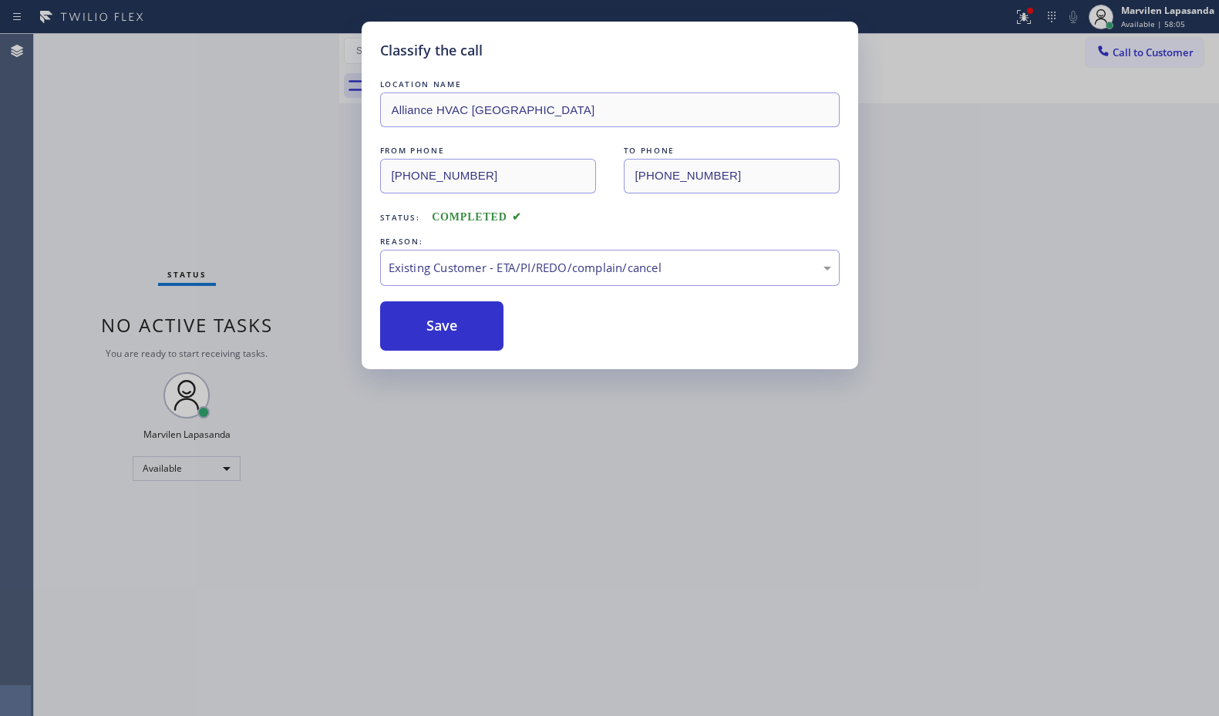
click at [294, 72] on div "Classify the call LOCATION NAME American Standard HVAC Service FROM PHONE [PHON…" at bounding box center [626, 375] width 1185 height 682
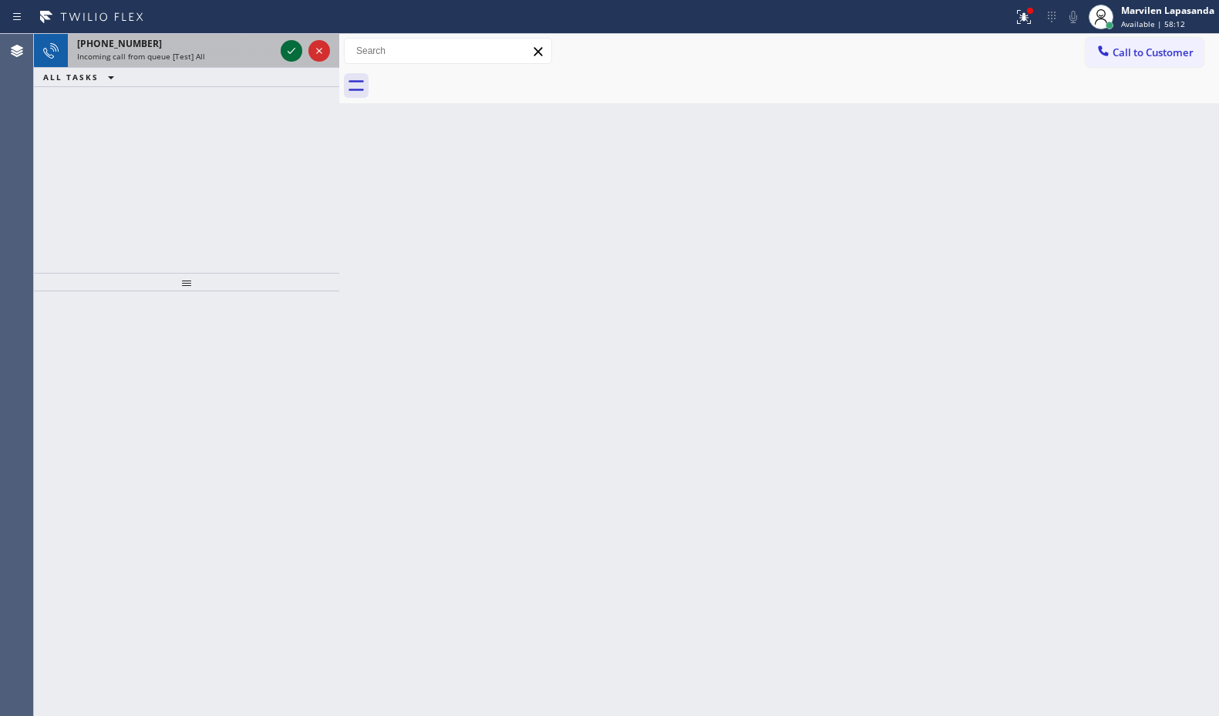
click at [290, 49] on icon at bounding box center [291, 51] width 18 height 18
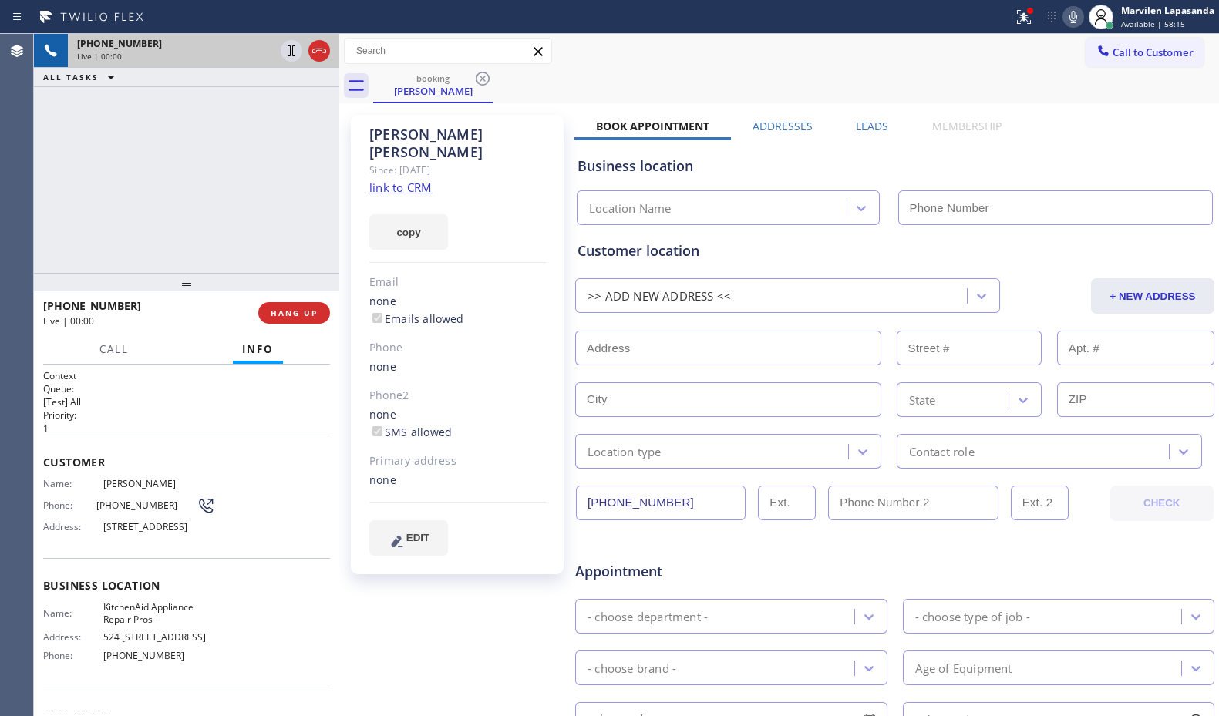
type input "[PHONE_NUMBER]"
click at [61, 136] on div "[PHONE_NUMBER] Live | 00:00 ALL TASKS ALL TASKS ACTIVE TASKS TASKS IN WRAP UP" at bounding box center [186, 153] width 305 height 239
click at [127, 126] on div "[PHONE_NUMBER] Live | 00:02 ALL TASKS ALL TASKS ACTIVE TASKS TASKS IN WRAP UP" at bounding box center [186, 153] width 305 height 239
click at [127, 126] on div "[PHONE_NUMBER] Live | 00:03 ALL TASKS ALL TASKS ACTIVE TASKS TASKS IN WRAP UP" at bounding box center [186, 153] width 305 height 239
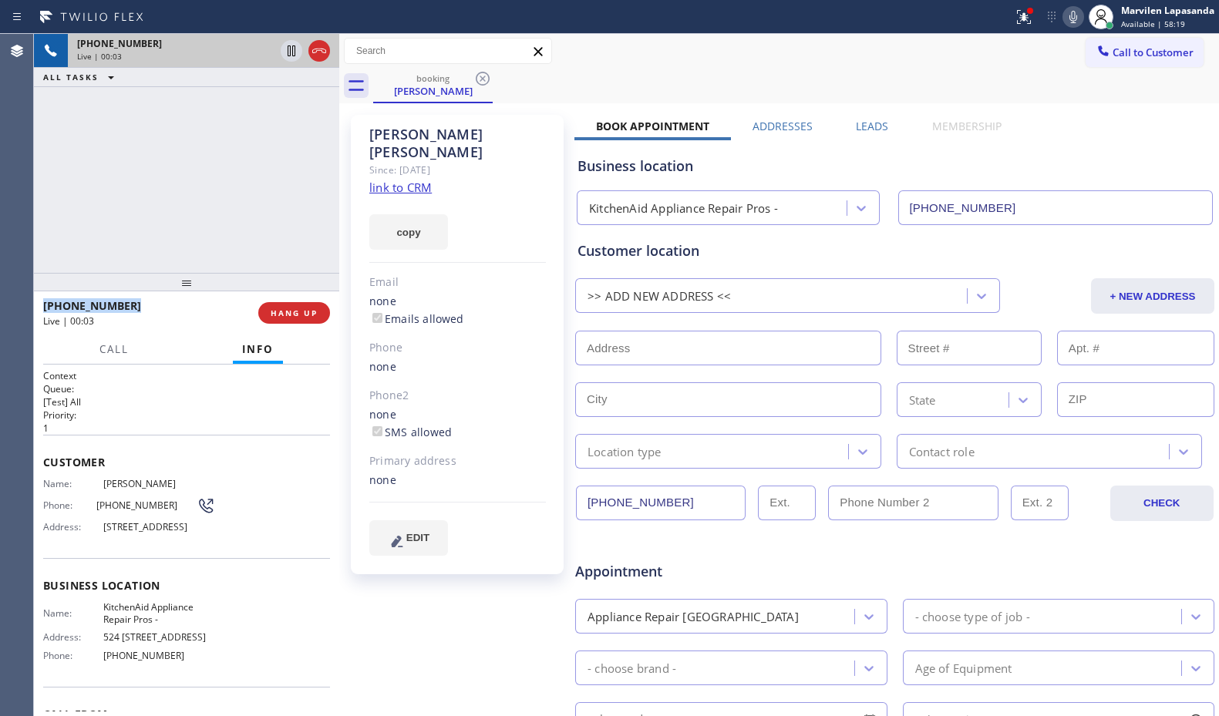
click at [127, 126] on div "[PHONE_NUMBER] Live | 00:03 ALL TASKS ALL TASKS ACTIVE TASKS TASKS IN WRAP UP" at bounding box center [186, 153] width 305 height 239
click at [133, 127] on div "[PHONE_NUMBER] Live | 00:03 ALL TASKS ALL TASKS ACTIVE TASKS TASKS IN WRAP UP" at bounding box center [186, 153] width 305 height 239
click at [135, 128] on div "[PHONE_NUMBER] Live | 00:04 ALL TASKS ALL TASKS ACTIVE TASKS TASKS IN WRAP UP" at bounding box center [186, 153] width 305 height 239
click at [388, 180] on link "link to CRM" at bounding box center [400, 187] width 62 height 15
click at [1047, 84] on div "booking [PERSON_NAME]" at bounding box center [796, 86] width 846 height 35
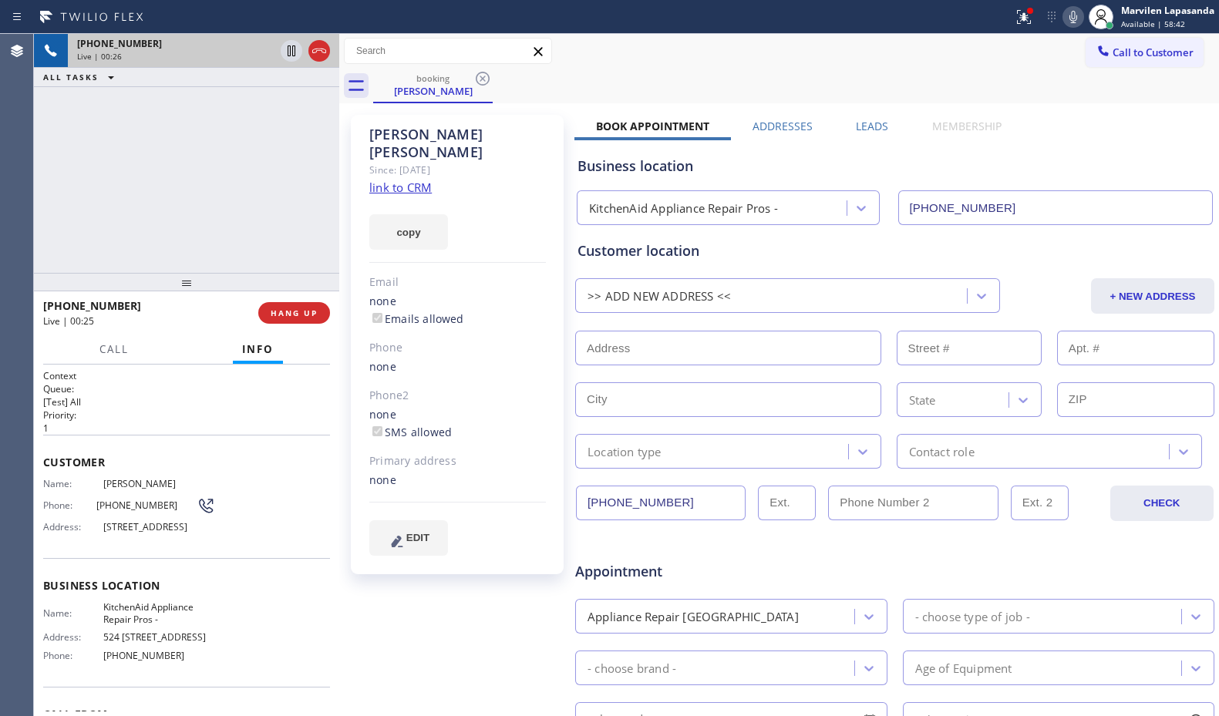
click at [1047, 79] on div "booking [PERSON_NAME]" at bounding box center [796, 86] width 846 height 35
click at [1048, 76] on div "booking [PERSON_NAME]" at bounding box center [796, 86] width 846 height 35
click at [1051, 63] on div "Call to Customer Outbound call Location Search location Your caller id phone nu…" at bounding box center [778, 51] width 879 height 27
click at [1050, 61] on div "Call to Customer Outbound call Location Search location Your caller id phone nu…" at bounding box center [778, 51] width 879 height 27
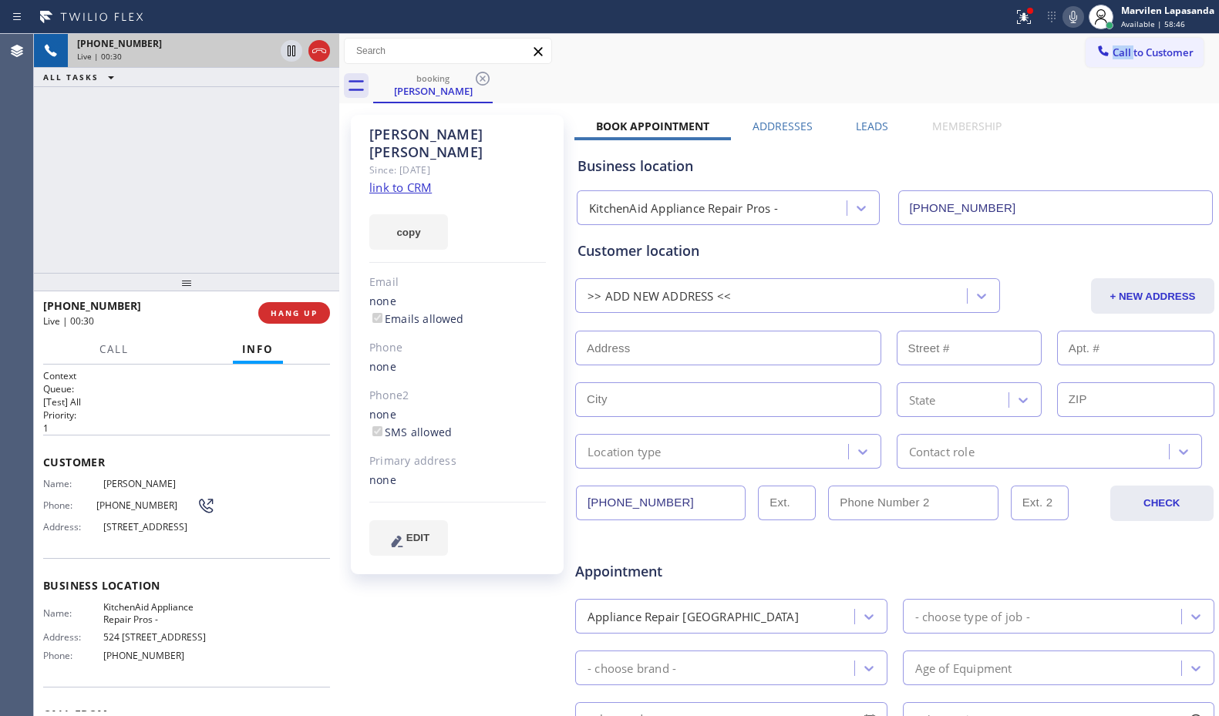
click at [1050, 61] on div "Call to Customer Outbound call Location Search location Your caller id phone nu…" at bounding box center [778, 51] width 879 height 27
click at [1074, 23] on icon at bounding box center [1073, 17] width 18 height 18
drag, startPoint x: 248, startPoint y: 151, endPoint x: 254, endPoint y: 99, distance: 52.8
click at [250, 145] on div "[PHONE_NUMBER] Live | 00:31 ALL TASKS ALL TASKS ACTIVE TASKS TASKS IN WRAP UP" at bounding box center [186, 153] width 305 height 239
click at [290, 50] on icon at bounding box center [292, 50] width 8 height 11
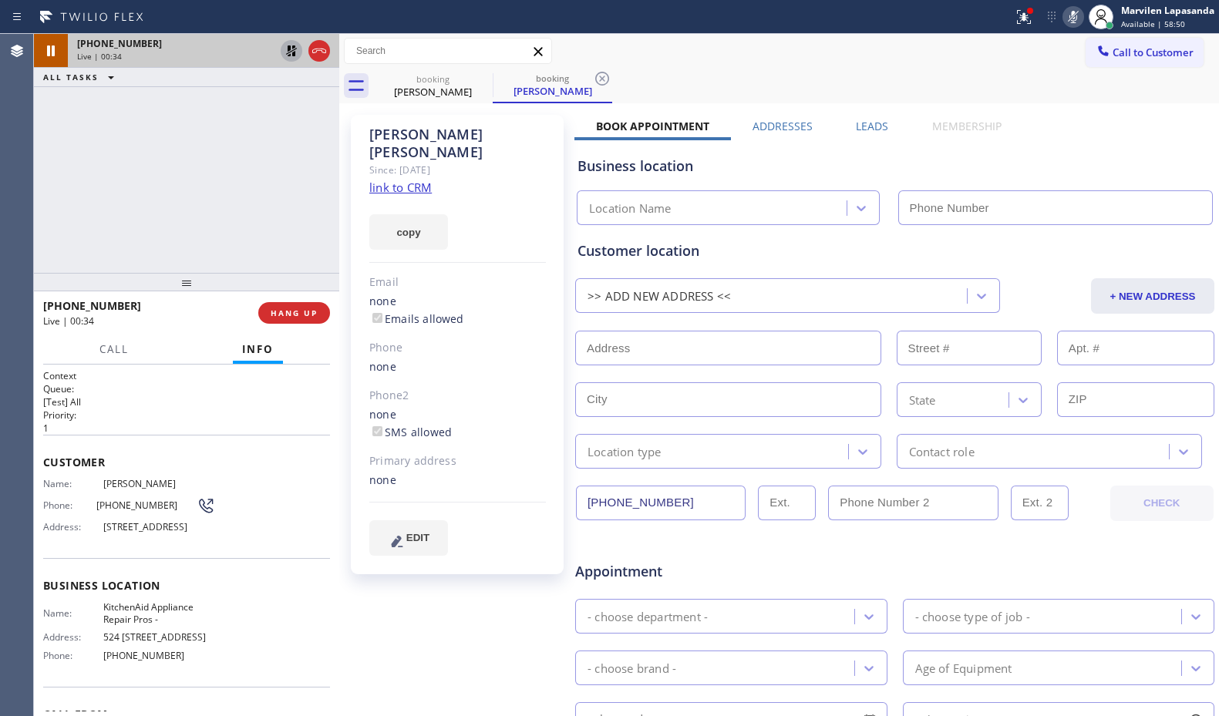
type input "[PHONE_NUMBER]"
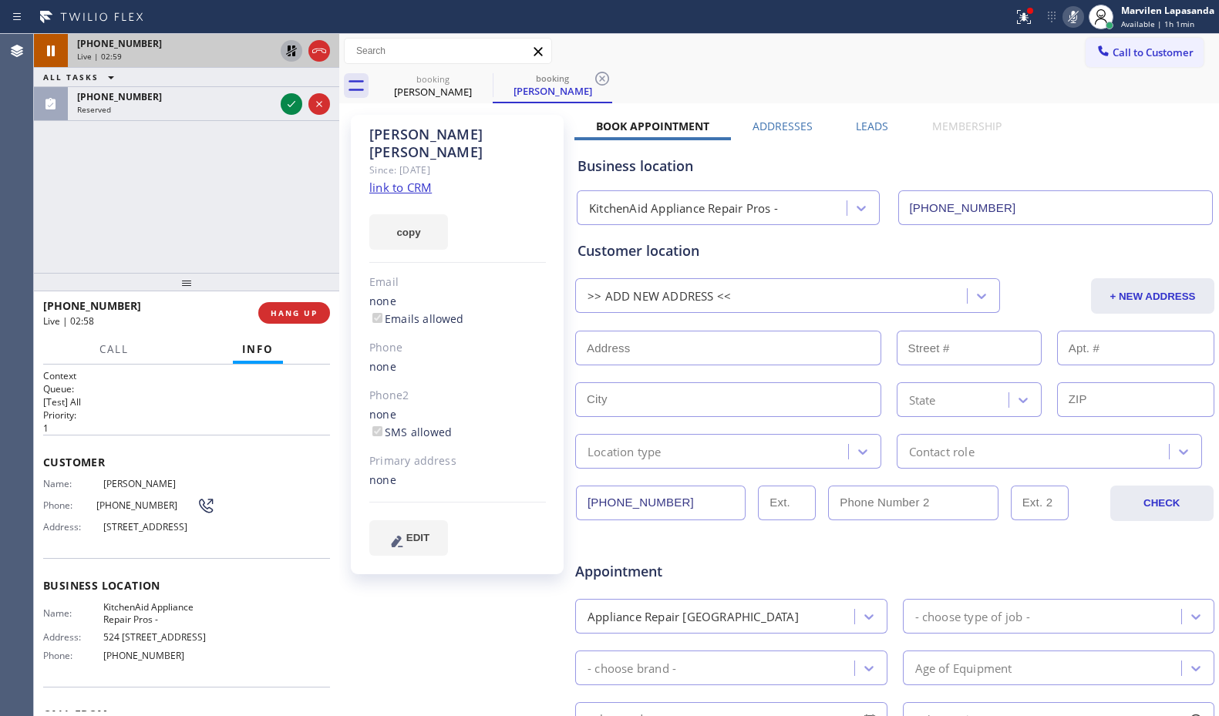
click at [292, 50] on icon at bounding box center [291, 51] width 18 height 18
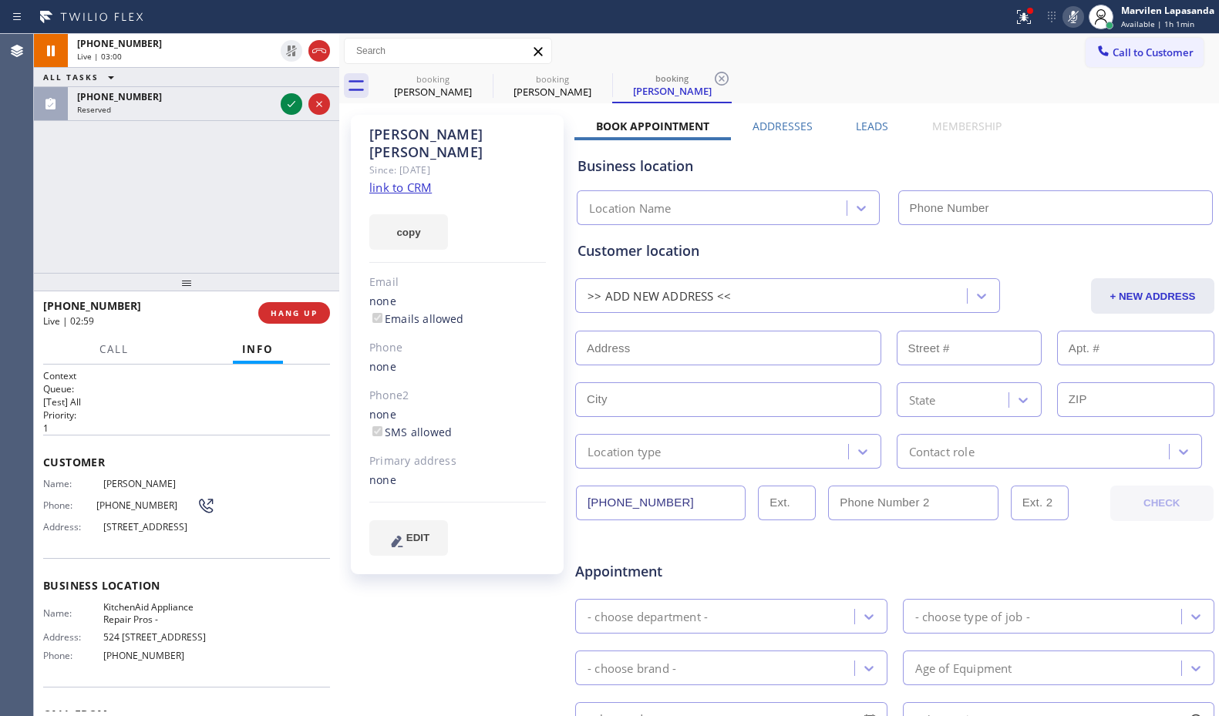
click at [1066, 20] on icon at bounding box center [1073, 17] width 18 height 18
type input "[PHONE_NUMBER]"
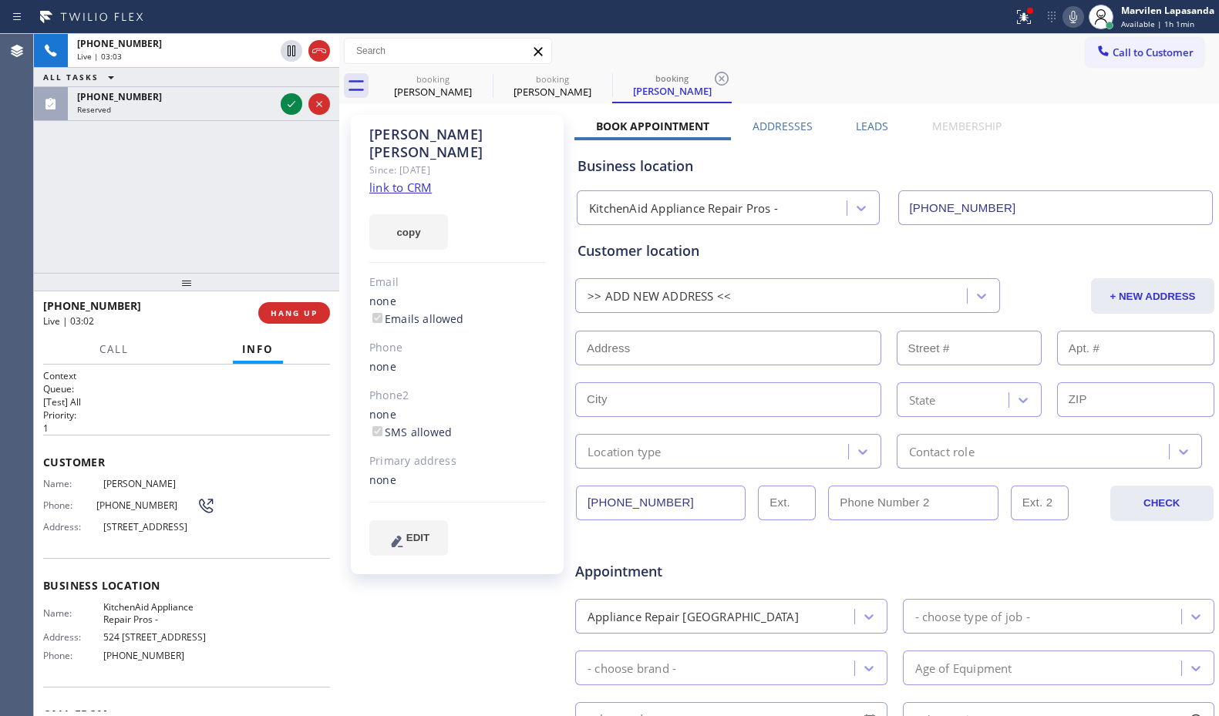
click at [300, 207] on div "[PHONE_NUMBER] Live | 03:03 ALL TASKS ALL TASKS ACTIVE TASKS TASKS IN WRAP UP […" at bounding box center [186, 153] width 305 height 239
click at [296, 204] on div "[PHONE_NUMBER] Live | 03:04 ALL TASKS ALL TASKS ACTIVE TASKS TASKS IN WRAP UP […" at bounding box center [186, 153] width 305 height 239
click at [281, 196] on div "[PHONE_NUMBER] Live | 03:05 ALL TASKS ALL TASKS ACTIVE TASKS TASKS IN WRAP UP […" at bounding box center [186, 153] width 305 height 239
click at [293, 189] on div "[PHONE_NUMBER] Live | 03:06 ALL TASKS ALL TASKS ACTIVE TASKS TASKS IN WRAP UP […" at bounding box center [186, 153] width 305 height 239
drag, startPoint x: 290, startPoint y: 180, endPoint x: 334, endPoint y: 193, distance: 45.8
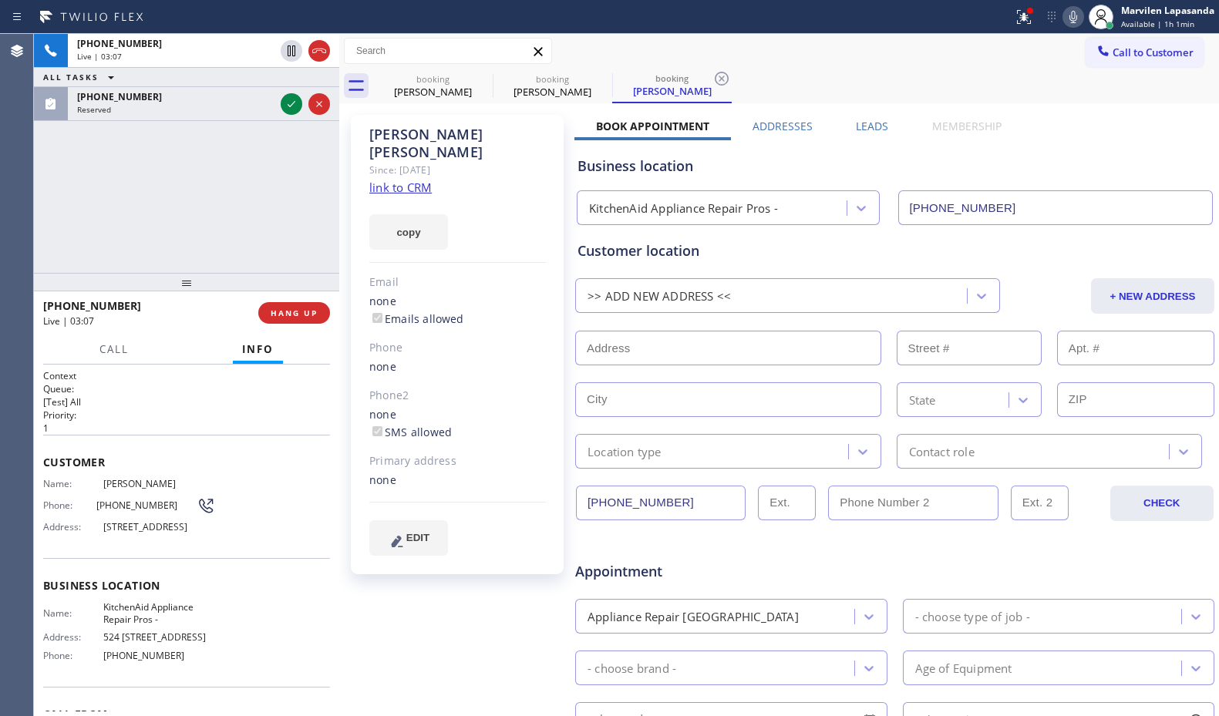
click at [299, 184] on div "[PHONE_NUMBER] Live | 03:07 ALL TASKS ALL TASKS ACTIVE TASKS TASKS IN WRAP UP […" at bounding box center [186, 153] width 305 height 239
click at [339, 193] on div at bounding box center [339, 375] width 0 height 682
click at [344, 193] on div "[PERSON_NAME] Since: [DATE] link to CRM copy Email none Emails allowed Phone no…" at bounding box center [458, 606] width 231 height 999
click at [339, 194] on div at bounding box center [339, 375] width 0 height 682
click at [317, 192] on div "[PHONE_NUMBER] Live | 03:11 ALL TASKS ALL TASKS ACTIVE TASKS TASKS IN WRAP UP […" at bounding box center [186, 153] width 305 height 239
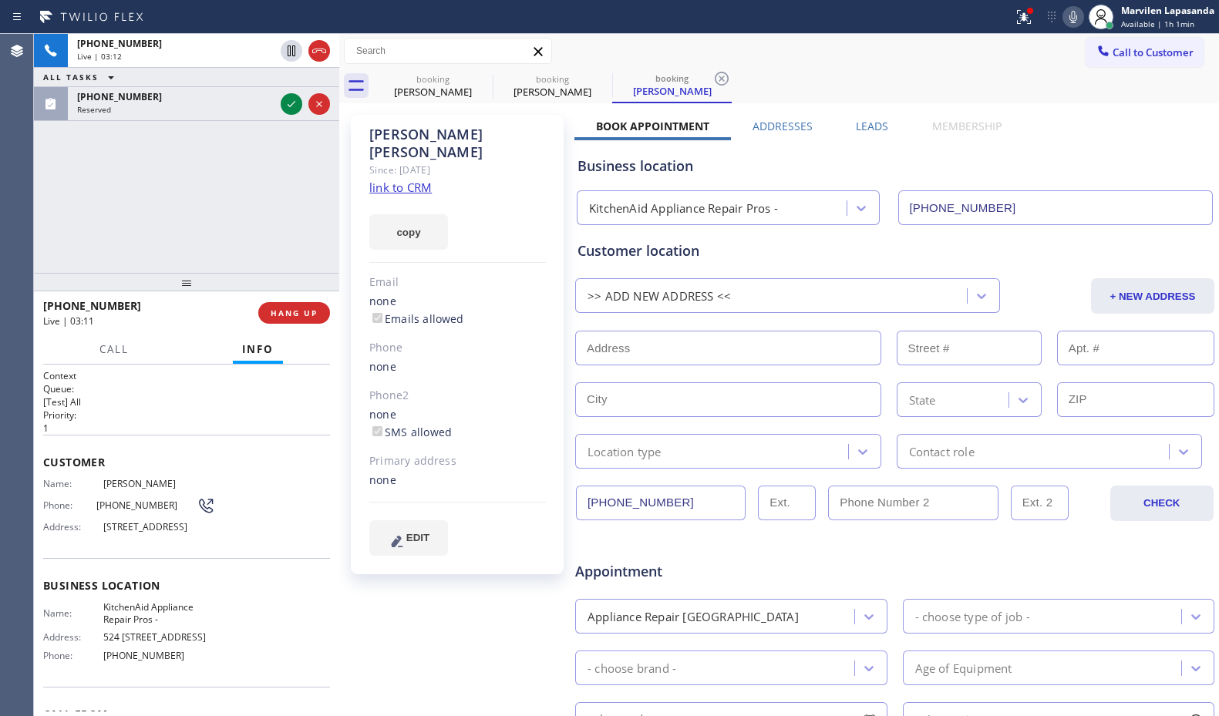
click at [308, 190] on div "[PHONE_NUMBER] Live | 03:12 ALL TASKS ALL TASKS ACTIVE TASKS TASKS IN WRAP UP […" at bounding box center [186, 153] width 305 height 239
click at [339, 190] on div at bounding box center [339, 375] width 0 height 682
click at [320, 189] on div "[PHONE_NUMBER] Live | 03:14 ALL TASKS ALL TASKS ACTIVE TASKS TASKS IN WRAP UP […" at bounding box center [186, 153] width 305 height 239
click at [320, 189] on div "[PHONE_NUMBER] Live | 03:16 ALL TASKS ALL TASKS ACTIVE TASKS TASKS IN WRAP UP […" at bounding box center [186, 153] width 305 height 239
click at [320, 189] on div "[PHONE_NUMBER] Live | 03:17 ALL TASKS ALL TASKS ACTIVE TASKS TASKS IN WRAP UP […" at bounding box center [186, 153] width 305 height 239
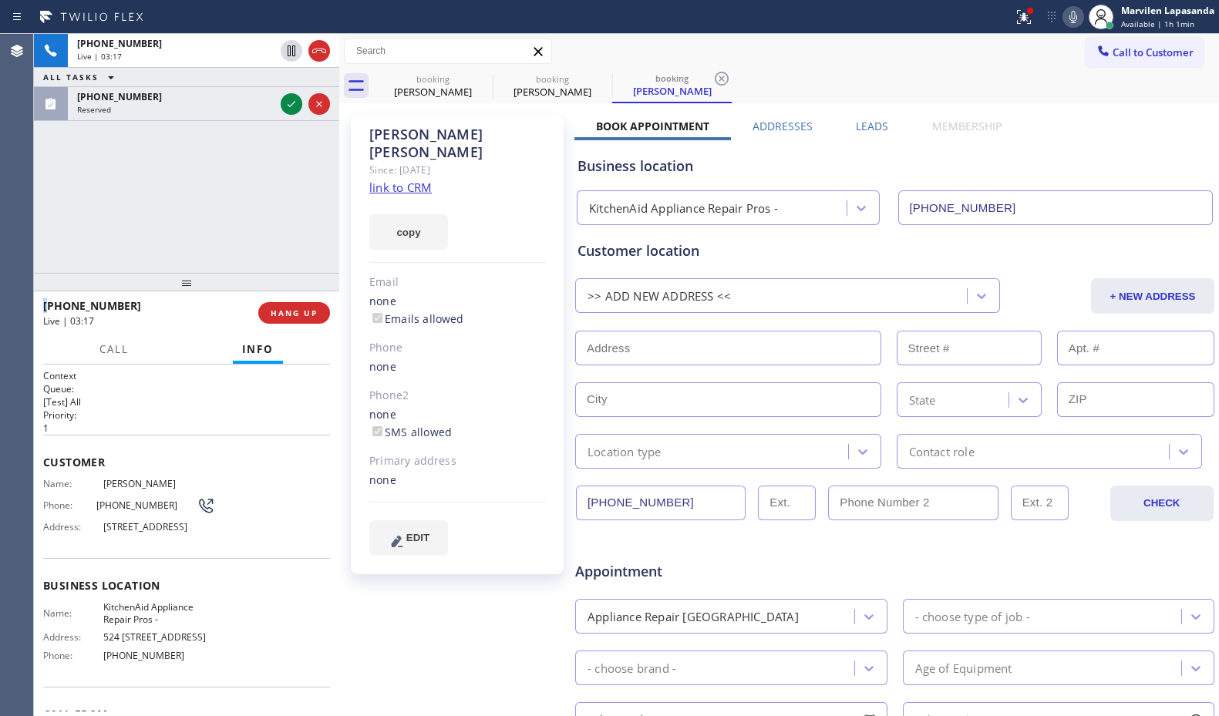
click at [320, 189] on div "[PHONE_NUMBER] Live | 03:17 ALL TASKS ALL TASKS ACTIVE TASKS TASKS IN WRAP UP […" at bounding box center [186, 153] width 305 height 239
click at [320, 189] on div "[PHONE_NUMBER] Live | 03:18 ALL TASKS ALL TASKS ACTIVE TASKS TASKS IN WRAP UP […" at bounding box center [186, 153] width 305 height 239
drag, startPoint x: 338, startPoint y: 191, endPoint x: 352, endPoint y: 194, distance: 14.2
click at [339, 191] on div at bounding box center [339, 375] width 0 height 682
click at [352, 194] on div "[PERSON_NAME] Since: [DATE] link to CRM copy Email none Emails allowed Phone no…" at bounding box center [457, 344] width 213 height 459
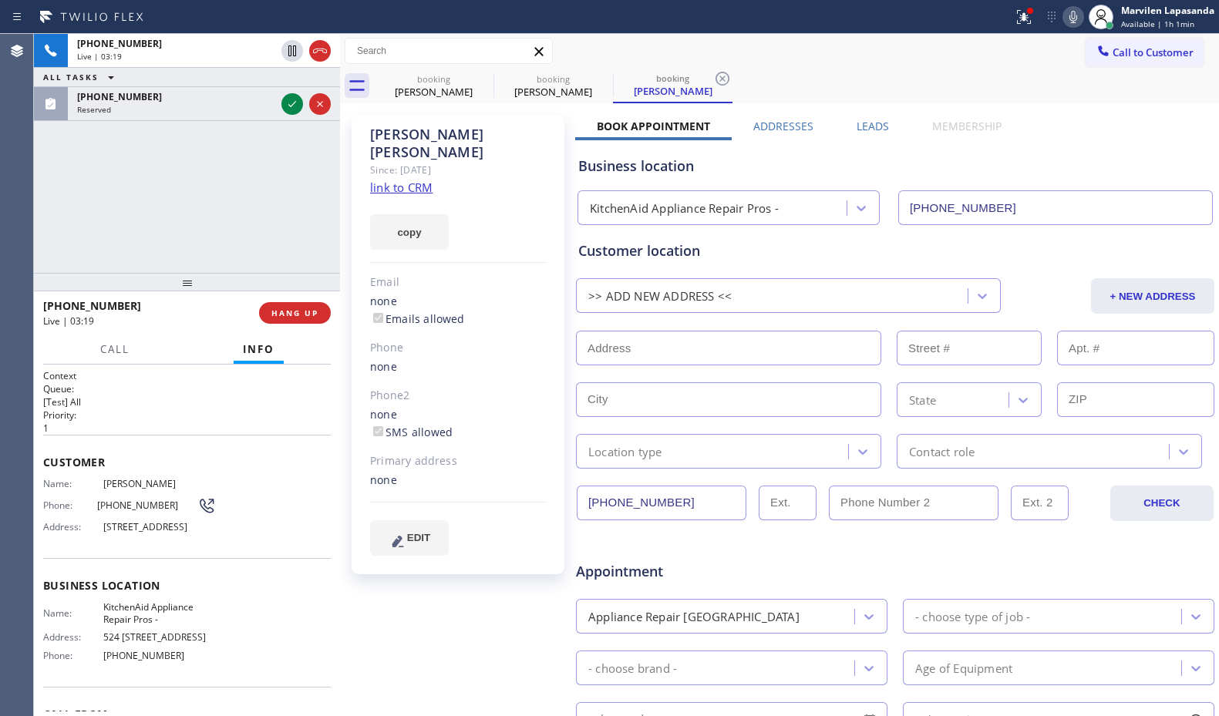
click at [340, 190] on div at bounding box center [340, 375] width 0 height 682
click at [298, 187] on div "[PHONE_NUMBER] Live | 03:20 ALL TASKS ALL TASKS ACTIVE TASKS TASKS IN WRAP UP […" at bounding box center [187, 153] width 306 height 239
click at [327, 186] on div "[PHONE_NUMBER] Live | 03:21 ALL TASKS ALL TASKS ACTIVE TASKS TASKS IN WRAP UP […" at bounding box center [187, 153] width 306 height 239
click at [344, 187] on div "[PERSON_NAME] Since: [DATE] link to CRM copy Email none Emails allowed Phone no…" at bounding box center [459, 606] width 231 height 999
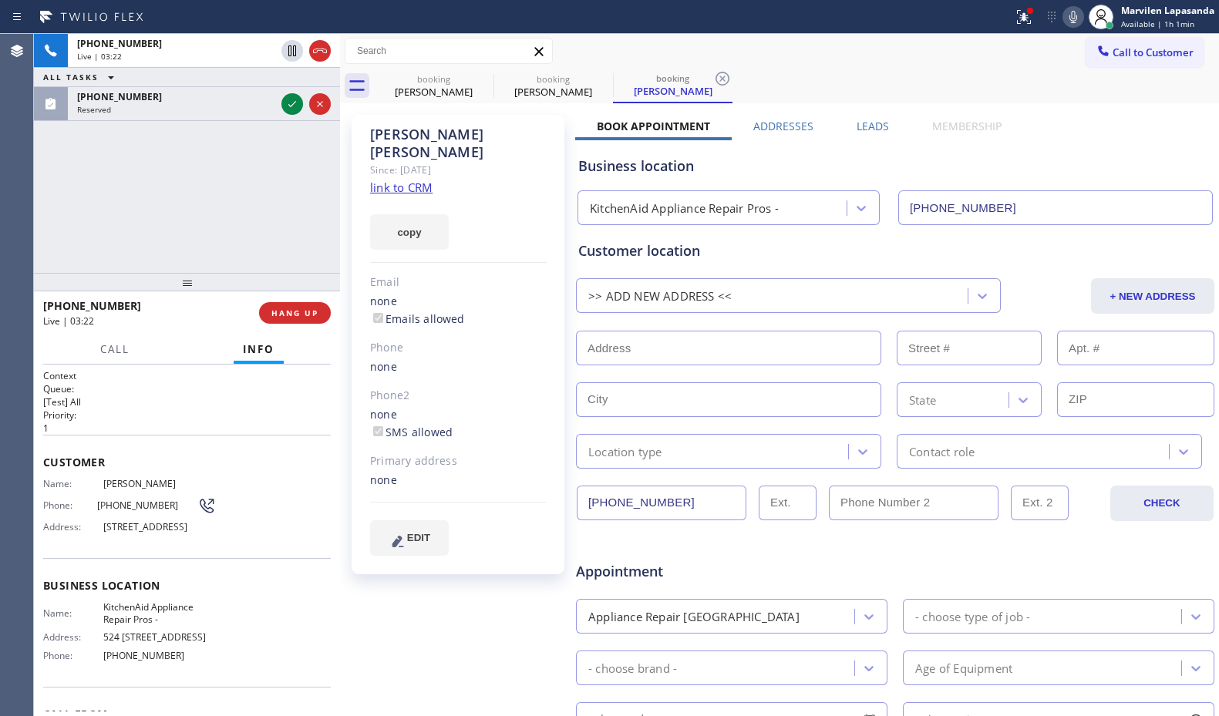
click at [306, 183] on div "[PHONE_NUMBER] Live | 03:22 ALL TASKS ALL TASKS ACTIVE TASKS TASKS IN WRAP UP […" at bounding box center [187, 153] width 306 height 239
click at [306, 183] on div "[PHONE_NUMBER] Live | 03:23 ALL TASKS ALL TASKS ACTIVE TASKS TASKS IN WRAP UP […" at bounding box center [187, 153] width 306 height 239
click at [306, 183] on div "[PHONE_NUMBER] Live | 03:24 ALL TASKS ALL TASKS ACTIVE TASKS TASKS IN WRAP UP […" at bounding box center [187, 153] width 306 height 239
click at [335, 191] on div "[PHONE_NUMBER] Live | 03:25 ALL TASKS ALL TASKS ACTIVE TASKS TASKS IN WRAP UP […" at bounding box center [187, 153] width 306 height 239
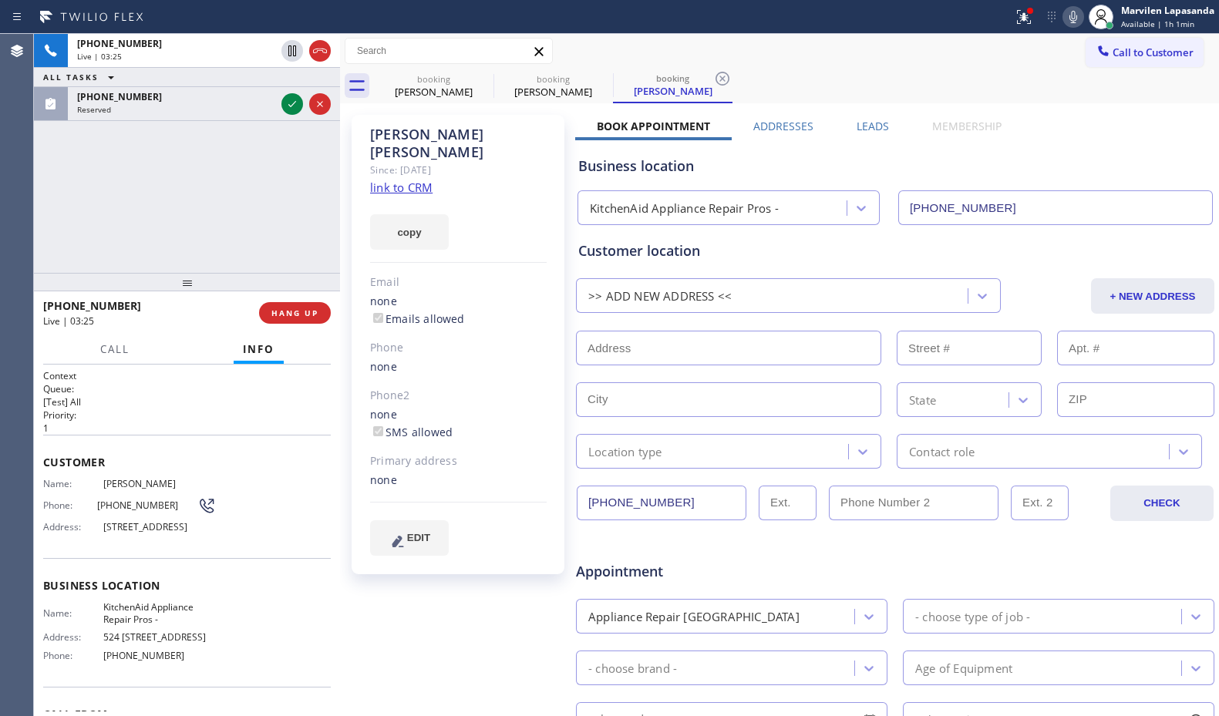
click at [295, 188] on div "[PHONE_NUMBER] Live | 03:25 ALL TASKS ALL TASKS ACTIVE TASKS TASKS IN WRAP UP […" at bounding box center [187, 153] width 306 height 239
drag, startPoint x: 348, startPoint y: 193, endPoint x: 335, endPoint y: 193, distance: 12.3
click at [347, 193] on div "[PERSON_NAME] Since: [DATE] link to CRM copy Email none Emails allowed Phone no…" at bounding box center [459, 606] width 231 height 999
click at [303, 190] on div "[PHONE_NUMBER] Live | 03:27 ALL TASKS ALL TASKS ACTIVE TASKS TASKS IN WRAP UP […" at bounding box center [187, 153] width 306 height 239
click at [348, 191] on div "[PERSON_NAME] Since: [DATE] link to CRM copy Email none Emails allowed Phone no…" at bounding box center [459, 606] width 231 height 999
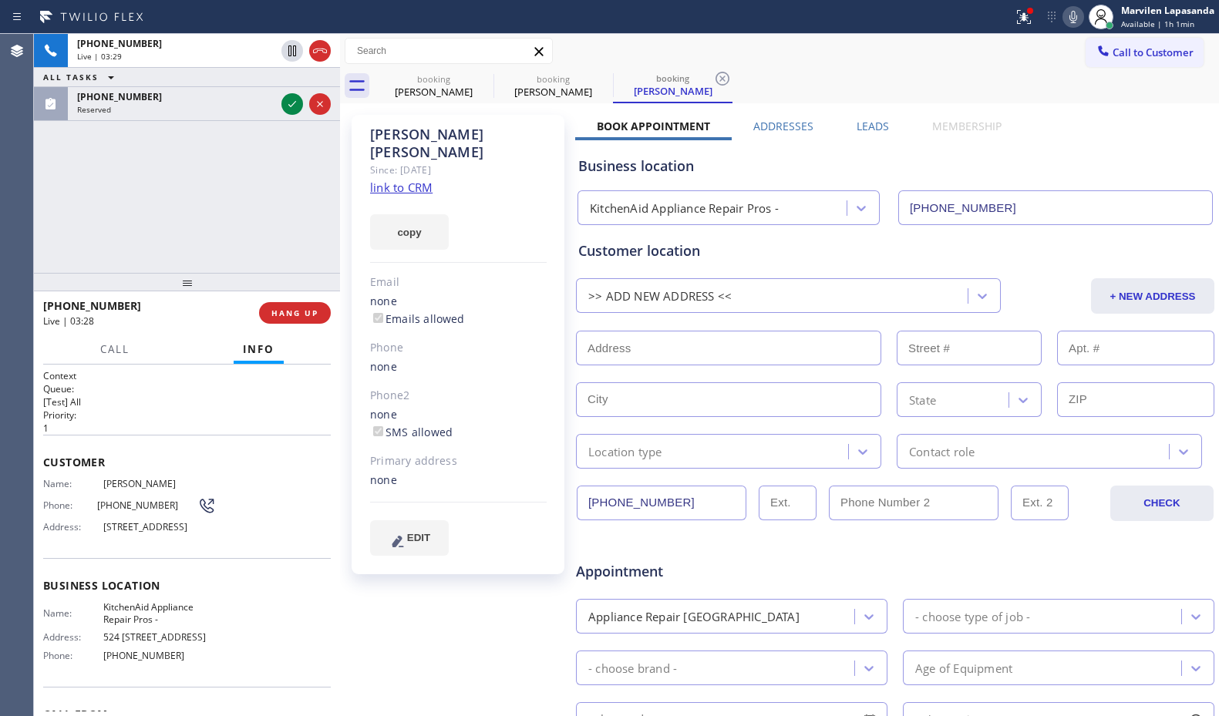
click at [304, 190] on div "[PHONE_NUMBER] Live | 03:29 ALL TASKS ALL TASKS ACTIVE TASKS TASKS IN WRAP UP […" at bounding box center [187, 153] width 306 height 239
click at [301, 181] on div "[PHONE_NUMBER] Live | 03:30 ALL TASKS ALL TASKS ACTIVE TASKS TASKS IN WRAP UP […" at bounding box center [187, 153] width 306 height 239
click at [298, 173] on div "[PHONE_NUMBER] Live | 03:30 ALL TASKS ALL TASKS ACTIVE TASKS TASKS IN WRAP UP […" at bounding box center [187, 153] width 306 height 239
click at [294, 160] on div "[PHONE_NUMBER] Live | 03:31 ALL TASKS ALL TASKS ACTIVE TASKS TASKS IN WRAP UP […" at bounding box center [187, 153] width 306 height 239
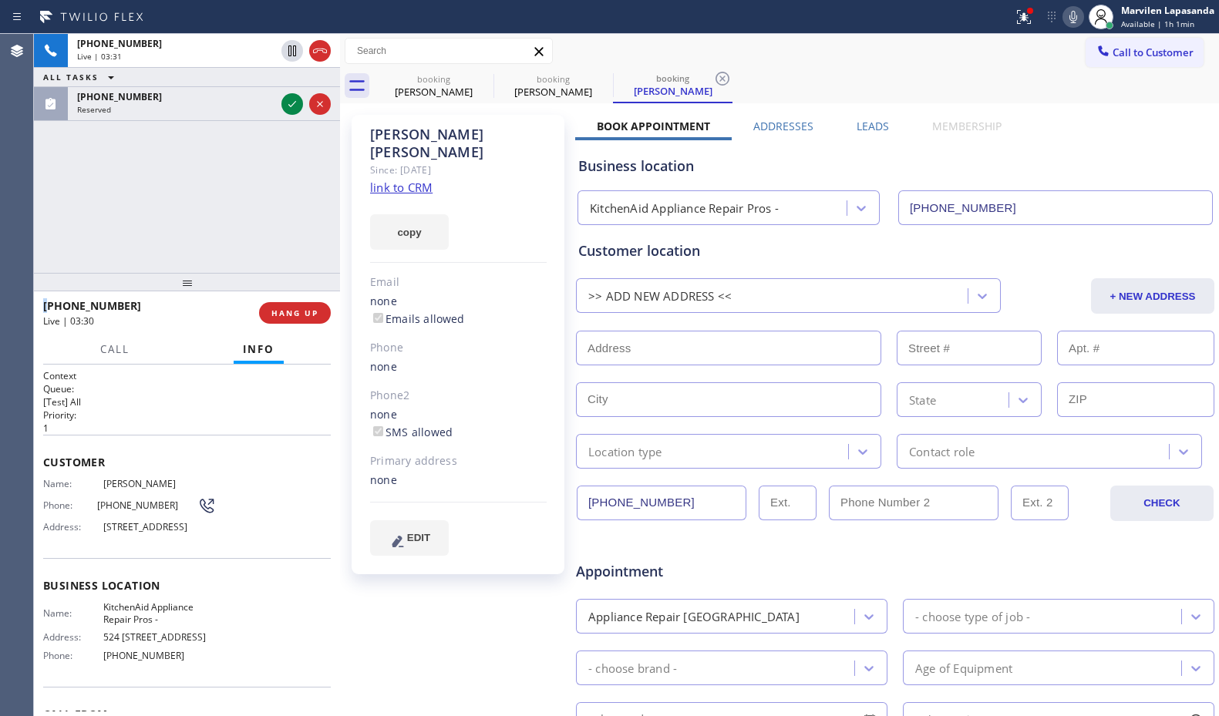
click at [294, 160] on div "[PHONE_NUMBER] Live | 03:31 ALL TASKS ALL TASKS ACTIVE TASKS TASKS IN WRAP UP […" at bounding box center [187, 153] width 306 height 239
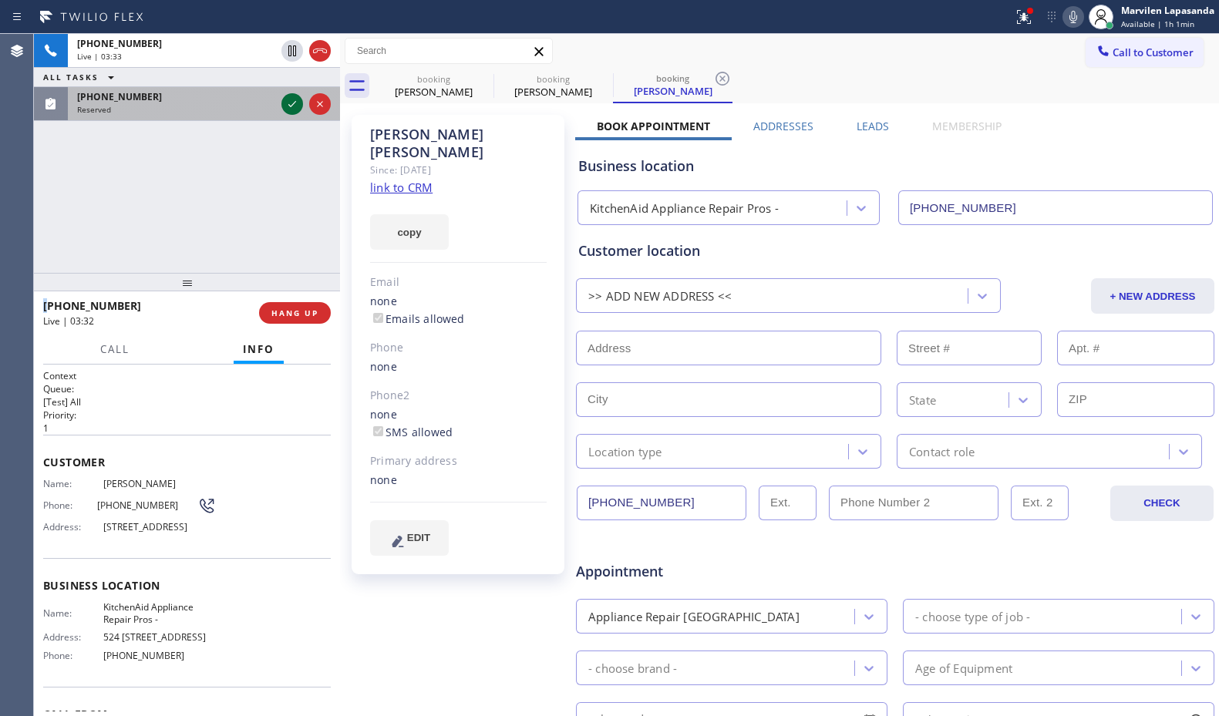
click at [288, 103] on icon at bounding box center [292, 104] width 18 height 18
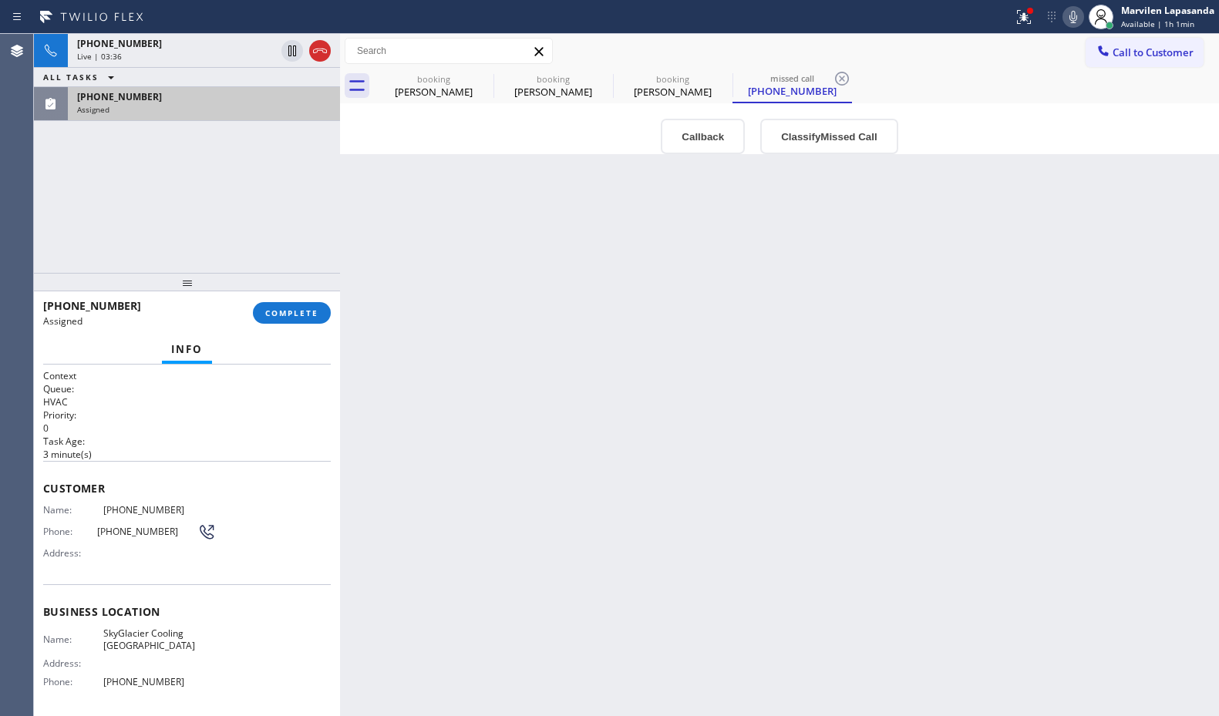
click at [66, 536] on span "Phone:" at bounding box center [70, 532] width 54 height 12
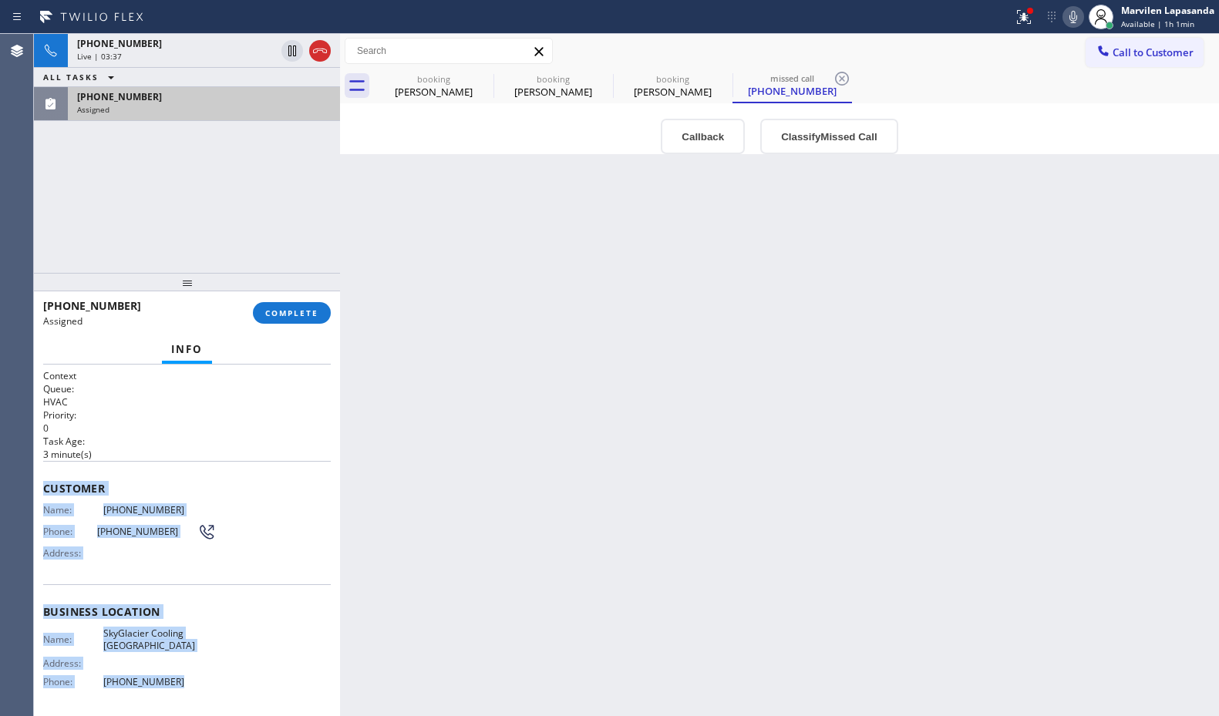
drag, startPoint x: 59, startPoint y: 499, endPoint x: 206, endPoint y: 680, distance: 233.4
click at [206, 680] on div "Context Queue: HVAC Priority: 0 Task Age: [DEMOGRAPHIC_DATA] minute(s) Customer…" at bounding box center [187, 599] width 288 height 460
copy div "Customer Name: [PHONE_NUMBER] Phone: [PHONE_NUMBER] Address: Business location …"
click at [291, 317] on span "COMPLETE" at bounding box center [291, 313] width 53 height 11
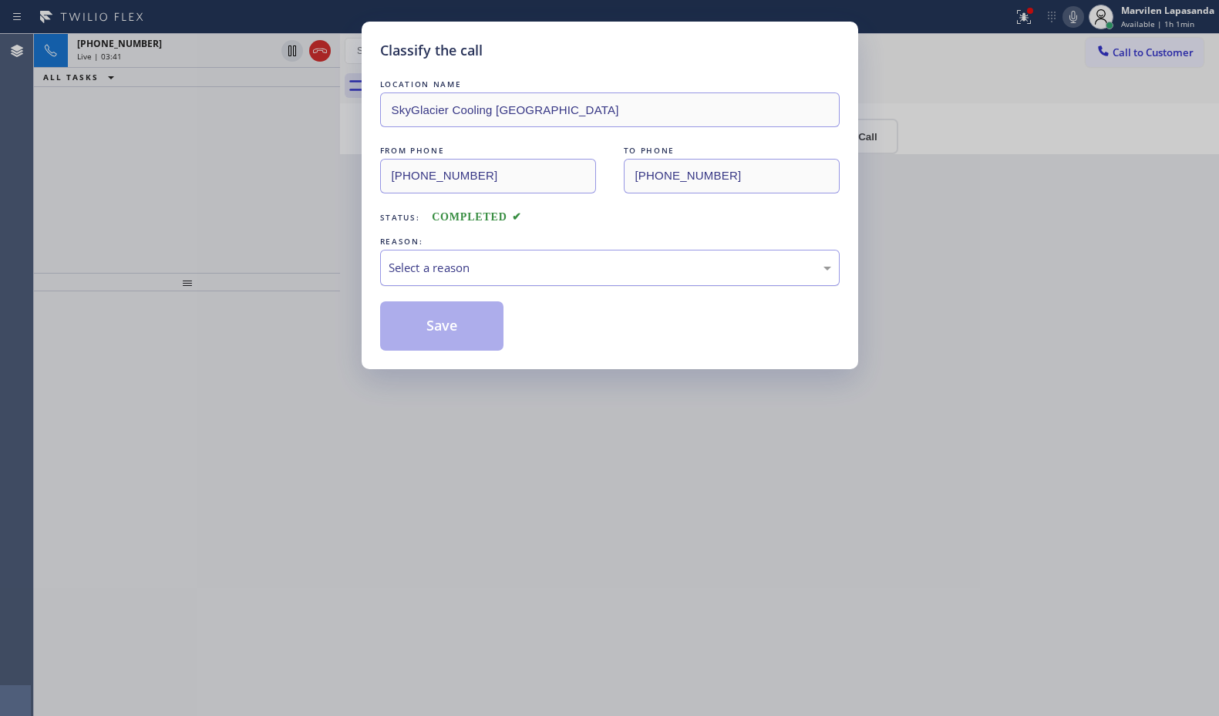
click at [483, 277] on div "Select a reason" at bounding box center [609, 268] width 459 height 36
click at [429, 328] on button "Save" at bounding box center [442, 325] width 124 height 49
drag, startPoint x: 429, startPoint y: 328, endPoint x: 592, endPoint y: 301, distance: 164.9
click at [432, 328] on button "Save" at bounding box center [442, 325] width 124 height 49
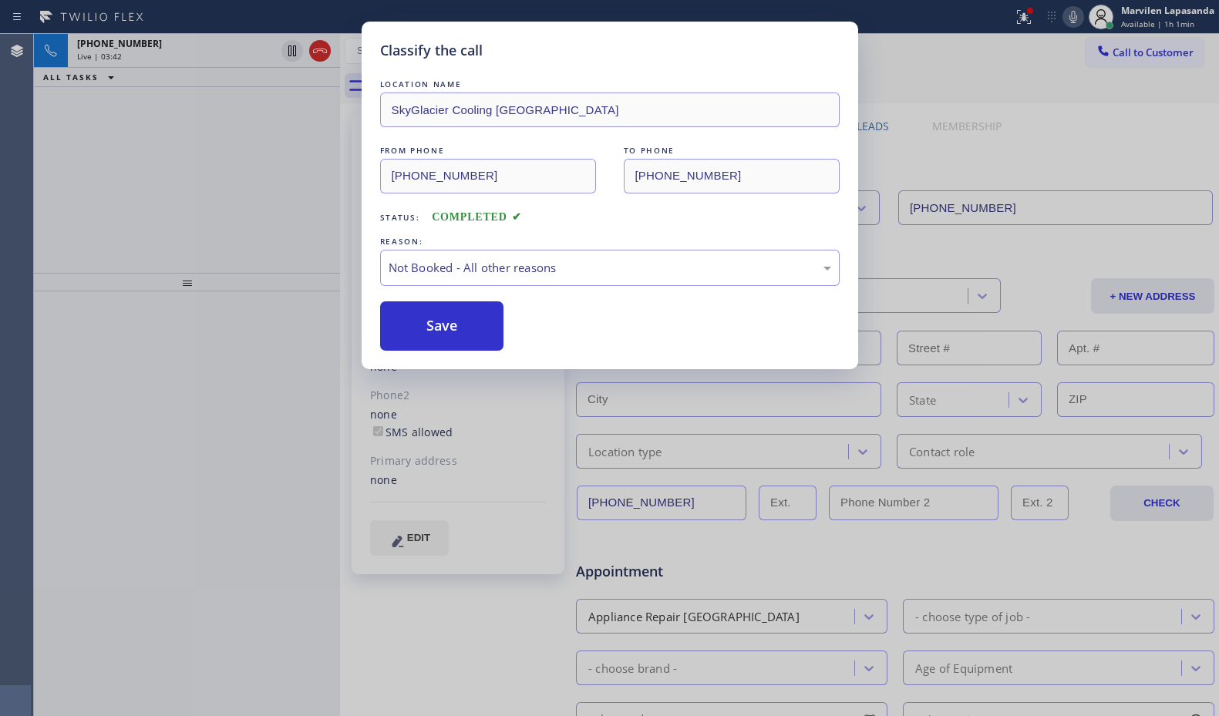
click at [1160, 275] on div "Classify the call LOCATION NAME SkyGlacier Cooling [GEOGRAPHIC_DATA] FROM PHONE…" at bounding box center [609, 358] width 1219 height 716
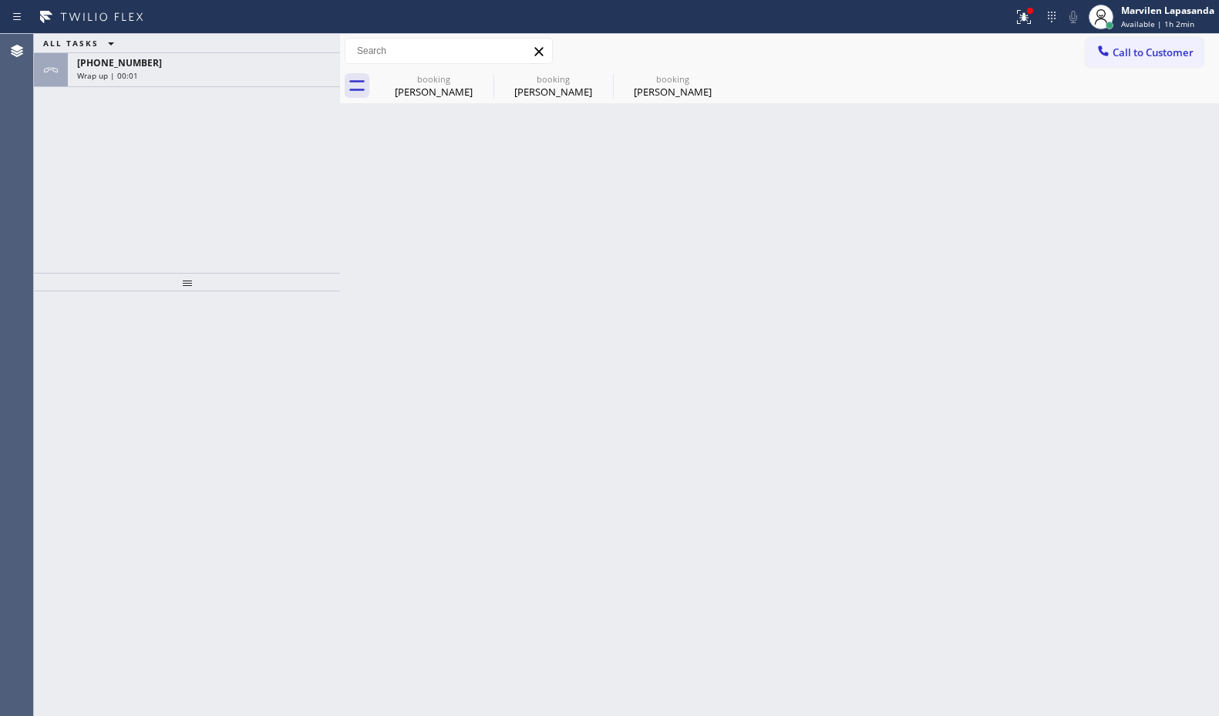
drag, startPoint x: 52, startPoint y: 122, endPoint x: 130, endPoint y: 103, distance: 80.0
click at [54, 122] on div "ALL TASKS ALL TASKS ACTIVE TASKS TASKS IN WRAP UP [PHONE_NUMBER] Wrap up | 00:01" at bounding box center [187, 153] width 306 height 239
click at [207, 68] on div "[PHONE_NUMBER]" at bounding box center [204, 62] width 254 height 13
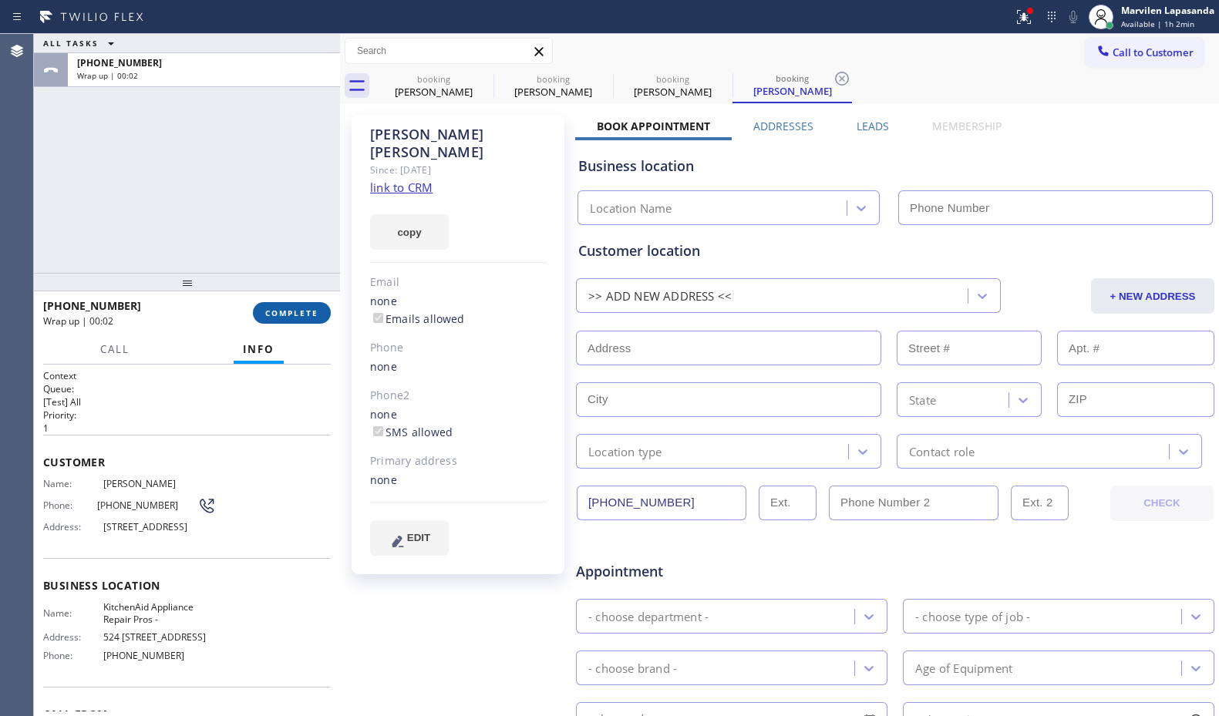
click at [286, 311] on span "COMPLETE" at bounding box center [291, 313] width 53 height 11
type input "[PHONE_NUMBER]"
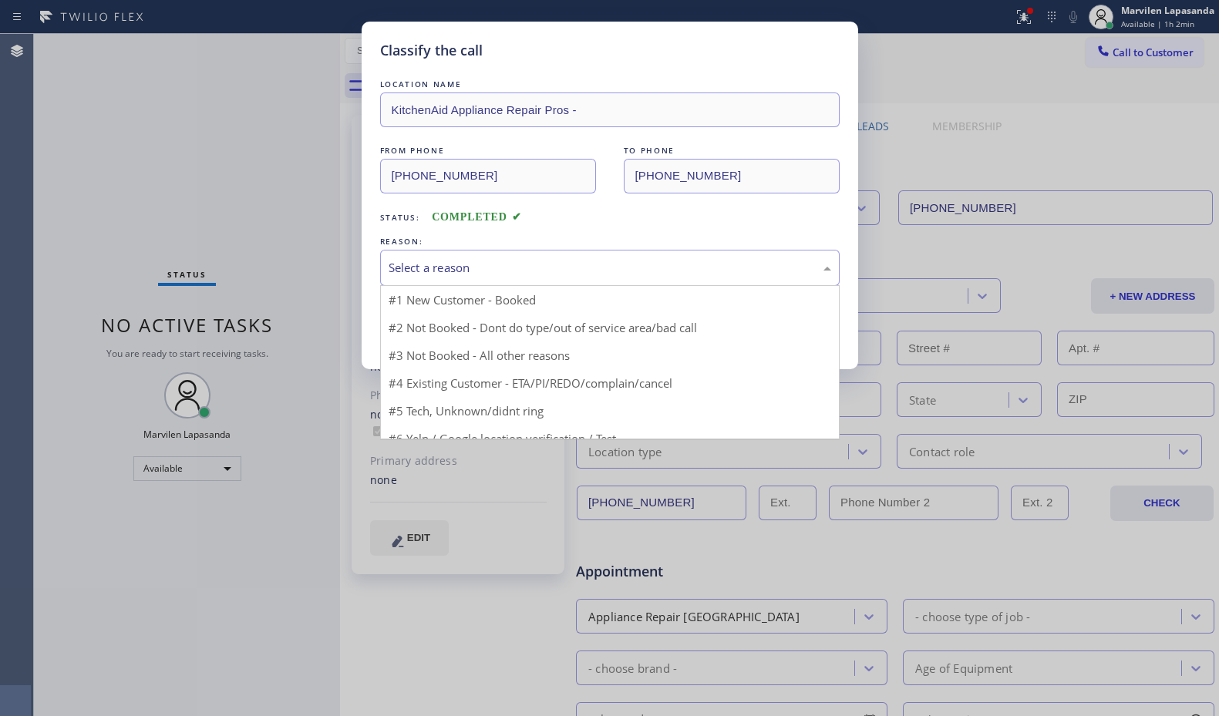
click at [417, 269] on div "Select a reason" at bounding box center [609, 268] width 442 height 18
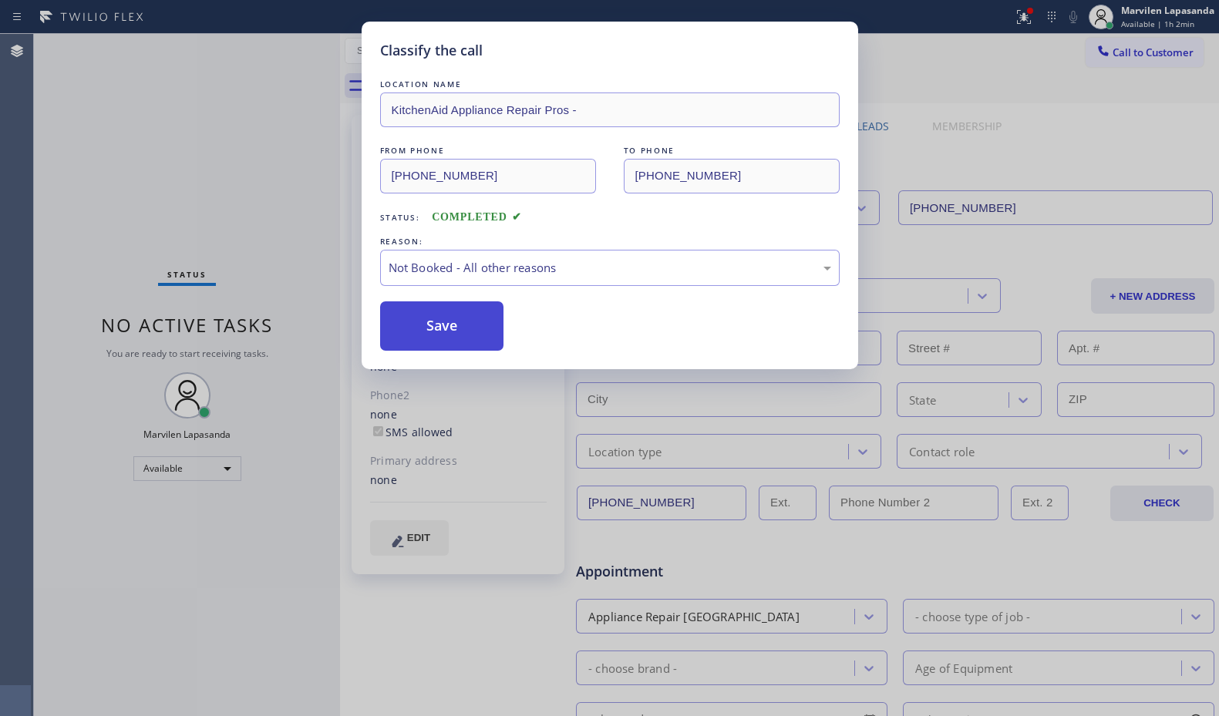
click at [426, 324] on button "Save" at bounding box center [442, 325] width 124 height 49
click at [261, 212] on div "Classify the call LOCATION NAME KitchenAid Appliance Repair Pros - FROM PHONE […" at bounding box center [609, 358] width 1219 height 716
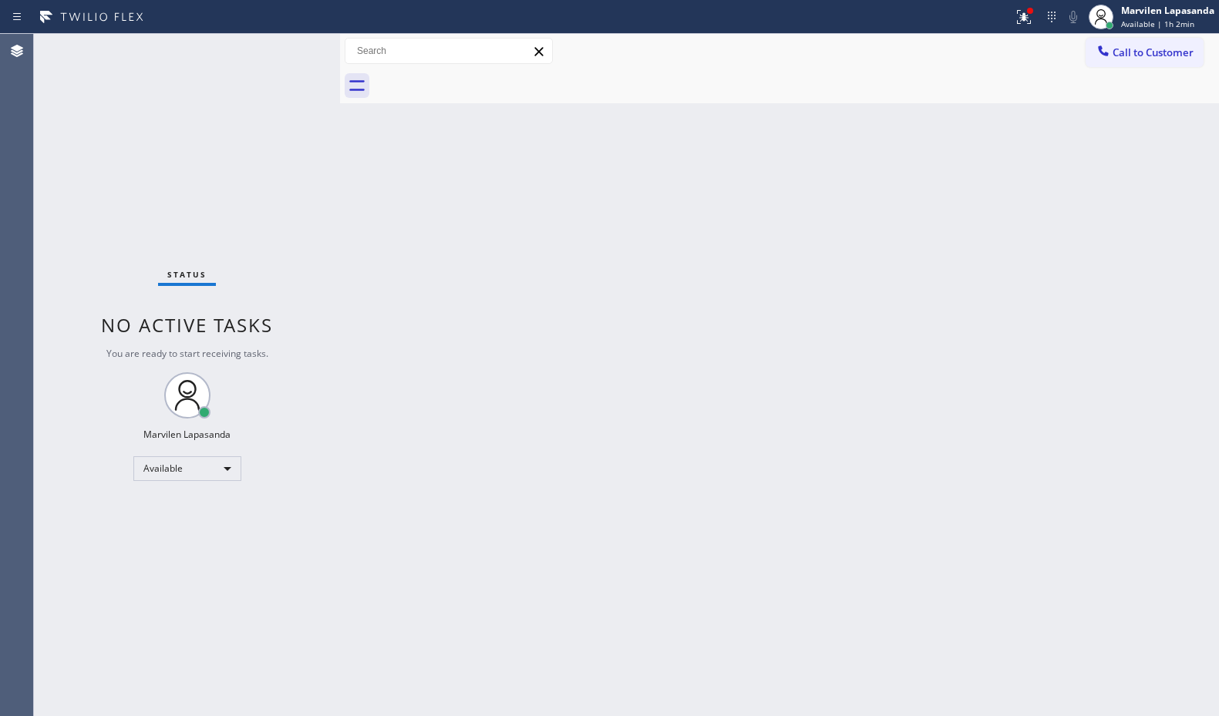
click at [282, 75] on div "Status No active tasks You are ready to start receiving tasks. Marvilen Lapasan…" at bounding box center [187, 375] width 306 height 682
click at [289, 50] on div "Status No active tasks You are ready to start receiving tasks. Marvilen Lapasan…" at bounding box center [187, 375] width 306 height 682
click at [291, 42] on div "Status No active tasks You are ready to start receiving tasks. Marvilen Lapasan…" at bounding box center [187, 375] width 306 height 682
click at [1019, 17] on icon at bounding box center [1023, 17] width 18 height 18
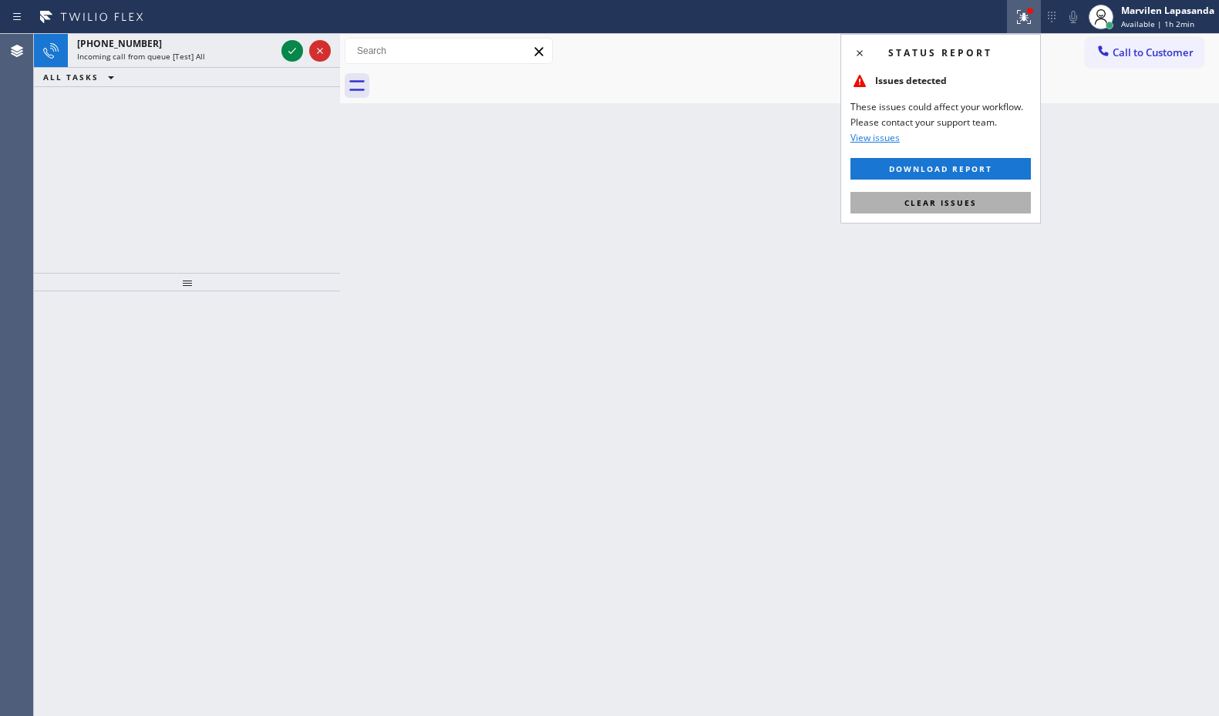
click at [942, 213] on button "Clear issues" at bounding box center [940, 203] width 180 height 22
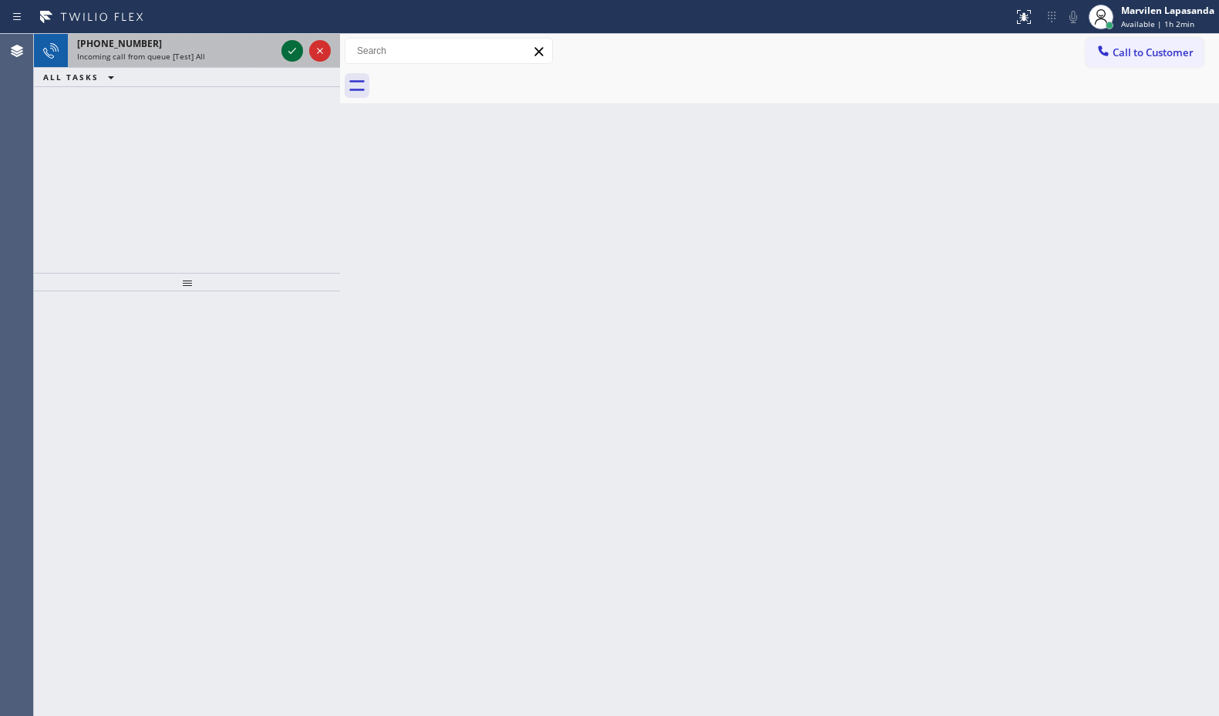
click at [284, 48] on icon at bounding box center [292, 51] width 18 height 18
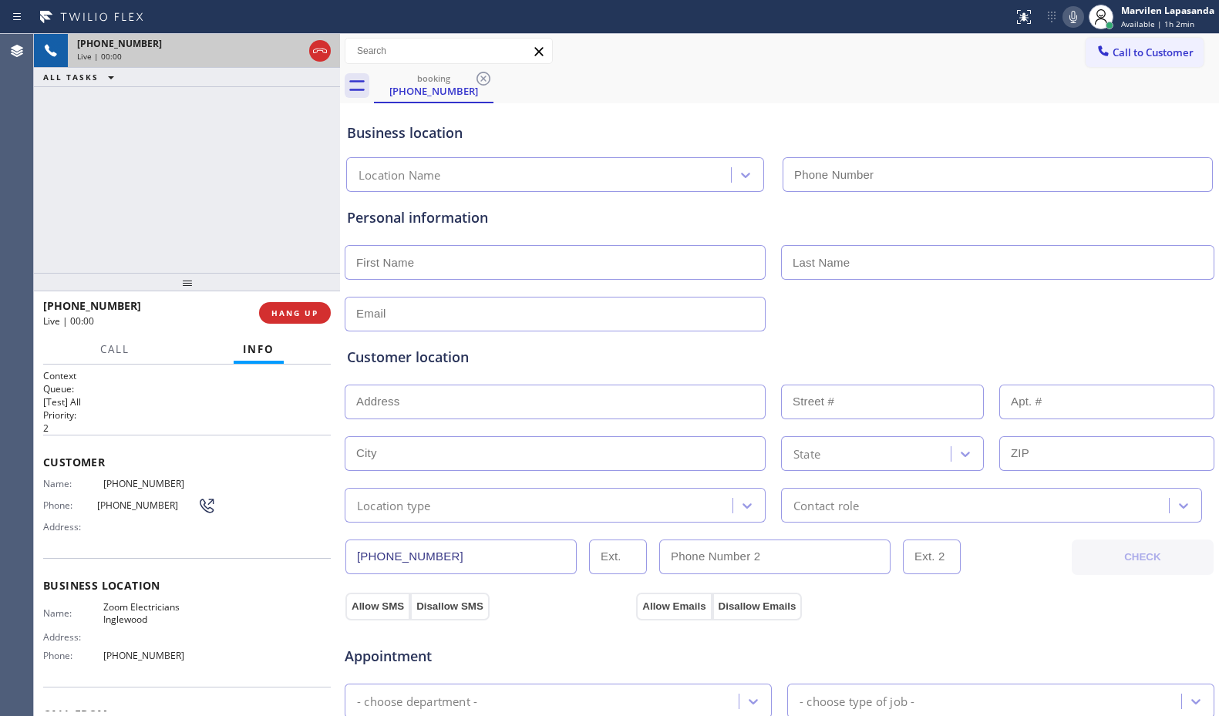
type input "[PHONE_NUMBER]"
click at [78, 527] on span "Address:" at bounding box center [73, 527] width 60 height 12
click at [61, 497] on div "Phone: [PHONE_NUMBER]" at bounding box center [129, 505] width 173 height 18
click at [59, 489] on span "Name:" at bounding box center [73, 484] width 60 height 12
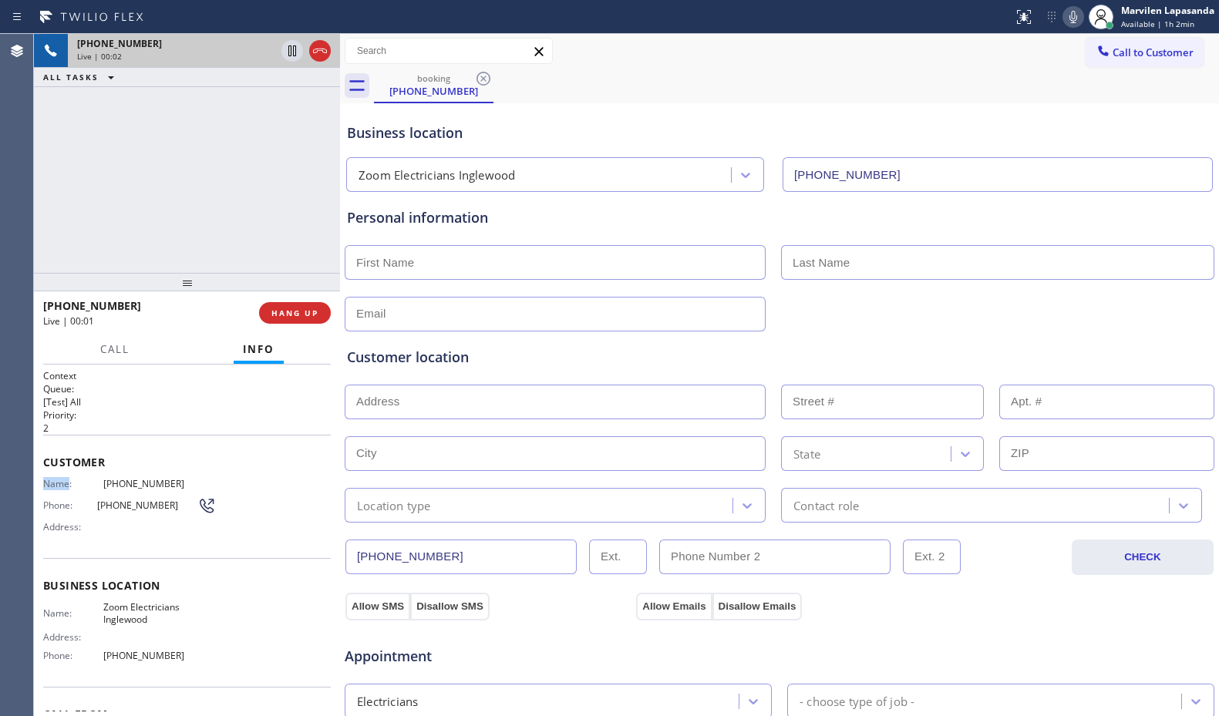
click at [59, 489] on span "Name:" at bounding box center [73, 484] width 60 height 12
click at [59, 482] on span "Name:" at bounding box center [73, 484] width 60 height 12
click at [41, 459] on div "Context Queue: [Test] All Priority: 2 Customer Name: [PHONE_NUMBER] Phone: [PHO…" at bounding box center [187, 540] width 306 height 351
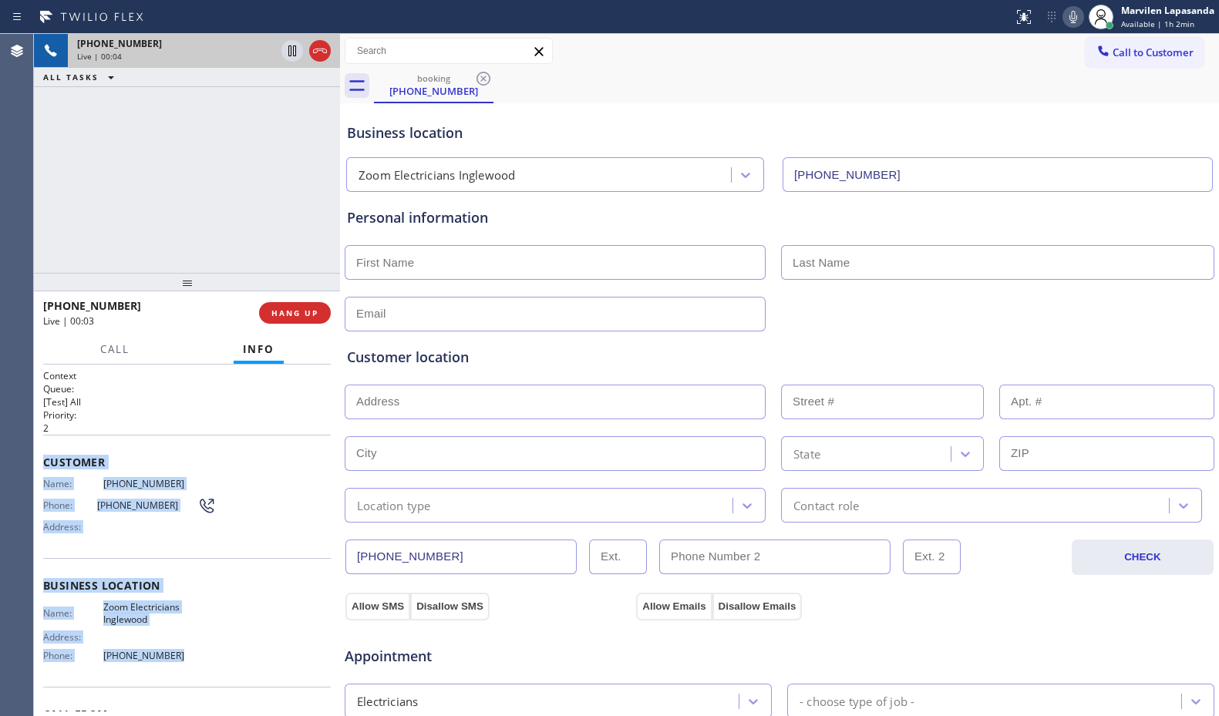
drag, startPoint x: 41, startPoint y: 455, endPoint x: 200, endPoint y: 667, distance: 265.9
click at [200, 667] on div "Context Queue: [Test] All Priority: 2 Customer Name: [PHONE_NUMBER] Phone: [PHO…" at bounding box center [187, 540] width 306 height 351
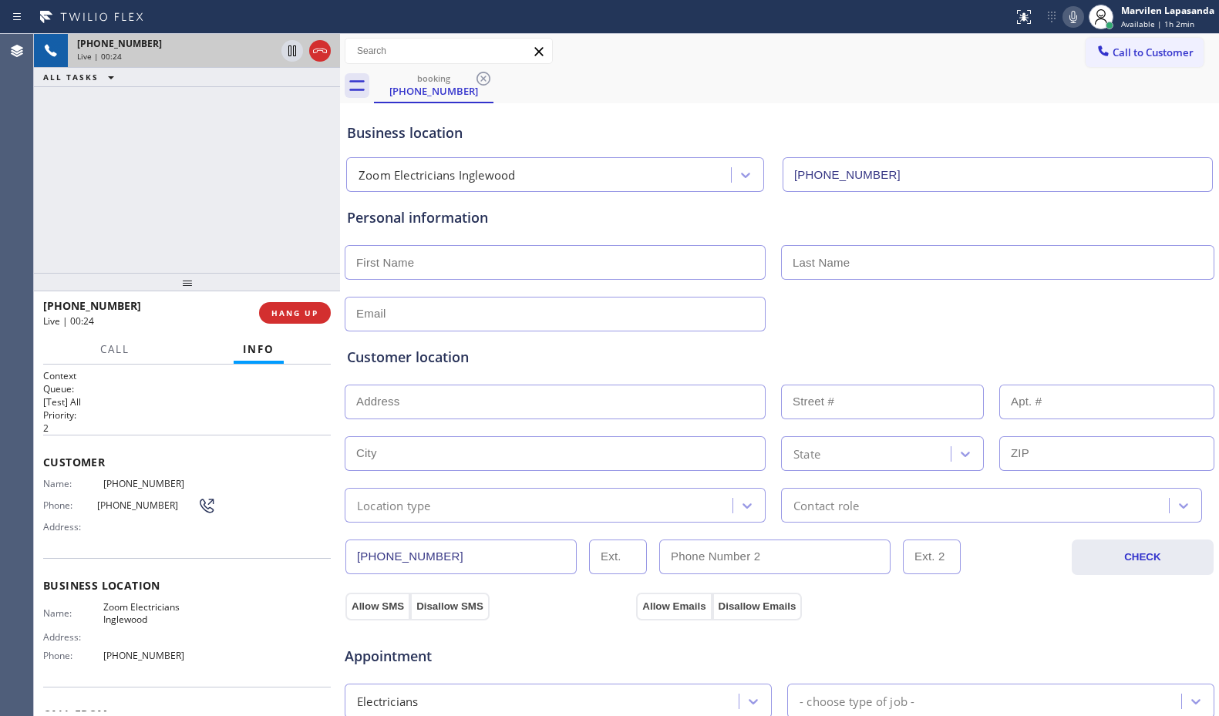
click at [217, 196] on div "[PHONE_NUMBER] Live | 00:24 ALL TASKS ALL TASKS ACTIVE TASKS TASKS IN WRAP UP" at bounding box center [187, 153] width 306 height 239
click at [217, 196] on div "[PHONE_NUMBER] Live | 00:25 ALL TASKS ALL TASKS ACTIVE TASKS TASKS IN WRAP UP" at bounding box center [187, 153] width 306 height 239
click at [96, 470] on div "Customer Name: [PHONE_NUMBER] Phone: [PHONE_NUMBER] Address:" at bounding box center [187, 496] width 288 height 123
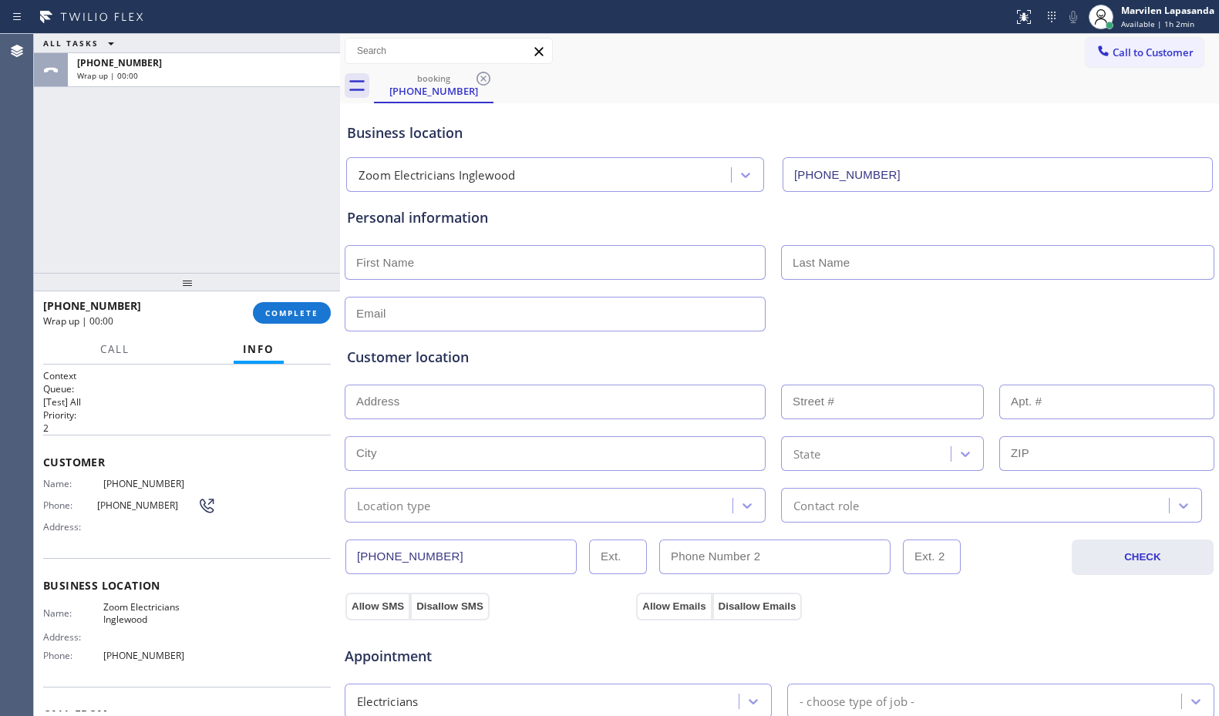
click at [87, 472] on div "Customer Name: [PHONE_NUMBER] Phone: [PHONE_NUMBER] Address:" at bounding box center [187, 496] width 288 height 123
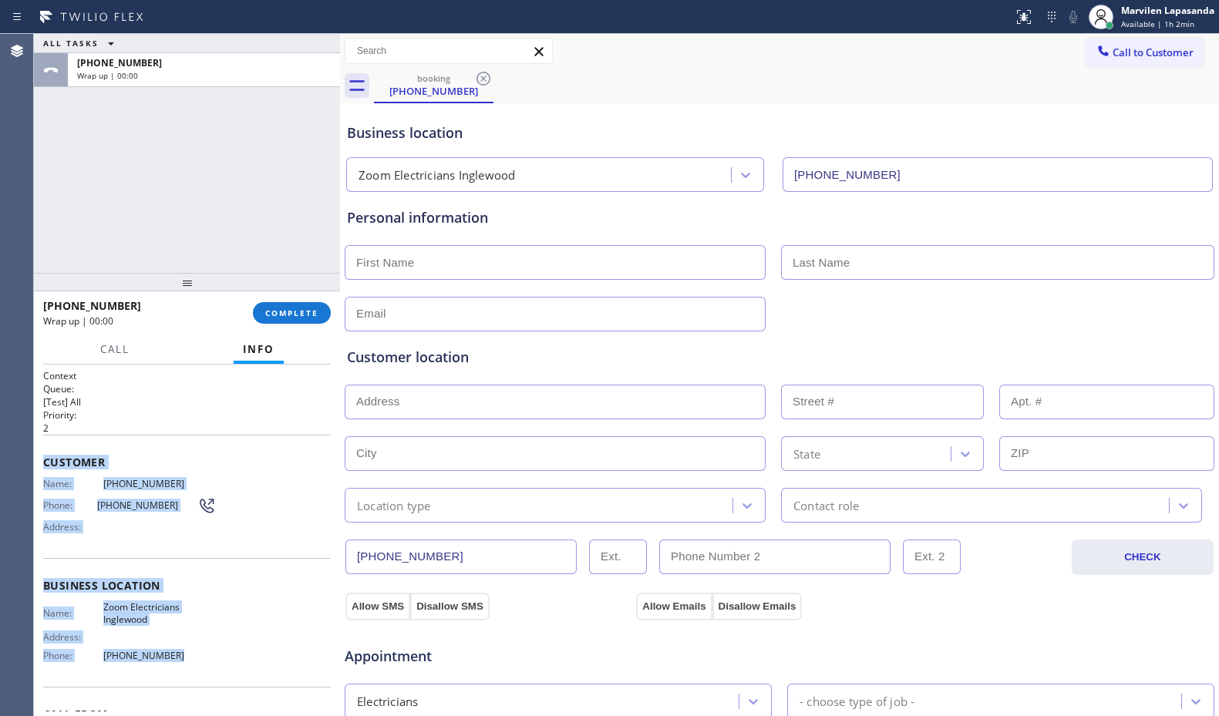
drag, startPoint x: 42, startPoint y: 459, endPoint x: 200, endPoint y: 653, distance: 250.9
click at [200, 653] on div "Context Queue: [Test] All Priority: 2 Customer Name: [PHONE_NUMBER] Phone: [PHO…" at bounding box center [187, 540] width 306 height 351
click at [104, 634] on div "Address:" at bounding box center [129, 637] width 173 height 12
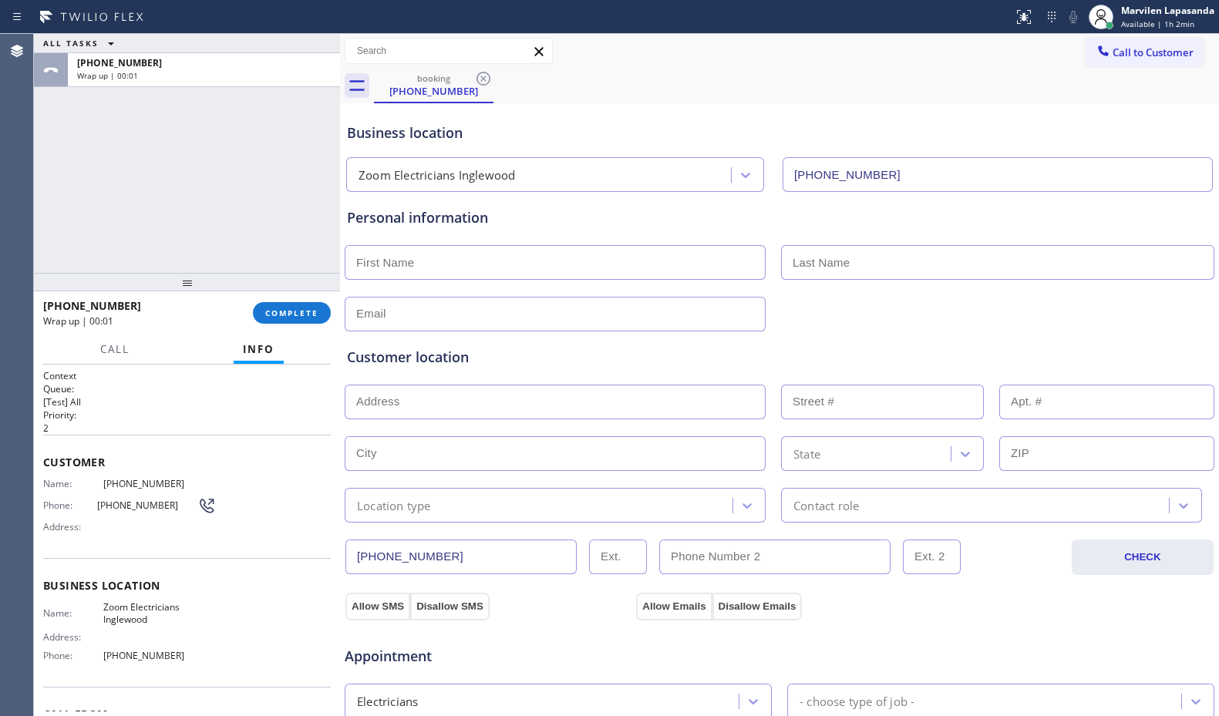
click at [108, 617] on span "Zoom Electricians Inglewood" at bounding box center [159, 613] width 113 height 24
drag, startPoint x: 100, startPoint y: 619, endPoint x: 146, endPoint y: 622, distance: 45.6
click at [146, 622] on span "Zoom Electricians Inglewood" at bounding box center [159, 613] width 113 height 24
click at [62, 217] on div "ALL TASKS ALL TASKS ACTIVE TASKS TASKS IN WRAP UP [PHONE_NUMBER] Wrap up | 00:13" at bounding box center [187, 153] width 306 height 239
drag, startPoint x: 99, startPoint y: 604, endPoint x: 160, endPoint y: 628, distance: 64.7
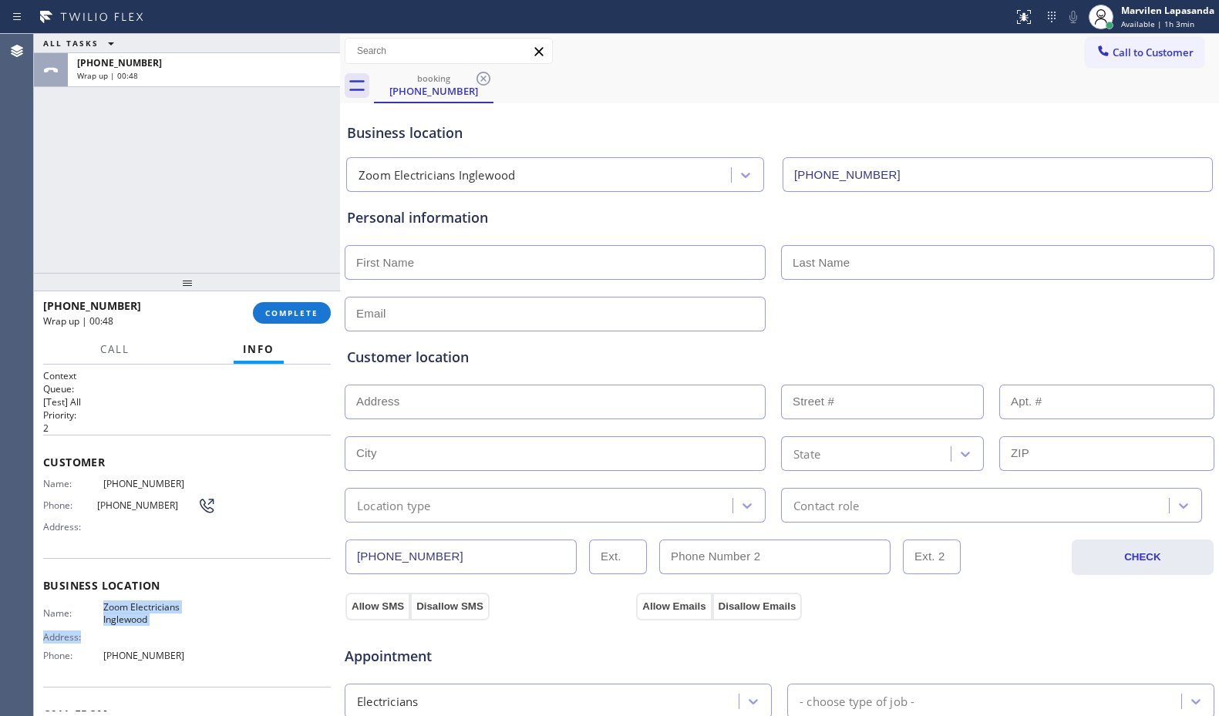
click at [160, 628] on div "Name: Zoom Electricians Inglewood Address: Phone: [PHONE_NUMBER]" at bounding box center [129, 634] width 173 height 66
click at [103, 604] on span "Zoom Electricians Inglewood" at bounding box center [159, 613] width 113 height 24
drag, startPoint x: 100, startPoint y: 604, endPoint x: 144, endPoint y: 620, distance: 46.8
click at [144, 620] on span "Zoom Electricians Inglewood" at bounding box center [159, 613] width 113 height 24
click at [74, 234] on div "ALL TASKS ALL TASKS ACTIVE TASKS TASKS IN WRAP UP [PHONE_NUMBER] Wrap up | 01:28" at bounding box center [187, 153] width 306 height 239
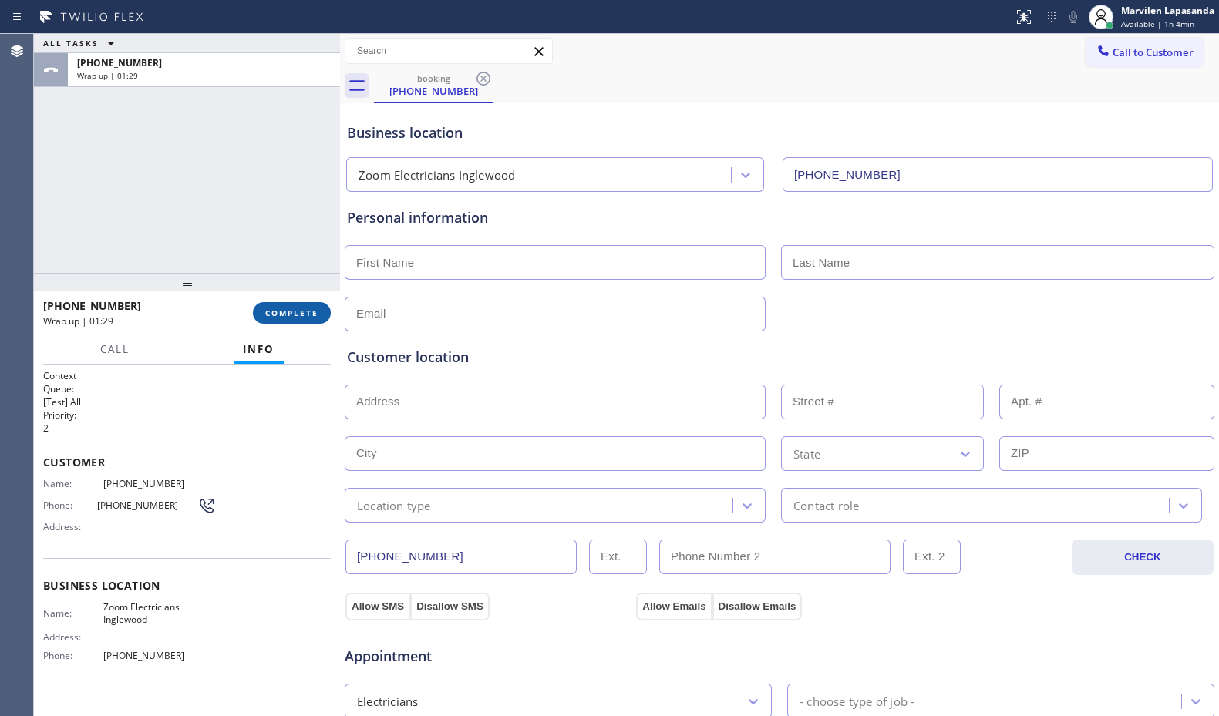
click at [301, 320] on button "COMPLETE" at bounding box center [292, 313] width 78 height 22
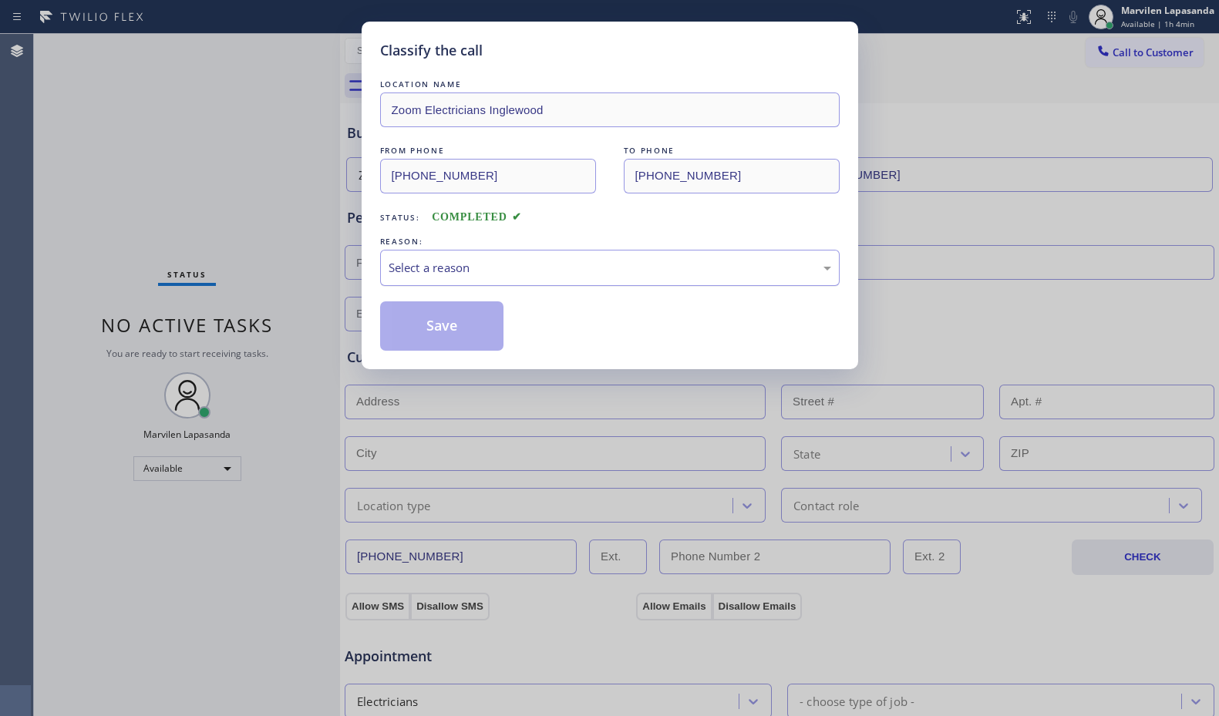
click at [402, 271] on div "Select a reason" at bounding box center [609, 268] width 442 height 18
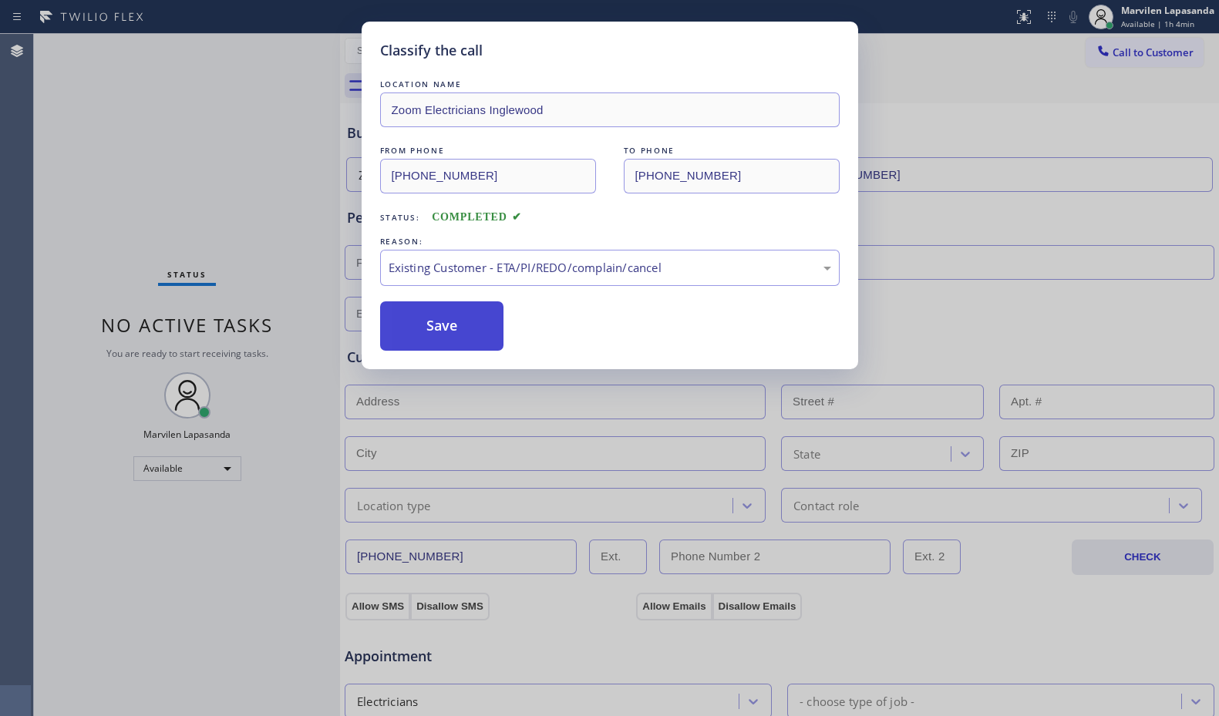
click at [420, 338] on button "Save" at bounding box center [442, 325] width 124 height 49
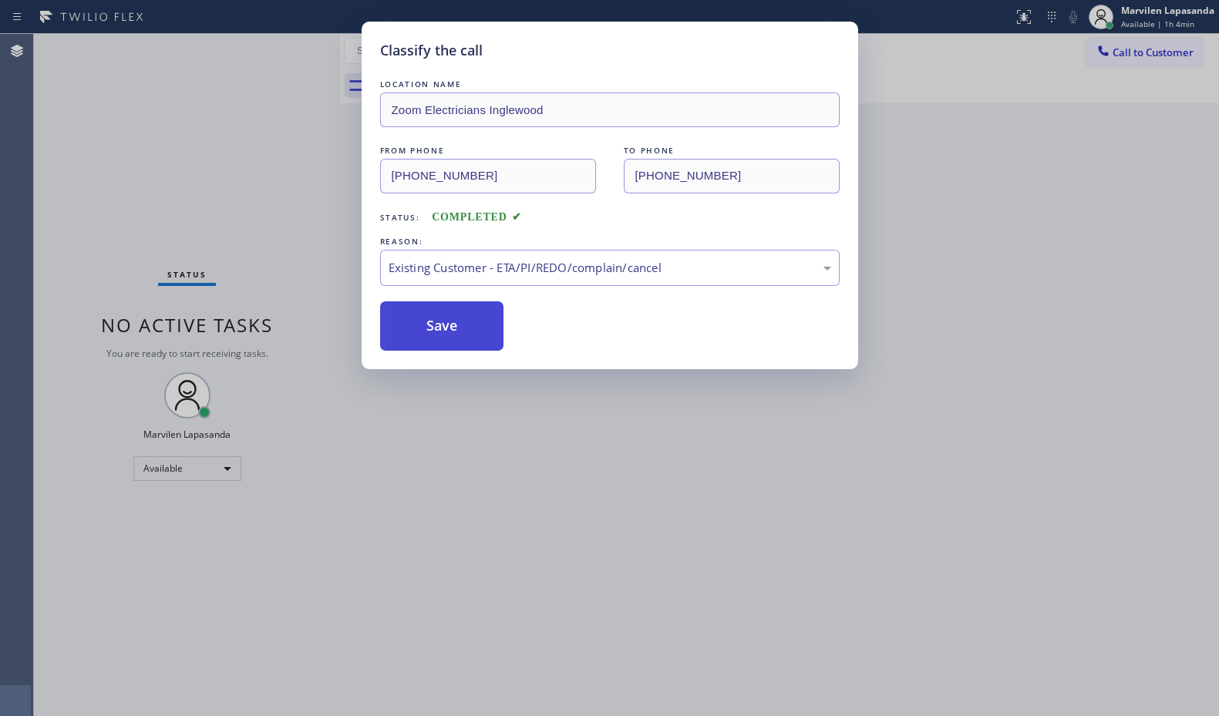
click at [420, 335] on button "Save" at bounding box center [442, 325] width 124 height 49
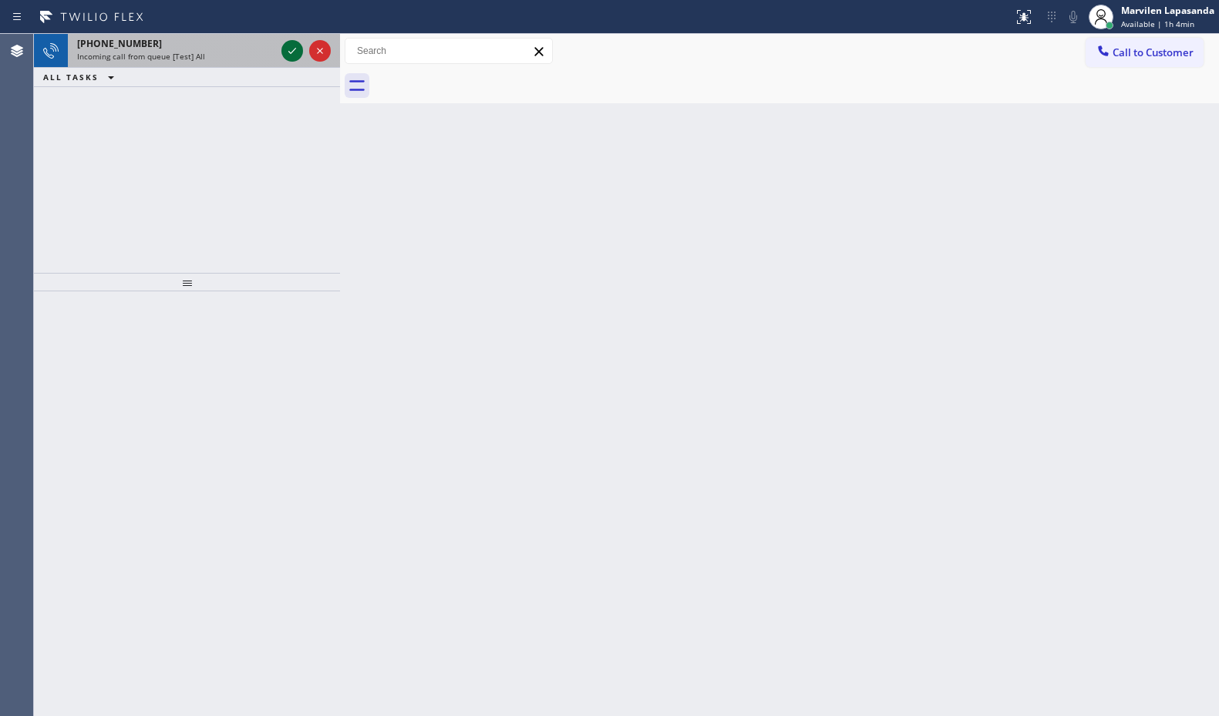
click at [295, 52] on icon at bounding box center [292, 51] width 18 height 18
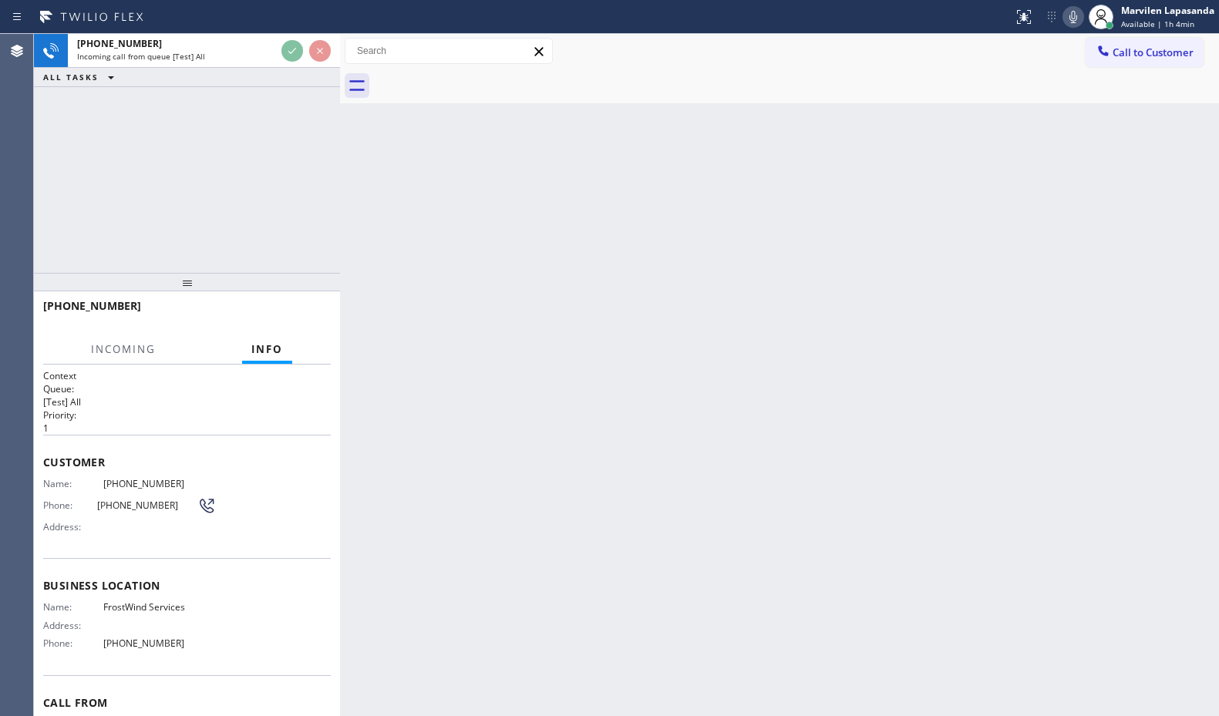
click at [1078, 328] on div "Back to Dashboard Change Sender ID Customers Technicians Select a contact Outbo…" at bounding box center [779, 375] width 879 height 682
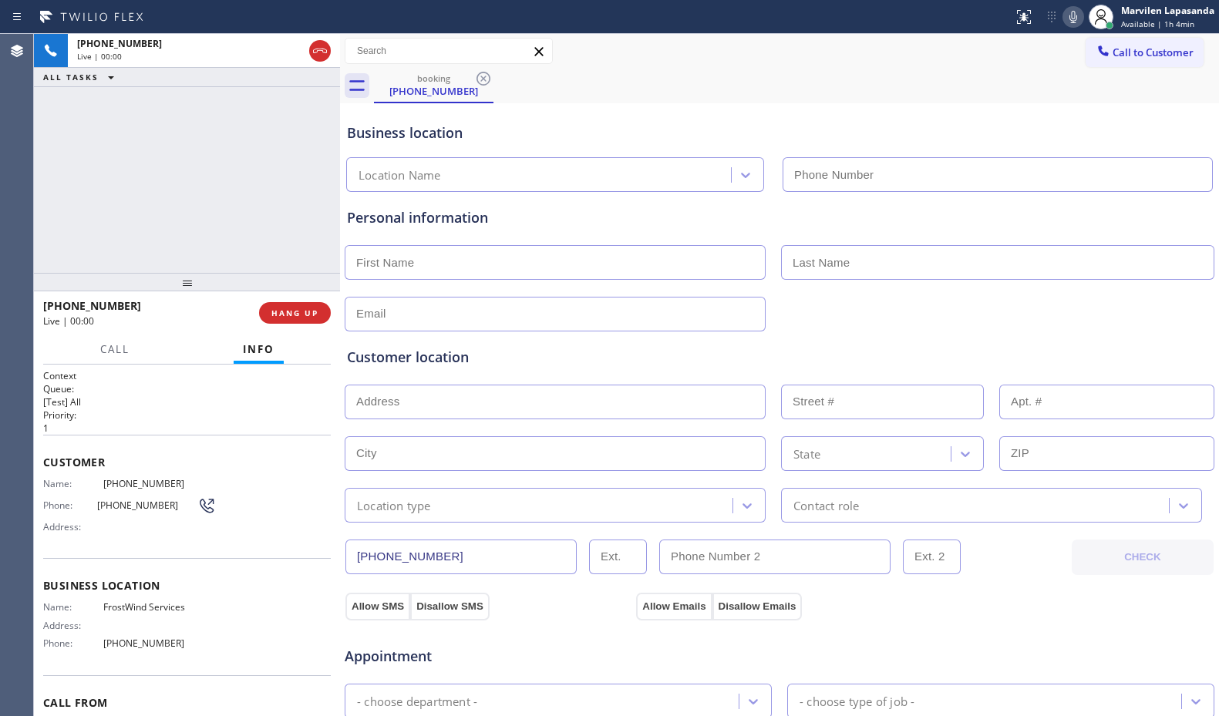
type input "[PHONE_NUMBER]"
click at [287, 309] on span "HANG UP" at bounding box center [294, 313] width 47 height 11
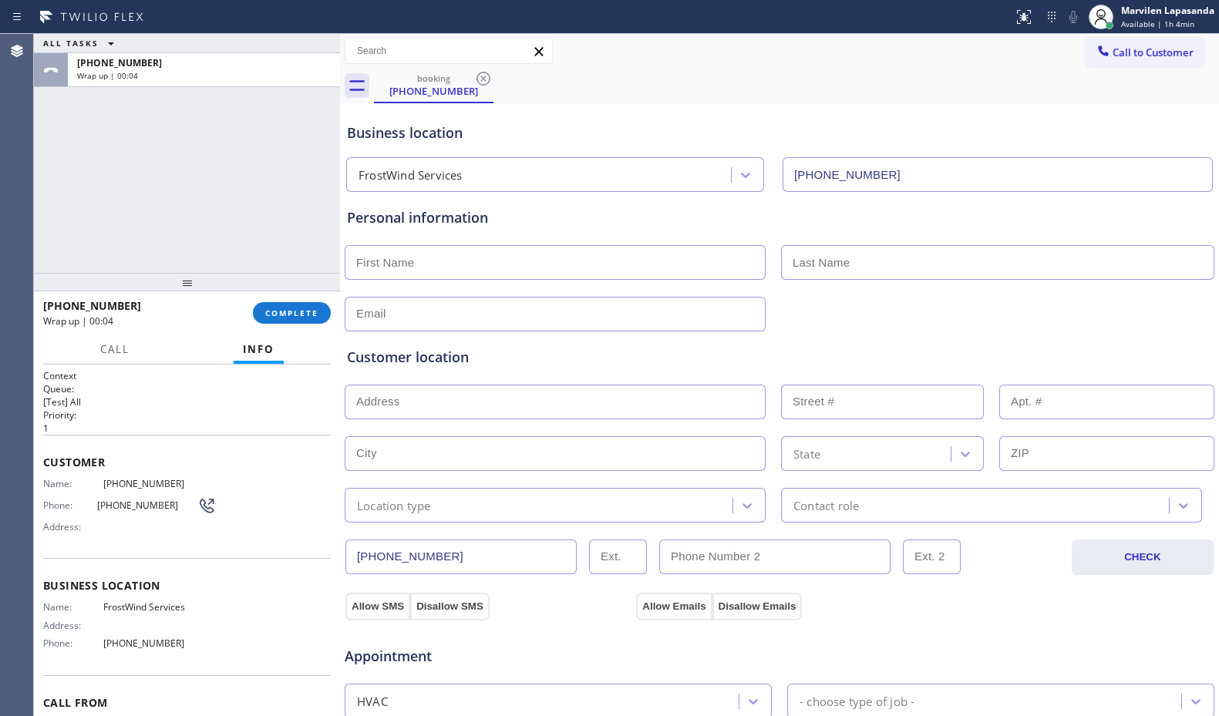
click at [72, 258] on div "ALL TASKS ALL TASKS ACTIVE TASKS TASKS IN WRAP UP [PHONE_NUMBER] Wrap up | 00:04" at bounding box center [187, 153] width 306 height 239
click at [283, 315] on span "COMPLETE" at bounding box center [291, 313] width 53 height 11
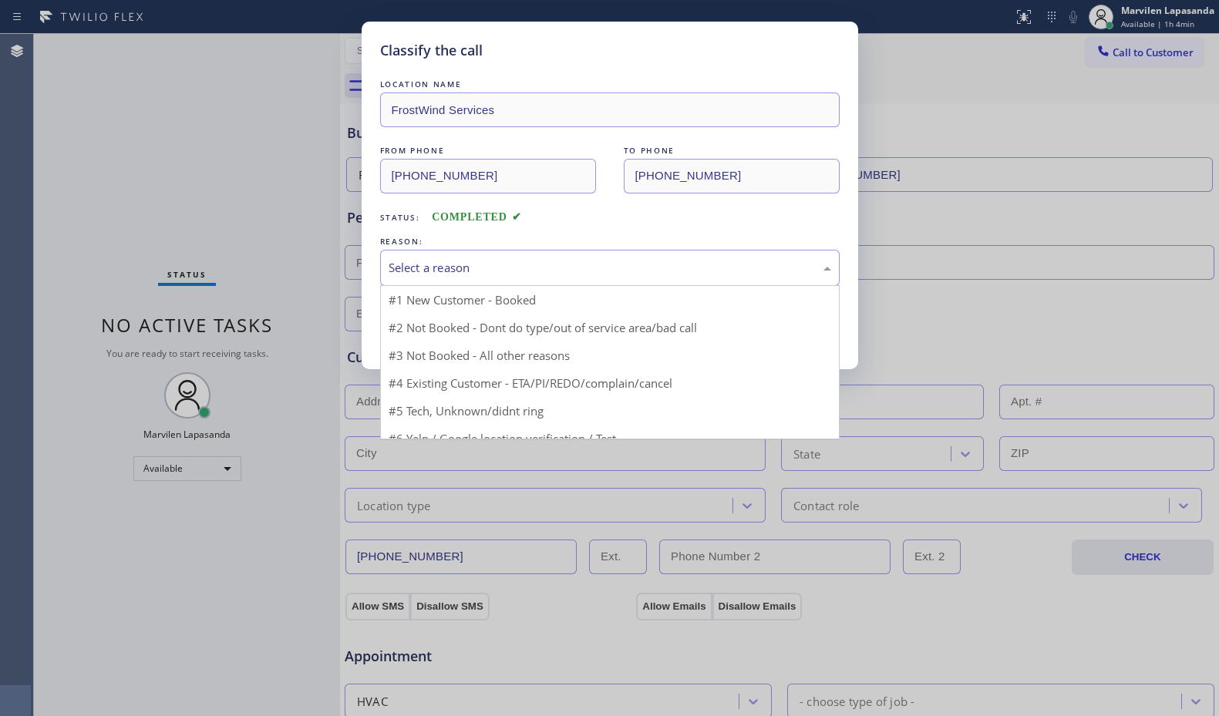
click at [419, 278] on div "Select a reason" at bounding box center [609, 268] width 459 height 36
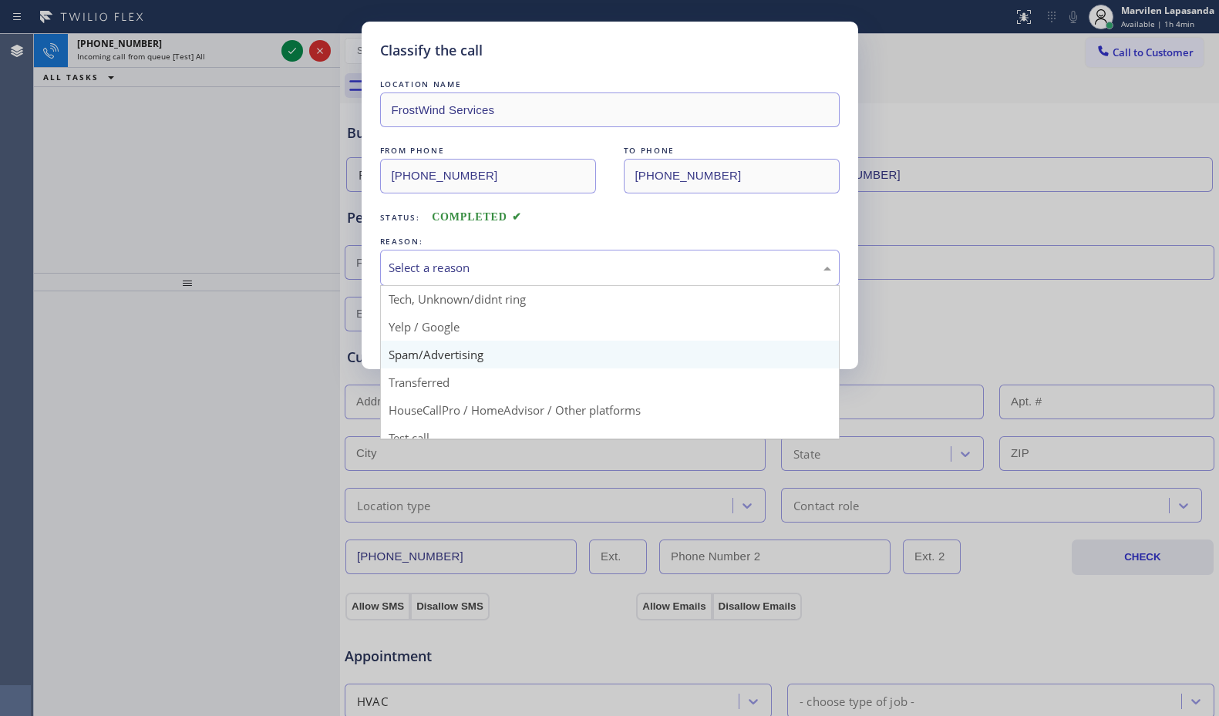
scroll to position [97, 0]
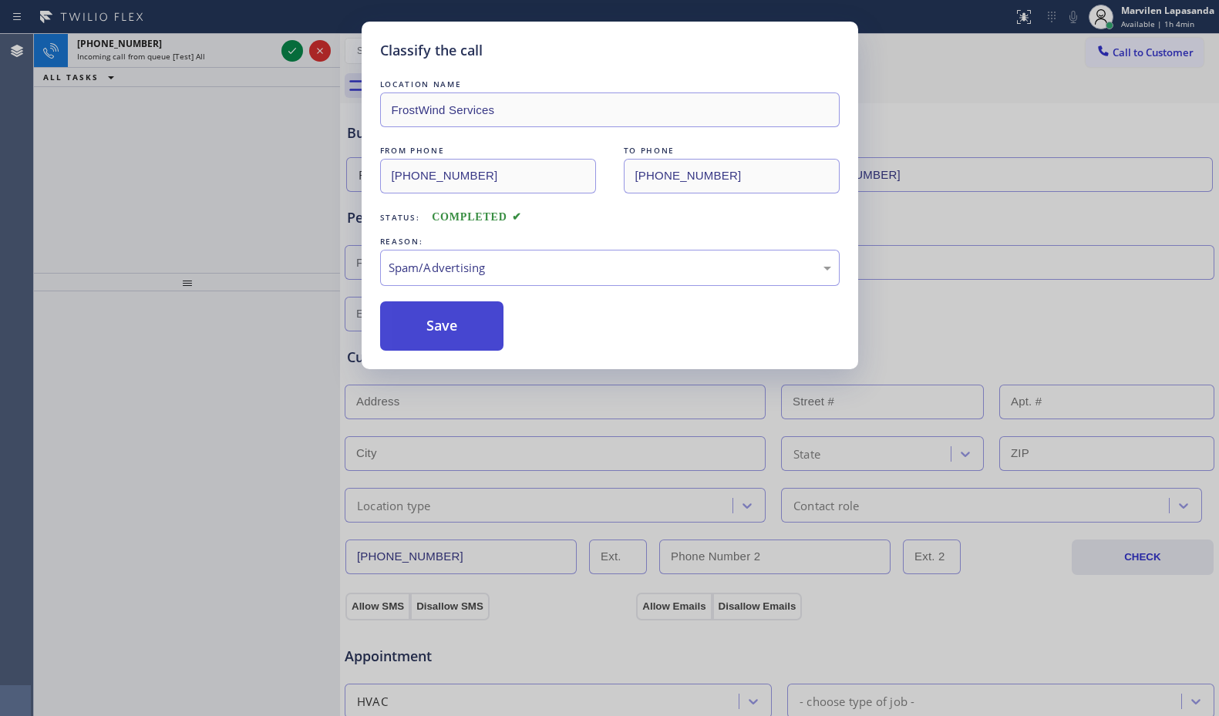
click at [406, 329] on button "Save" at bounding box center [442, 325] width 124 height 49
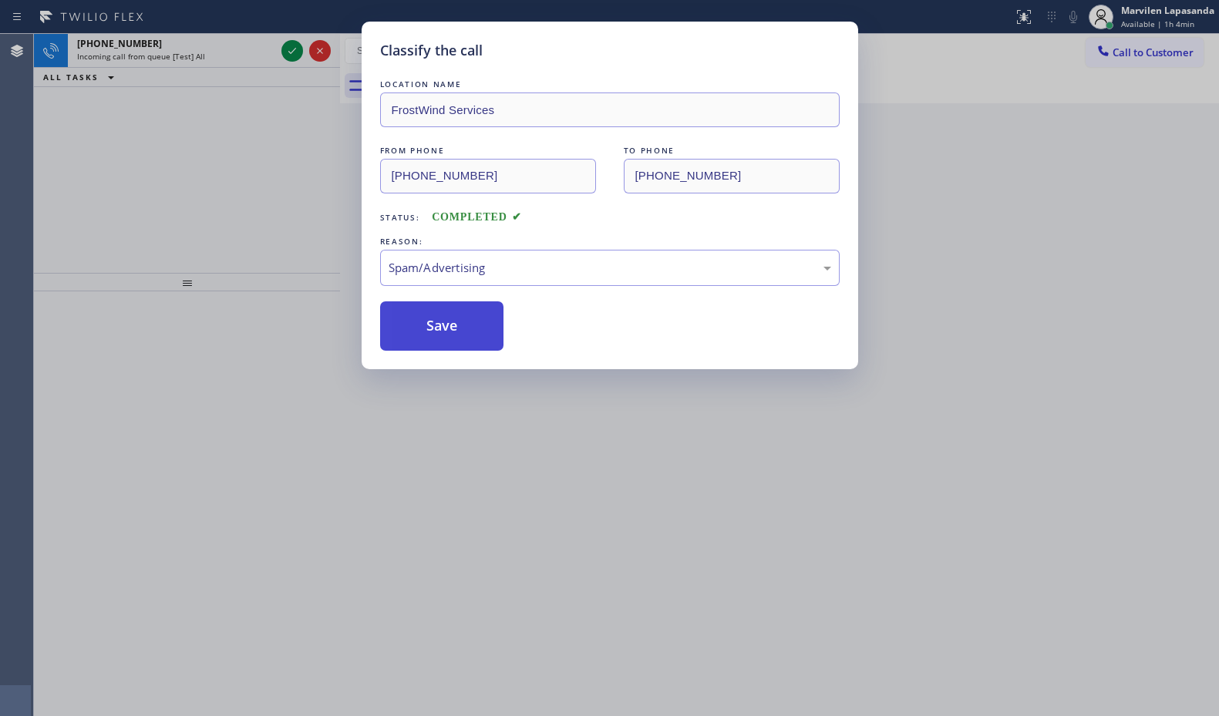
click at [406, 329] on button "Save" at bounding box center [442, 325] width 124 height 49
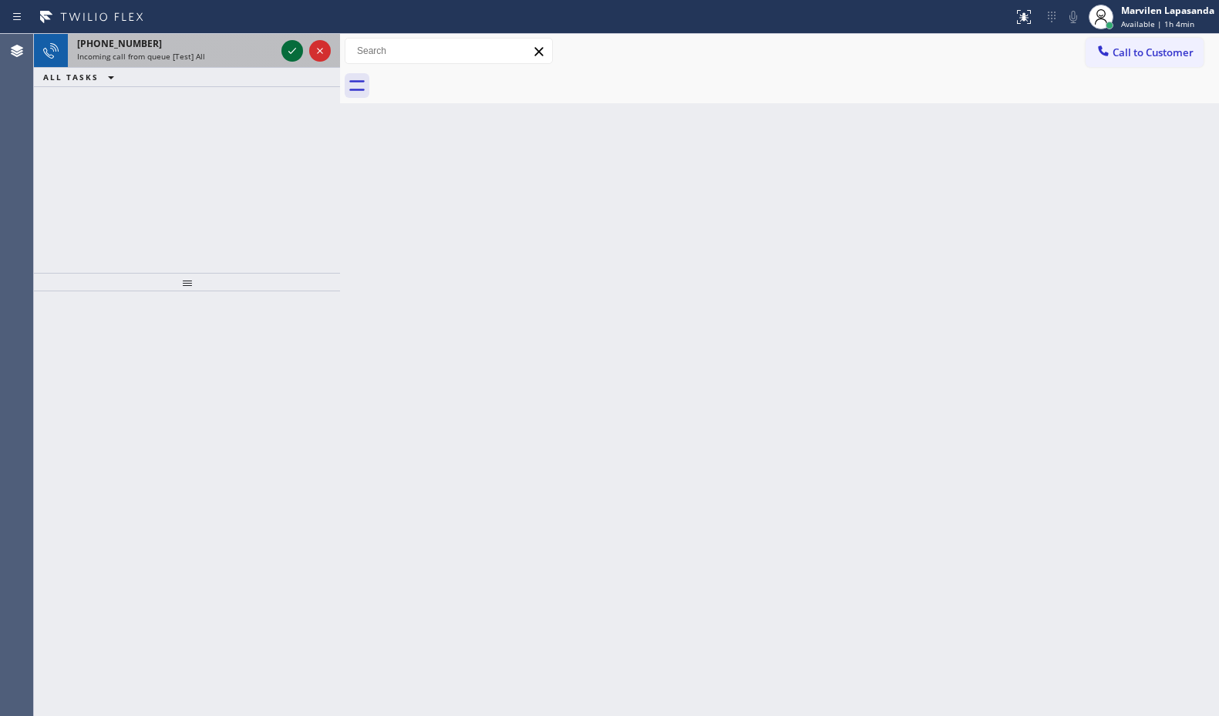
click at [292, 54] on icon at bounding box center [292, 51] width 18 height 18
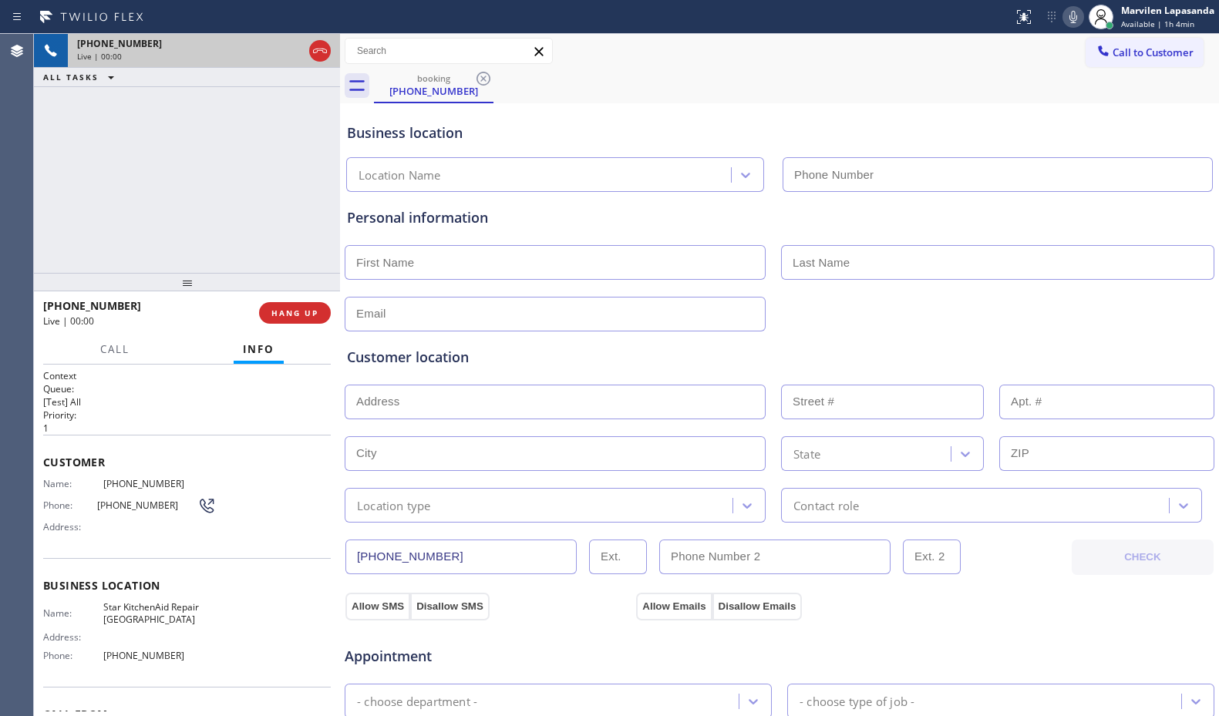
type input "[PHONE_NUMBER]"
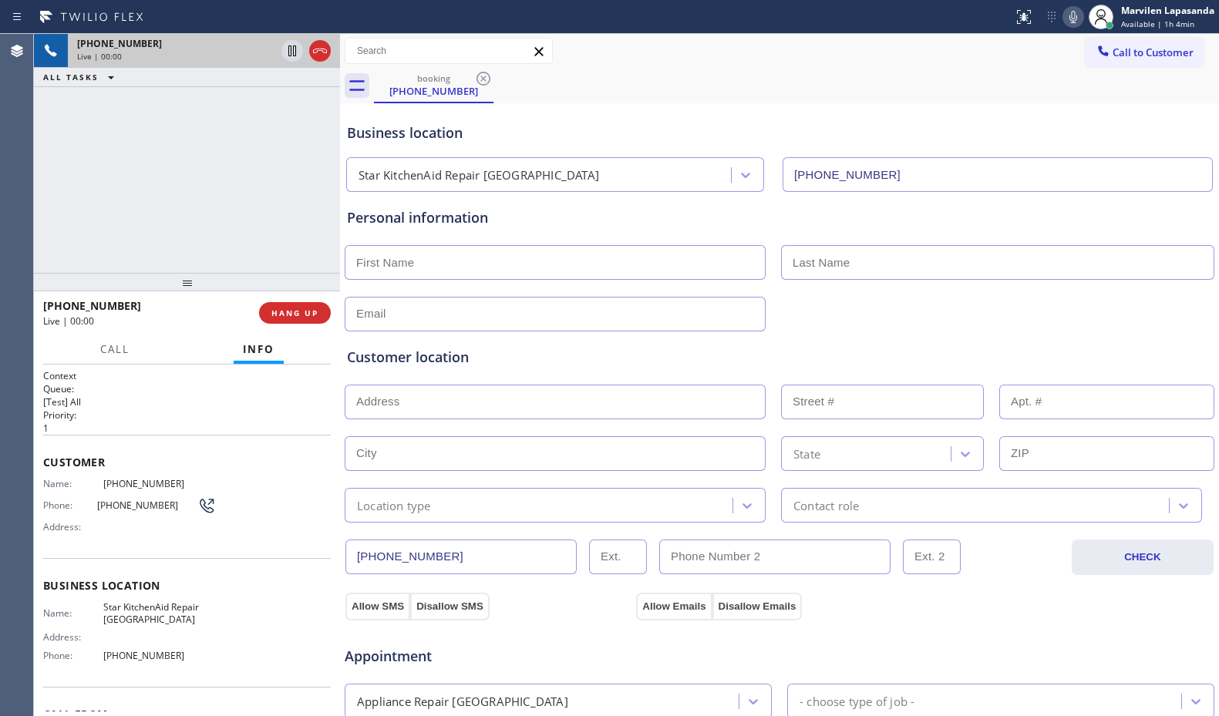
drag, startPoint x: 126, startPoint y: 224, endPoint x: 251, endPoint y: 258, distance: 130.1
click at [126, 224] on div "[PHONE_NUMBER] Live | 00:00 ALL TASKS ALL TASKS ACTIVE TASKS TASKS IN WRAP UP" at bounding box center [187, 153] width 306 height 239
click at [274, 308] on span "HANG UP" at bounding box center [294, 313] width 47 height 11
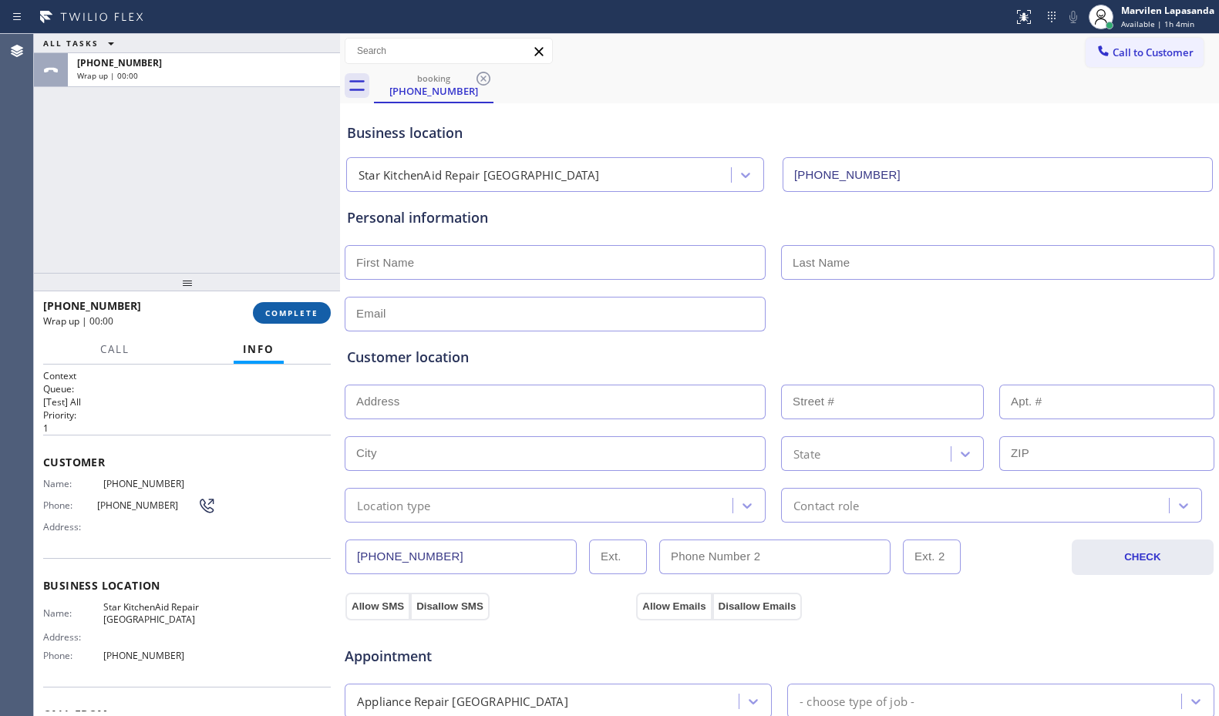
click at [274, 308] on span "COMPLETE" at bounding box center [291, 313] width 53 height 11
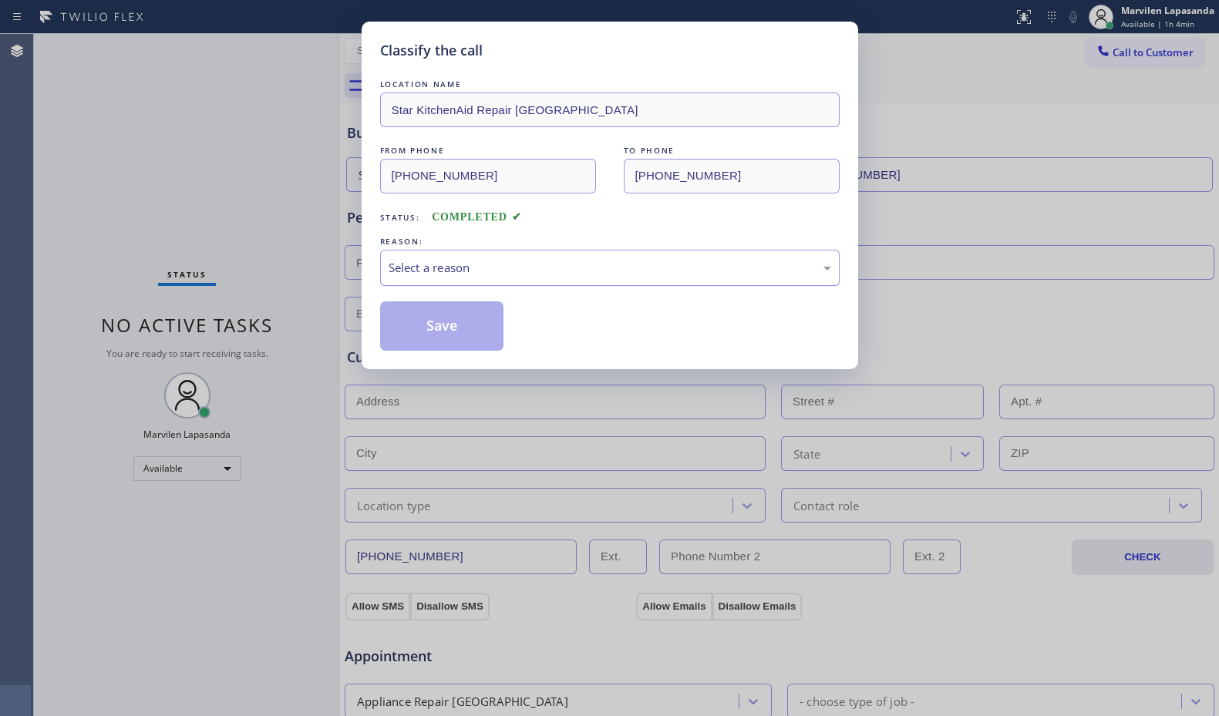
click at [449, 259] on div "Select a reason" at bounding box center [609, 268] width 442 height 18
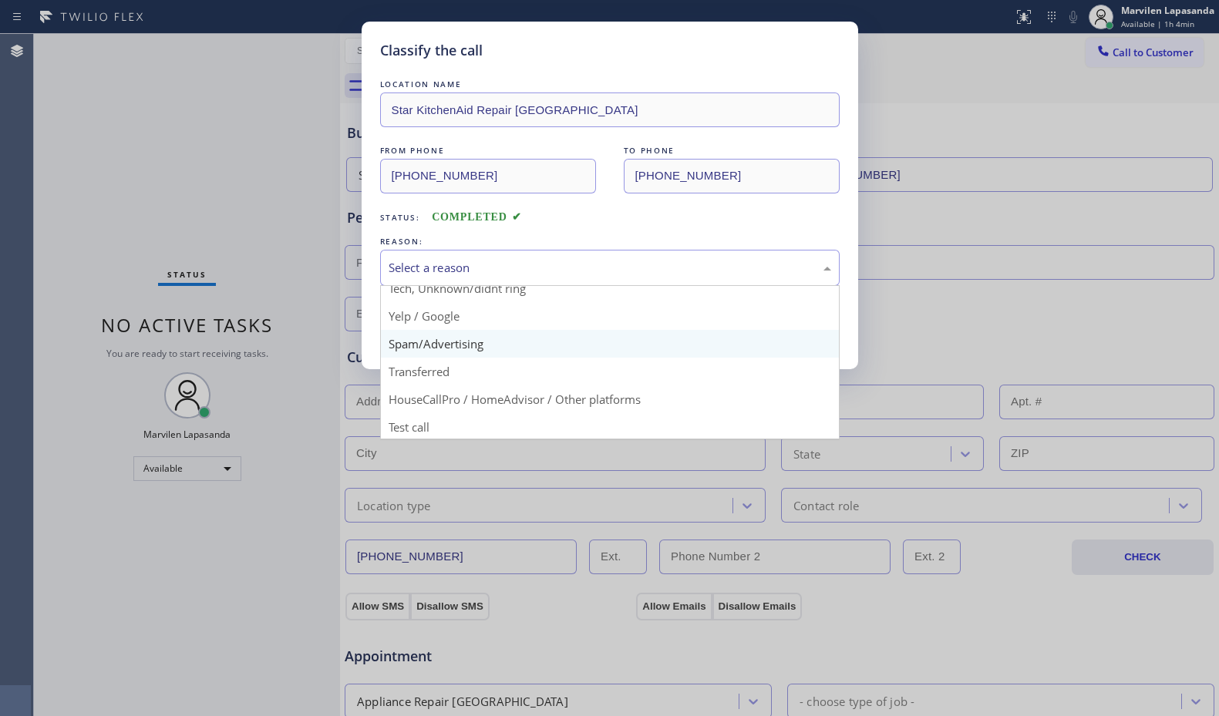
scroll to position [97, 0]
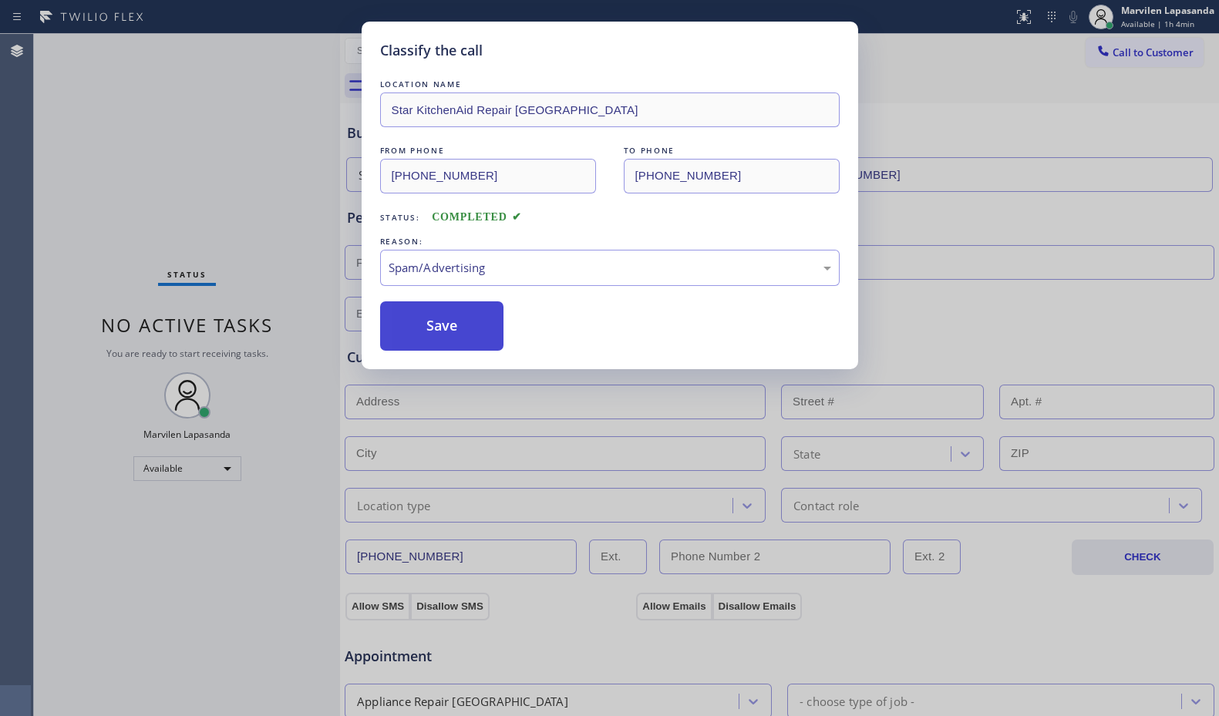
click at [425, 337] on button "Save" at bounding box center [442, 325] width 124 height 49
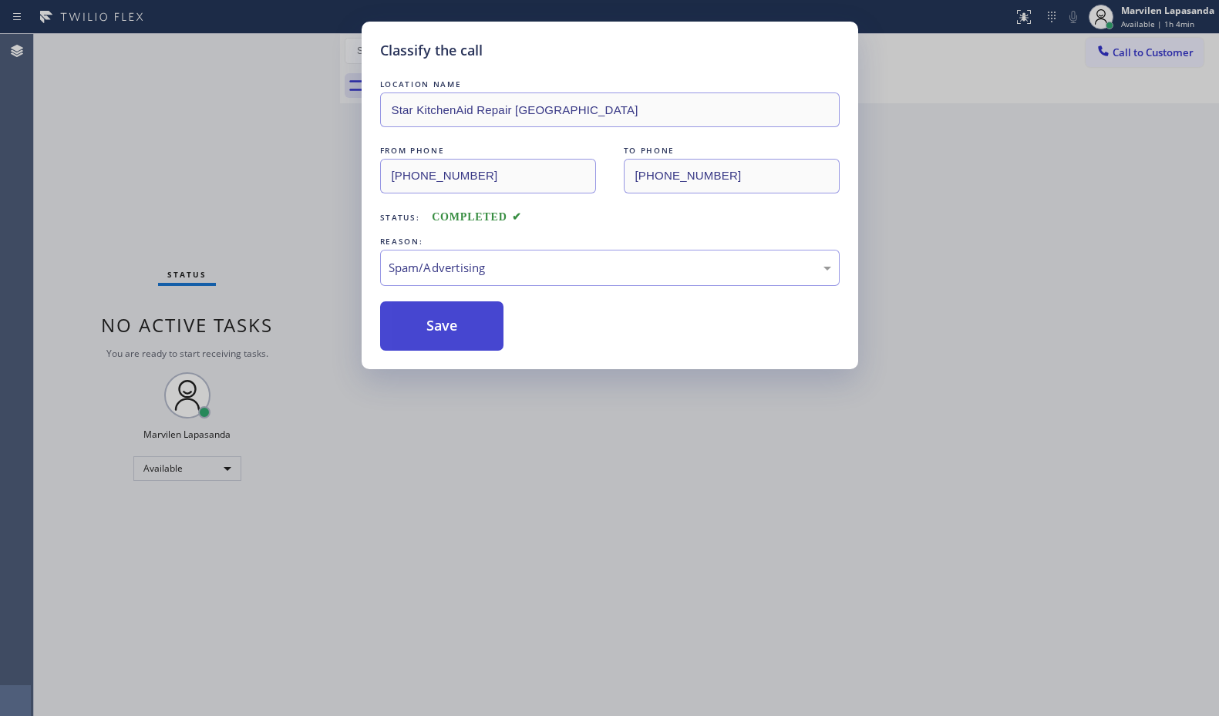
click at [425, 337] on button "Save" at bounding box center [442, 325] width 124 height 49
click at [322, 210] on div "Classify the call LOCATION NAME Star KitchenAid Repair [GEOGRAPHIC_DATA] FROM P…" at bounding box center [609, 358] width 1219 height 716
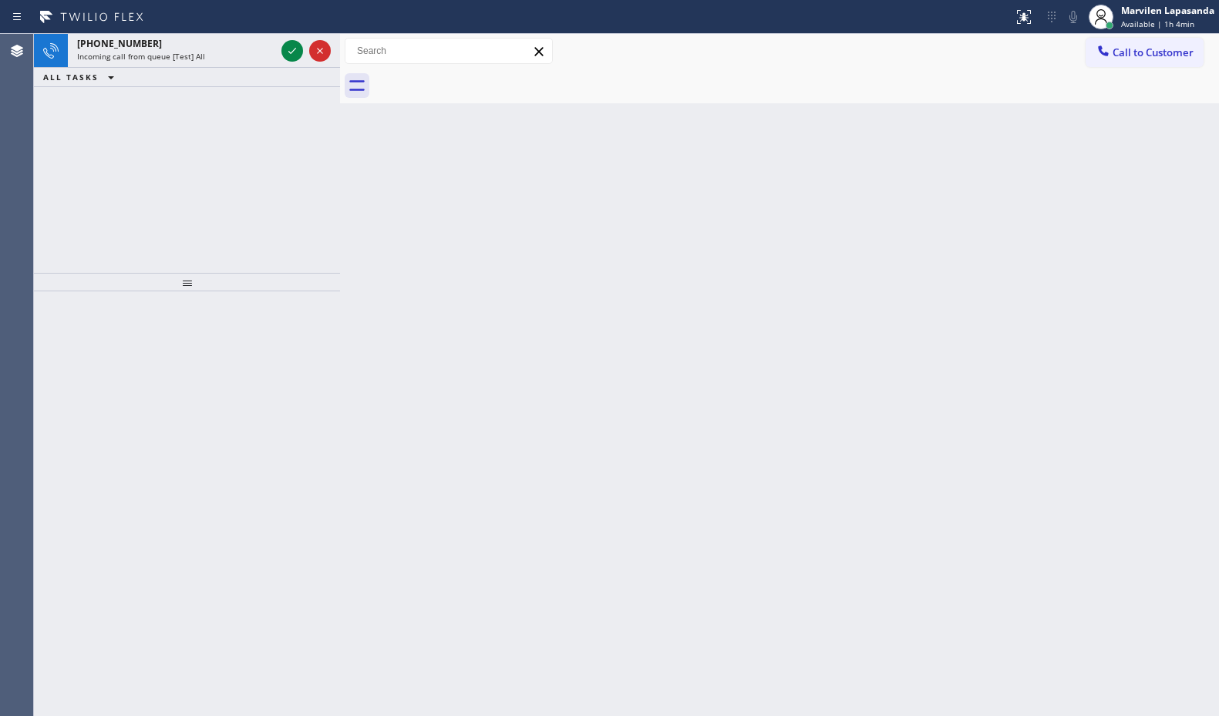
click at [298, 82] on div "ALL TASKS ALL TASKS ACTIVE TASKS TASKS IN WRAP UP" at bounding box center [187, 77] width 306 height 19
click at [291, 71] on div "ALL TASKS ALL TASKS ACTIVE TASKS TASKS IN WRAP UP" at bounding box center [187, 77] width 306 height 19
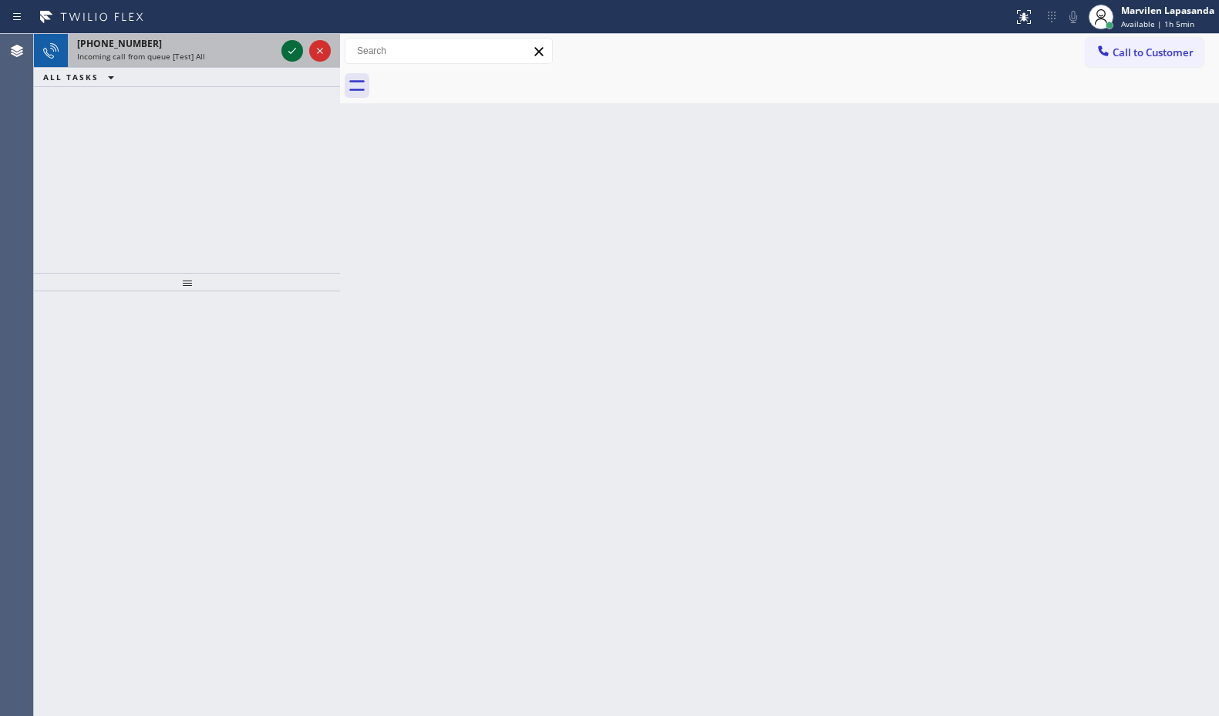
click at [286, 52] on icon at bounding box center [292, 51] width 18 height 18
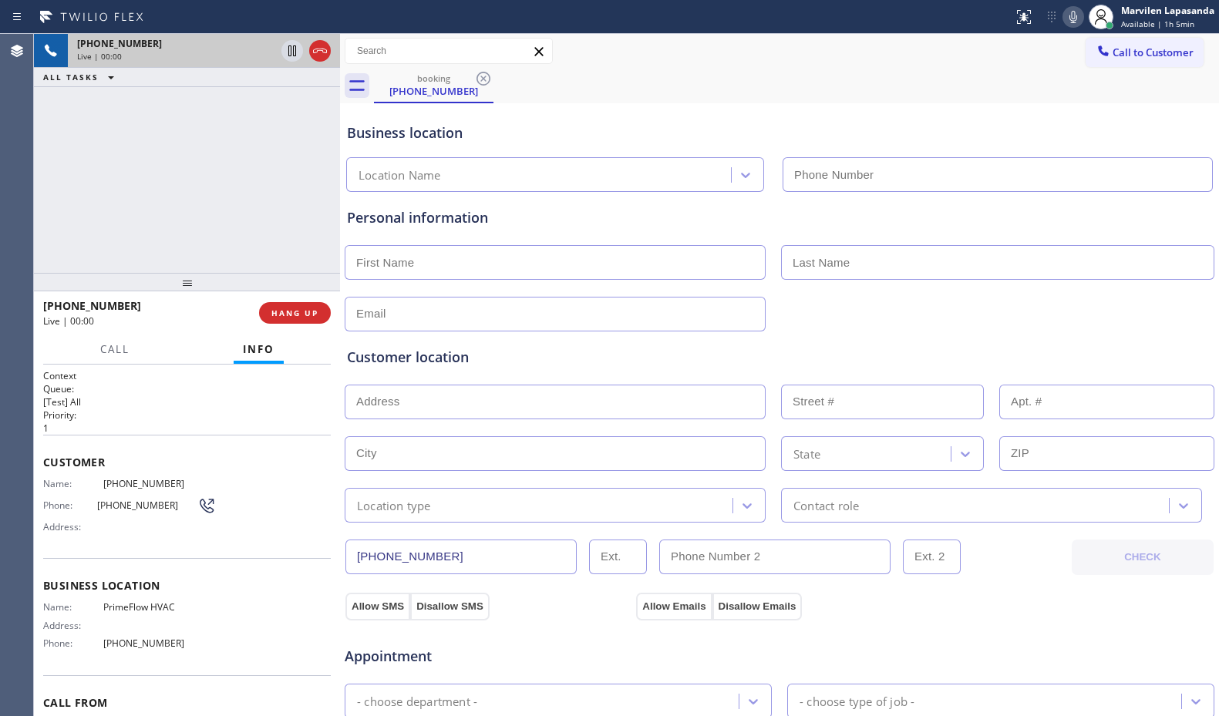
type input "[PHONE_NUMBER]"
click at [279, 314] on span "HANG UP" at bounding box center [294, 313] width 47 height 11
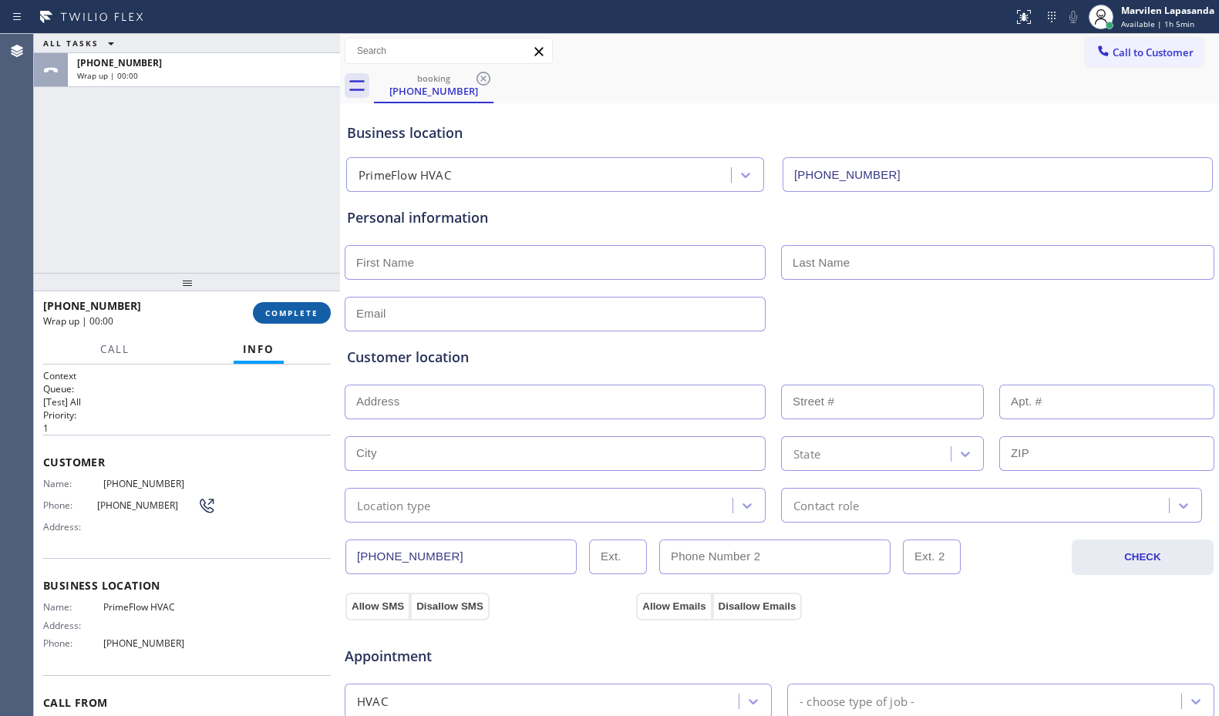
click at [279, 314] on span "COMPLETE" at bounding box center [291, 313] width 53 height 11
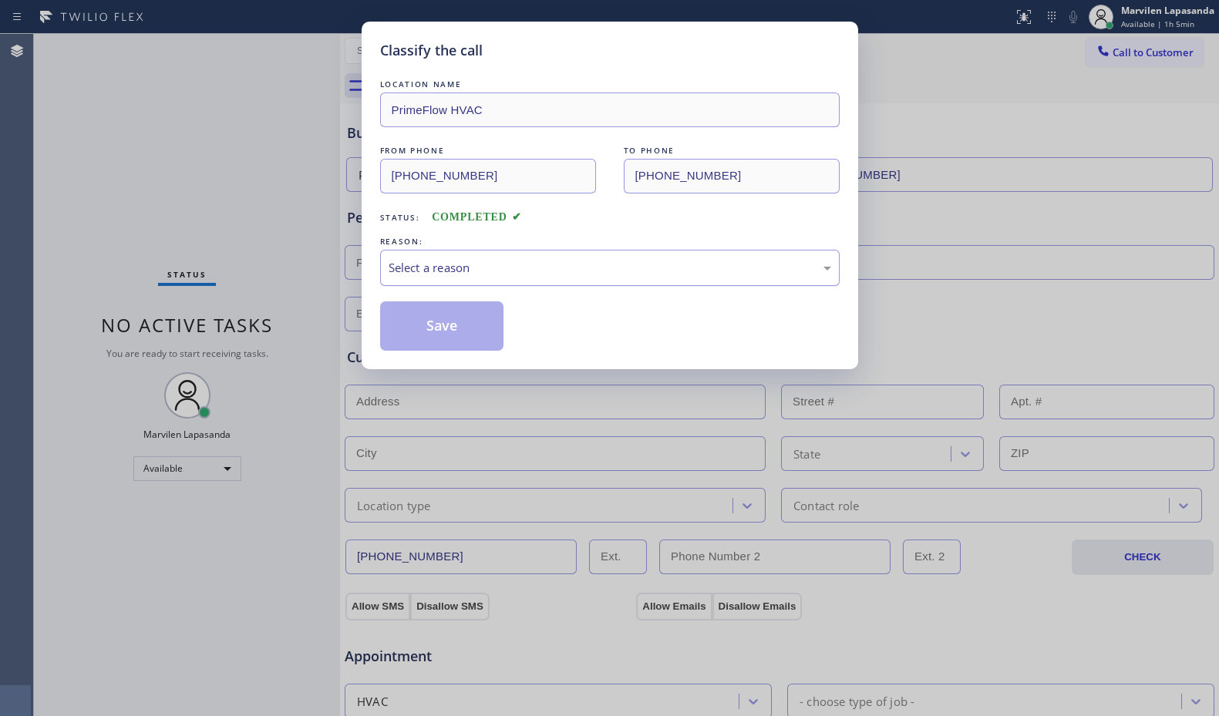
click at [426, 257] on div "Select a reason" at bounding box center [609, 268] width 459 height 36
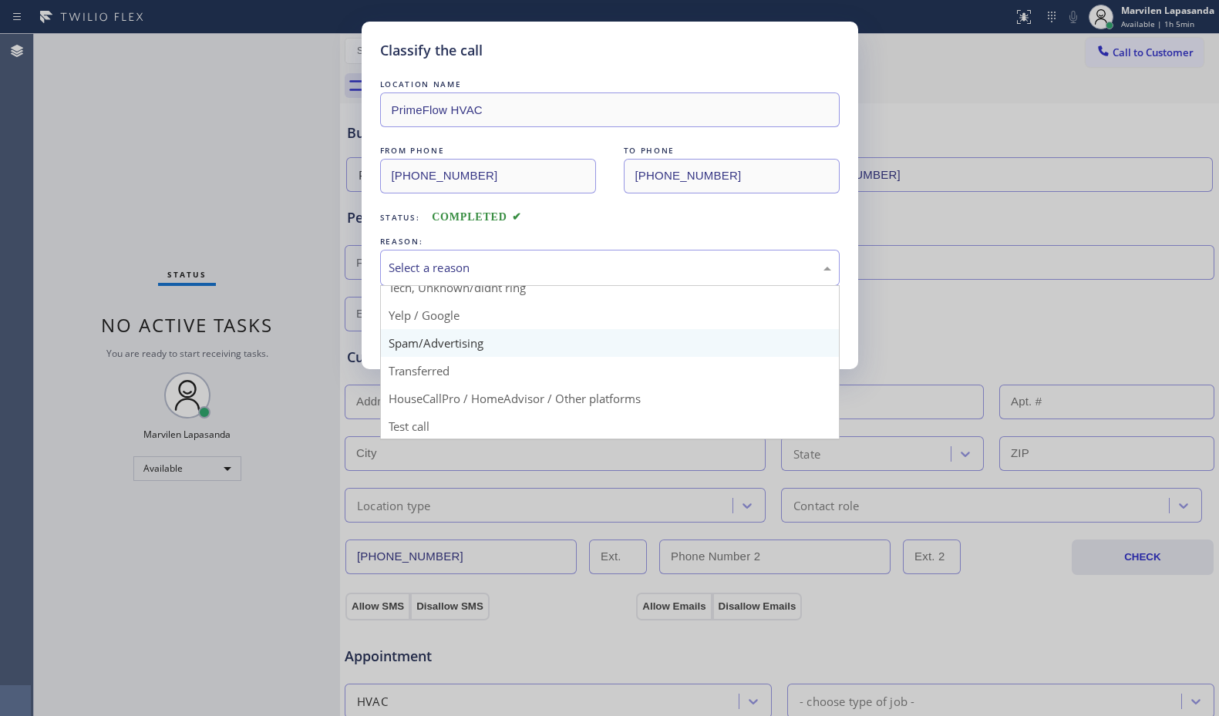
scroll to position [97, 0]
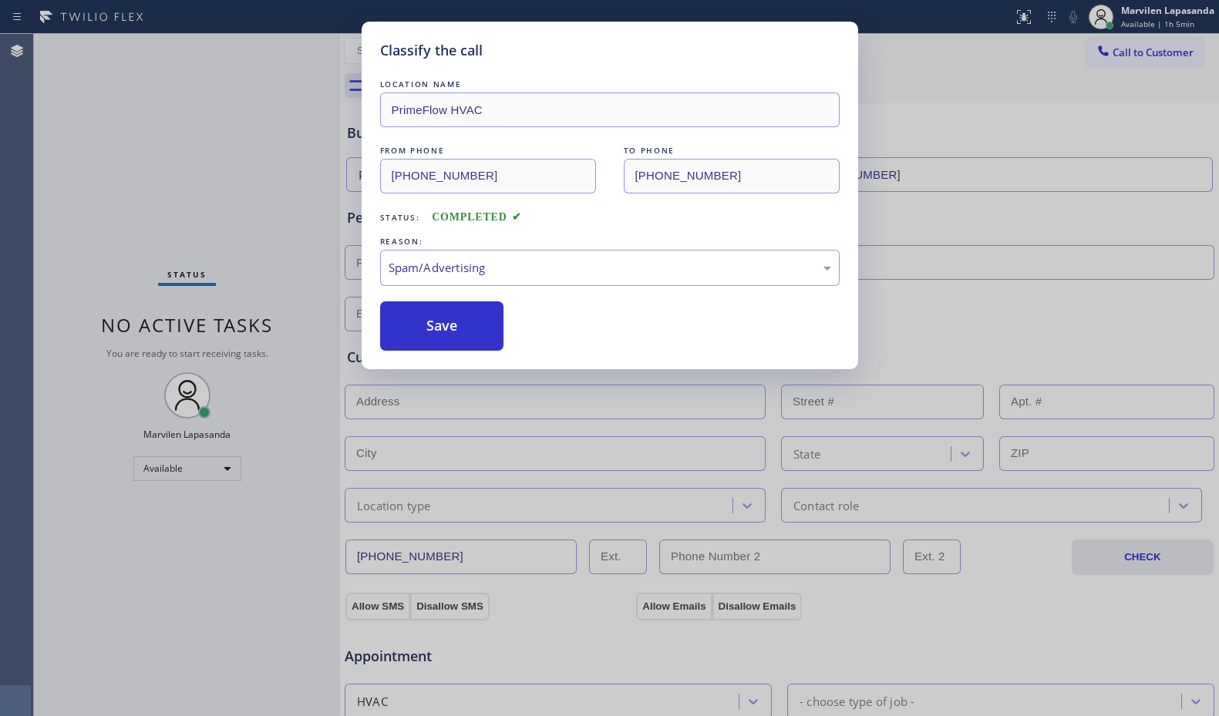
click at [425, 332] on button "Save" at bounding box center [442, 325] width 124 height 49
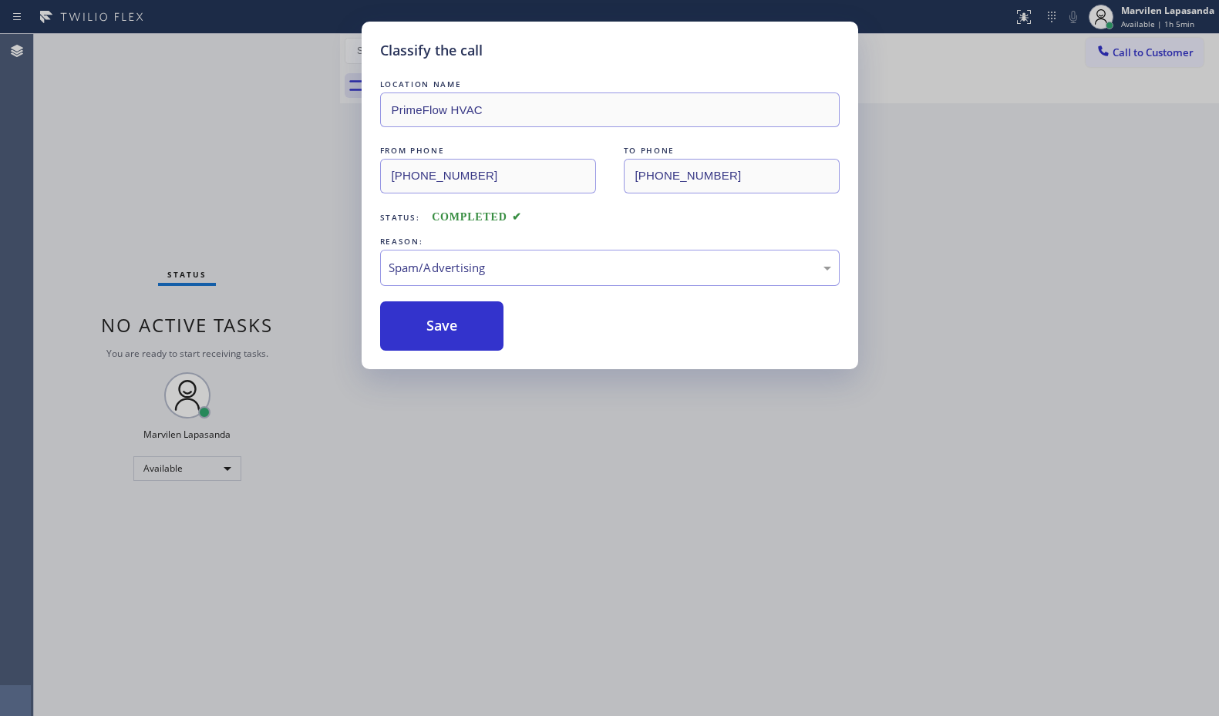
click at [425, 332] on button "Save" at bounding box center [442, 325] width 124 height 49
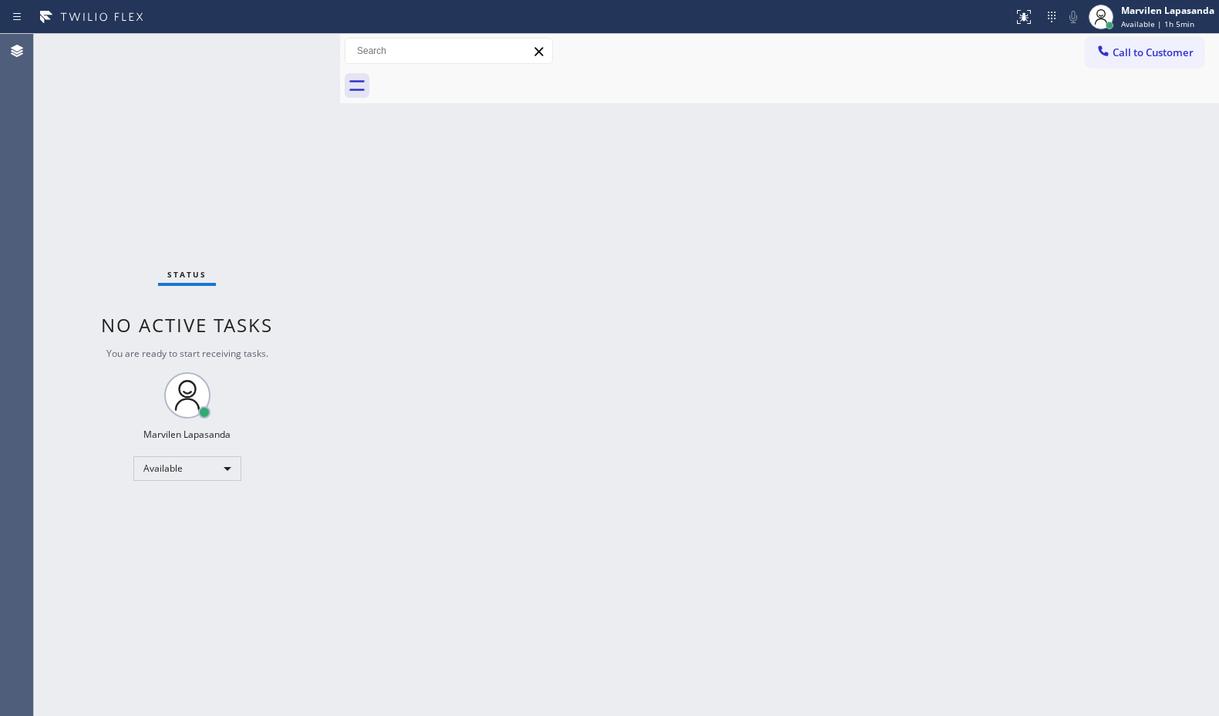
click at [301, 143] on div "Status No active tasks You are ready to start receiving tasks. Marvilen Lapasan…" at bounding box center [187, 375] width 306 height 682
click at [287, 46] on div "Status No active tasks You are ready to start receiving tasks. Marvilen Lapasan…" at bounding box center [187, 375] width 306 height 682
click at [300, 64] on div "Status No active tasks You are ready to start receiving tasks. Marvilen Lapasan…" at bounding box center [187, 375] width 306 height 682
click at [303, 69] on div "Status No active tasks You are ready to start receiving tasks. Marvilen Lapasan…" at bounding box center [187, 375] width 306 height 682
click at [298, 66] on div "Status No active tasks You are ready to start receiving tasks. Marvilen Lapasan…" at bounding box center [187, 375] width 306 height 682
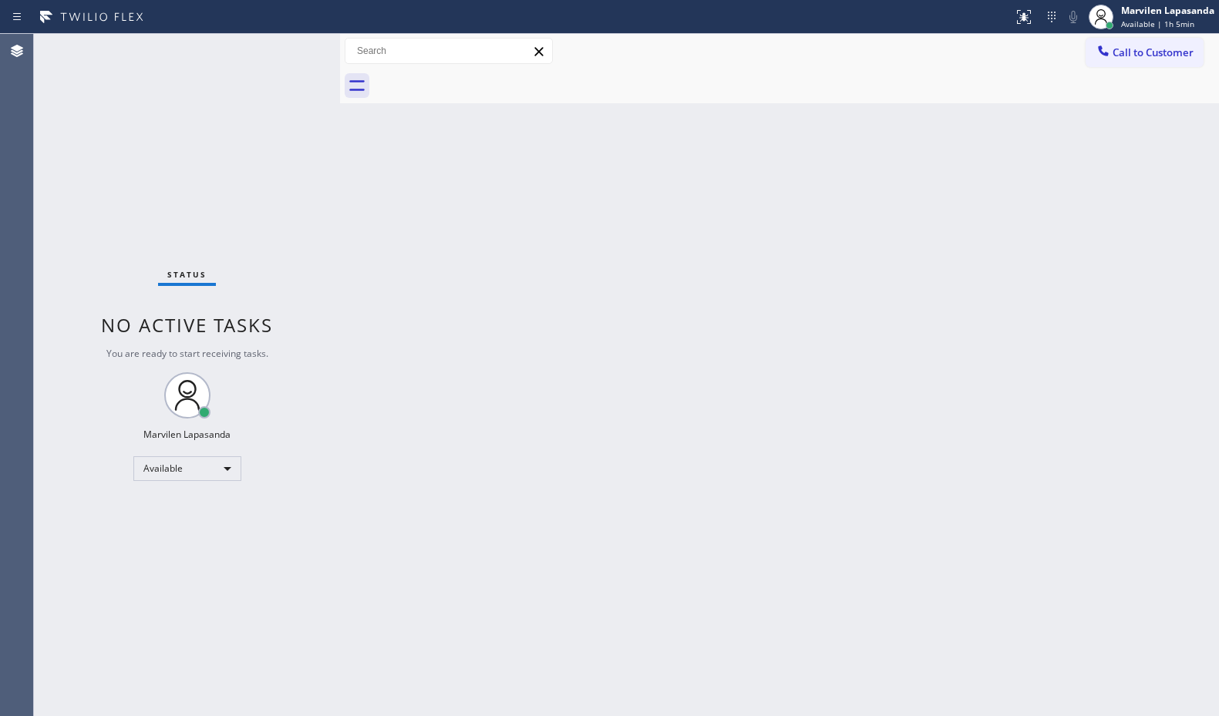
click at [291, 49] on div "Status No active tasks You are ready to start receiving tasks. Marvilen Lapasan…" at bounding box center [187, 375] width 306 height 682
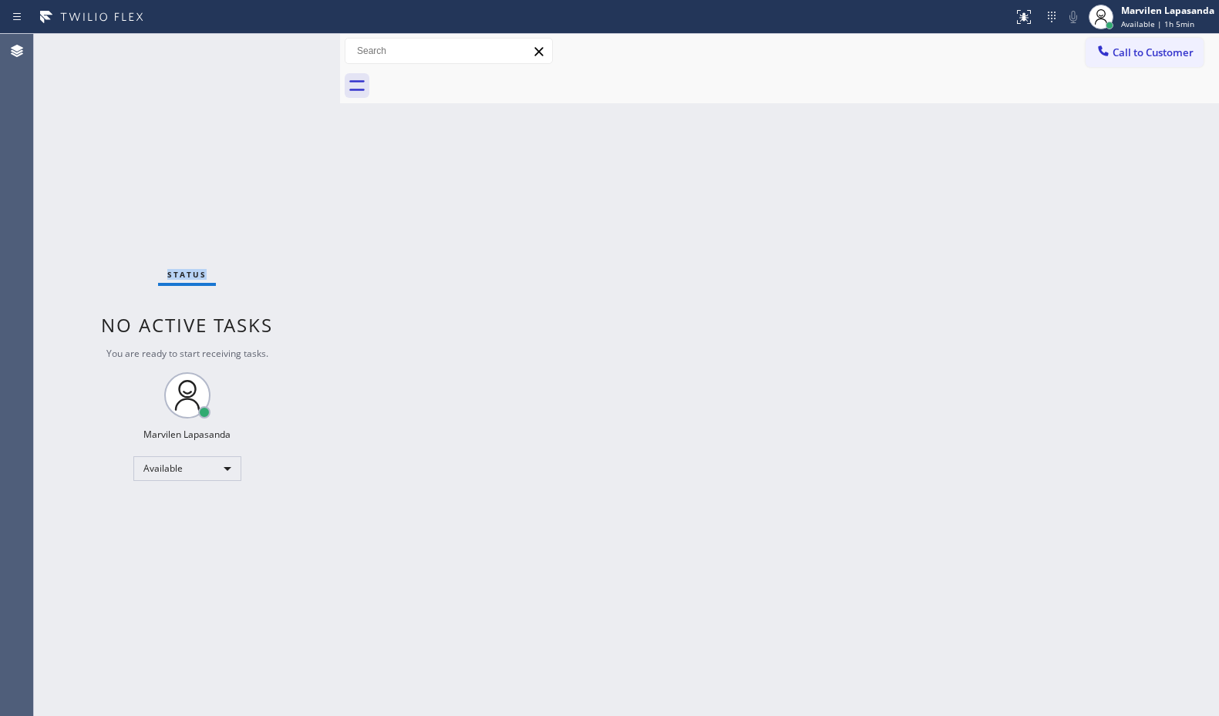
click at [291, 49] on div "Status No active tasks You are ready to start receiving tasks. Marvilen Lapasan…" at bounding box center [187, 375] width 306 height 682
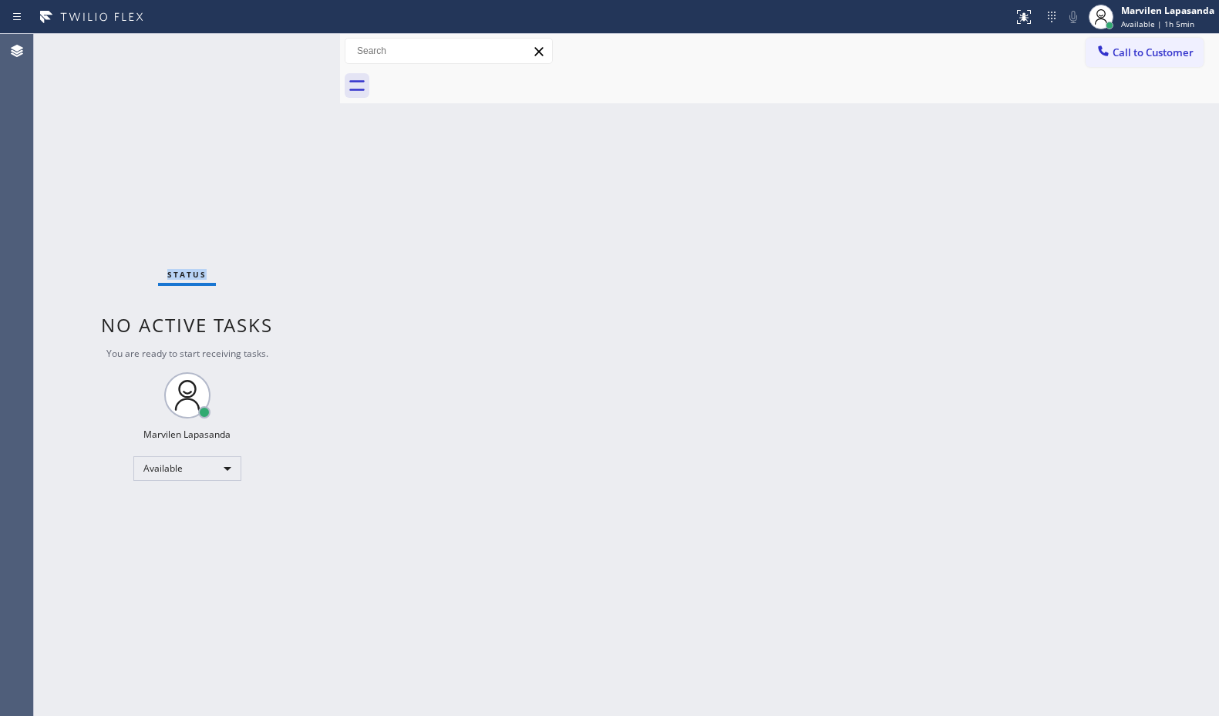
click at [291, 49] on div "Status No active tasks You are ready to start receiving tasks. Marvilen Lapasan…" at bounding box center [187, 375] width 306 height 682
drag, startPoint x: 300, startPoint y: 196, endPoint x: 320, endPoint y: 200, distance: 20.4
click at [301, 197] on div "Status No active tasks You are ready to start receiving tasks. Marvilen Lapasan…" at bounding box center [187, 375] width 306 height 682
click at [705, 227] on div "Back to Dashboard Change Sender ID Customers Technicians Select a contact Outbo…" at bounding box center [779, 375] width 879 height 682
click at [297, 45] on div "Status No active tasks You are ready to start receiving tasks. Marvilen Lapasan…" at bounding box center [187, 375] width 306 height 682
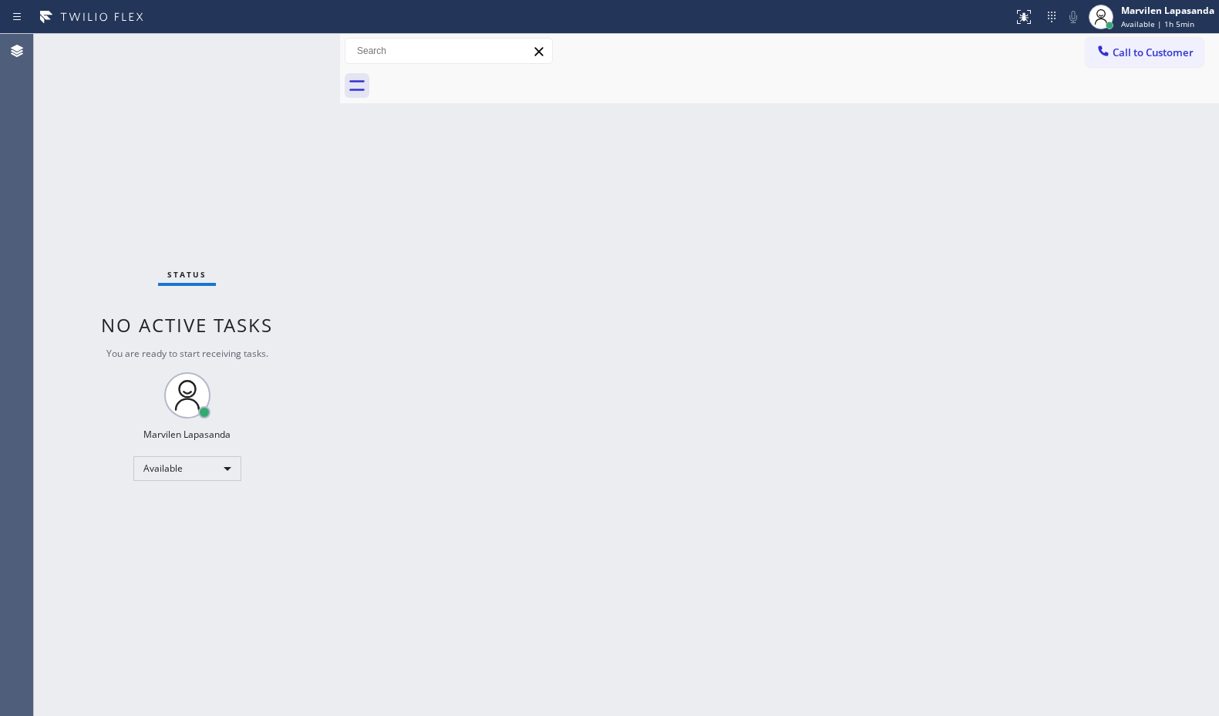
click at [289, 49] on div "Status No active tasks You are ready to start receiving tasks. Marvilen Lapasan…" at bounding box center [187, 375] width 306 height 682
click at [288, 55] on div "Status No active tasks You are ready to start receiving tasks. Marvilen Lapasan…" at bounding box center [187, 375] width 306 height 682
click at [288, 122] on div "Status No active tasks You are ready to start receiving tasks. Marvilen Lapasan…" at bounding box center [187, 375] width 306 height 682
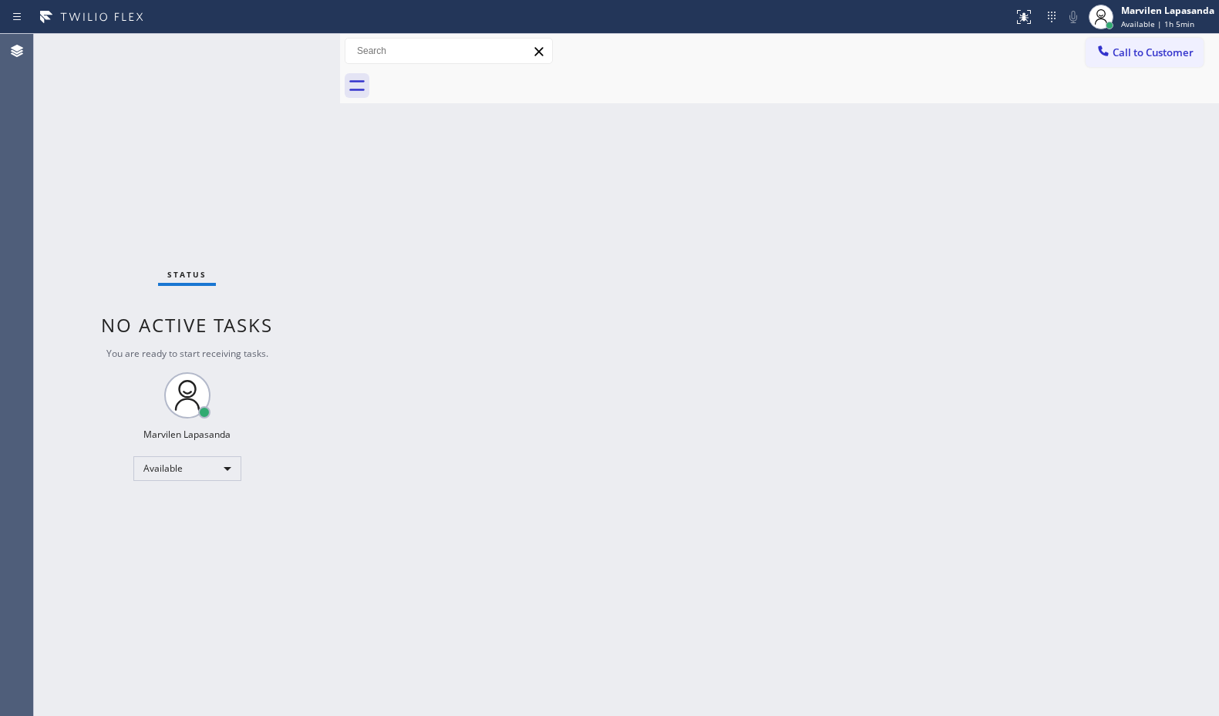
click at [307, 164] on div "Status No active tasks You are ready to start receiving tasks. Marvilen Lapasan…" at bounding box center [187, 375] width 306 height 682
click at [307, 163] on div "Status No active tasks You are ready to start receiving tasks. Marvilen Lapasan…" at bounding box center [187, 375] width 306 height 682
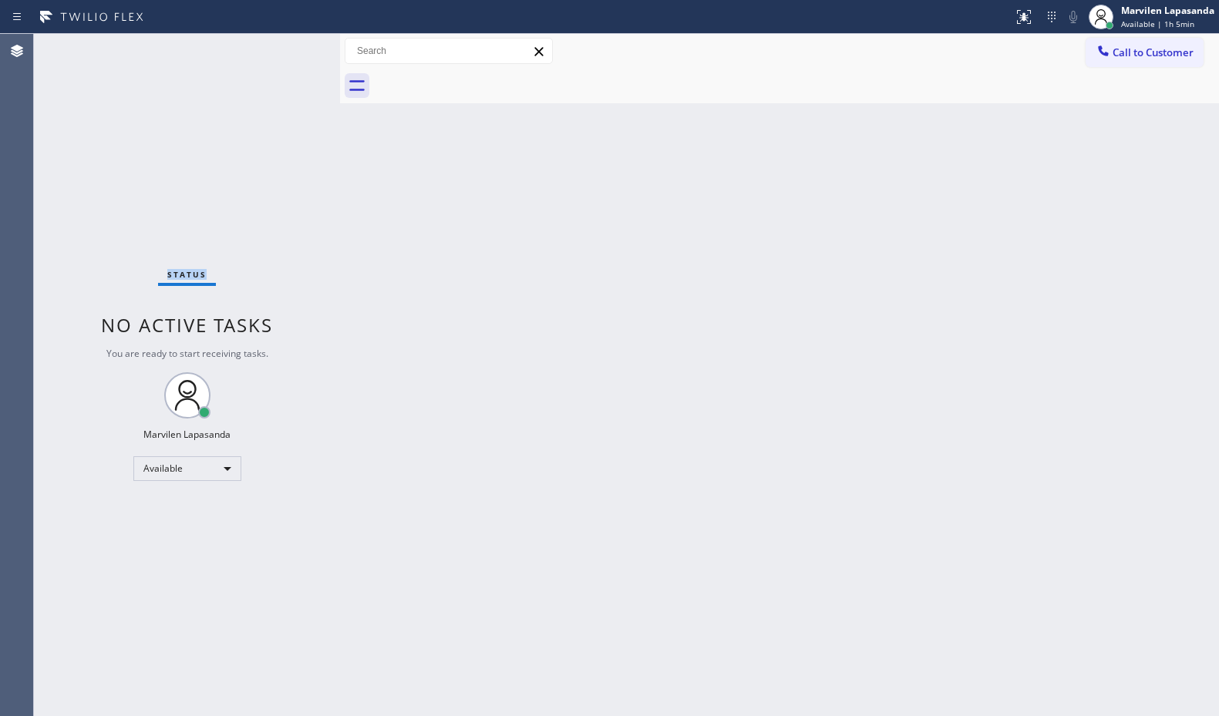
click at [307, 163] on div "Status No active tasks You are ready to start receiving tasks. Marvilen Lapasan…" at bounding box center [187, 375] width 306 height 682
drag, startPoint x: 1152, startPoint y: 197, endPoint x: 1174, endPoint y: 186, distance: 25.2
click at [1151, 197] on div "Back to Dashboard Change Sender ID Customers Technicians Select a contact Outbo…" at bounding box center [779, 375] width 879 height 682
click at [290, 49] on div "Status No active tasks You are ready to start receiving tasks. Marvilen Lapasan…" at bounding box center [187, 375] width 306 height 682
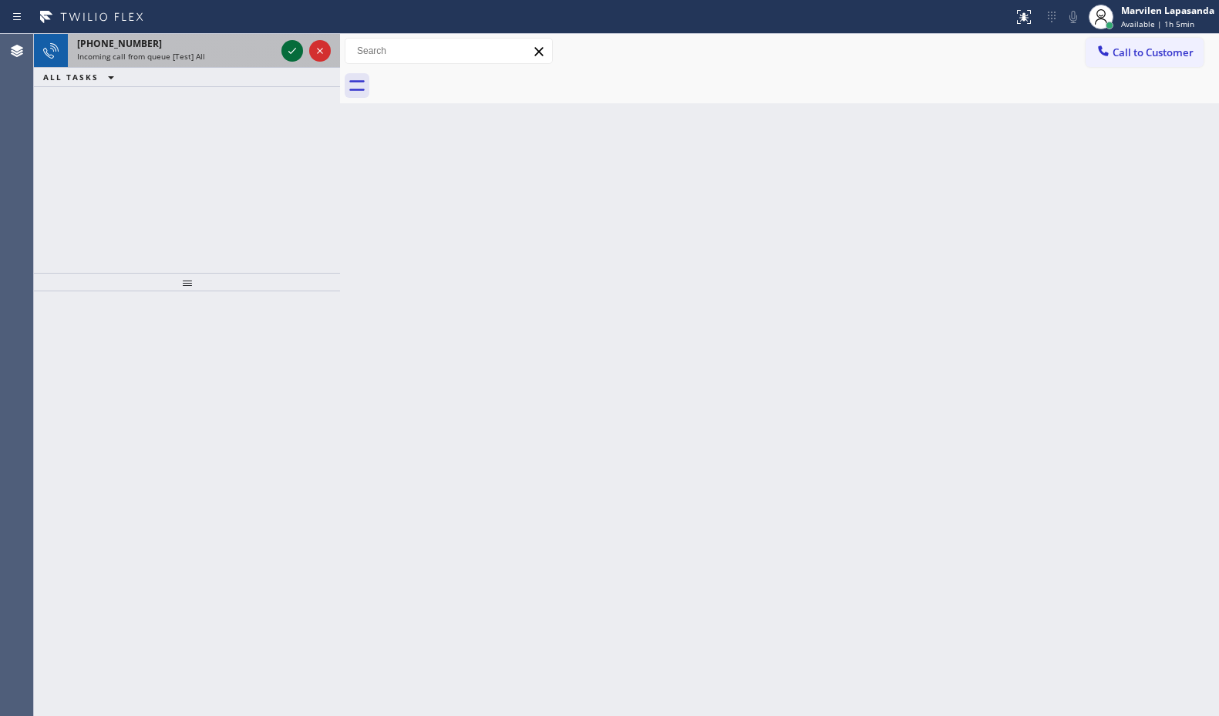
click at [288, 53] on icon at bounding box center [292, 51] width 18 height 18
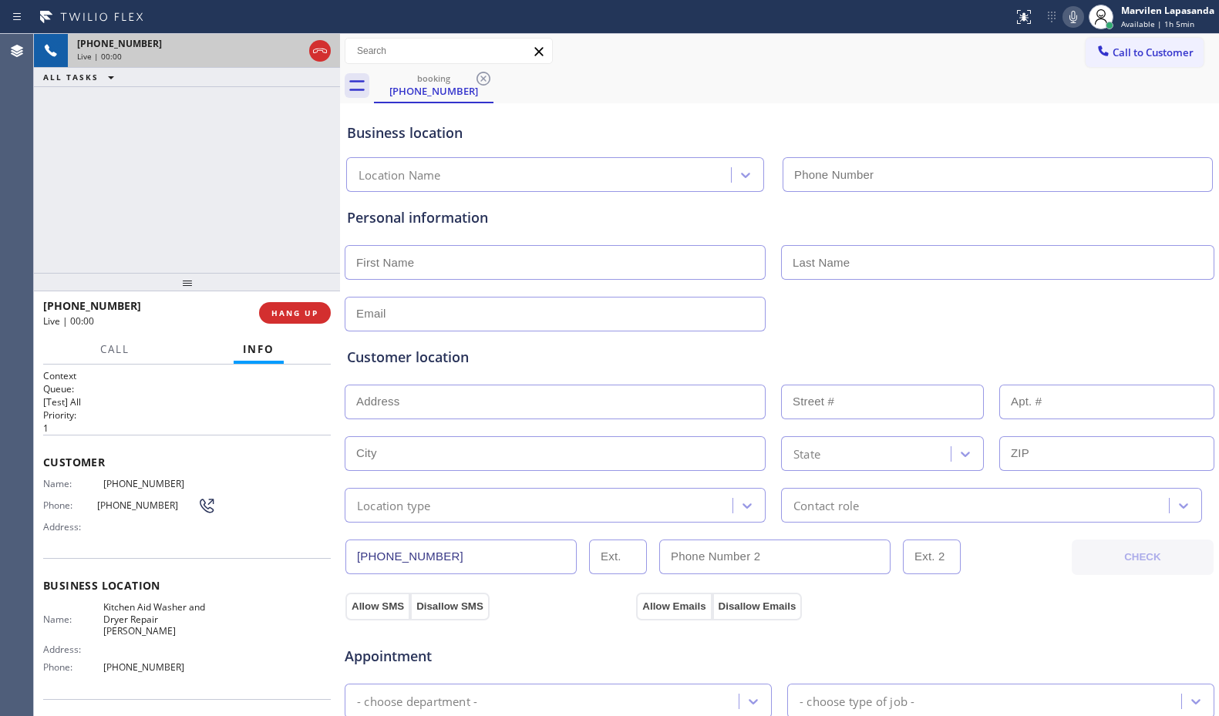
type input "[PHONE_NUMBER]"
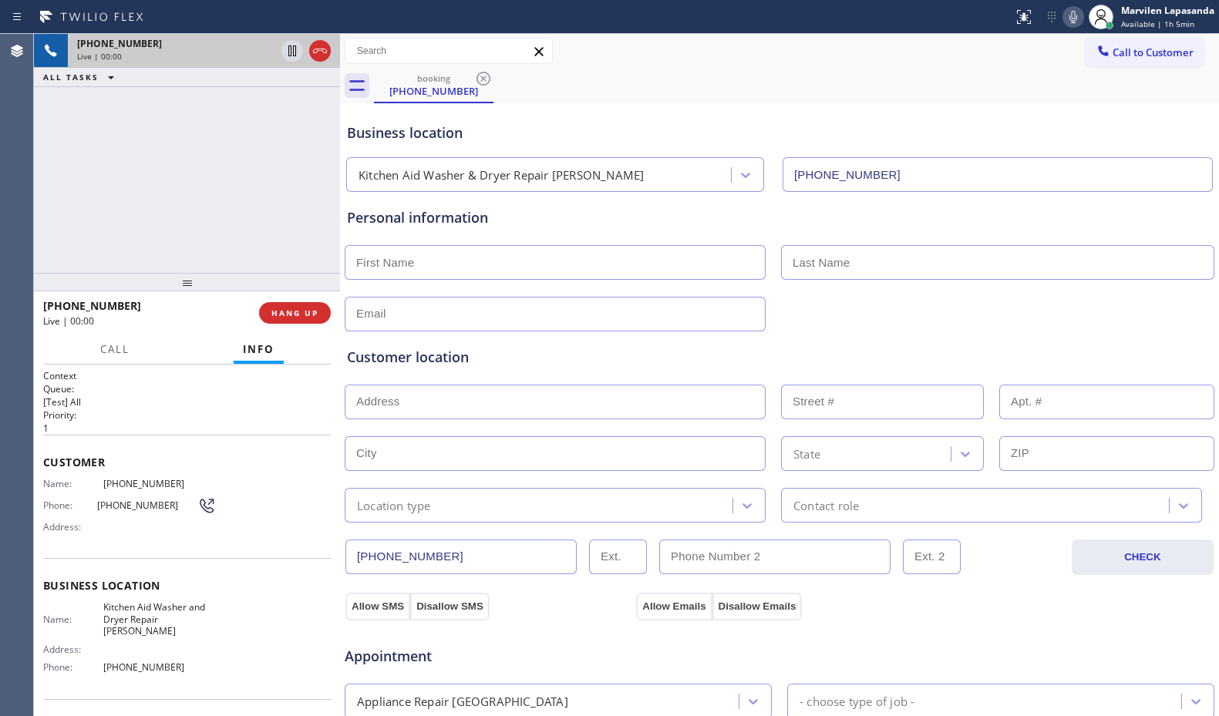
click at [62, 506] on span "Phone:" at bounding box center [70, 505] width 54 height 12
click at [52, 479] on span "Name:" at bounding box center [73, 484] width 60 height 12
click at [48, 462] on span "Customer" at bounding box center [187, 462] width 288 height 15
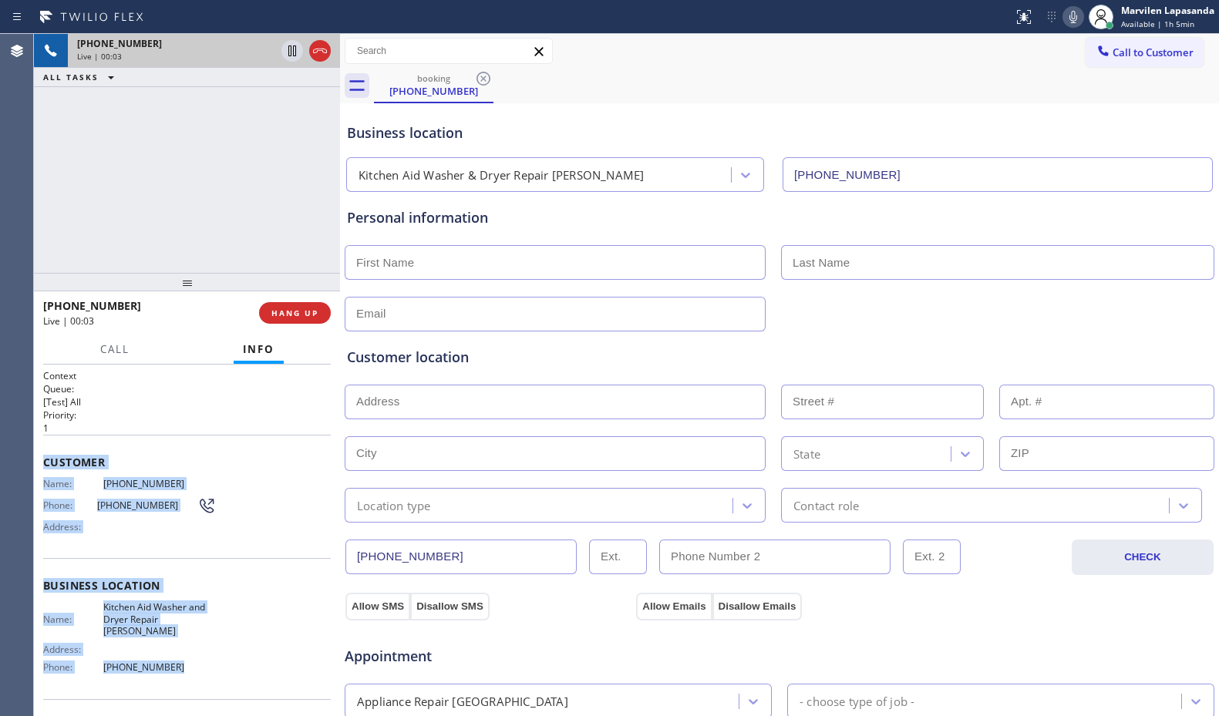
drag, startPoint x: 44, startPoint y: 456, endPoint x: 199, endPoint y: 664, distance: 258.8
click at [199, 664] on div "Context Queue: [Test] All Priority: 1 Customer Name: [PHONE_NUMBER] Phone: [PHO…" at bounding box center [187, 592] width 288 height 446
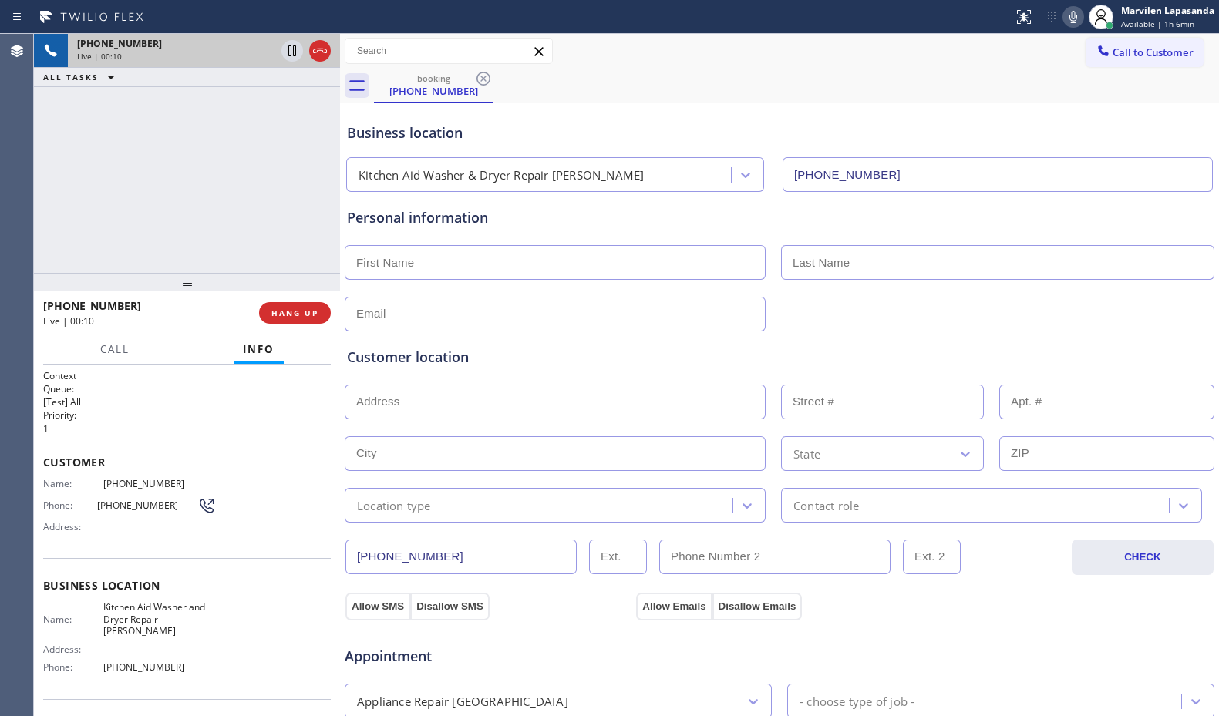
click at [274, 234] on div "[PHONE_NUMBER] Live | 00:10 ALL TASKS ALL TASKS ACTIVE TASKS TASKS IN WRAP UP" at bounding box center [187, 153] width 306 height 239
click at [284, 309] on span "HANG UP" at bounding box center [294, 313] width 47 height 11
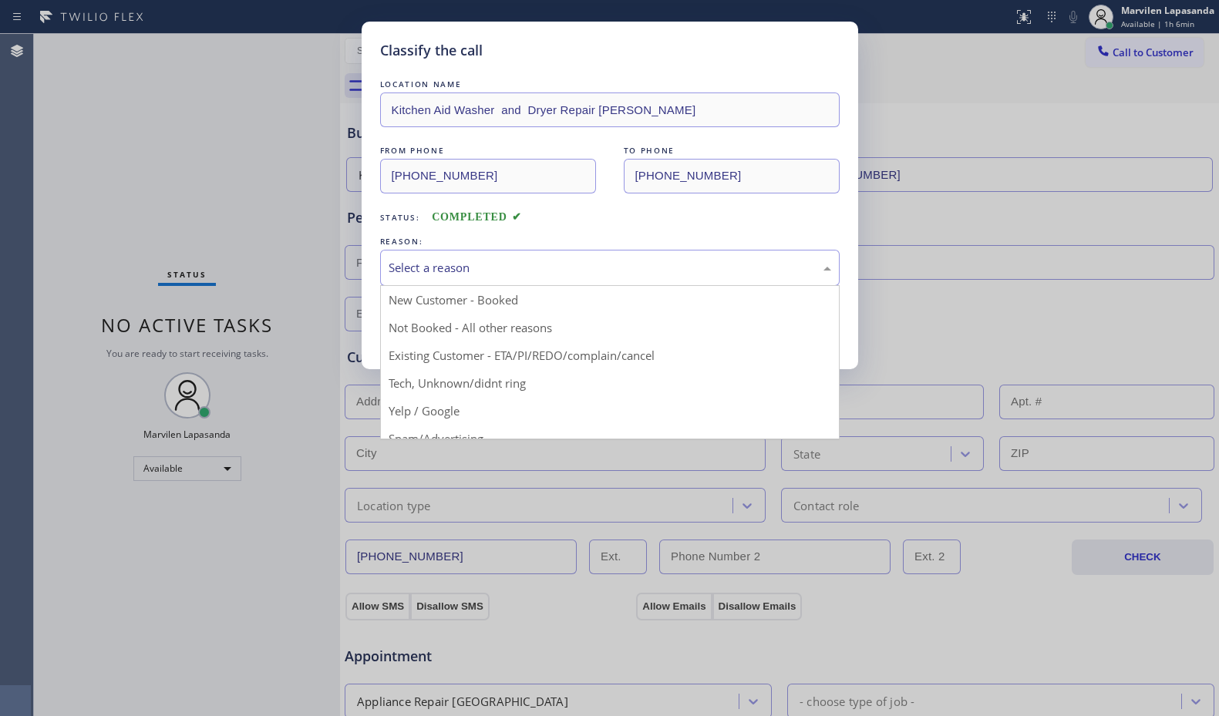
click at [421, 272] on div "Select a reason" at bounding box center [609, 268] width 442 height 18
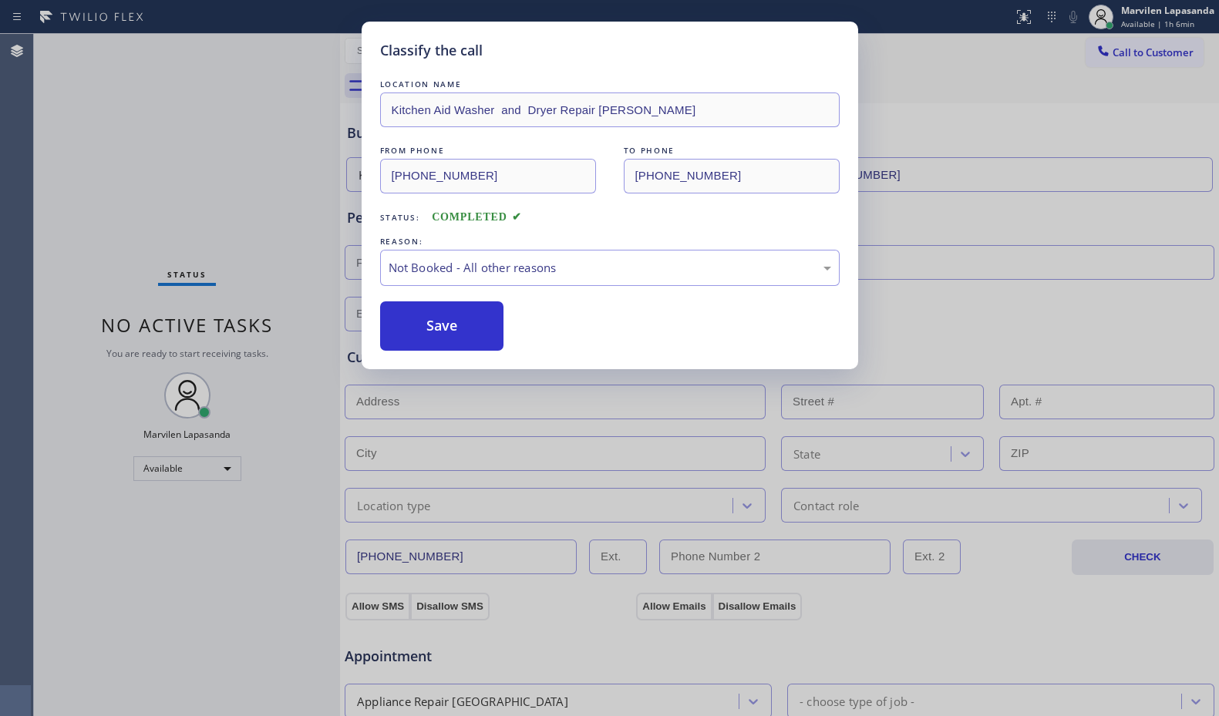
click at [419, 328] on button "Save" at bounding box center [442, 325] width 124 height 49
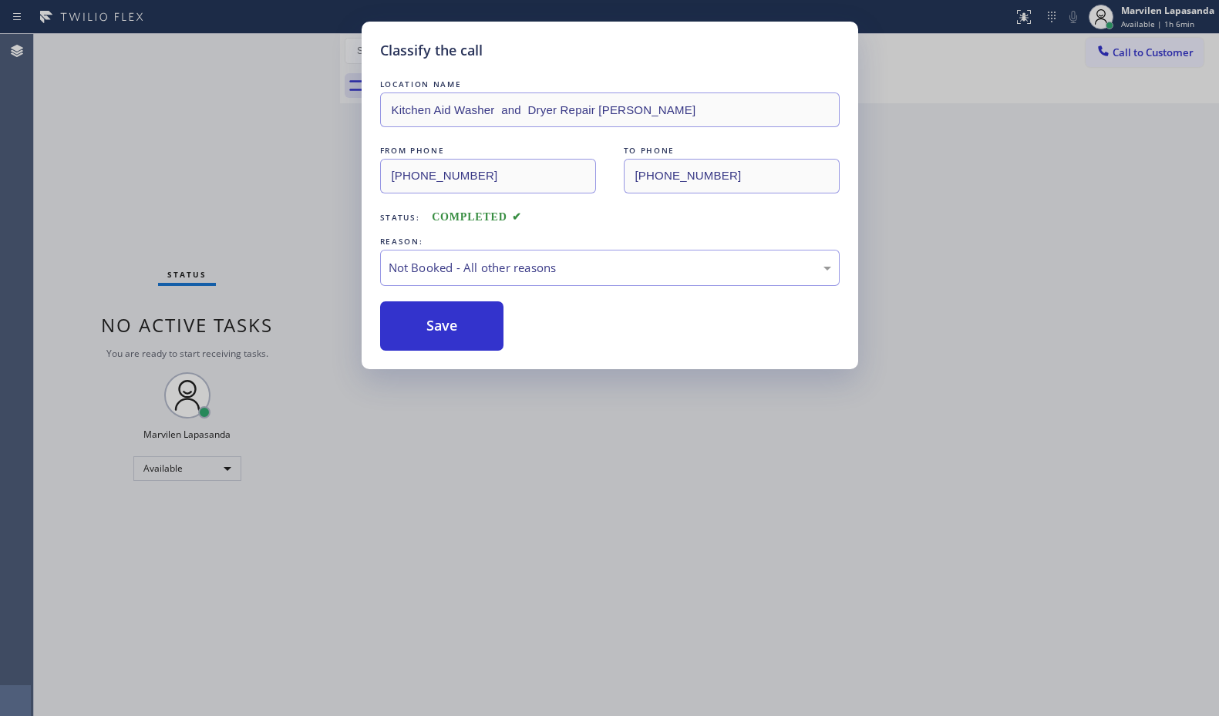
drag, startPoint x: 419, startPoint y: 328, endPoint x: 762, endPoint y: 261, distance: 349.3
click at [425, 328] on button "Save" at bounding box center [442, 325] width 124 height 49
click at [977, 243] on div "Classify the call LOCATION NAME Kitchen Aid Washer and Dryer Repair [PERSON_NAM…" at bounding box center [609, 358] width 1219 height 716
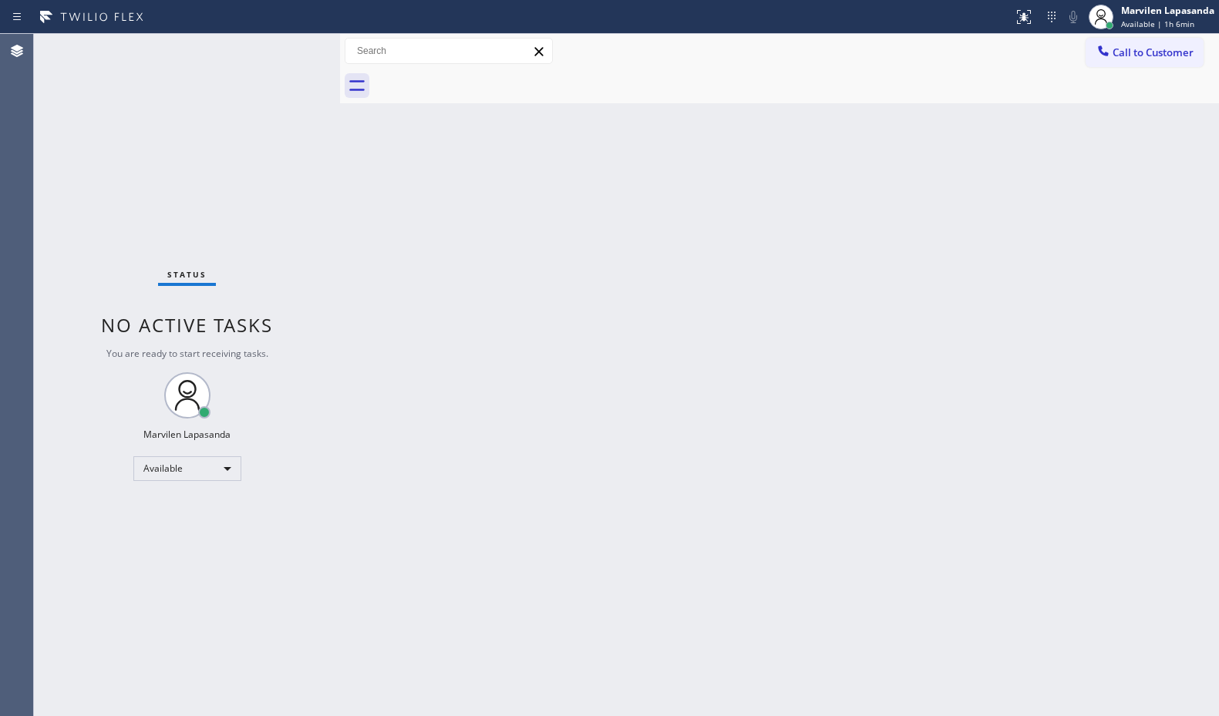
click at [977, 243] on div "Back to Dashboard Change Sender ID Customers Technicians Select a contact Outbo…" at bounding box center [779, 375] width 879 height 682
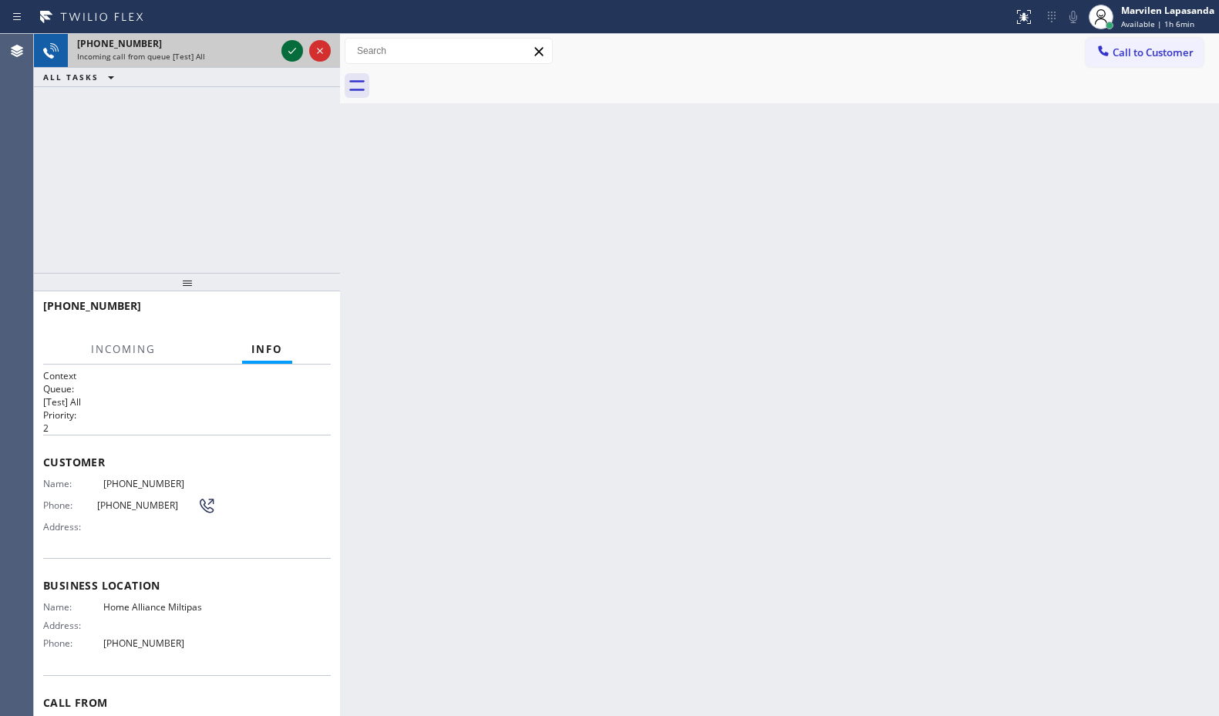
click at [285, 55] on icon at bounding box center [292, 51] width 18 height 18
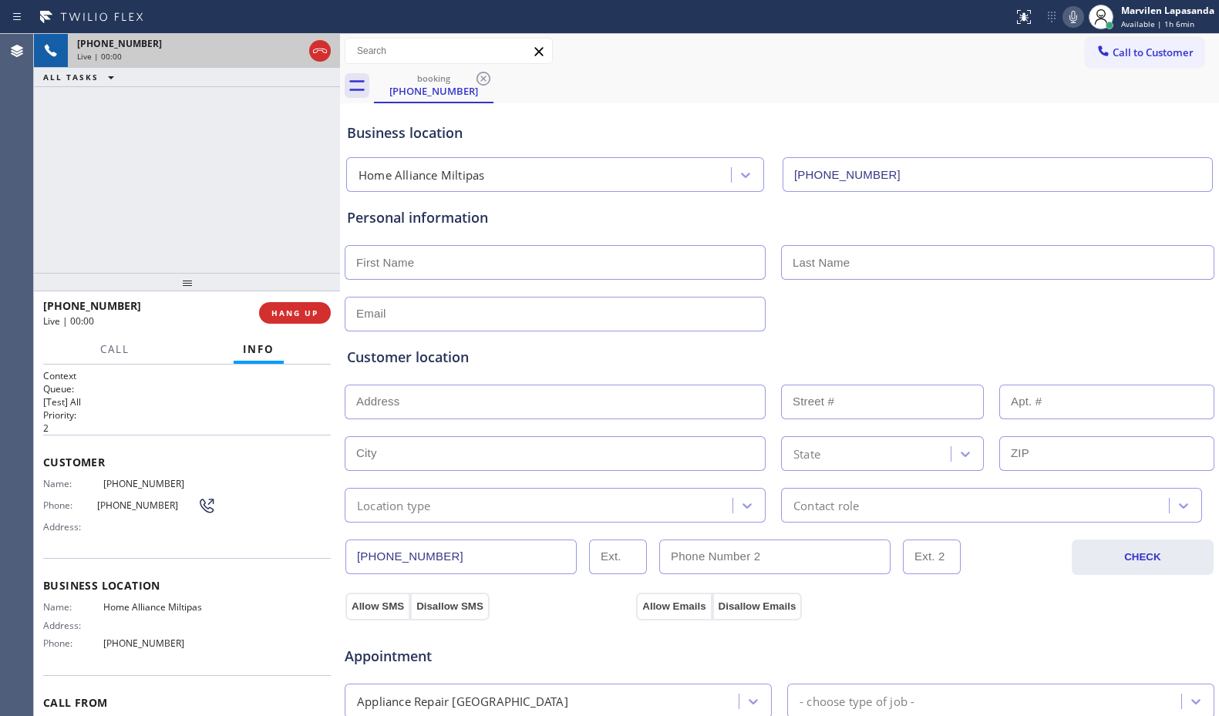
type input "[PHONE_NUMBER]"
click at [288, 308] on span "HANG UP" at bounding box center [294, 313] width 47 height 11
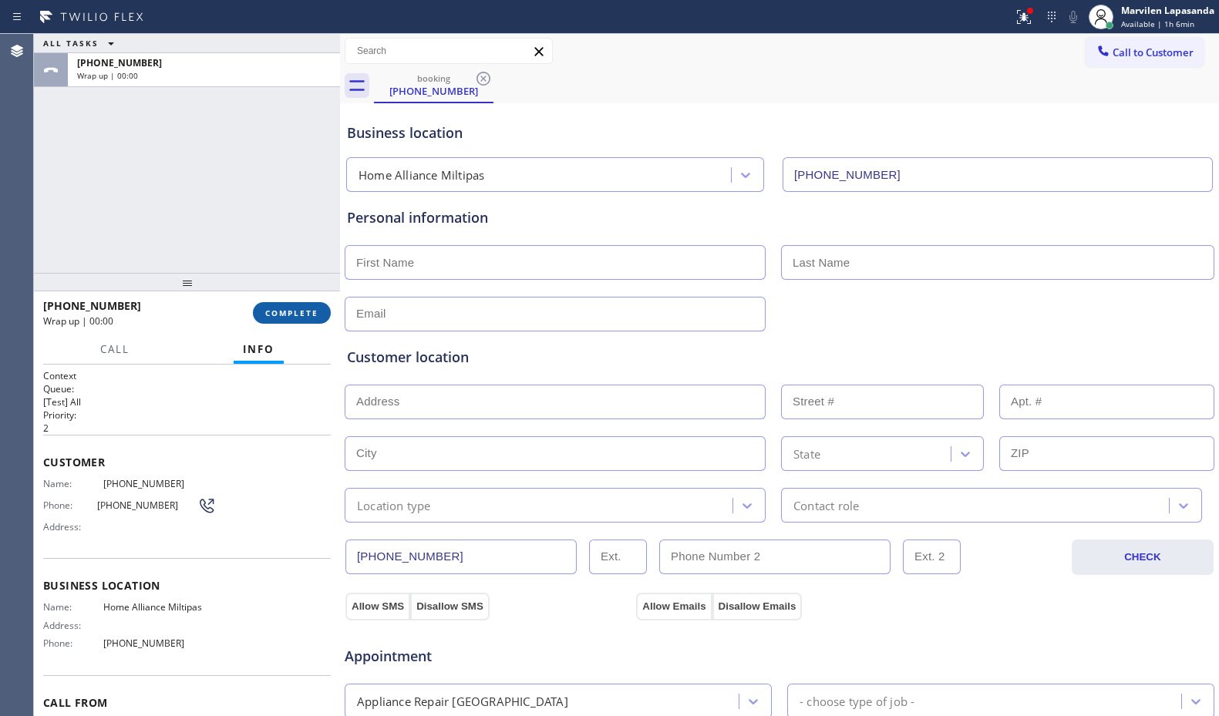
click at [307, 317] on span "COMPLETE" at bounding box center [291, 313] width 53 height 11
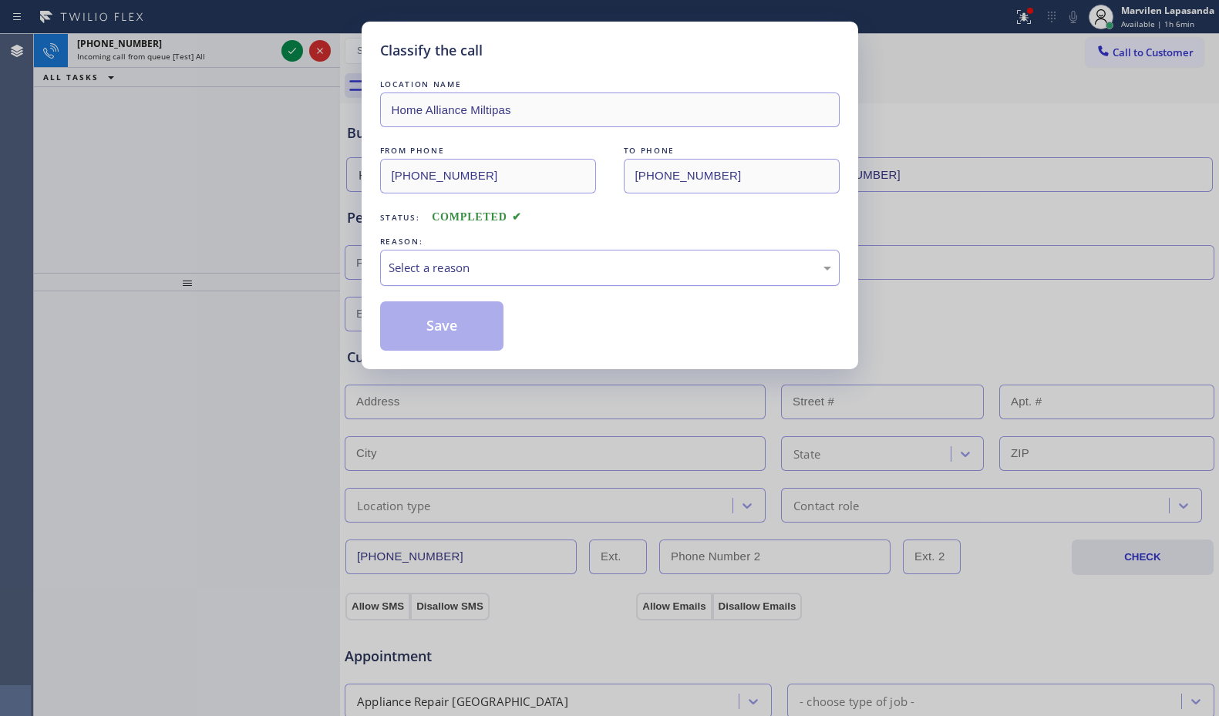
click at [412, 273] on div "Select a reason" at bounding box center [609, 268] width 442 height 18
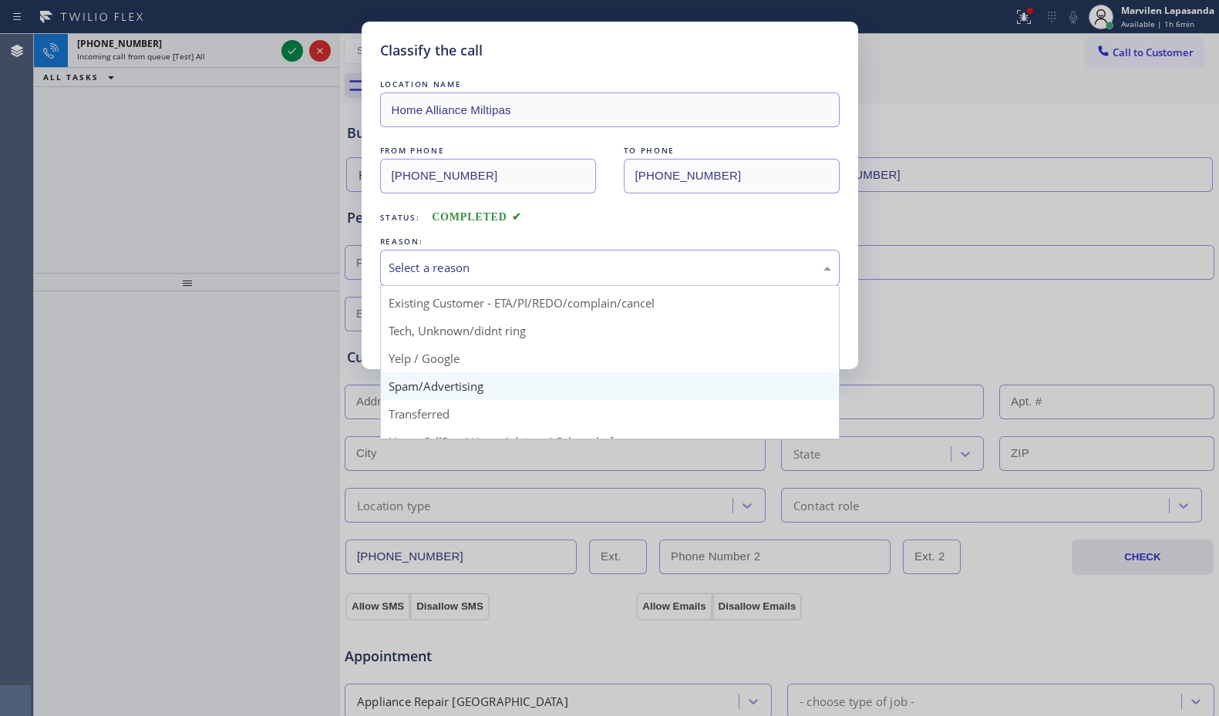
scroll to position [97, 0]
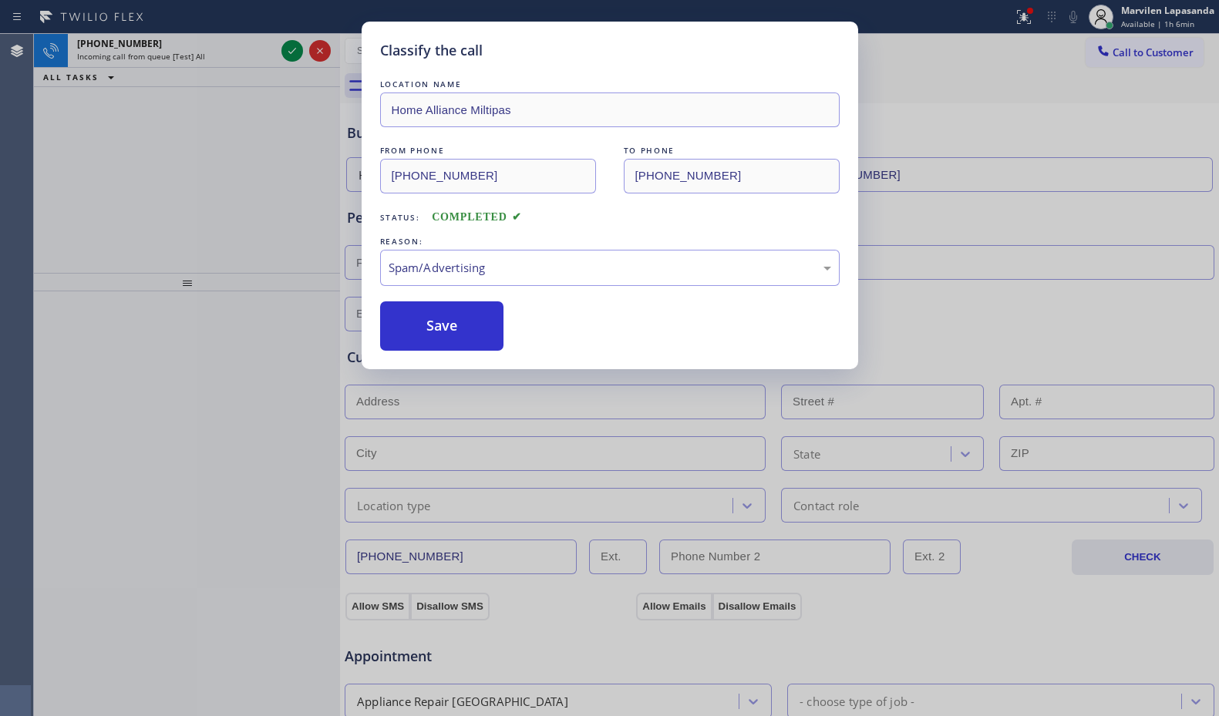
click at [416, 335] on button "Save" at bounding box center [442, 325] width 124 height 49
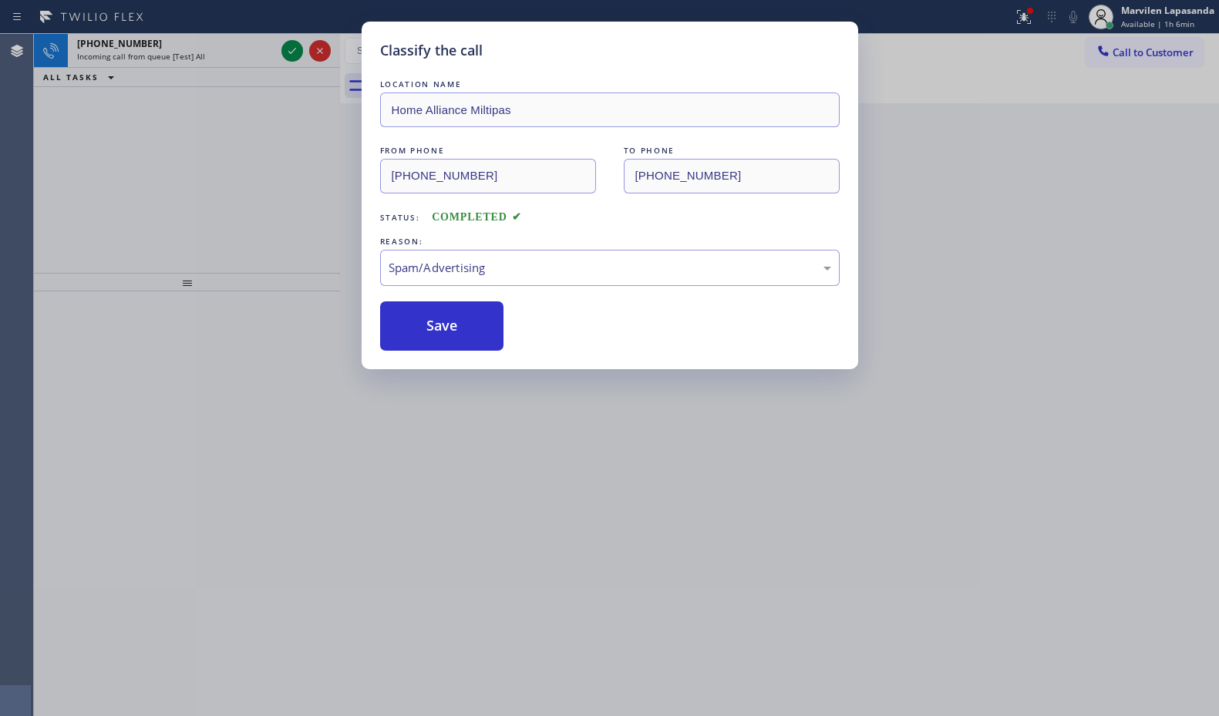
drag, startPoint x: 416, startPoint y: 335, endPoint x: 350, endPoint y: 187, distance: 162.2
click at [415, 328] on button "Save" at bounding box center [442, 325] width 124 height 49
click at [290, 52] on div "Classify the call LOCATION NAME Home Alliance Miltipas FROM PHONE [PHONE_NUMBER…" at bounding box center [609, 358] width 1219 height 716
click at [290, 52] on icon at bounding box center [292, 51] width 18 height 18
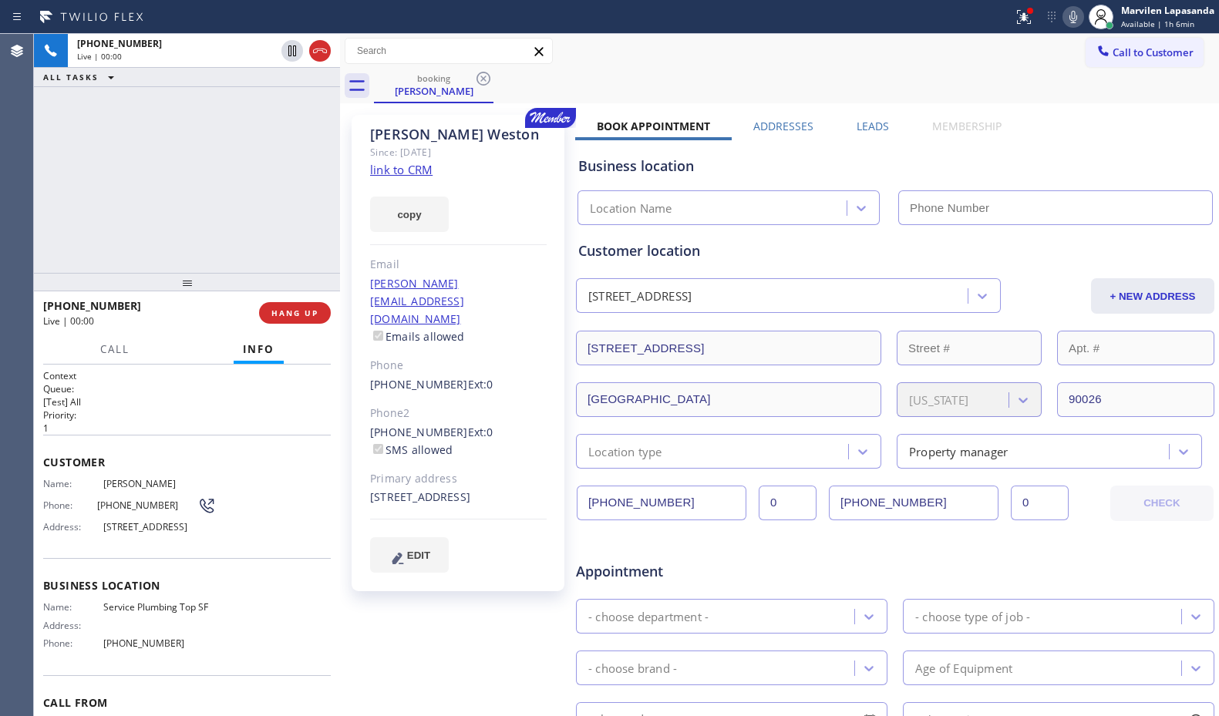
type input "[PHONE_NUMBER]"
click at [215, 197] on div "[PHONE_NUMBER] Live | 00:02 ALL TASKS ALL TASKS ACTIVE TASKS TASKS IN WRAP UP" at bounding box center [187, 153] width 306 height 239
click at [212, 197] on div "[PHONE_NUMBER] Live | 00:03 ALL TASKS ALL TASKS ACTIVE TASKS TASKS IN WRAP UP" at bounding box center [187, 153] width 306 height 239
click at [390, 173] on link "link to CRM" at bounding box center [401, 169] width 62 height 15
click at [1009, 22] on div at bounding box center [1024, 17] width 34 height 18
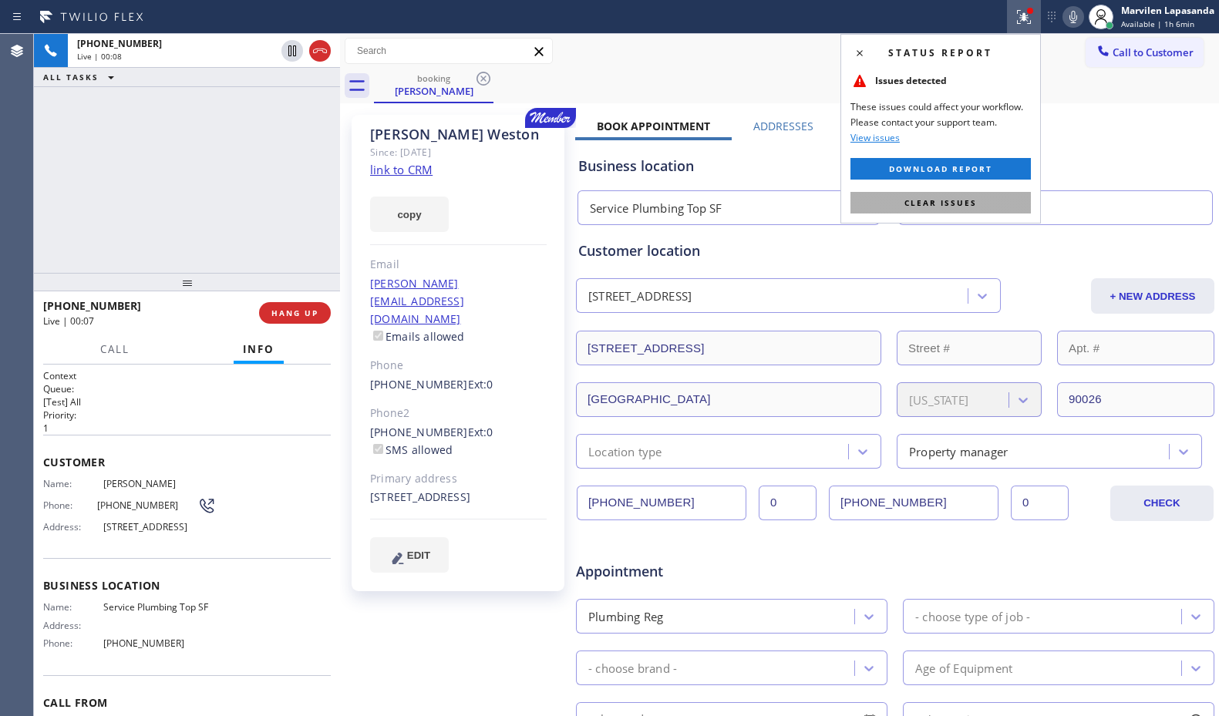
click at [973, 192] on button "Clear issues" at bounding box center [940, 203] width 180 height 22
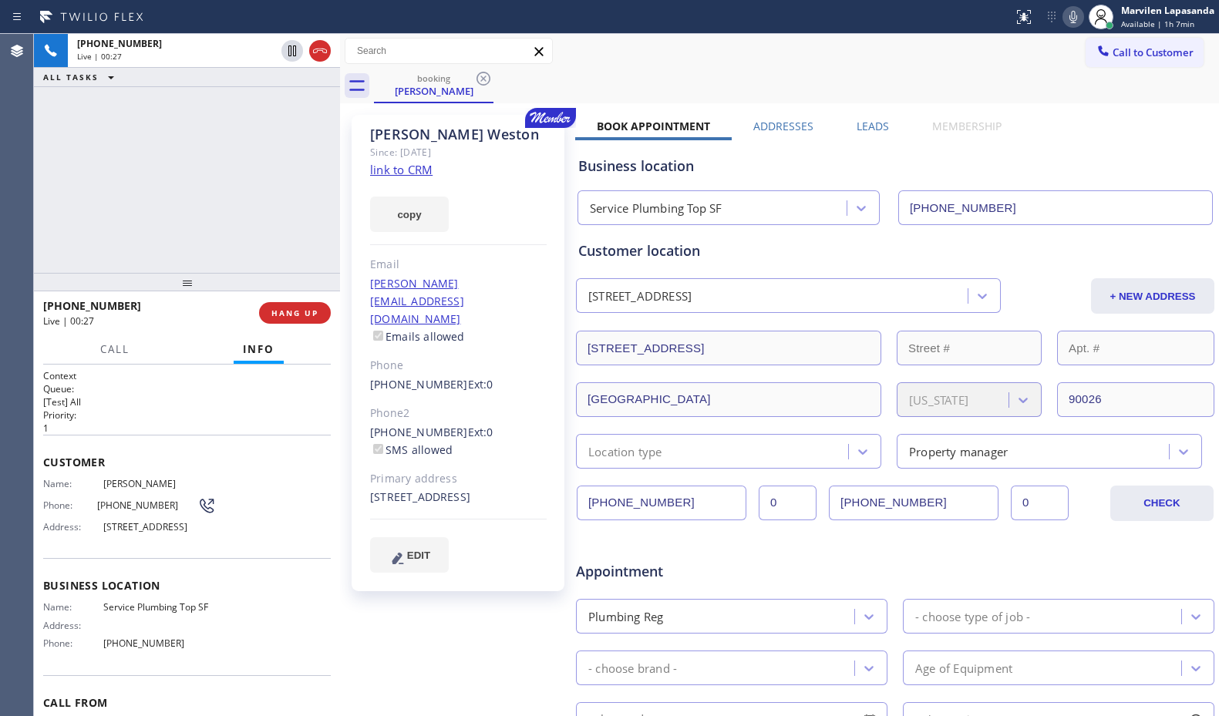
click at [948, 69] on div "booking [PERSON_NAME]" at bounding box center [796, 86] width 845 height 35
click at [1068, 21] on icon at bounding box center [1073, 17] width 18 height 18
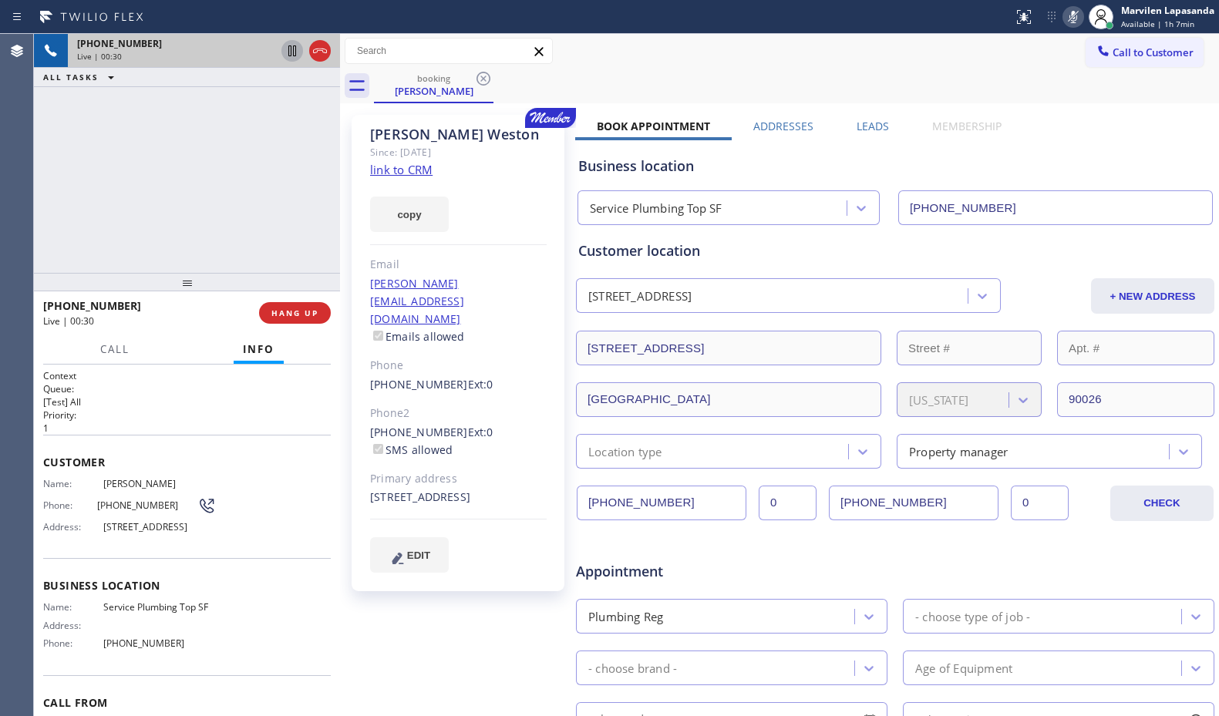
click at [291, 52] on icon at bounding box center [292, 50] width 8 height 11
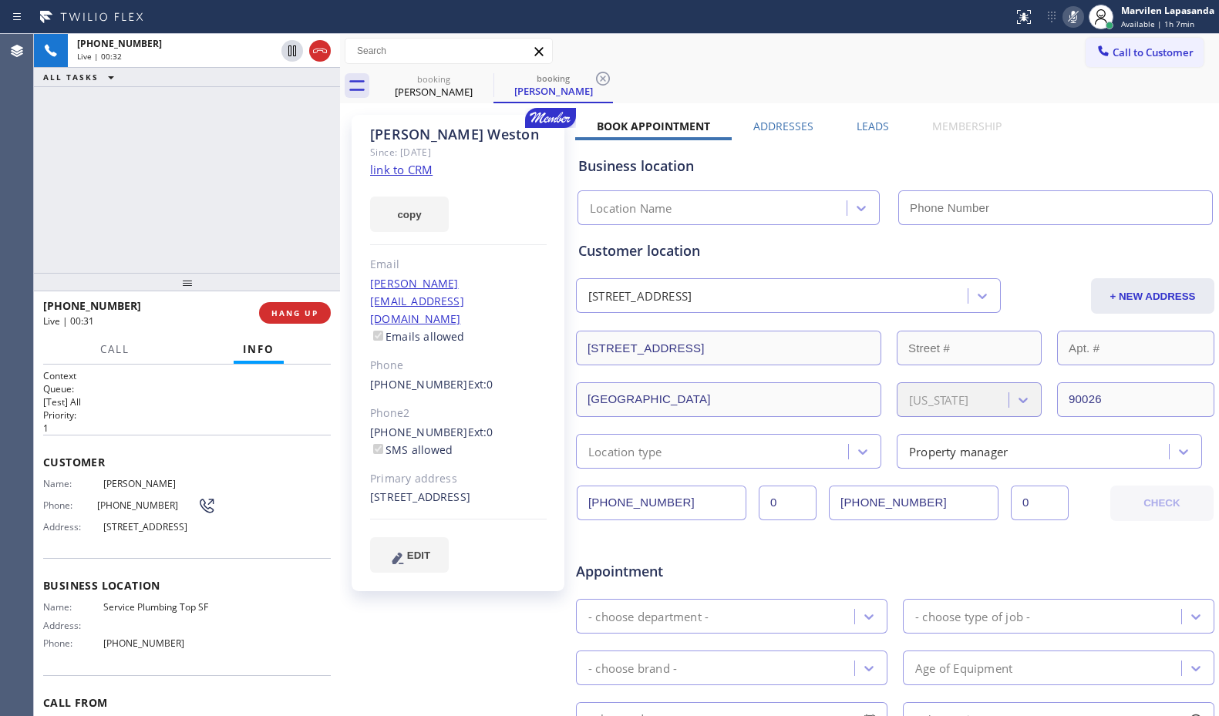
type input "[PHONE_NUMBER]"
click at [291, 55] on icon at bounding box center [292, 50] width 11 height 11
click at [1071, 22] on icon at bounding box center [1073, 17] width 8 height 12
type input "[PHONE_NUMBER]"
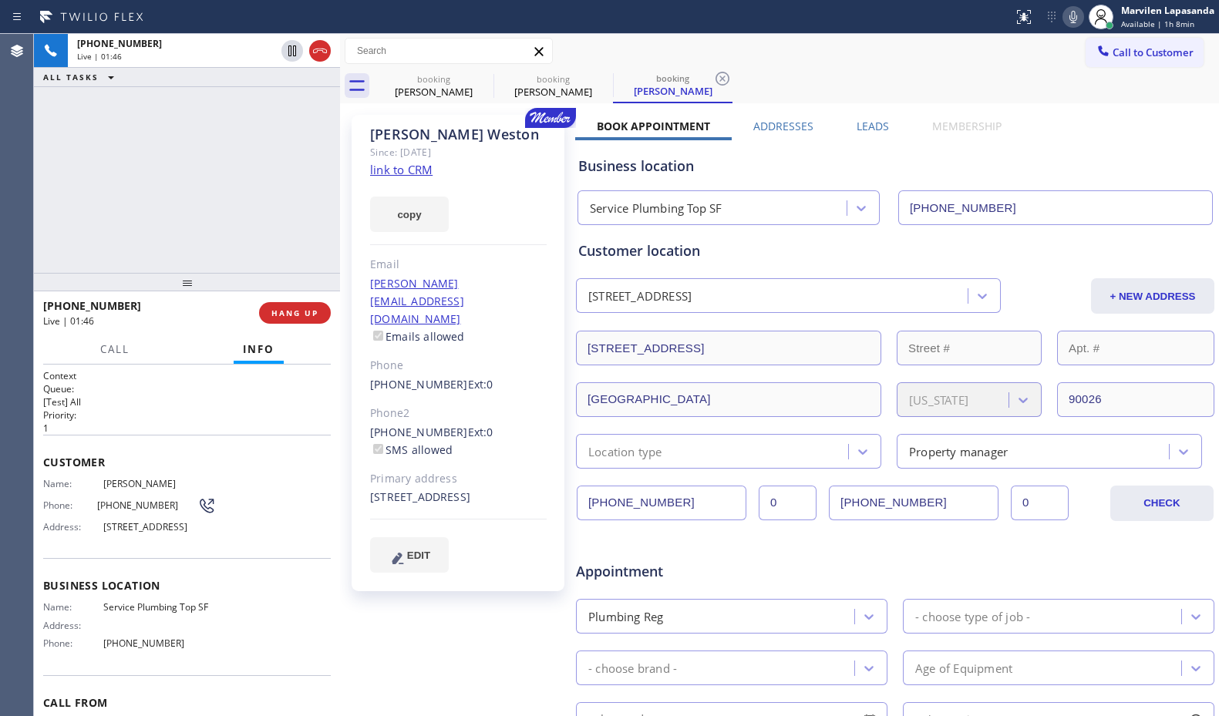
click at [247, 200] on div "[PHONE_NUMBER] Live | 01:46 ALL TASKS ALL TASKS ACTIVE TASKS TASKS IN WRAP UP" at bounding box center [187, 153] width 306 height 239
click at [247, 200] on div "[PHONE_NUMBER] Live | 01:47 ALL TASKS ALL TASKS ACTIVE TASKS TASKS IN WRAP UP" at bounding box center [187, 153] width 306 height 239
click at [247, 200] on div "[PHONE_NUMBER] Live | 01:48 ALL TASKS ALL TASKS ACTIVE TASKS TASKS IN WRAP UP" at bounding box center [187, 153] width 306 height 239
click at [235, 203] on div "[PHONE_NUMBER] Live | 01:49 ALL TASKS ALL TASKS ACTIVE TASKS TASKS IN WRAP UP" at bounding box center [187, 153] width 306 height 239
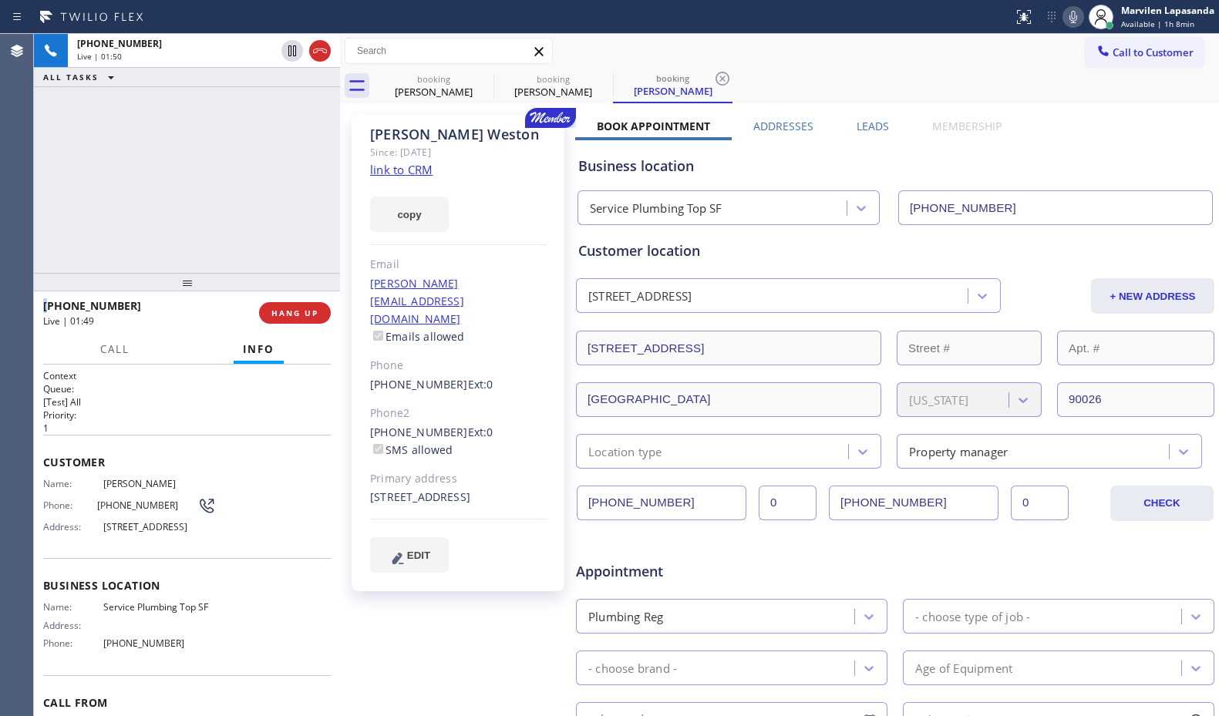
click at [235, 203] on div "[PHONE_NUMBER] Live | 01:50 ALL TASKS ALL TASKS ACTIVE TASKS TASKS IN WRAP UP" at bounding box center [187, 153] width 306 height 239
click at [340, 220] on div at bounding box center [340, 375] width 0 height 682
click at [288, 217] on div "[PHONE_NUMBER] Live | 01:51 ALL TASKS ALL TASKS ACTIVE TASKS TASKS IN WRAP UP" at bounding box center [187, 153] width 306 height 239
click at [301, 220] on div "[PHONE_NUMBER] Live | 01:52 ALL TASKS ALL TASKS ACTIVE TASKS TASKS IN WRAP UP" at bounding box center [187, 153] width 306 height 239
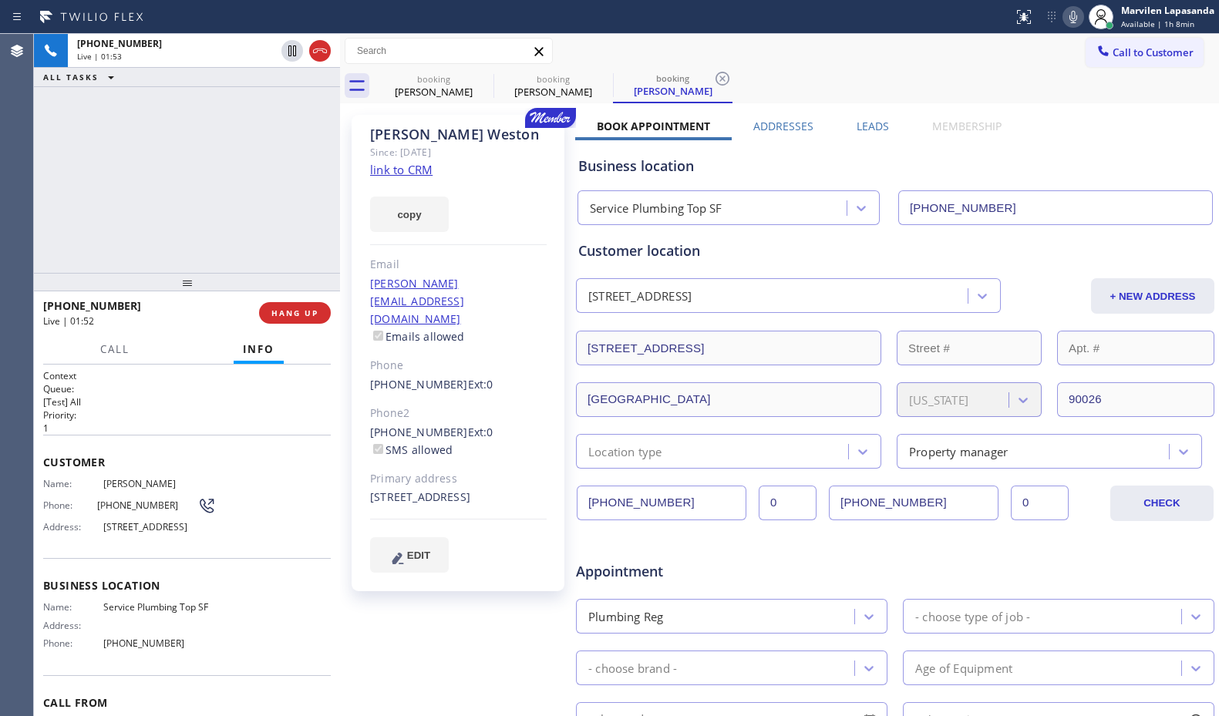
click at [332, 223] on div "[PHONE_NUMBER] Live | 01:53 ALL TASKS ALL TASKS ACTIVE TASKS TASKS IN WRAP UP" at bounding box center [187, 153] width 306 height 239
click at [305, 221] on div "[PHONE_NUMBER] Live | 01:53 ALL TASKS ALL TASKS ACTIVE TASKS TASKS IN WRAP UP" at bounding box center [187, 153] width 306 height 239
click at [347, 224] on div "[PERSON_NAME] Since: [DATE] link to CRM copy Email [PERSON_NAME][EMAIL_ADDRESS]…" at bounding box center [459, 606] width 231 height 999
click at [288, 217] on div "[PHONE_NUMBER] Live | 01:54 ALL TASKS ALL TASKS ACTIVE TASKS TASKS IN WRAP UP" at bounding box center [187, 153] width 306 height 239
click at [300, 217] on div "[PHONE_NUMBER] Live | 01:56 ALL TASKS ALL TASKS ACTIVE TASKS TASKS IN WRAP UP" at bounding box center [187, 153] width 306 height 239
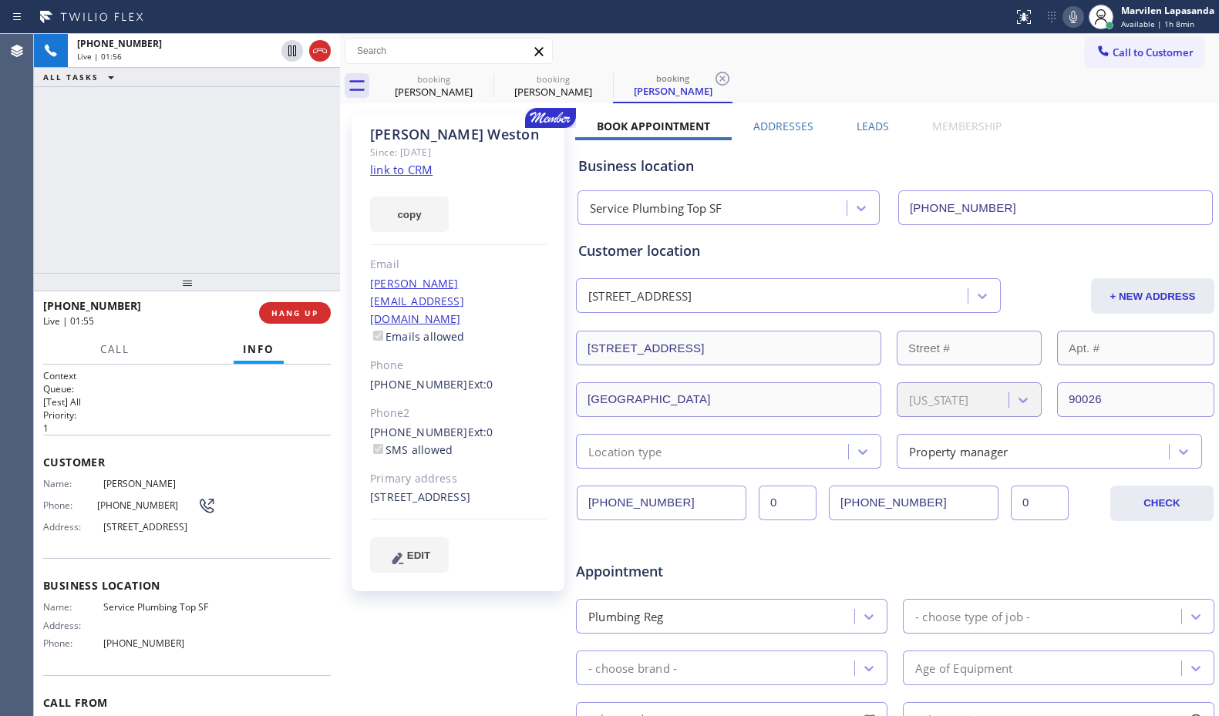
click at [321, 218] on div "[PHONE_NUMBER] Live | 01:56 ALL TASKS ALL TASKS ACTIVE TASKS TASKS IN WRAP UP" at bounding box center [187, 153] width 306 height 239
click at [331, 218] on div "[PHONE_NUMBER] Live | 01:56 ALL TASKS ALL TASKS ACTIVE TASKS TASKS IN WRAP UP" at bounding box center [187, 153] width 306 height 239
click at [334, 218] on div "[PHONE_NUMBER] Live | 01:57 ALL TASKS ALL TASKS ACTIVE TASKS TASKS IN WRAP UP" at bounding box center [187, 153] width 306 height 239
click at [314, 217] on div "[PHONE_NUMBER] Live | 01:58 ALL TASKS ALL TASKS ACTIVE TASKS TASKS IN WRAP UP" at bounding box center [187, 153] width 306 height 239
click at [315, 217] on div "[PHONE_NUMBER] Live | 02:00 ALL TASKS ALL TASKS ACTIVE TASKS TASKS IN WRAP UP" at bounding box center [187, 153] width 306 height 239
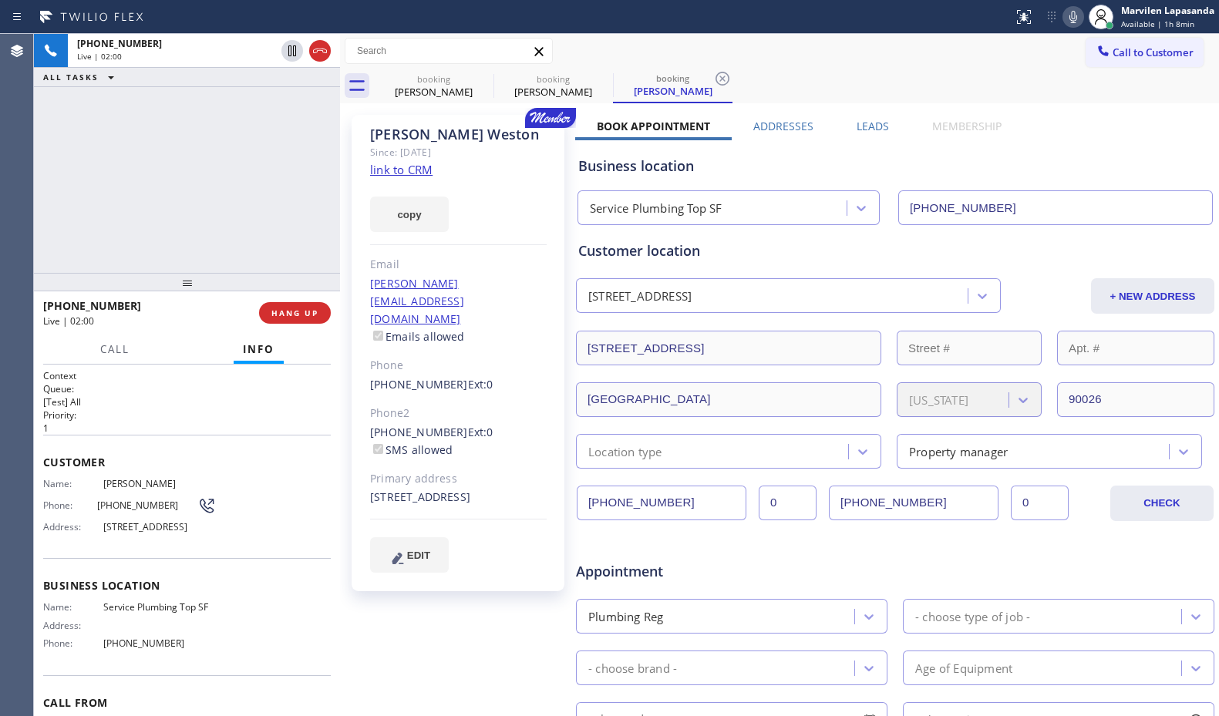
click at [315, 217] on div "[PHONE_NUMBER] Live | 02:00 ALL TASKS ALL TASKS ACTIVE TASKS TASKS IN WRAP UP" at bounding box center [187, 153] width 306 height 239
click at [315, 217] on div "[PHONE_NUMBER] Live | 02:01 ALL TASKS ALL TASKS ACTIVE TASKS TASKS IN WRAP UP" at bounding box center [187, 153] width 306 height 239
click at [315, 217] on div "[PHONE_NUMBER] Live | 02:02 ALL TASKS ALL TASKS ACTIVE TASKS TASKS IN WRAP UP" at bounding box center [187, 153] width 306 height 239
click at [315, 217] on div "[PHONE_NUMBER] Live | 02:03 ALL TASKS ALL TASKS ACTIVE TASKS TASKS IN WRAP UP" at bounding box center [187, 153] width 306 height 239
click at [334, 220] on div "[PHONE_NUMBER] Live | 02:03 ALL TASKS ALL TASKS ACTIVE TASKS TASKS IN WRAP UP" at bounding box center [187, 153] width 306 height 239
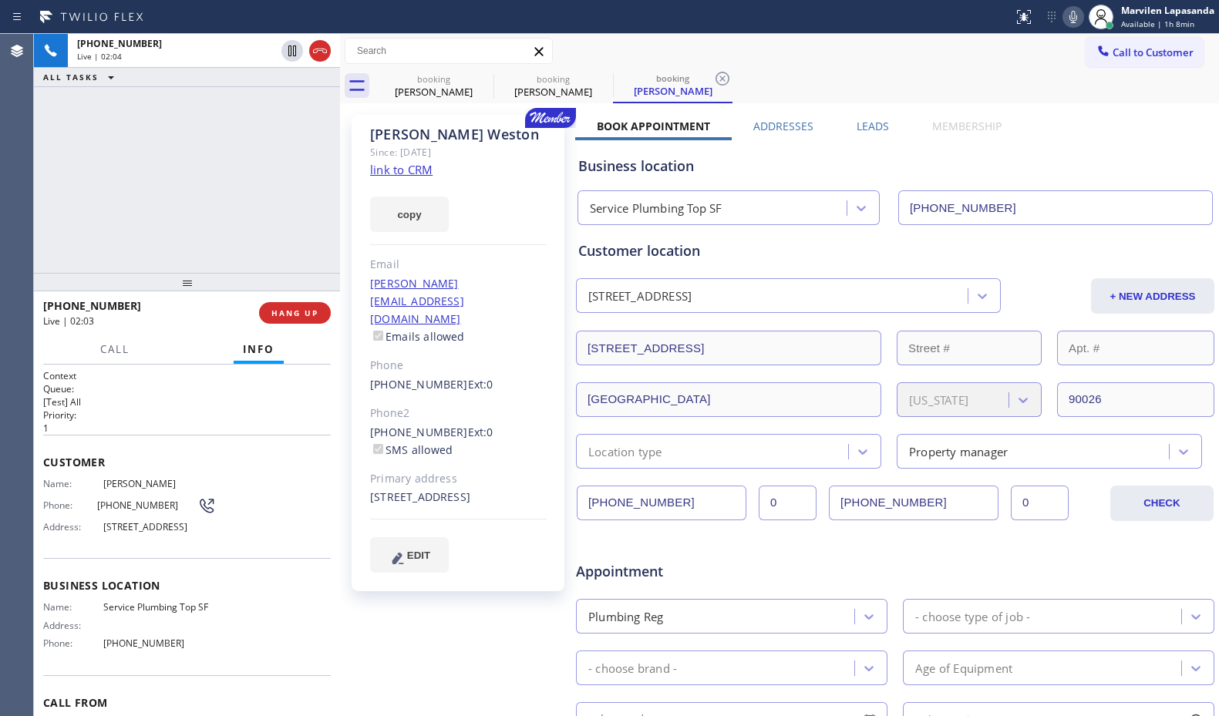
click at [328, 220] on div "[PHONE_NUMBER] Live | 02:04 ALL TASKS ALL TASKS ACTIVE TASKS TASKS IN WRAP UP" at bounding box center [187, 153] width 306 height 239
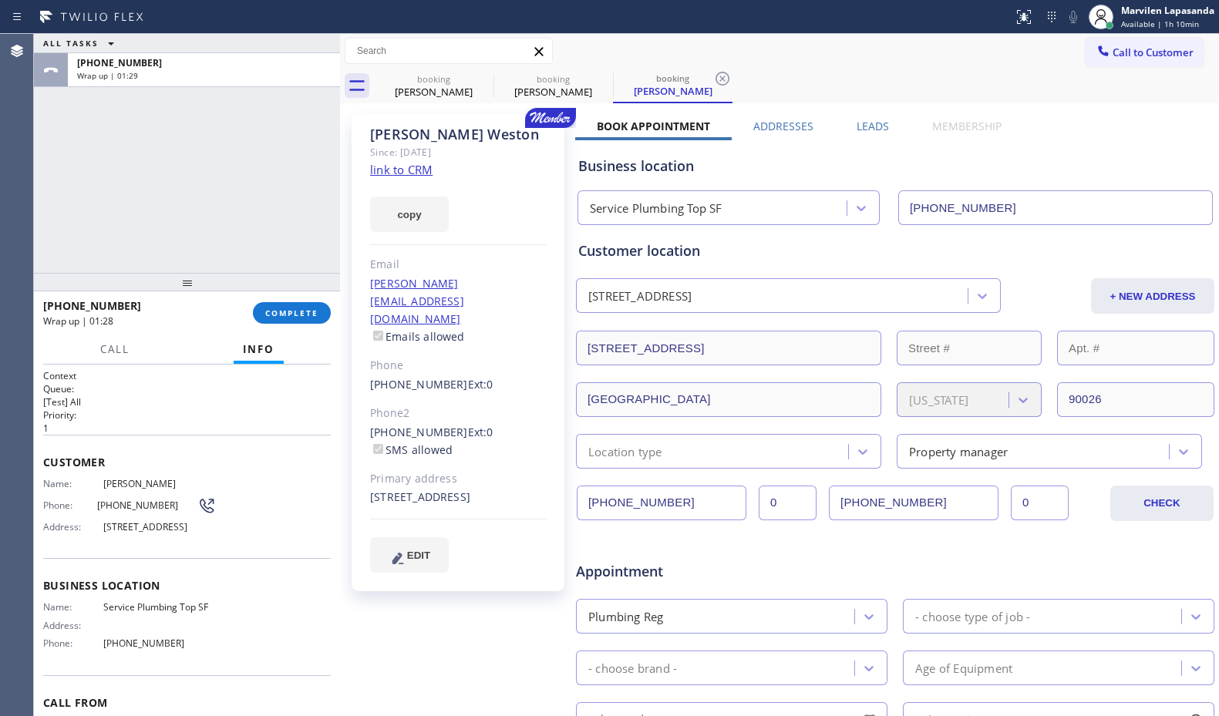
click at [77, 178] on div "ALL TASKS ALL TASKS ACTIVE TASKS TASKS IN WRAP UP [PHONE_NUMBER] Wrap up | 01:29" at bounding box center [187, 153] width 306 height 239
click at [292, 309] on span "COMPLETE" at bounding box center [291, 313] width 53 height 11
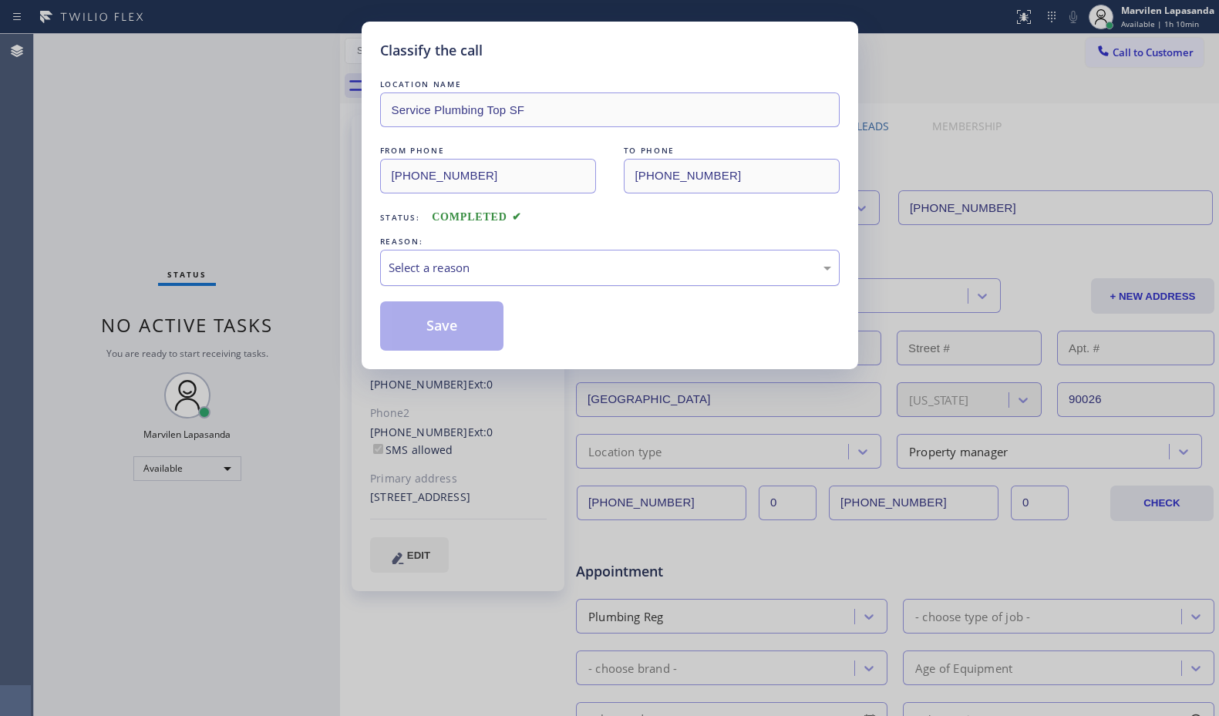
click at [429, 271] on div "Select a reason" at bounding box center [609, 268] width 442 height 18
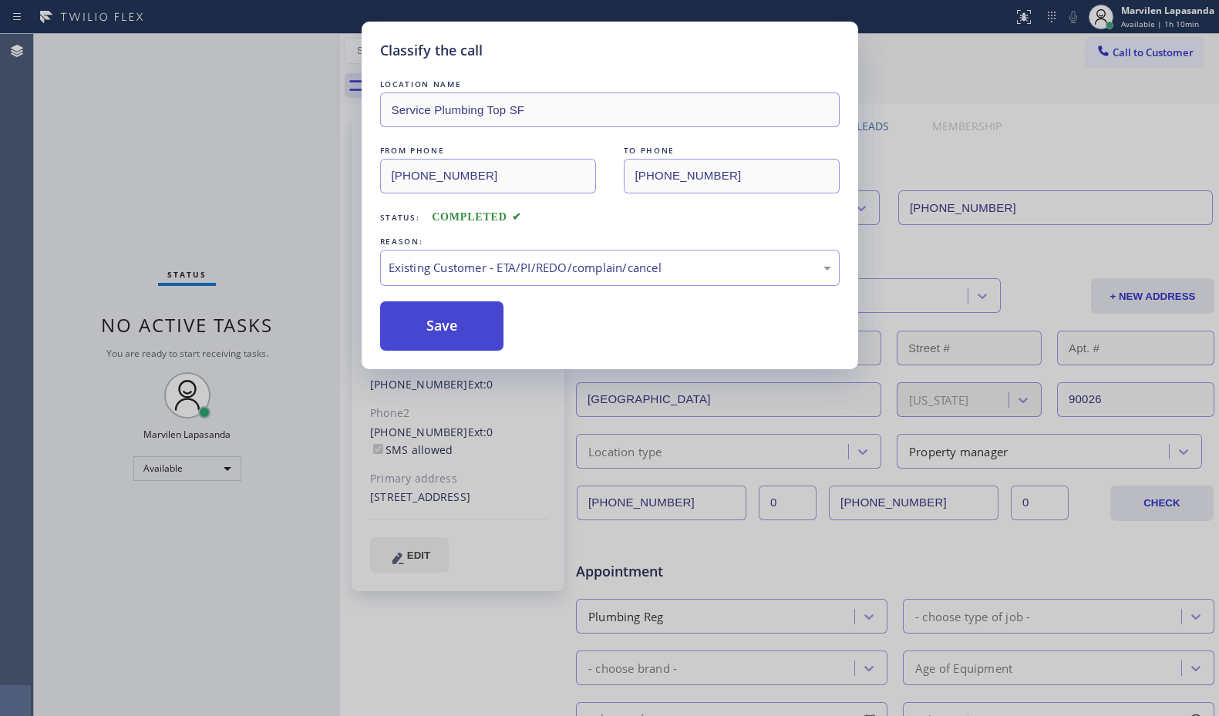
click at [417, 328] on button "Save" at bounding box center [442, 325] width 124 height 49
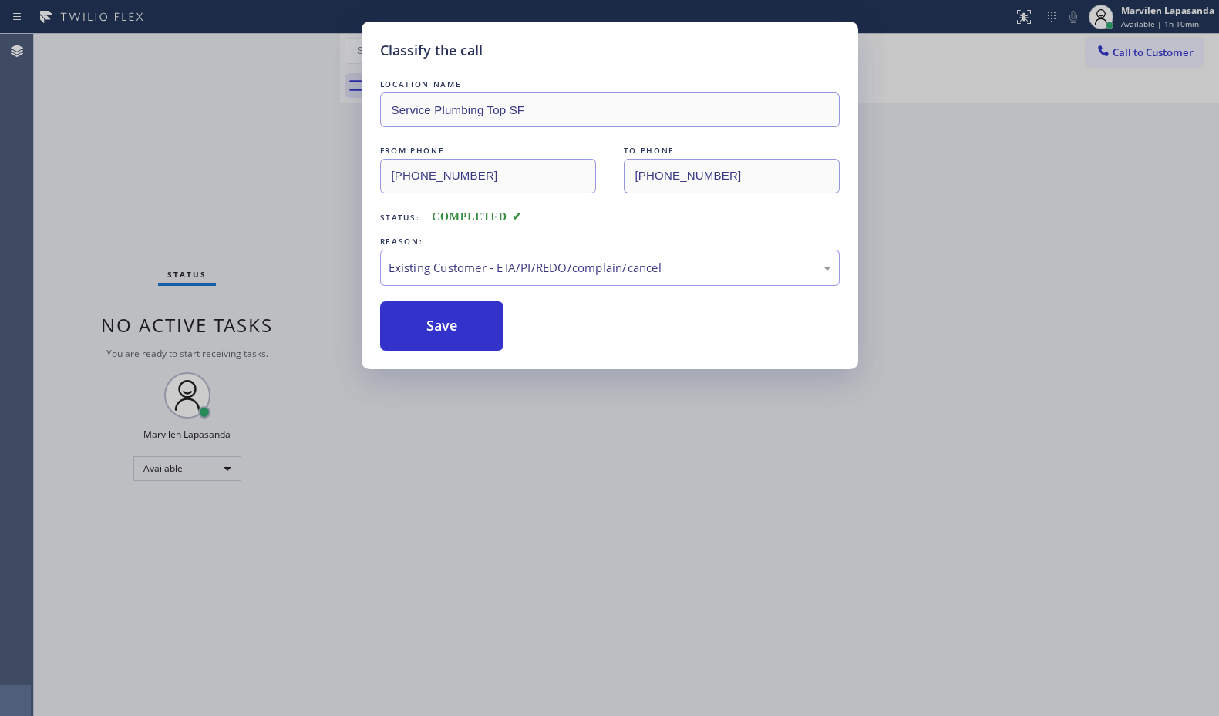
click at [217, 96] on div "Classify the call LOCATION NAME Service Plumbing Top SF FROM PHONE [PHONE_NUMBE…" at bounding box center [609, 358] width 1219 height 716
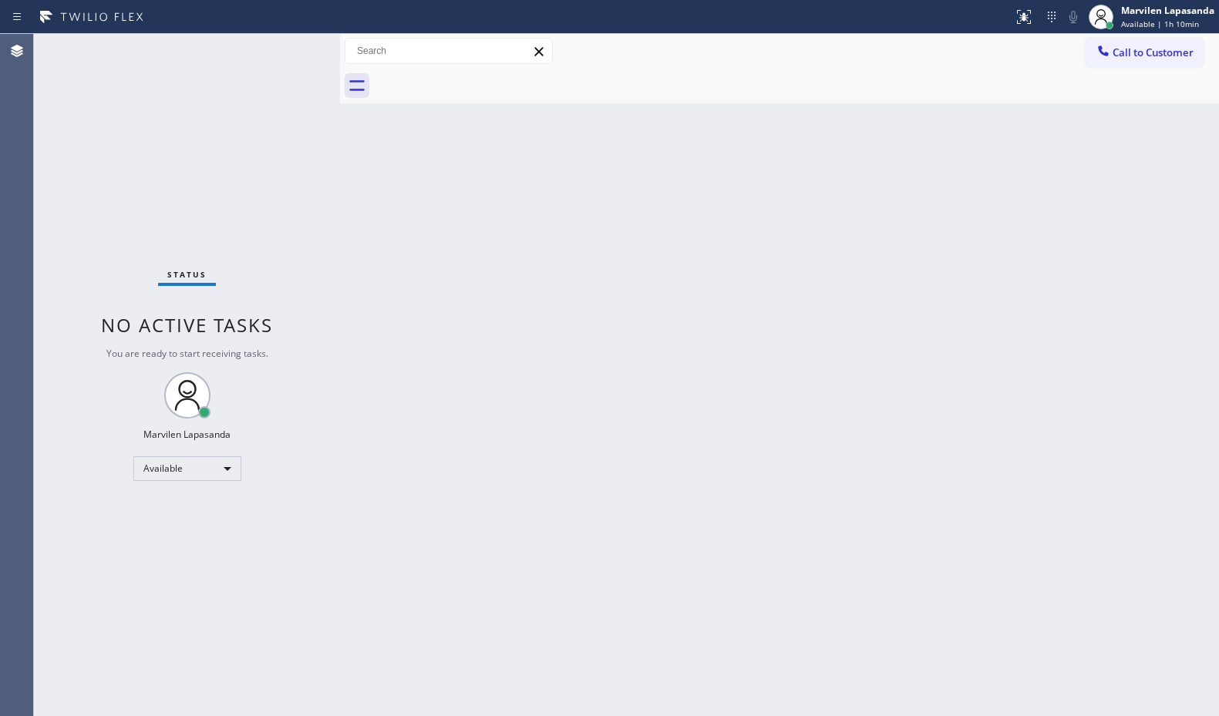
click at [237, 134] on div "Status No active tasks You are ready to start receiving tasks. Marvilen Lapasan…" at bounding box center [187, 375] width 306 height 682
drag, startPoint x: 237, startPoint y: 134, endPoint x: 1189, endPoint y: 230, distance: 956.7
click at [239, 134] on div "Status No active tasks You are ready to start receiving tasks. Marvilen Lapasan…" at bounding box center [187, 375] width 306 height 682
click at [292, 52] on div "Status No active tasks You are ready to start receiving tasks. Marvilen Lapasan…" at bounding box center [187, 375] width 306 height 682
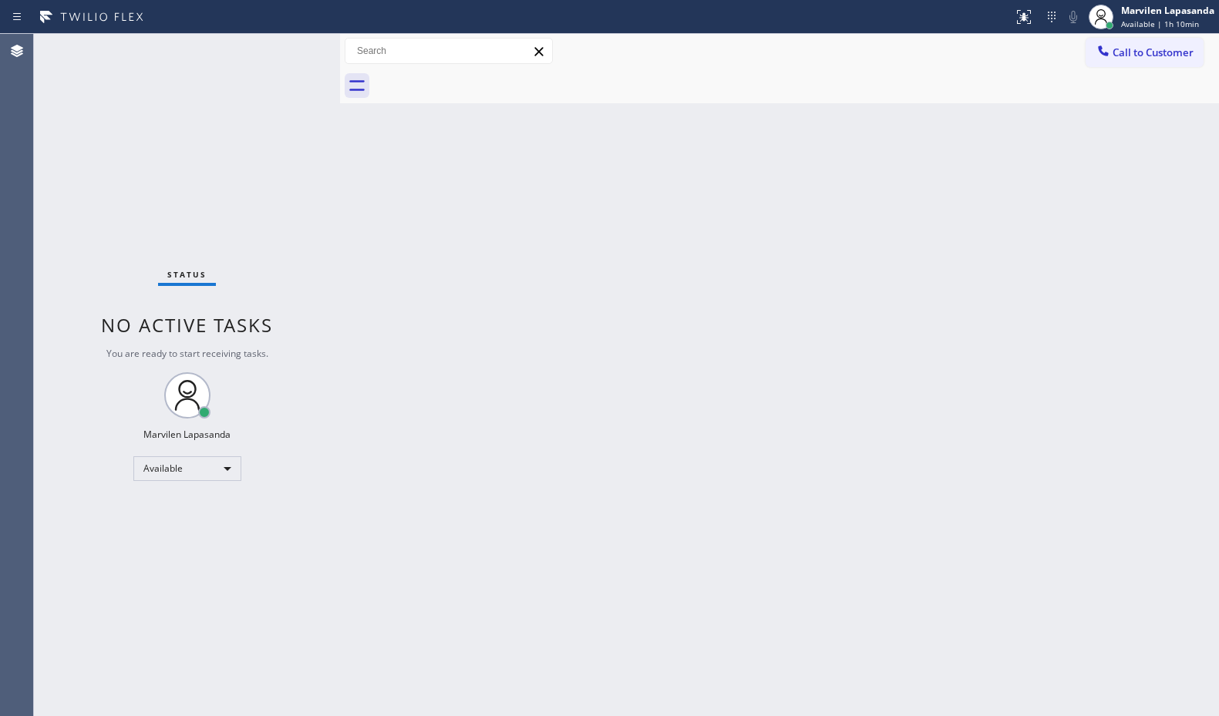
click at [291, 52] on div "Status No active tasks You are ready to start receiving tasks. Marvilen Lapasan…" at bounding box center [187, 375] width 306 height 682
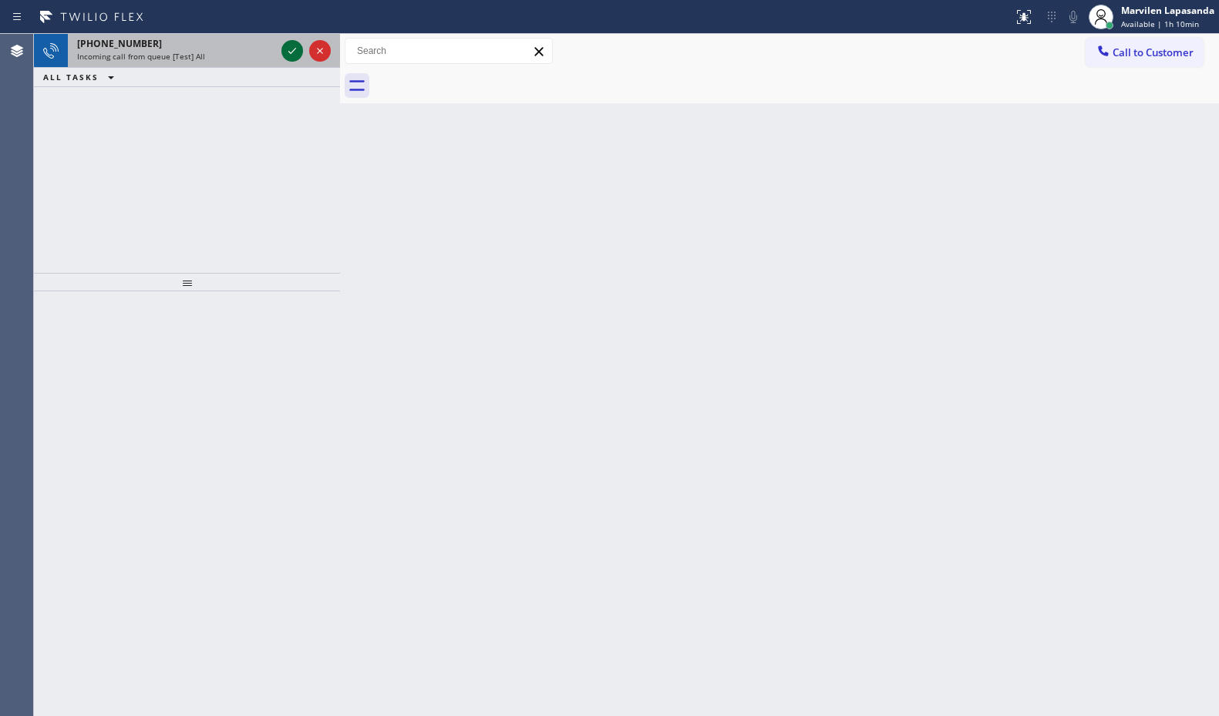
click at [291, 47] on icon at bounding box center [292, 51] width 18 height 18
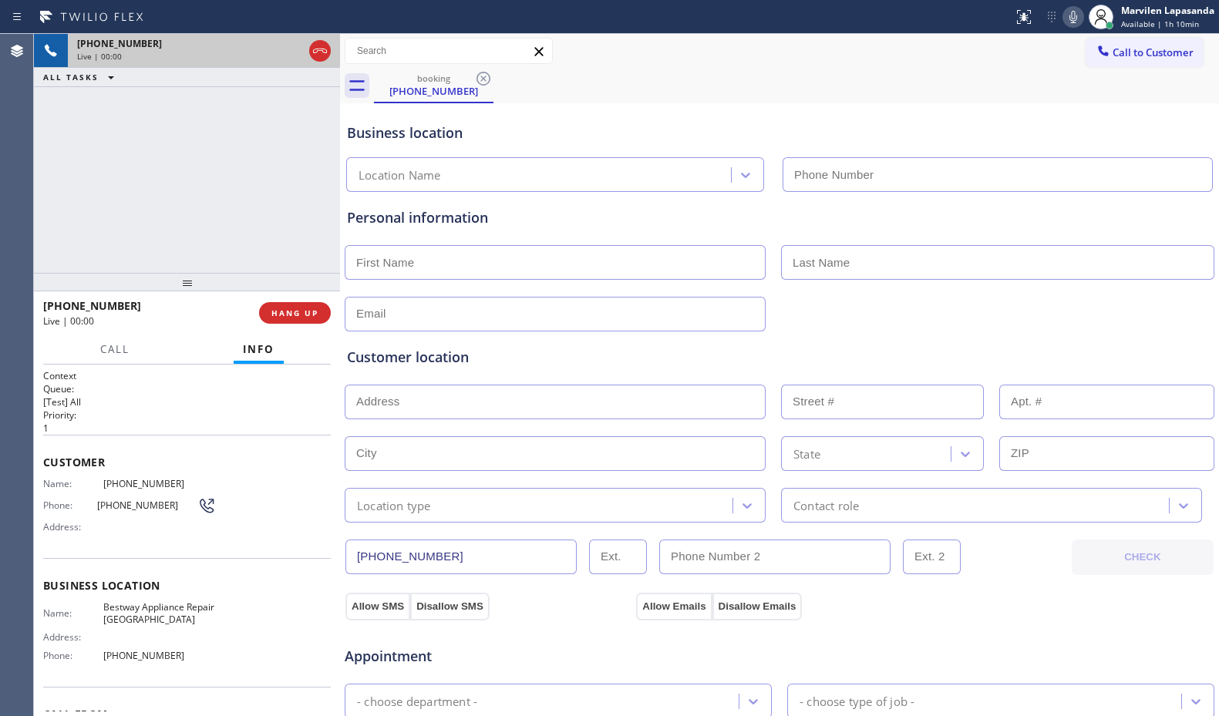
type input "[PHONE_NUMBER]"
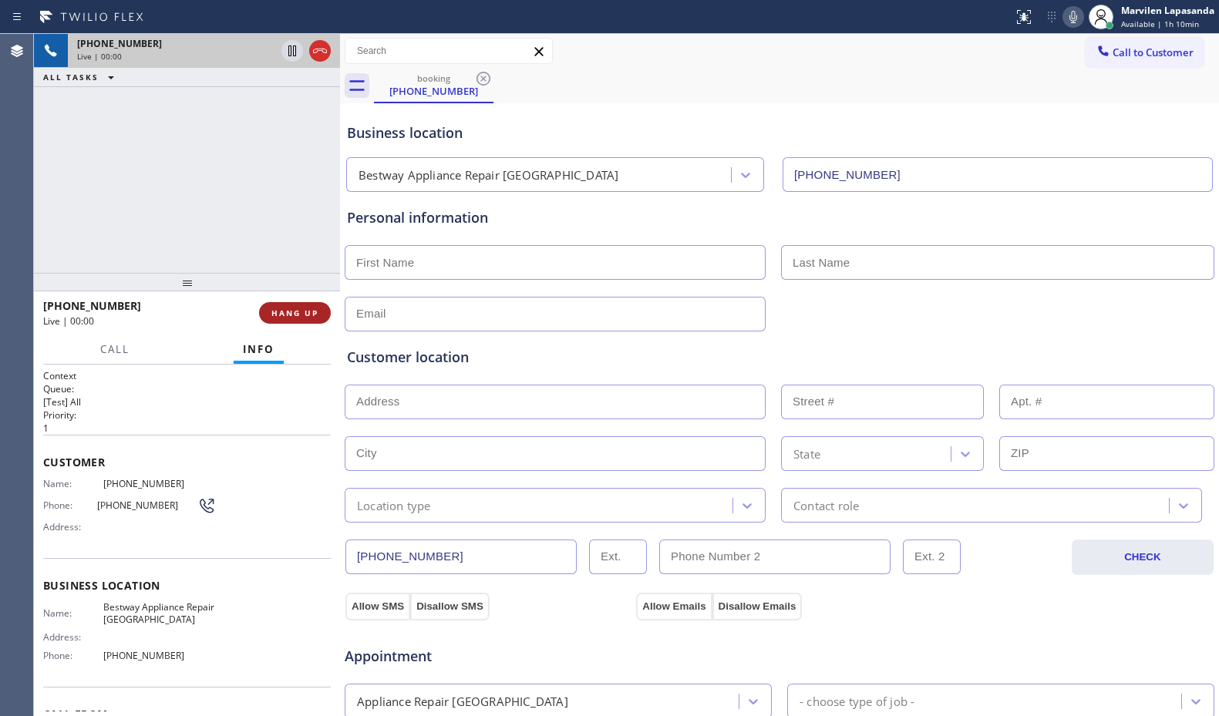
click at [277, 311] on span "HANG UP" at bounding box center [294, 313] width 47 height 11
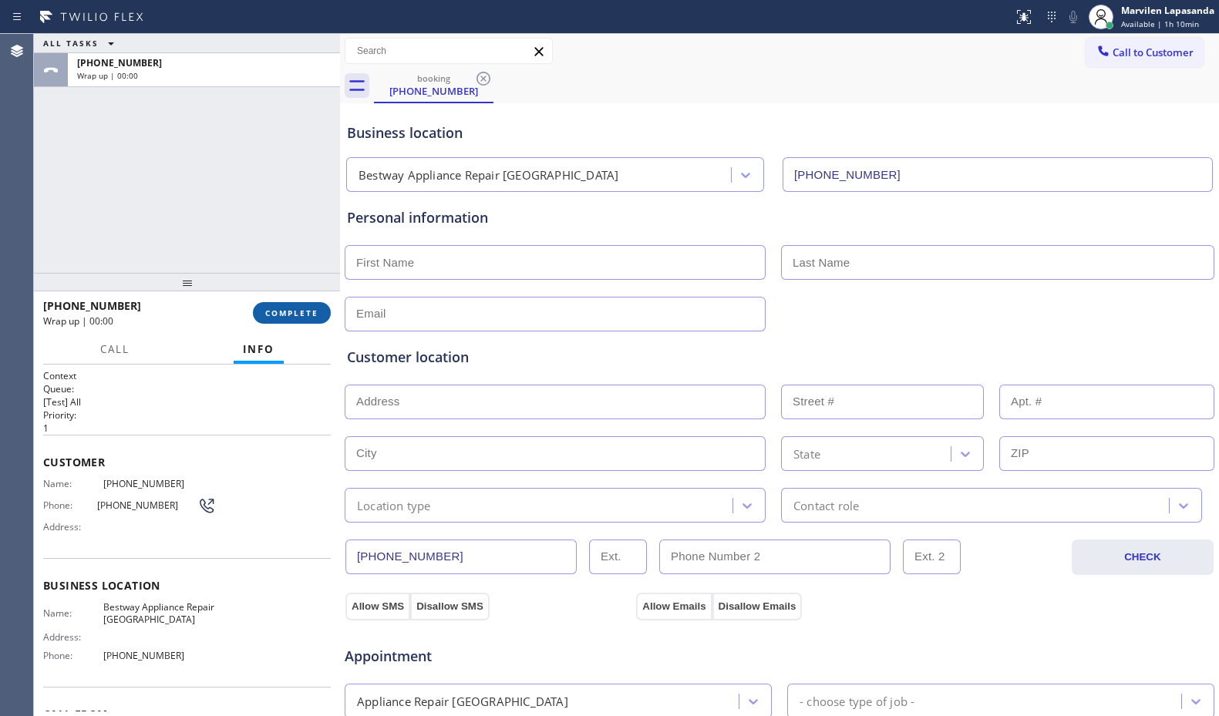
click at [277, 311] on span "COMPLETE" at bounding box center [291, 313] width 53 height 11
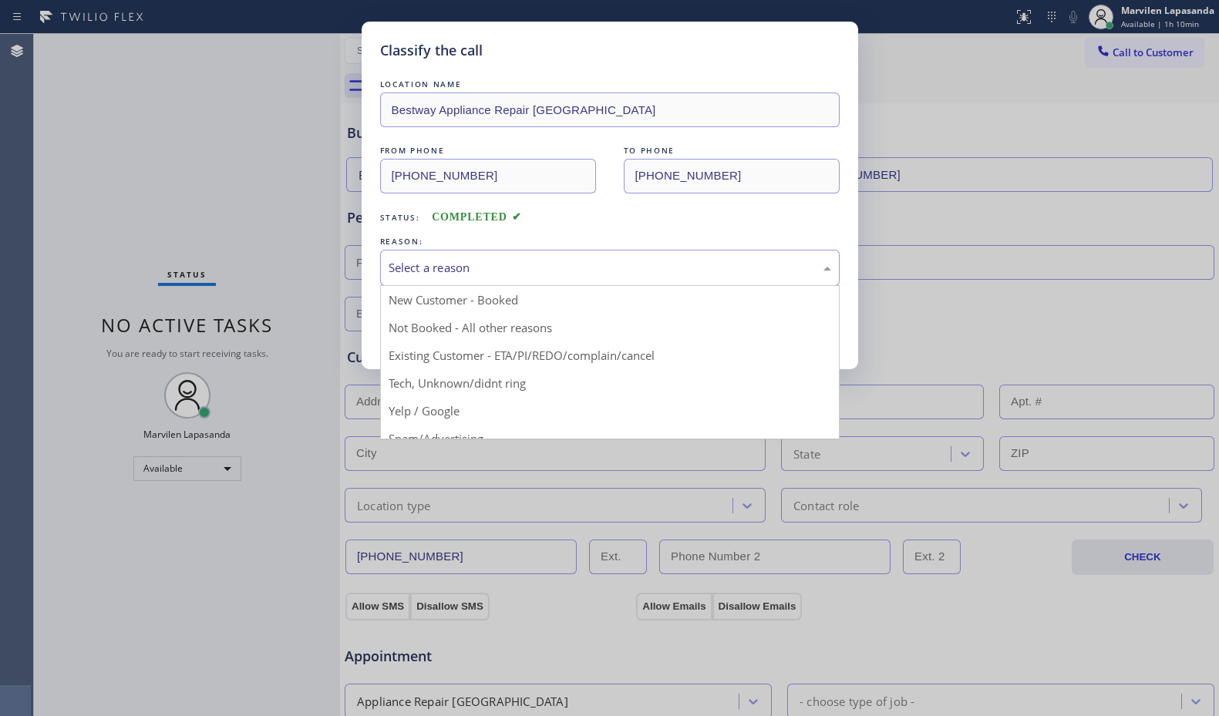
click at [438, 264] on div "Select a reason" at bounding box center [609, 268] width 442 height 18
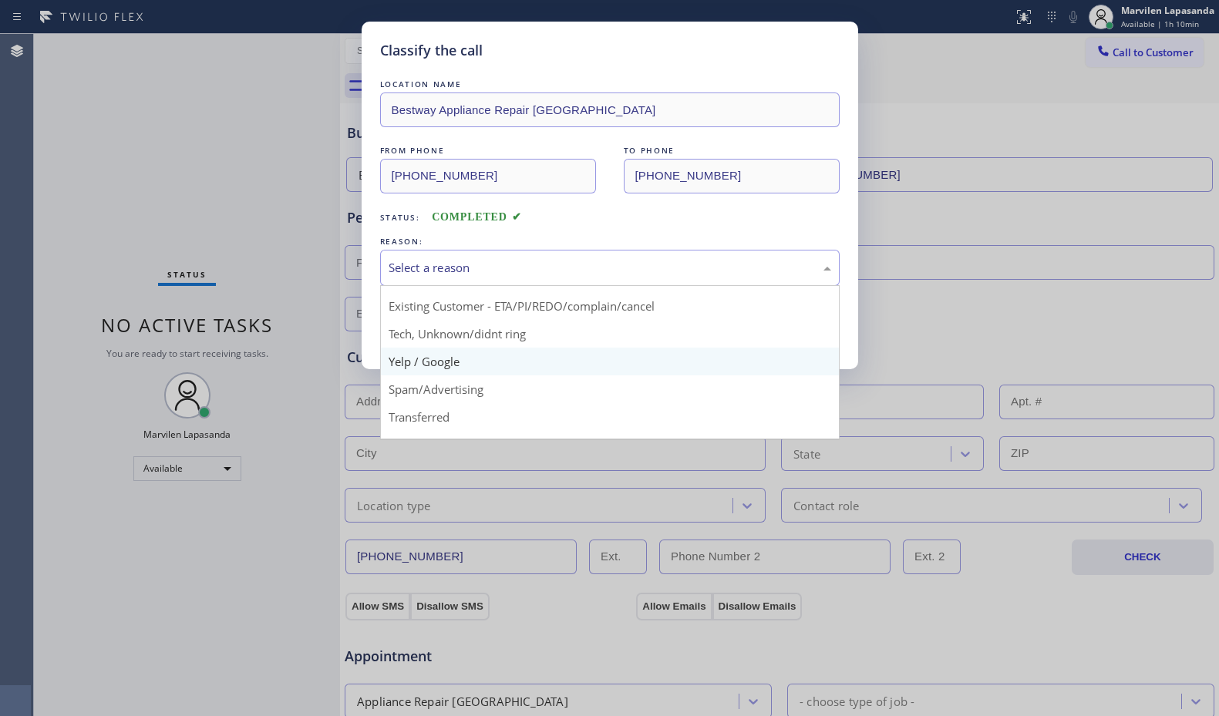
scroll to position [97, 0]
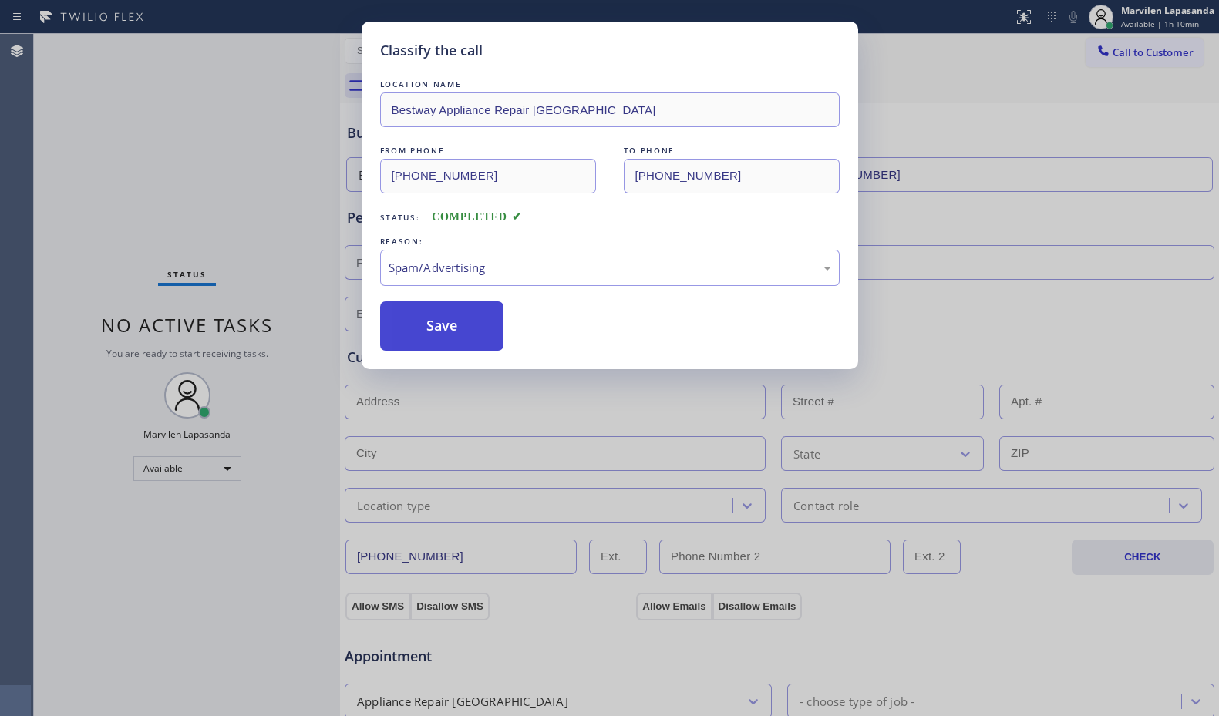
click at [420, 324] on button "Save" at bounding box center [442, 325] width 124 height 49
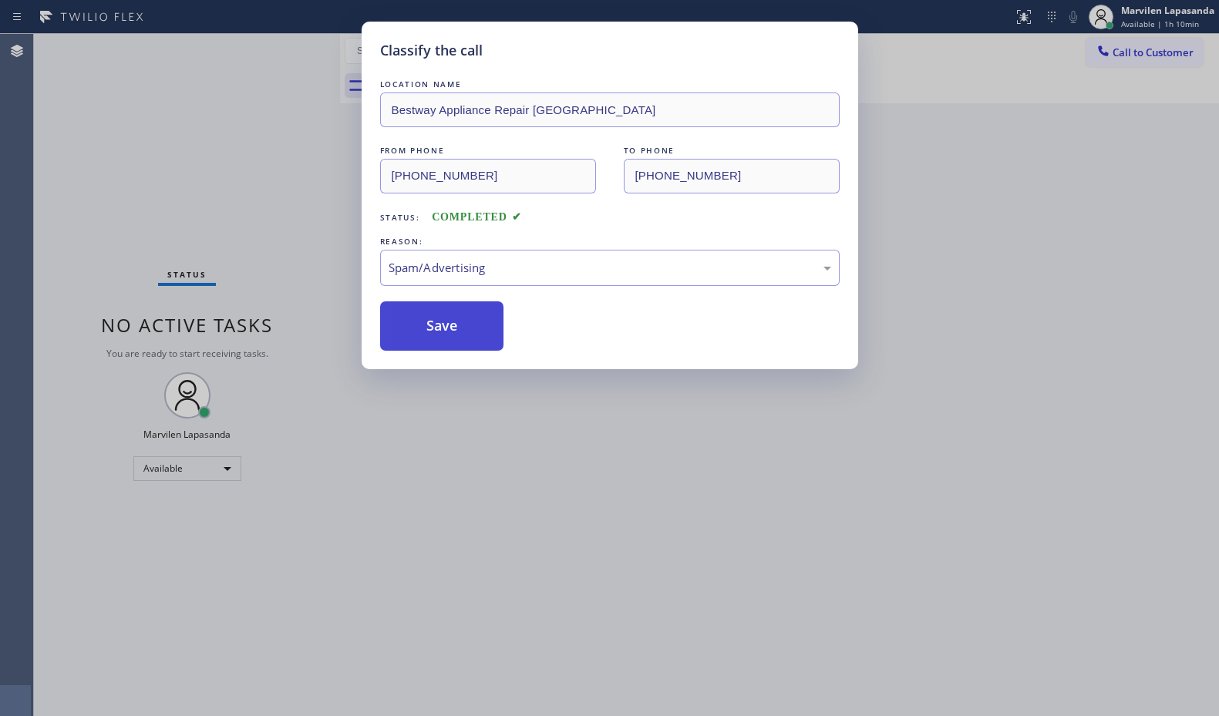
click at [420, 324] on button "Save" at bounding box center [442, 325] width 124 height 49
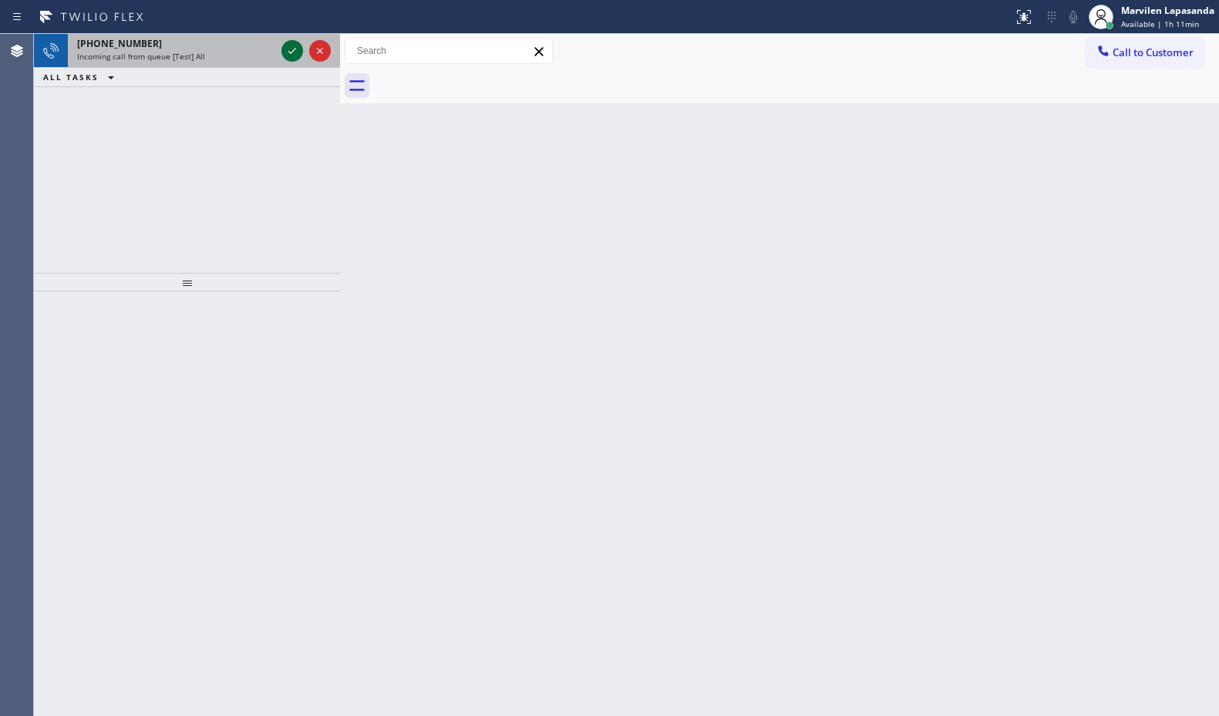
click at [287, 55] on icon at bounding box center [292, 51] width 18 height 18
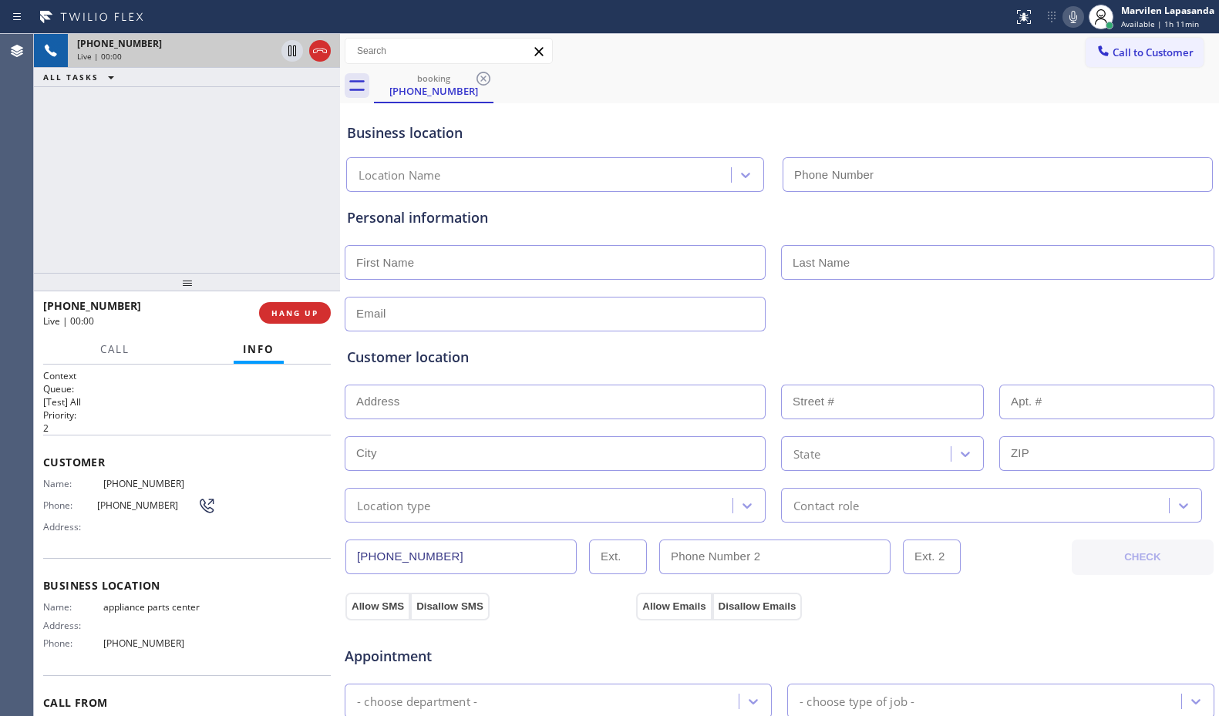
type input "[PHONE_NUMBER]"
click at [106, 536] on div "Name: [PHONE_NUMBER] Phone: [PHONE_NUMBER] Address:" at bounding box center [129, 508] width 173 height 61
click at [106, 535] on div "Name: [PHONE_NUMBER] Phone: [PHONE_NUMBER] Address:" at bounding box center [129, 508] width 173 height 61
click at [91, 523] on span "Address:" at bounding box center [73, 527] width 60 height 12
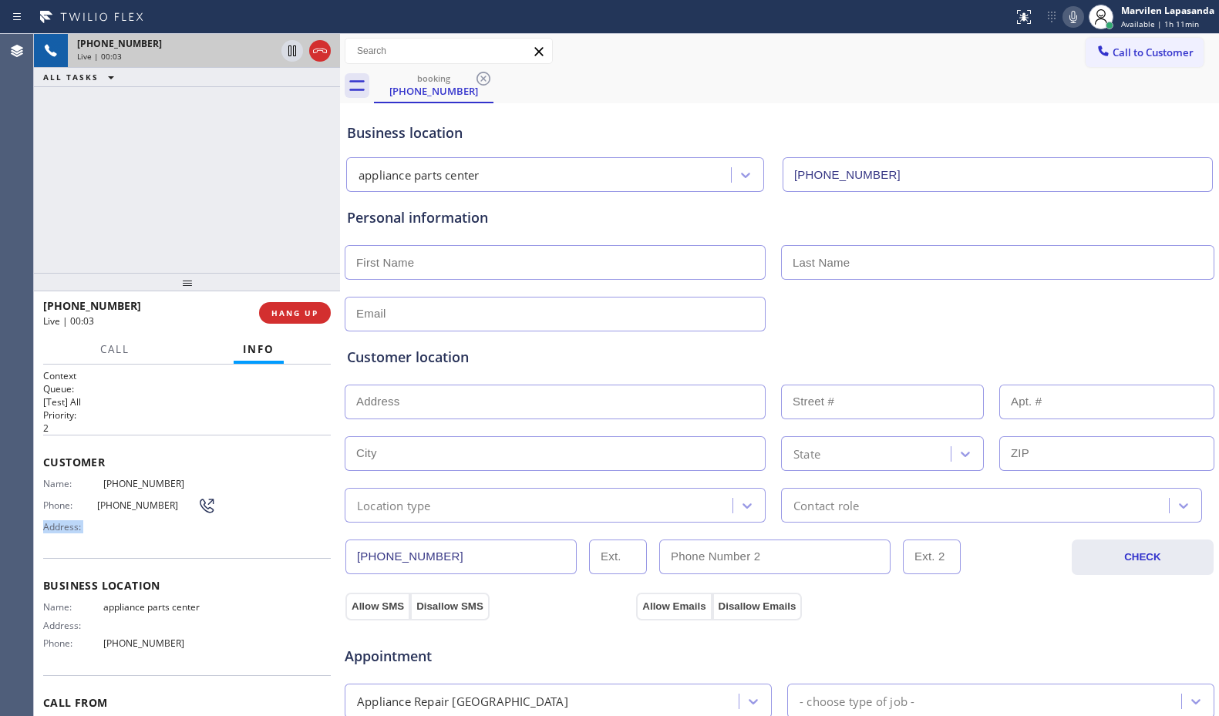
click at [91, 523] on span "Address:" at bounding box center [73, 527] width 60 height 12
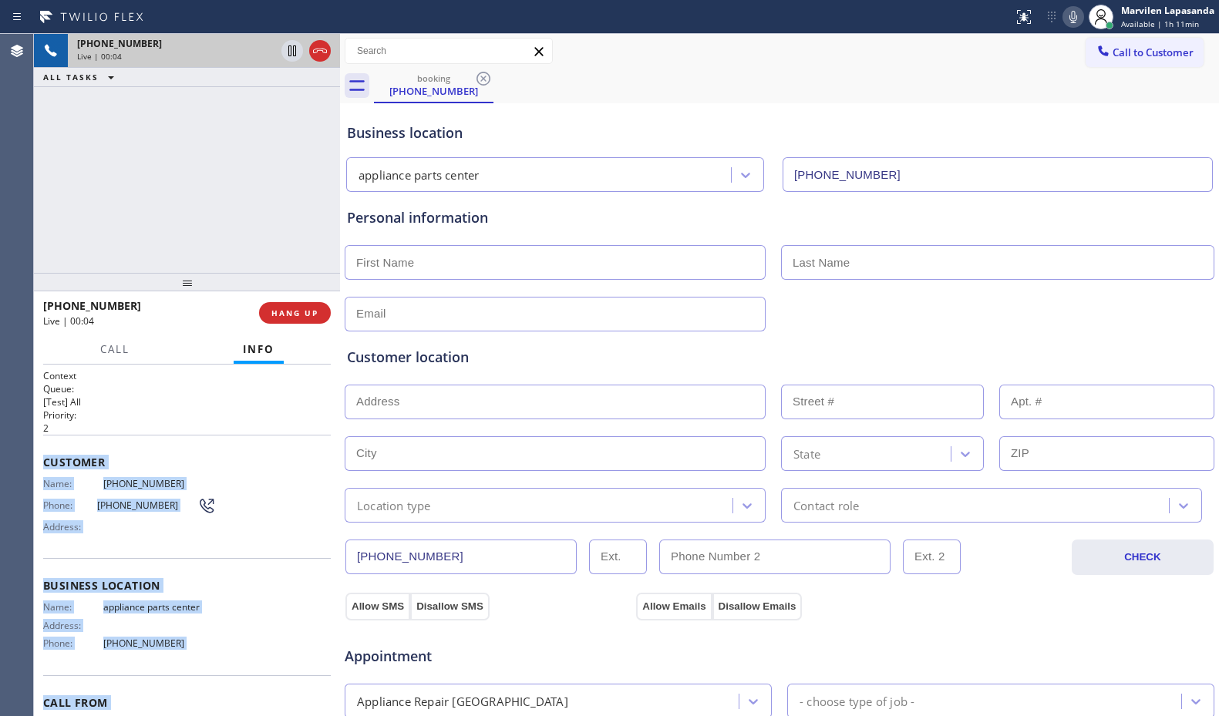
scroll to position [80, 0]
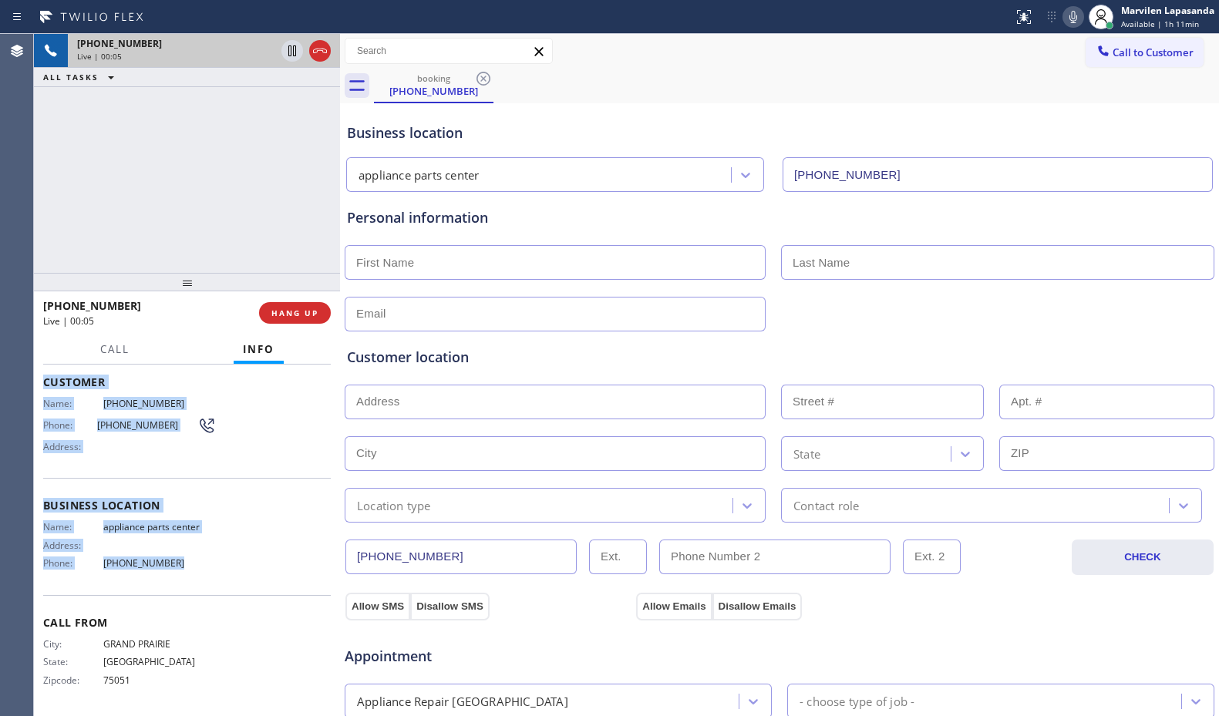
drag, startPoint x: 42, startPoint y: 456, endPoint x: 183, endPoint y: 563, distance: 177.0
click at [183, 563] on div "Context Queue: [Test] All Priority: 2 Customer Name: [PHONE_NUMBER] Phone: [PHO…" at bounding box center [187, 540] width 306 height 351
click at [268, 203] on div "[PHONE_NUMBER] Live | 00:09 ALL TASKS ALL TASKS ACTIVE TASKS TASKS IN WRAP UP" at bounding box center [187, 153] width 306 height 239
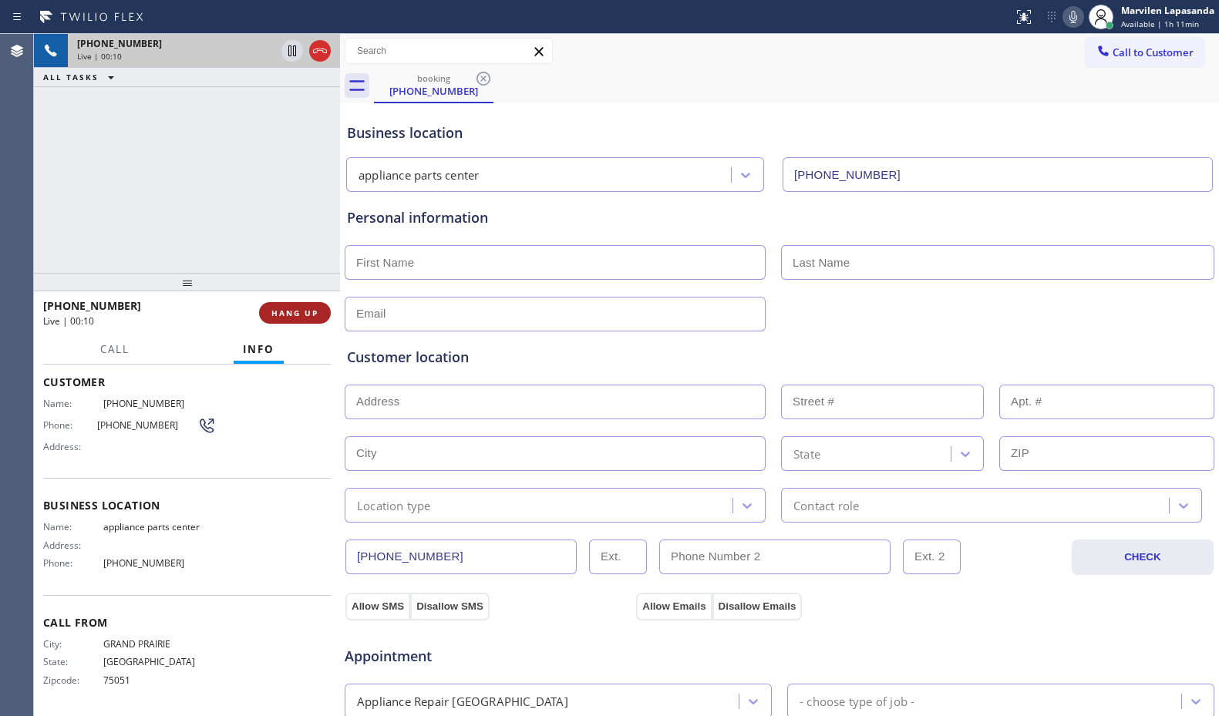
click at [290, 310] on span "HANG UP" at bounding box center [294, 313] width 47 height 11
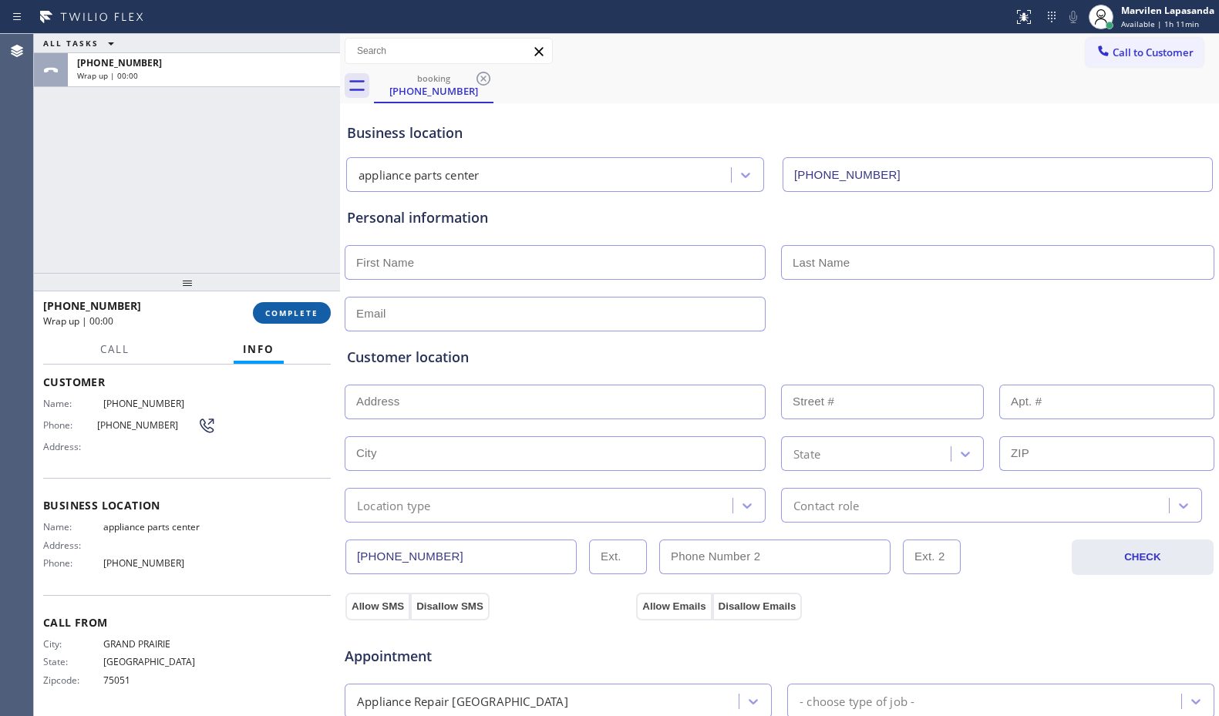
click at [290, 310] on span "COMPLETE" at bounding box center [291, 313] width 53 height 11
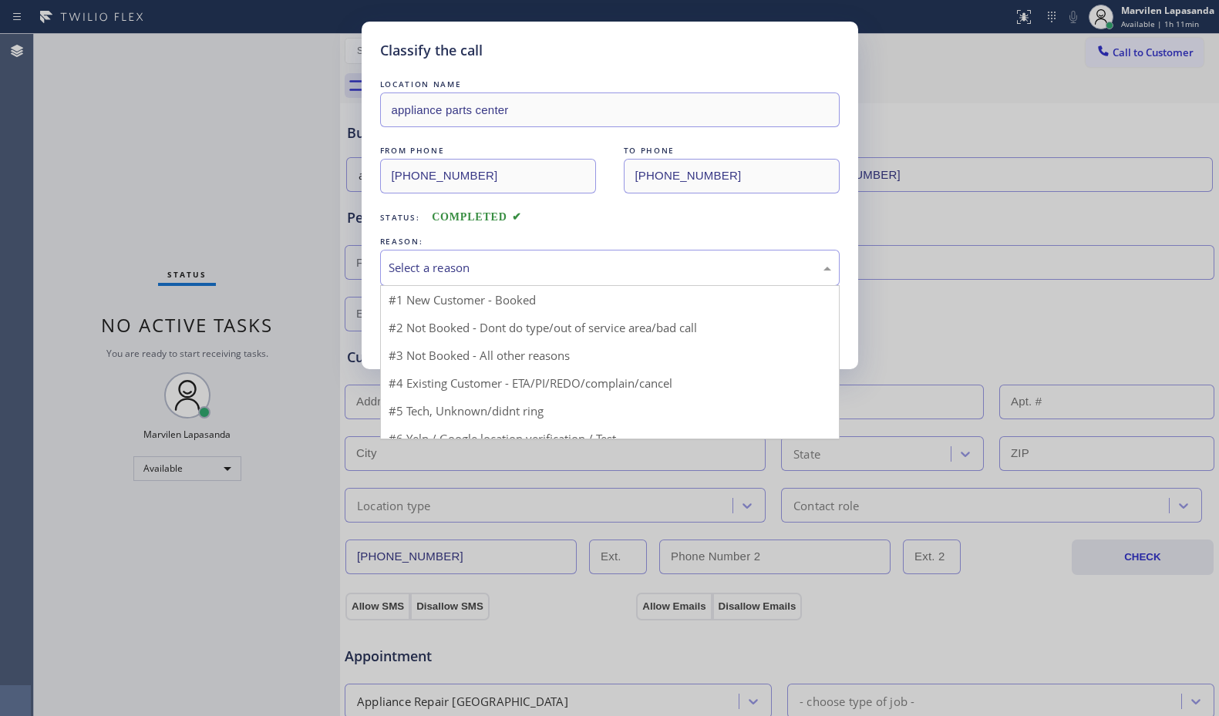
click at [416, 267] on div "Select a reason" at bounding box center [609, 268] width 442 height 18
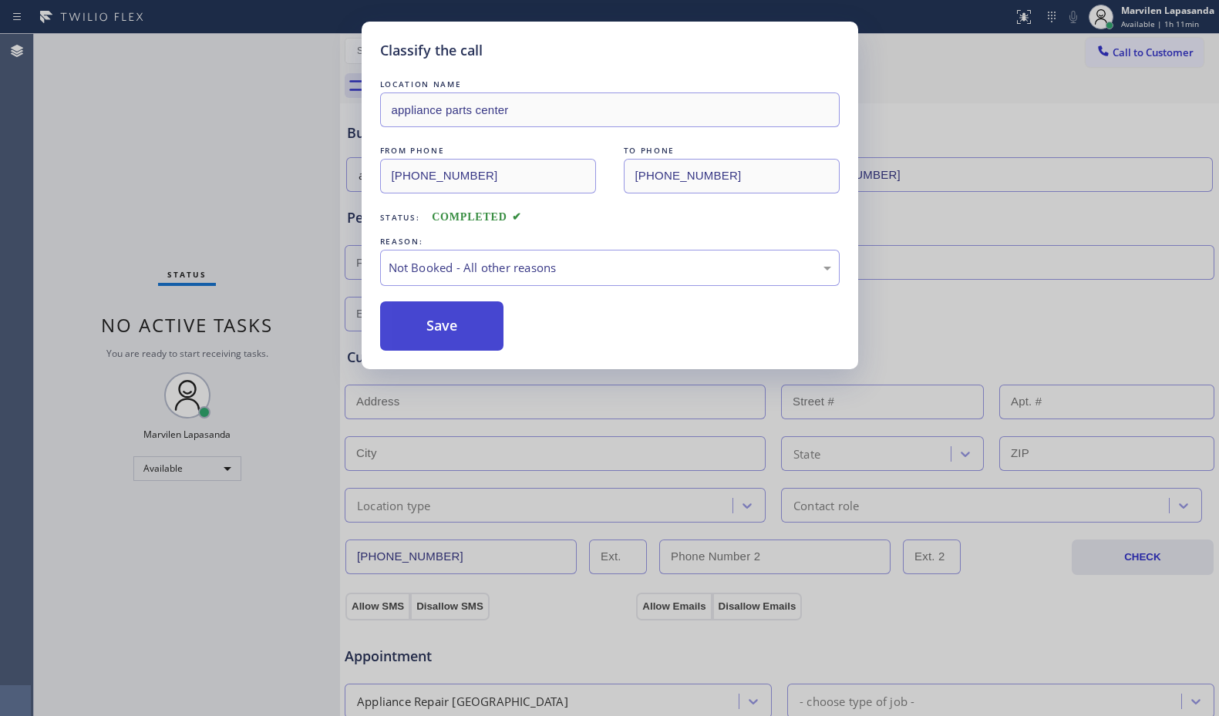
click at [412, 336] on button "Save" at bounding box center [442, 325] width 124 height 49
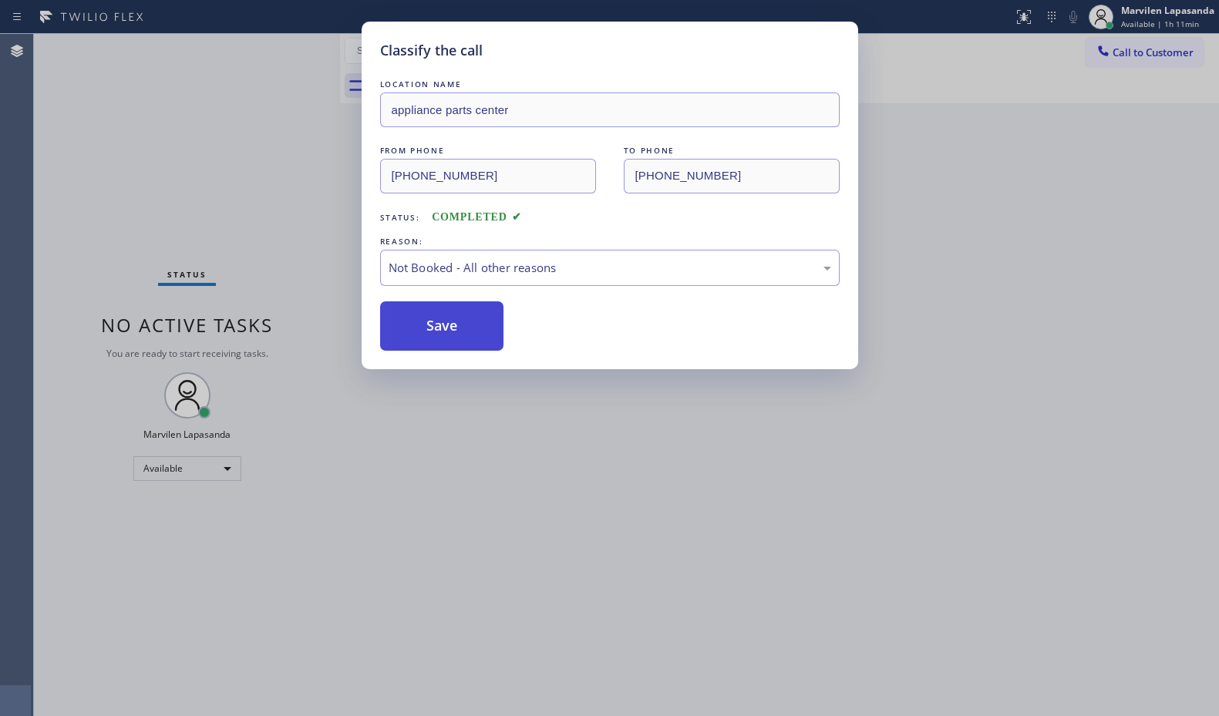
click at [413, 335] on button "Save" at bounding box center [442, 325] width 124 height 49
click at [413, 334] on button "Save" at bounding box center [442, 325] width 124 height 49
click at [420, 330] on button "Save" at bounding box center [442, 325] width 124 height 49
drag, startPoint x: 1119, startPoint y: 247, endPoint x: 1218, endPoint y: 247, distance: 98.7
click at [1121, 247] on div "Classify the call LOCATION NAME appliance parts center FROM PHONE [PHONE_NUMBER…" at bounding box center [609, 358] width 1219 height 716
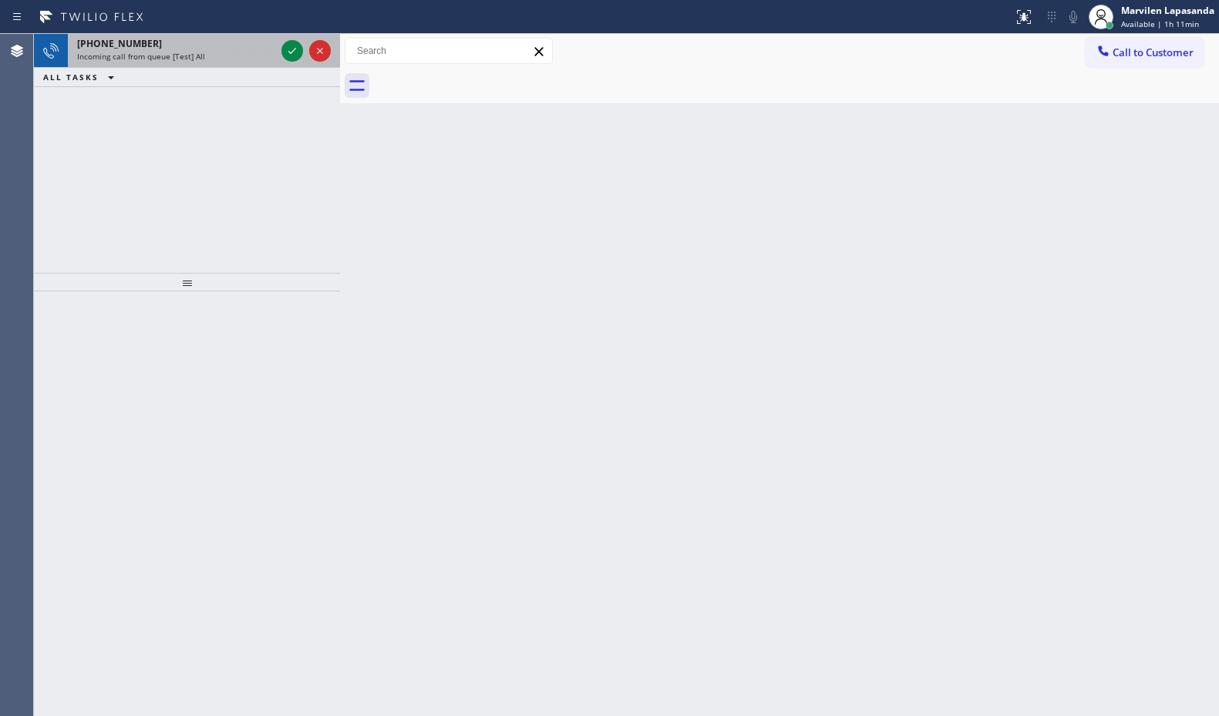
click at [182, 61] on span "Incoming call from queue [Test] All" at bounding box center [141, 56] width 128 height 11
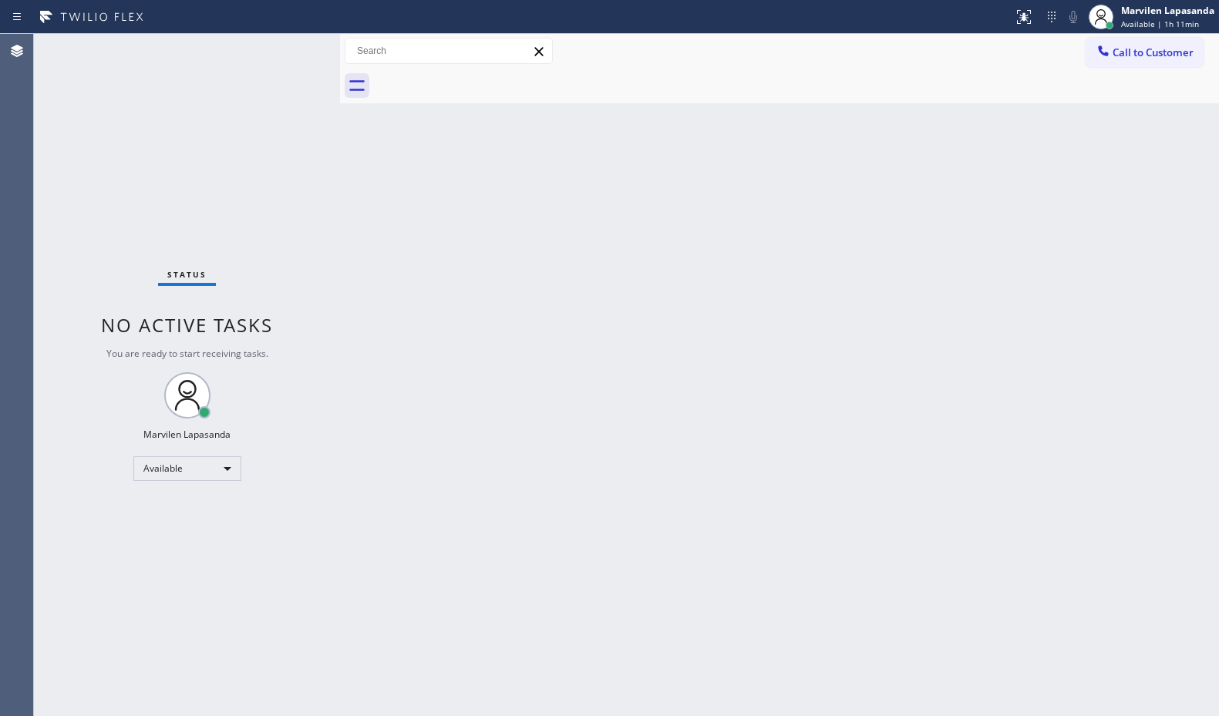
drag, startPoint x: 324, startPoint y: 118, endPoint x: 296, endPoint y: 10, distance: 111.4
click at [325, 108] on div "Status No active tasks You are ready to start receiving tasks. Marvilen Lapasan…" at bounding box center [187, 375] width 306 height 682
click at [290, 76] on div "Status No active tasks You are ready to start receiving tasks. Marvilen Lapasan…" at bounding box center [187, 375] width 306 height 682
click at [290, 69] on div "Status No active tasks You are ready to start receiving tasks. Marvilen Lapasan…" at bounding box center [187, 375] width 306 height 682
click at [290, 68] on div "Status No active tasks You are ready to start receiving tasks. Marvilen Lapasan…" at bounding box center [187, 375] width 306 height 682
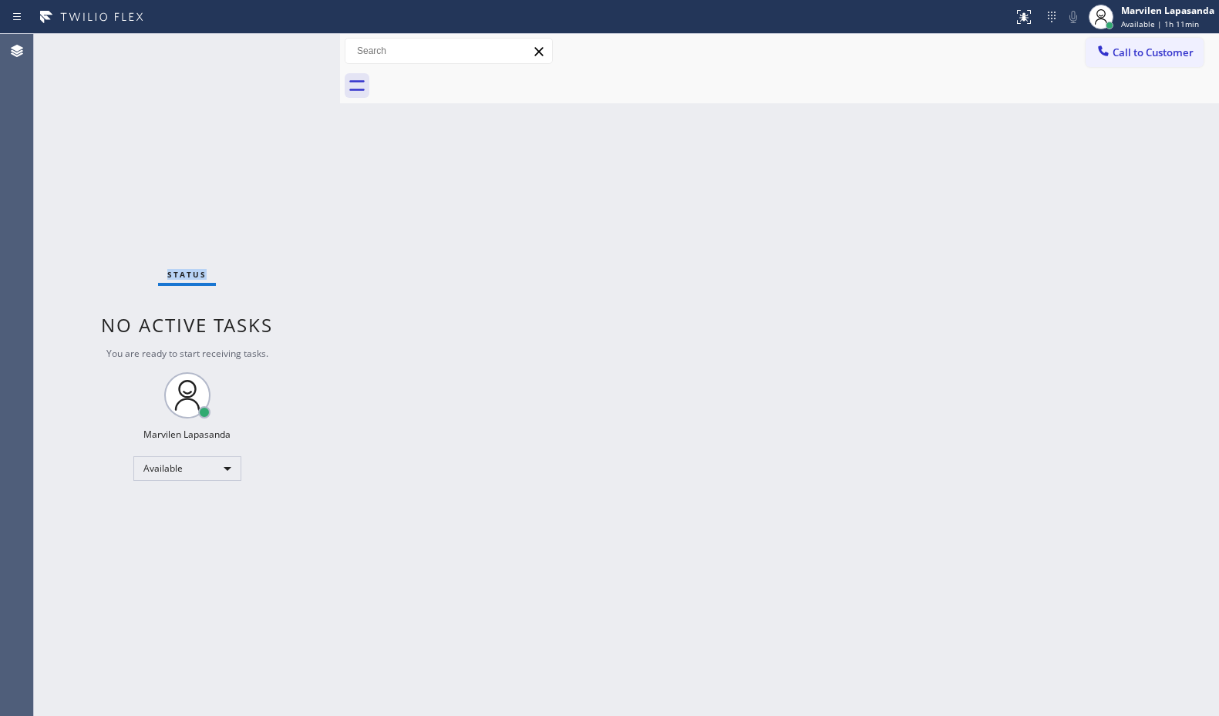
click at [290, 68] on div "Status No active tasks You are ready to start receiving tasks. Marvilen Lapasan…" at bounding box center [187, 375] width 306 height 682
click at [296, 54] on div "Status No active tasks You are ready to start receiving tasks. Marvilen Lapasan…" at bounding box center [187, 375] width 306 height 682
drag, startPoint x: 336, startPoint y: 188, endPoint x: 358, endPoint y: 187, distance: 22.4
click at [340, 187] on div at bounding box center [340, 375] width 0 height 682
click at [279, 45] on div "Status No active tasks You are ready to start receiving tasks. Marvilen Lapasan…" at bounding box center [188, 375] width 309 height 682
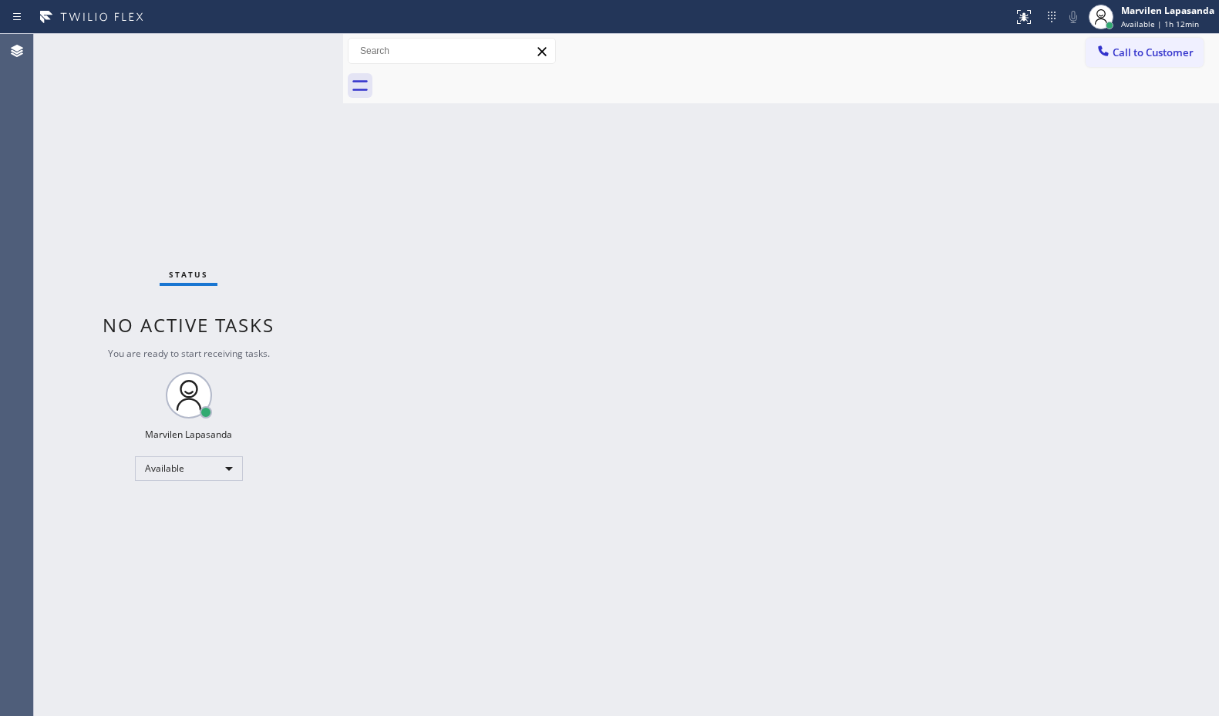
click at [287, 45] on div "Status No active tasks You are ready to start receiving tasks. Marvilen Lapasan…" at bounding box center [188, 375] width 309 height 682
click at [283, 58] on div "Status No active tasks You are ready to start receiving tasks. Marvilen Lapasan…" at bounding box center [188, 375] width 309 height 682
click at [287, 54] on div "Status No active tasks You are ready to start receiving tasks. Marvilen Lapasan…" at bounding box center [188, 375] width 309 height 682
click at [287, 52] on div "Status No active tasks You are ready to start receiving tasks. Marvilen Lapasan…" at bounding box center [188, 375] width 309 height 682
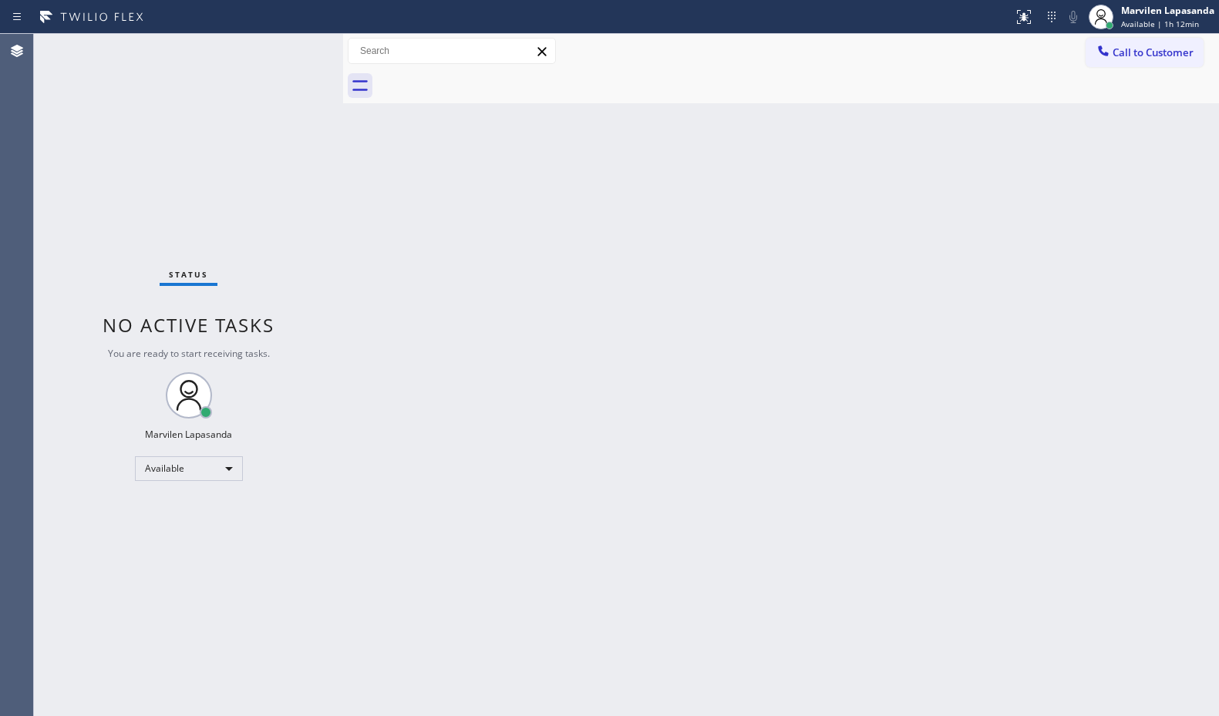
click at [291, 47] on div "Status No active tasks You are ready to start receiving tasks. Marvilen Lapasan…" at bounding box center [188, 375] width 309 height 682
click at [290, 50] on div "Status No active tasks You are ready to start receiving tasks. Marvilen Lapasan…" at bounding box center [188, 375] width 309 height 682
click at [289, 50] on div "Status No active tasks You are ready to start receiving tasks. Marvilen Lapasan…" at bounding box center [188, 375] width 309 height 682
click at [292, 49] on div "Status No active tasks You are ready to start receiving tasks. Marvilen Lapasan…" at bounding box center [188, 375] width 309 height 682
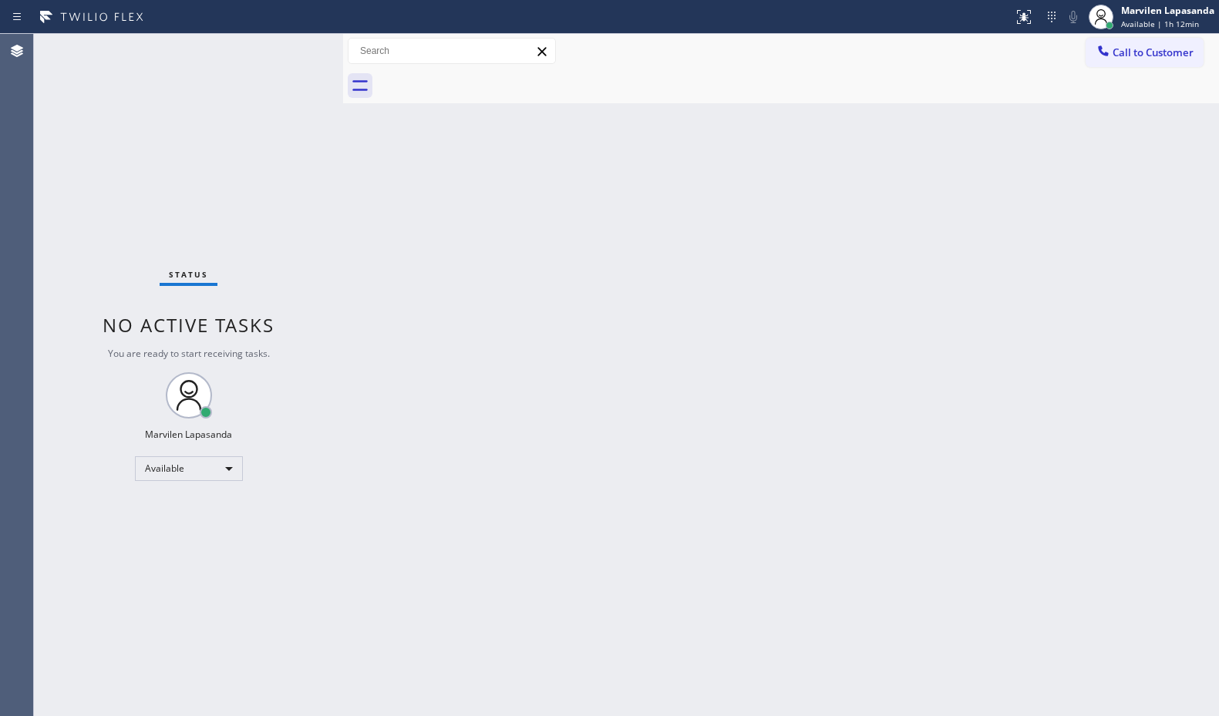
click at [292, 49] on div "Status No active tasks You are ready to start receiving tasks. Marvilen Lapasan…" at bounding box center [188, 375] width 309 height 682
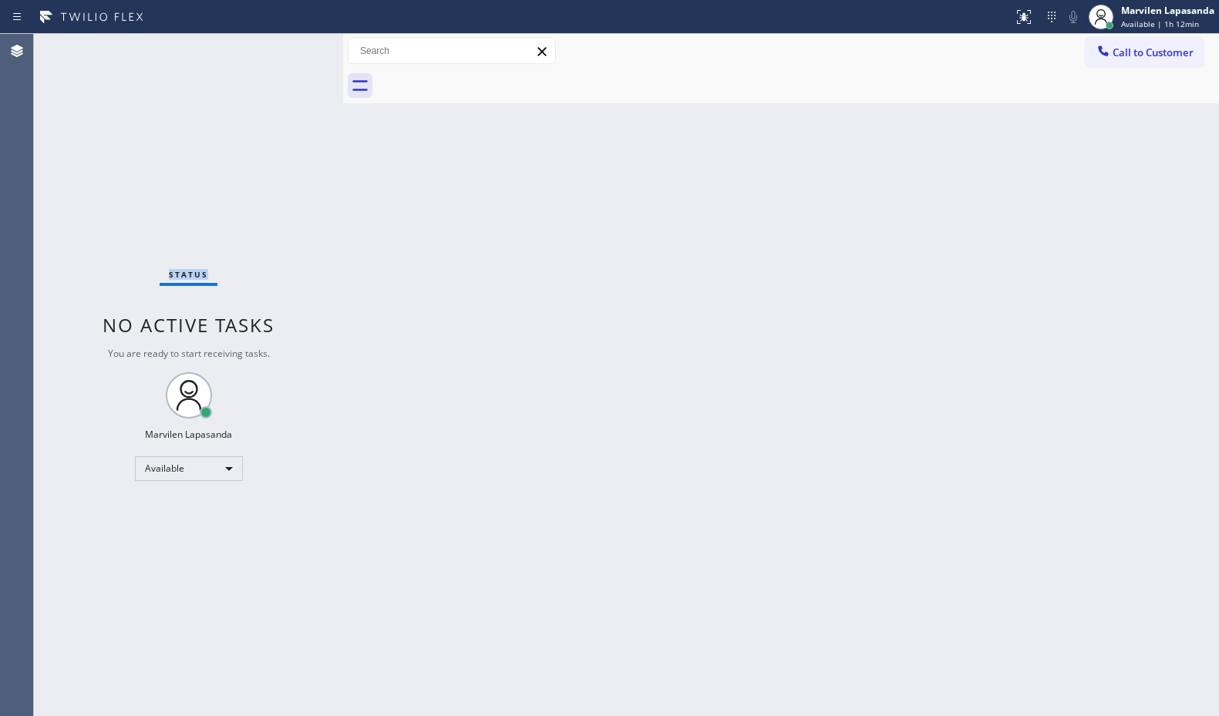
click at [292, 49] on div "Status No active tasks You are ready to start receiving tasks. Marvilen Lapasan…" at bounding box center [188, 375] width 309 height 682
click at [291, 45] on div "Status No active tasks You are ready to start receiving tasks. Marvilen Lapasan…" at bounding box center [188, 375] width 309 height 682
click at [289, 53] on div "Status No active tasks You are ready to start receiving tasks. Marvilen Lapasan…" at bounding box center [188, 375] width 309 height 682
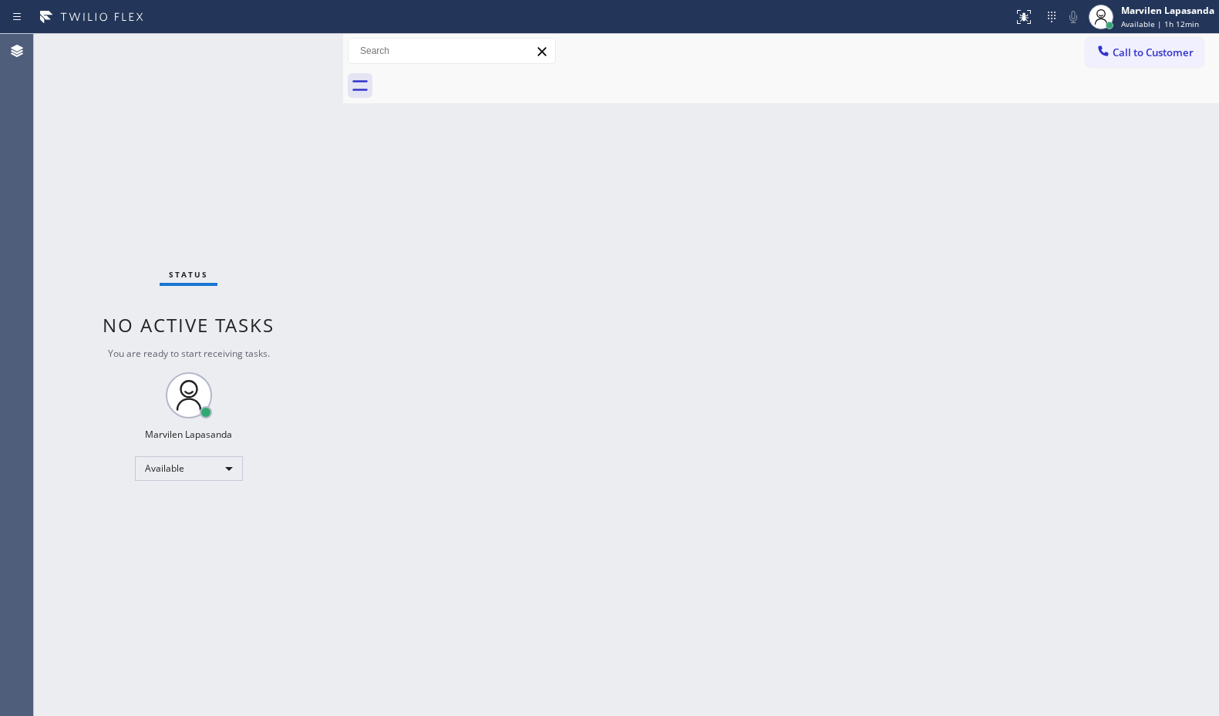
click at [289, 50] on div "Status No active tasks You are ready to start receiving tasks. Marvilen Lapasan…" at bounding box center [188, 375] width 309 height 682
drag, startPoint x: 456, startPoint y: 289, endPoint x: 729, endPoint y: 293, distance: 273.7
click at [466, 296] on div "Back to Dashboard Change Sender ID Customers Technicians Select a contact Outbo…" at bounding box center [781, 375] width 876 height 682
click at [308, 214] on div "Status No active tasks You are ready to start receiving tasks. Marvilen Lapasan…" at bounding box center [188, 375] width 309 height 682
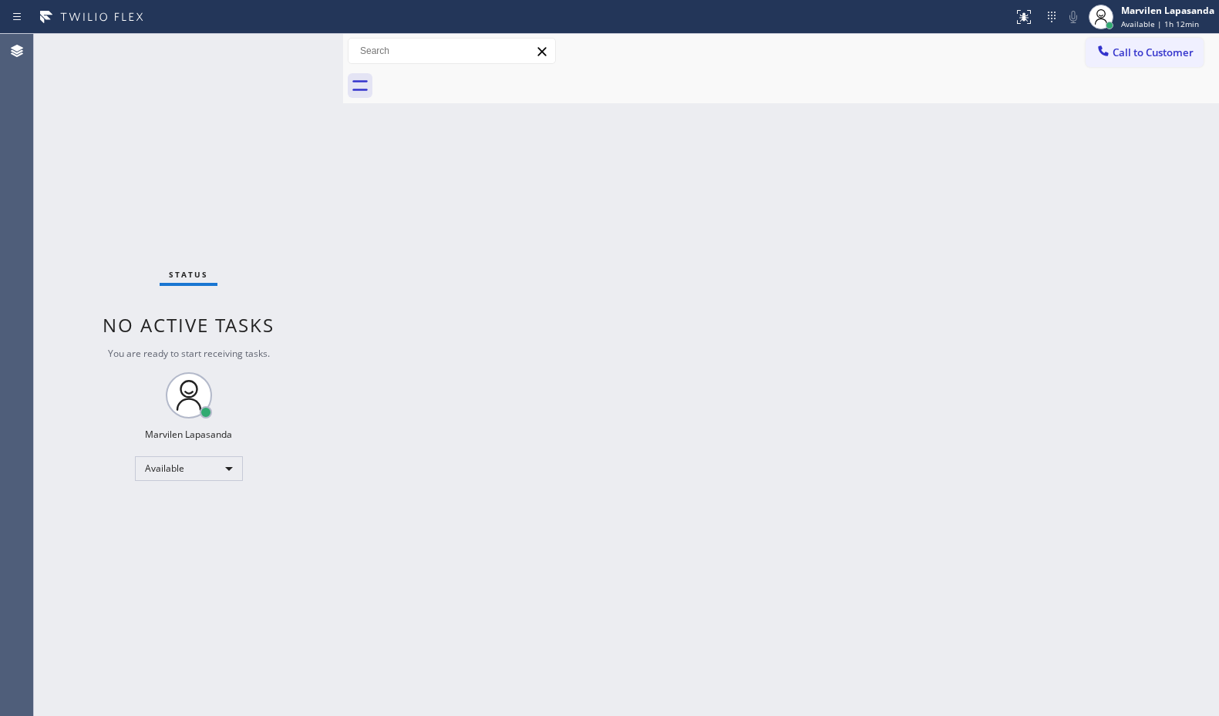
click at [308, 214] on div "Status No active tasks You are ready to start receiving tasks. Marvilen Lapasan…" at bounding box center [188, 375] width 309 height 682
click at [308, 209] on div "Status No active tasks You are ready to start receiving tasks. Marvilen Lapasan…" at bounding box center [188, 375] width 309 height 682
click at [331, 211] on div "Status No active tasks You are ready to start receiving tasks. Marvilen Lapasan…" at bounding box center [188, 375] width 309 height 682
click at [298, 99] on div "Status No active tasks You are ready to start receiving tasks. Marvilen Lapasan…" at bounding box center [188, 375] width 309 height 682
click at [299, 96] on div "Status No active tasks You are ready to start receiving tasks. Marvilen Lapasan…" at bounding box center [188, 375] width 309 height 682
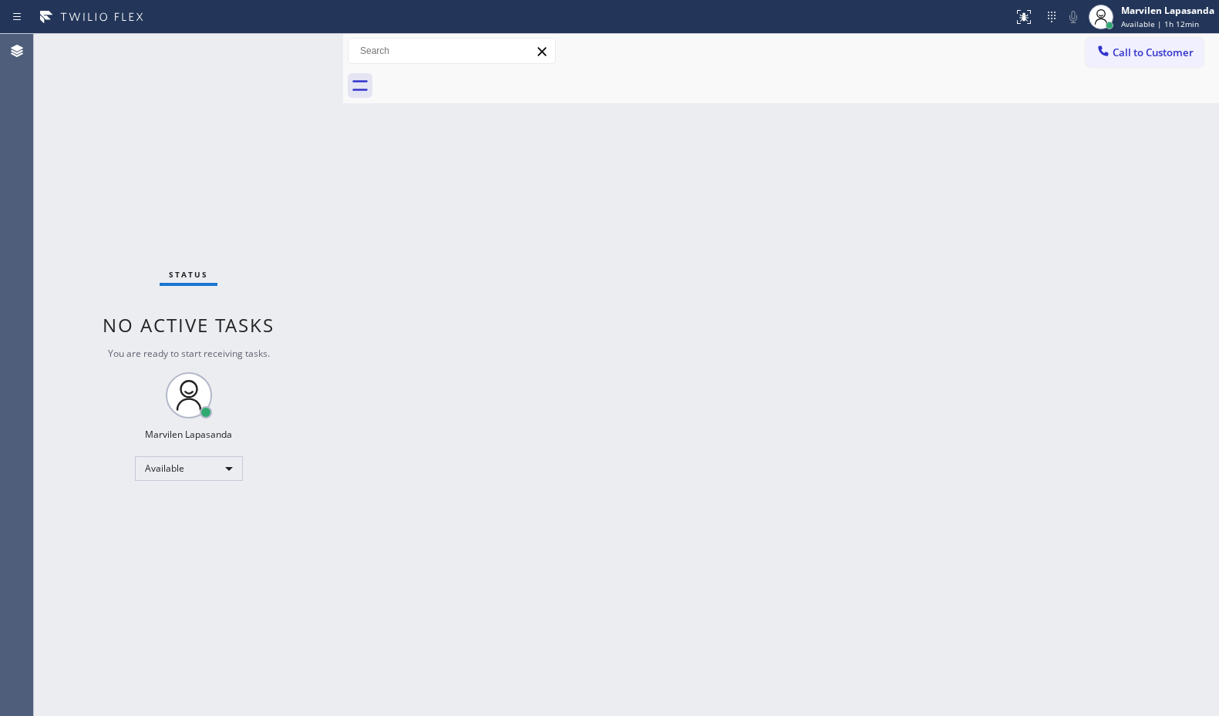
click at [292, 43] on div "Status No active tasks You are ready to start receiving tasks. Marvilen Lapasan…" at bounding box center [188, 375] width 309 height 682
click at [291, 53] on div "Status No active tasks You are ready to start receiving tasks. Marvilen Lapasan…" at bounding box center [188, 375] width 309 height 682
click at [291, 49] on div "Status No active tasks You are ready to start receiving tasks. Marvilen Lapasan…" at bounding box center [188, 375] width 309 height 682
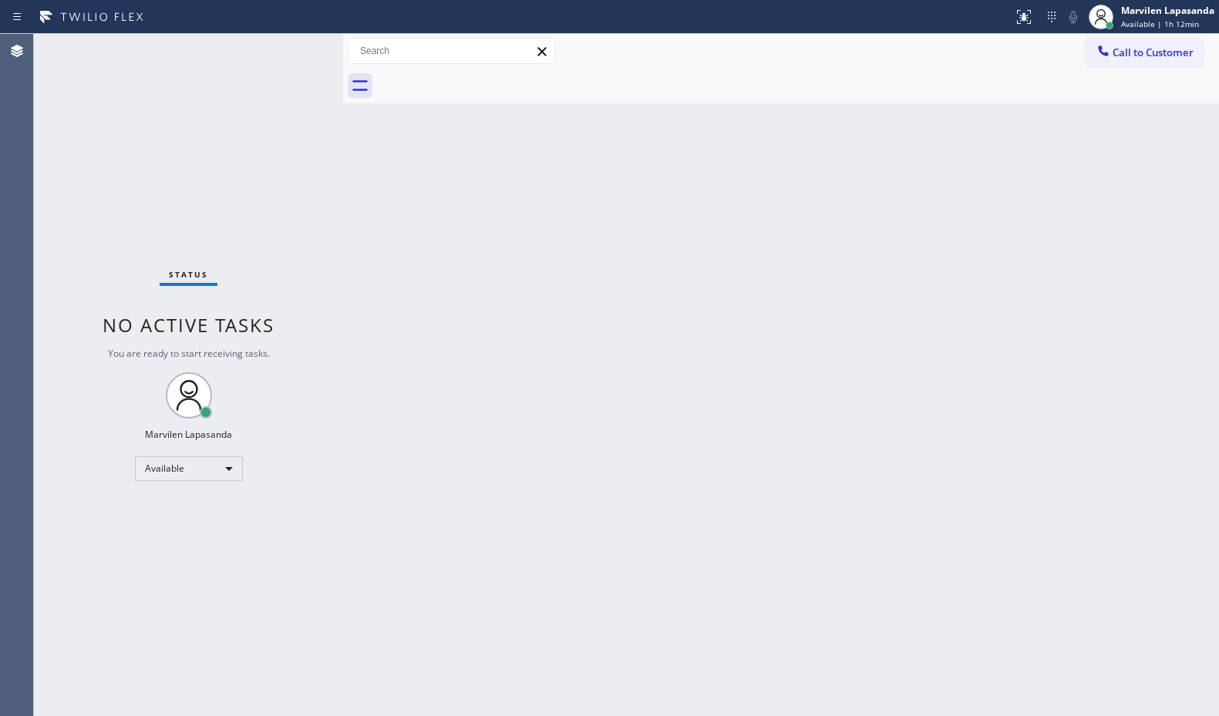
click at [291, 49] on div "Status No active tasks You are ready to start receiving tasks. Marvilen Lapasan…" at bounding box center [188, 375] width 309 height 682
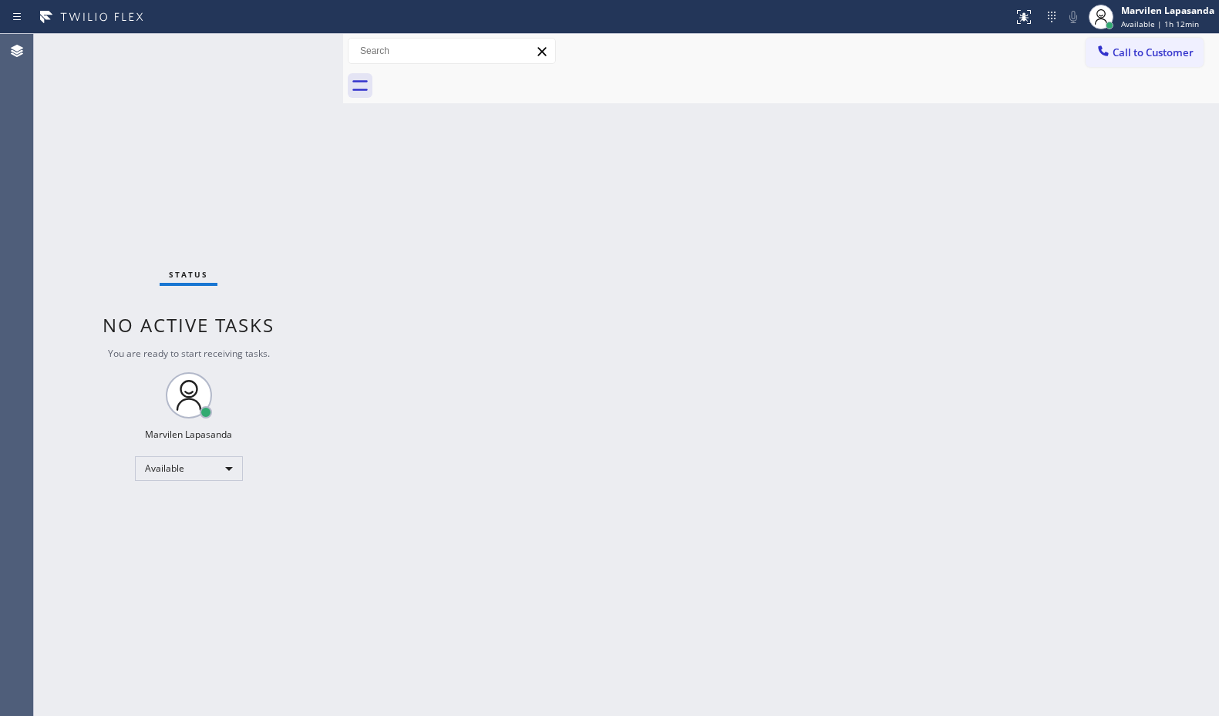
click at [291, 49] on div "Status No active tasks You are ready to start receiving tasks. Marvilen Lapasan…" at bounding box center [188, 375] width 309 height 682
click at [333, 187] on div "Status No active tasks You are ready to start receiving tasks. Marvilen Lapasan…" at bounding box center [188, 375] width 309 height 682
click at [333, 183] on div "Status No active tasks You are ready to start receiving tasks. Marvilen Lapasan…" at bounding box center [188, 375] width 309 height 682
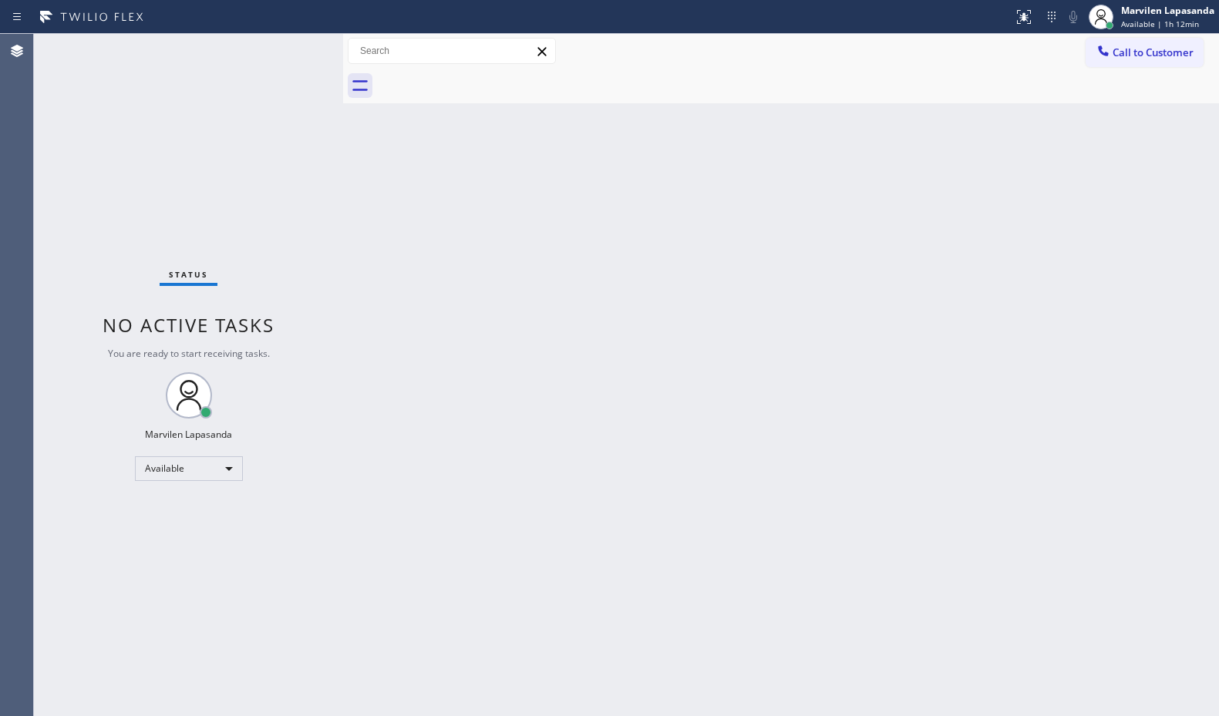
click at [977, 244] on div "Back to Dashboard Change Sender ID Customers Technicians Select a contact Outbo…" at bounding box center [781, 375] width 876 height 682
click at [283, 63] on div "Status No active tasks You are ready to start receiving tasks. Marvilen Lapasan…" at bounding box center [188, 375] width 309 height 682
click at [292, 50] on div "Status No active tasks You are ready to start receiving tasks. Marvilen Lapasan…" at bounding box center [188, 375] width 309 height 682
click at [292, 51] on div "Status No active tasks You are ready to start receiving tasks. Marvilen Lapasan…" at bounding box center [188, 375] width 309 height 682
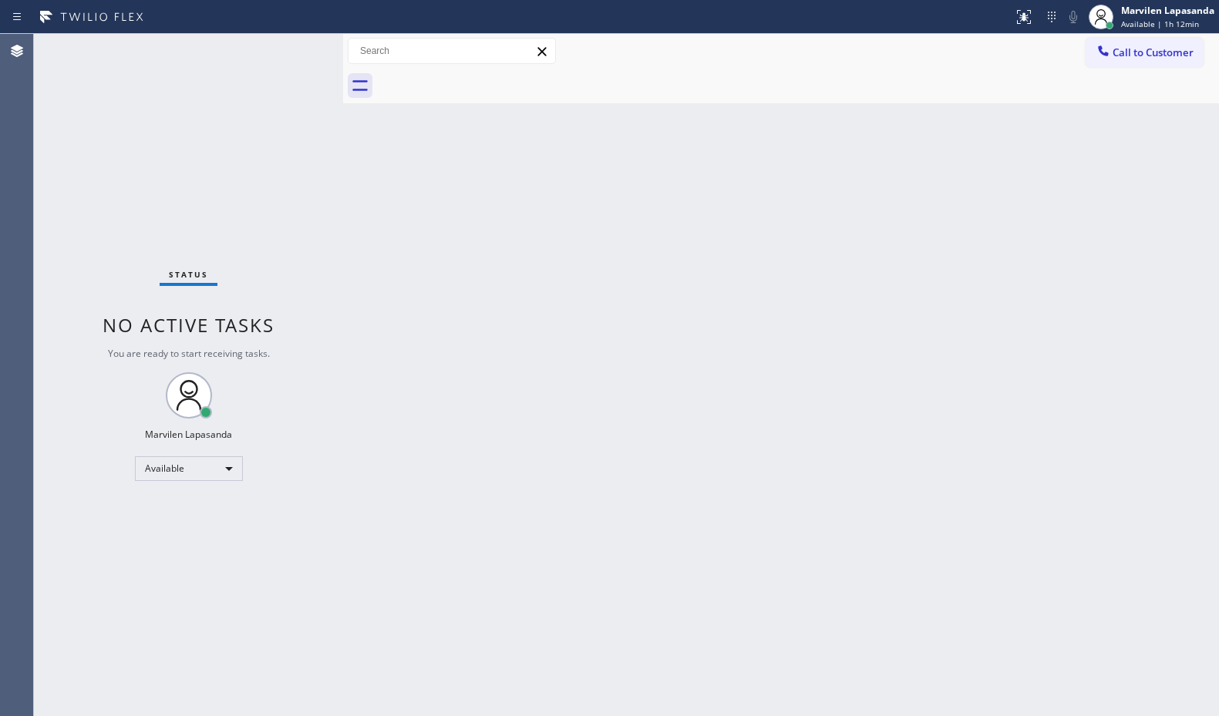
click at [292, 51] on div "Status No active tasks You are ready to start receiving tasks. Marvilen Lapasan…" at bounding box center [188, 375] width 309 height 682
click at [297, 53] on div "Status No active tasks You are ready to start receiving tasks. Marvilen Lapasan…" at bounding box center [188, 375] width 309 height 682
click at [290, 44] on div "Status No active tasks You are ready to start receiving tasks. Marvilen Lapasan…" at bounding box center [188, 375] width 309 height 682
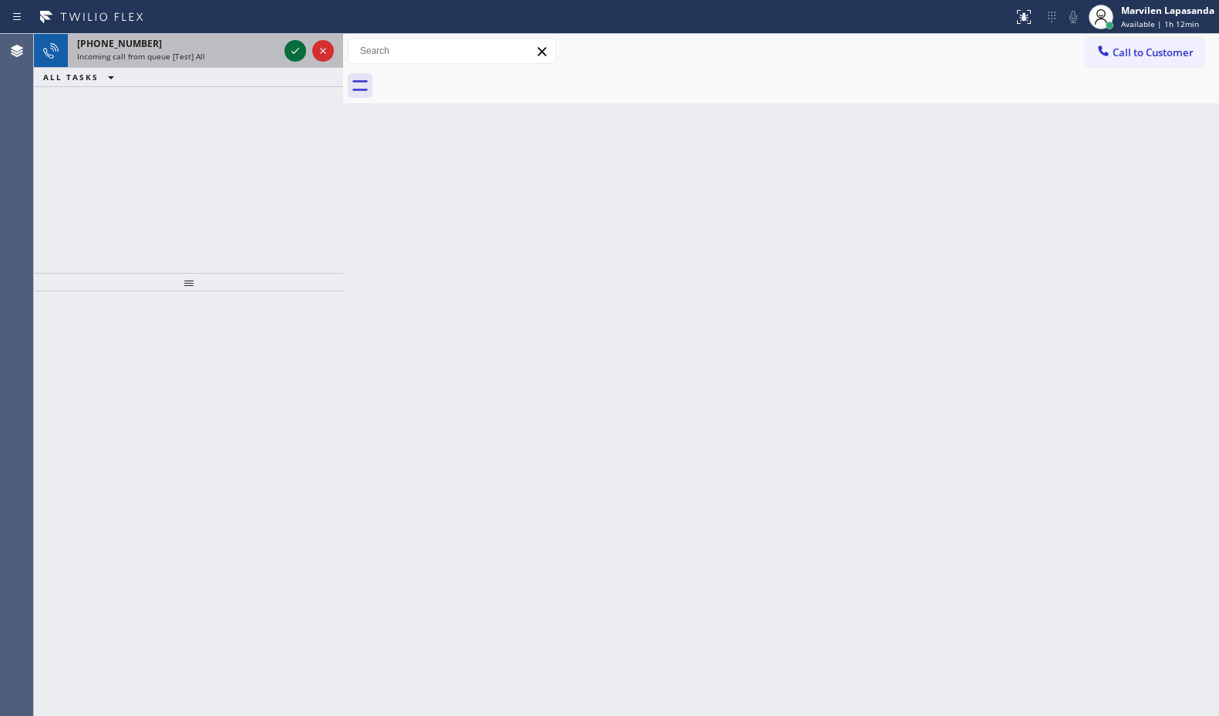
click at [287, 51] on icon at bounding box center [295, 51] width 18 height 18
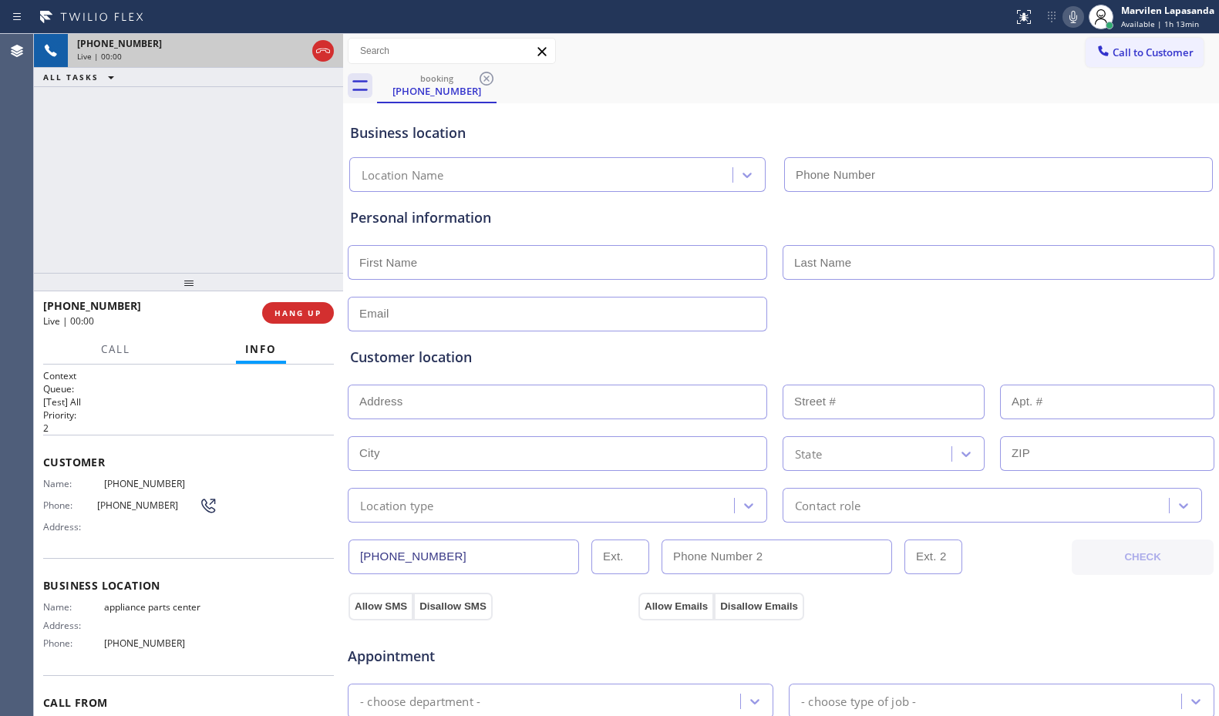
type input "[PHONE_NUMBER]"
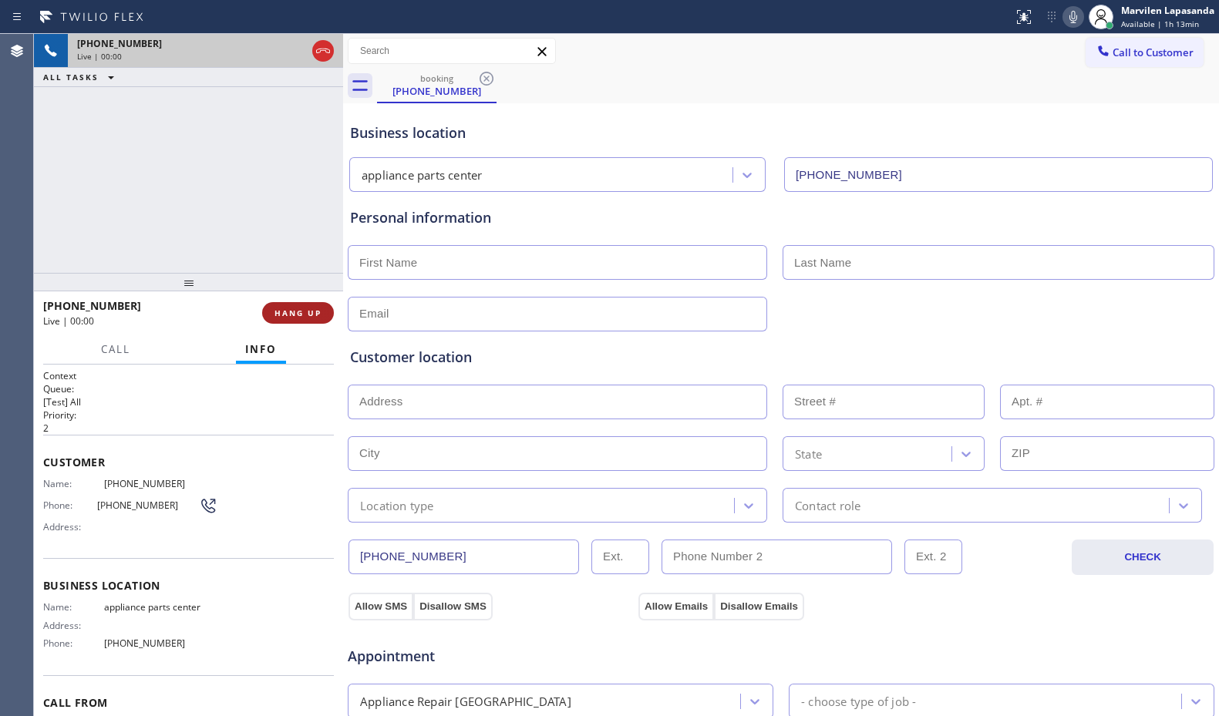
click at [301, 318] on span "HANG UP" at bounding box center [297, 313] width 47 height 11
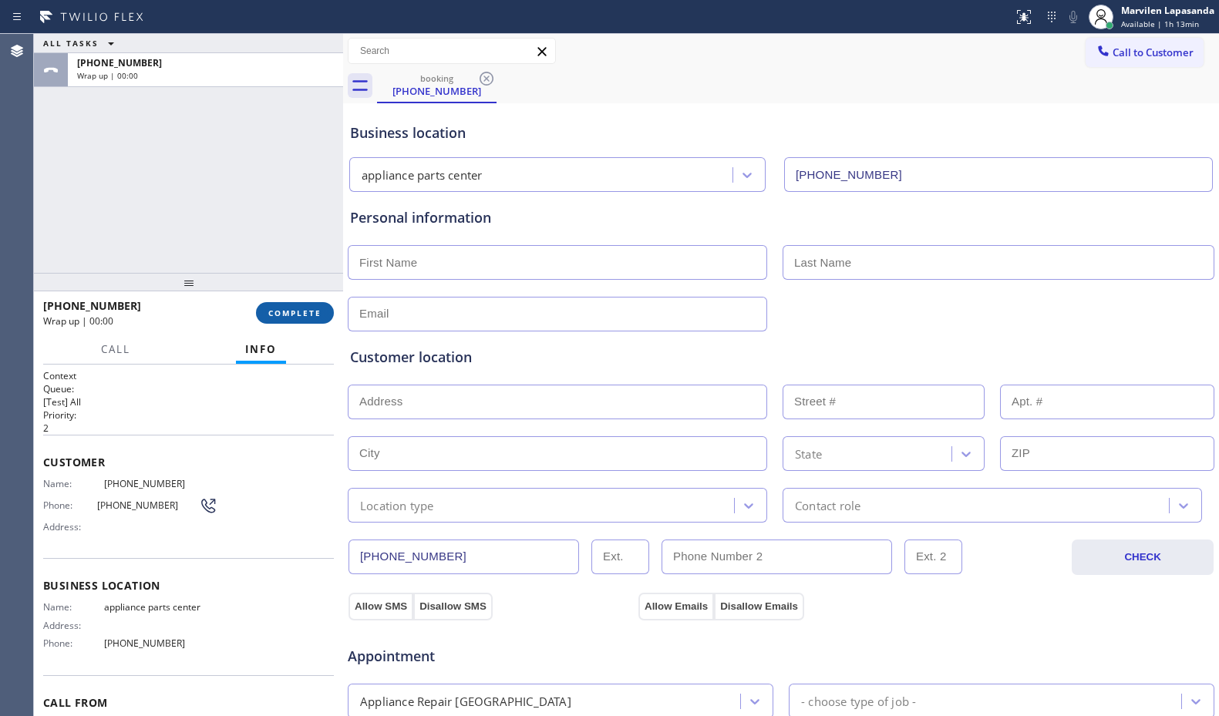
click at [301, 318] on span "COMPLETE" at bounding box center [294, 313] width 53 height 11
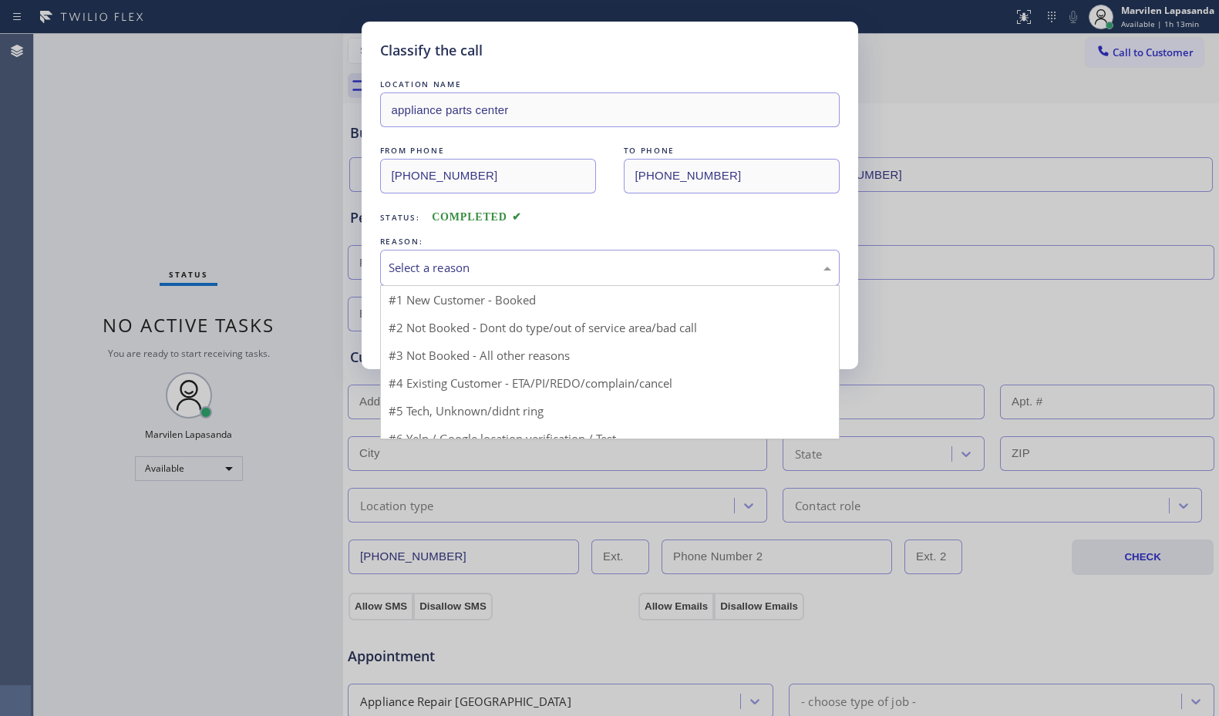
click at [478, 264] on div "Select a reason" at bounding box center [609, 268] width 442 height 18
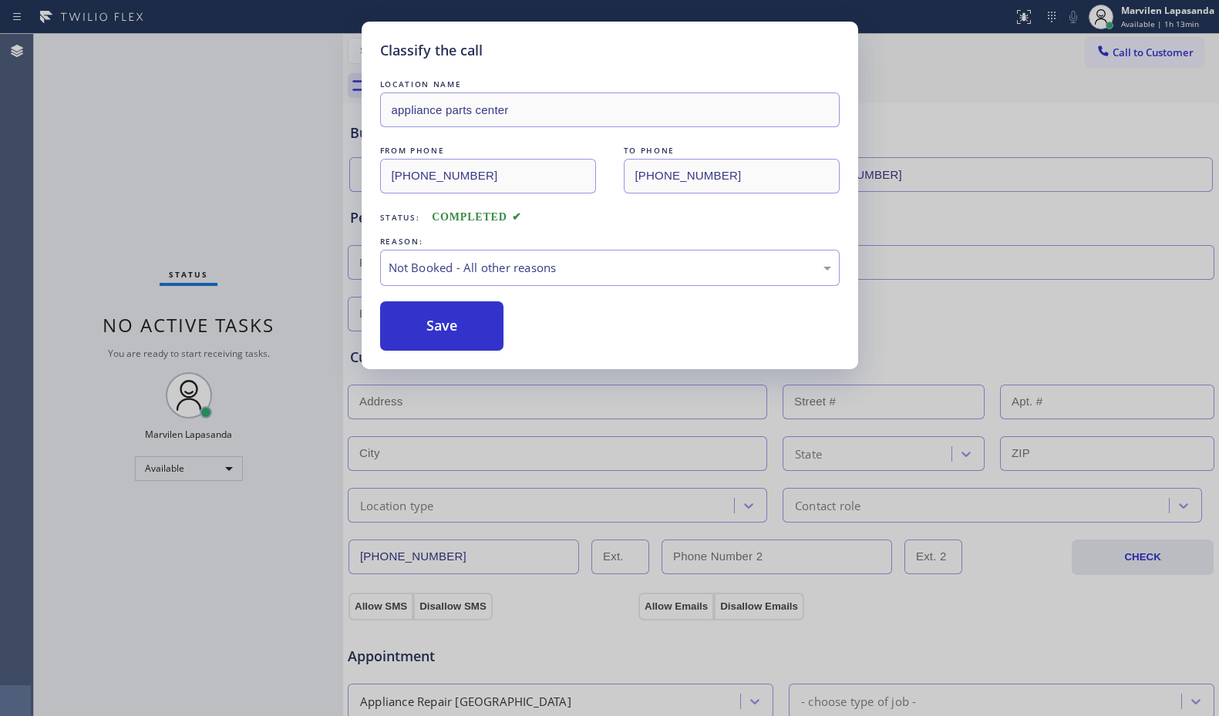
click at [435, 323] on button "Save" at bounding box center [442, 325] width 124 height 49
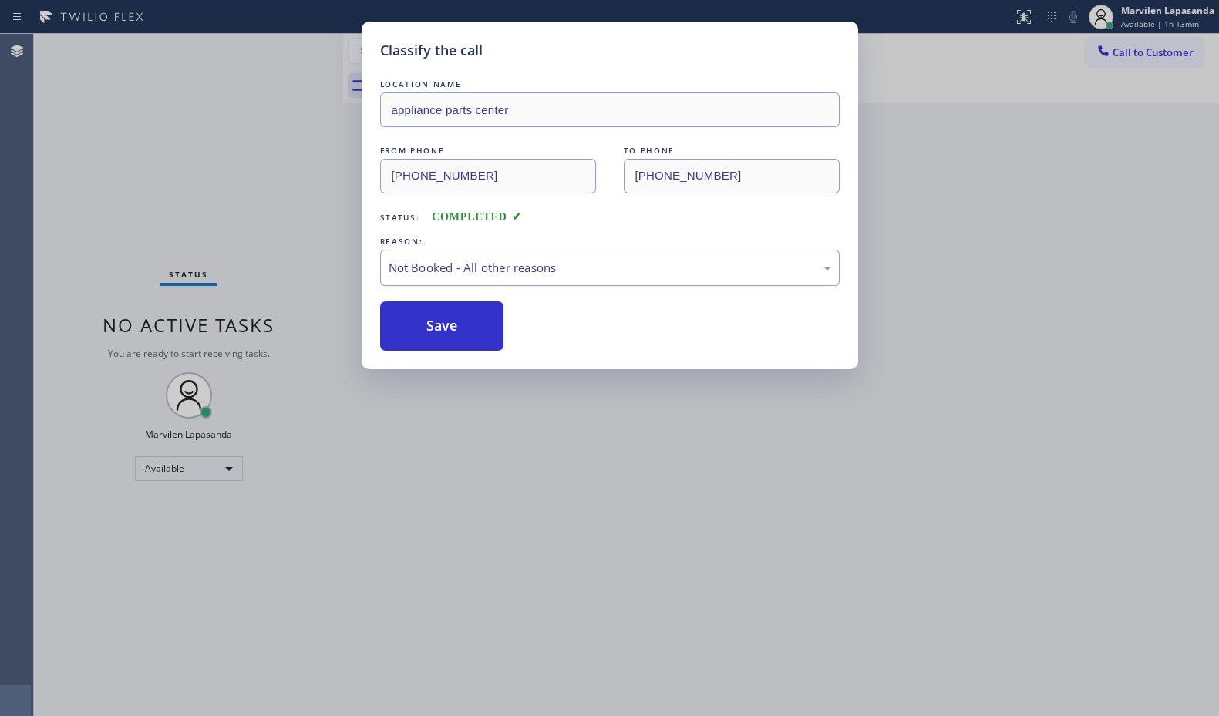
drag, startPoint x: 435, startPoint y: 323, endPoint x: 1131, endPoint y: 284, distance: 696.3
click at [436, 323] on button "Save" at bounding box center [442, 325] width 124 height 49
click at [1177, 287] on div "Classify the call LOCATION NAME appliance parts center FROM PHONE [PHONE_NUMBER…" at bounding box center [609, 358] width 1219 height 716
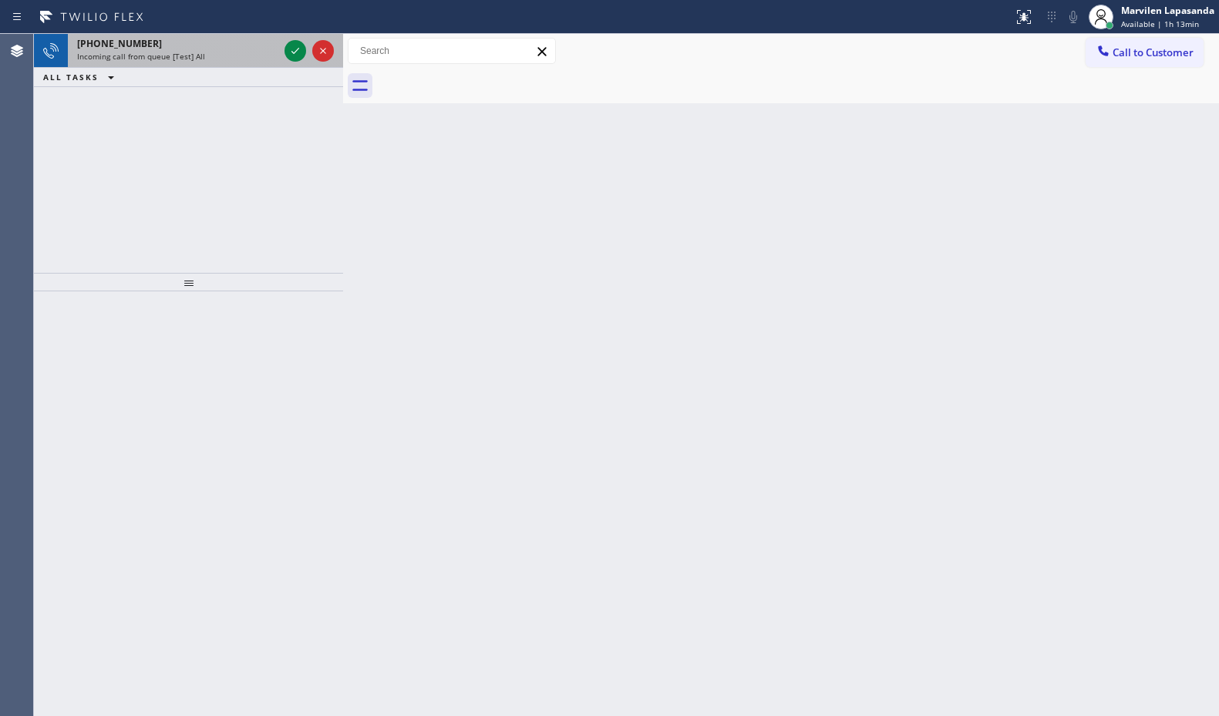
click at [208, 46] on div "[PHONE_NUMBER]" at bounding box center [177, 43] width 201 height 13
click at [241, 49] on div "[PHONE_NUMBER]" at bounding box center [177, 43] width 201 height 13
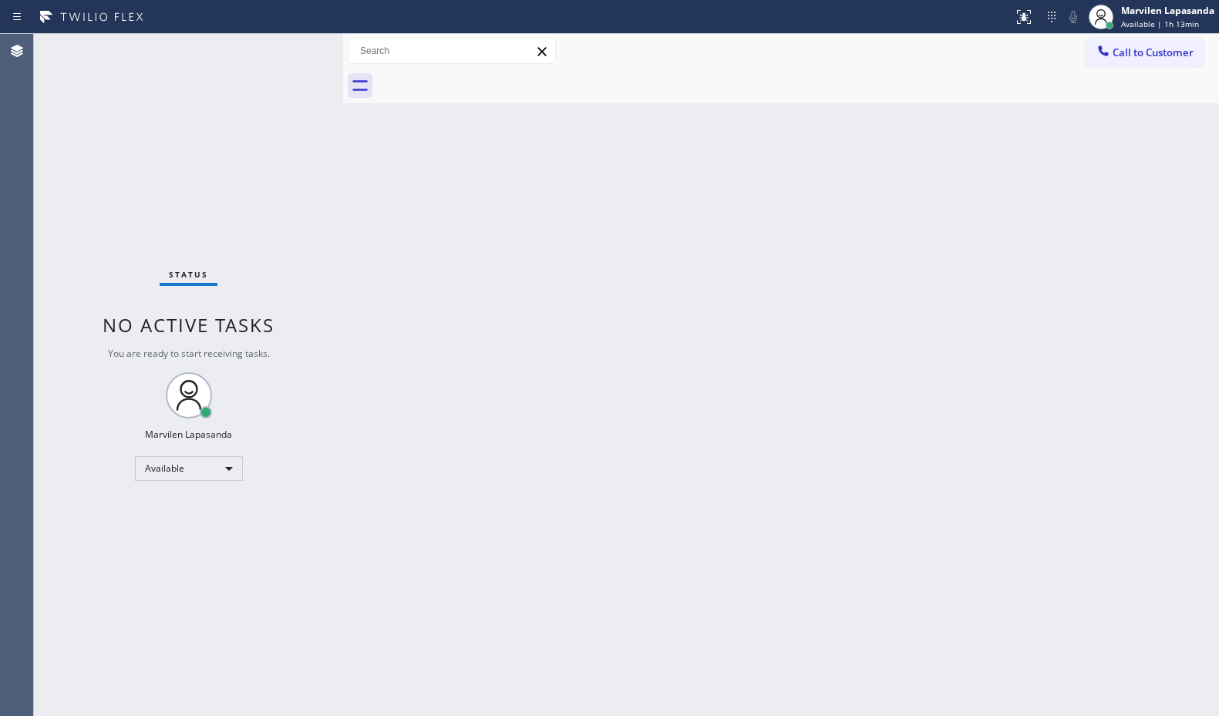
drag, startPoint x: 1090, startPoint y: 207, endPoint x: 1211, endPoint y: 241, distance: 125.7
click at [1107, 211] on div "Back to Dashboard Change Sender ID Customers Technicians Select a contact Outbo…" at bounding box center [781, 375] width 876 height 682
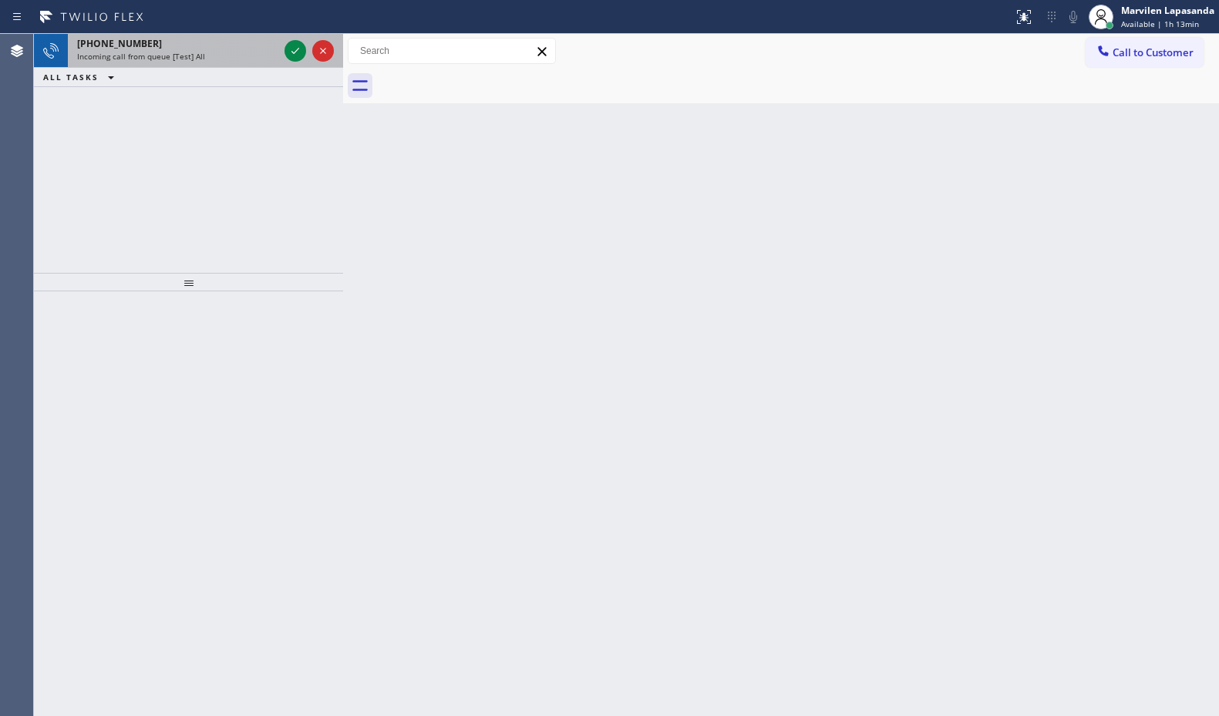
click at [203, 49] on div "[PHONE_NUMBER]" at bounding box center [177, 43] width 201 height 13
click at [262, 55] on div "Incoming call from queue [Test] All" at bounding box center [177, 56] width 201 height 11
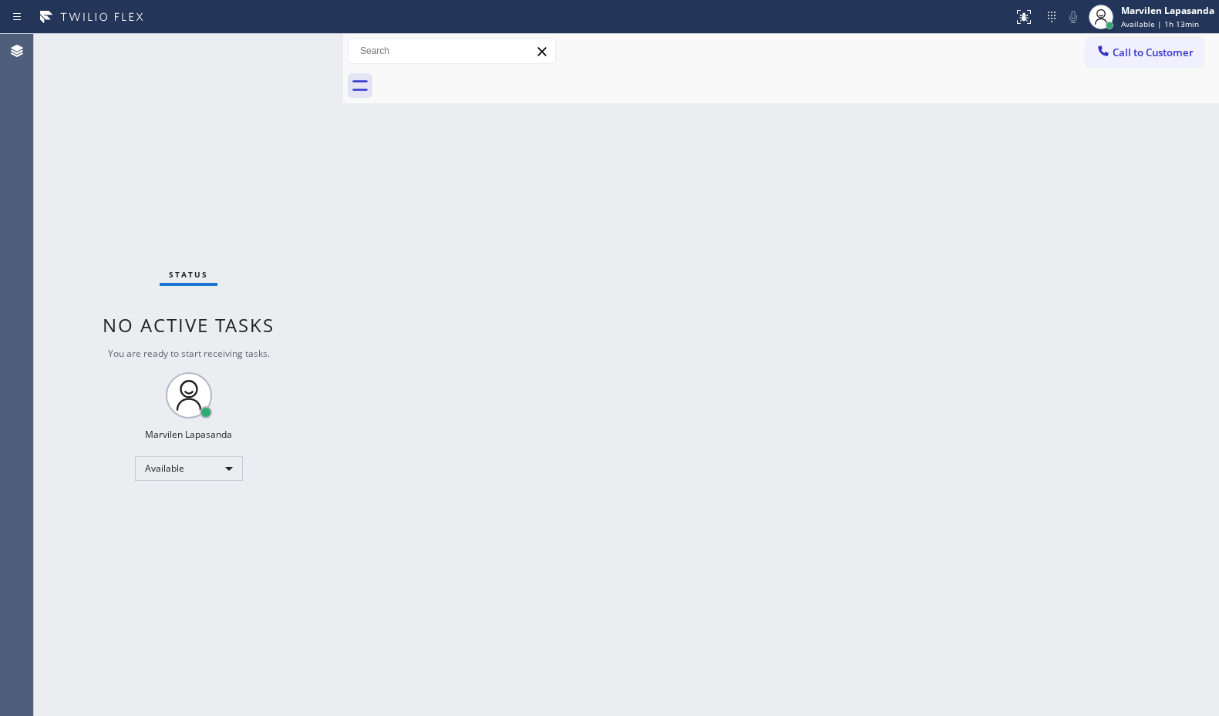
click at [256, 51] on div "Status No active tasks You are ready to start receiving tasks. Marvilen Lapasan…" at bounding box center [188, 375] width 309 height 682
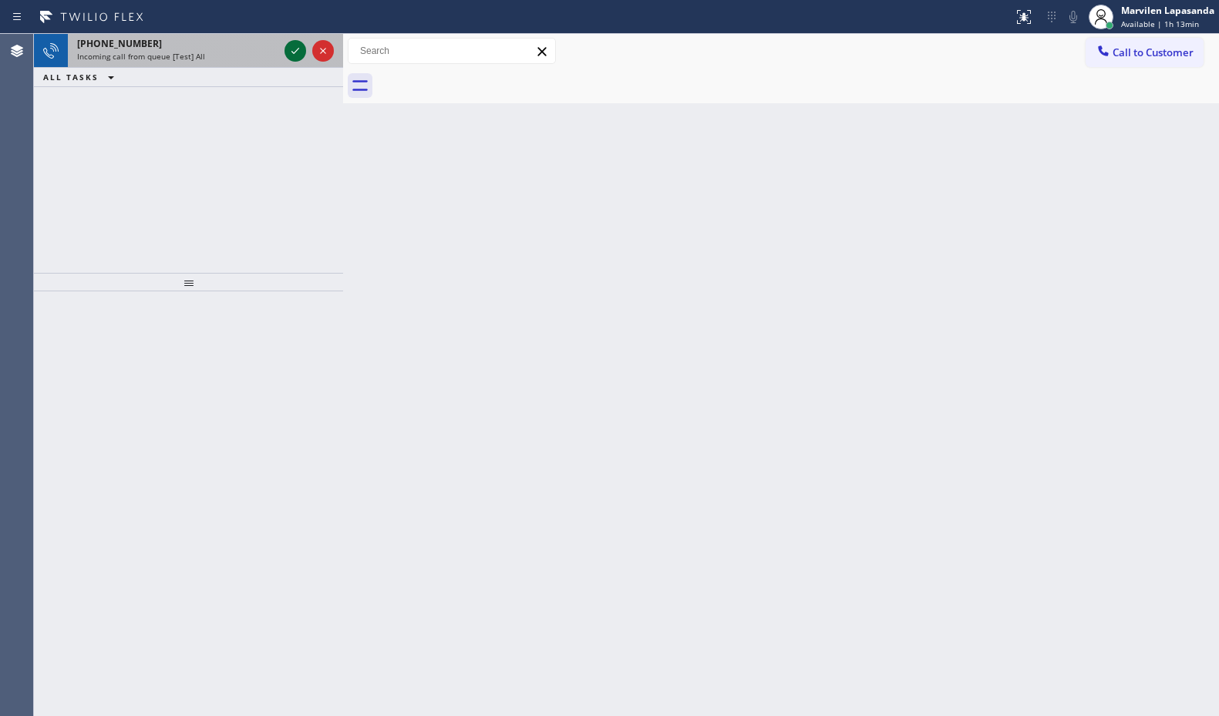
drag, startPoint x: 211, startPoint y: 48, endPoint x: 288, endPoint y: 52, distance: 76.4
click at [211, 48] on div "[PHONE_NUMBER]" at bounding box center [177, 43] width 201 height 13
drag, startPoint x: 233, startPoint y: 56, endPoint x: 285, endPoint y: 59, distance: 52.5
click at [233, 56] on div "Incoming call from queue [Test] All" at bounding box center [177, 56] width 201 height 11
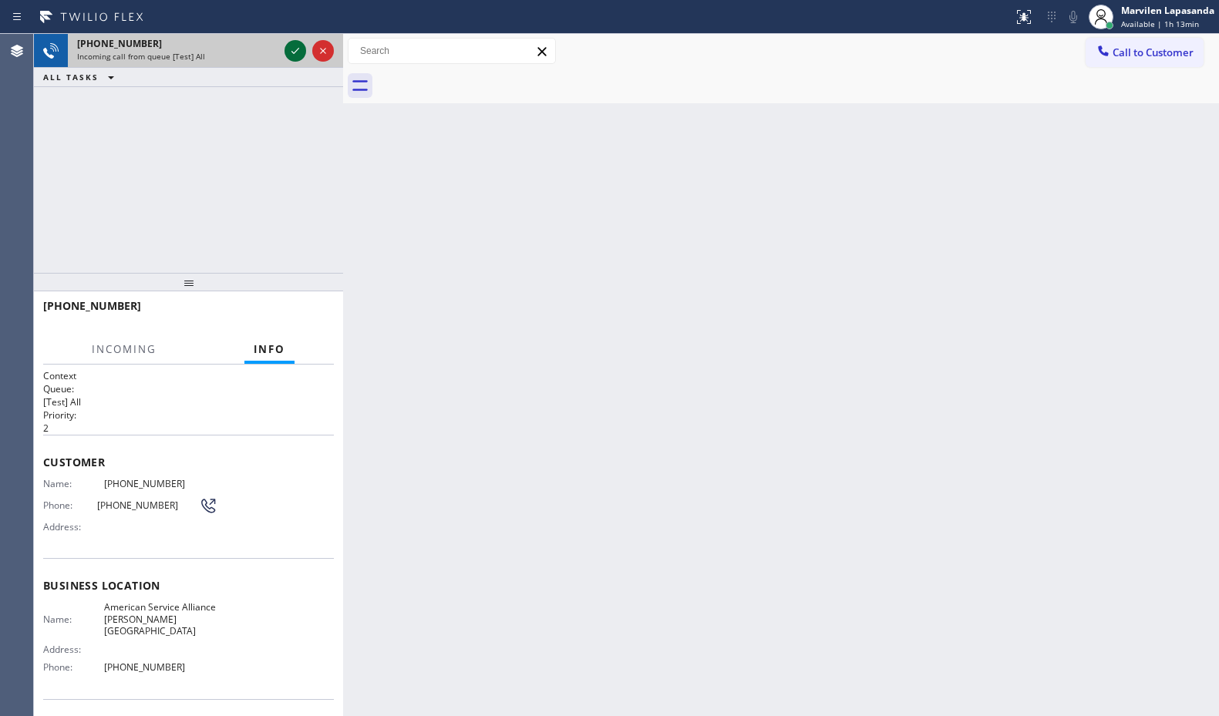
click at [294, 58] on icon at bounding box center [295, 51] width 18 height 18
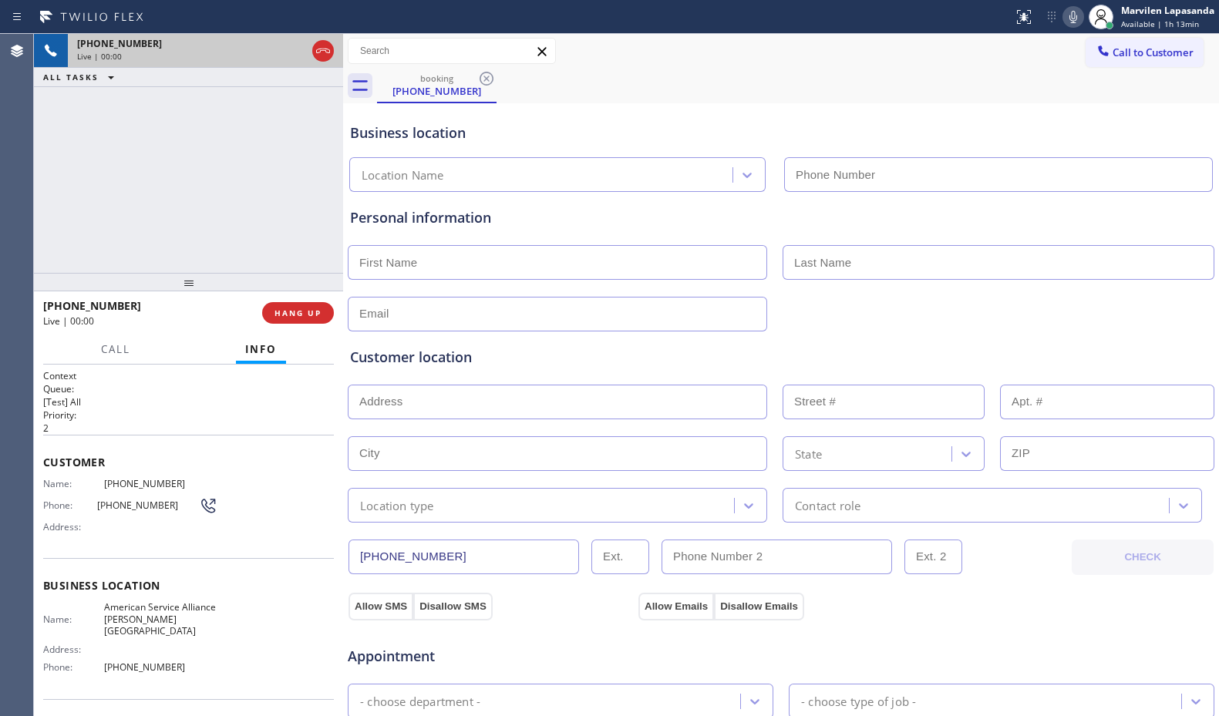
type input "[PHONE_NUMBER]"
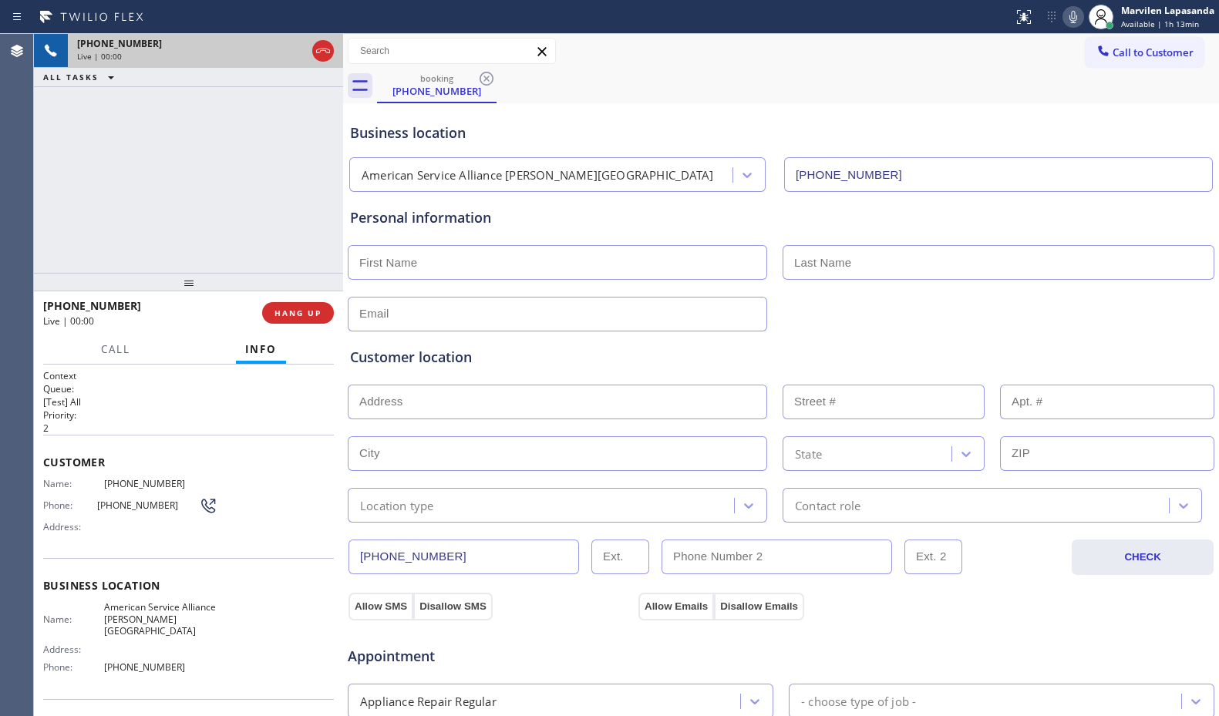
click at [66, 242] on div "[PHONE_NUMBER] Live | 00:00 ALL TASKS ALL TASKS ACTIVE TASKS TASKS IN WRAP UP" at bounding box center [188, 153] width 309 height 239
click at [304, 316] on span "HANG UP" at bounding box center [297, 313] width 47 height 11
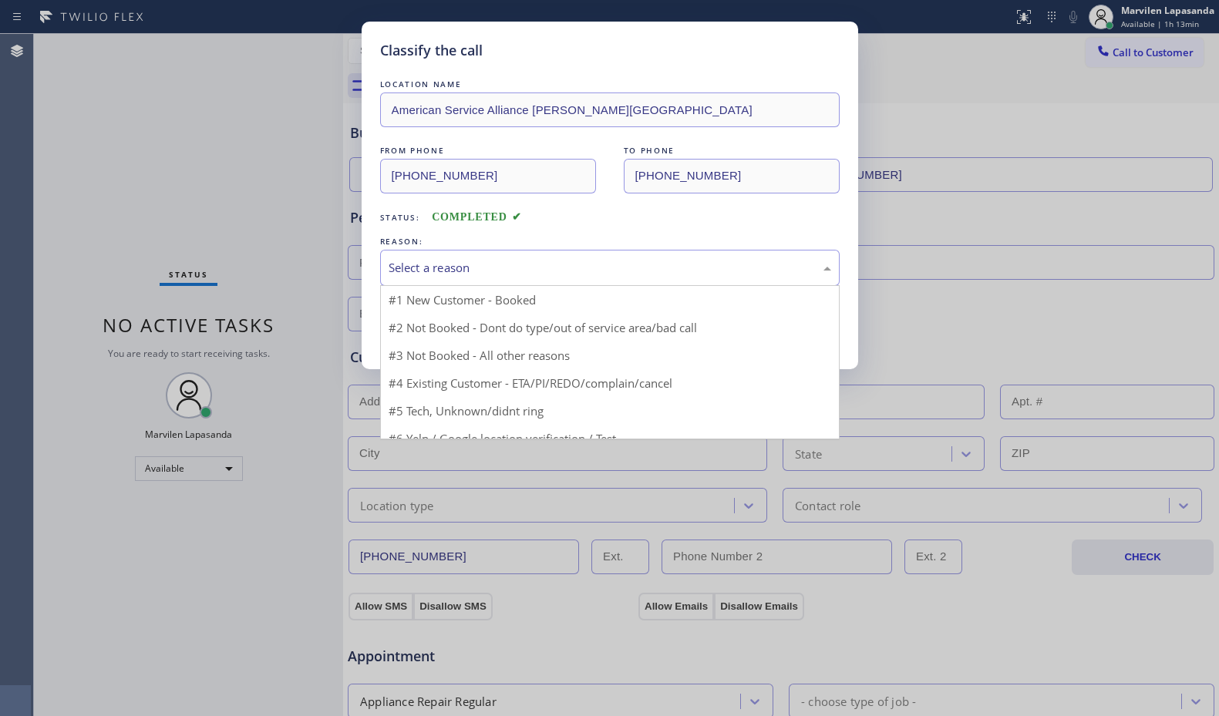
click at [456, 270] on div "Select a reason" at bounding box center [609, 268] width 442 height 18
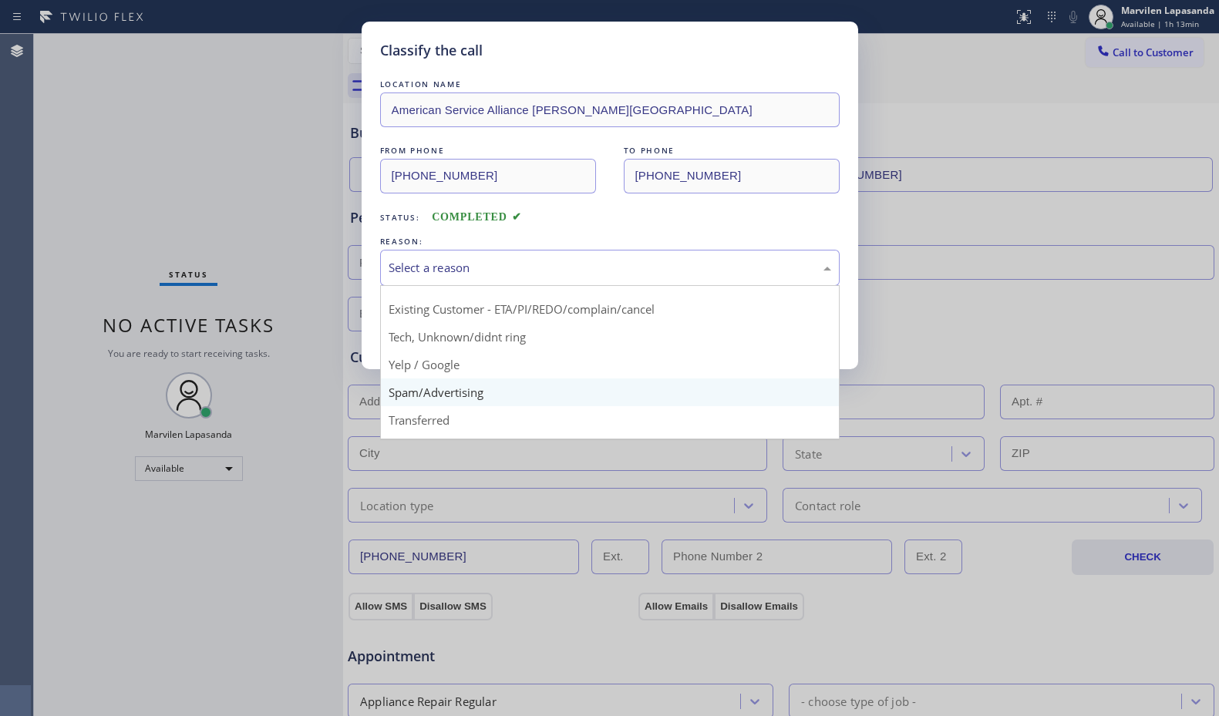
scroll to position [97, 0]
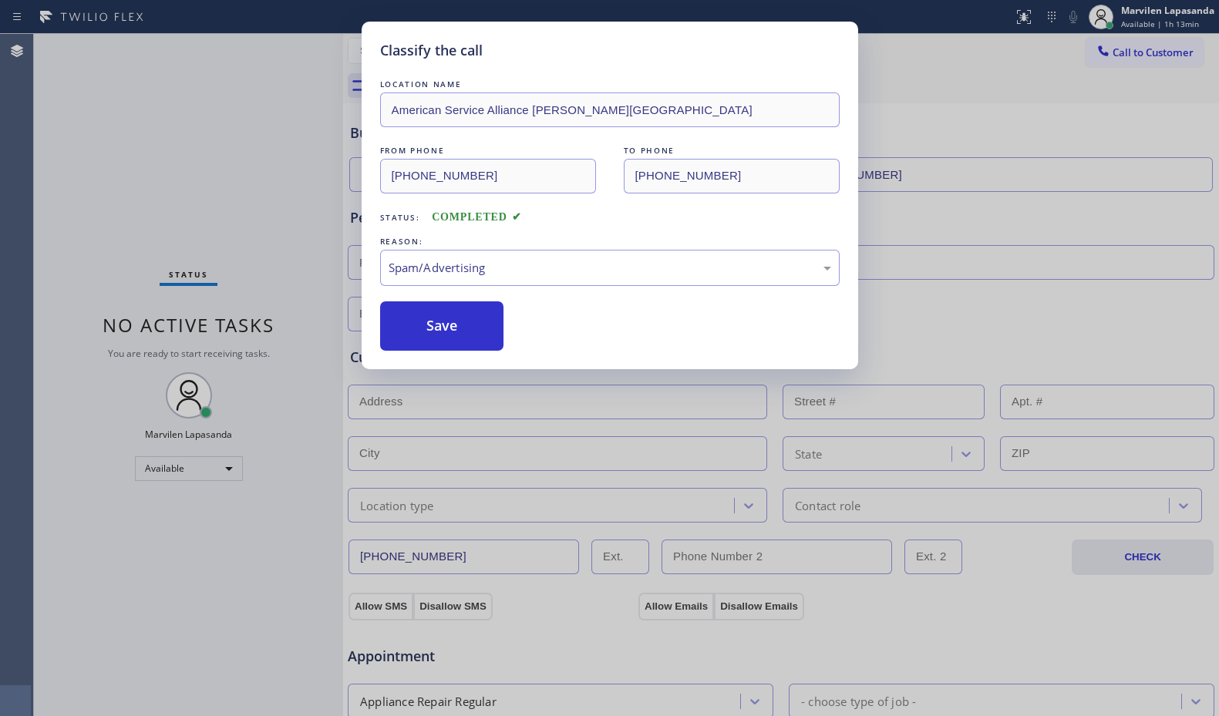
click at [407, 329] on button "Save" at bounding box center [442, 325] width 124 height 49
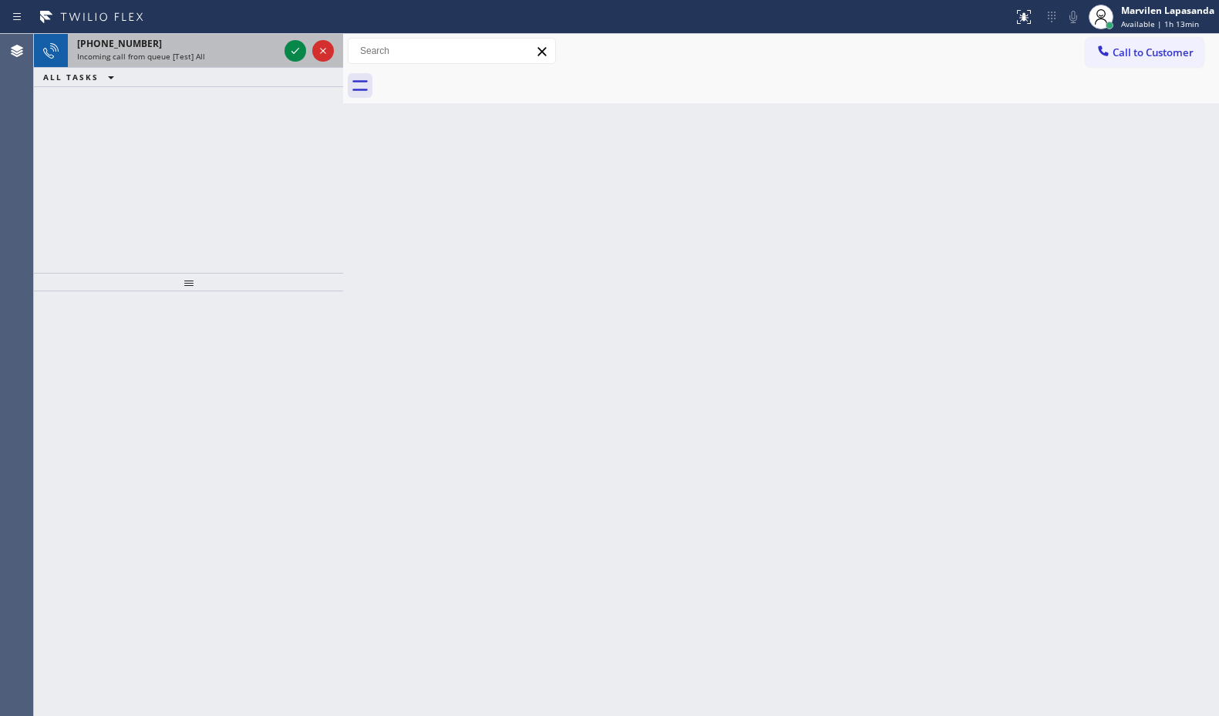
drag, startPoint x: 264, startPoint y: 43, endPoint x: 279, endPoint y: 43, distance: 15.4
click at [264, 43] on div "[PHONE_NUMBER]" at bounding box center [177, 43] width 201 height 13
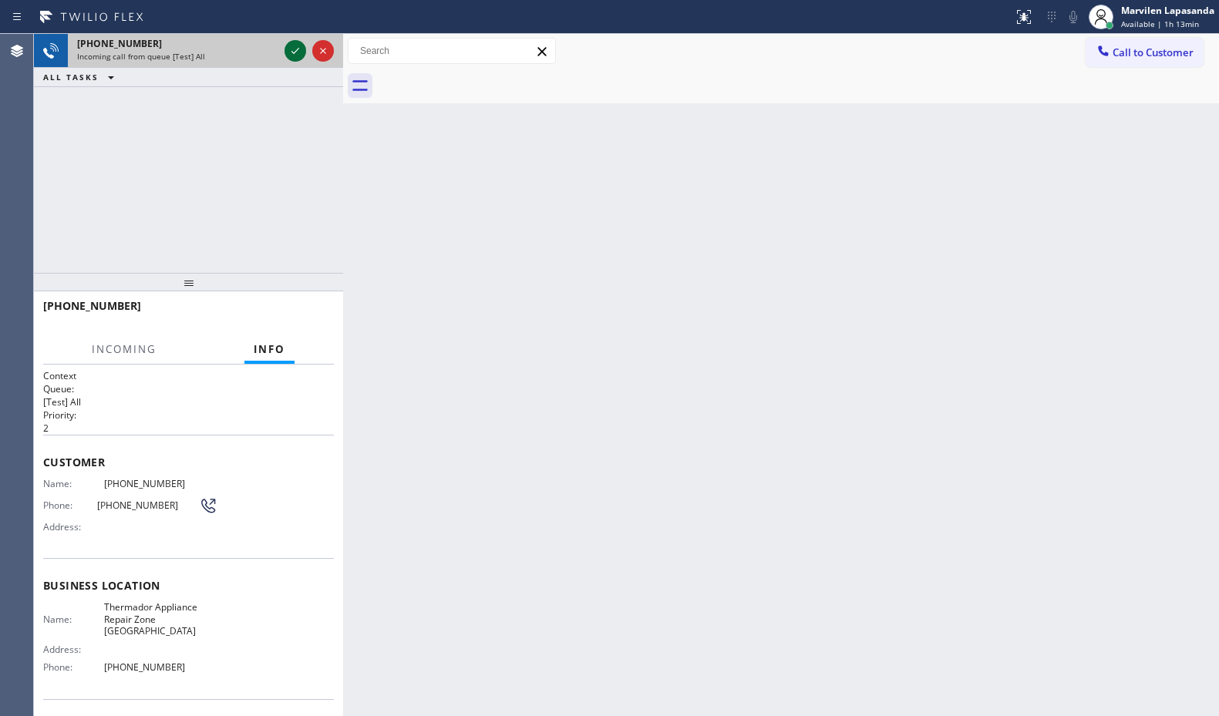
click at [292, 51] on icon at bounding box center [295, 51] width 18 height 18
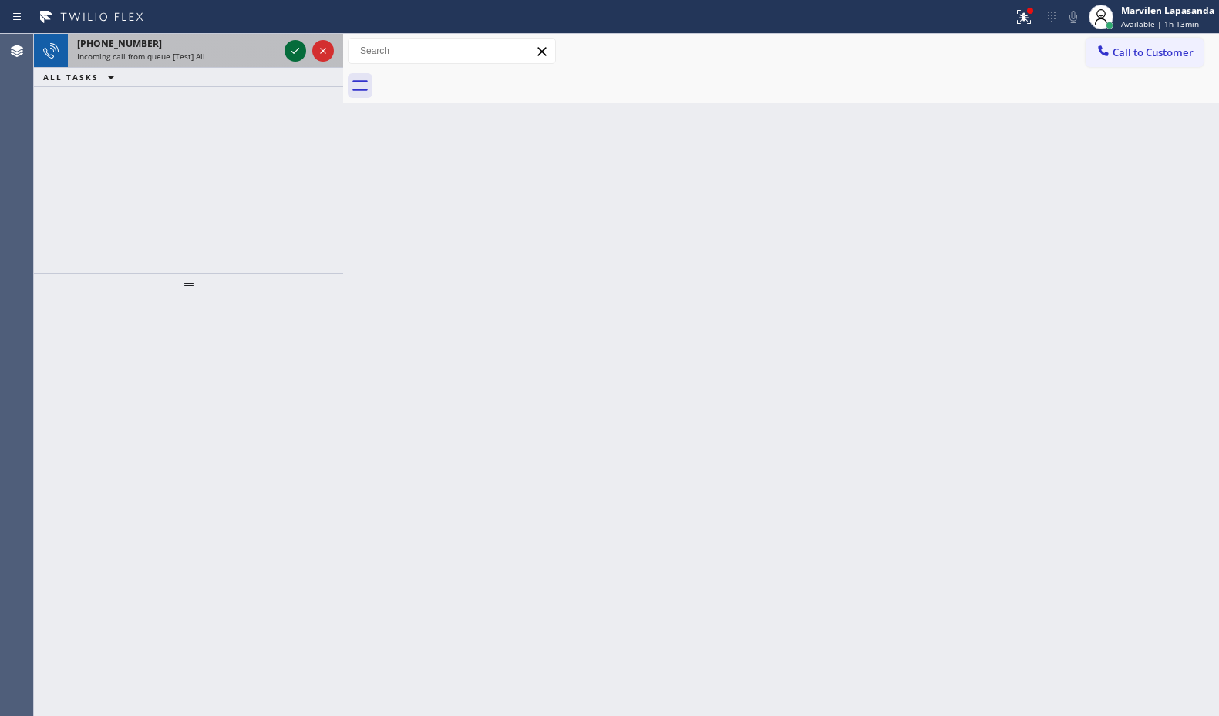
click at [290, 55] on icon at bounding box center [295, 51] width 18 height 18
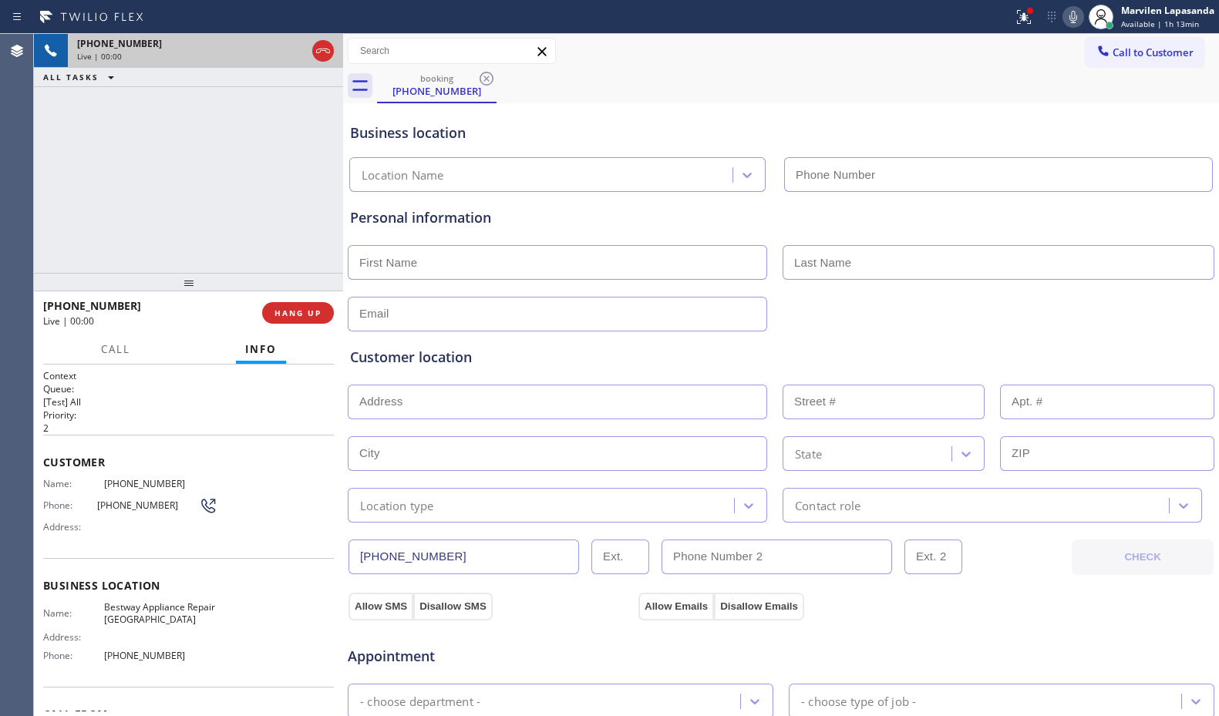
type input "[PHONE_NUMBER]"
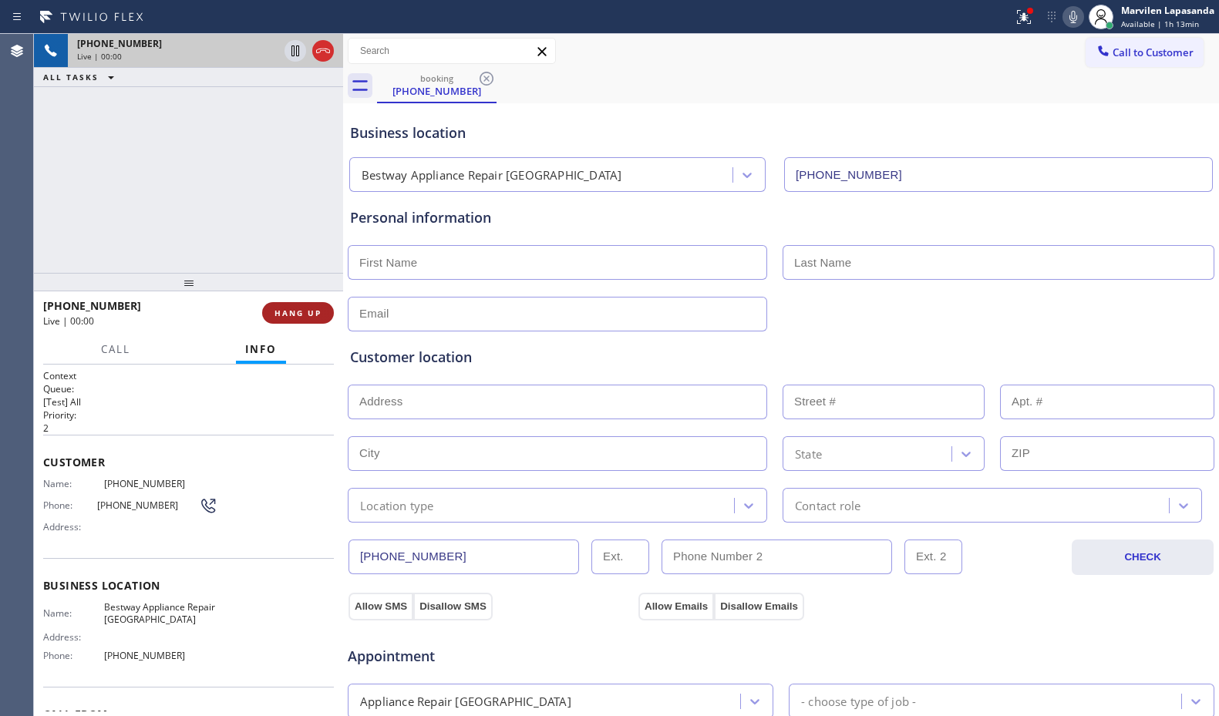
click at [293, 311] on span "HANG UP" at bounding box center [297, 313] width 47 height 11
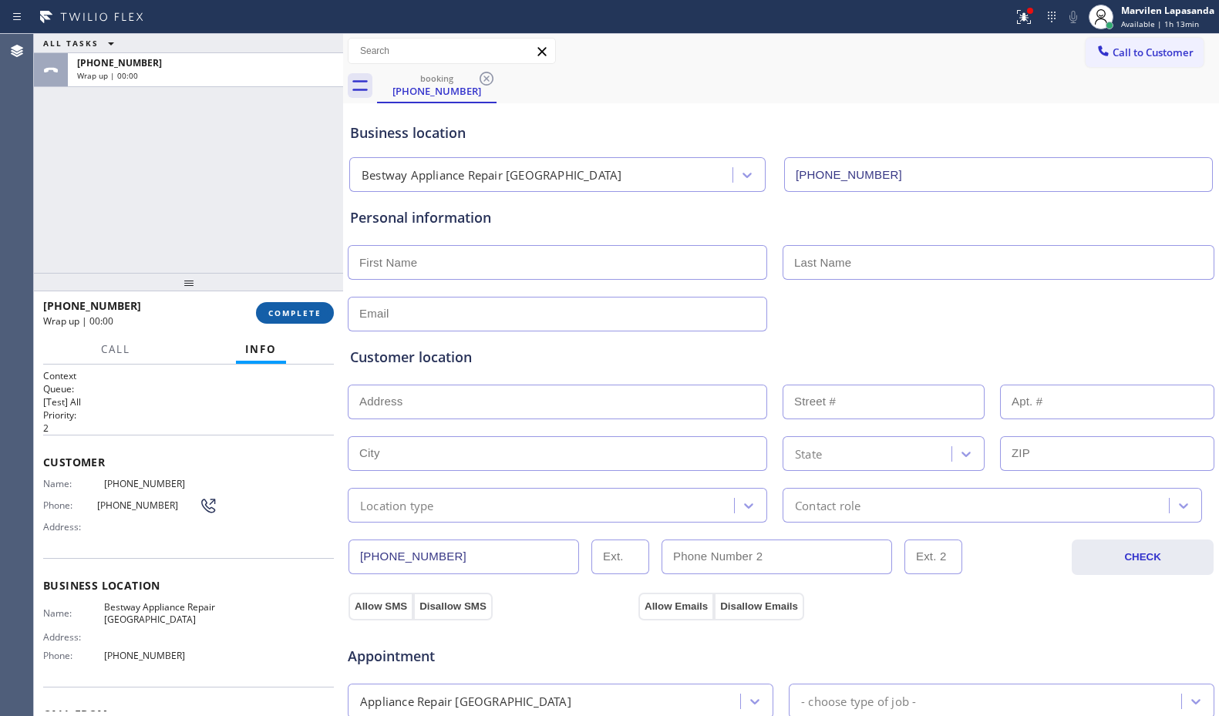
click at [293, 311] on span "COMPLETE" at bounding box center [294, 313] width 53 height 11
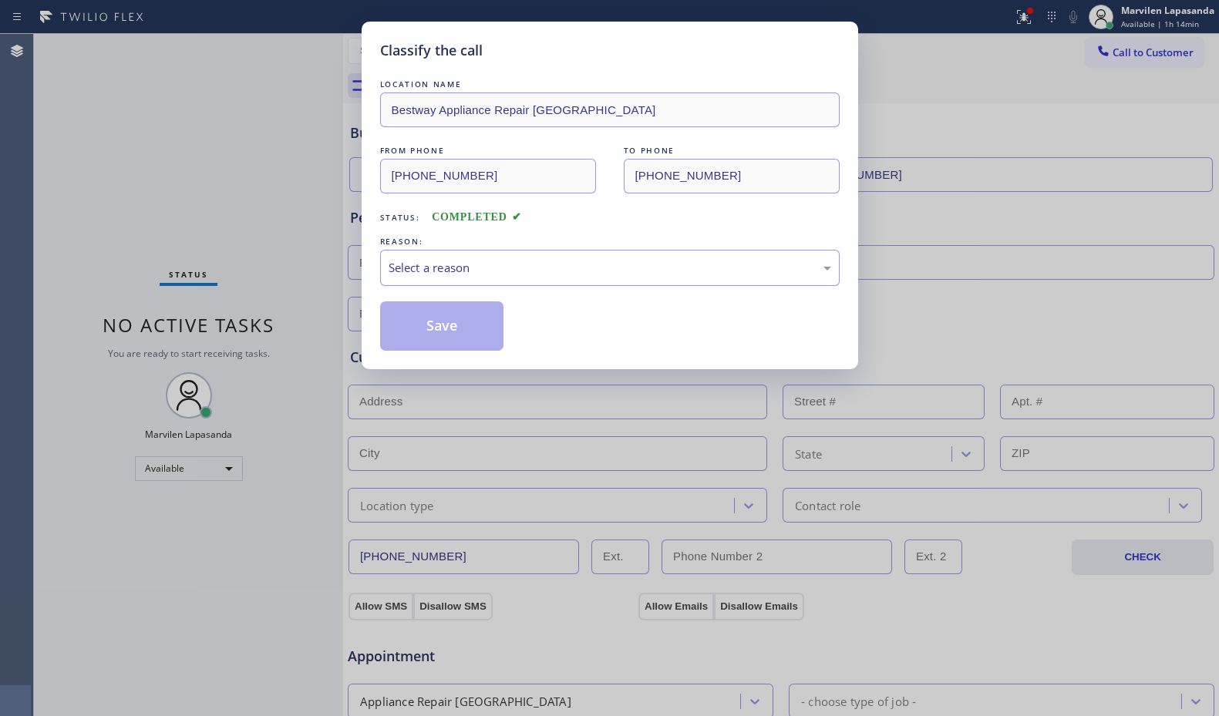
click at [449, 271] on div "Select a reason" at bounding box center [609, 268] width 442 height 18
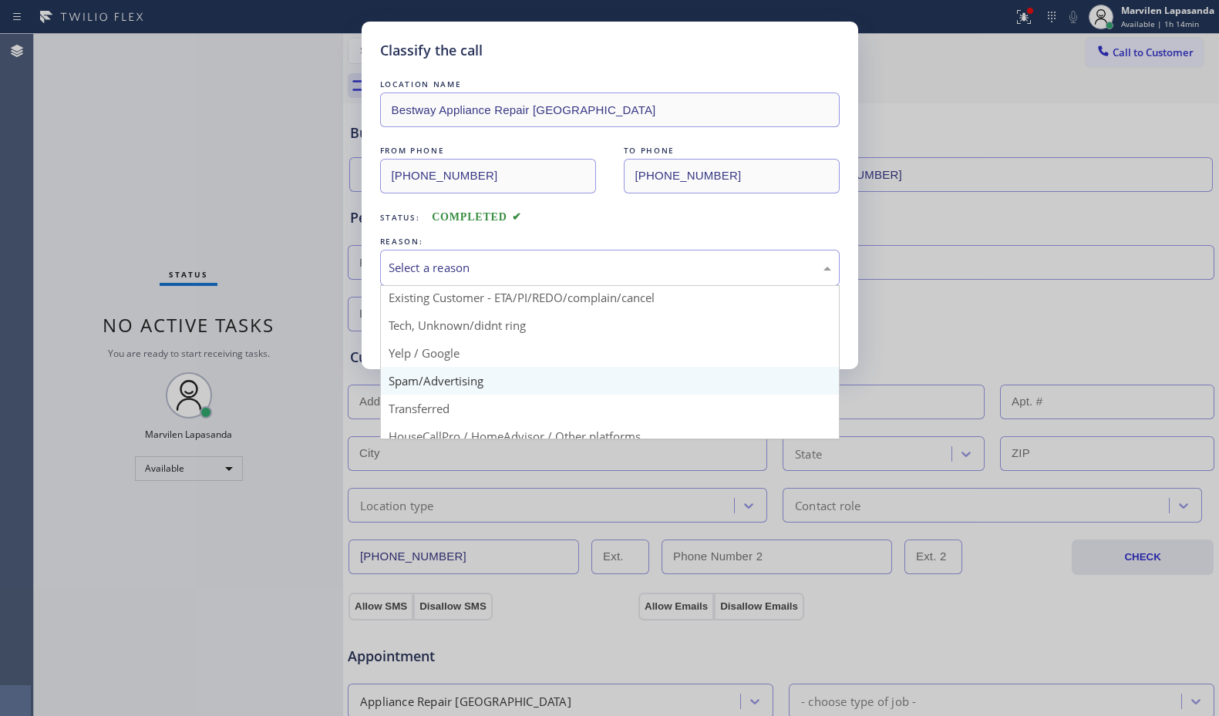
scroll to position [97, 0]
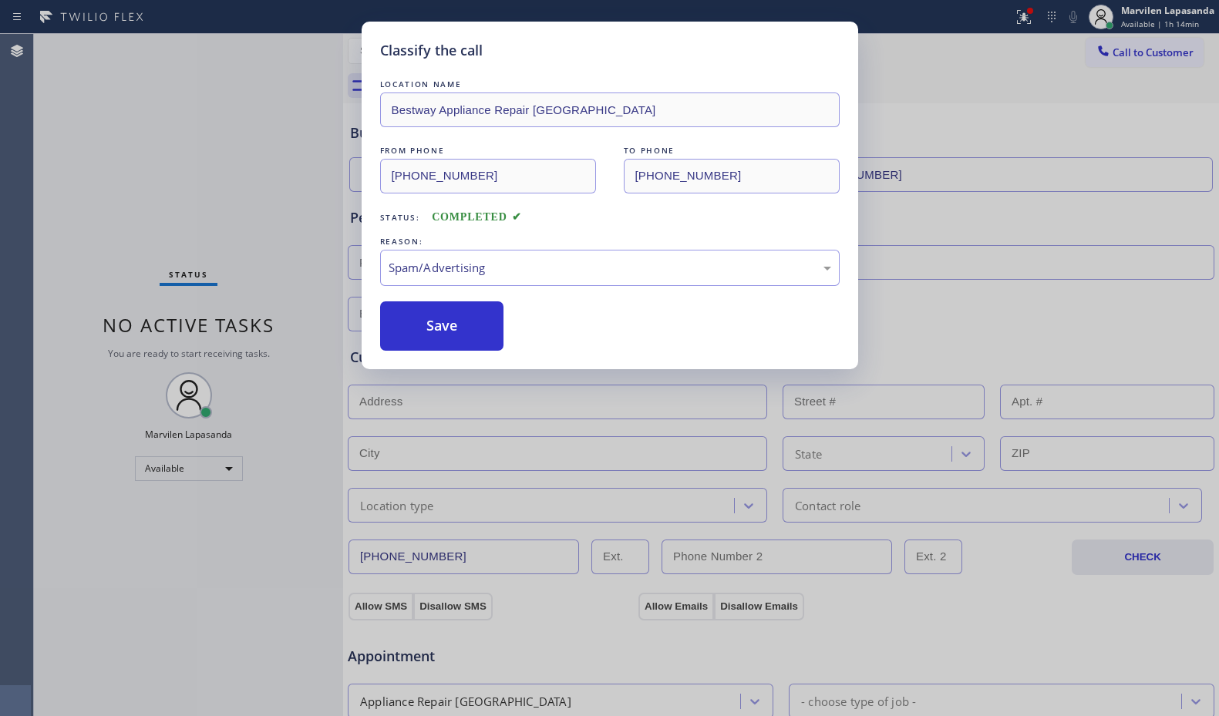
click at [418, 335] on button "Save" at bounding box center [442, 325] width 124 height 49
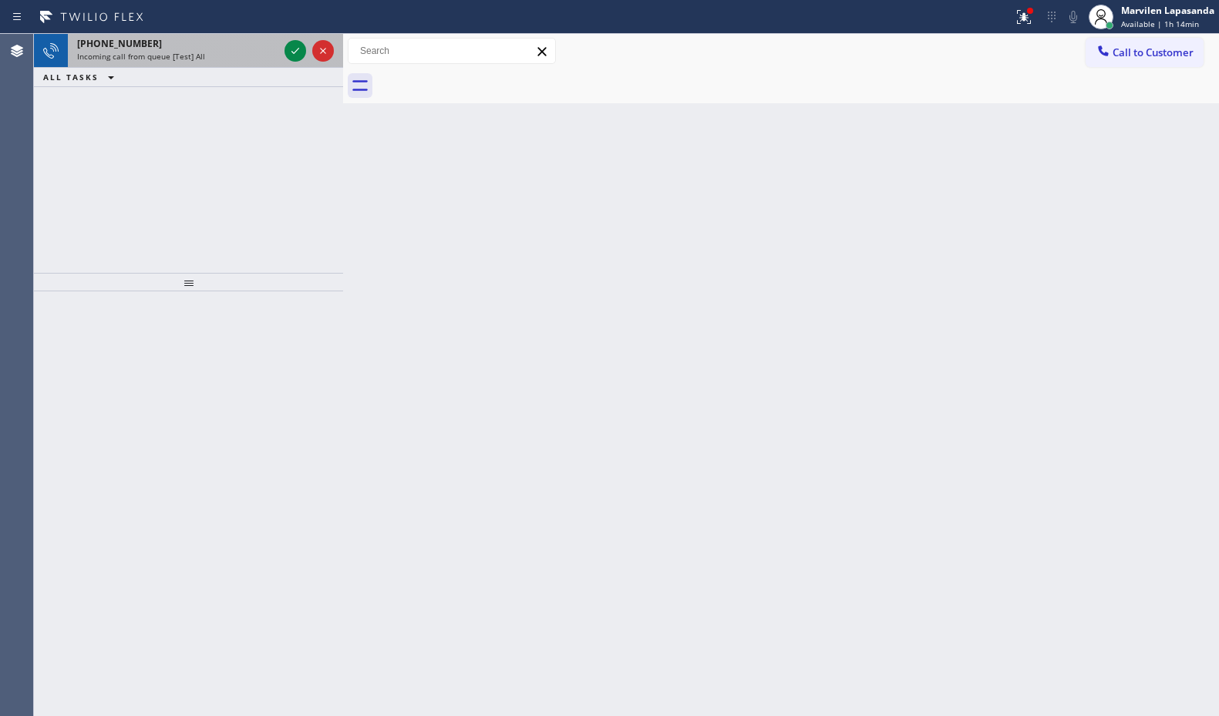
click at [250, 49] on div "[PHONE_NUMBER]" at bounding box center [177, 43] width 201 height 13
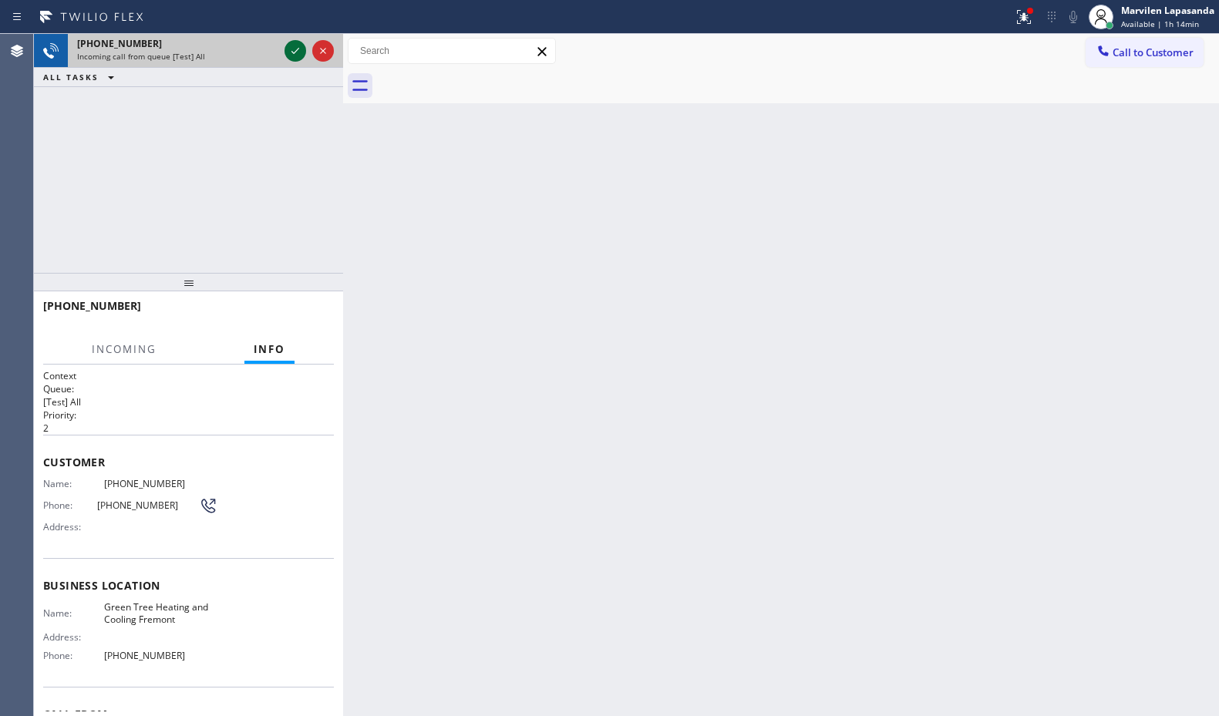
click at [293, 46] on icon at bounding box center [295, 51] width 18 height 18
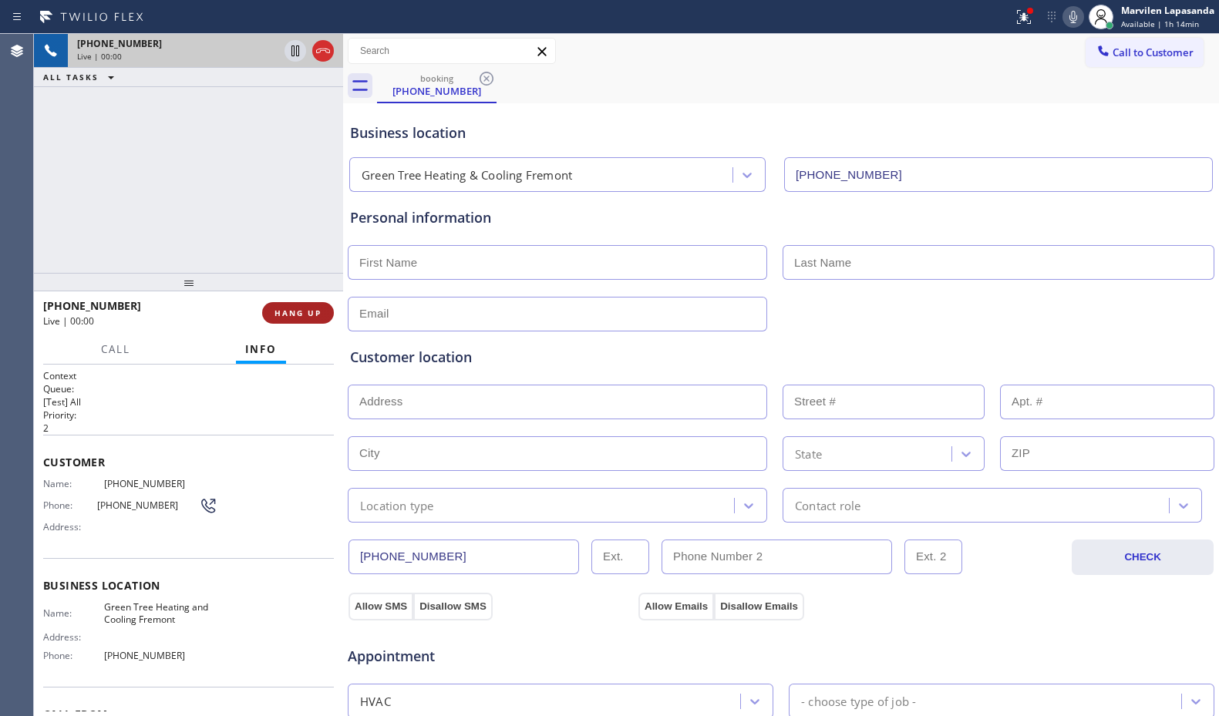
type input "[PHONE_NUMBER]"
click at [281, 308] on span "HANG UP" at bounding box center [297, 313] width 47 height 11
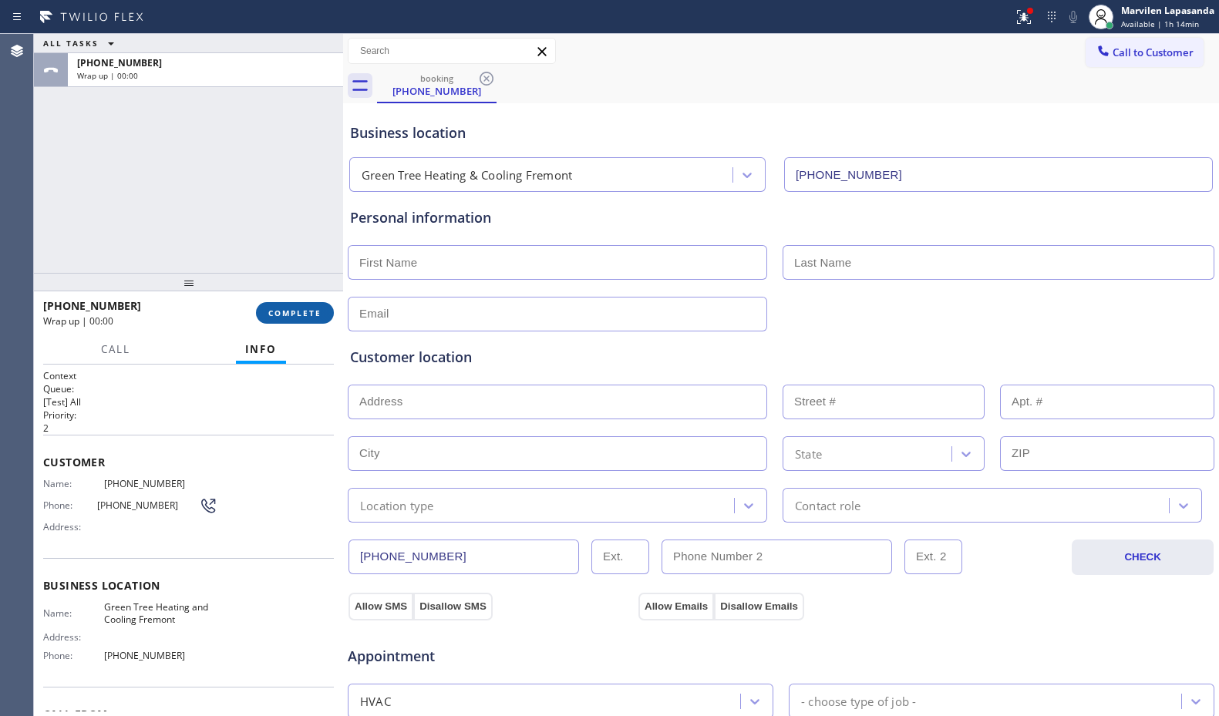
click at [282, 304] on button "COMPLETE" at bounding box center [295, 313] width 78 height 22
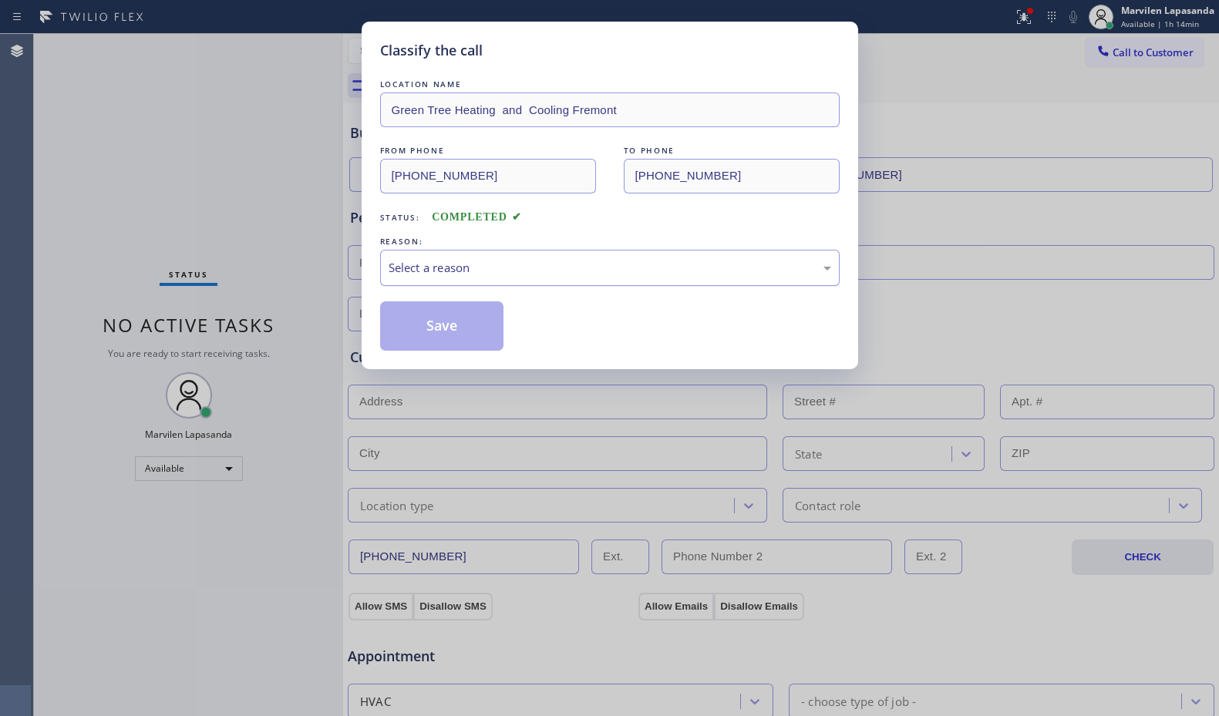
click at [438, 268] on div "Select a reason" at bounding box center [609, 268] width 442 height 18
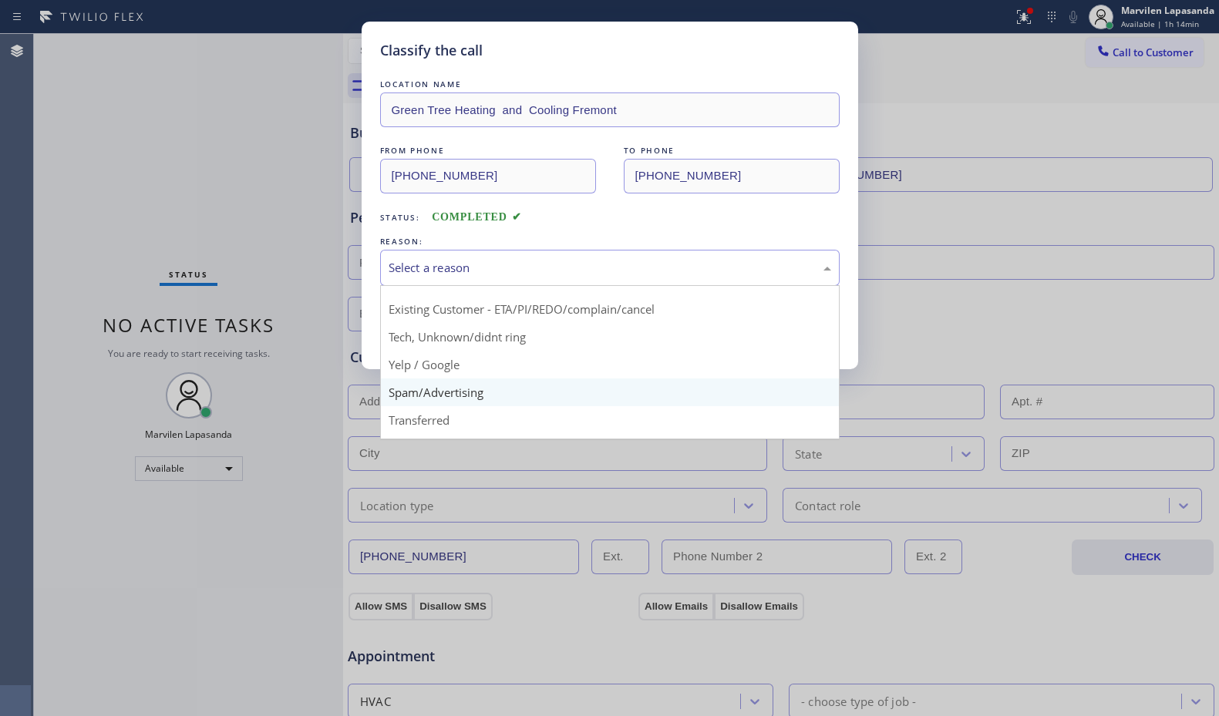
scroll to position [97, 0]
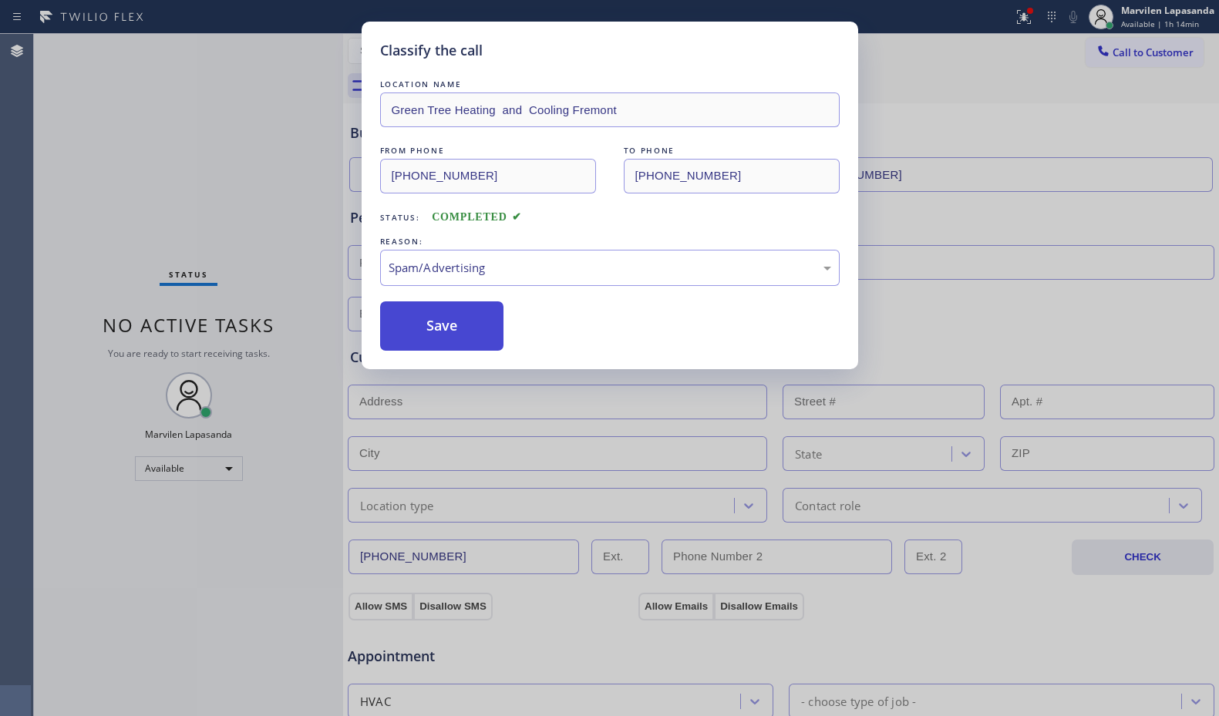
click at [419, 335] on button "Save" at bounding box center [442, 325] width 124 height 49
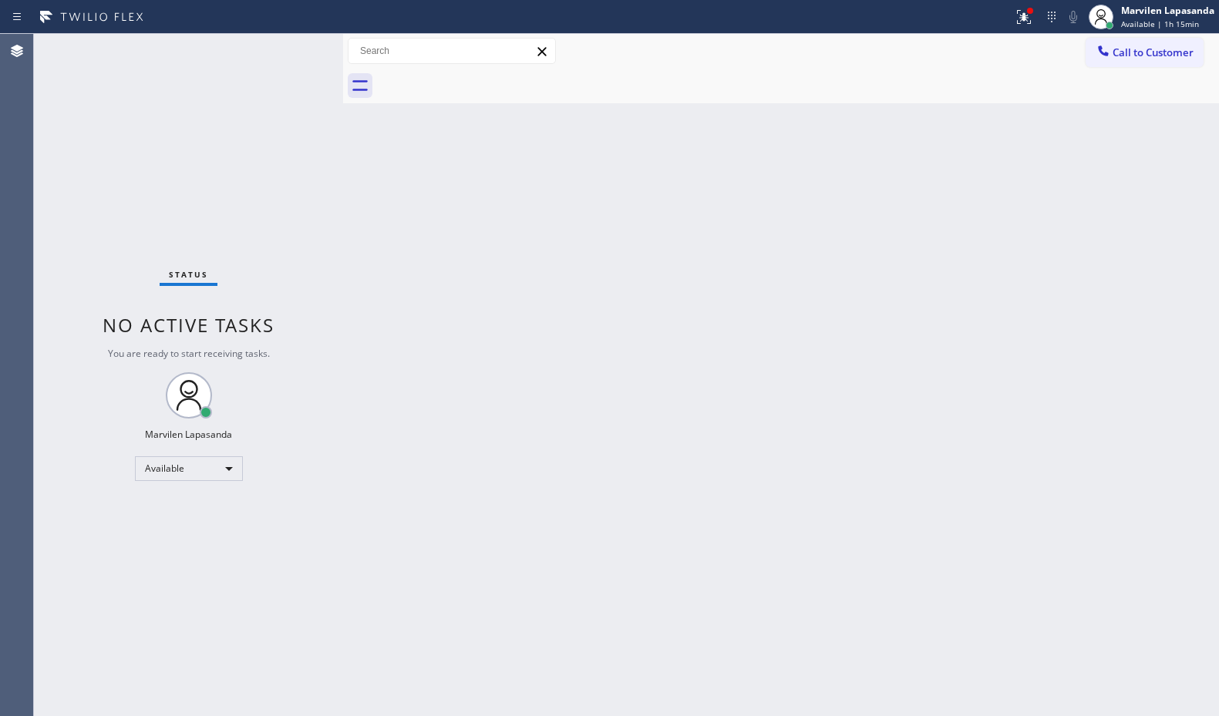
click at [298, 55] on div "Status No active tasks You are ready to start receiving tasks. Marvilen Lapasan…" at bounding box center [188, 375] width 309 height 682
click at [291, 49] on div "Status No active tasks You are ready to start receiving tasks. Marvilen Lapasan…" at bounding box center [188, 375] width 309 height 682
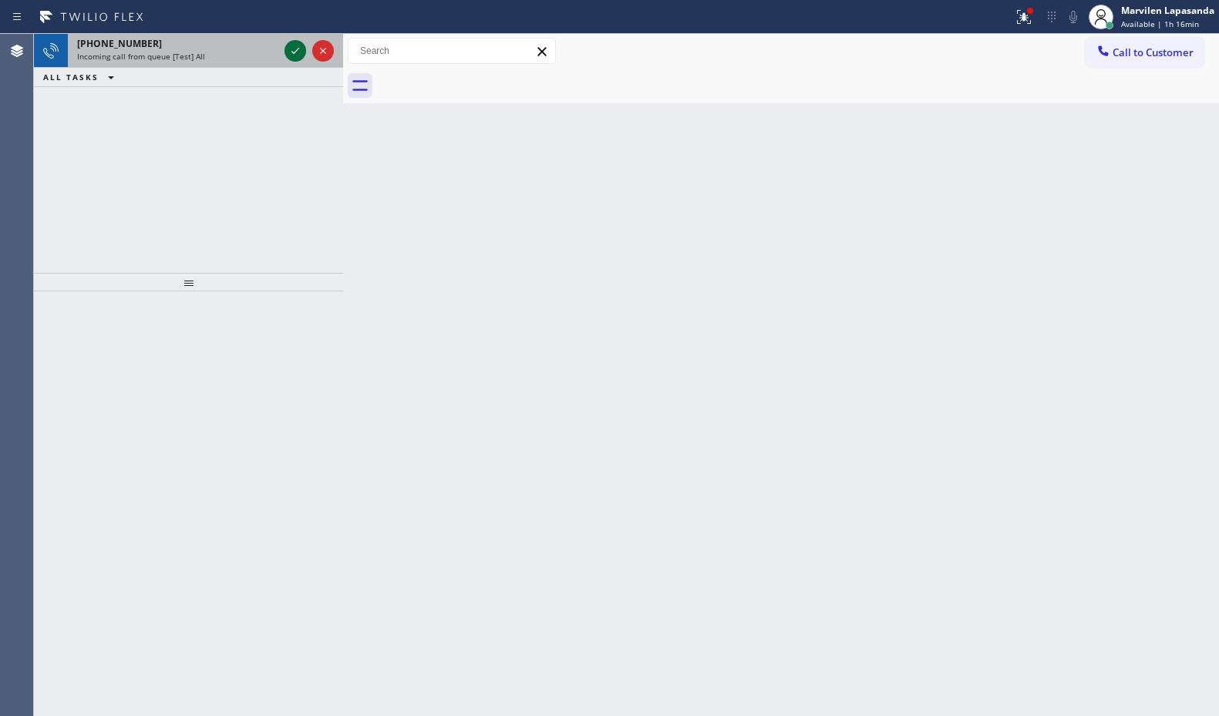
click at [291, 49] on icon at bounding box center [295, 51] width 18 height 18
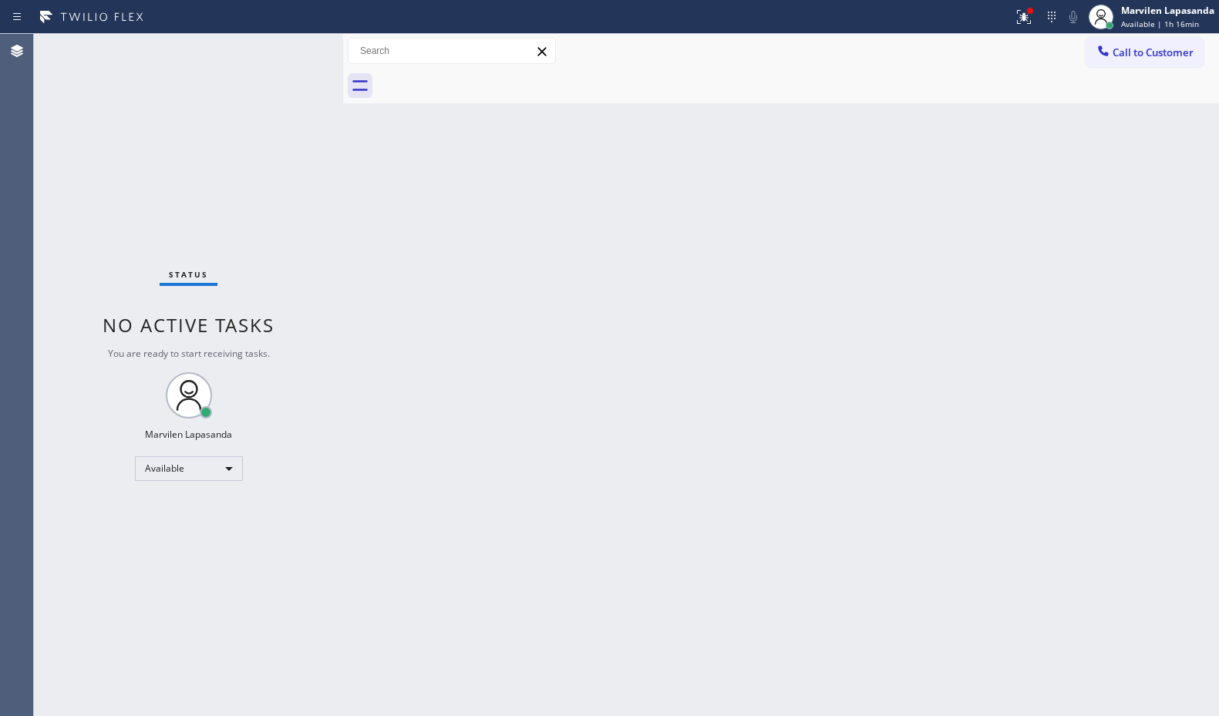
click at [292, 47] on div "Status No active tasks You are ready to start receiving tasks. Marvilen Lapasan…" at bounding box center [188, 375] width 309 height 682
click at [1029, 24] on icon at bounding box center [1023, 17] width 18 height 18
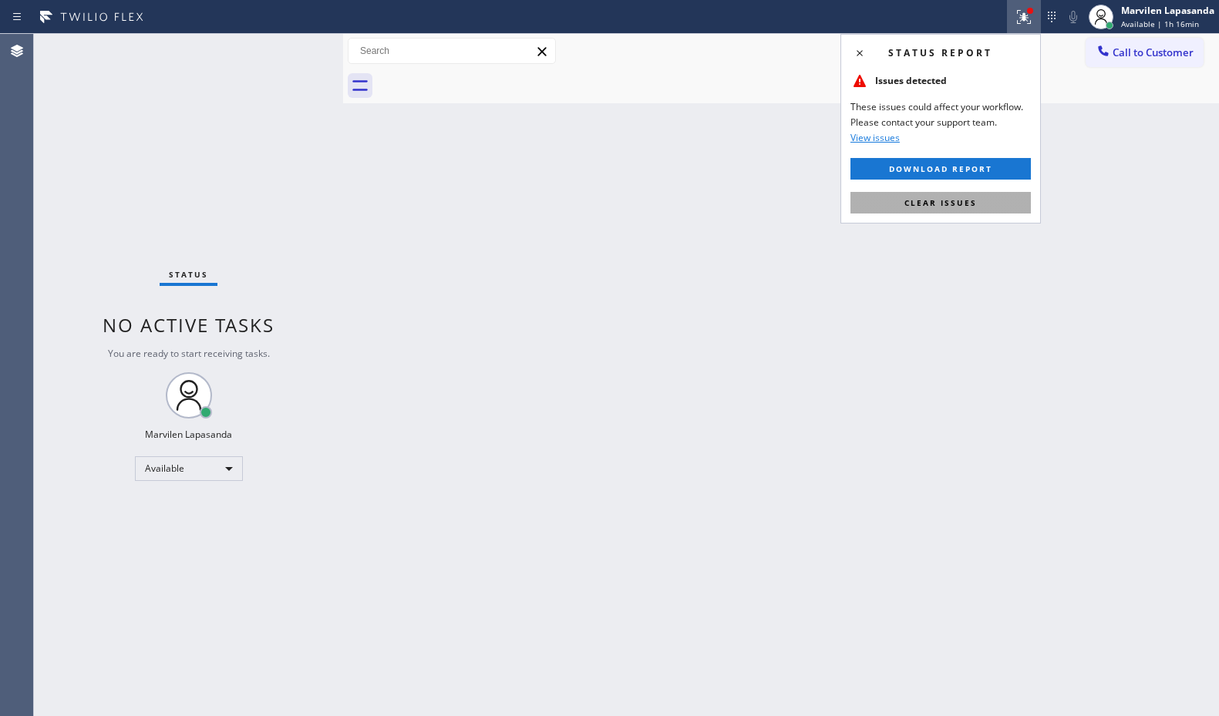
click at [926, 205] on span "Clear issues" at bounding box center [940, 202] width 72 height 11
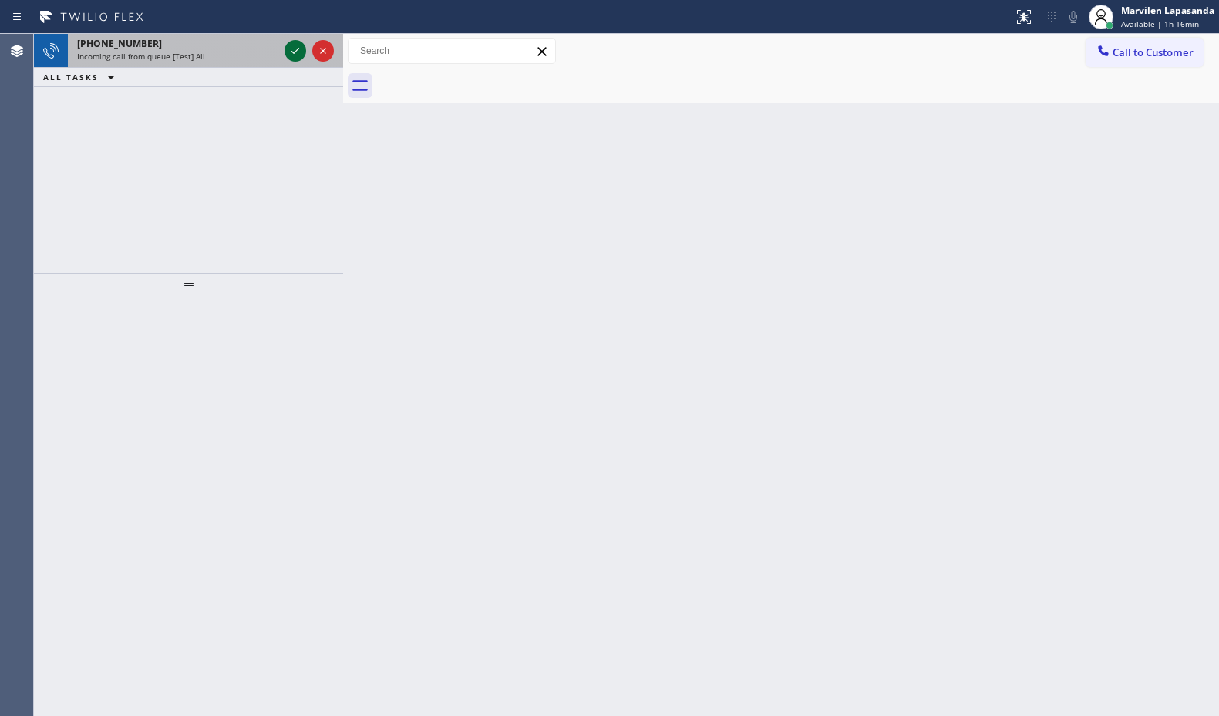
click at [292, 50] on icon at bounding box center [295, 51] width 18 height 18
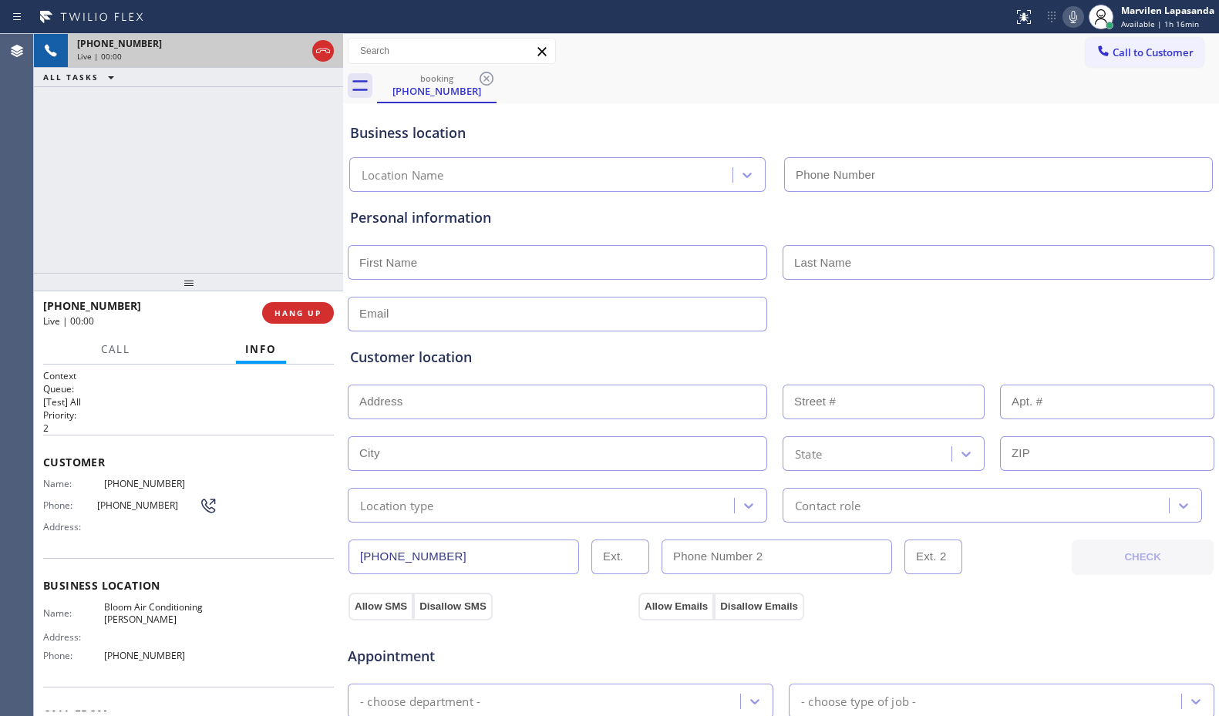
type input "[PHONE_NUMBER]"
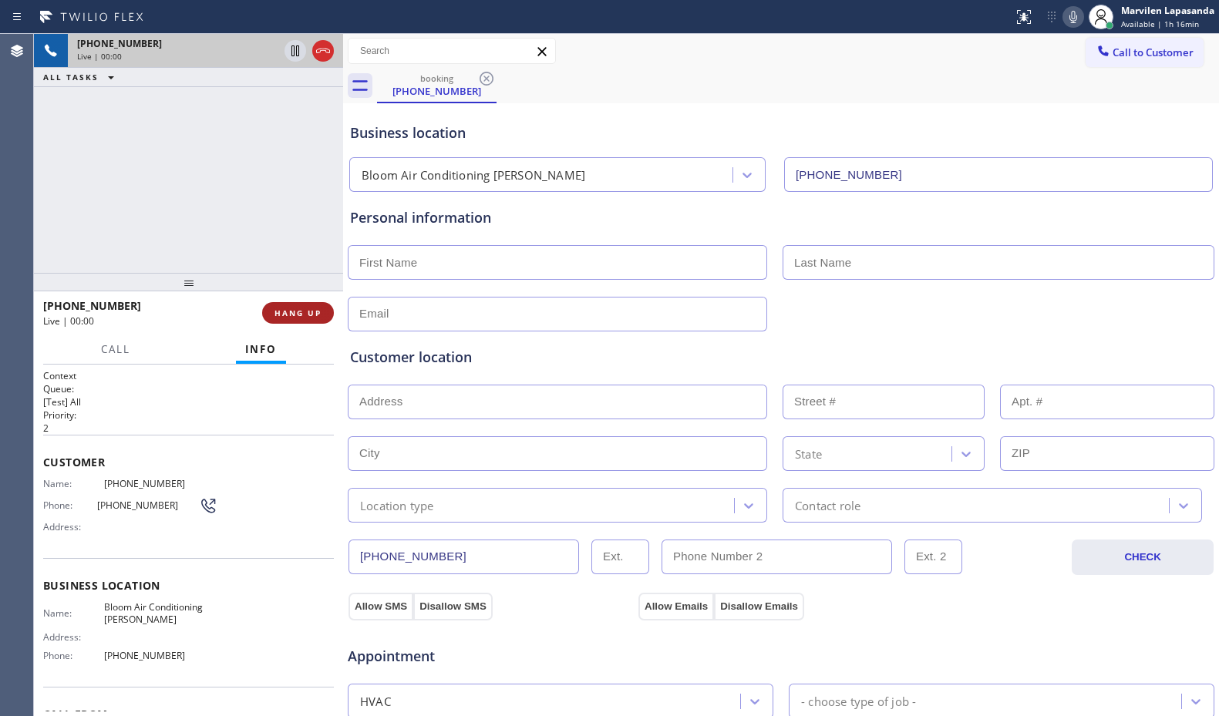
click at [289, 308] on span "HANG UP" at bounding box center [297, 313] width 47 height 11
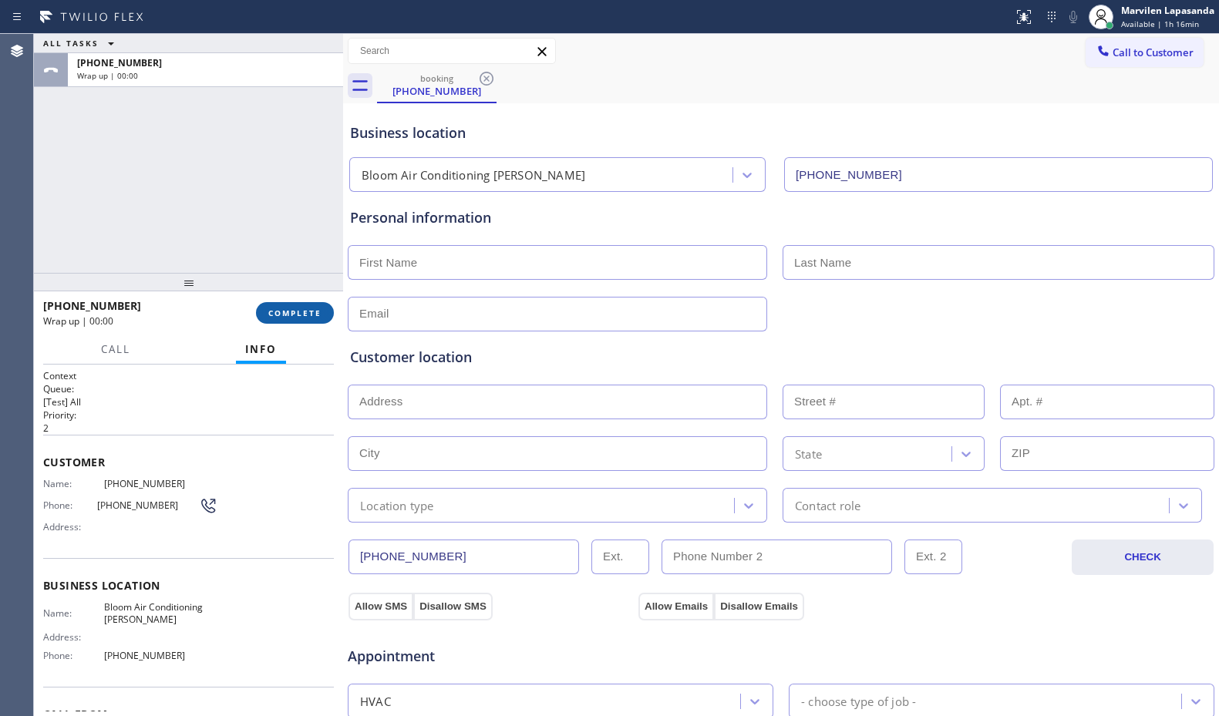
click at [289, 308] on span "COMPLETE" at bounding box center [294, 313] width 53 height 11
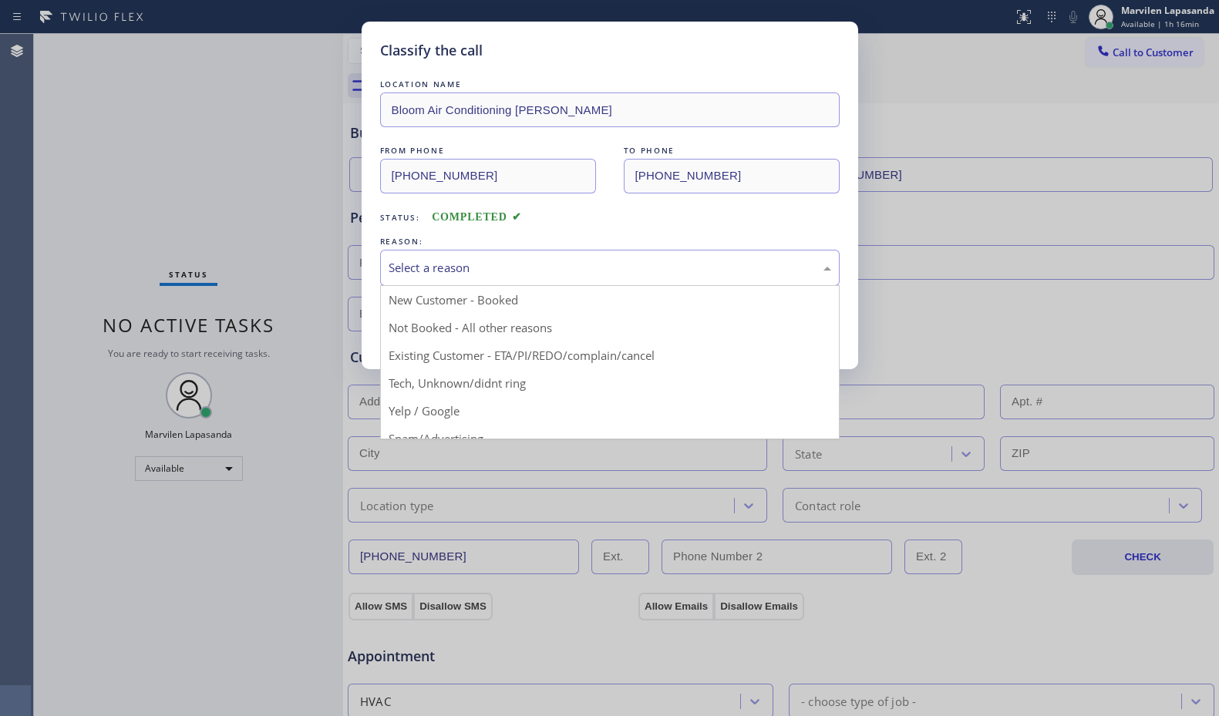
drag, startPoint x: 424, startPoint y: 265, endPoint x: 427, endPoint y: 281, distance: 15.7
click at [425, 266] on div "Select a reason" at bounding box center [609, 268] width 442 height 18
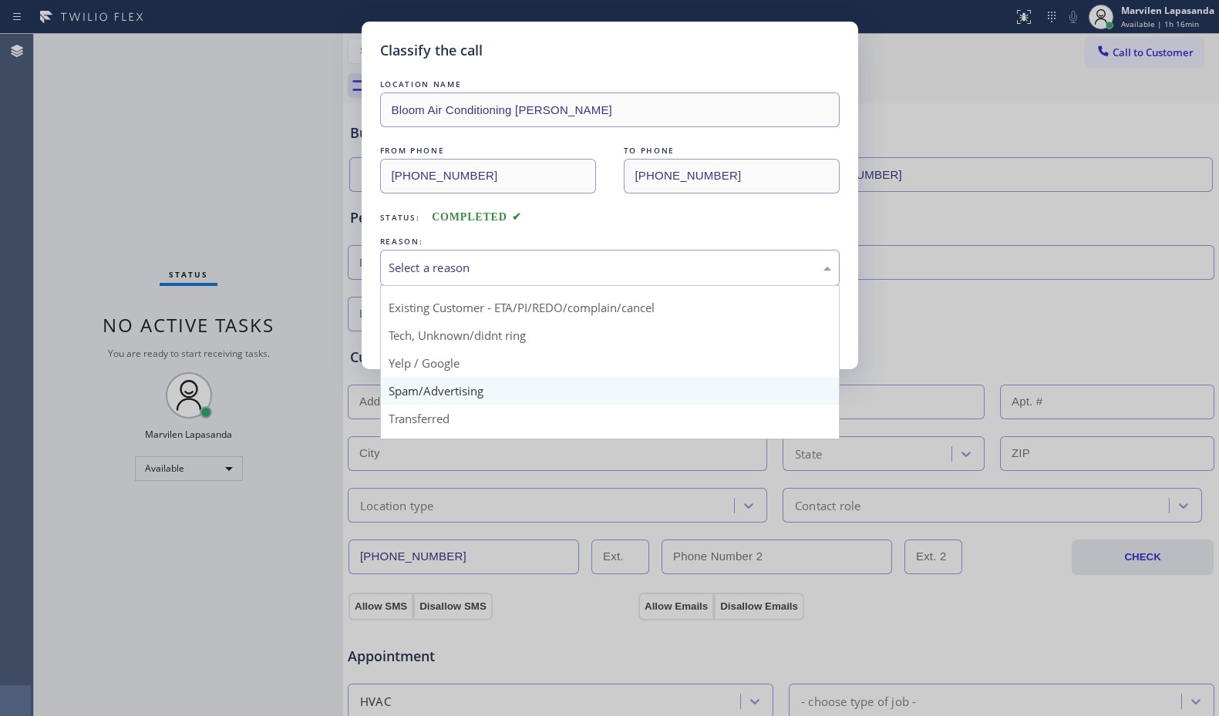
scroll to position [97, 0]
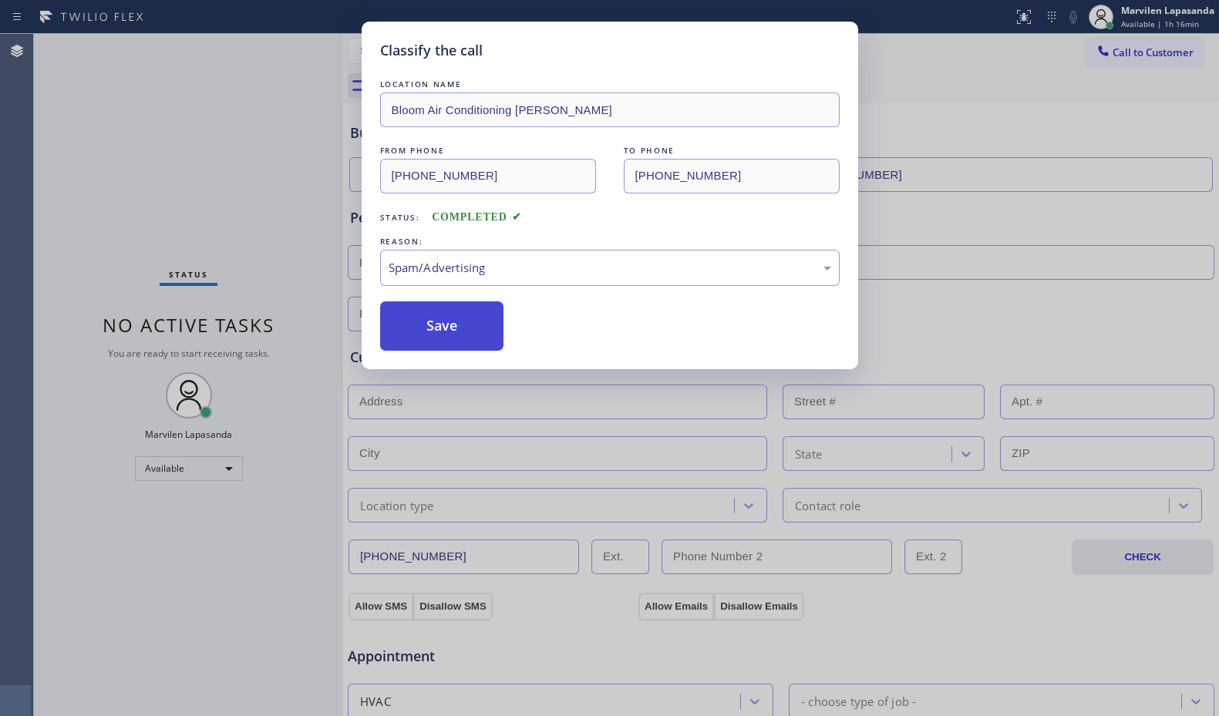
click at [425, 339] on button "Save" at bounding box center [442, 325] width 124 height 49
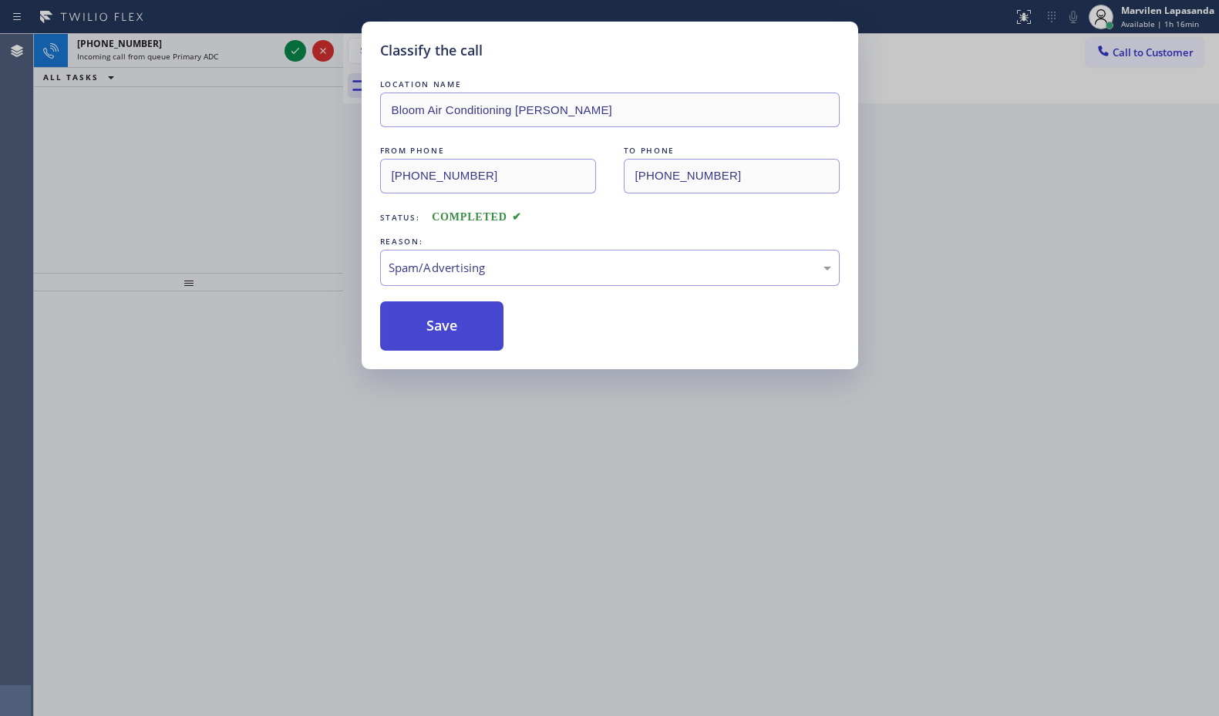
click at [425, 339] on button "Save" at bounding box center [442, 325] width 124 height 49
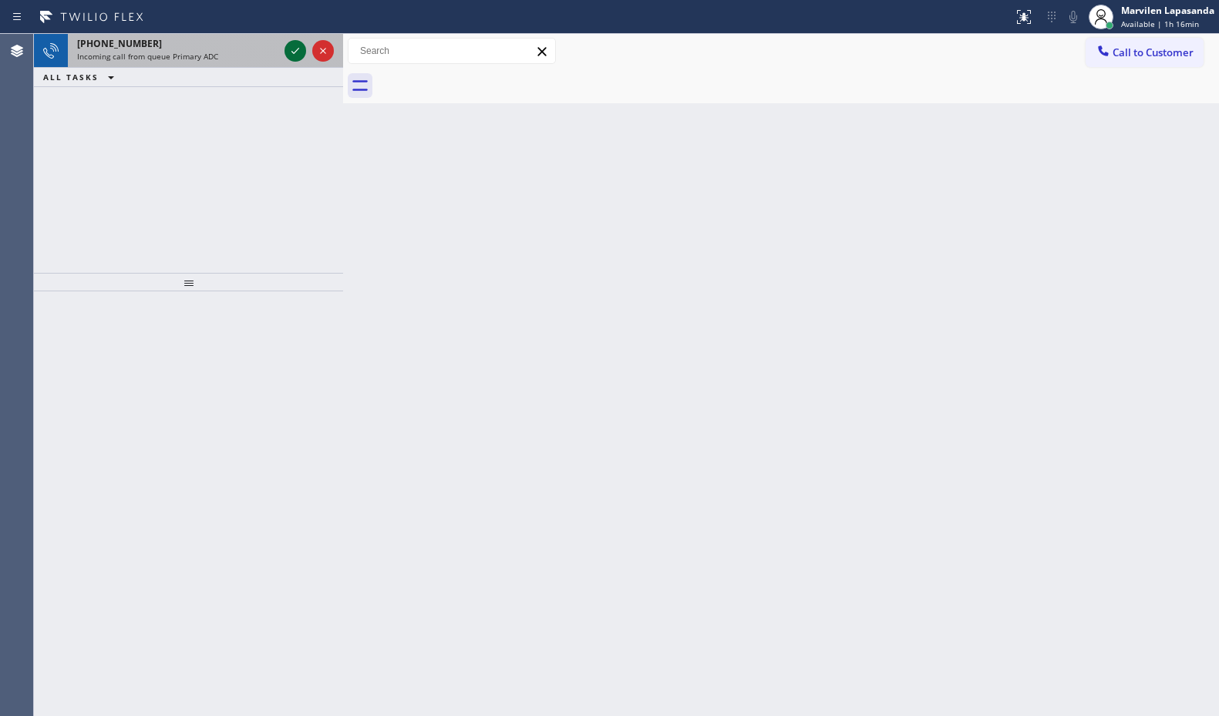
click at [296, 58] on icon at bounding box center [295, 51] width 18 height 18
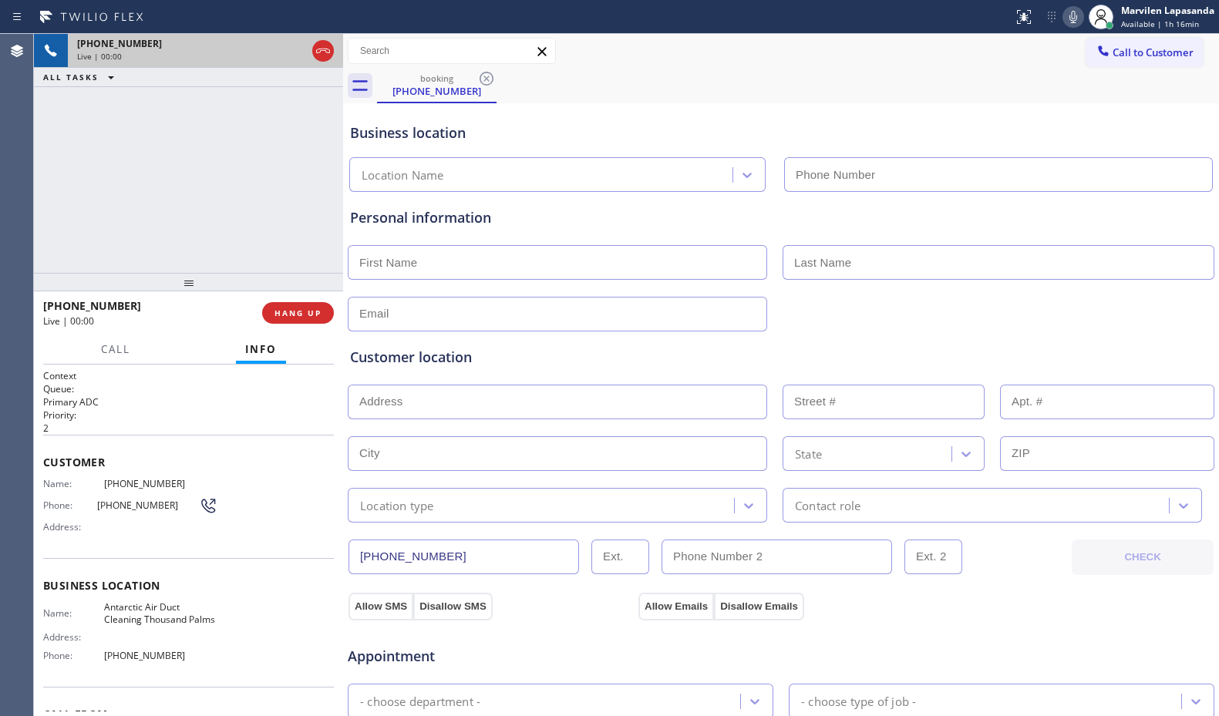
type input "[PHONE_NUMBER]"
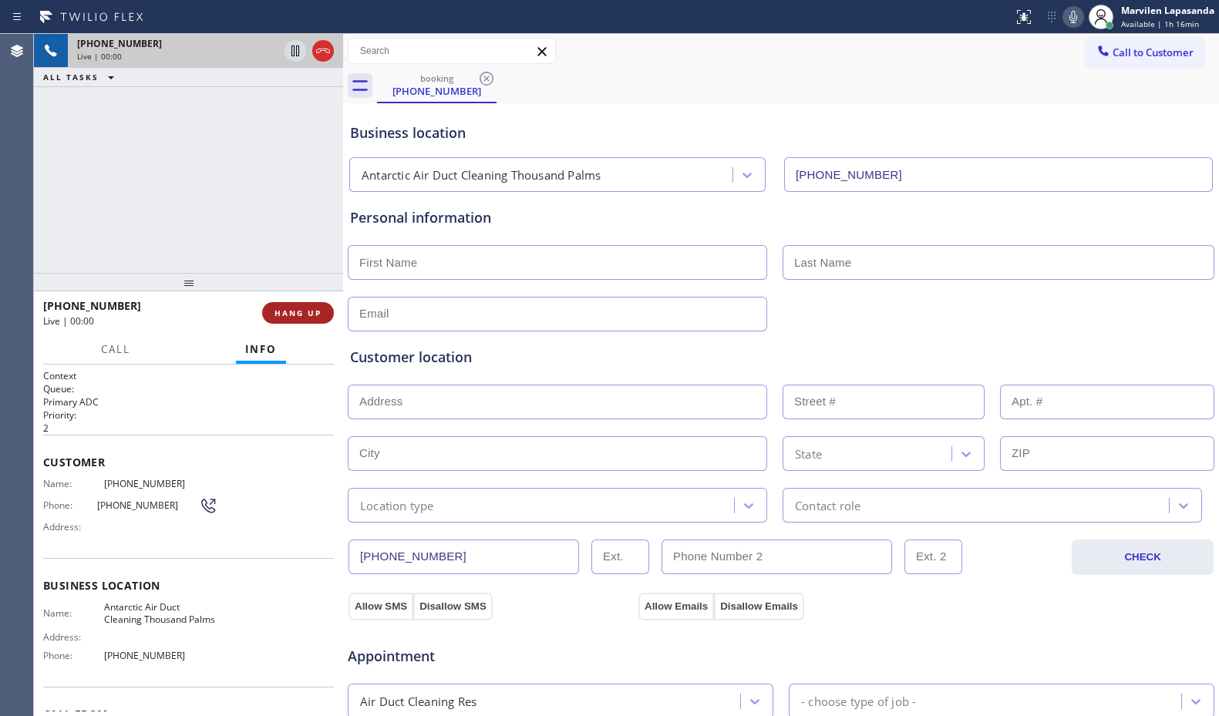
click at [300, 319] on button "HANG UP" at bounding box center [298, 313] width 72 height 22
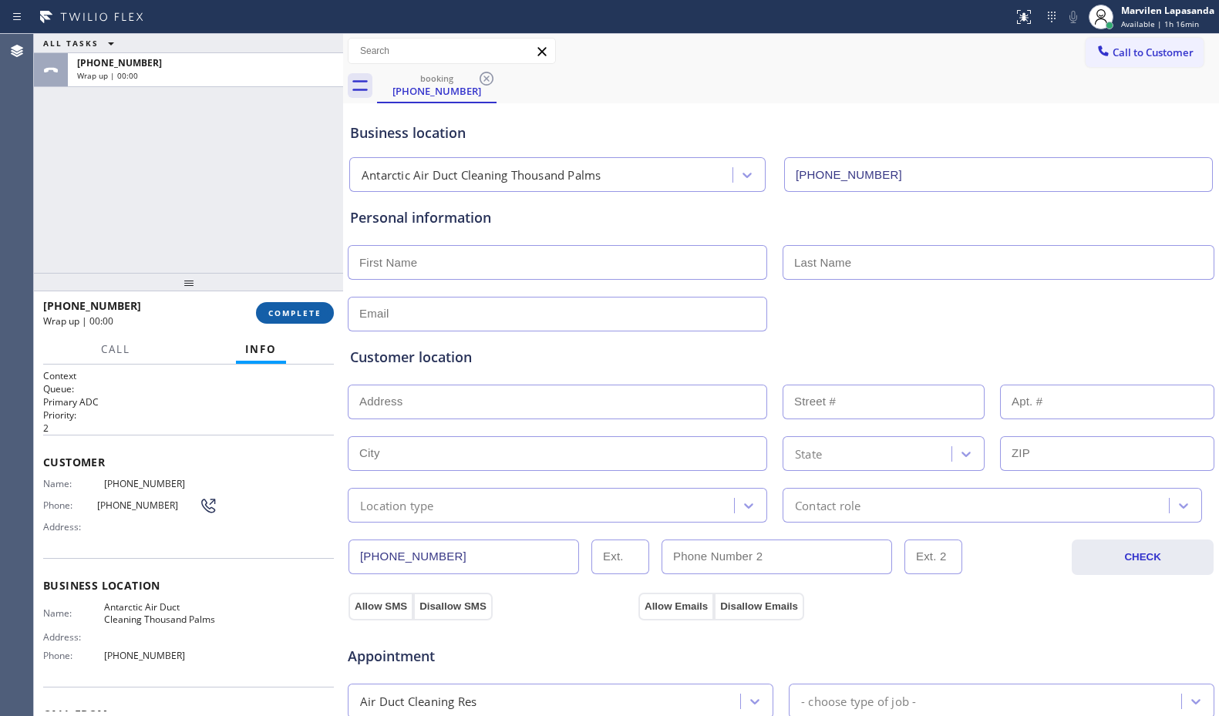
click at [300, 319] on button "COMPLETE" at bounding box center [295, 313] width 78 height 22
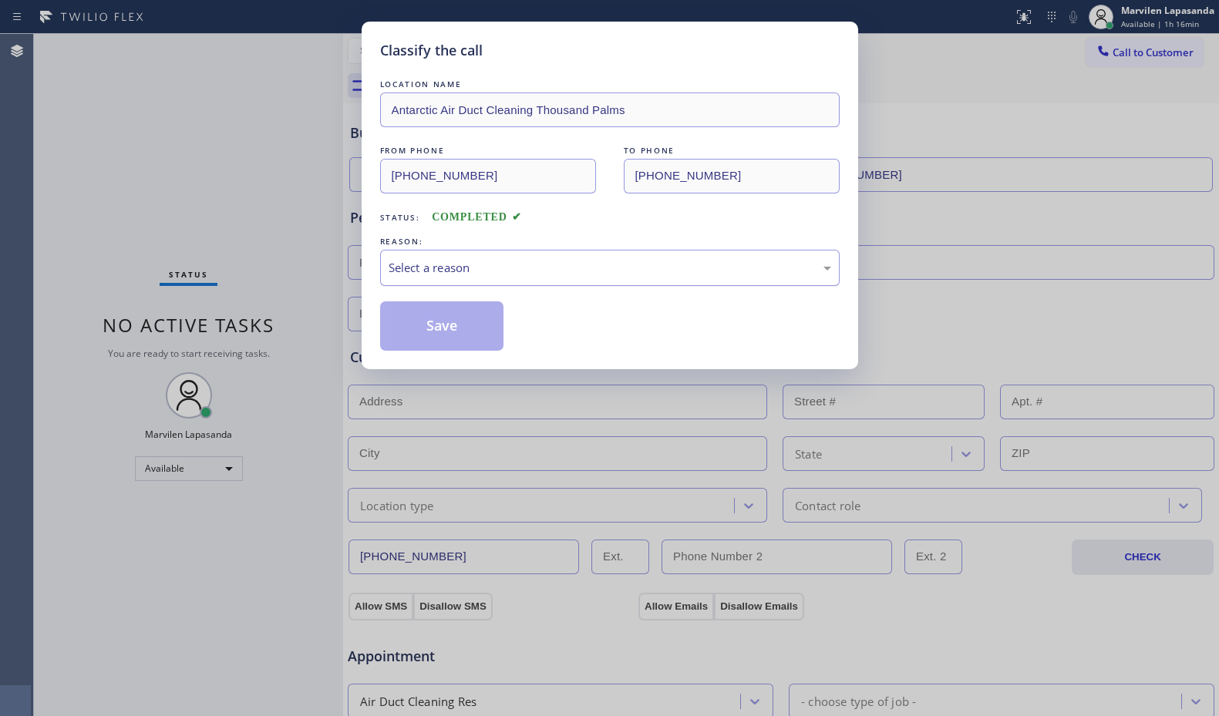
click at [446, 270] on div "Select a reason" at bounding box center [609, 268] width 442 height 18
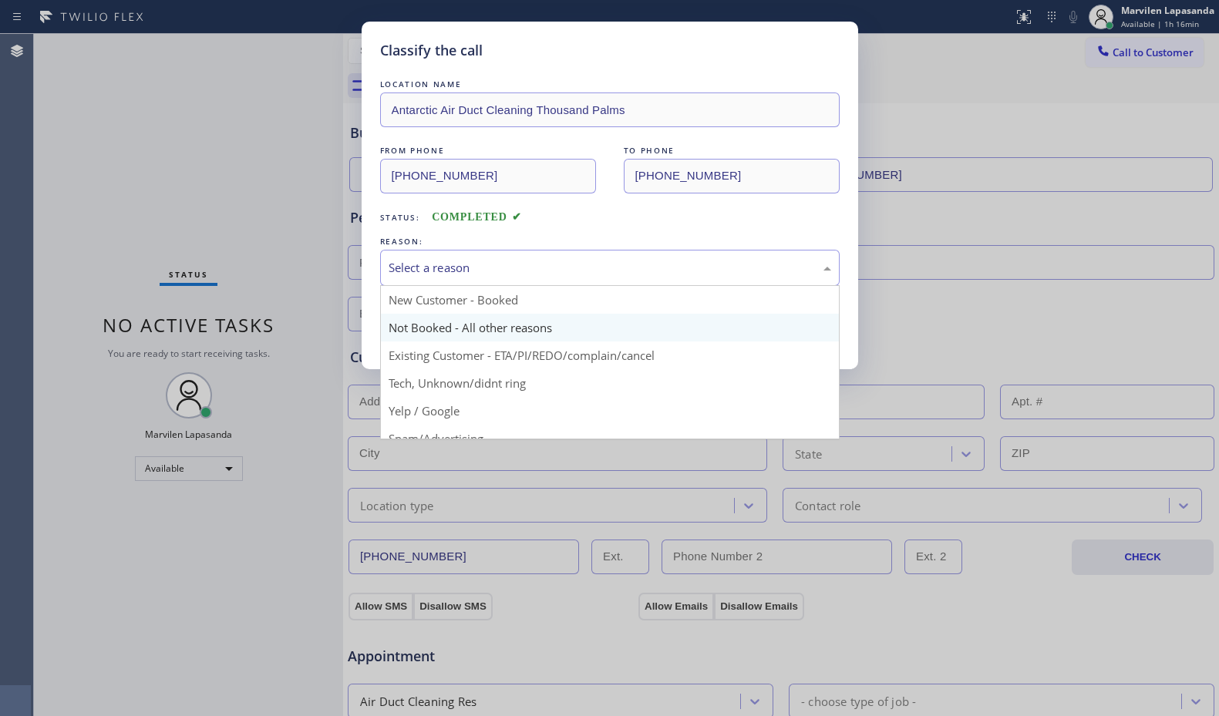
scroll to position [97, 0]
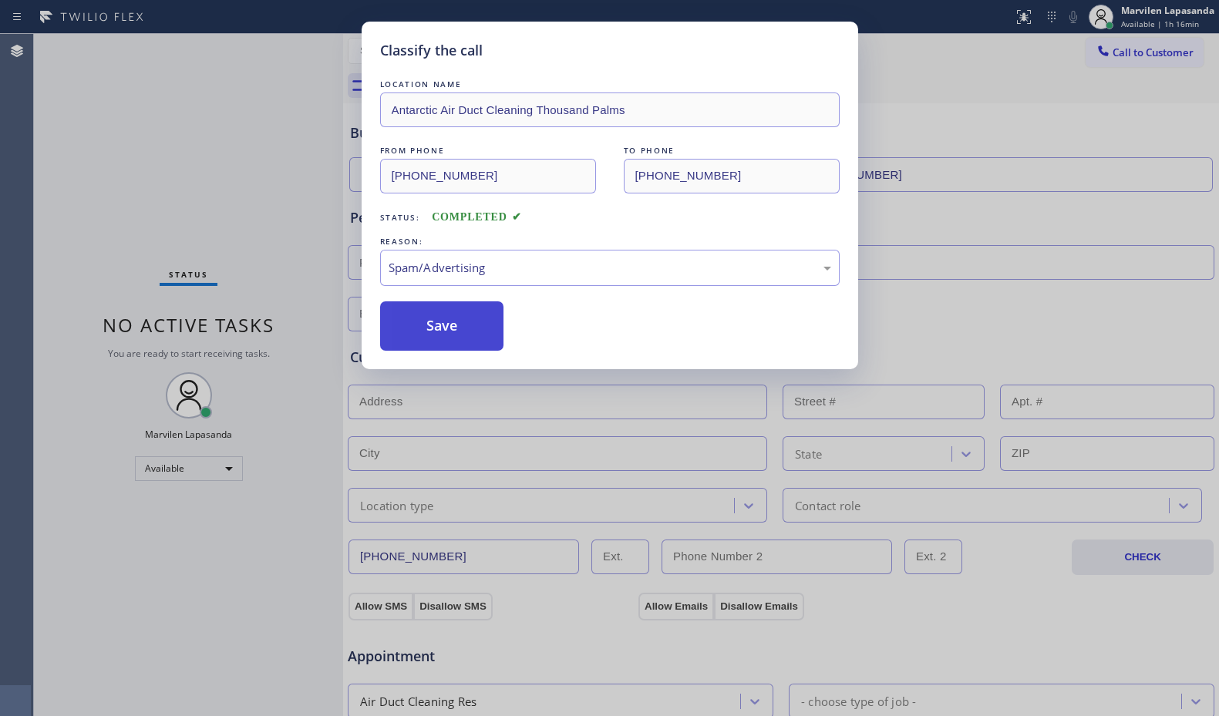
click at [411, 333] on button "Save" at bounding box center [442, 325] width 124 height 49
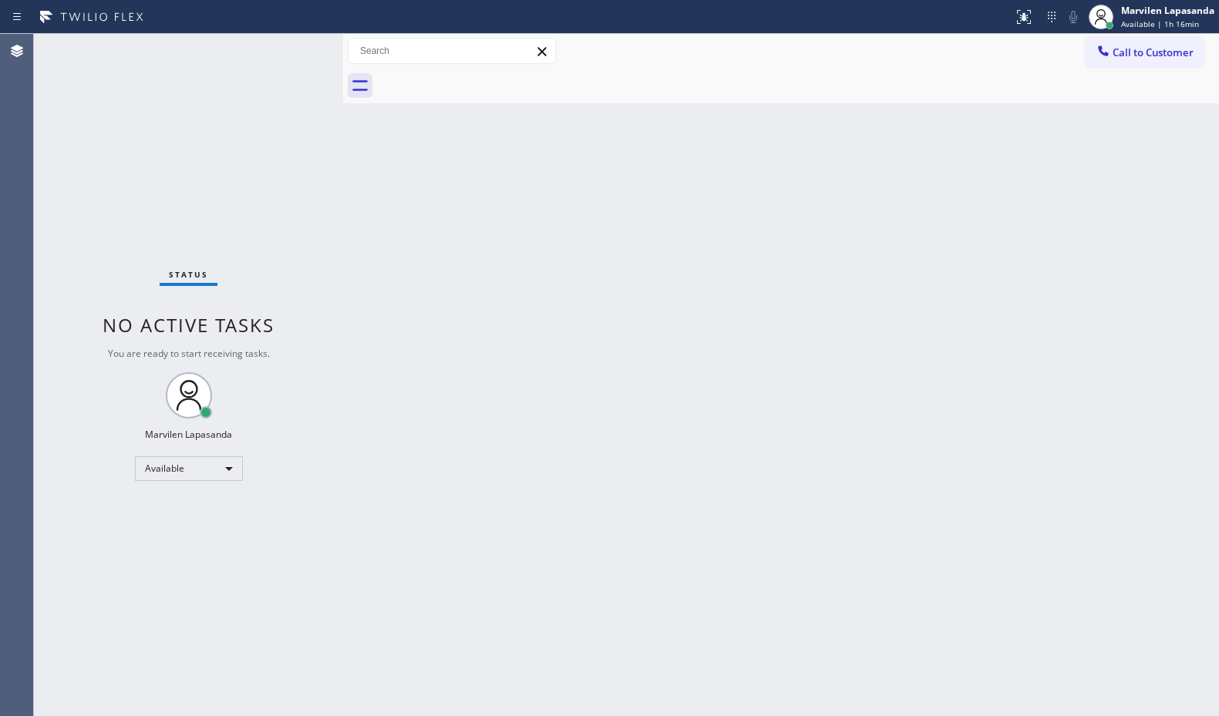
click at [300, 48] on div "Status No active tasks You are ready to start receiving tasks. Marvilen Lapasan…" at bounding box center [188, 375] width 309 height 682
click at [290, 48] on div "Status No active tasks You are ready to start receiving tasks. Marvilen Lapasan…" at bounding box center [188, 375] width 309 height 682
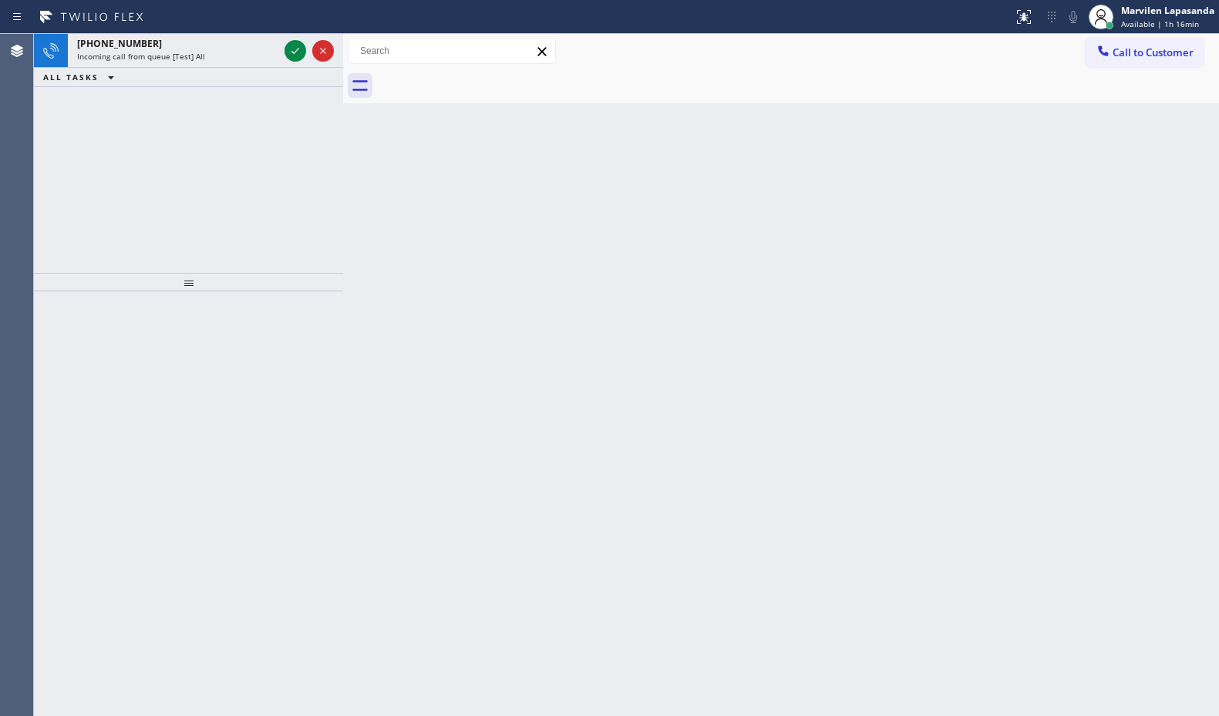
click at [291, 49] on icon at bounding box center [295, 51] width 18 height 18
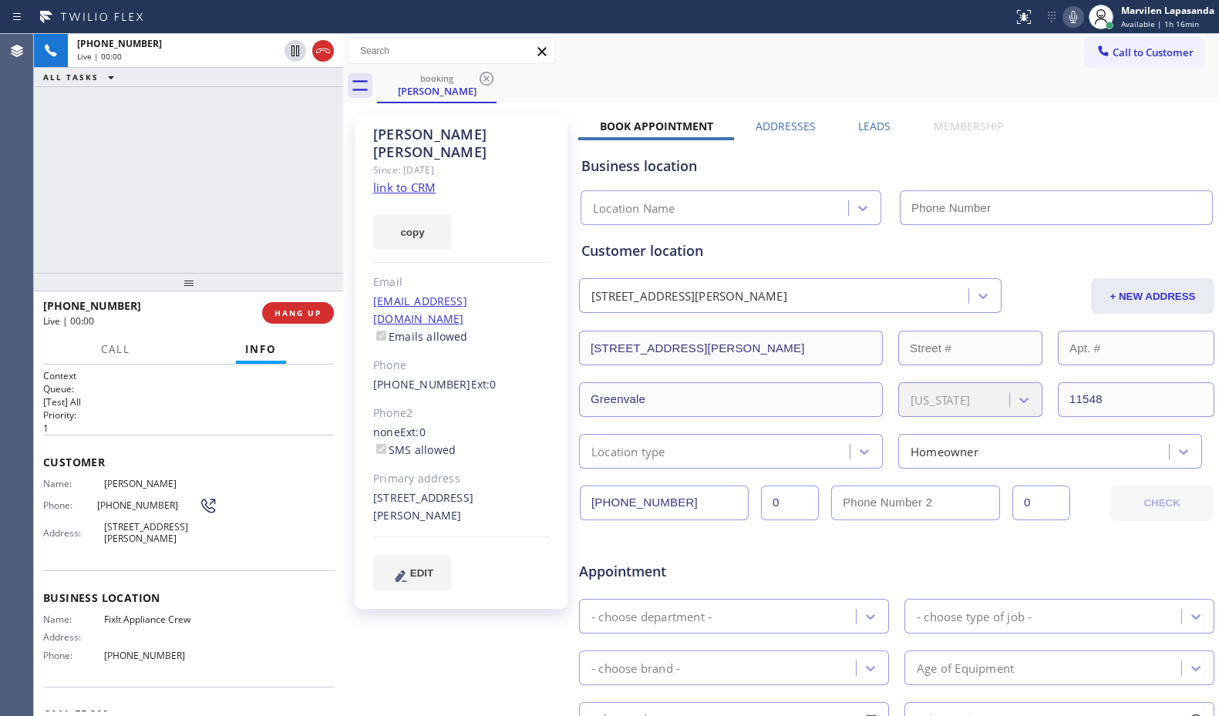
type input "[PHONE_NUMBER]"
click at [492, 222] on div "copy" at bounding box center [461, 223] width 177 height 53
click at [398, 180] on link "link to CRM" at bounding box center [404, 187] width 62 height 15
click at [221, 195] on div "[PHONE_NUMBER] Live | 00:18 ALL TASKS ALL TASKS ACTIVE TASKS TASKS IN WRAP UP" at bounding box center [188, 153] width 309 height 239
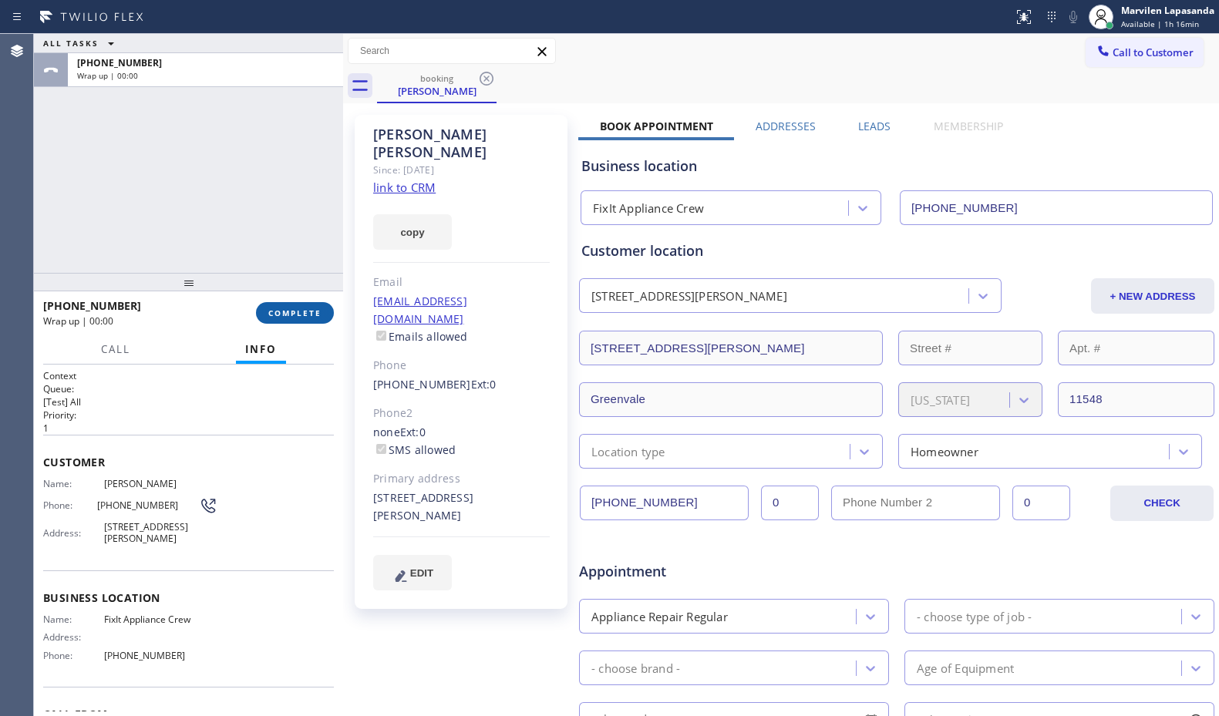
click at [304, 315] on span "COMPLETE" at bounding box center [294, 313] width 53 height 11
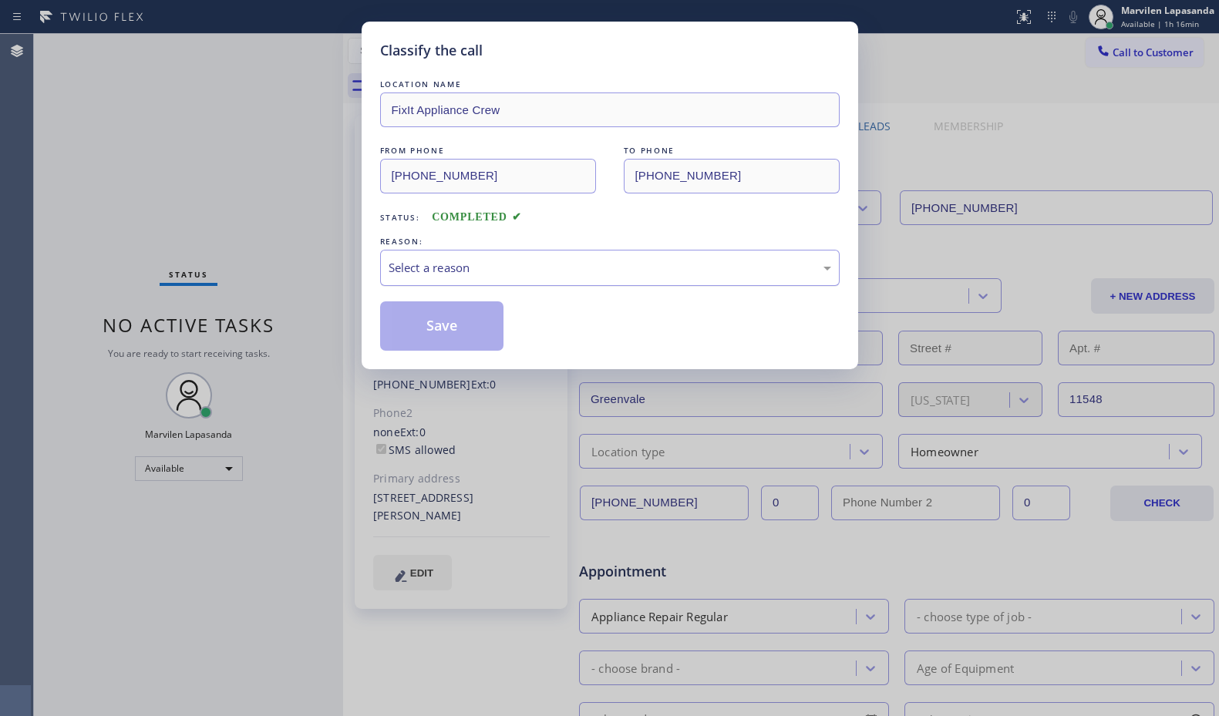
click at [435, 256] on div "Select a reason" at bounding box center [609, 268] width 459 height 36
click at [431, 335] on button "Save" at bounding box center [442, 325] width 124 height 49
drag, startPoint x: 431, startPoint y: 335, endPoint x: 389, endPoint y: 192, distance: 148.5
click at [431, 334] on button "Save" at bounding box center [442, 325] width 124 height 49
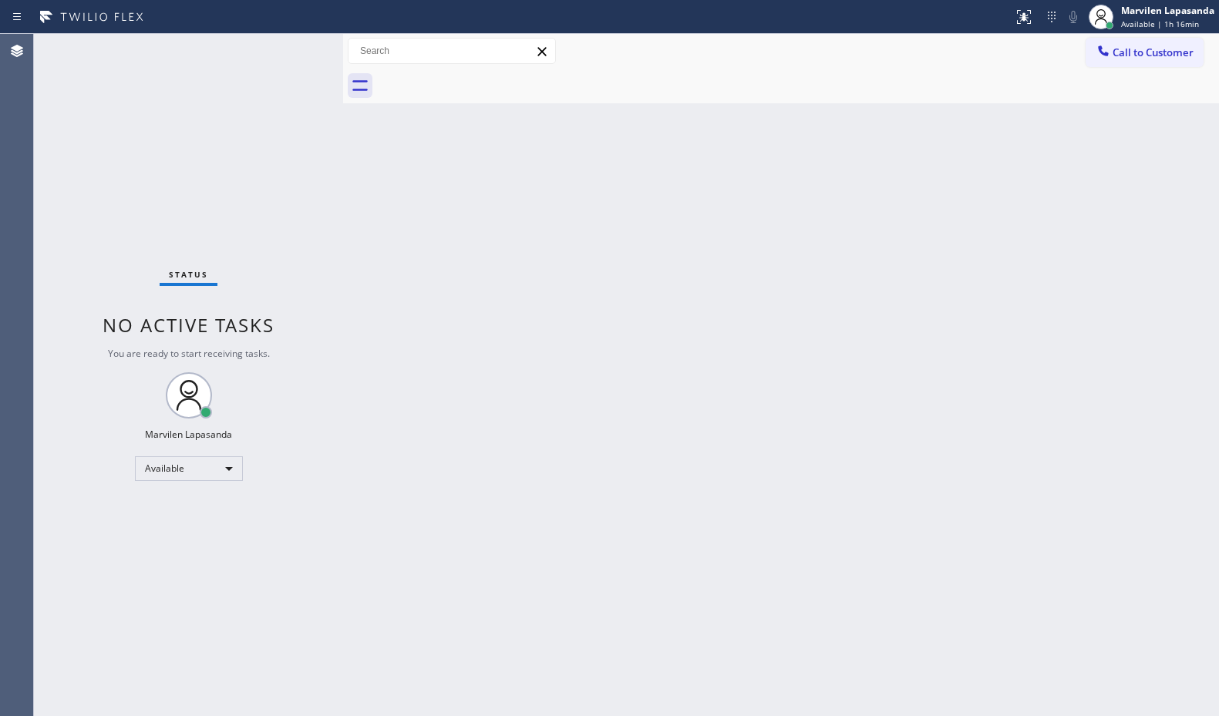
click at [298, 60] on div "Status No active tasks You are ready to start receiving tasks. Marvilen Lapasan…" at bounding box center [188, 375] width 309 height 682
click at [288, 49] on div "Status No active tasks You are ready to start receiving tasks. Marvilen Lapasan…" at bounding box center [188, 375] width 309 height 682
click at [291, 49] on div "Status No active tasks You are ready to start receiving tasks. Marvilen Lapasan…" at bounding box center [188, 375] width 309 height 682
click at [290, 55] on div "Status No active tasks You are ready to start receiving tasks. Marvilen Lapasan…" at bounding box center [188, 375] width 309 height 682
click at [290, 46] on div "Status No active tasks You are ready to start receiving tasks. Marvilen Lapasan…" at bounding box center [188, 375] width 309 height 682
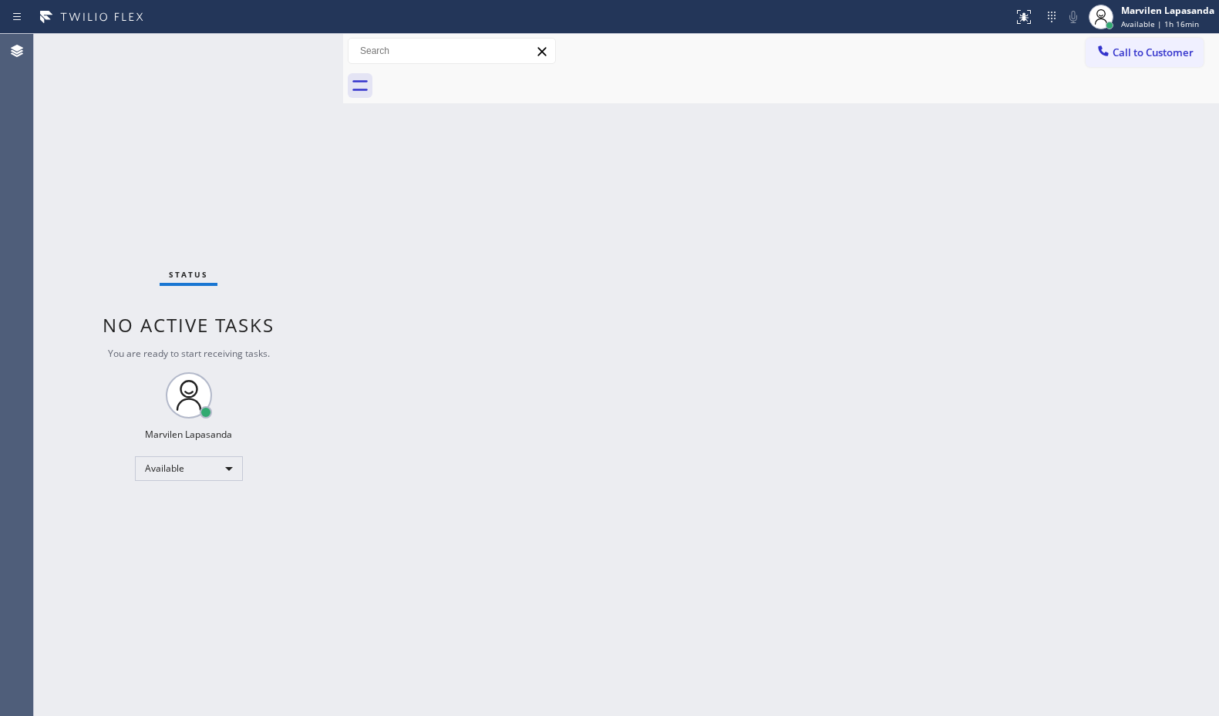
click at [288, 58] on div "Status No active tasks You are ready to start receiving tasks. Marvilen Lapasan…" at bounding box center [188, 375] width 309 height 682
click at [290, 48] on div "Status No active tasks You are ready to start receiving tasks. Marvilen Lapasan…" at bounding box center [188, 375] width 309 height 682
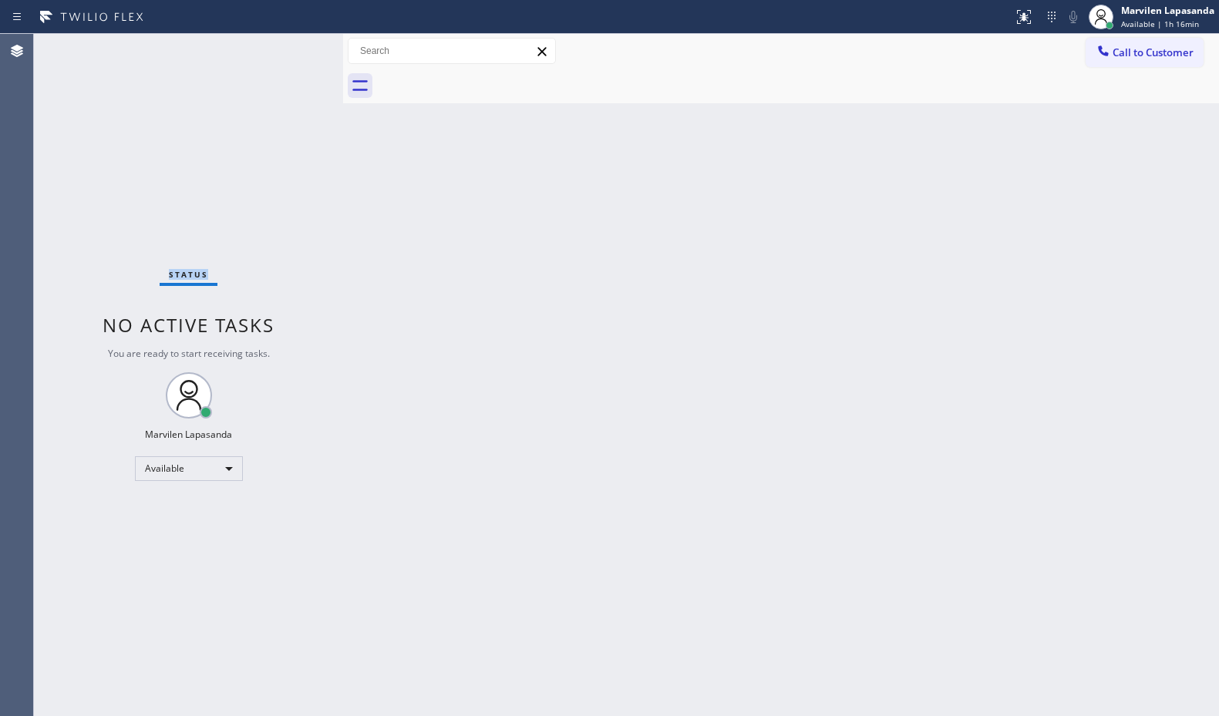
click at [290, 48] on div "Status No active tasks You are ready to start receiving tasks. Marvilen Lapasan…" at bounding box center [188, 375] width 309 height 682
click at [293, 69] on div "Status No active tasks You are ready to start receiving tasks. Marvilen Lapasan…" at bounding box center [188, 375] width 309 height 682
click at [288, 56] on div "Status No active tasks You are ready to start receiving tasks. Marvilen Lapasan…" at bounding box center [188, 375] width 309 height 682
click at [287, 52] on div "Status No active tasks You are ready to start receiving tasks. Marvilen Lapasan…" at bounding box center [188, 375] width 309 height 682
click at [287, 51] on div "Status No active tasks You are ready to start receiving tasks. Marvilen Lapasan…" at bounding box center [188, 375] width 309 height 682
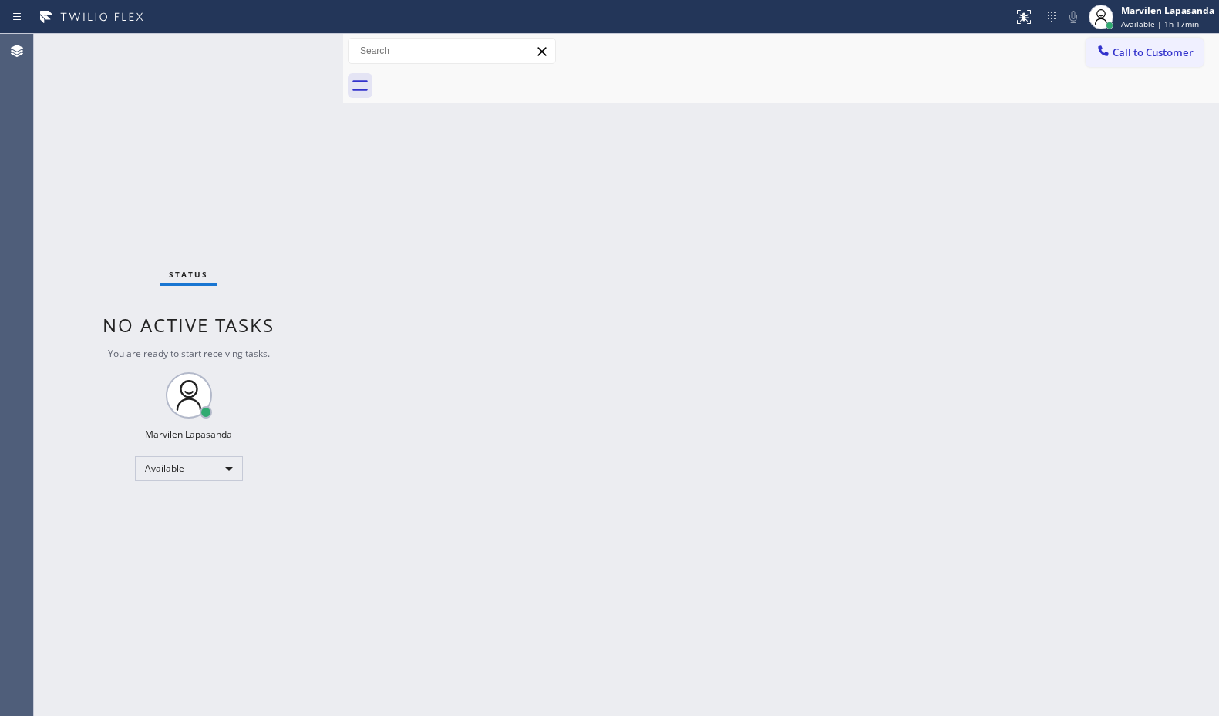
click at [287, 47] on div "Status No active tasks You are ready to start receiving tasks. Marvilen Lapasan…" at bounding box center [188, 375] width 309 height 682
click at [292, 50] on div "Status No active tasks You are ready to start receiving tasks. Marvilen Lapasan…" at bounding box center [188, 375] width 309 height 682
click at [291, 48] on div "Status No active tasks You are ready to start receiving tasks. Marvilen Lapasan…" at bounding box center [188, 375] width 309 height 682
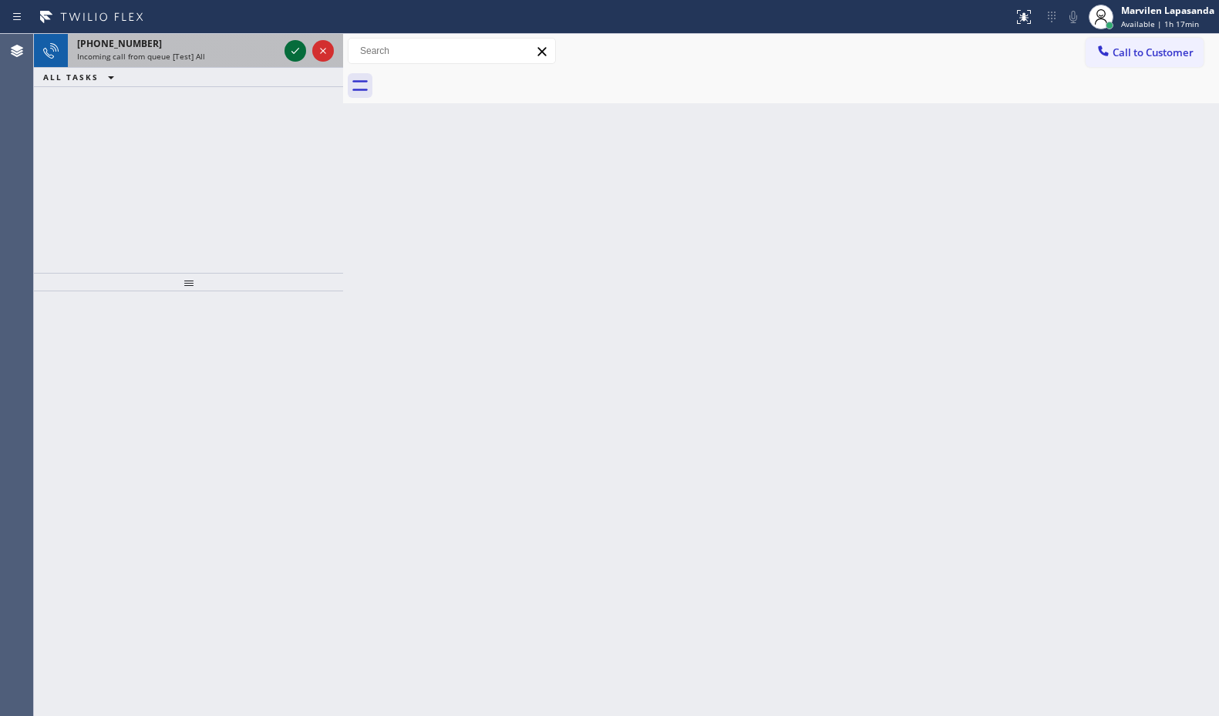
click at [293, 49] on icon at bounding box center [295, 51] width 18 height 18
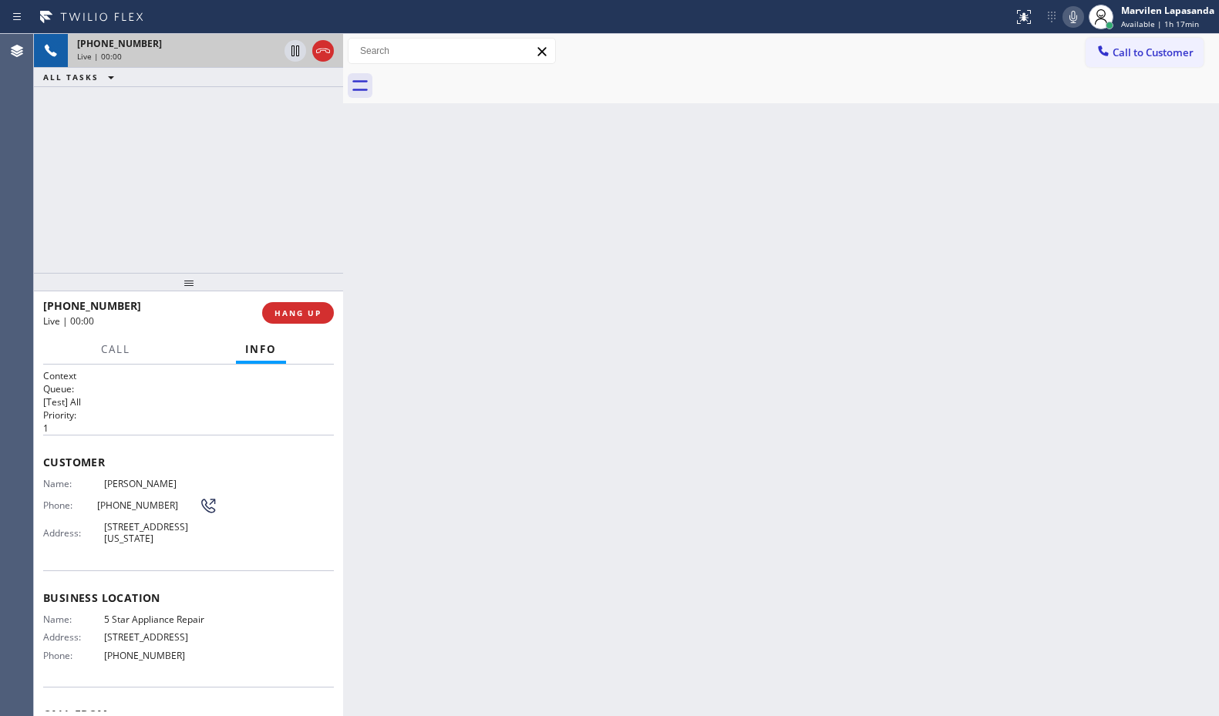
click at [1074, 21] on icon at bounding box center [1073, 17] width 18 height 18
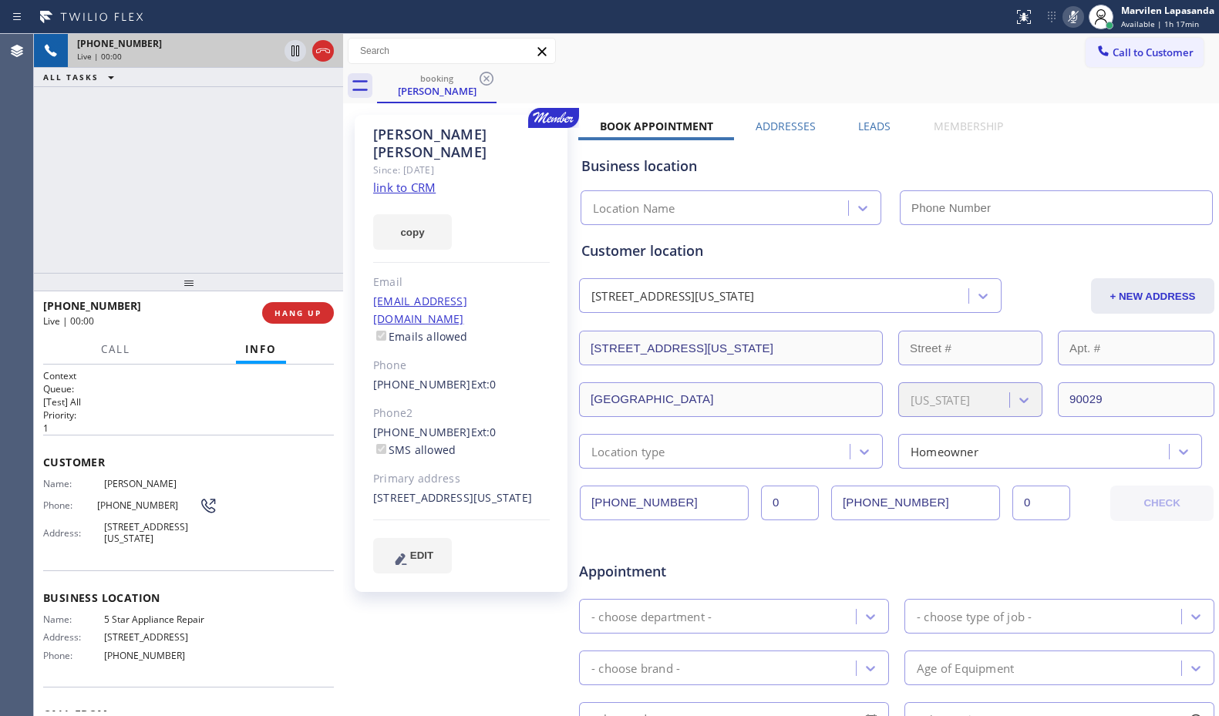
type input "[PHONE_NUMBER]"
click at [1074, 21] on icon at bounding box center [1073, 17] width 18 height 18
click at [59, 520] on div "Name: [PERSON_NAME] Phone: [PHONE_NUMBER] Address: [STREET_ADDRESS][US_STATE]" at bounding box center [130, 514] width 174 height 72
click at [52, 483] on span "Name:" at bounding box center [73, 484] width 61 height 12
click at [404, 180] on link "link to CRM" at bounding box center [404, 187] width 62 height 15
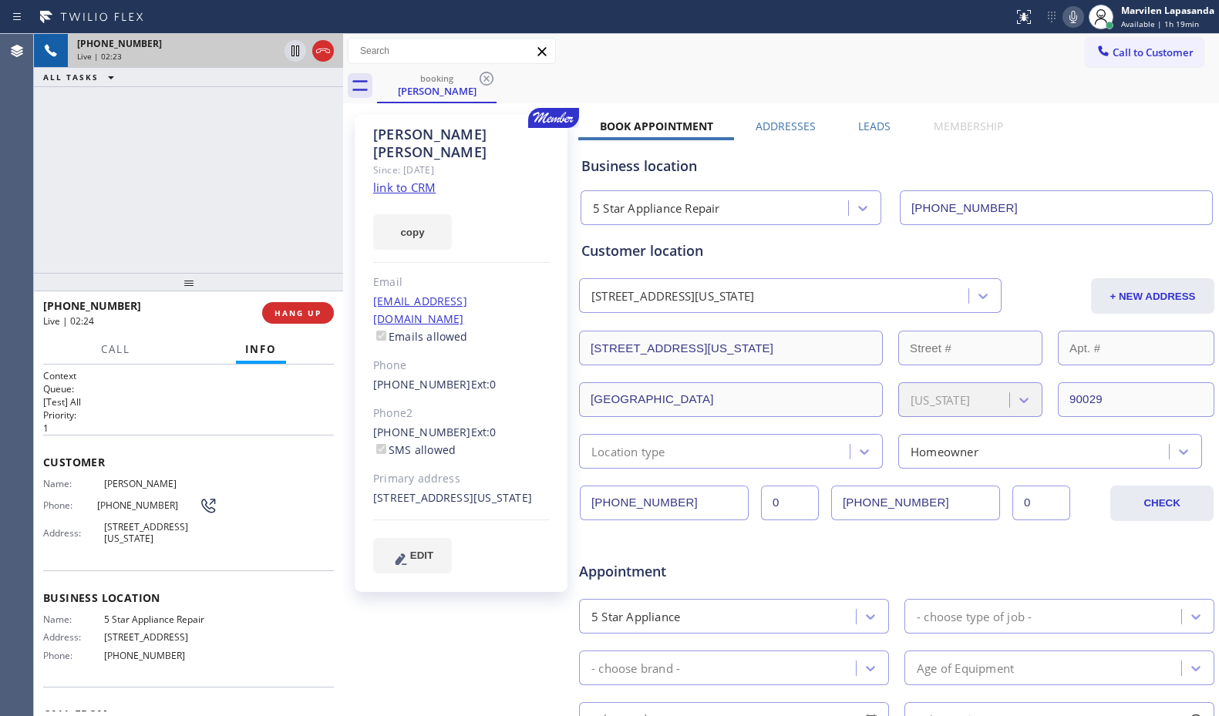
click at [1056, 75] on div "booking [PERSON_NAME]" at bounding box center [798, 86] width 842 height 35
click at [1064, 13] on icon at bounding box center [1073, 17] width 18 height 18
click at [300, 53] on icon at bounding box center [295, 51] width 18 height 18
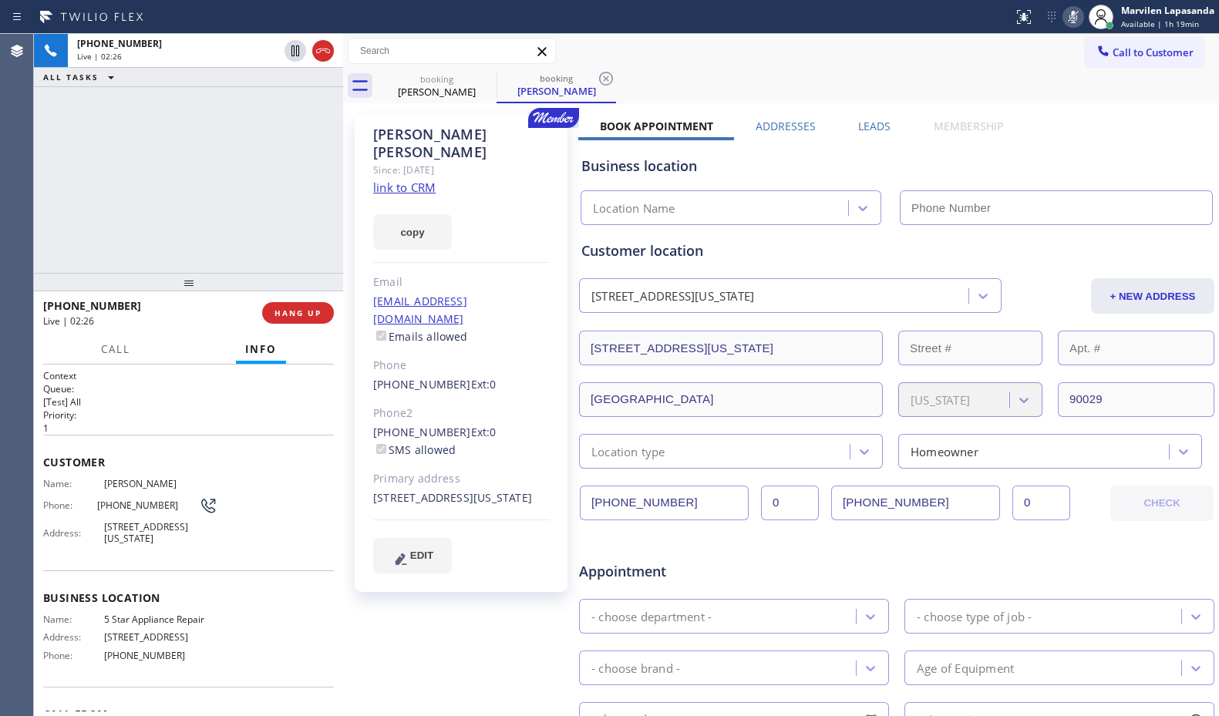
type input "[PHONE_NUMBER]"
drag, startPoint x: 101, startPoint y: 632, endPoint x: 207, endPoint y: 637, distance: 106.5
click at [207, 625] on span "5 Star Appliance Repair" at bounding box center [161, 620] width 114 height 12
click at [62, 170] on div "[PHONE_NUMBER] Live | 04:35 ALL TASKS ALL TASKS ACTIVE TASKS TASKS IN WRAP UP" at bounding box center [188, 153] width 309 height 239
click at [234, 182] on div "[PHONE_NUMBER] Live | 04:35 ALL TASKS ALL TASKS ACTIVE TASKS TASKS IN WRAP UP" at bounding box center [188, 153] width 309 height 239
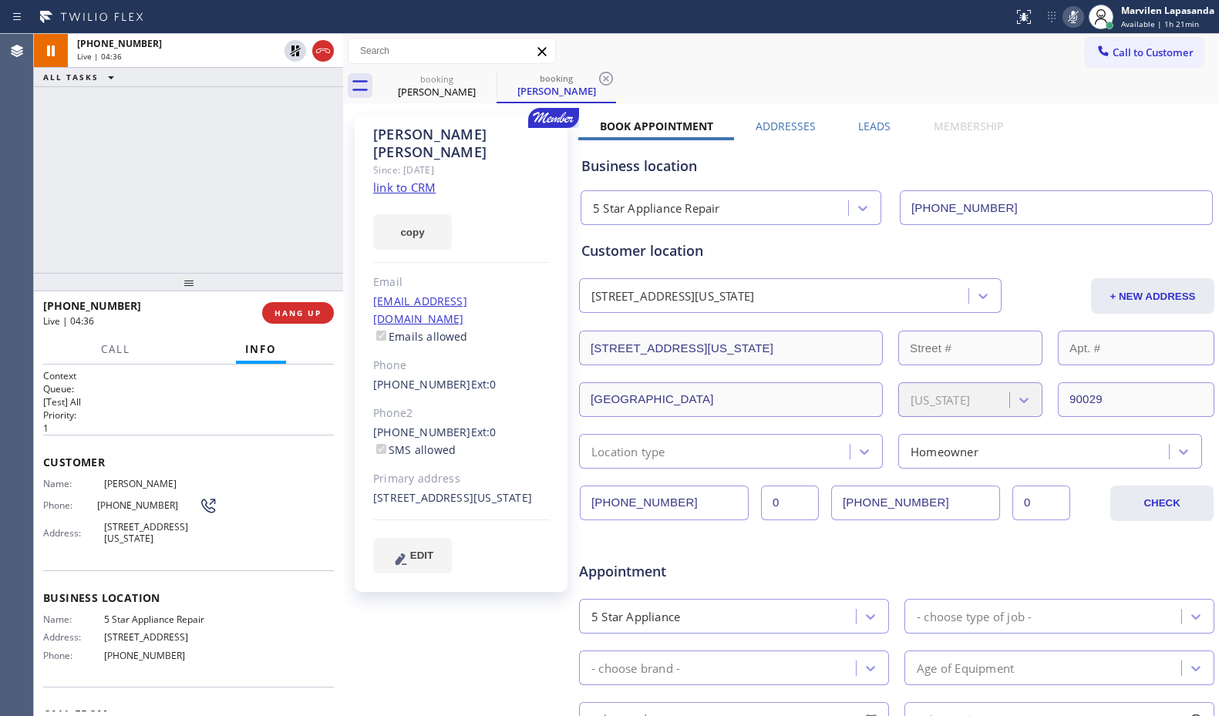
click at [267, 181] on div "[PHONE_NUMBER] Live | 04:36 ALL TASKS ALL TASKS ACTIVE TASKS TASKS IN WRAP UP" at bounding box center [188, 153] width 309 height 239
click at [267, 181] on div "[PHONE_NUMBER] Live | 04:37 ALL TASKS ALL TASKS ACTIVE TASKS TASKS IN WRAP UP" at bounding box center [188, 153] width 309 height 239
click at [267, 181] on div "[PHONE_NUMBER] Live | 04:38 ALL TASKS ALL TASKS ACTIVE TASKS TASKS IN WRAP UP" at bounding box center [188, 153] width 309 height 239
click at [982, 53] on div "Call to Customer Outbound call Location Search location Your caller id phone nu…" at bounding box center [781, 51] width 876 height 27
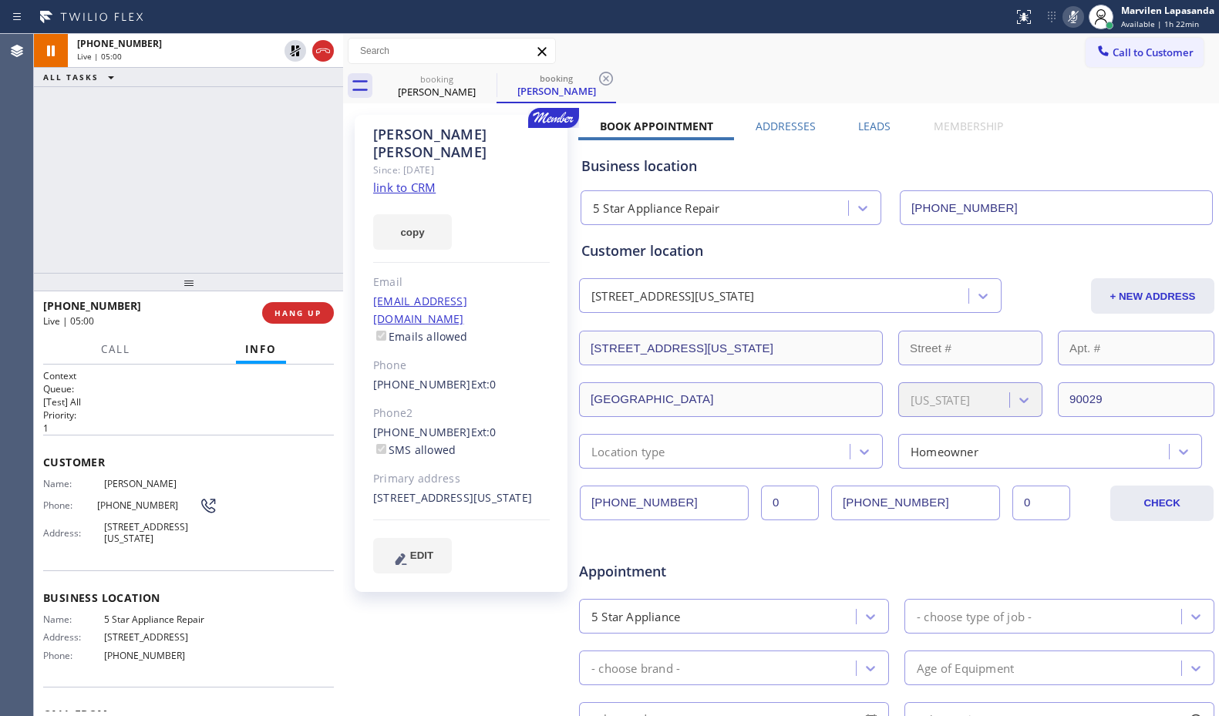
click at [1072, 21] on icon at bounding box center [1073, 17] width 18 height 18
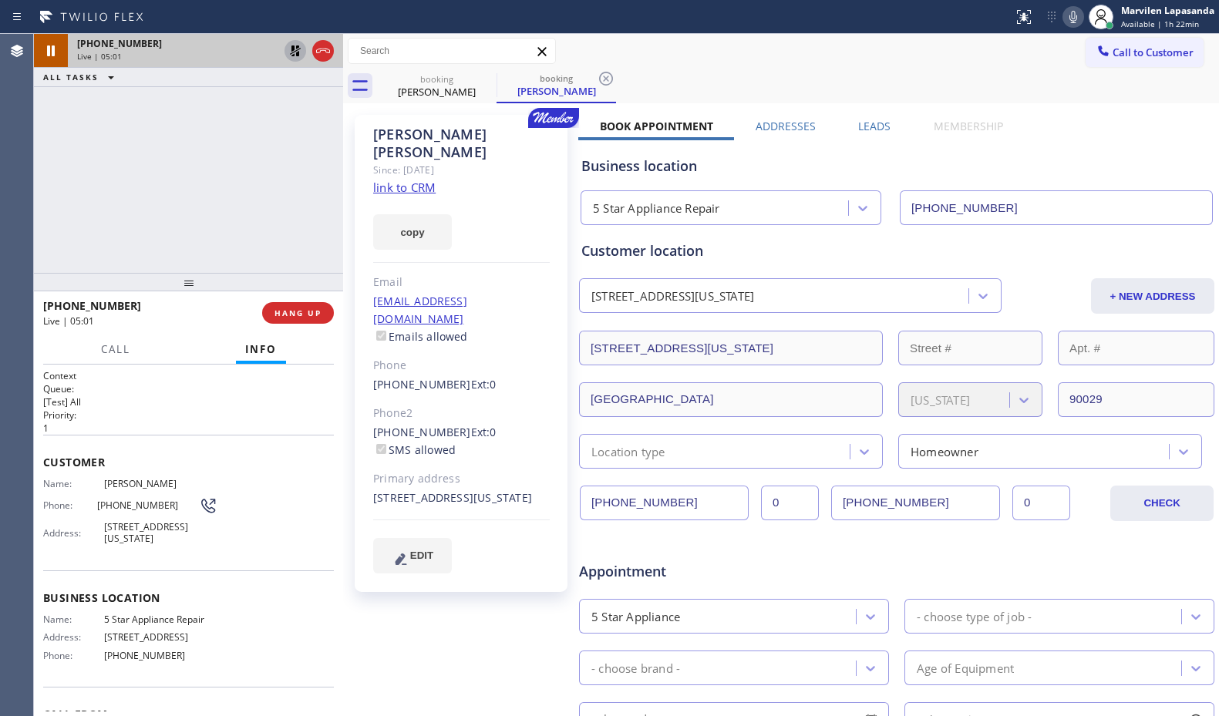
click at [301, 45] on icon at bounding box center [295, 51] width 18 height 18
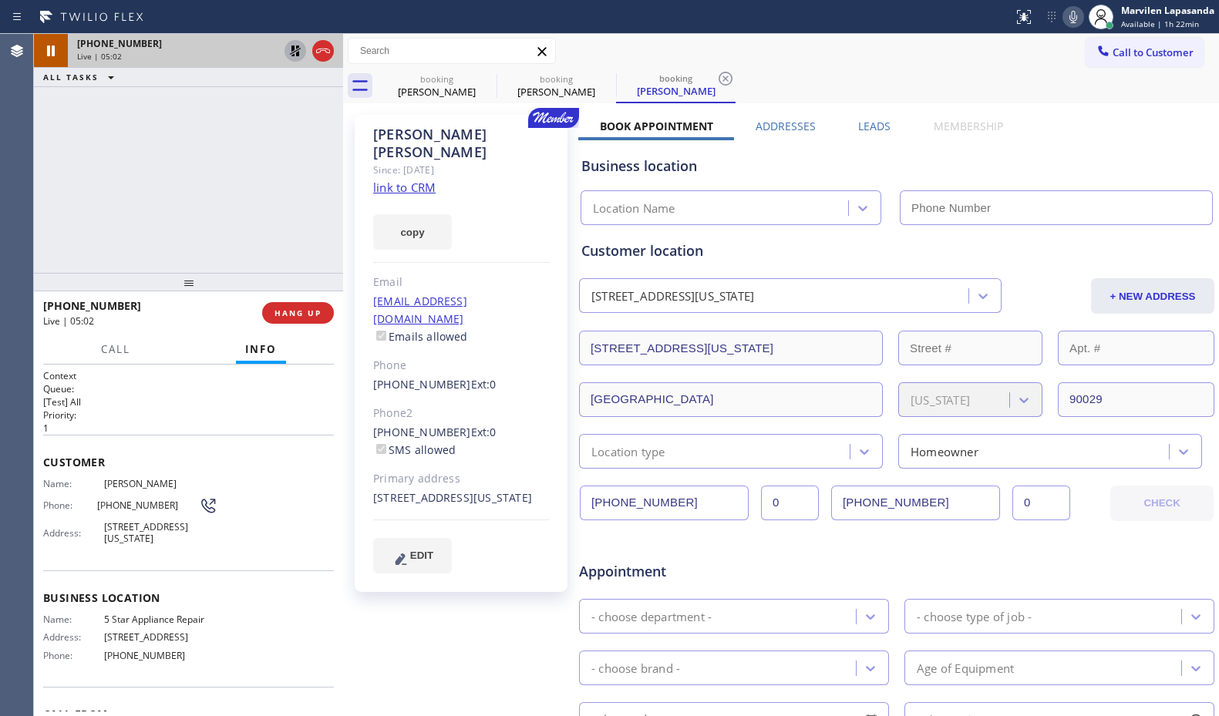
type input "[PHONE_NUMBER]"
click at [1018, 82] on div "booking [PERSON_NAME] booking [PERSON_NAME] booking [PERSON_NAME]" at bounding box center [798, 86] width 842 height 35
click at [1071, 18] on icon at bounding box center [1073, 17] width 18 height 18
click at [296, 316] on span "HANG UP" at bounding box center [297, 313] width 47 height 11
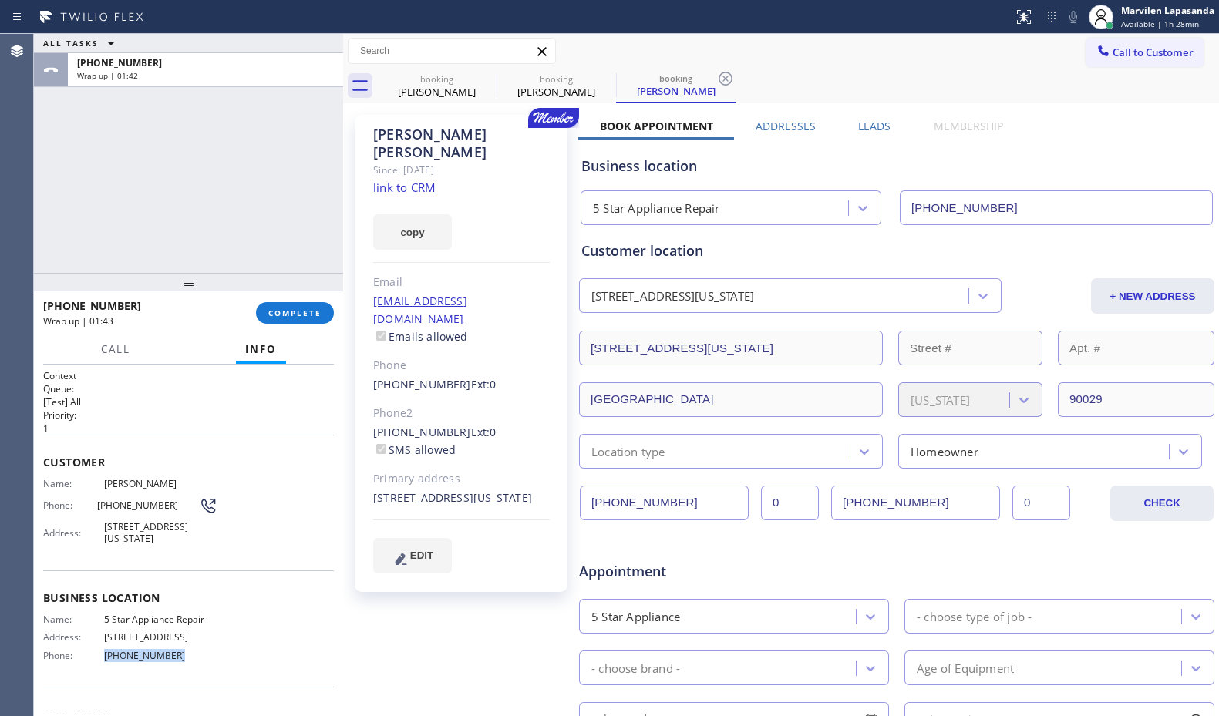
drag, startPoint x: 99, startPoint y: 669, endPoint x: 167, endPoint y: 667, distance: 67.9
click at [167, 661] on div "Phone: [PHONE_NUMBER]" at bounding box center [130, 656] width 174 height 12
drag, startPoint x: 96, startPoint y: 505, endPoint x: 163, endPoint y: 513, distance: 67.6
click at [163, 513] on div "Phone: [PHONE_NUMBER]" at bounding box center [130, 505] width 174 height 18
click at [189, 254] on div "ALL TASKS ALL TASKS ACTIVE TASKS TASKS IN WRAP UP [PHONE_NUMBER] Wrap up | 03:40" at bounding box center [188, 153] width 309 height 239
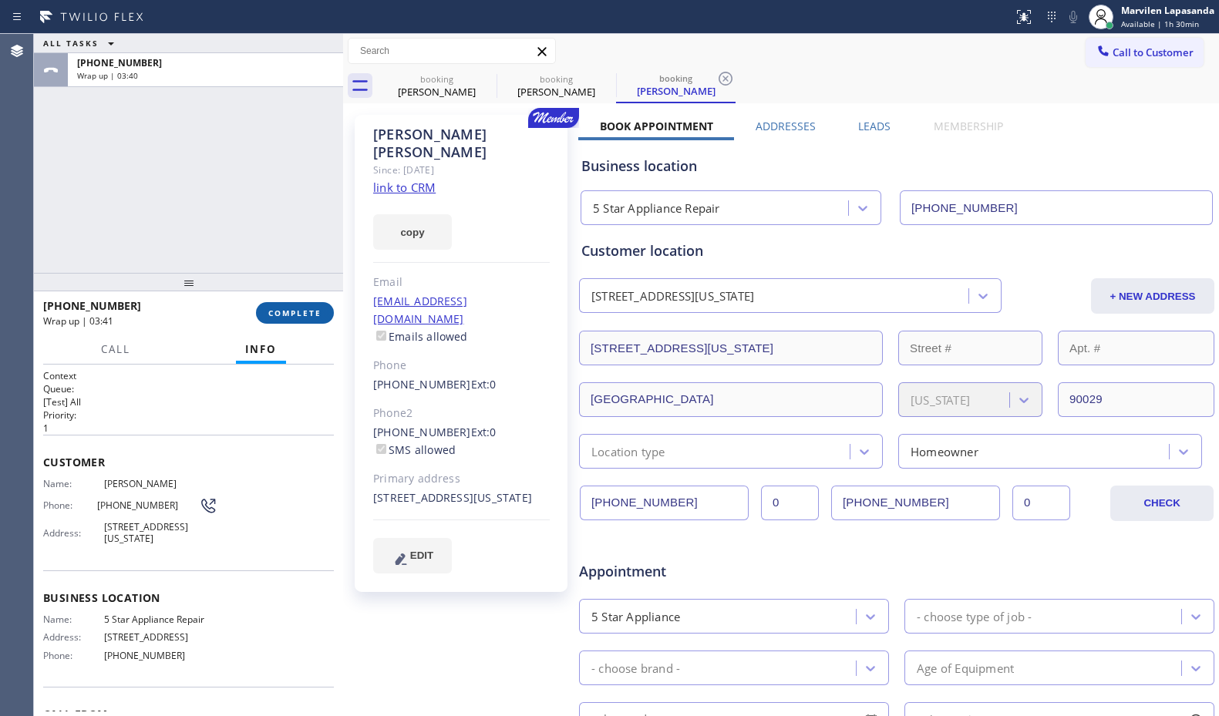
click at [292, 311] on span "COMPLETE" at bounding box center [294, 313] width 53 height 11
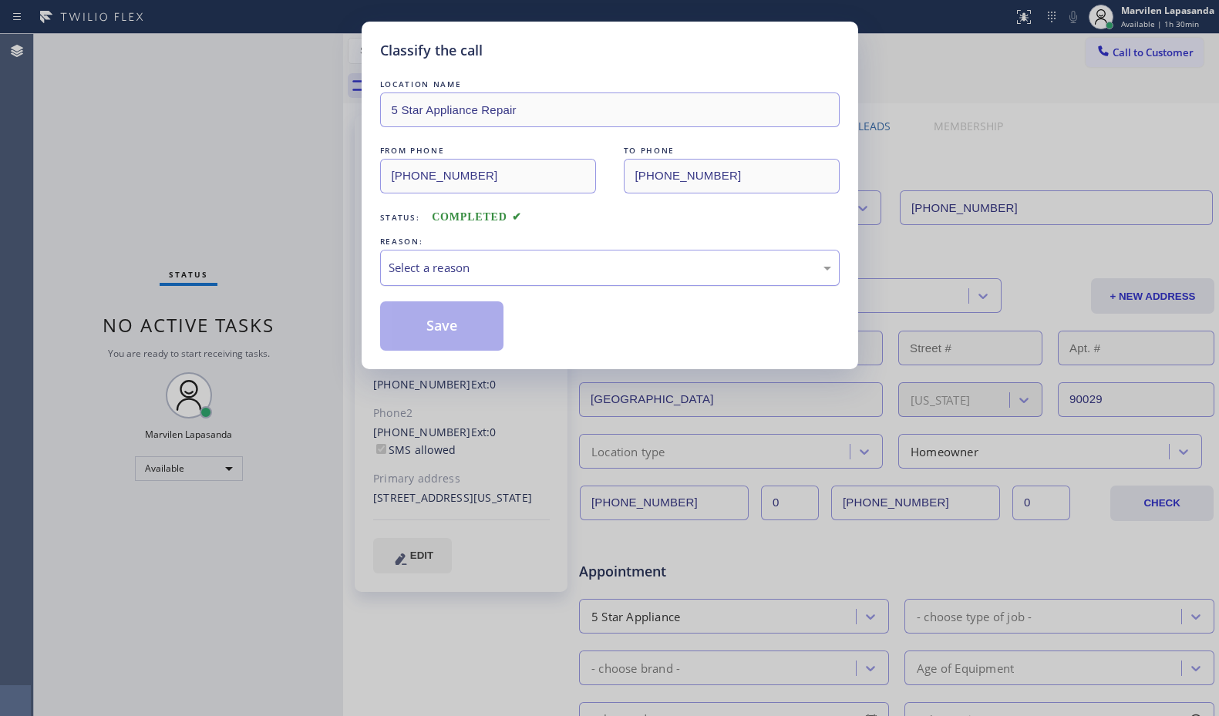
click at [398, 271] on div "Select a reason" at bounding box center [609, 268] width 442 height 18
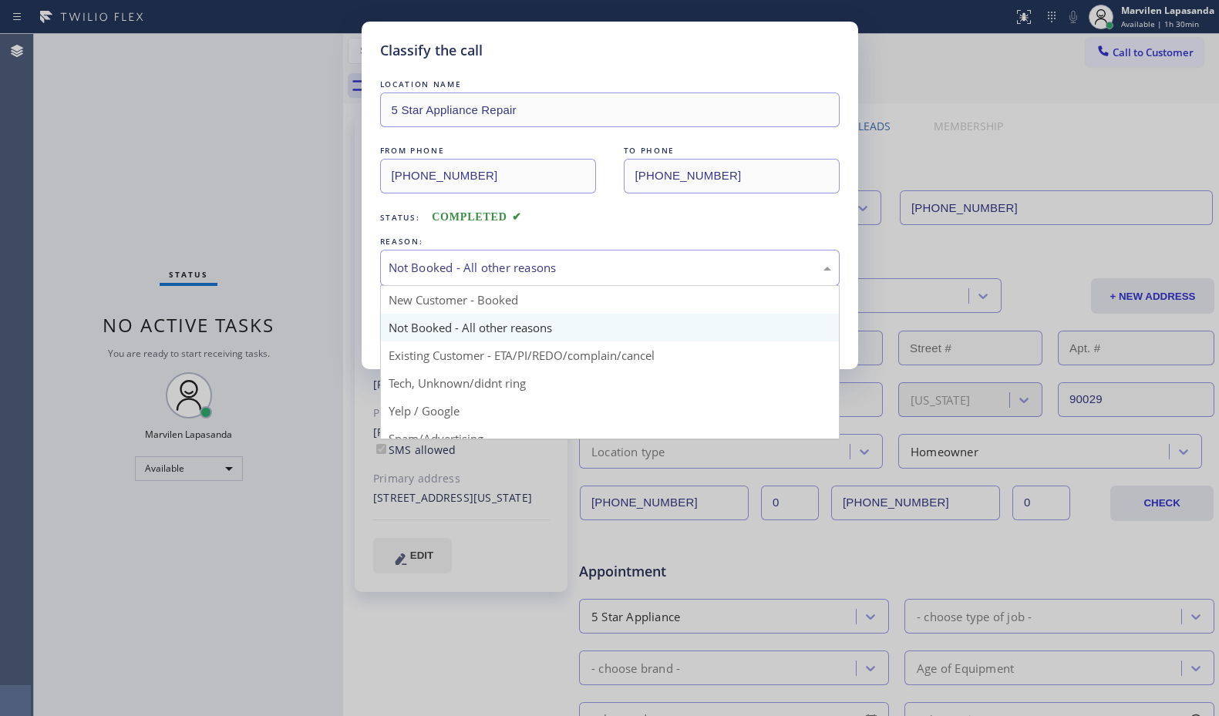
click at [412, 269] on div "Not Booked - All other reasons" at bounding box center [609, 268] width 442 height 18
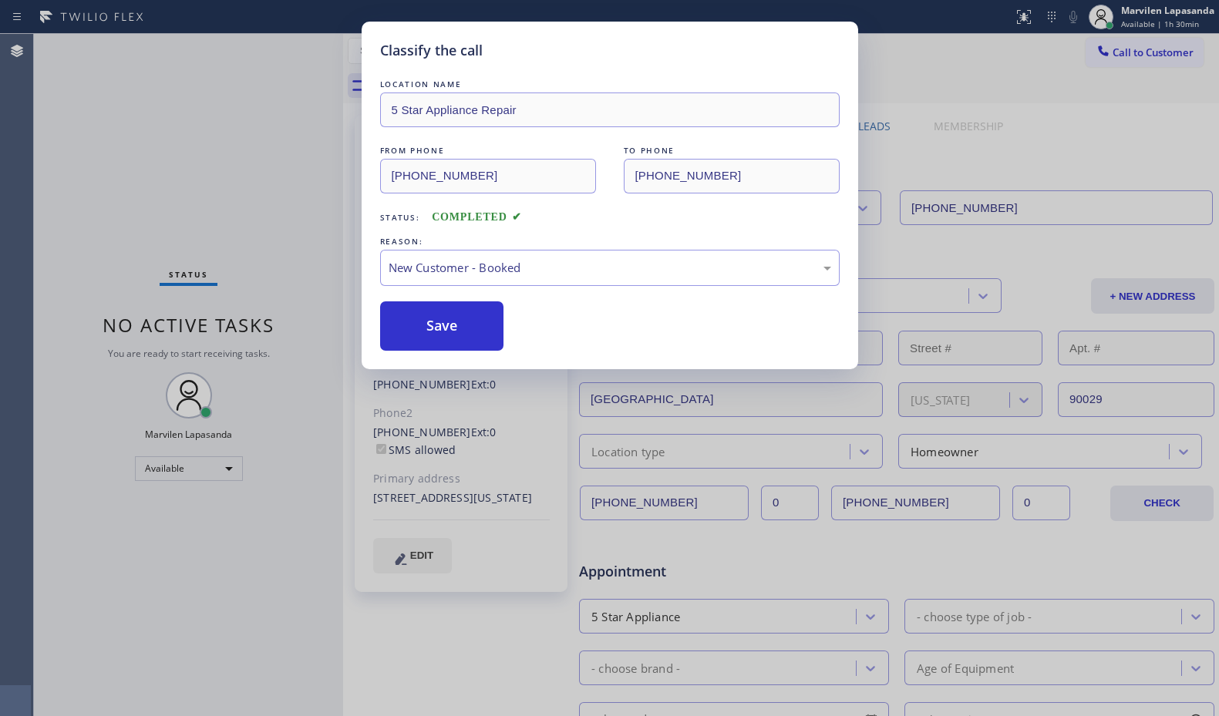
drag, startPoint x: 409, startPoint y: 324, endPoint x: 240, endPoint y: 123, distance: 263.1
click at [409, 326] on button "Save" at bounding box center [442, 325] width 124 height 49
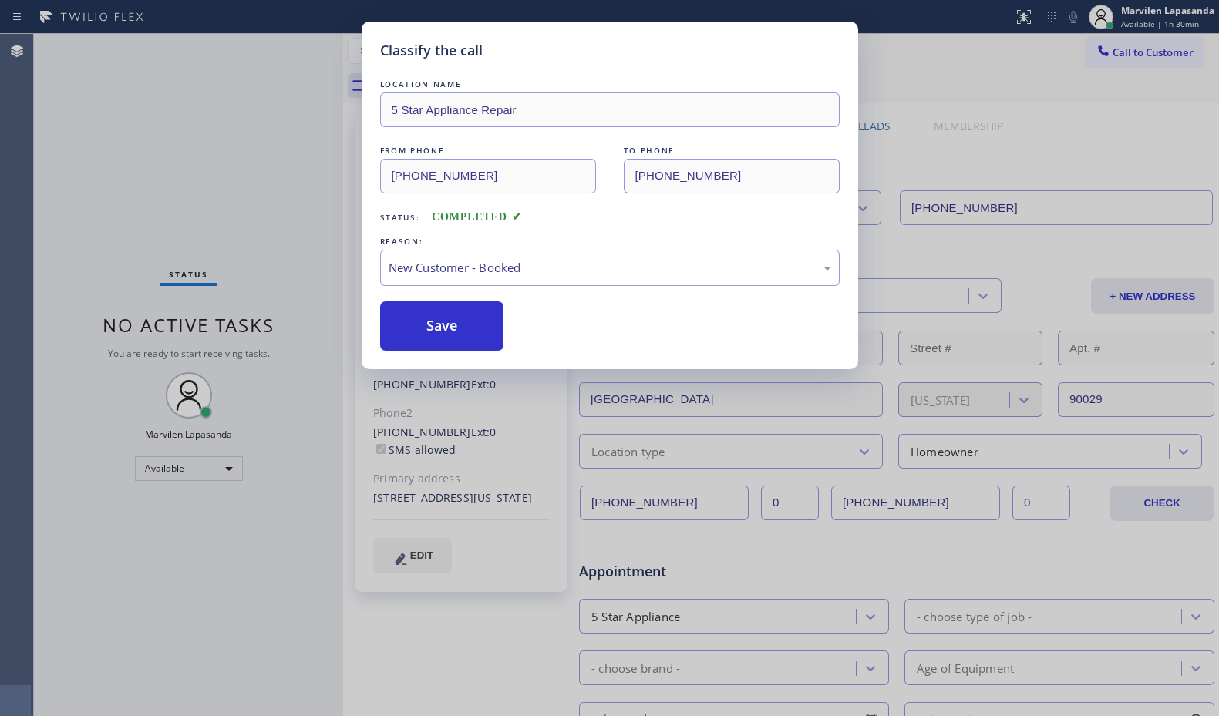
click at [241, 158] on div "Classify the call LOCATION NAME 5 Star Appliance Repair FROM PHONE [PHONE_NUMBE…" at bounding box center [609, 358] width 1219 height 716
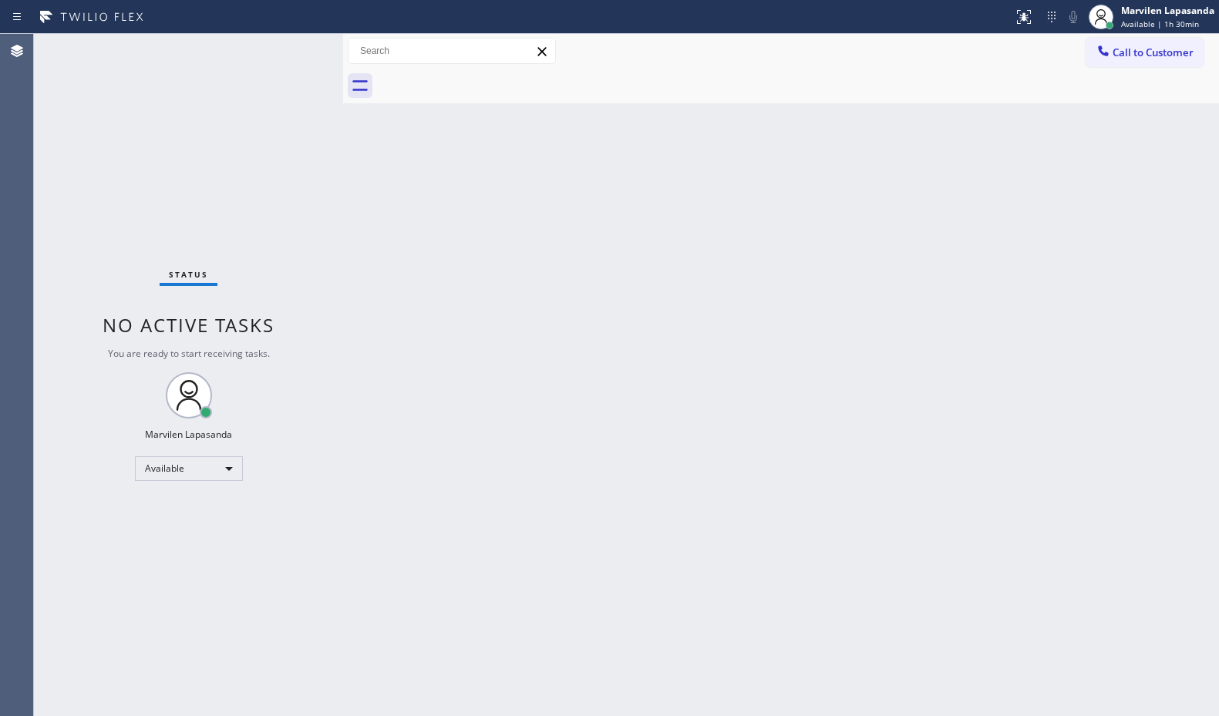
click at [1118, 191] on div "Back to Dashboard Change Sender ID Customers Technicians Select a contact Outbo…" at bounding box center [781, 375] width 876 height 682
drag, startPoint x: 1189, startPoint y: 2, endPoint x: 840, endPoint y: 155, distance: 380.7
click at [840, 155] on div "Back to Dashboard Change Sender ID Customers Technicians Select a contact Outbo…" at bounding box center [781, 375] width 876 height 682
click at [967, 62] on div "Call to Customer Outbound call Location Search location Your caller id phone nu…" at bounding box center [781, 51] width 876 height 27
click at [1110, 18] on div at bounding box center [1100, 17] width 25 height 25
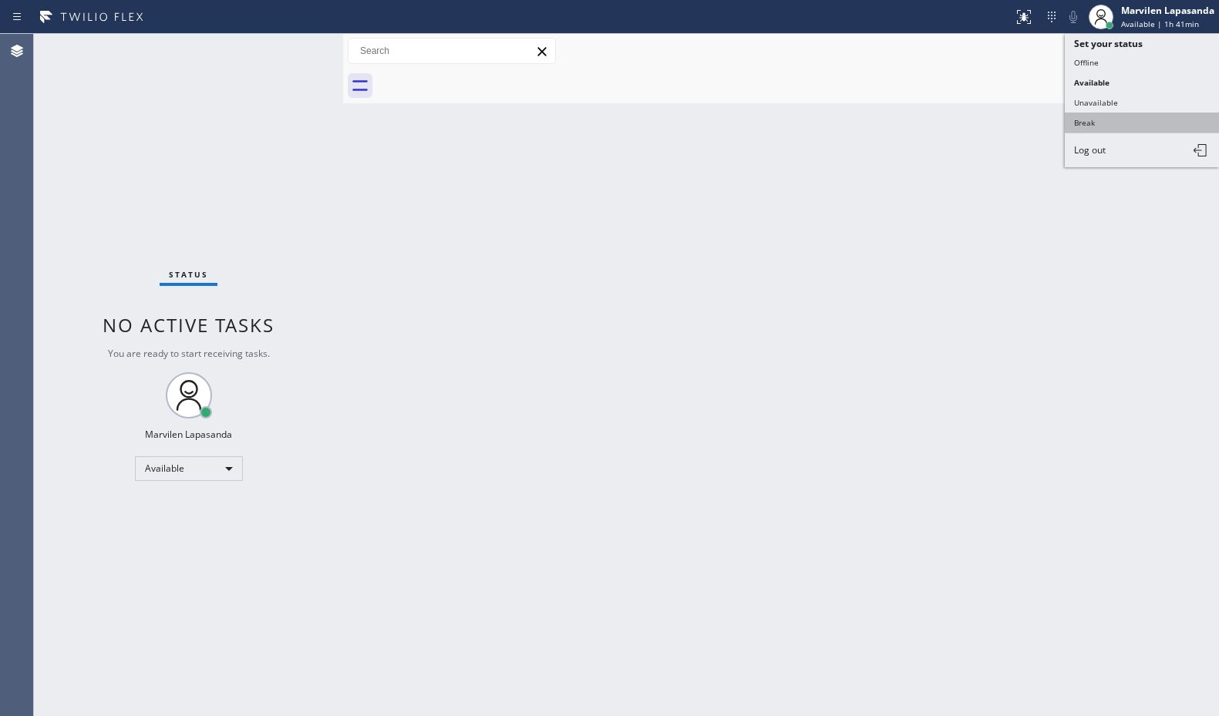
click at [1098, 116] on button "Break" at bounding box center [1141, 123] width 154 height 20
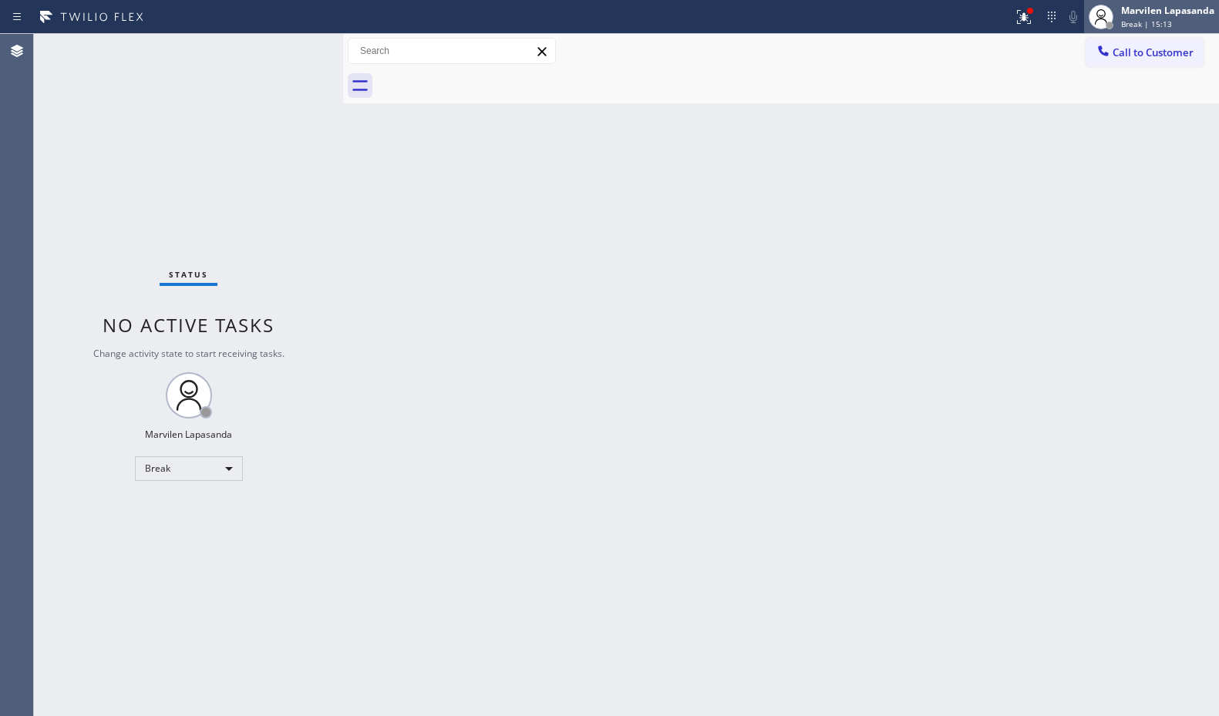
click at [1089, 25] on div at bounding box center [1101, 17] width 34 height 34
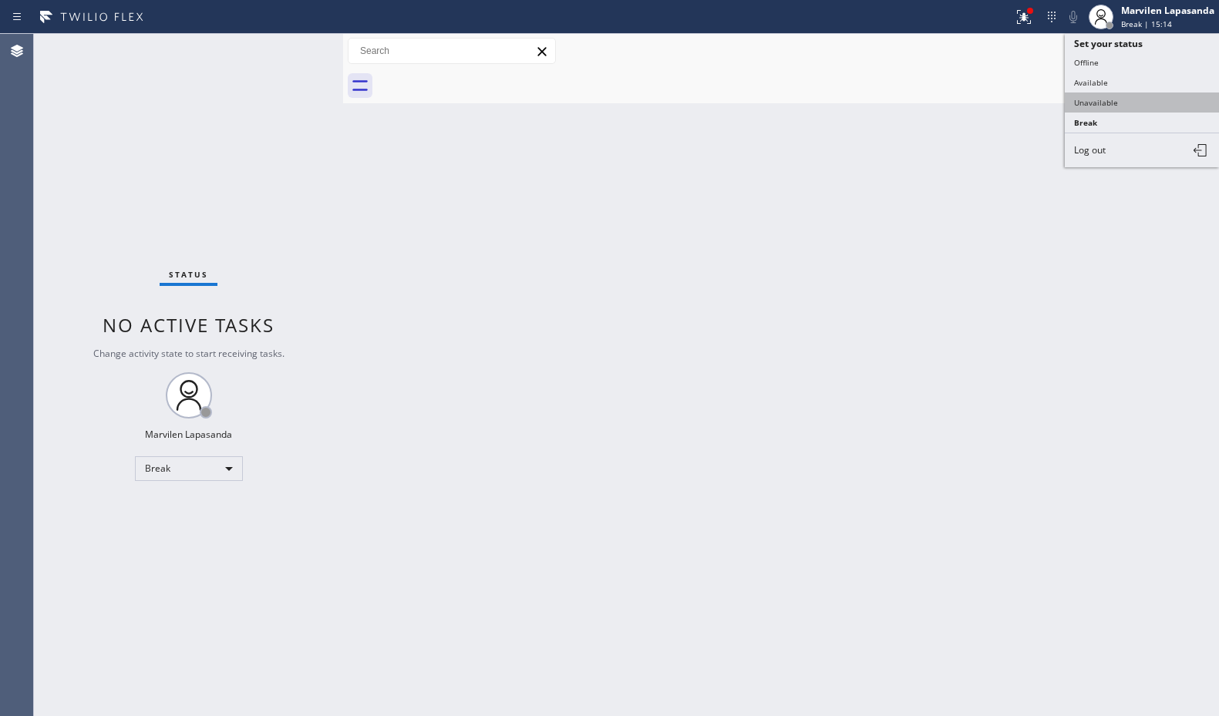
click at [1098, 106] on button "Unavailable" at bounding box center [1141, 102] width 154 height 20
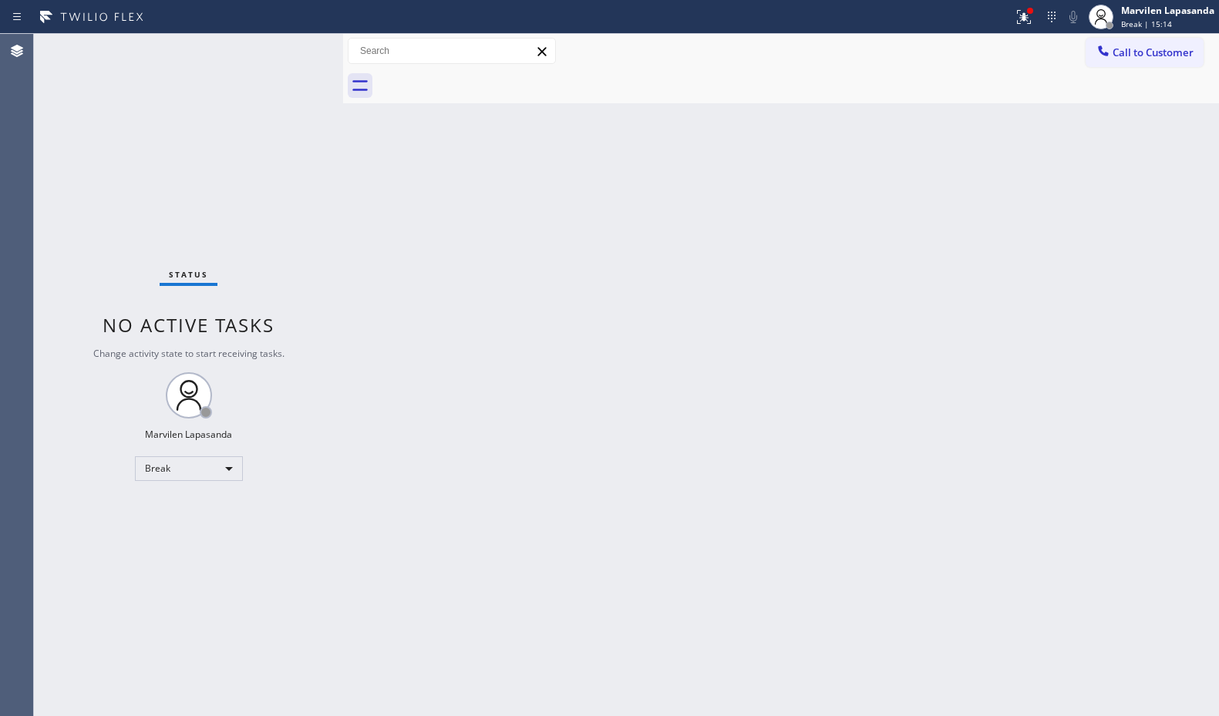
click at [970, 110] on div "Back to Dashboard Change Sender ID Customers Technicians Select a contact Outbo…" at bounding box center [781, 375] width 876 height 682
drag, startPoint x: 303, startPoint y: 88, endPoint x: 311, endPoint y: 15, distance: 73.6
click at [301, 71] on div "Status No active tasks Change activity state to start receiving tasks. Marvilen…" at bounding box center [188, 375] width 309 height 682
click at [1025, 26] on button at bounding box center [1024, 17] width 34 height 34
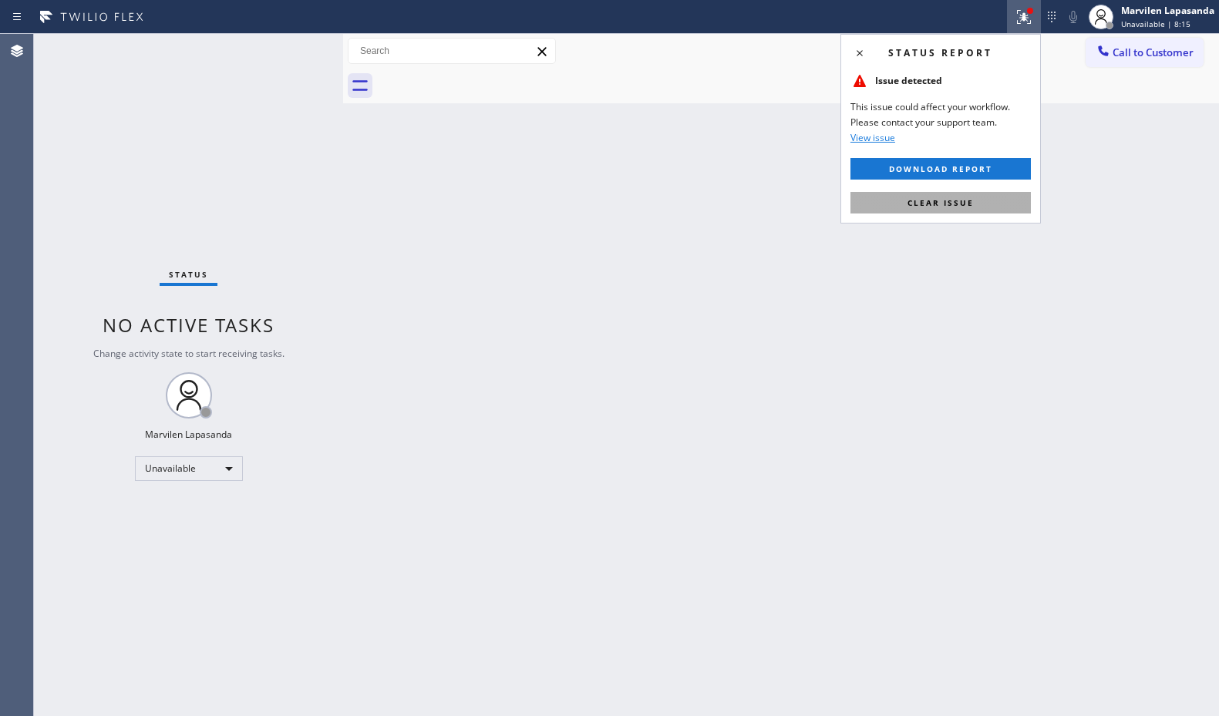
click at [940, 201] on span "Clear issue" at bounding box center [940, 202] width 66 height 11
